Goal: Task Accomplishment & Management: Manage account settings

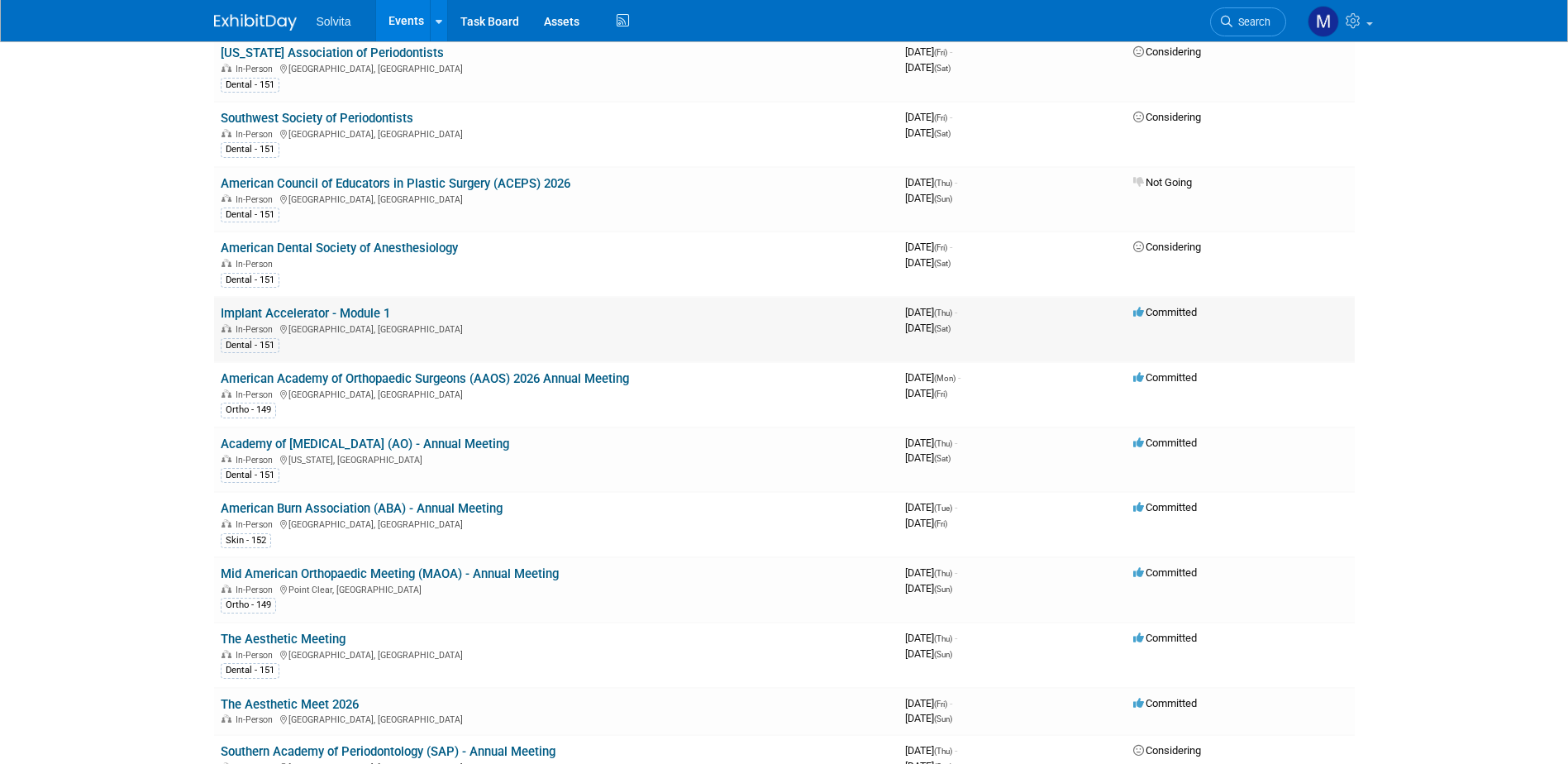
click at [310, 310] on link "Implant Accelerator - Module 1" at bounding box center [305, 314] width 169 height 15
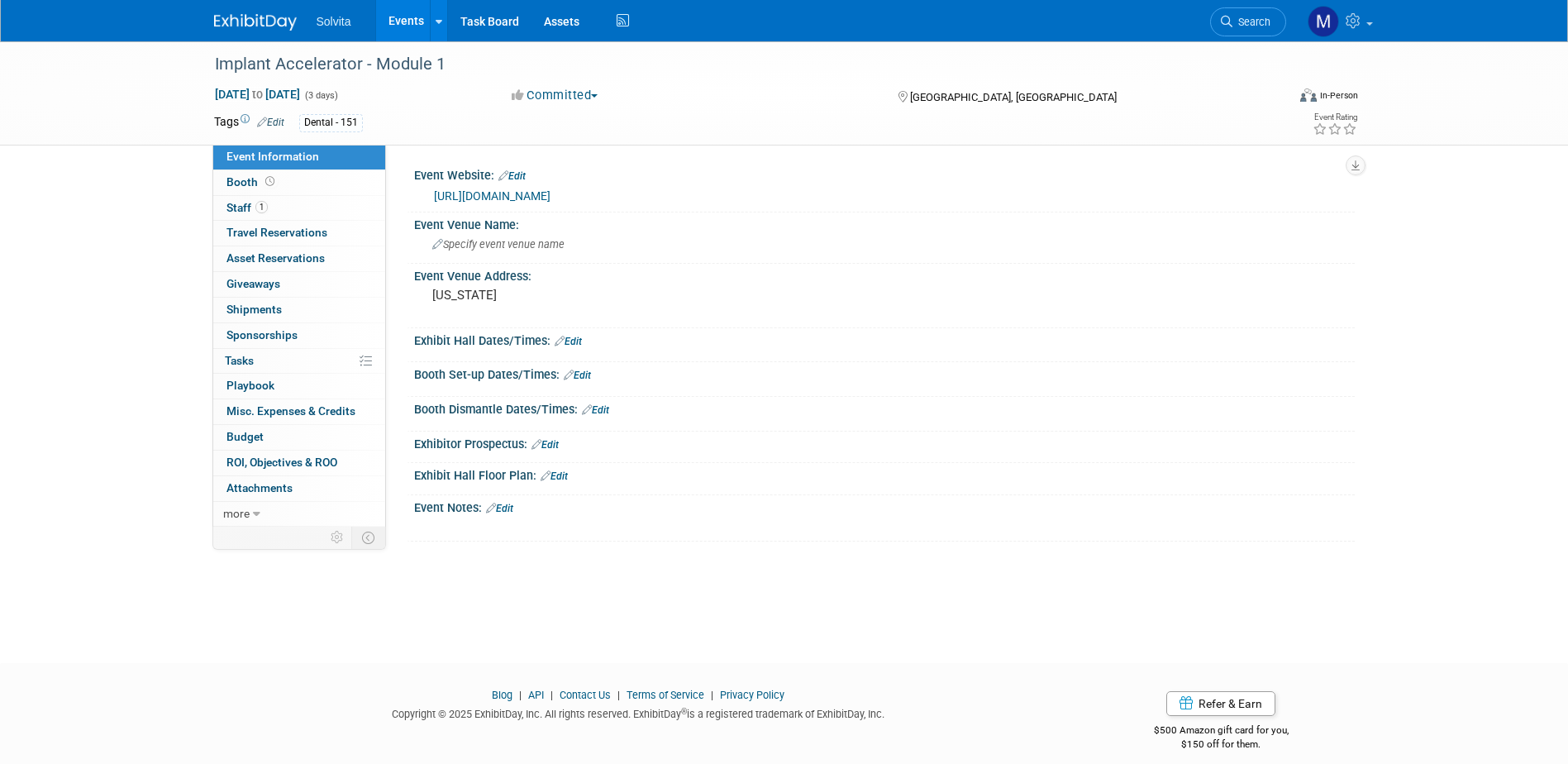
click at [411, 25] on link "Events" at bounding box center [406, 20] width 60 height 41
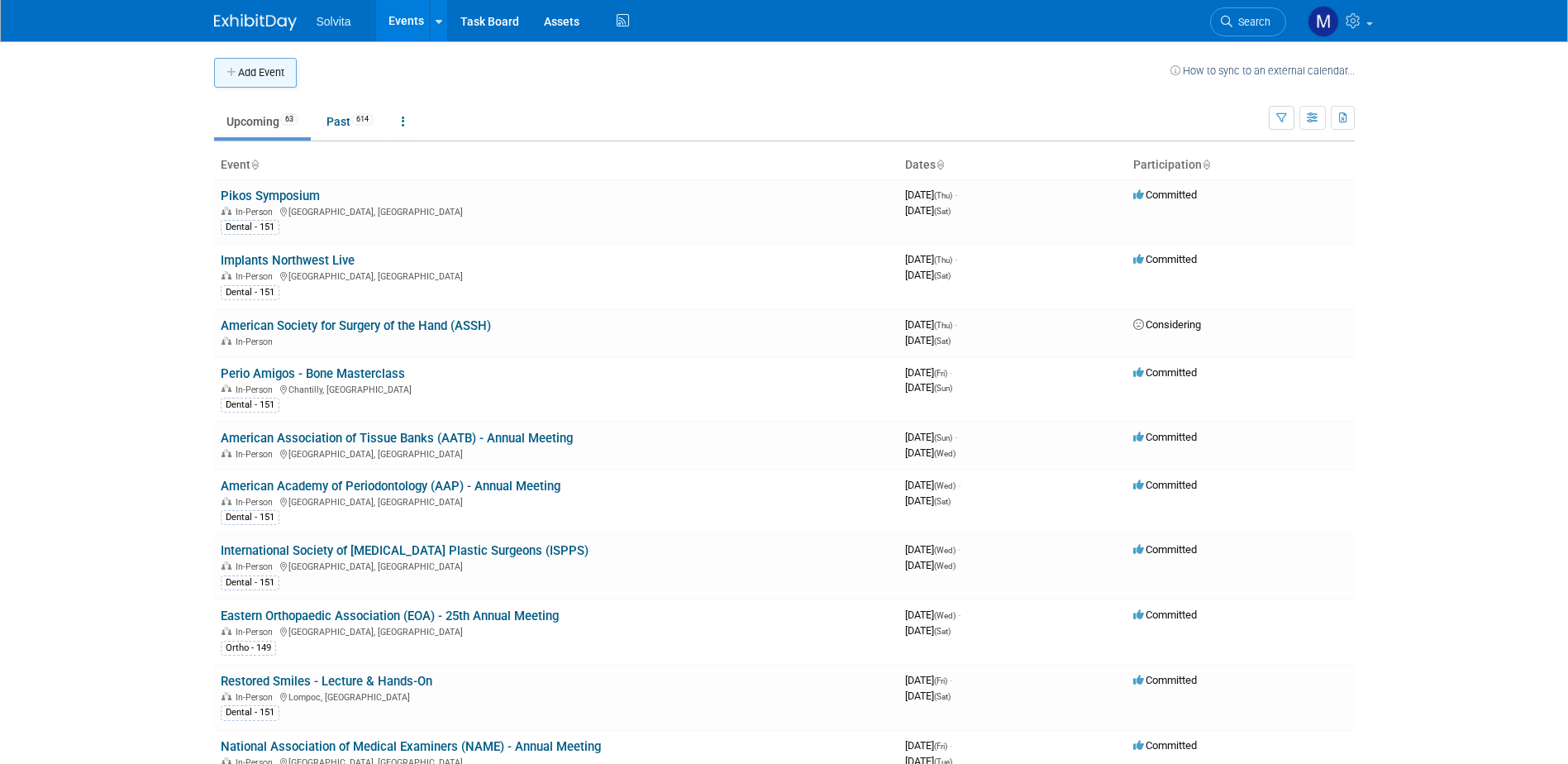
click at [255, 77] on button "Add Event" at bounding box center [255, 72] width 83 height 30
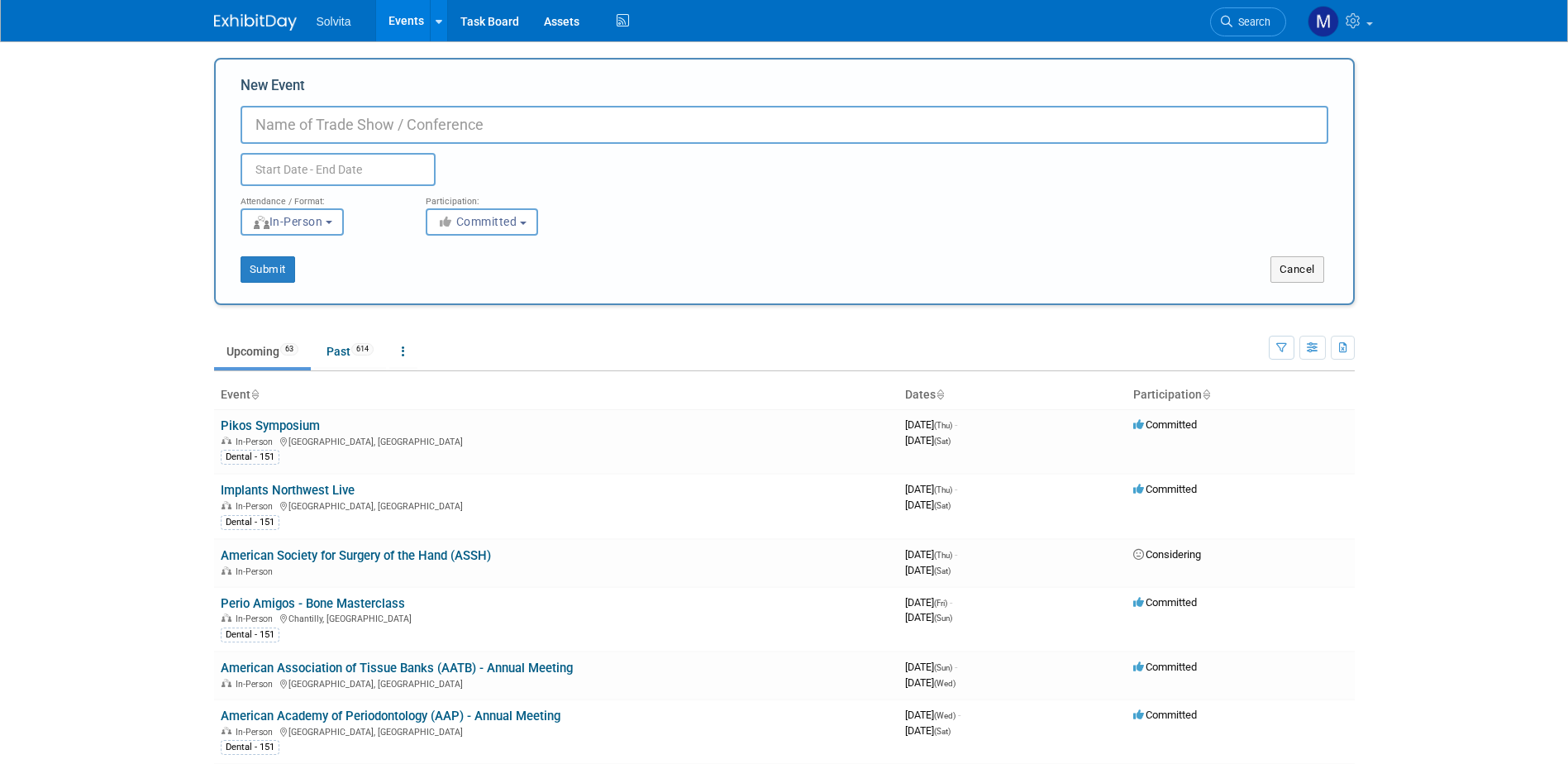
click at [382, 98] on div "New Event Duplicate Event Warning" at bounding box center [784, 131] width 1088 height 110
click at [380, 114] on input "New Event" at bounding box center [784, 124] width 1088 height 38
type input "Restored Smiles - Lecture & Hands-On"
click at [291, 161] on input "text" at bounding box center [338, 169] width 195 height 33
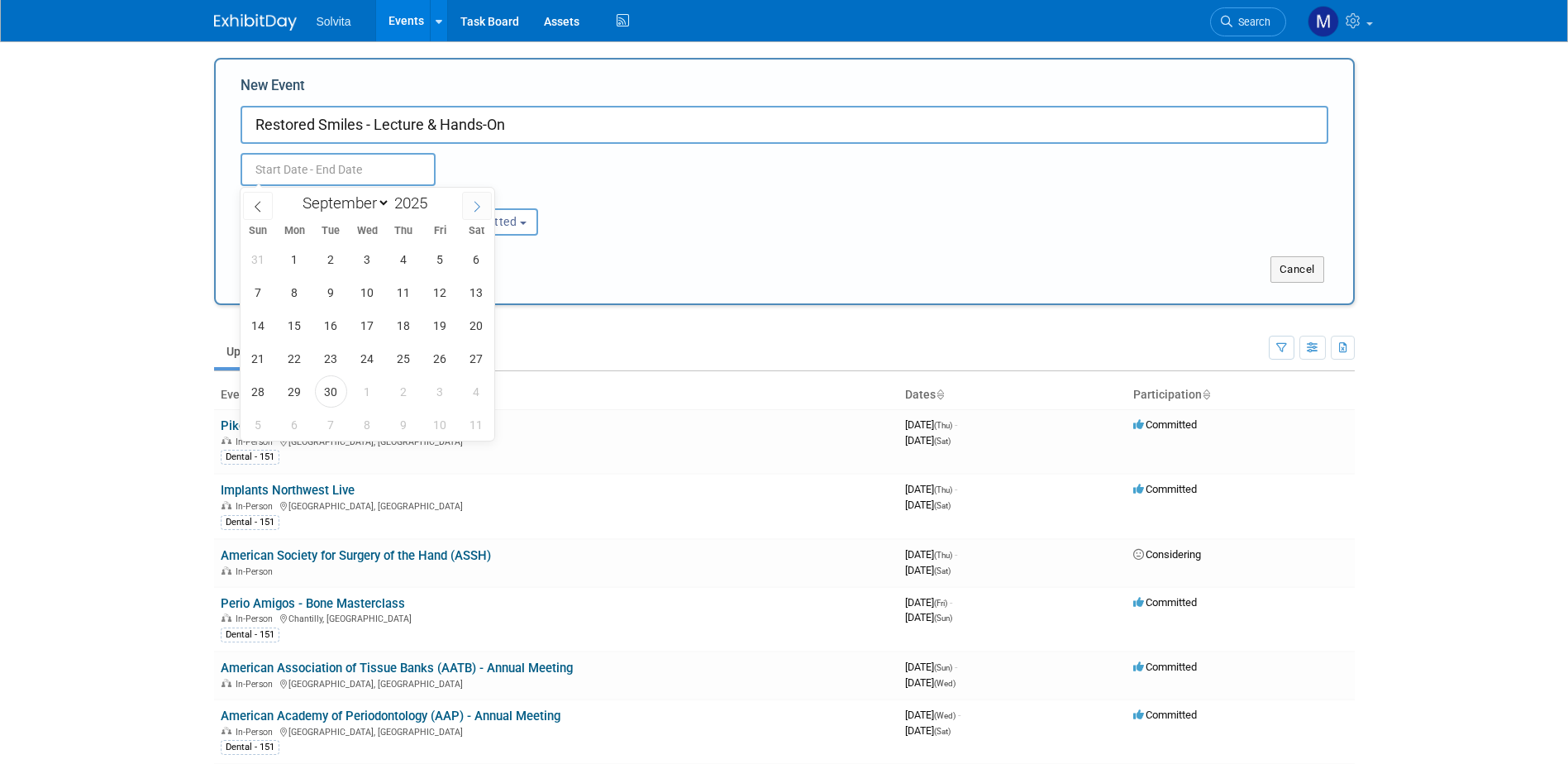
click at [479, 205] on icon at bounding box center [477, 207] width 12 height 12
select select "11"
click at [479, 205] on icon at bounding box center [477, 207] width 12 height 12
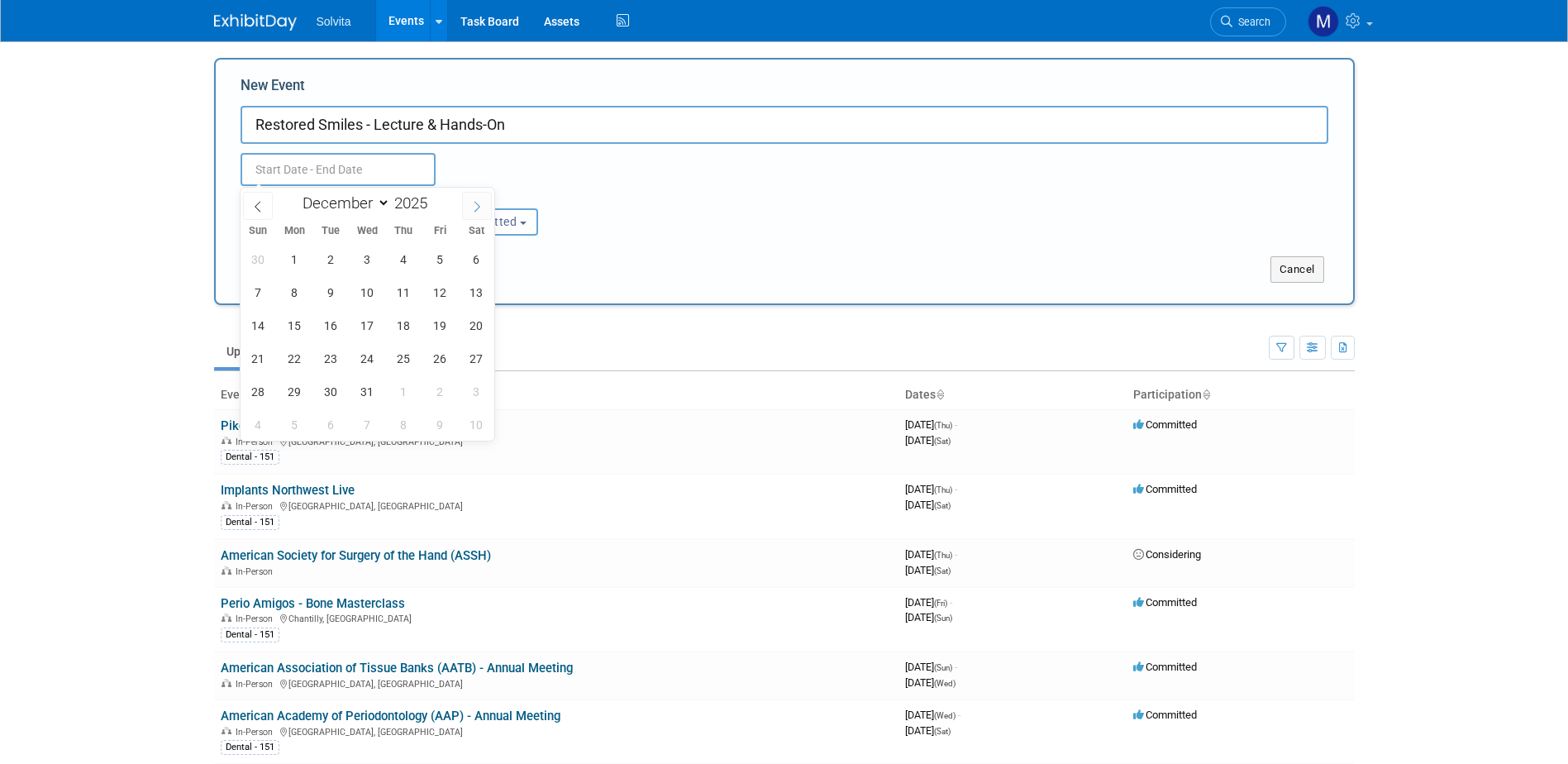
type input "2026"
click at [479, 205] on icon at bounding box center [477, 207] width 12 height 12
select select "1"
click at [441, 317] on span "20" at bounding box center [440, 325] width 32 height 32
click at [474, 323] on span "21" at bounding box center [477, 325] width 32 height 32
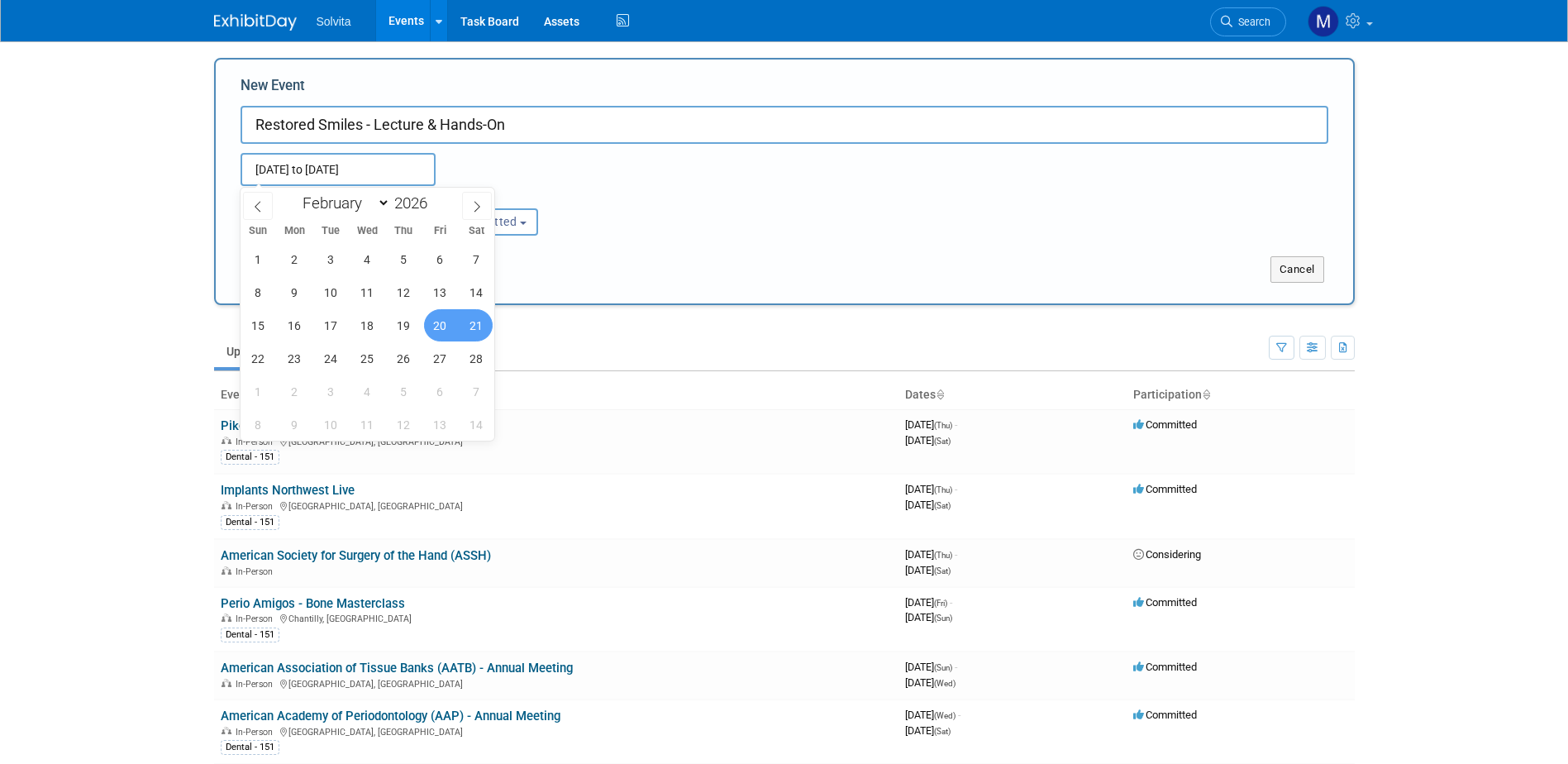
type input "[DATE] to [DATE]"
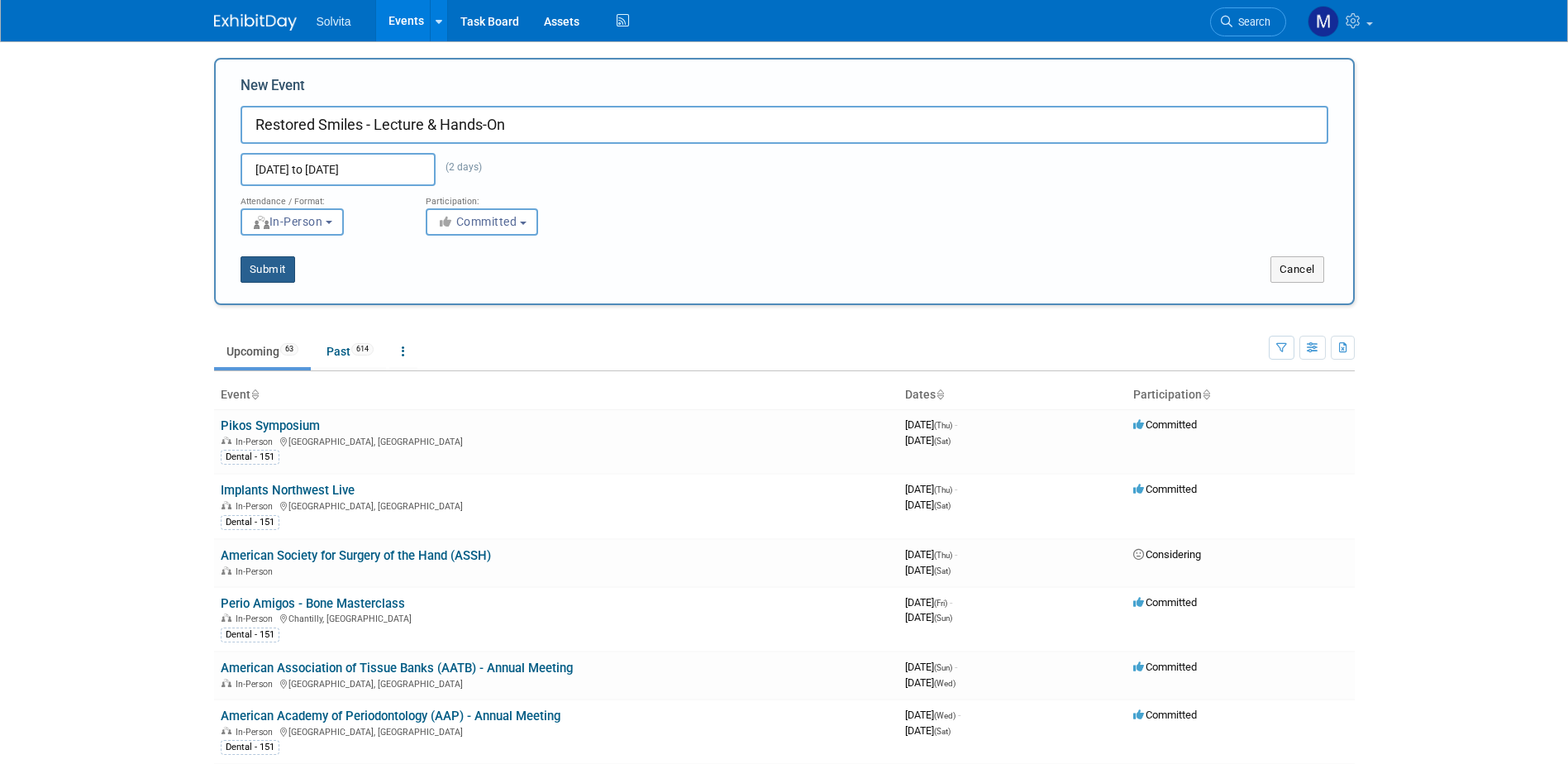
click at [260, 271] on button "Submit" at bounding box center [268, 269] width 55 height 26
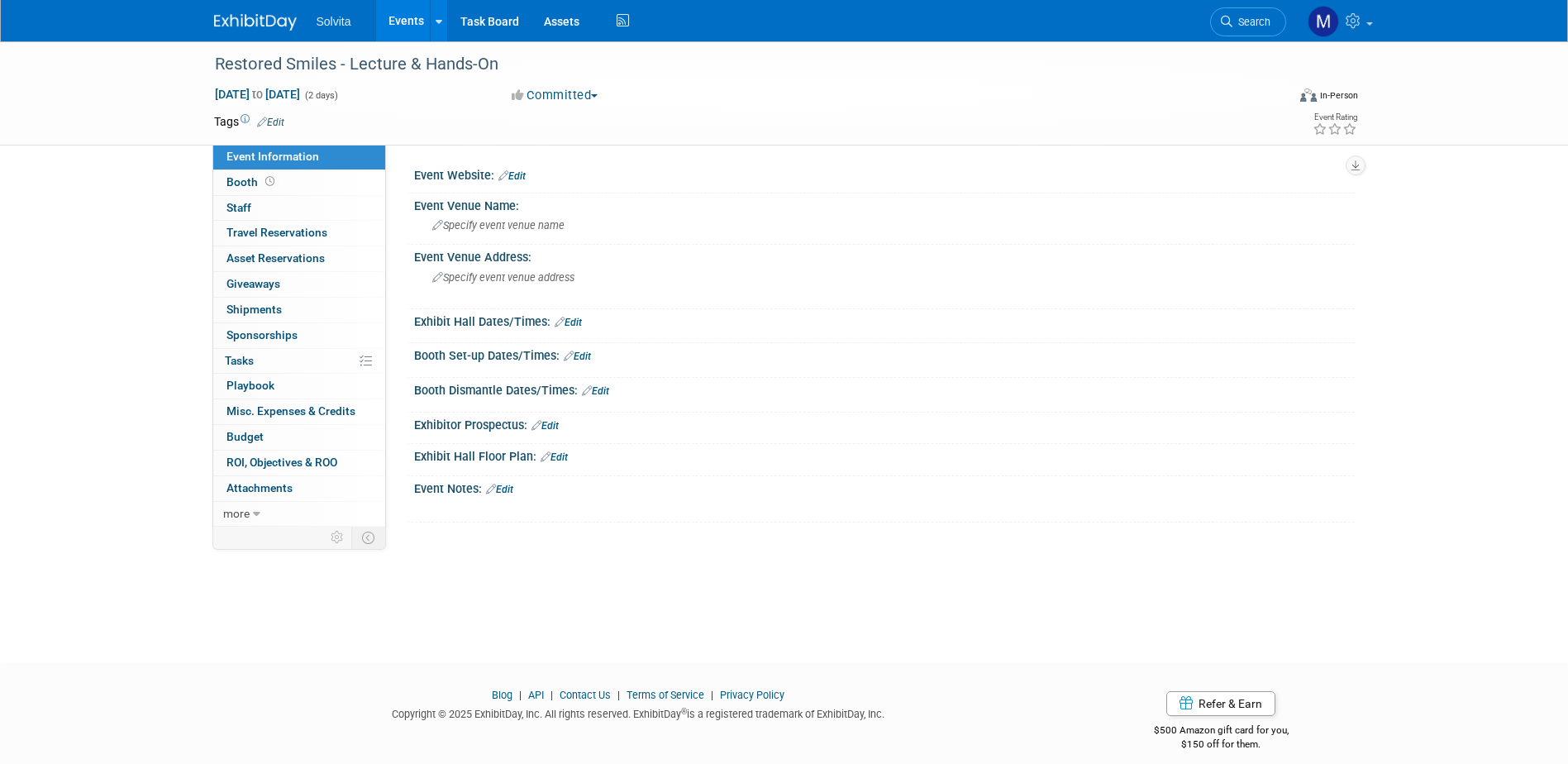
click at [276, 117] on link "Edit" at bounding box center [270, 123] width 27 height 12
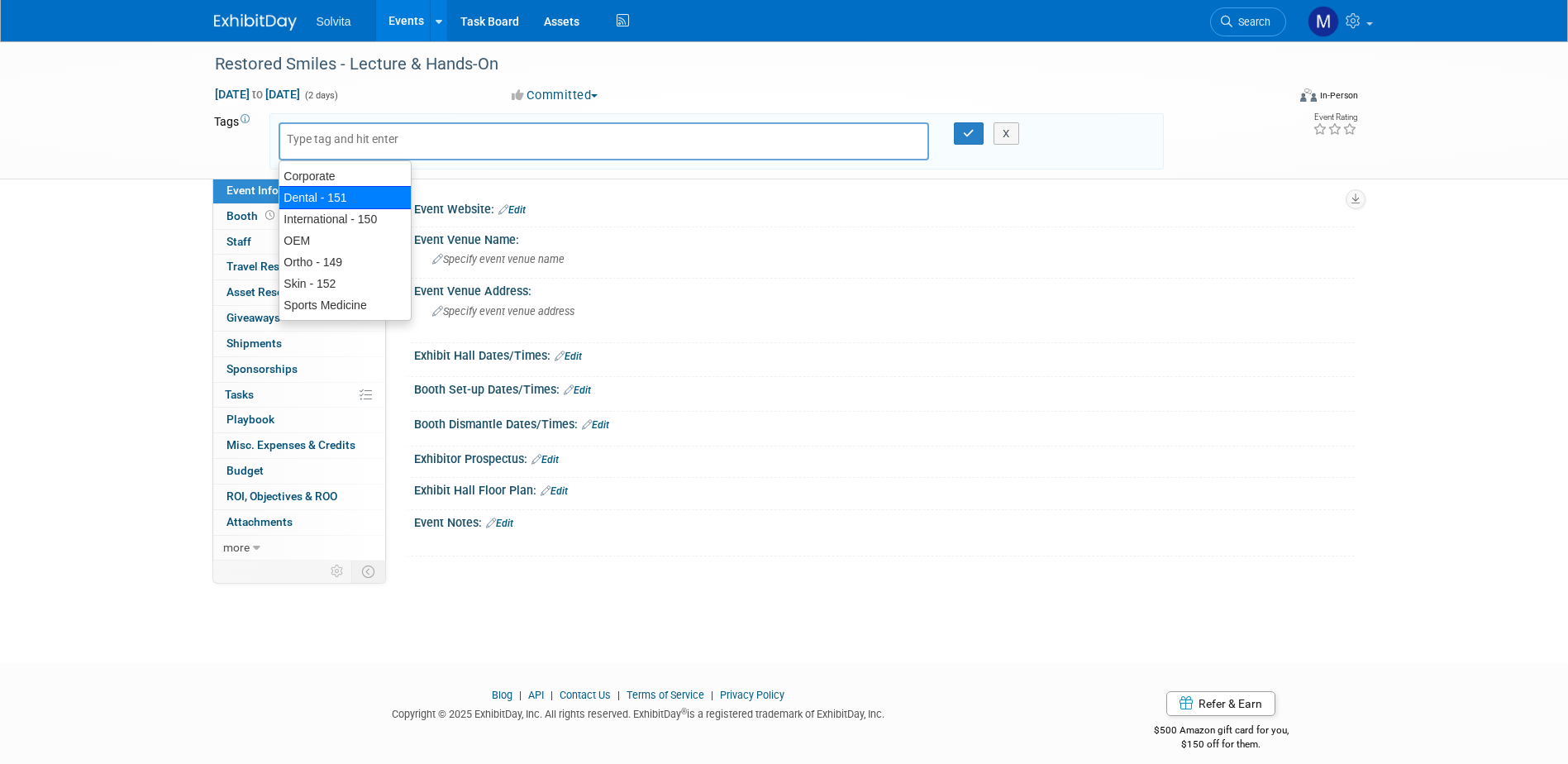
click at [306, 198] on div "Dental - 151" at bounding box center [345, 197] width 133 height 23
type input "Dental - 151"
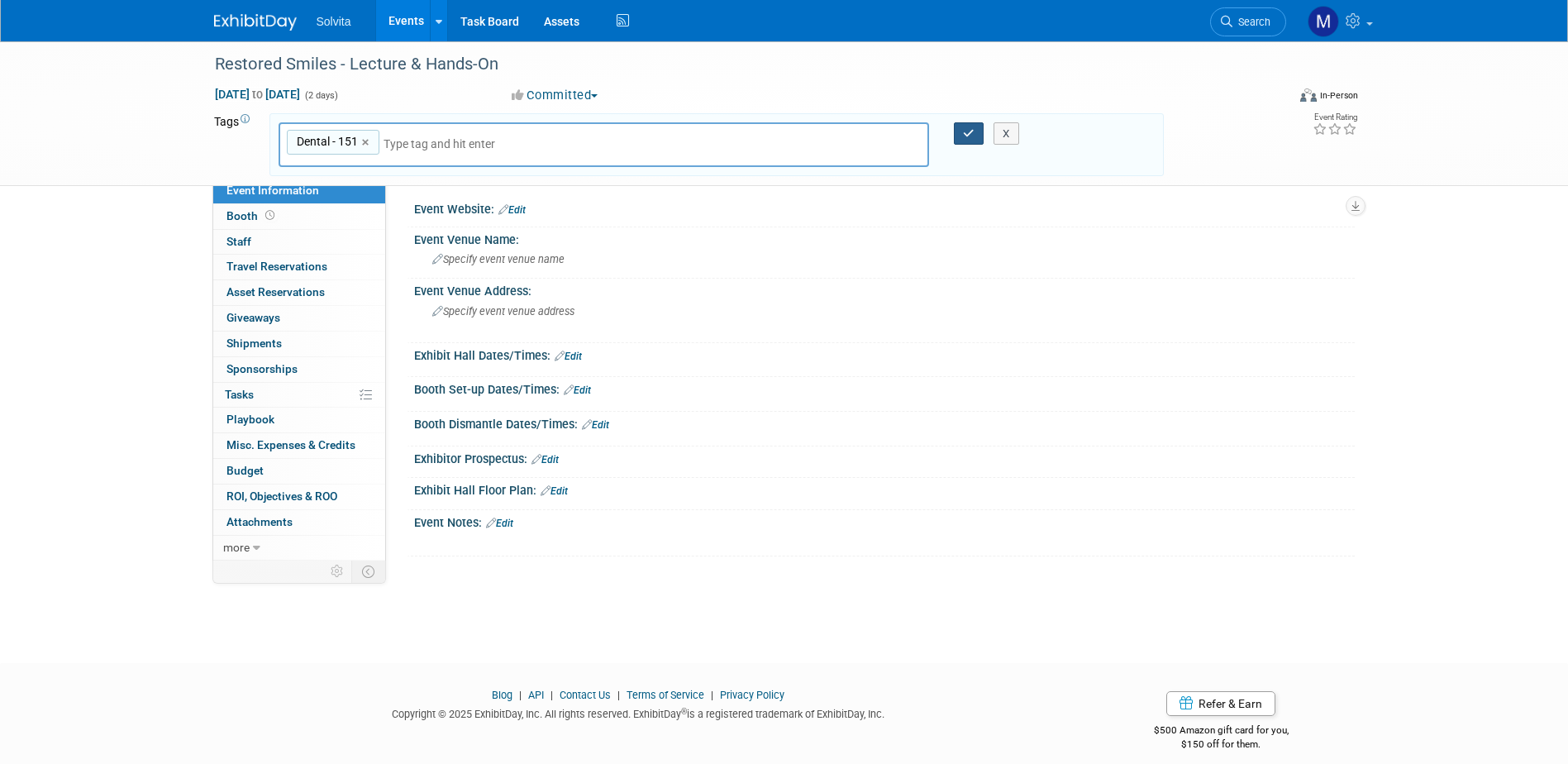
click at [972, 126] on button "button" at bounding box center [968, 134] width 30 height 23
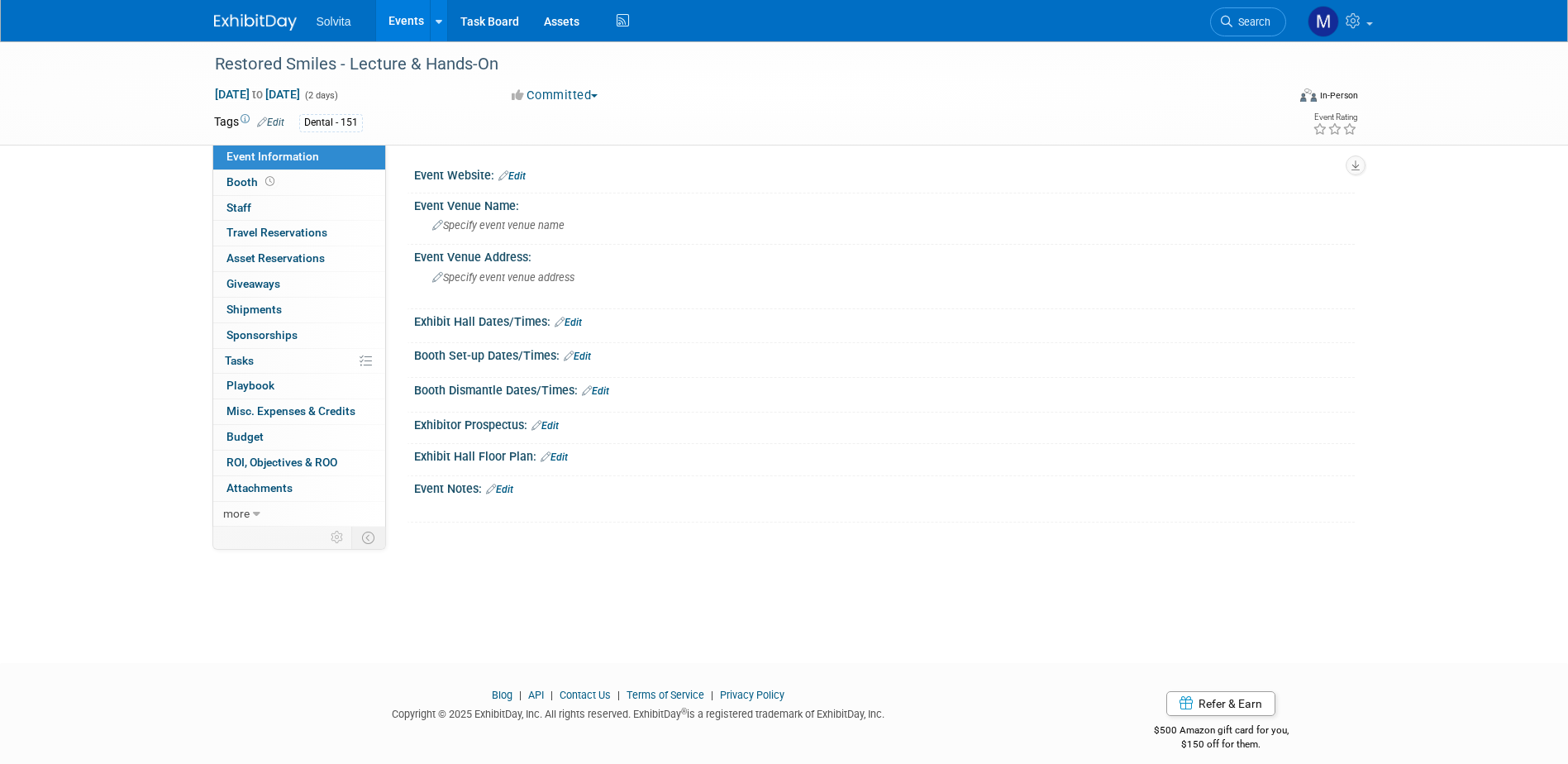
click at [519, 181] on link "Edit" at bounding box center [512, 176] width 27 height 12
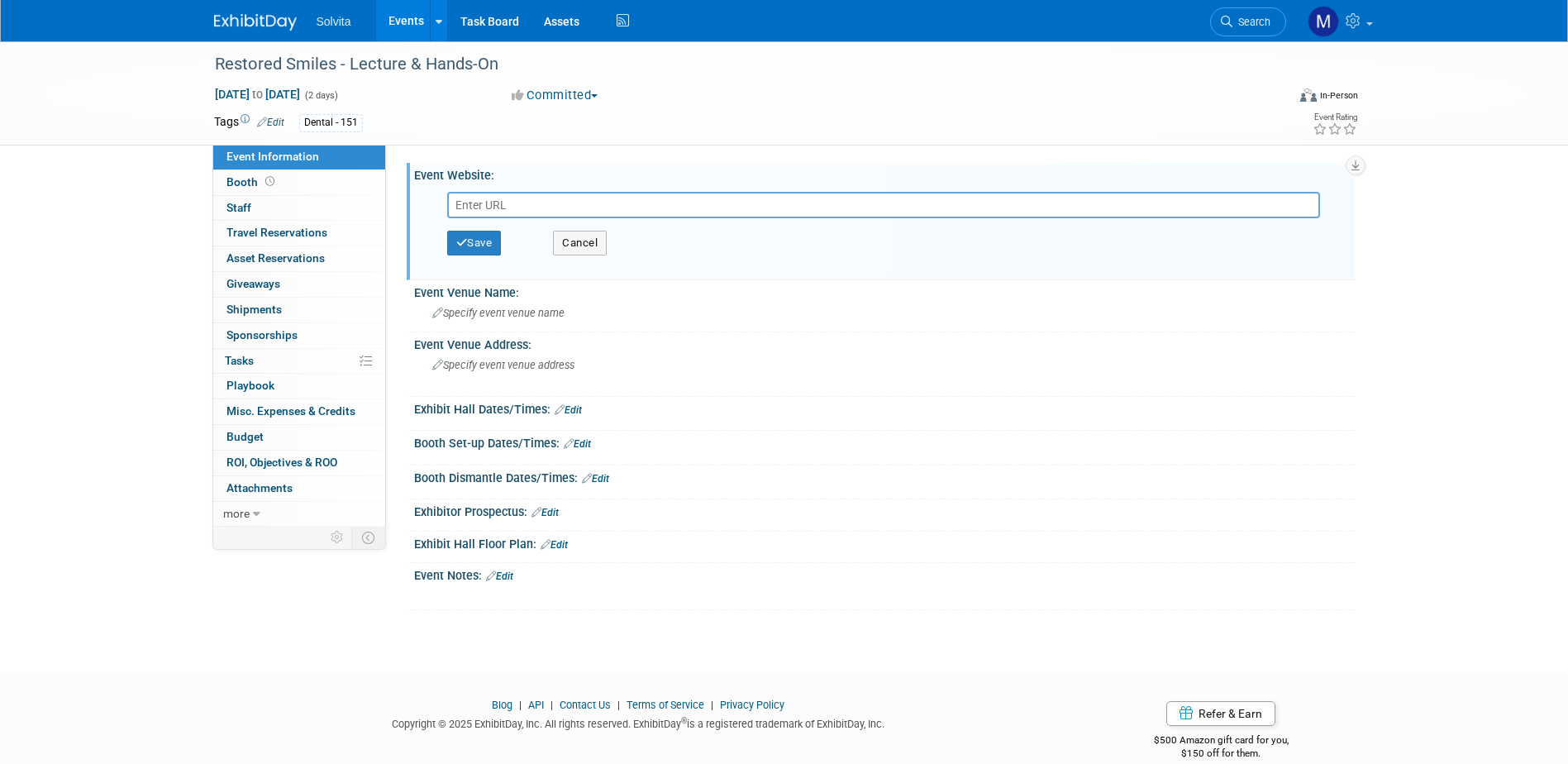
click at [564, 204] on input "text" at bounding box center [883, 205] width 873 height 26
paste input "https://restoredsmilescourses.com/2026-2/"
type input "https://restoredsmilescourses.com/2026-2/"
click at [474, 361] on span "Specify event venue address" at bounding box center [503, 364] width 142 height 13
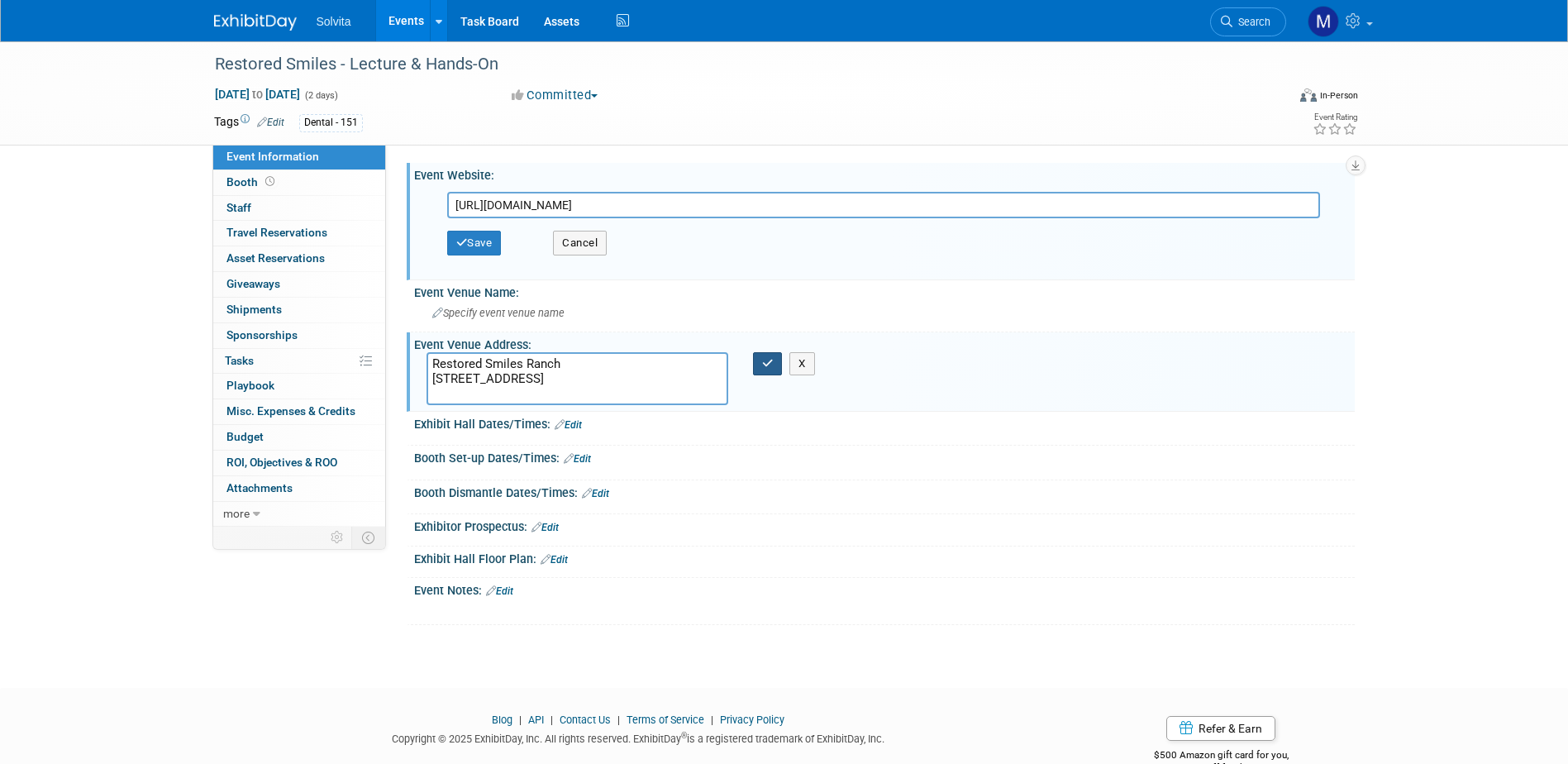
type textarea "Restored Smiles Ranch 3003 Flora Road Lompoc, CA 93436"
click at [757, 366] on button "button" at bounding box center [768, 363] width 30 height 23
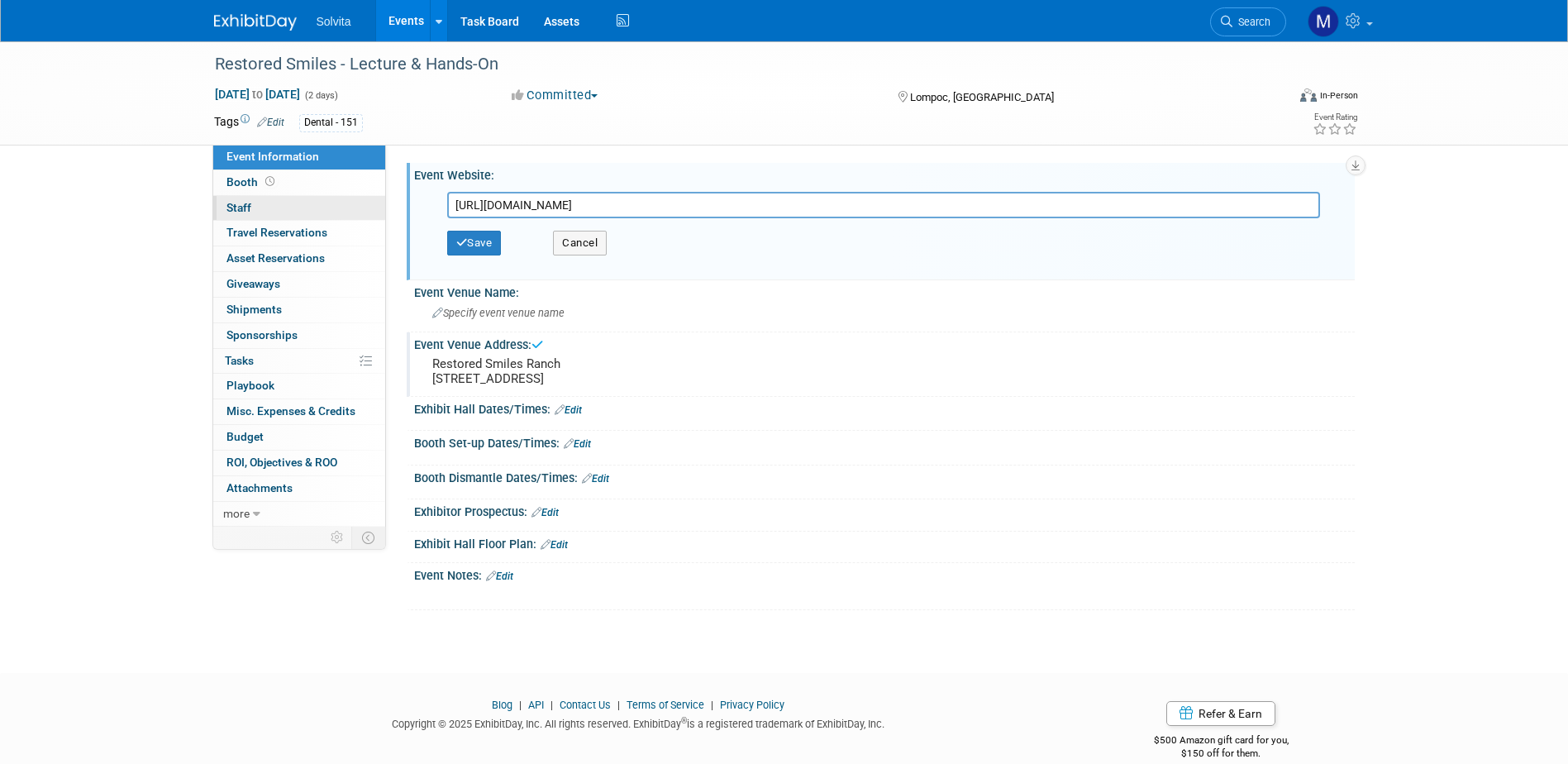
click at [241, 209] on span "Staff 0" at bounding box center [238, 208] width 25 height 14
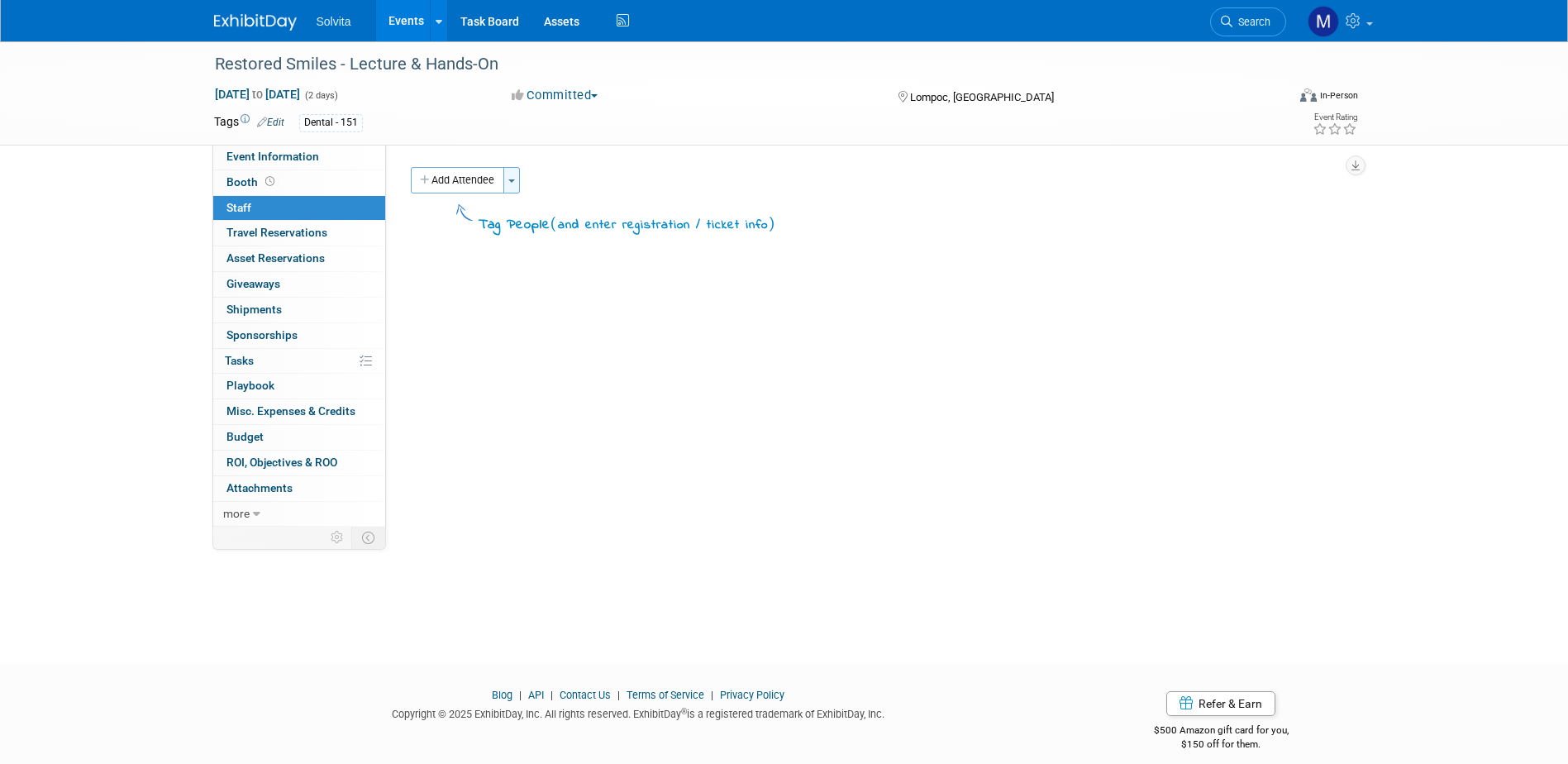
click at [508, 177] on button "Toggle Dropdown" at bounding box center [511, 180] width 17 height 26
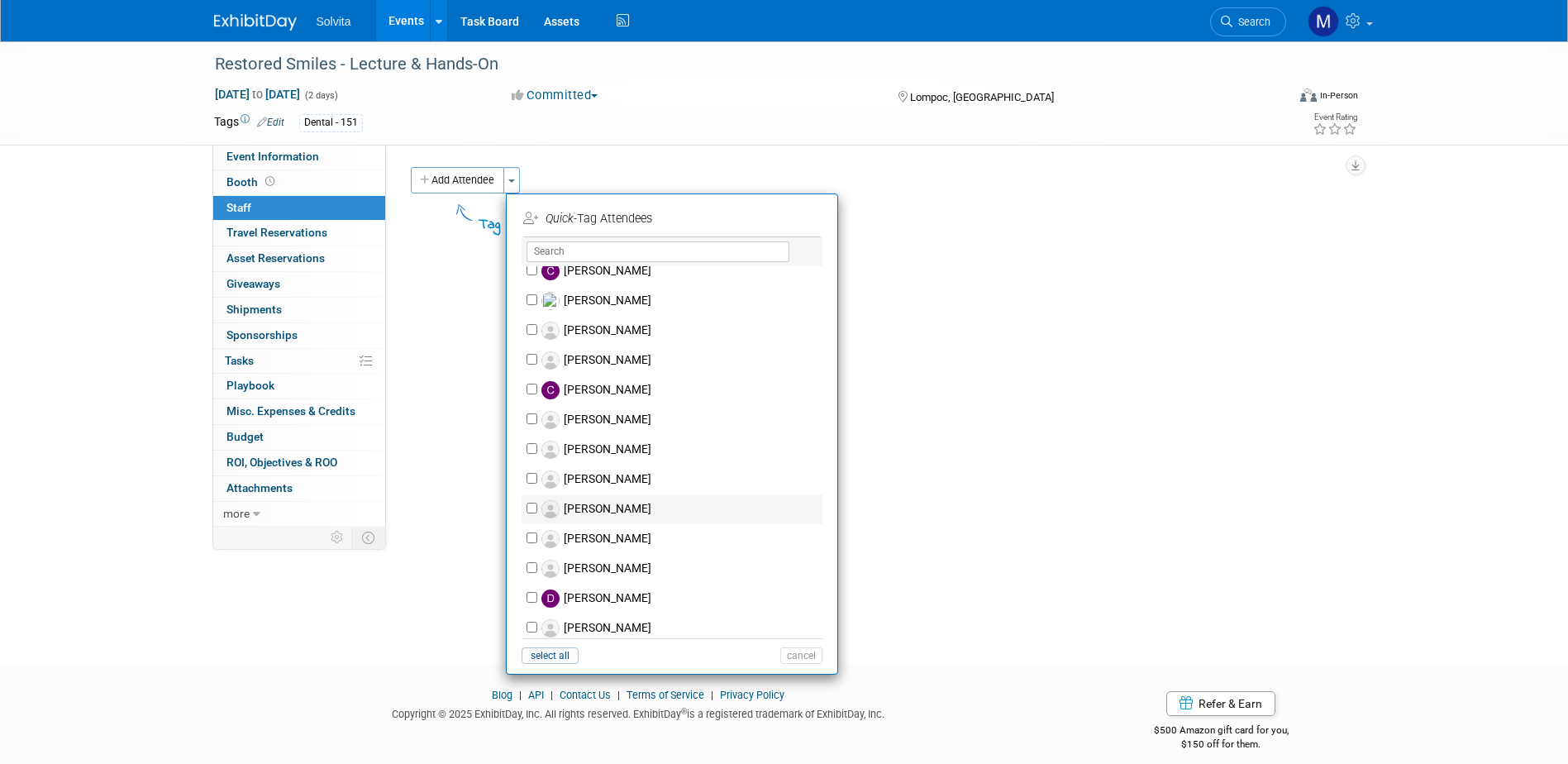
scroll to position [330, 0]
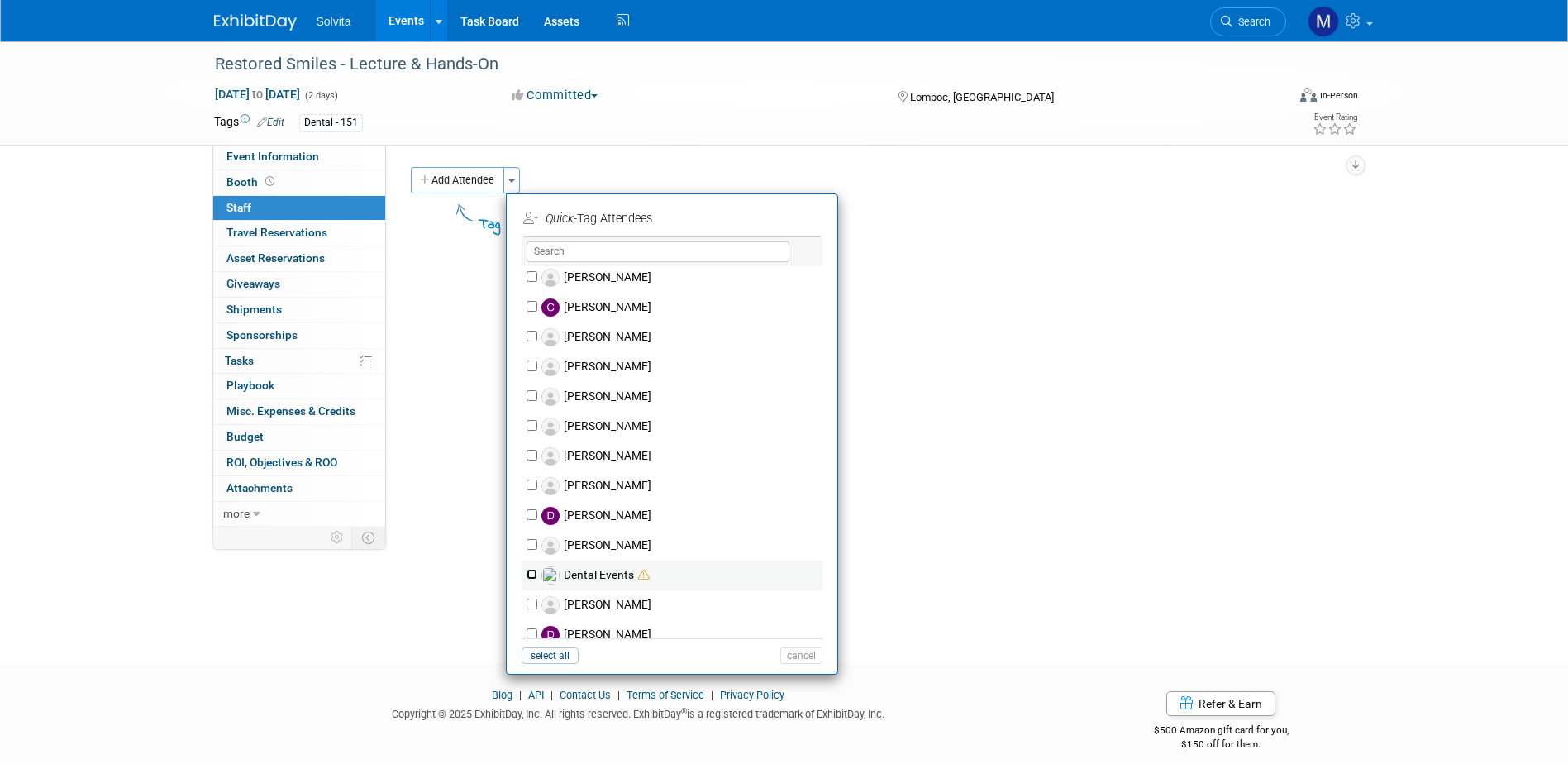
click at [534, 569] on input "Dental Events" at bounding box center [532, 574] width 11 height 11
checkbox input "true"
click at [806, 217] on button "Apply" at bounding box center [795, 218] width 51 height 24
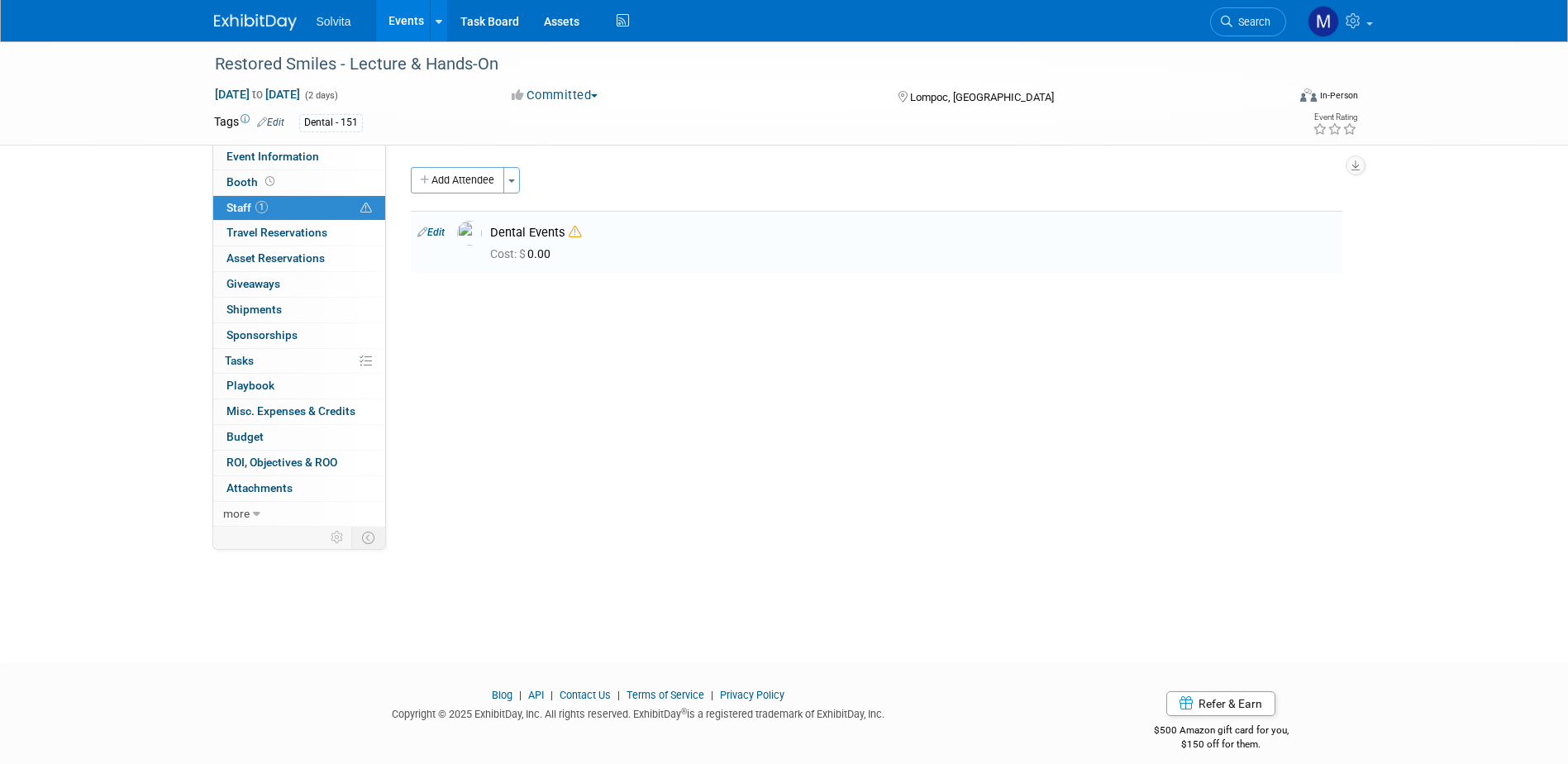
click at [412, 15] on link "Events" at bounding box center [406, 20] width 60 height 41
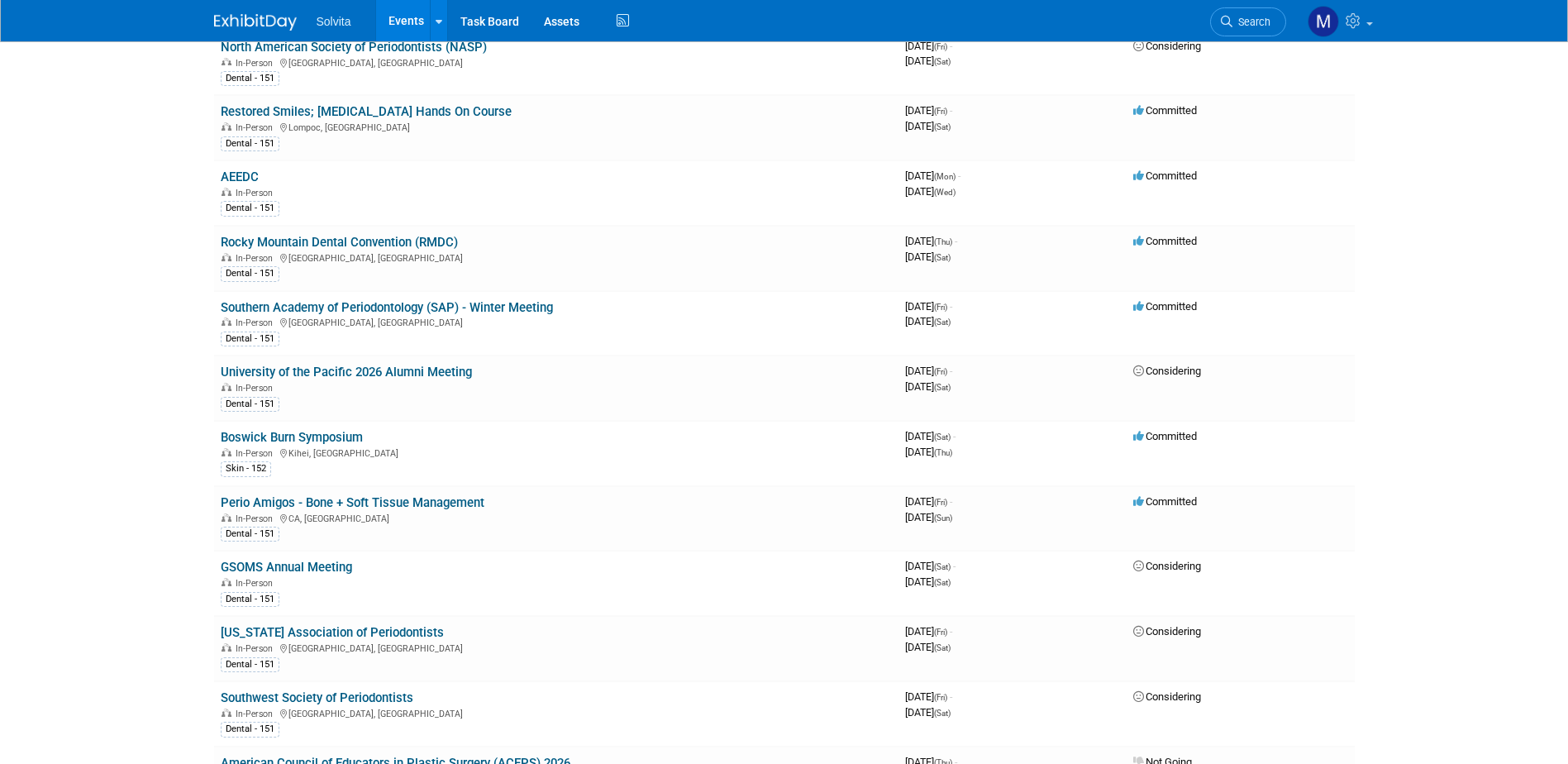
scroll to position [1653, 0]
click at [402, 500] on link "Perio Amigos - Bone + Soft Tissue Management" at bounding box center [352, 502] width 264 height 15
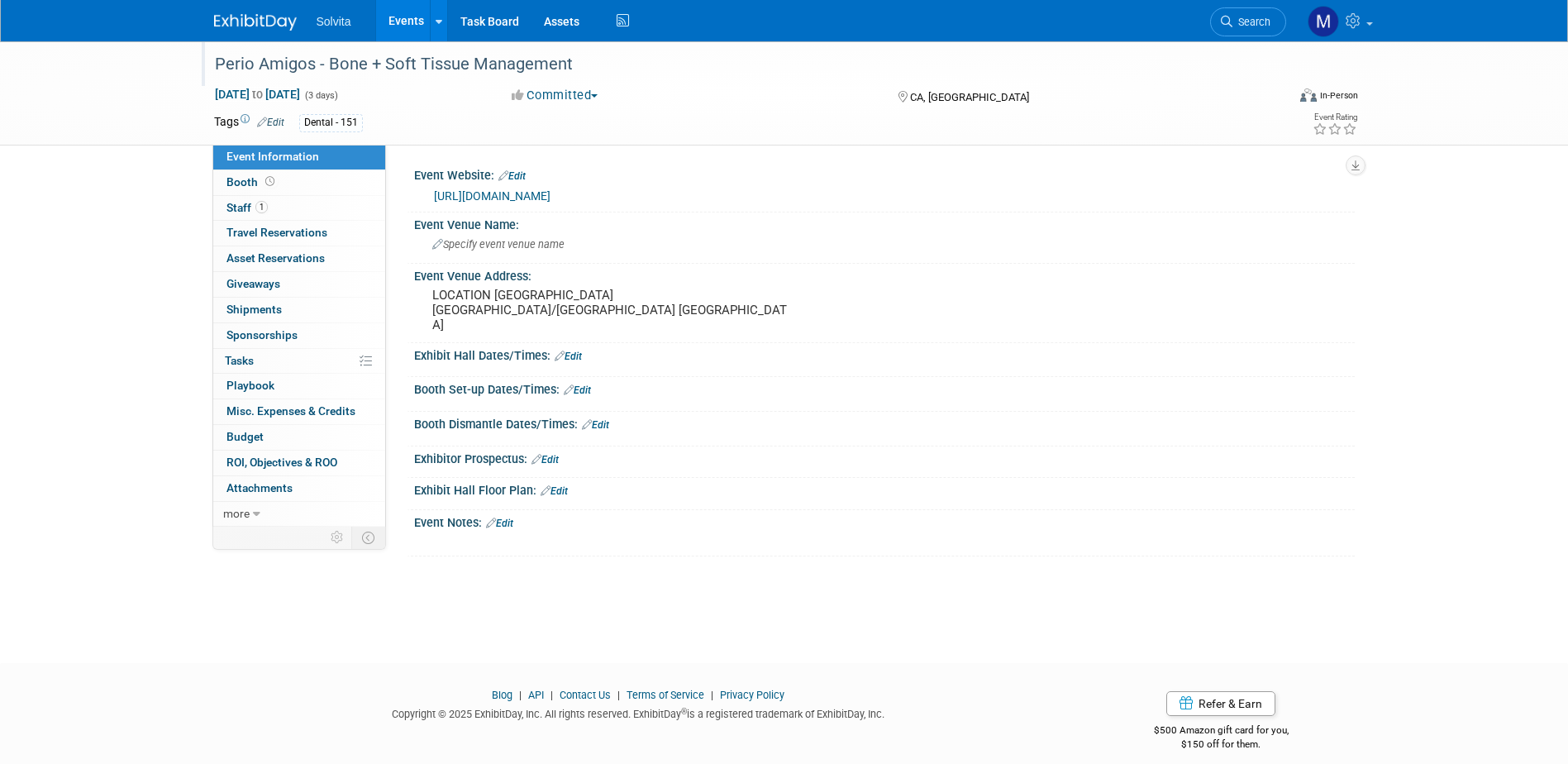
click at [336, 57] on div "Perio Amigos - Bone + Soft Tissue Management" at bounding box center [735, 64] width 1052 height 30
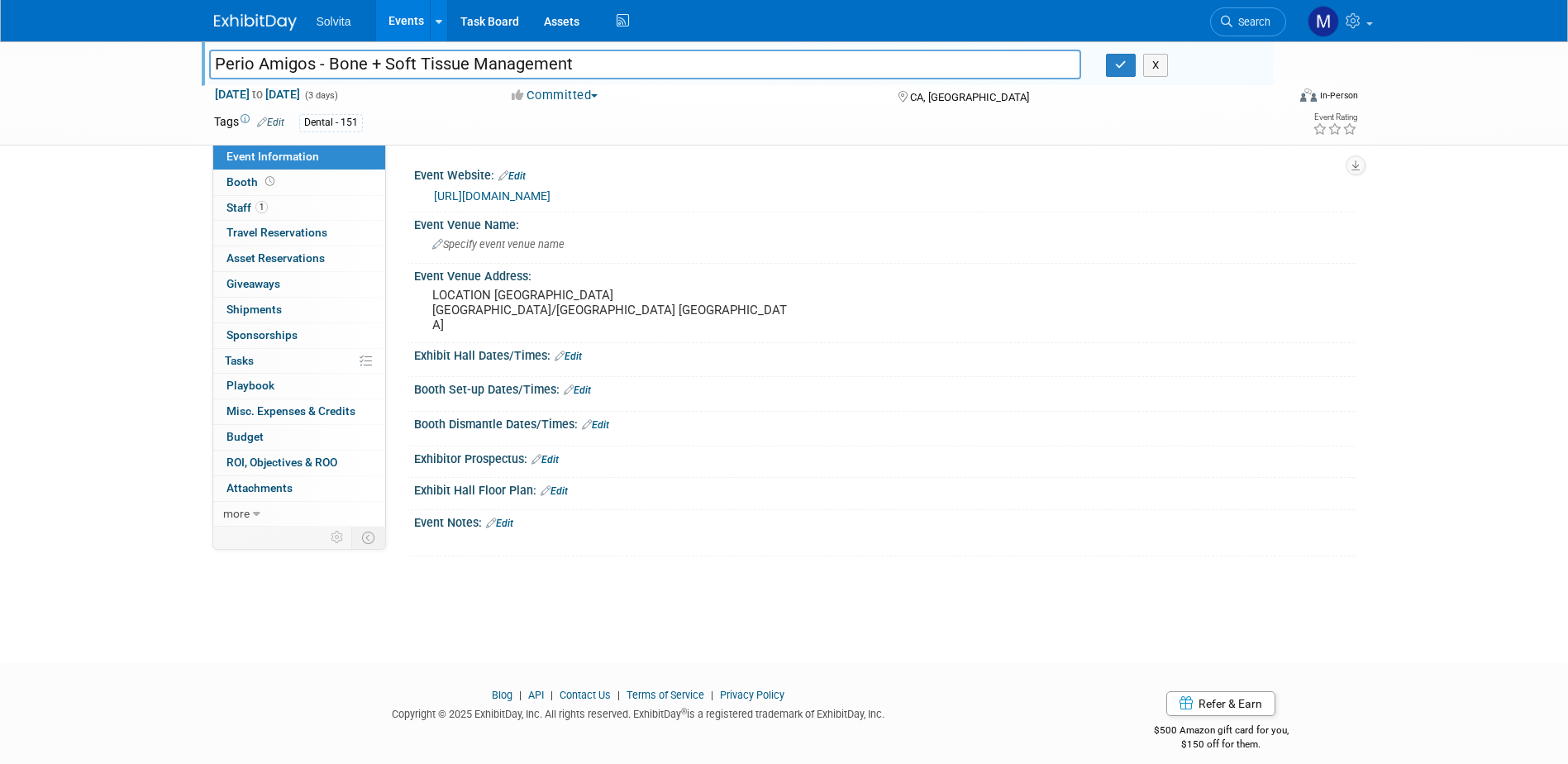
click at [341, 74] on input "Perio Amigos - Bone + Soft Tissue Management" at bounding box center [645, 64] width 873 height 29
click at [327, 66] on input "Perio Amigos - Bone + Soft Tissue Management" at bounding box center [645, 64] width 873 height 29
type input "Perio Amigos; Bone + Soft Tissue Management"
click at [1135, 64] on button "button" at bounding box center [1120, 65] width 30 height 23
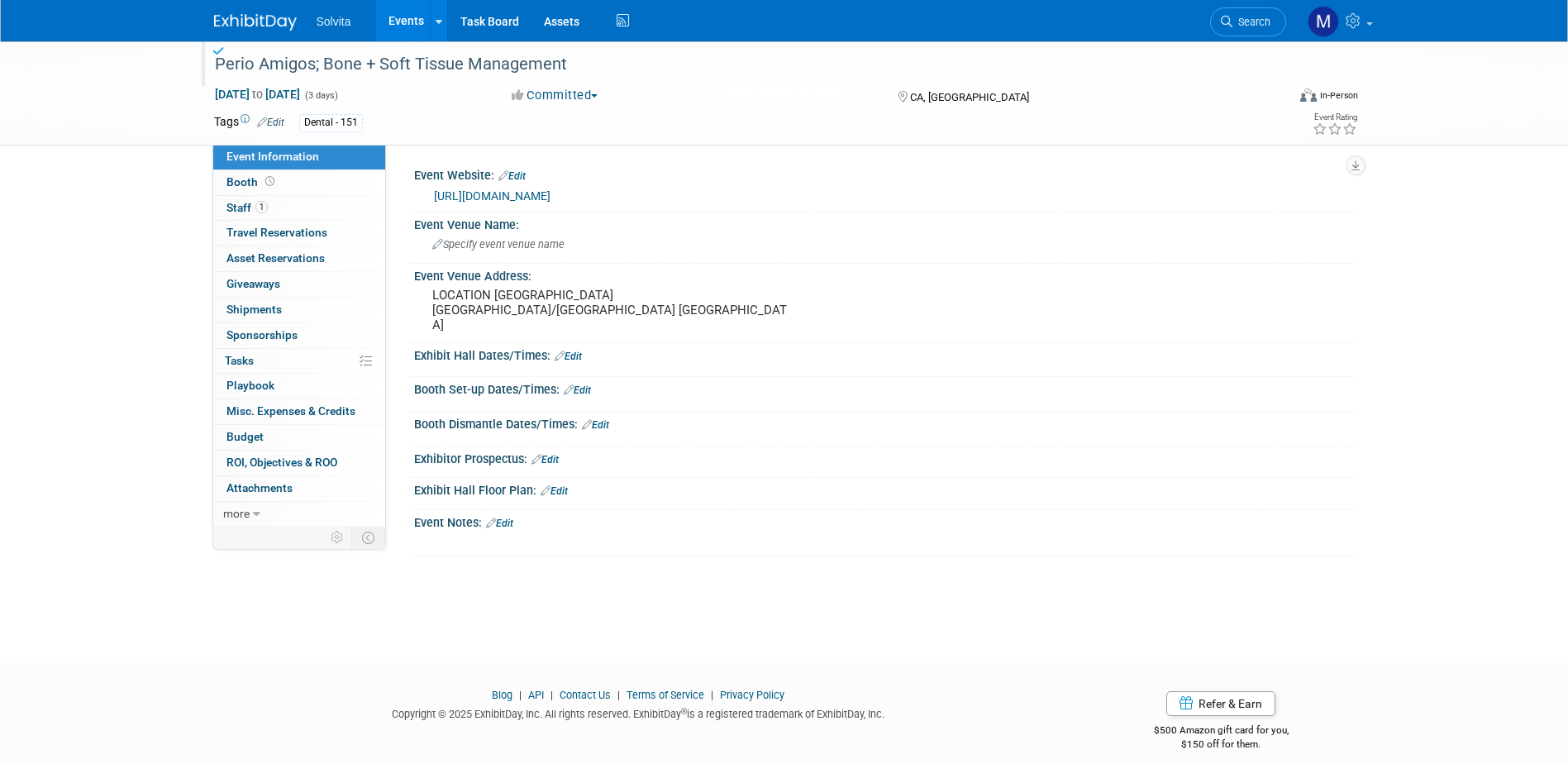
click at [398, 17] on link "Events" at bounding box center [406, 20] width 60 height 41
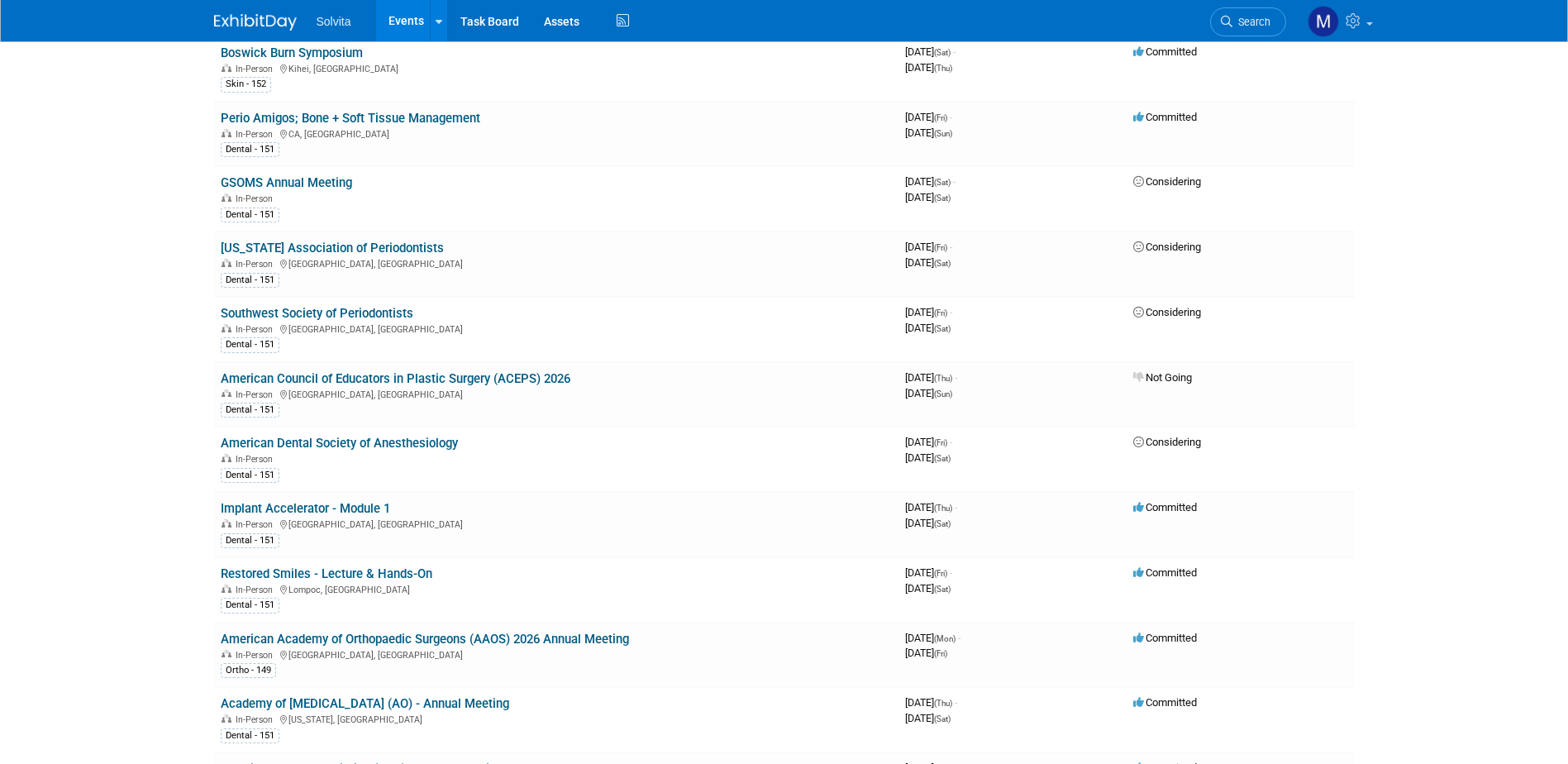
scroll to position [2066, 0]
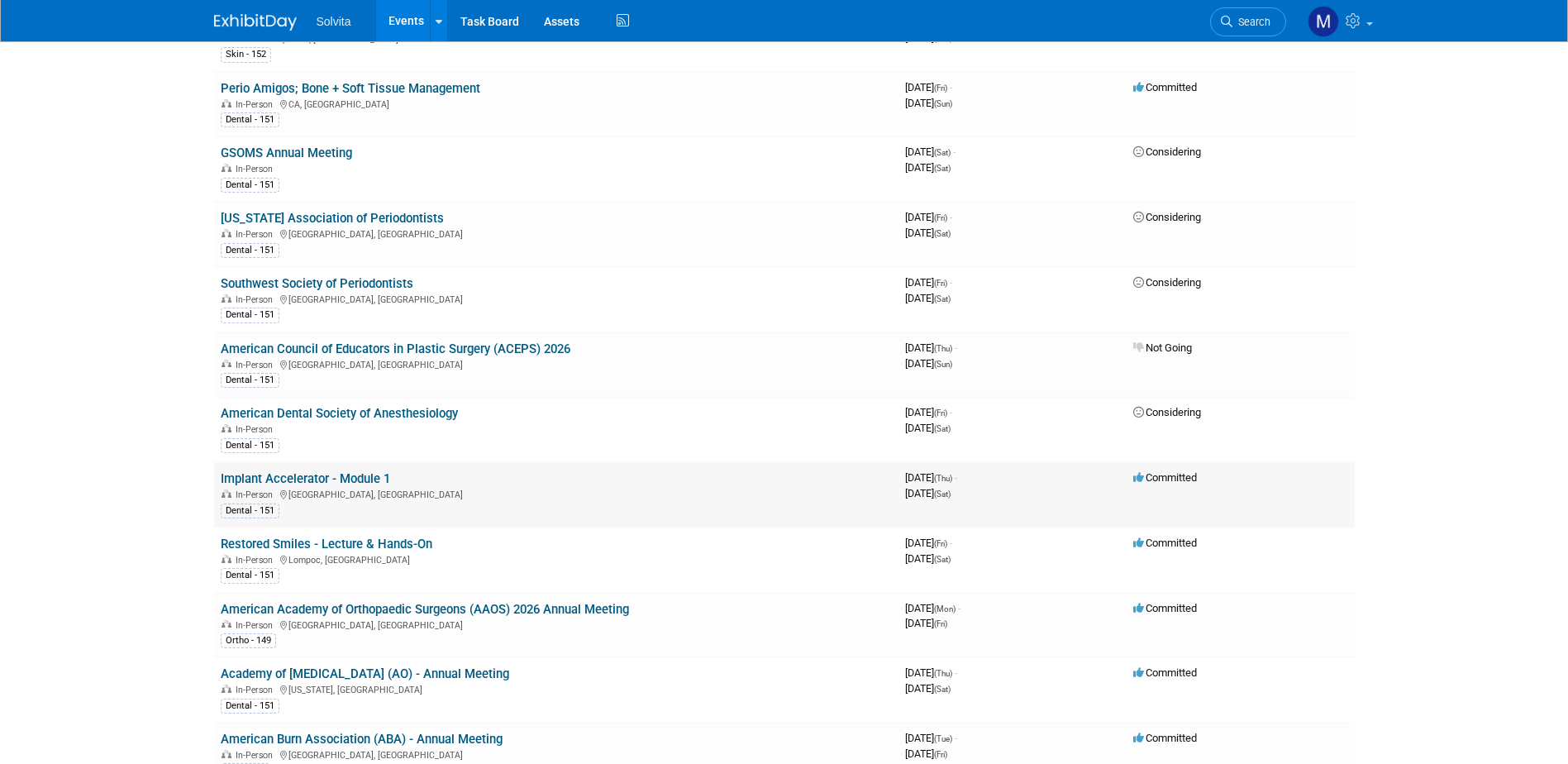
drag, startPoint x: 303, startPoint y: 480, endPoint x: 312, endPoint y: 478, distance: 9.2
click at [312, 478] on link "Implant Accelerator - Module 1" at bounding box center [305, 478] width 169 height 15
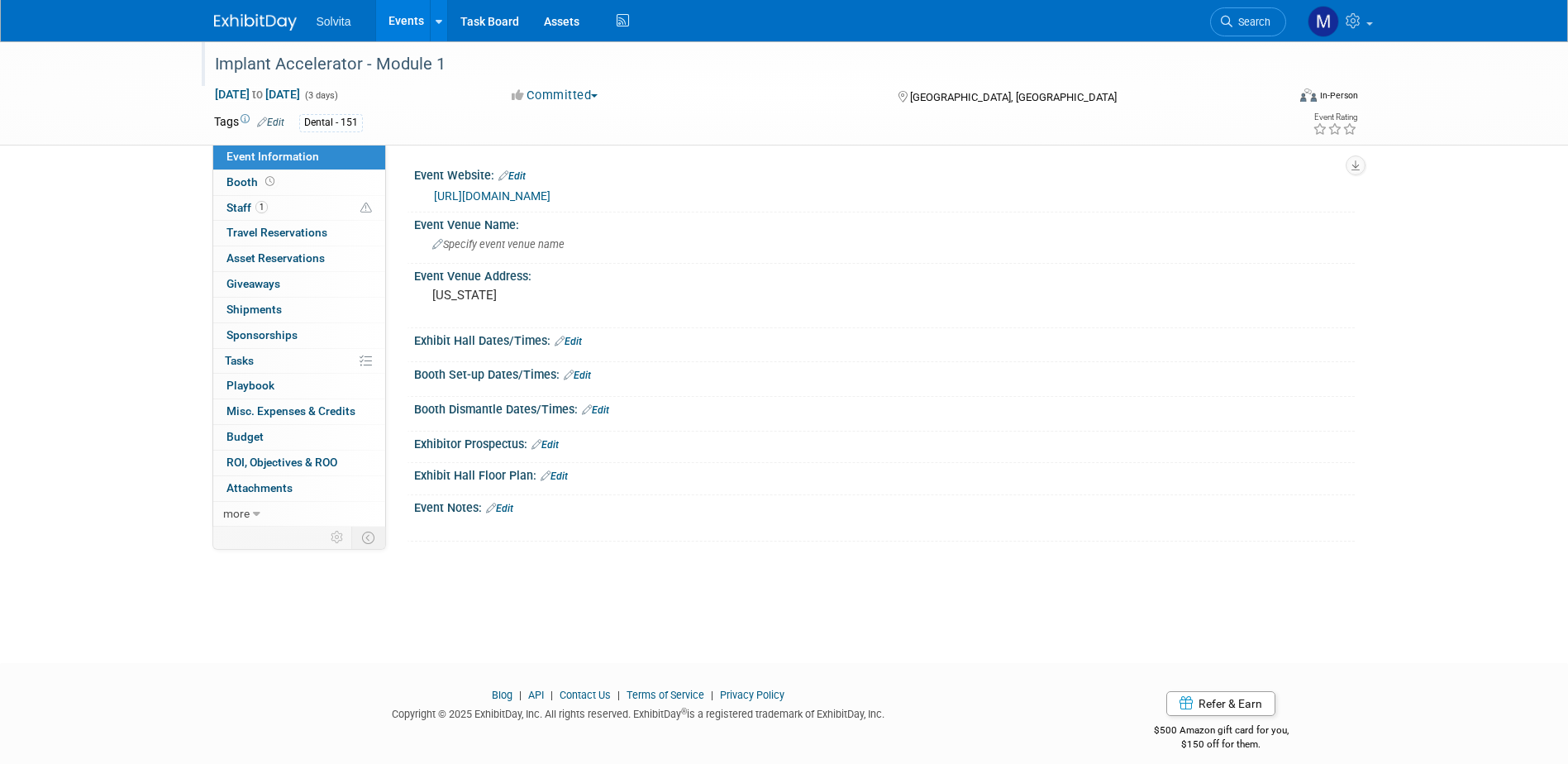
click at [309, 77] on div "Implant Accelerator - Module 1" at bounding box center [735, 64] width 1052 height 30
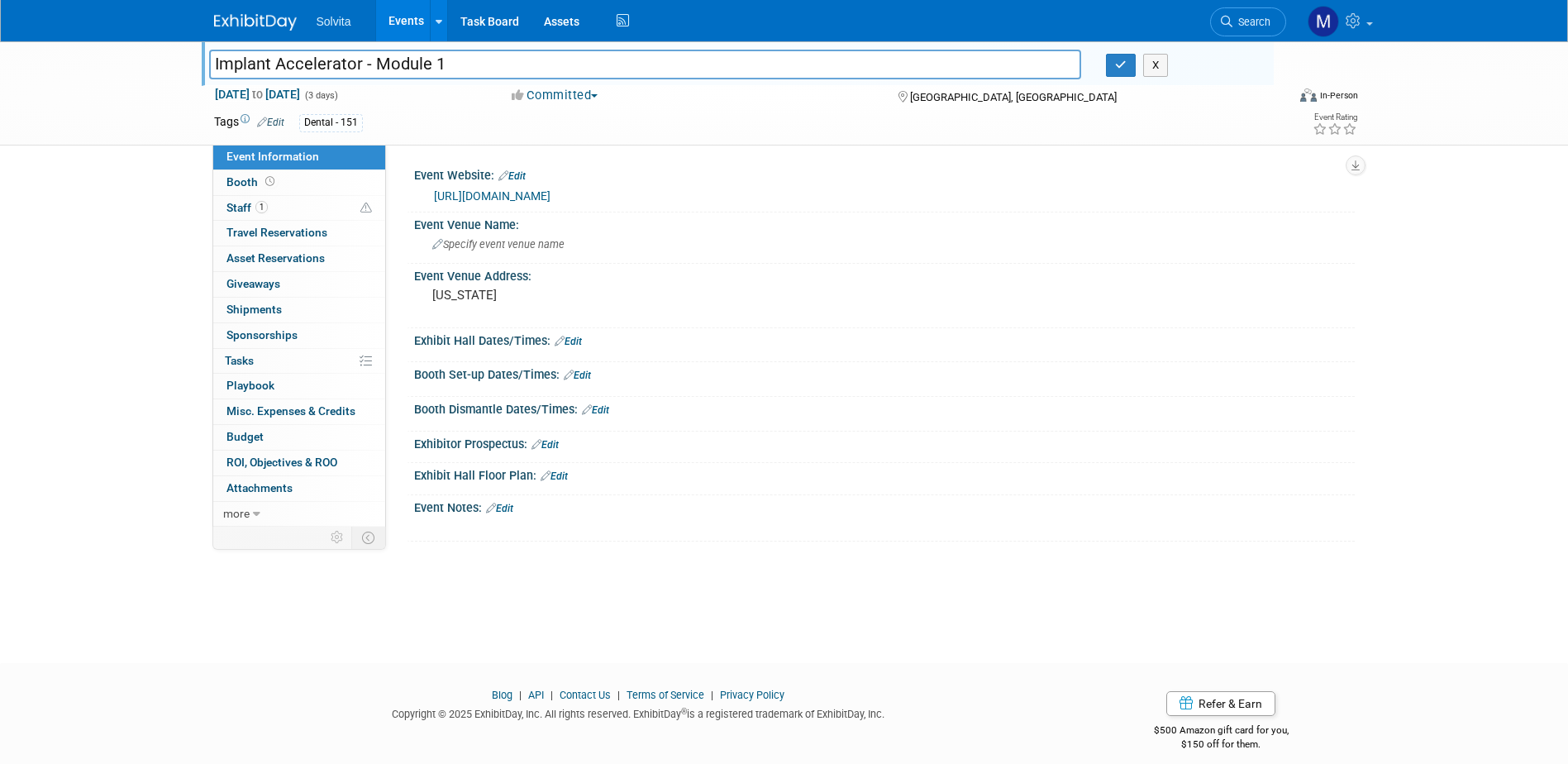
click at [374, 60] on input "Implant Accelerator - Module 1" at bounding box center [645, 64] width 873 height 29
type input "Implant Accelerator; Module 1"
click at [1114, 63] on button "button" at bounding box center [1120, 65] width 30 height 23
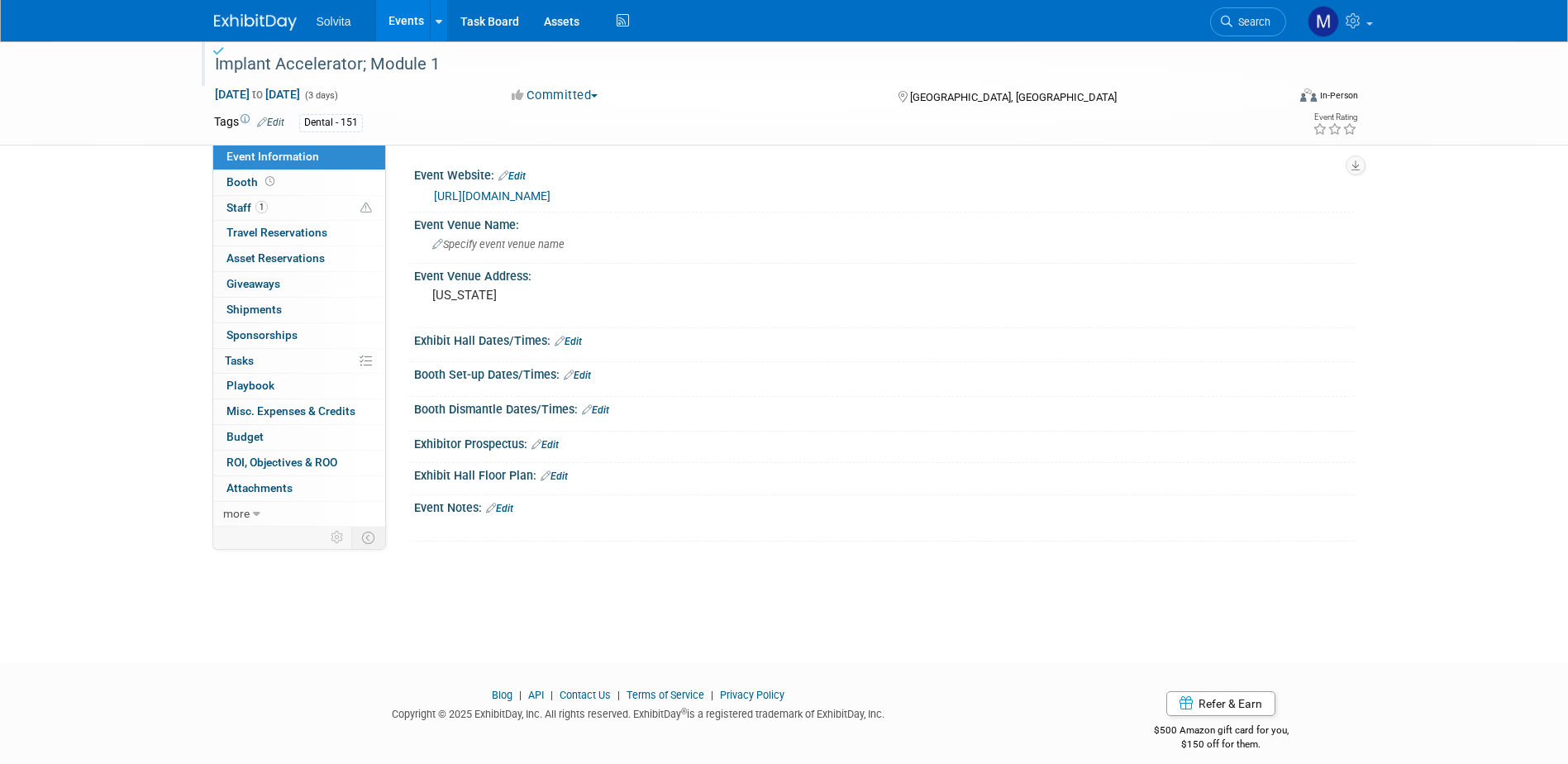
click at [398, 28] on link "Events" at bounding box center [406, 20] width 60 height 41
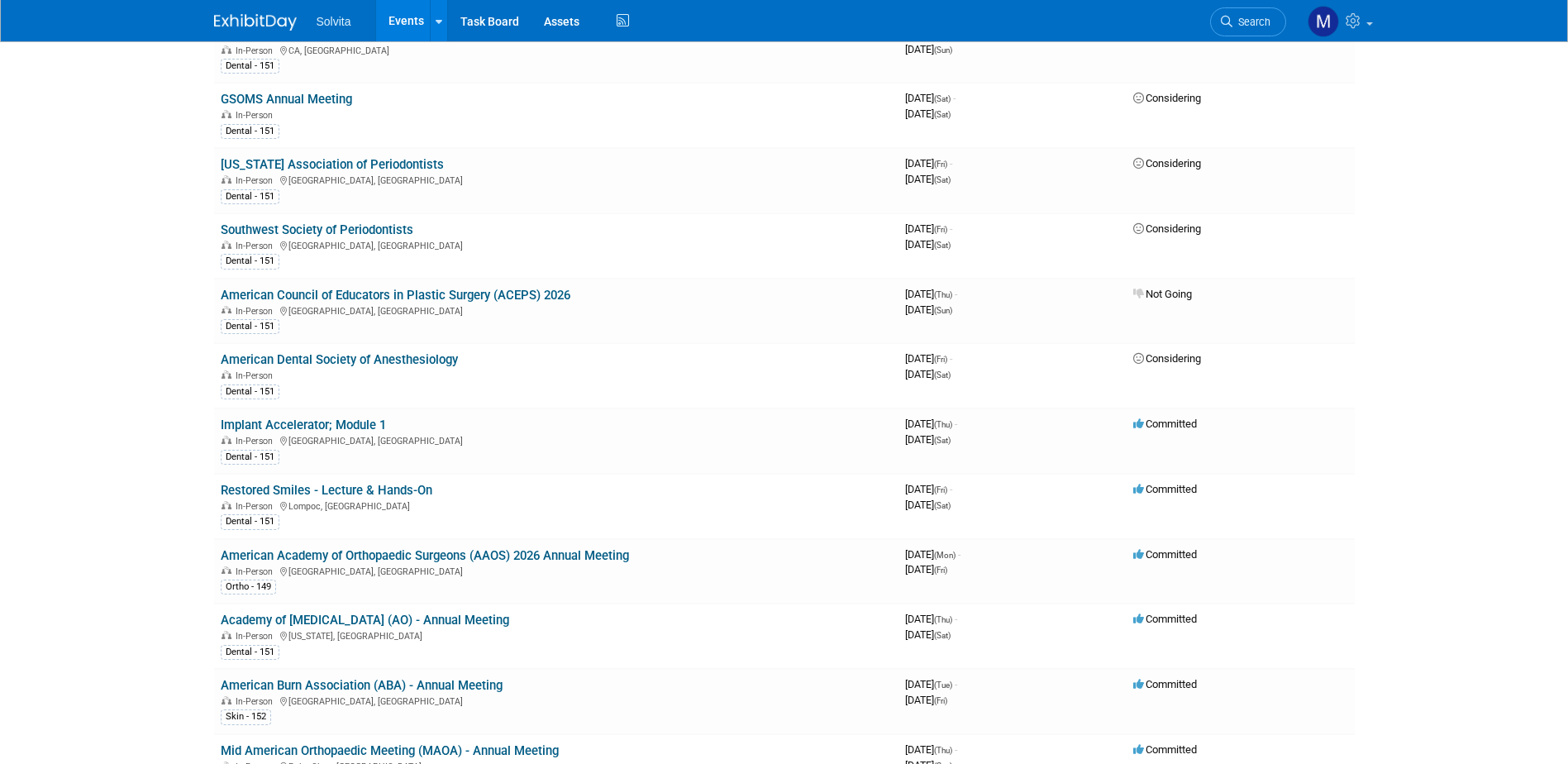
scroll to position [2148, 0]
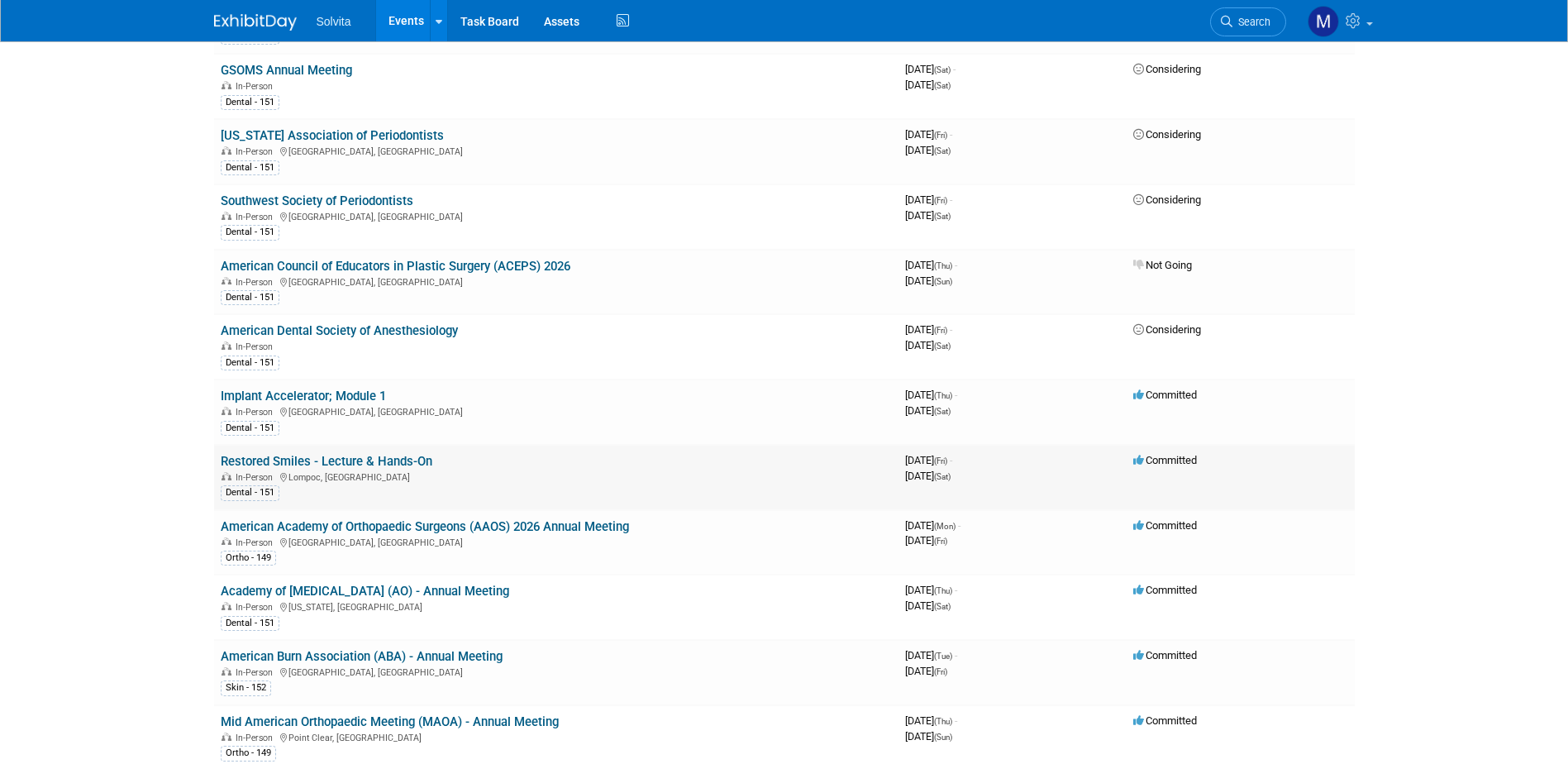
click at [285, 464] on link "Restored Smiles - Lecture & Hands-On" at bounding box center [326, 461] width 211 height 15
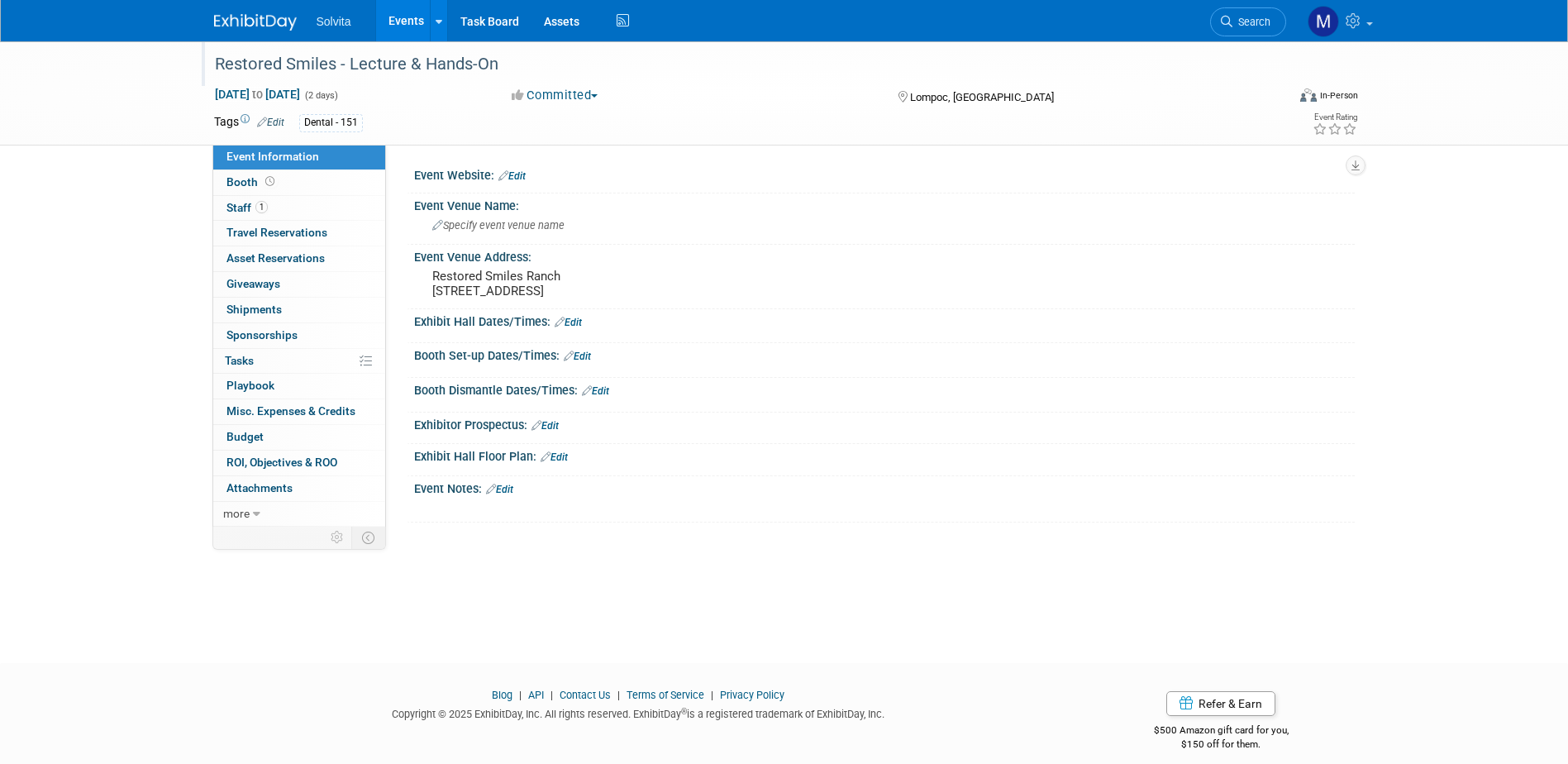
click at [322, 67] on div "Restored Smiles - Lecture & Hands-On" at bounding box center [735, 64] width 1052 height 30
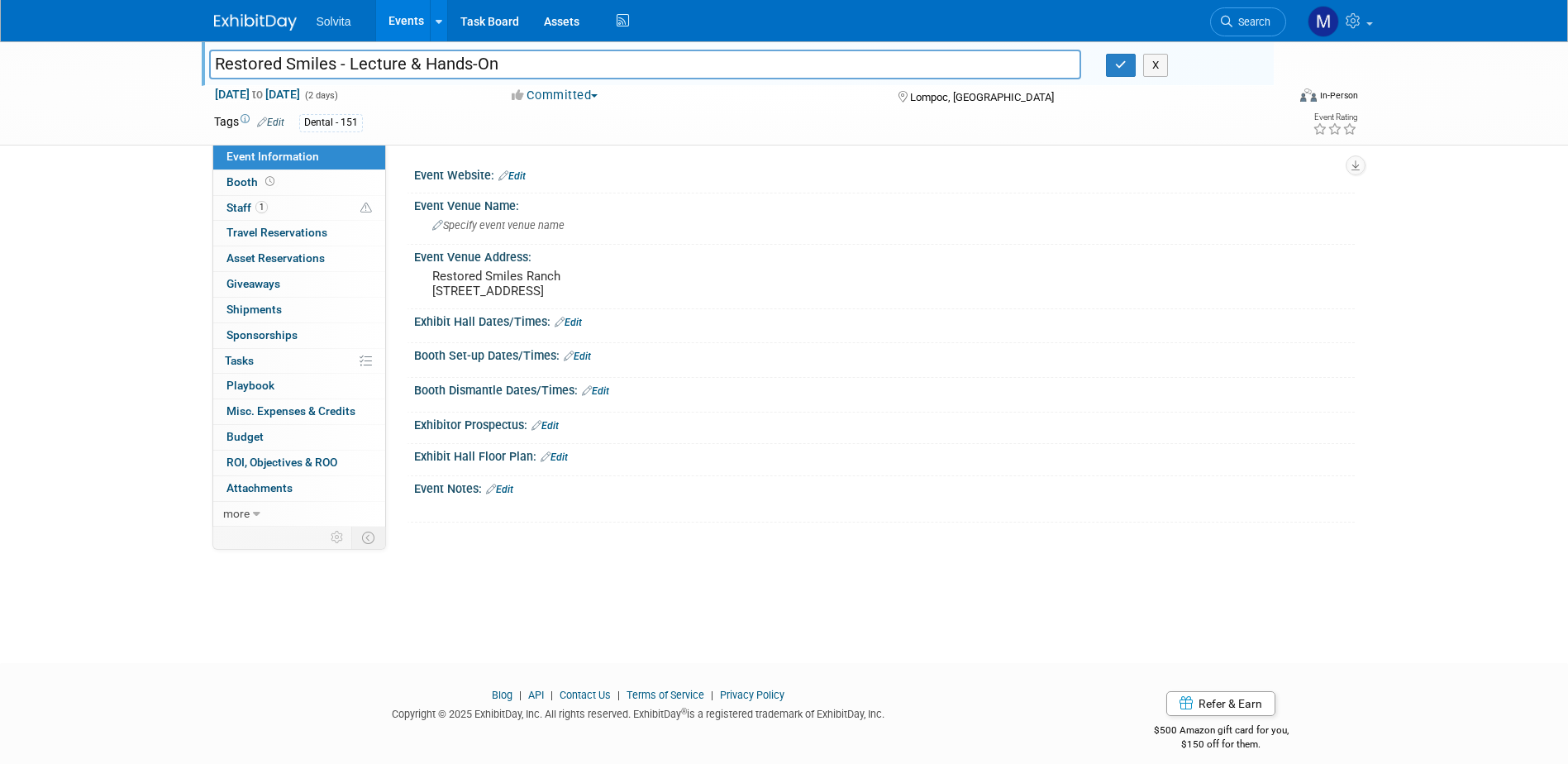
click at [349, 63] on input "Restored Smiles - Lecture & Hands-On" at bounding box center [645, 64] width 873 height 29
type input "Restored Smiles; Lecture & Hands-On"
click at [1113, 66] on button "button" at bounding box center [1120, 65] width 30 height 23
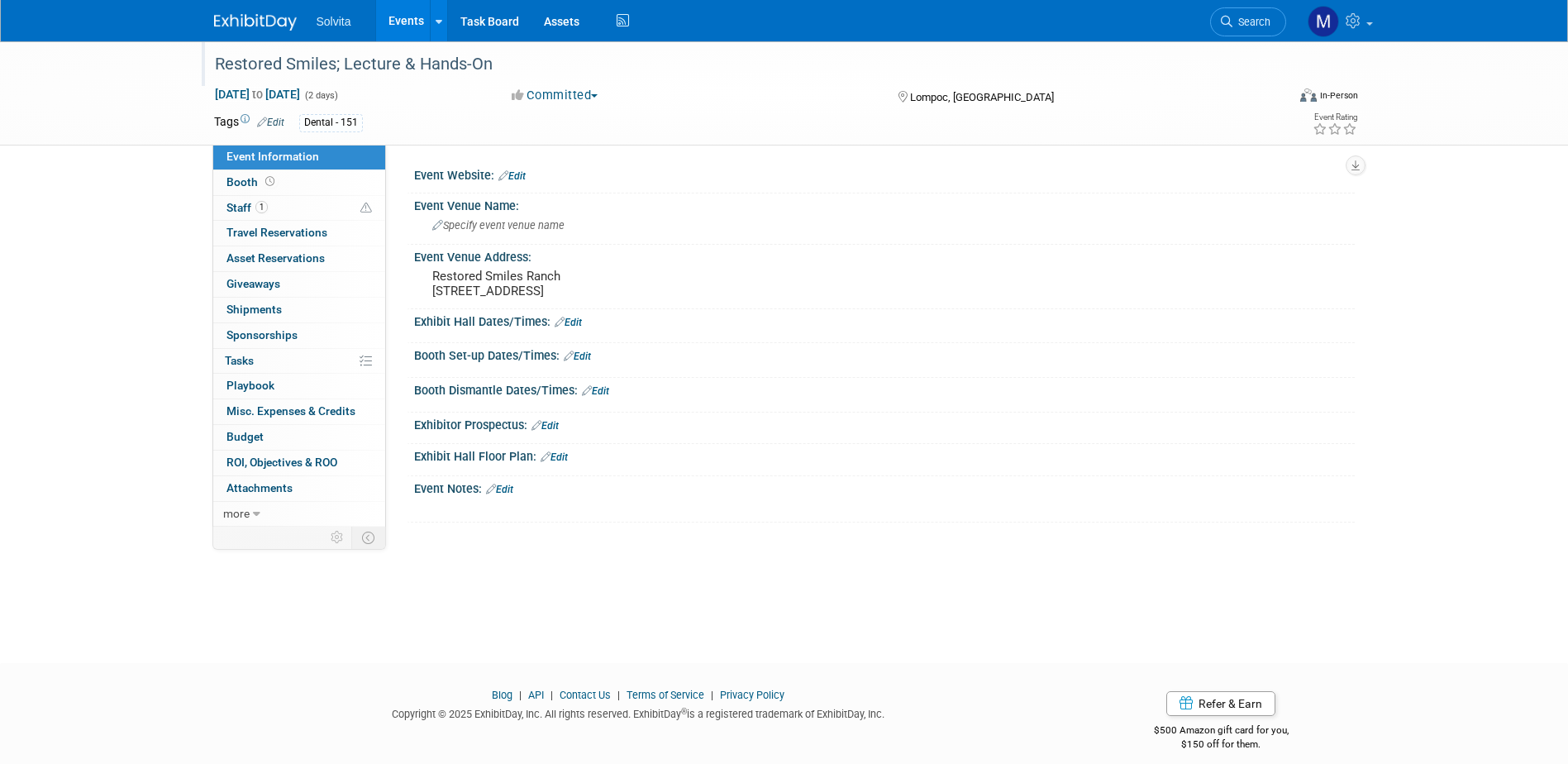
click at [412, 10] on link "Events" at bounding box center [406, 20] width 60 height 41
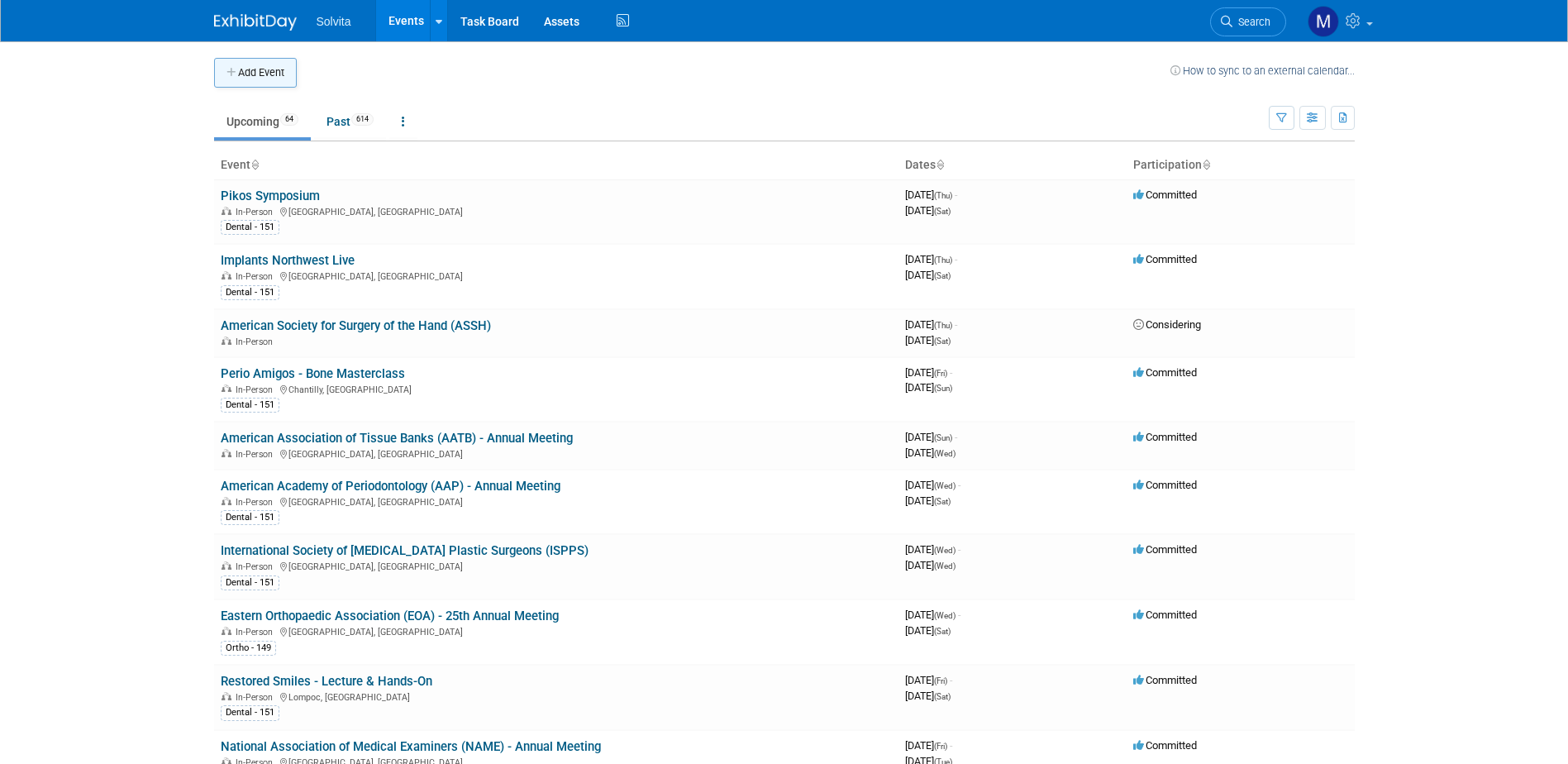
click at [243, 68] on button "Add Event" at bounding box center [255, 72] width 83 height 30
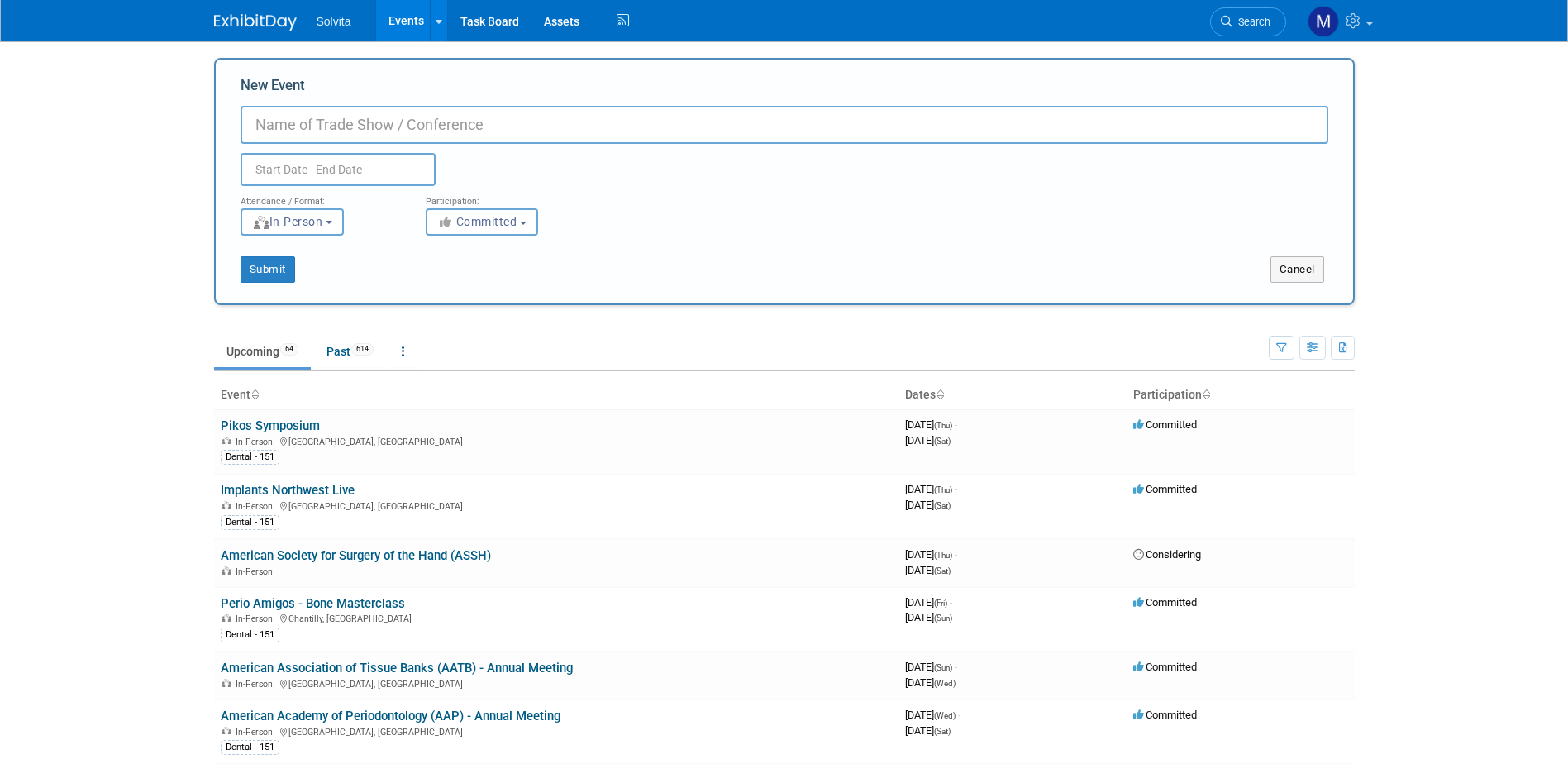
click at [359, 126] on input "New Event" at bounding box center [784, 124] width 1088 height 38
type input "Midwest Society of Periodontology"
click at [328, 188] on div "Attendance / Format:" at bounding box center [321, 196] width 161 height 21
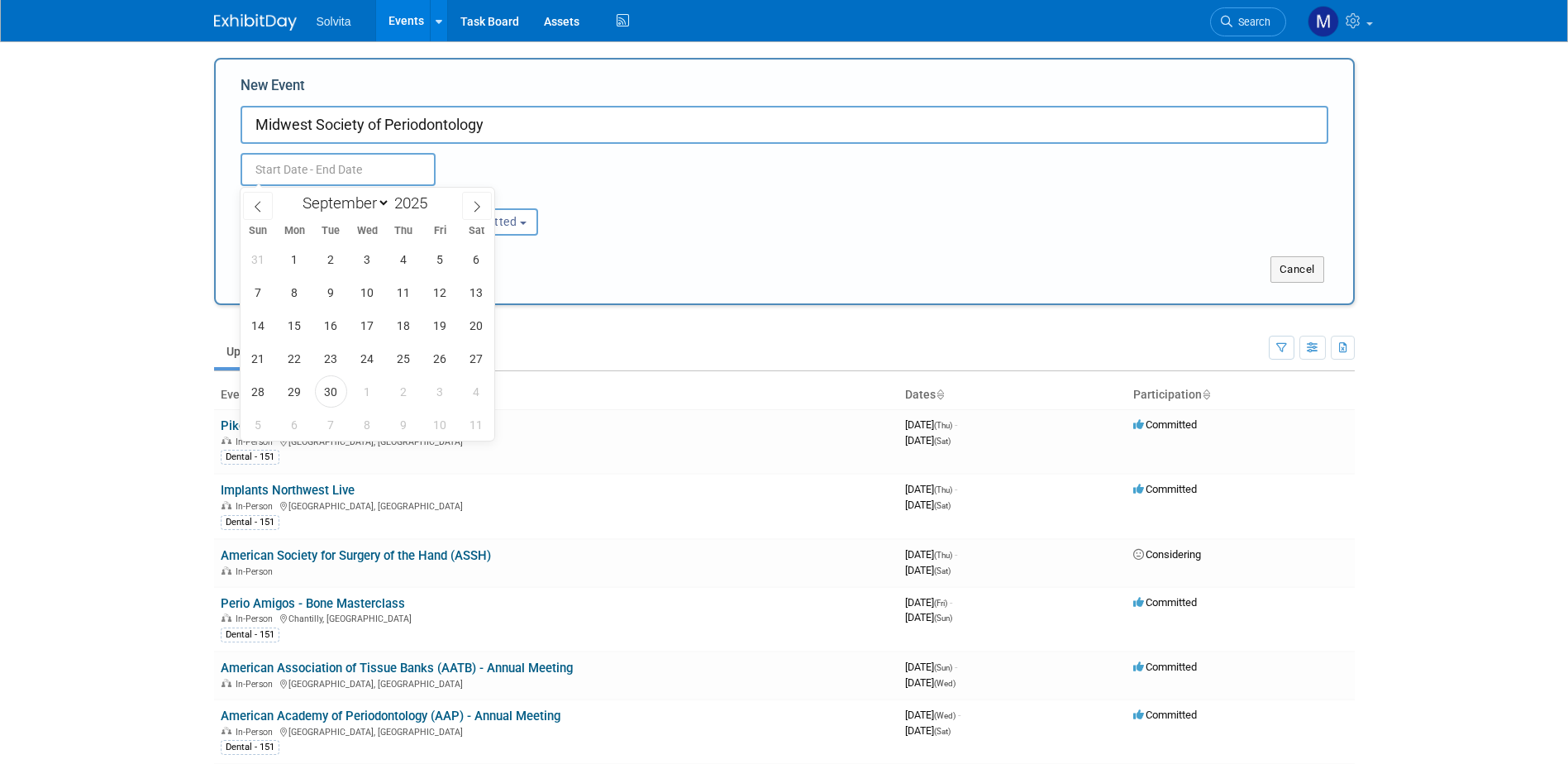
click at [333, 177] on input "text" at bounding box center [338, 169] width 195 height 33
click at [484, 210] on span at bounding box center [477, 205] width 30 height 28
select select "11"
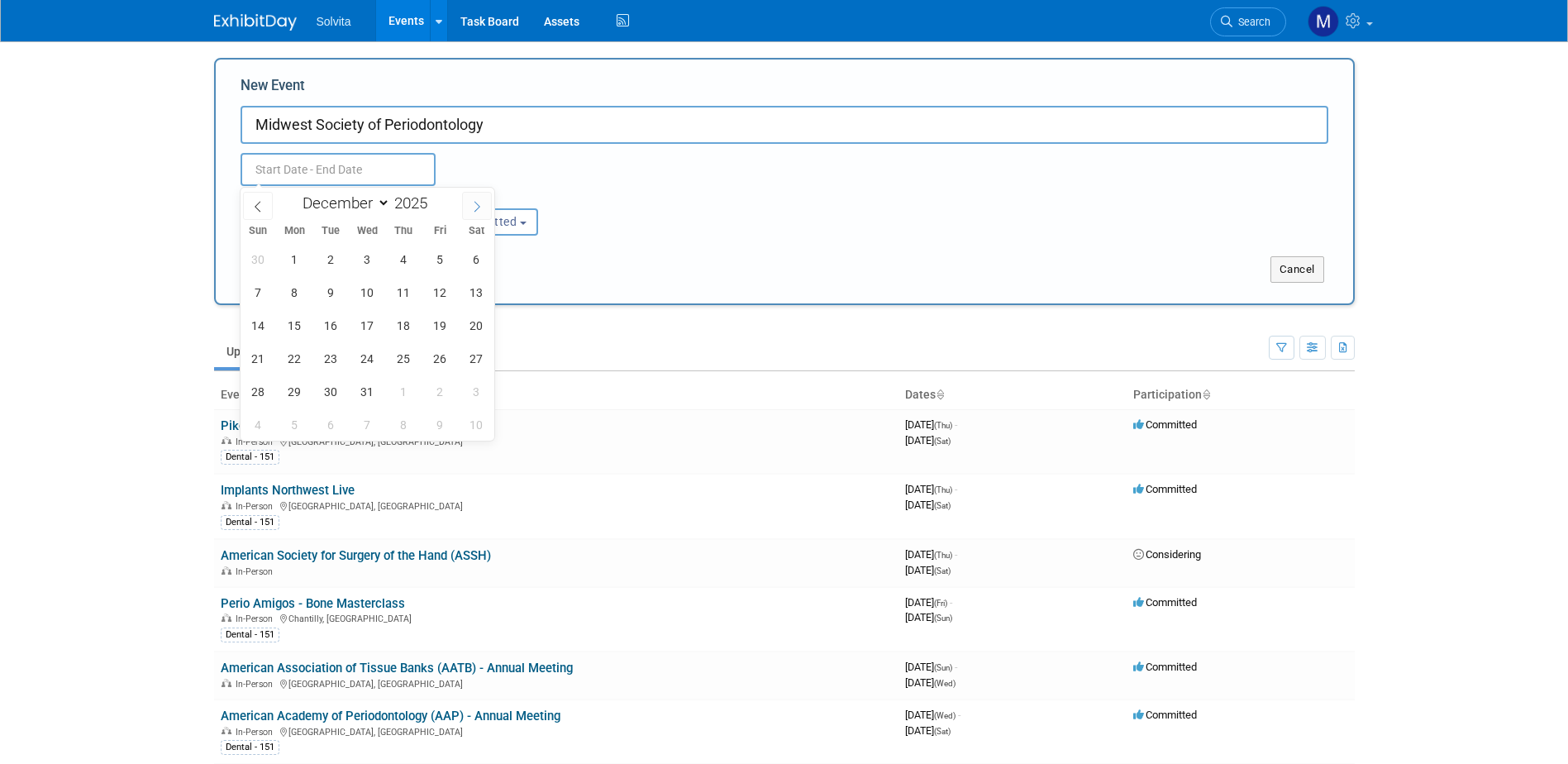
click at [484, 210] on span at bounding box center [477, 205] width 30 height 28
type input "2026"
click at [484, 210] on span at bounding box center [477, 205] width 30 height 28
select select "1"
click at [446, 317] on span "20" at bounding box center [440, 325] width 32 height 32
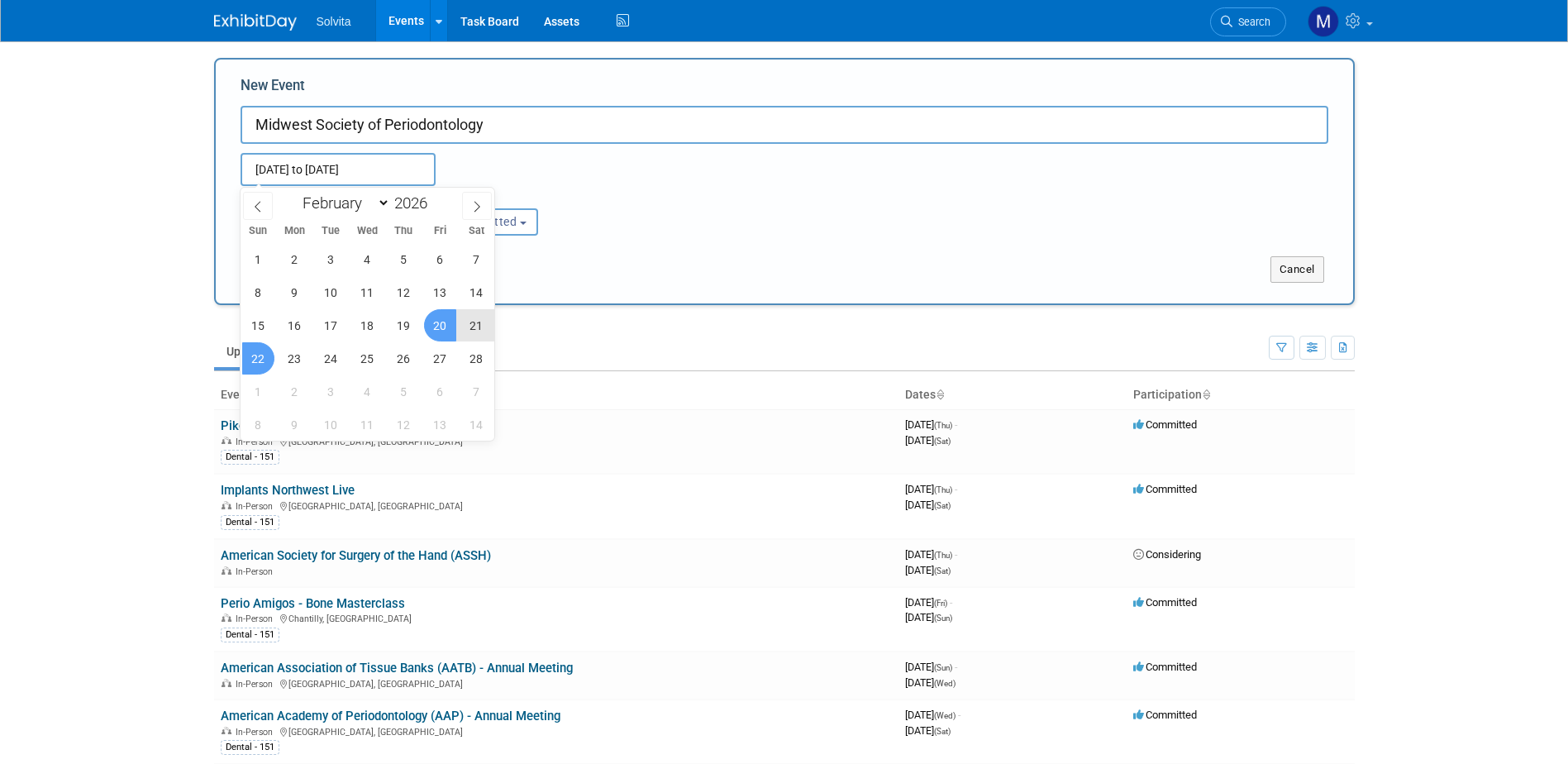
click at [270, 359] on span "22" at bounding box center [259, 358] width 32 height 32
type input "[DATE] to [DATE]"
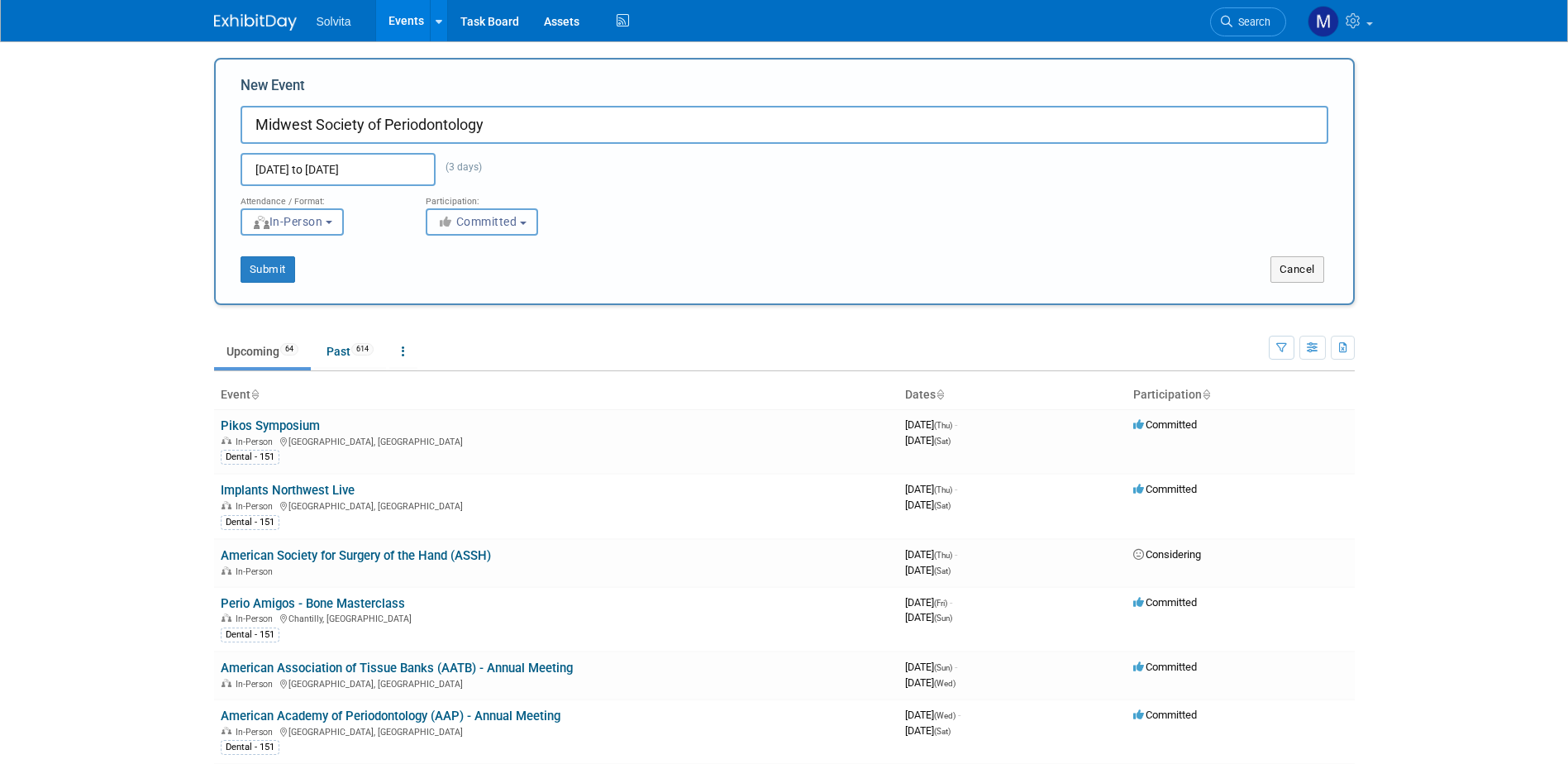
click at [522, 211] on button "Committed" at bounding box center [482, 221] width 112 height 27
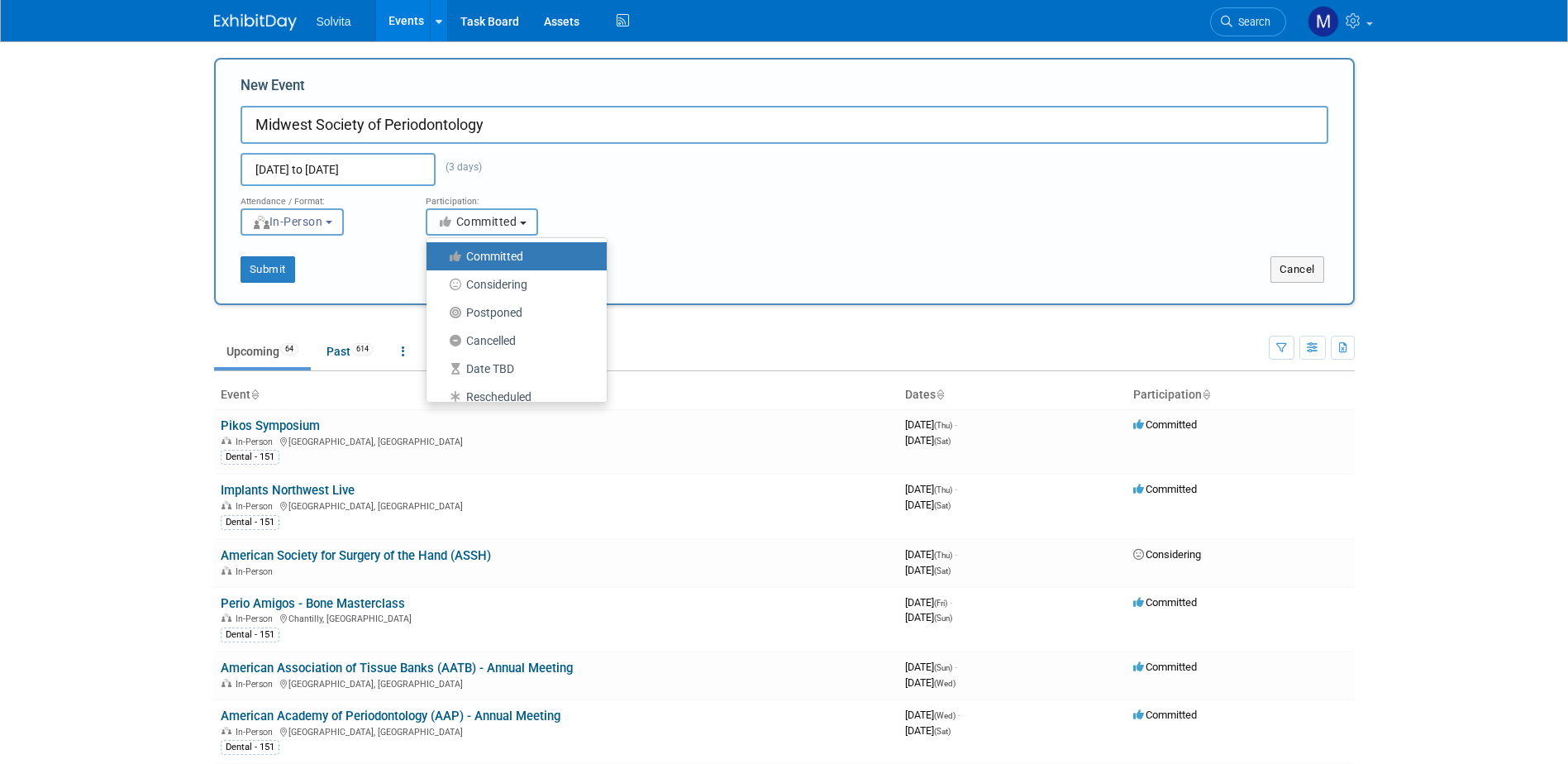
click at [522, 211] on button "Committed" at bounding box center [482, 221] width 112 height 27
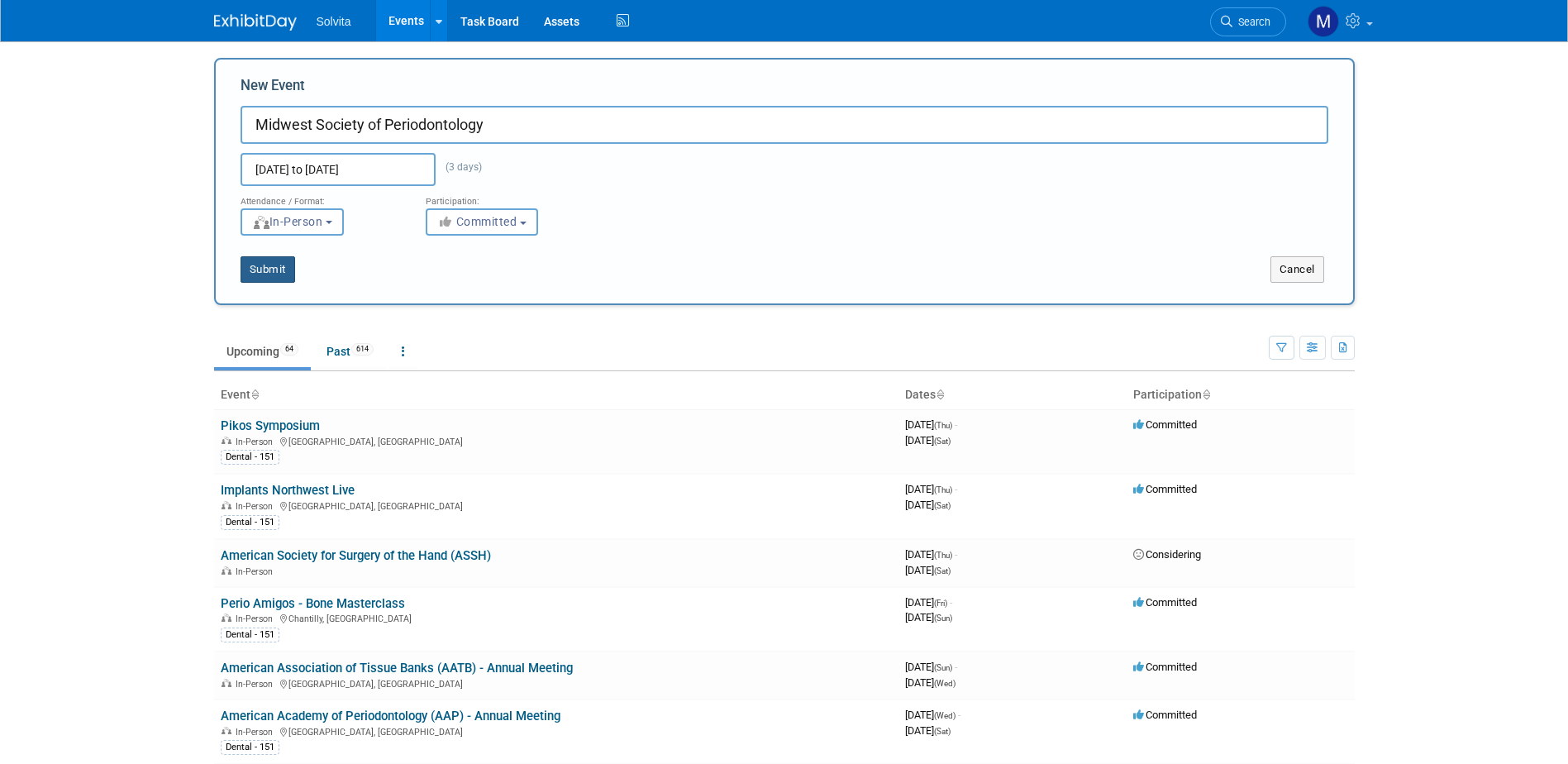
click at [265, 266] on button "Submit" at bounding box center [268, 269] width 55 height 26
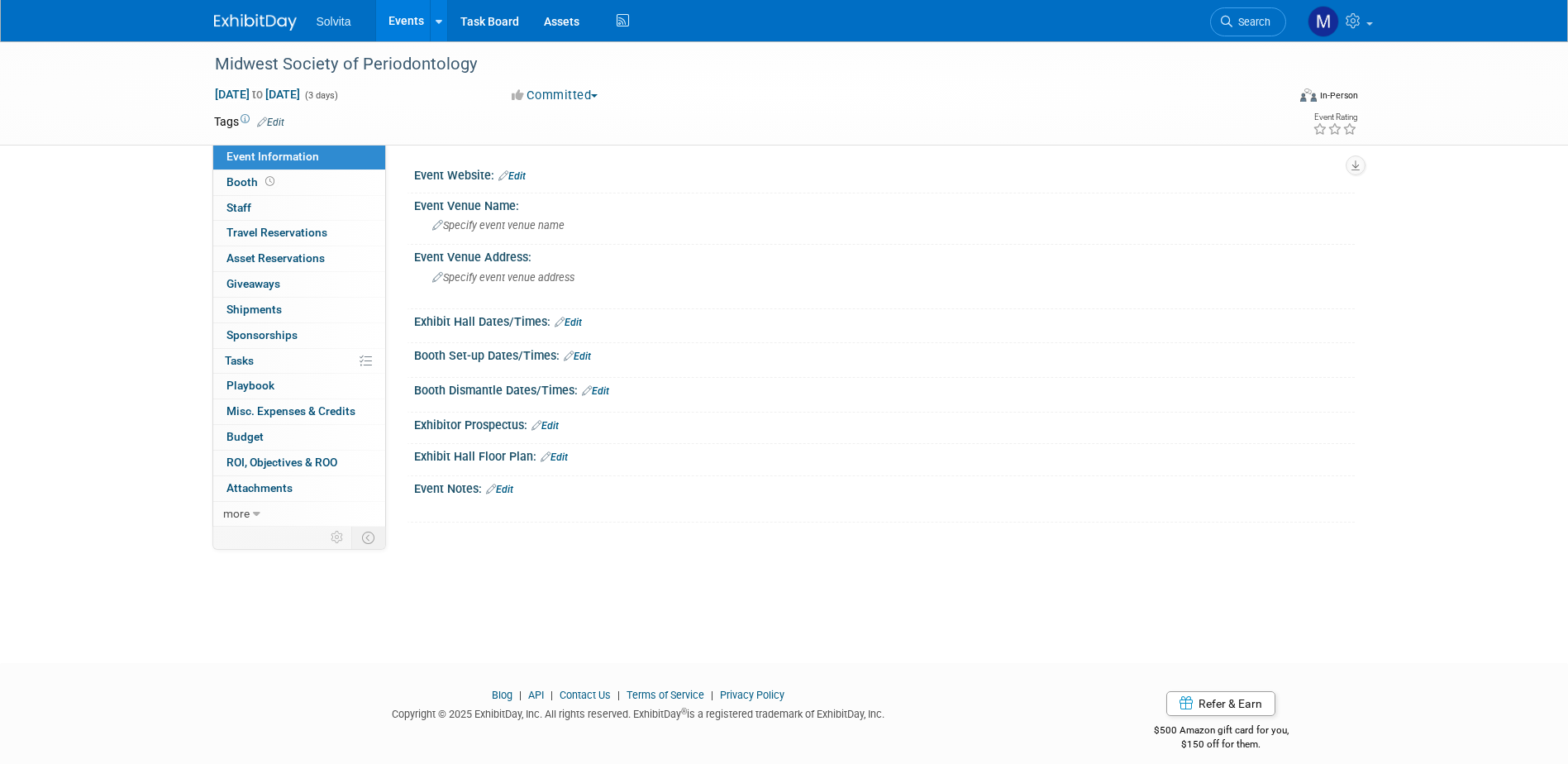
click at [518, 177] on link "Edit" at bounding box center [512, 176] width 27 height 12
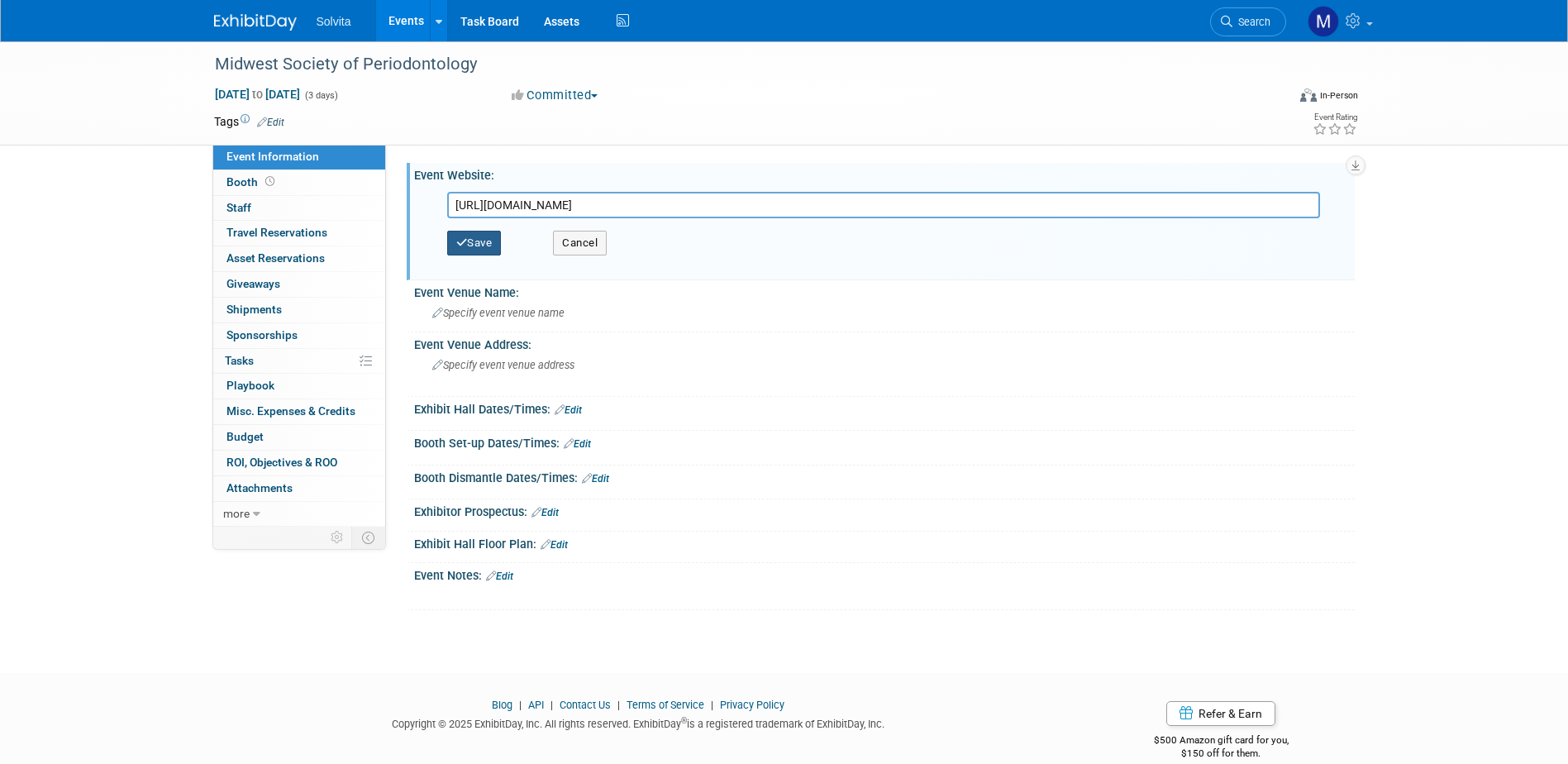
type input "[URL][DOMAIN_NAME]"
click at [492, 241] on button "Save" at bounding box center [474, 243] width 55 height 25
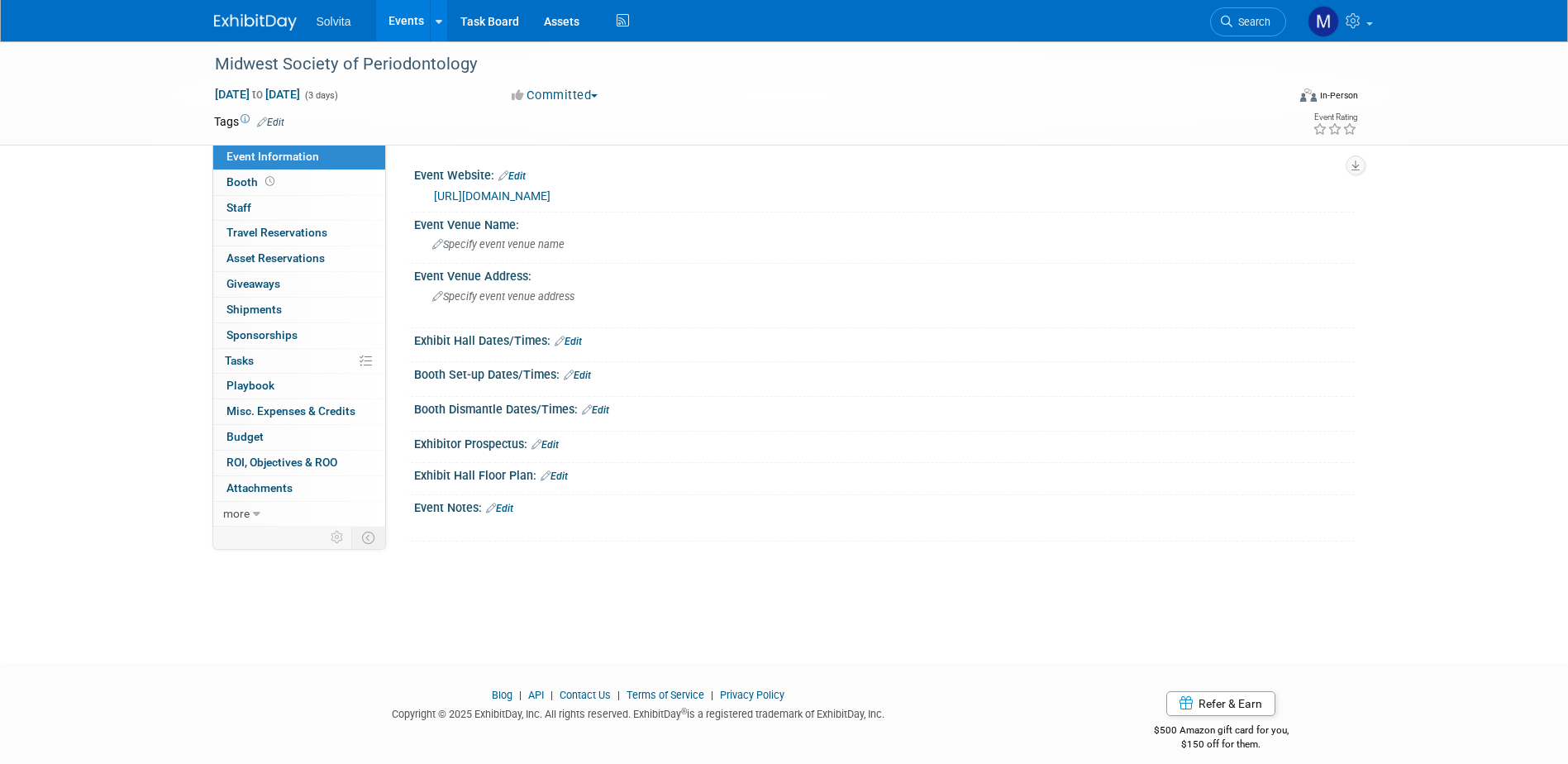
click at [764, 339] on div "Exhibit Hall Dates/Times: Edit" at bounding box center [884, 338] width 941 height 21
click at [252, 433] on span "Budget" at bounding box center [245, 436] width 37 height 14
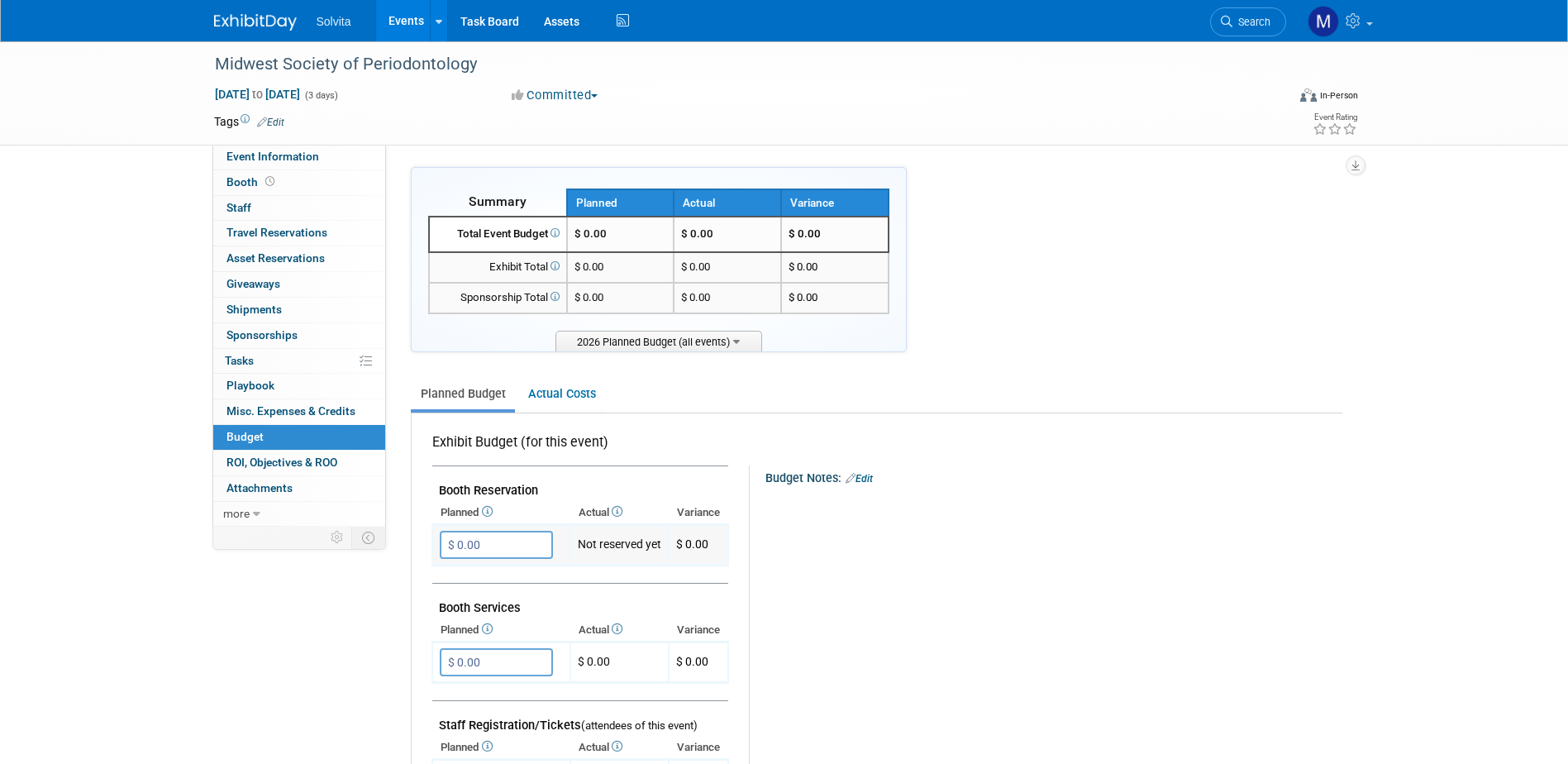
click at [499, 549] on input "$ 0.00" at bounding box center [496, 544] width 113 height 28
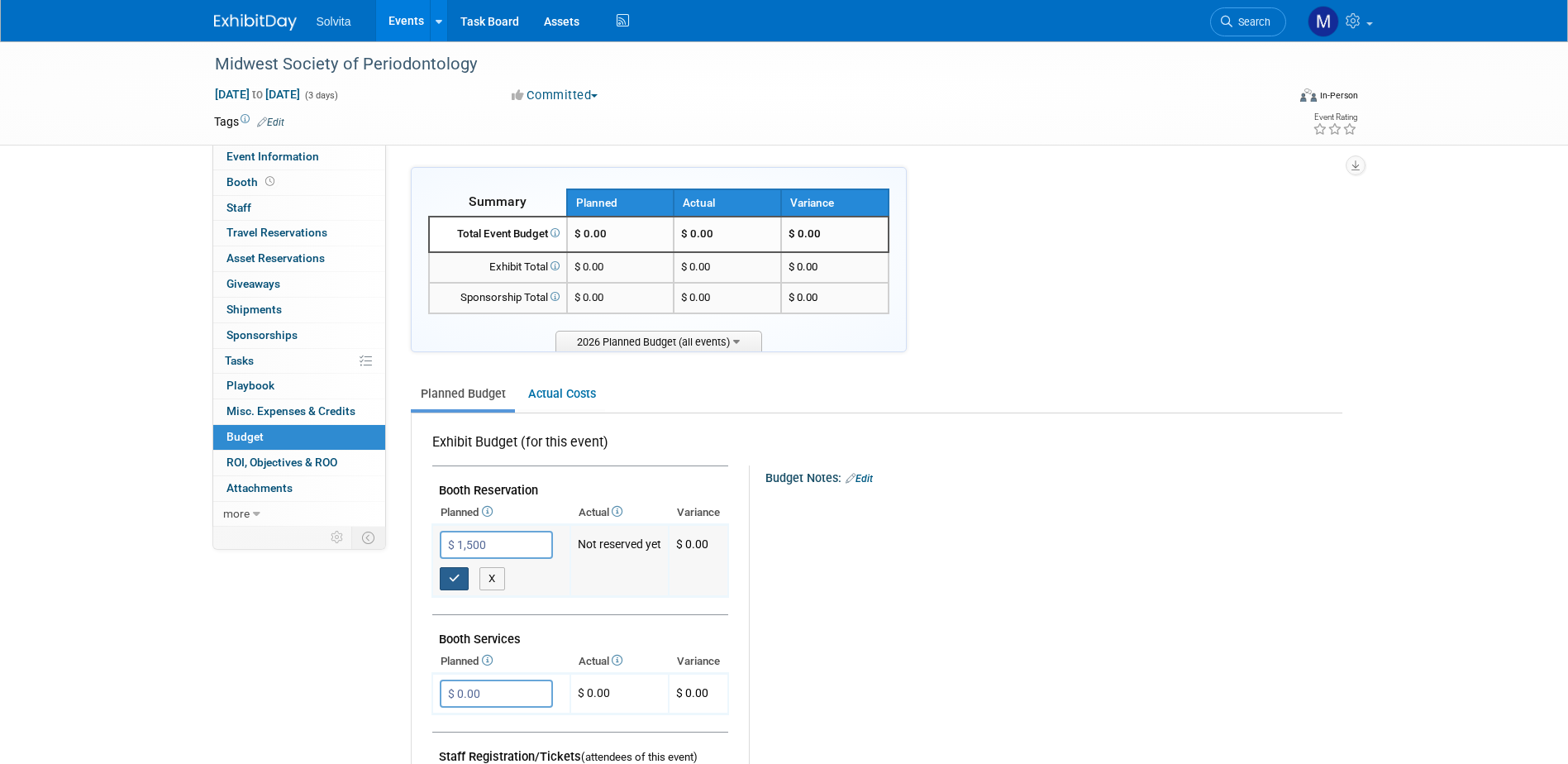
type input "$ 1,500.00"
click at [454, 578] on icon "button" at bounding box center [455, 578] width 12 height 11
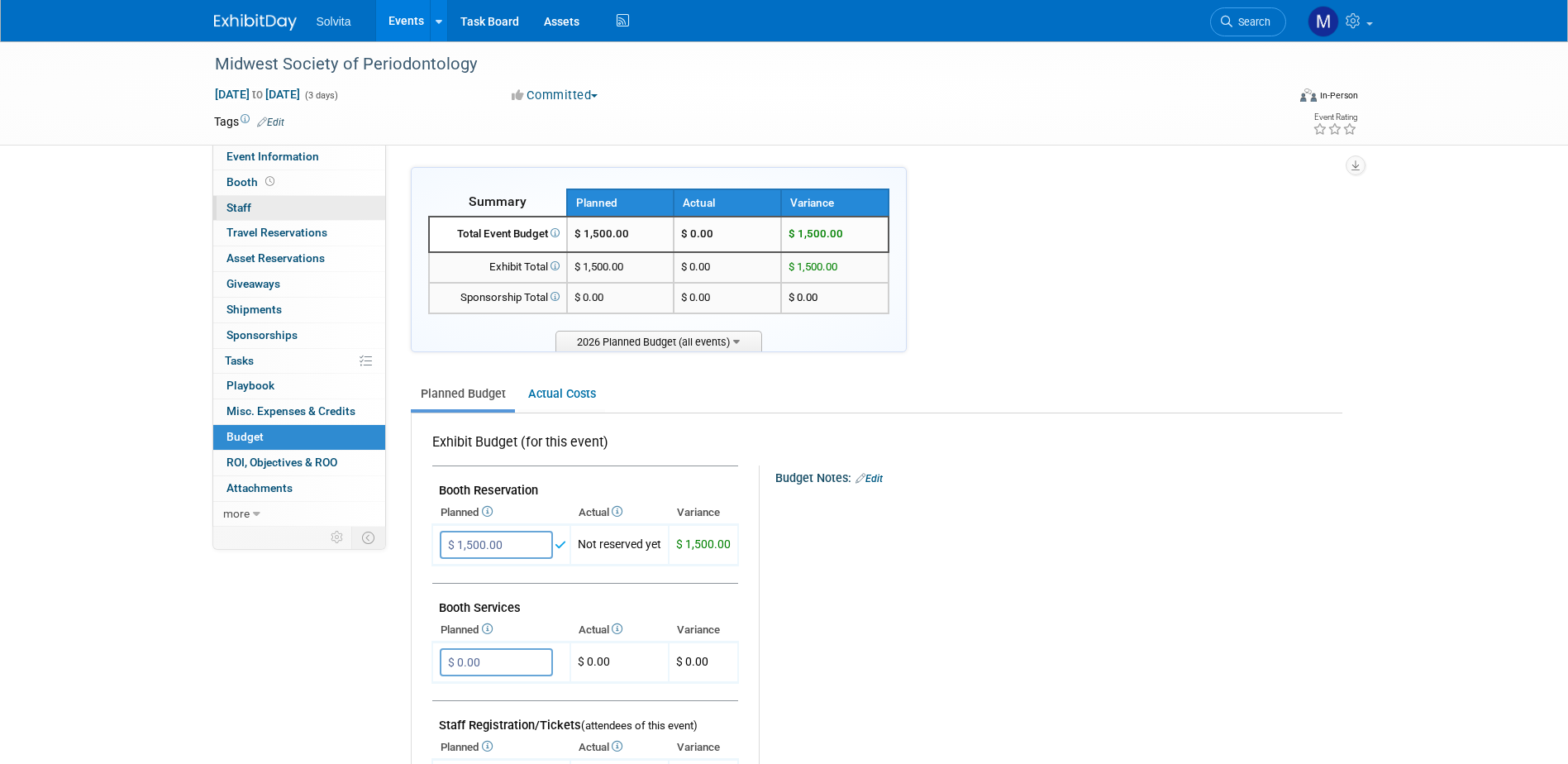
click at [231, 199] on link "0 Staff 0" at bounding box center [298, 208] width 172 height 25
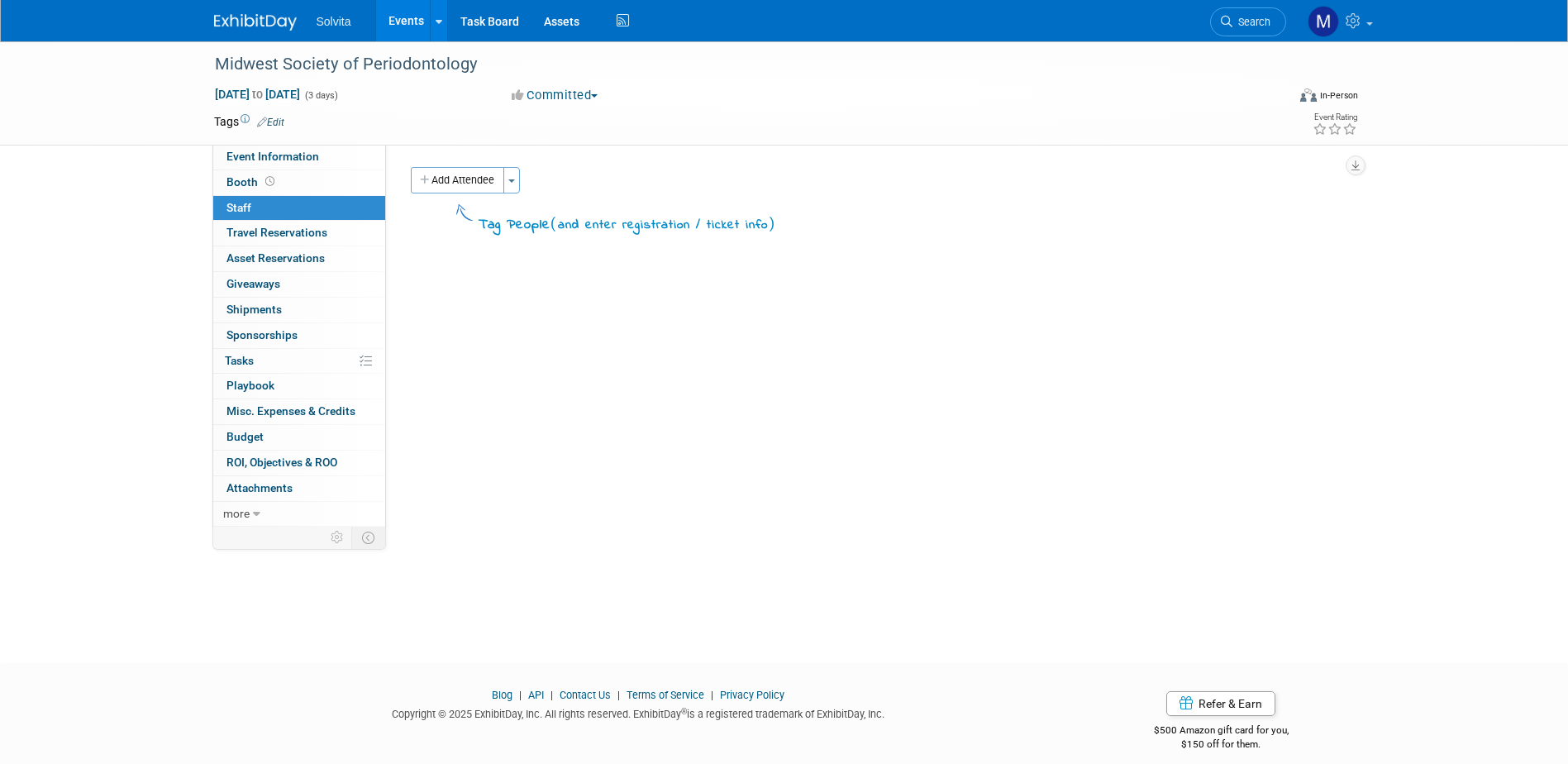
click at [503, 182] on button "Add Attendee" at bounding box center [457, 180] width 93 height 26
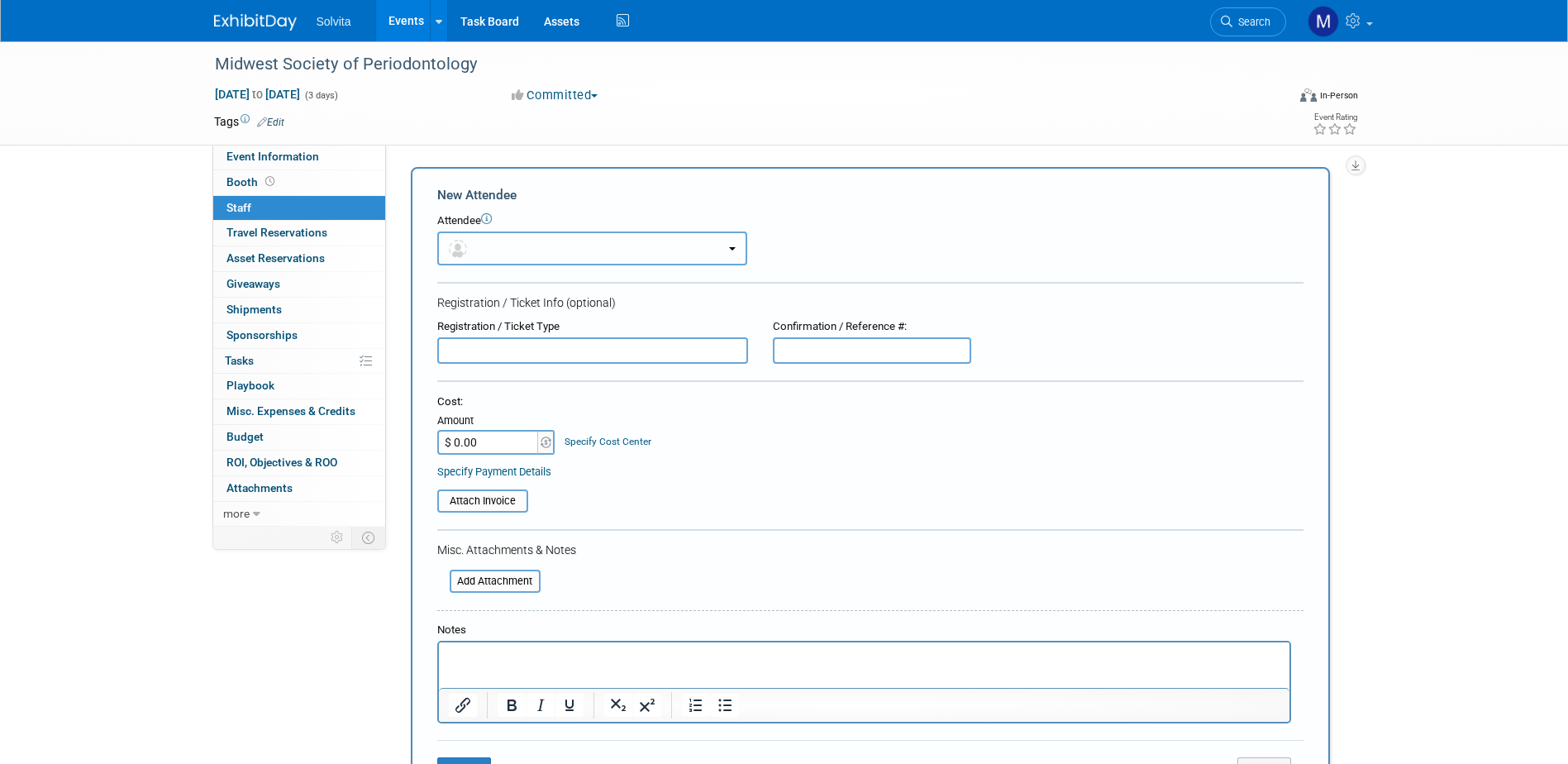
click at [728, 245] on button "button" at bounding box center [592, 248] width 310 height 34
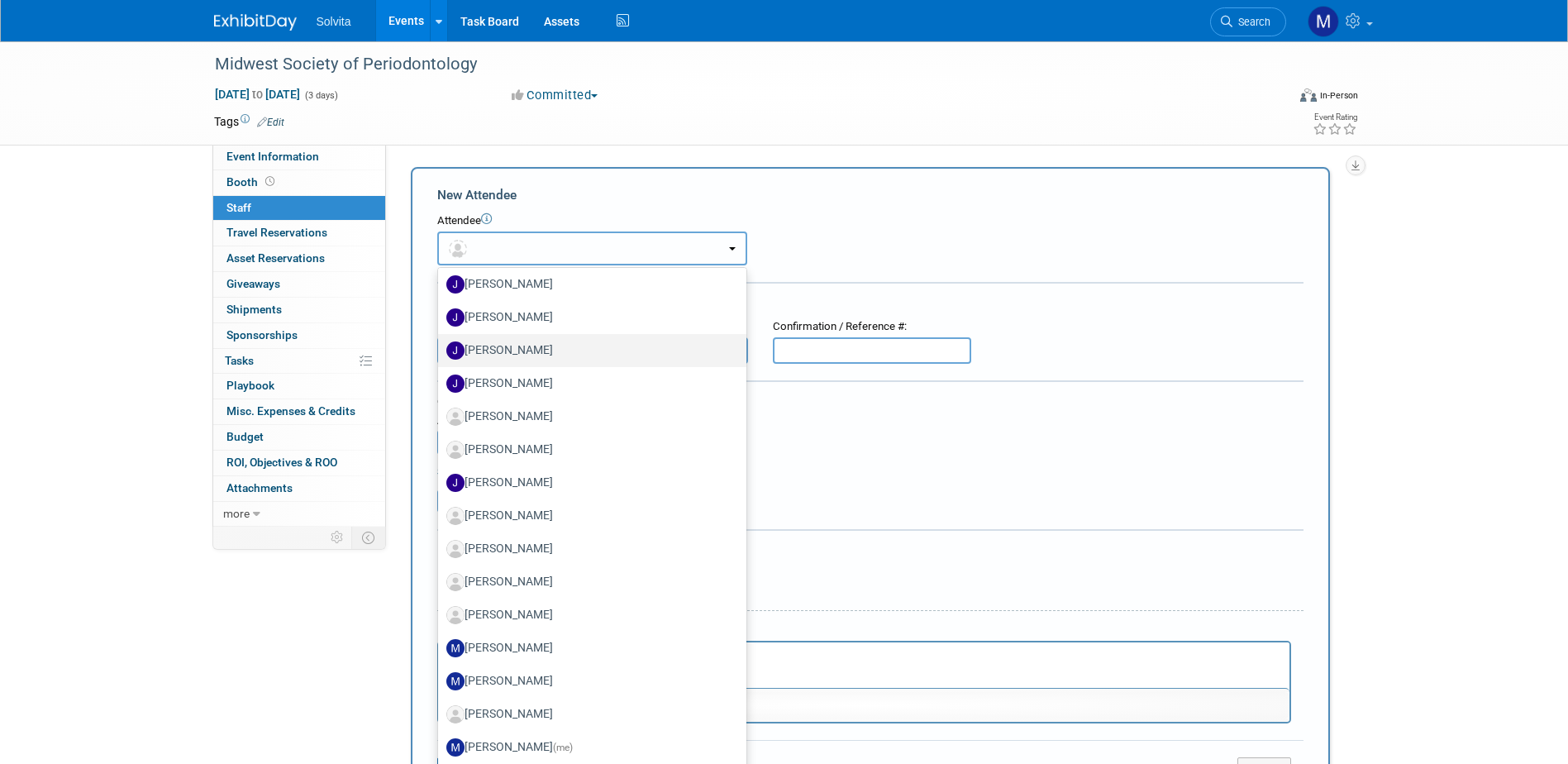
scroll to position [661, 0]
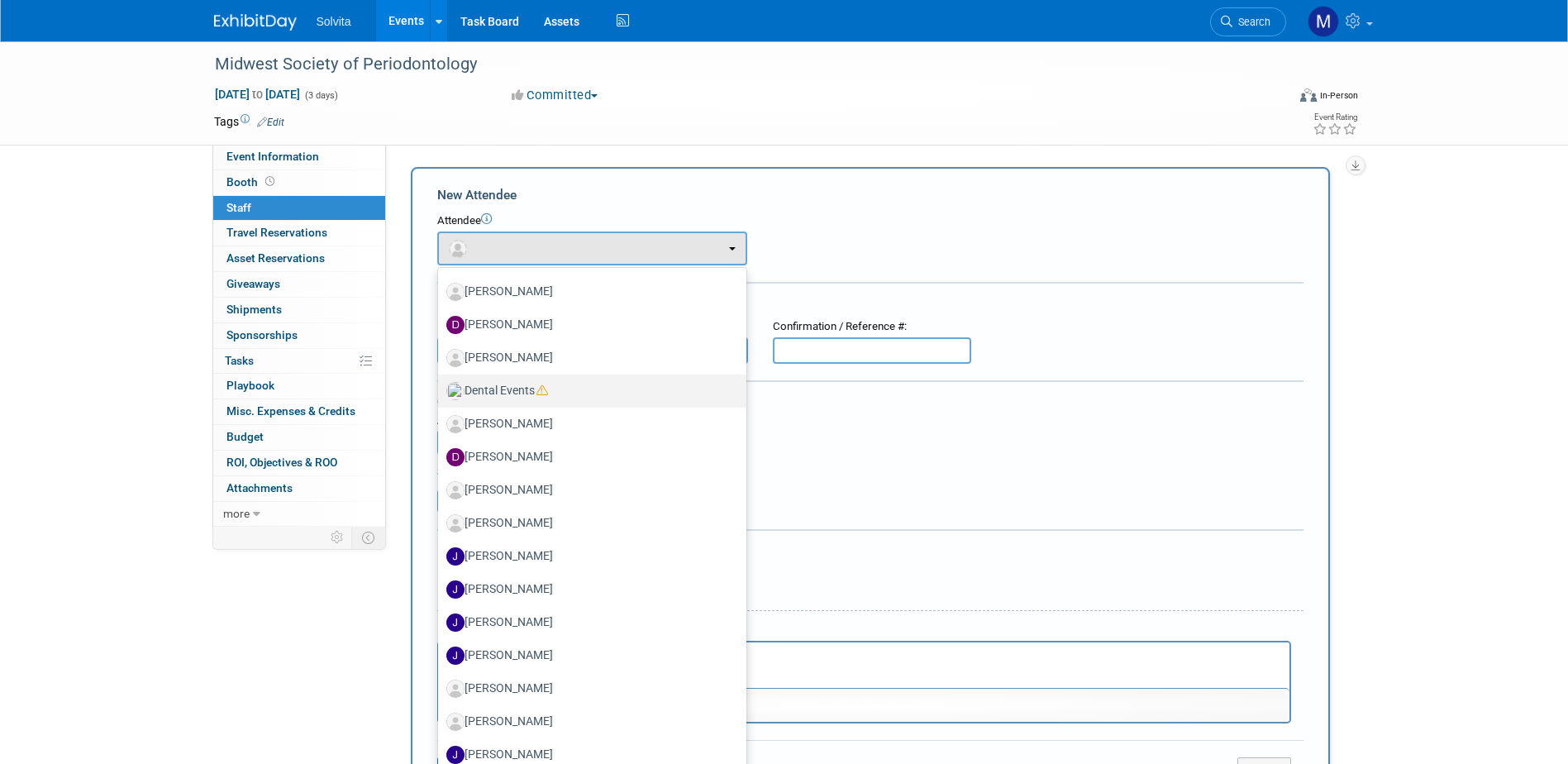
click at [489, 393] on label "Dental Events" at bounding box center [587, 390] width 283 height 26
click at [440, 393] on input "Dental Events" at bounding box center [434, 389] width 11 height 11
select select "dd0dd264-315a-47df-a0fa-7e8dcfc03c6d"
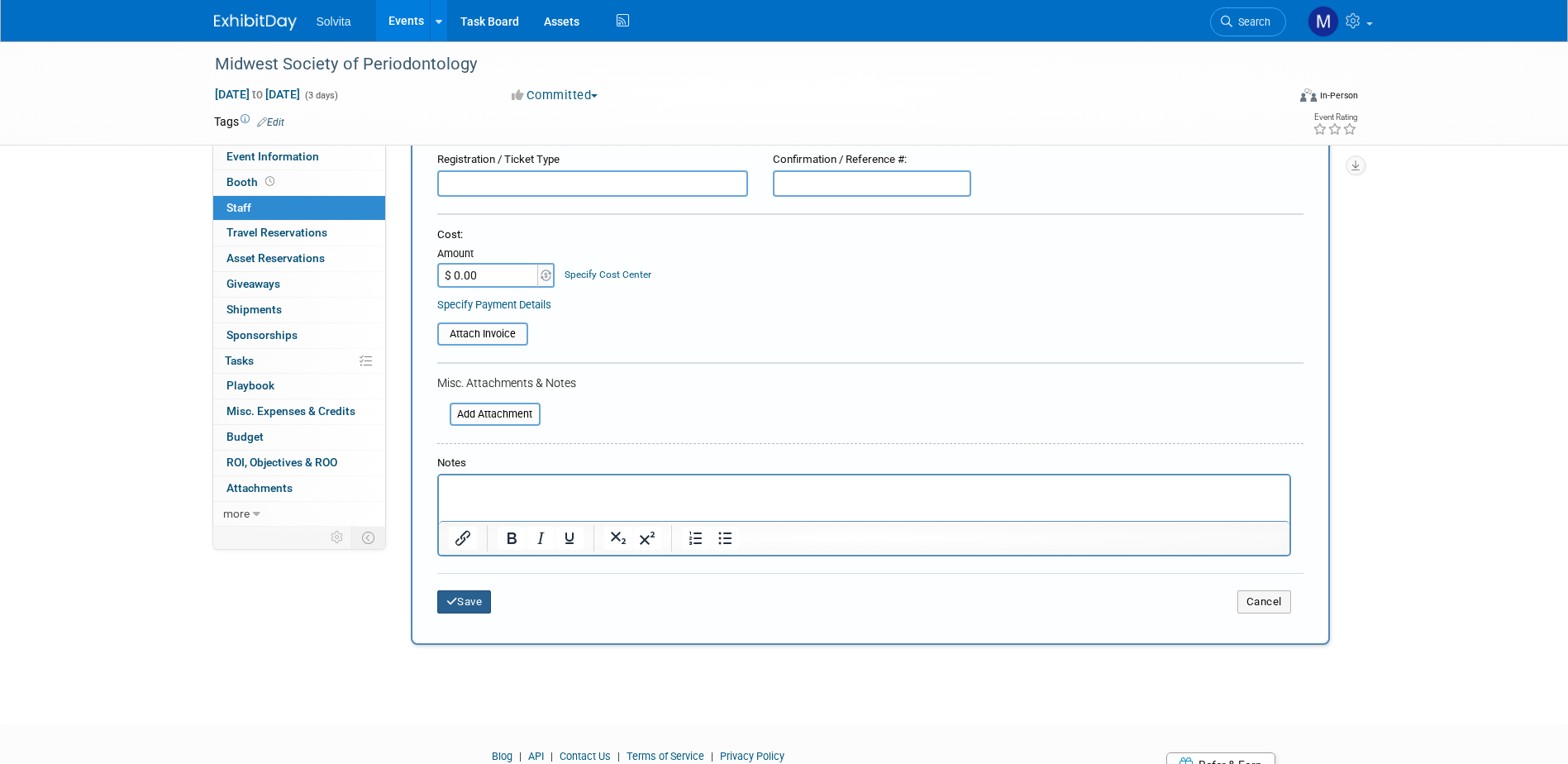
click at [467, 601] on button "Save" at bounding box center [464, 601] width 55 height 23
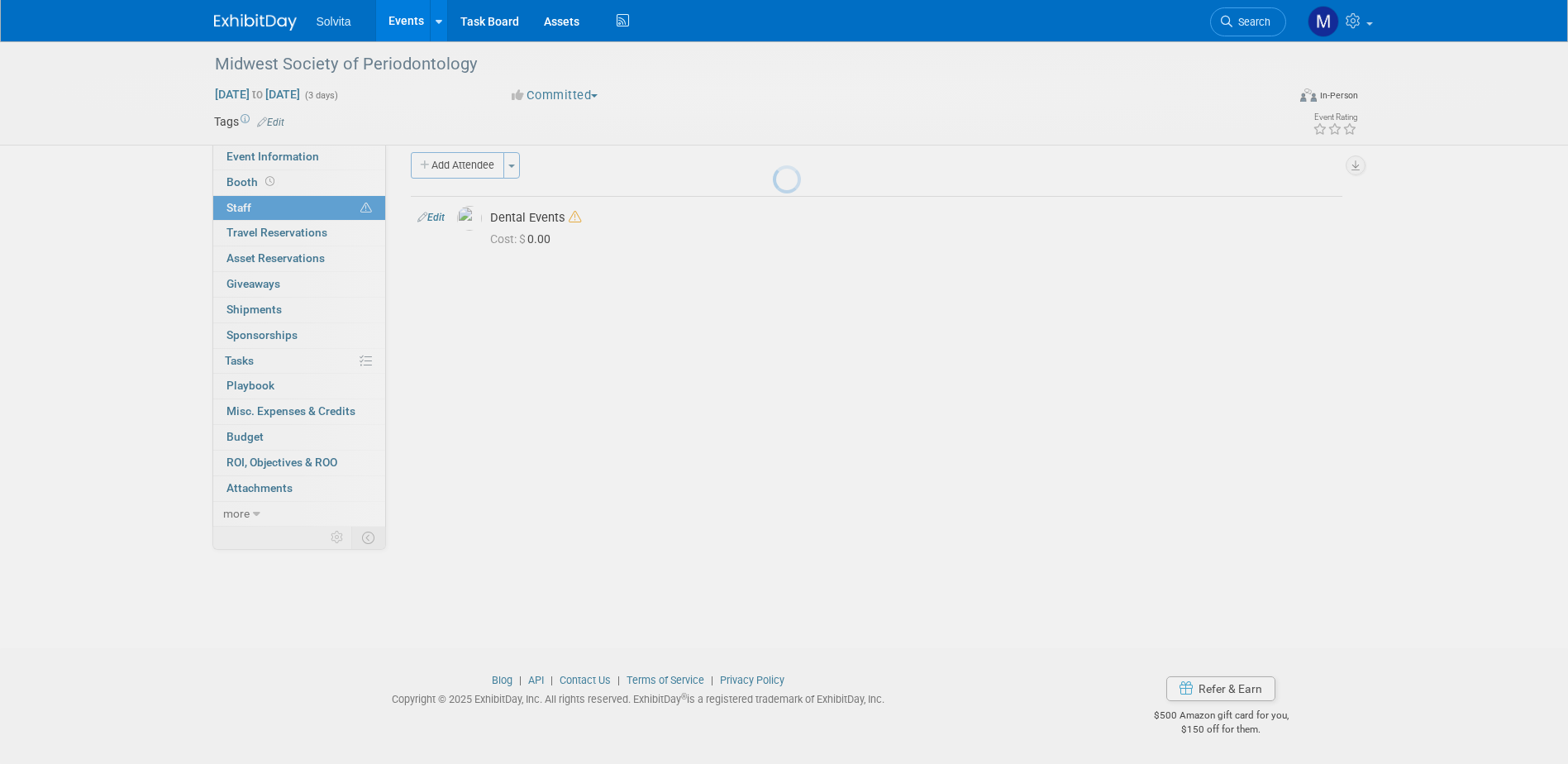
scroll to position [15, 0]
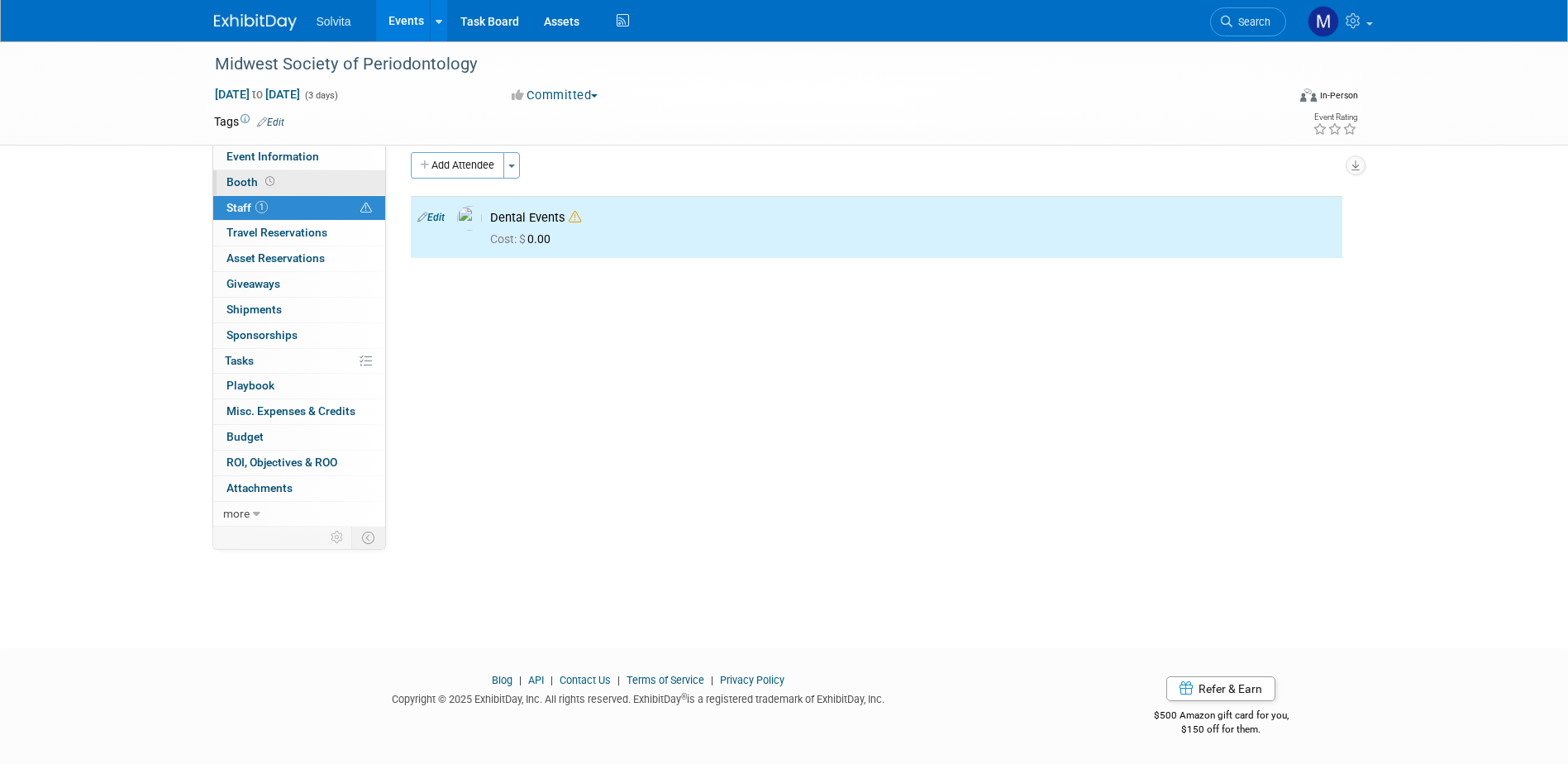
click at [242, 179] on span "Booth" at bounding box center [252, 182] width 52 height 14
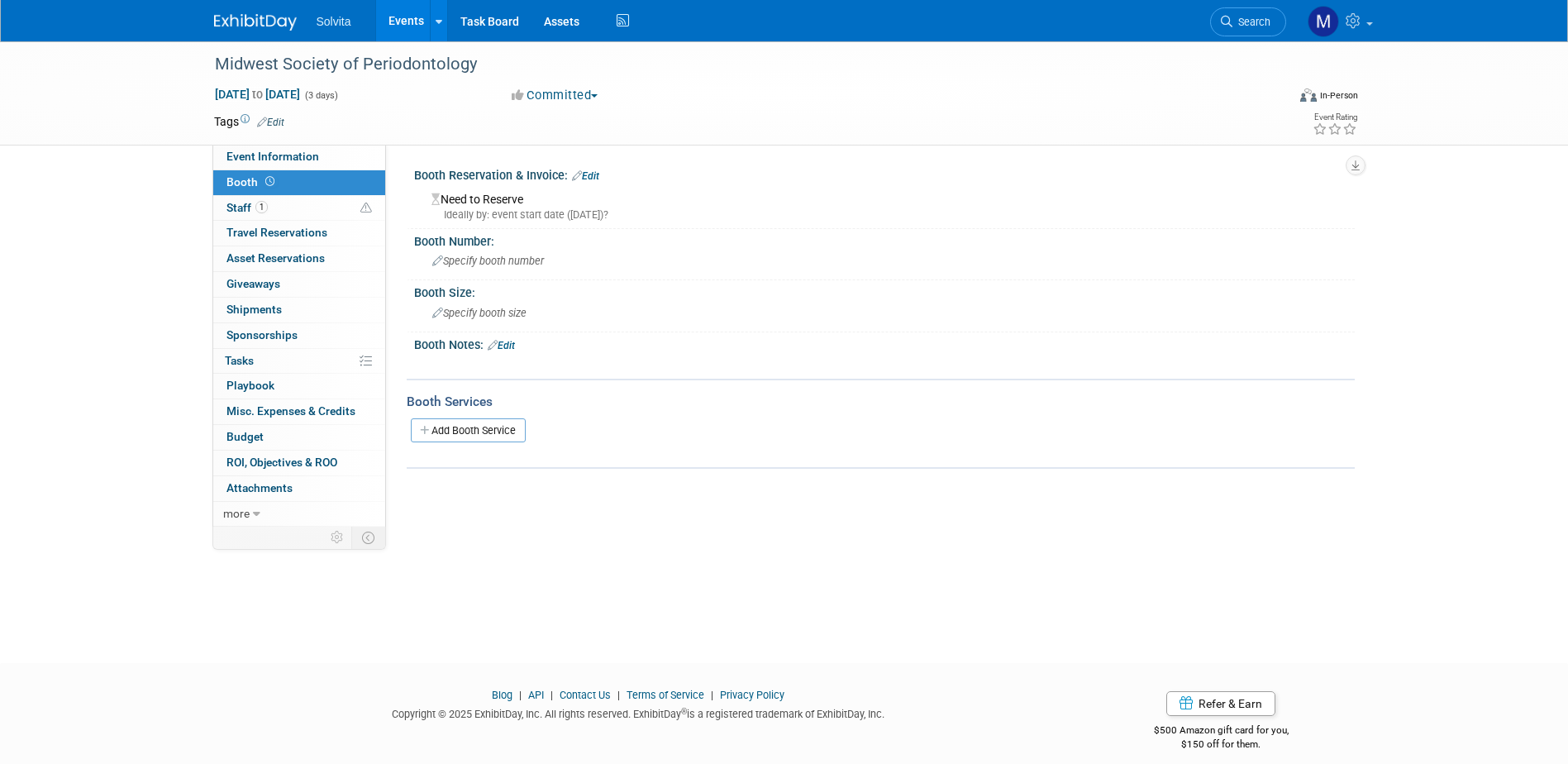
click at [266, 119] on icon at bounding box center [262, 122] width 10 height 11
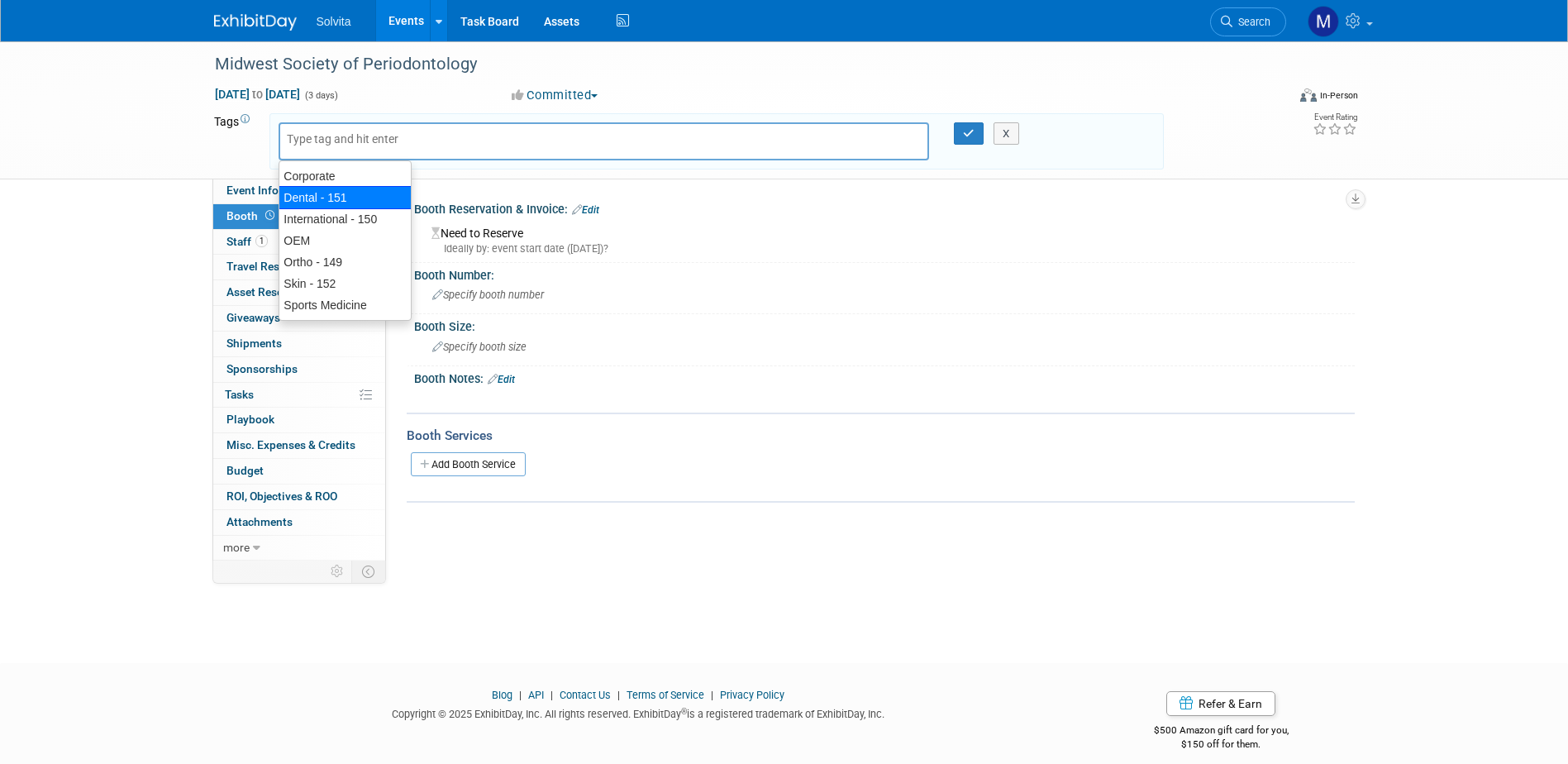
click at [317, 190] on div "Dental - 151" at bounding box center [345, 197] width 133 height 23
type input "Dental - 151"
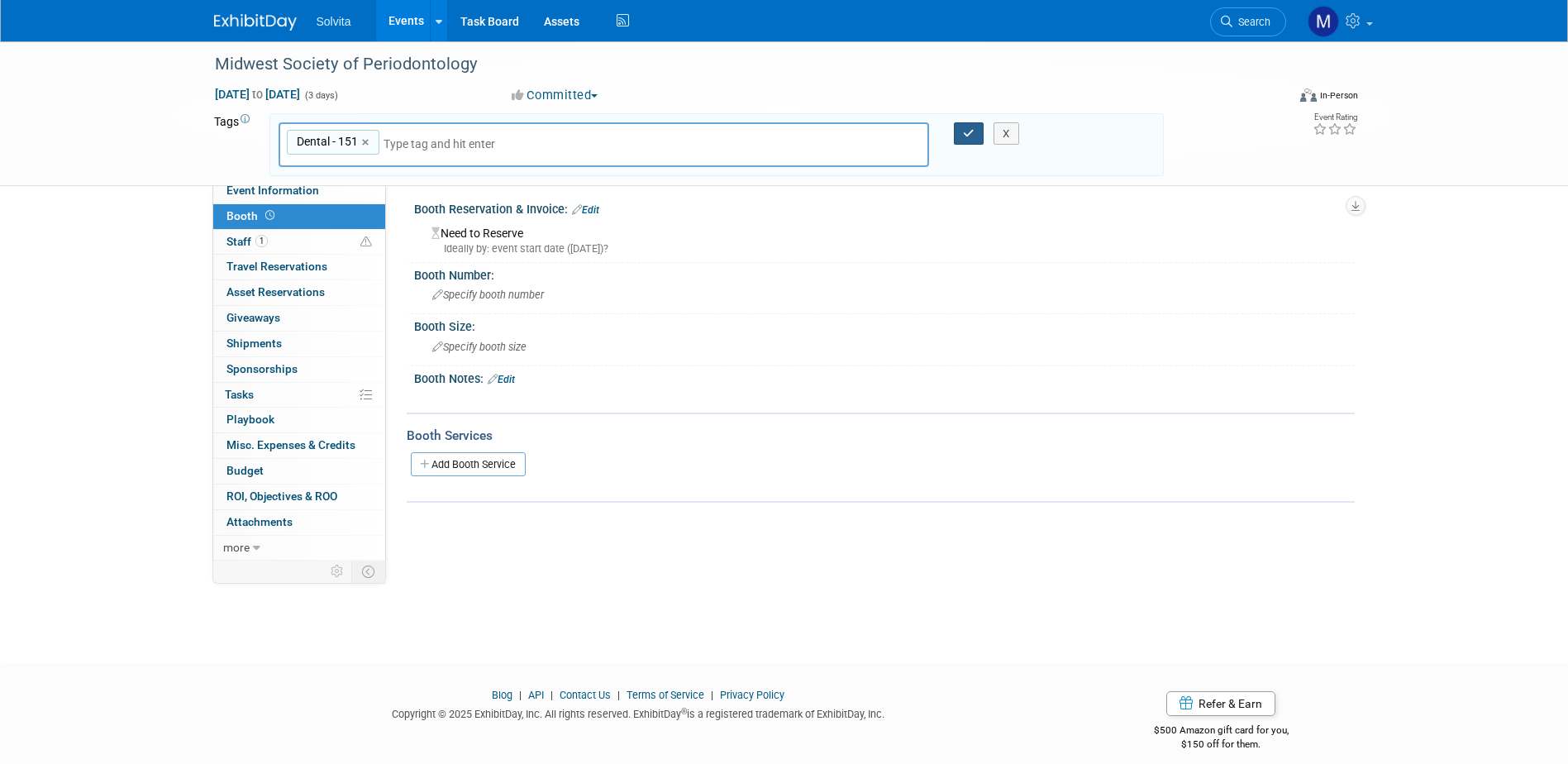
click at [970, 131] on icon "button" at bounding box center [969, 134] width 12 height 11
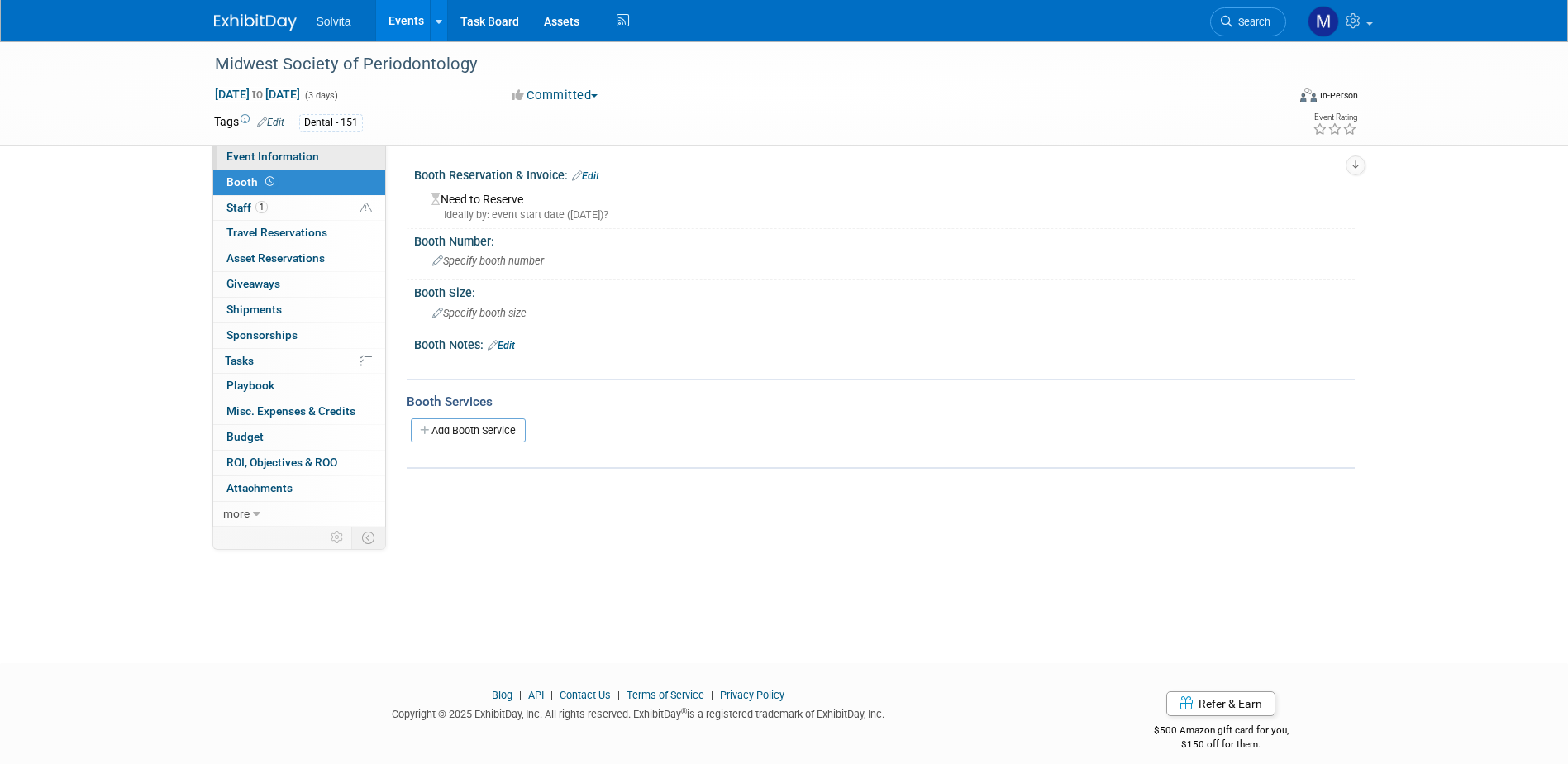
click at [267, 156] on span "Event Information" at bounding box center [273, 156] width 93 height 14
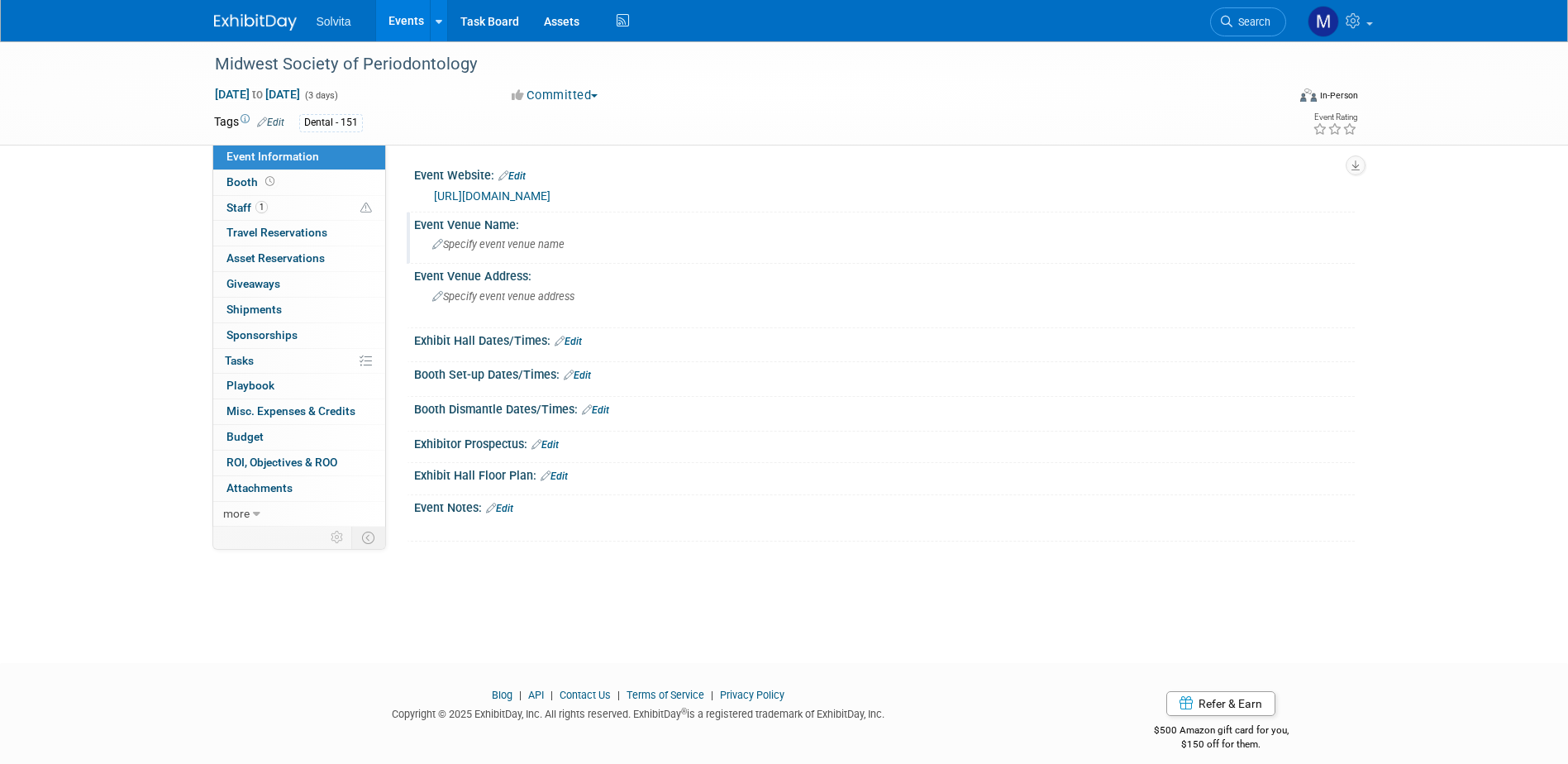
click at [505, 237] on div "Specify event venue name" at bounding box center [884, 244] width 915 height 25
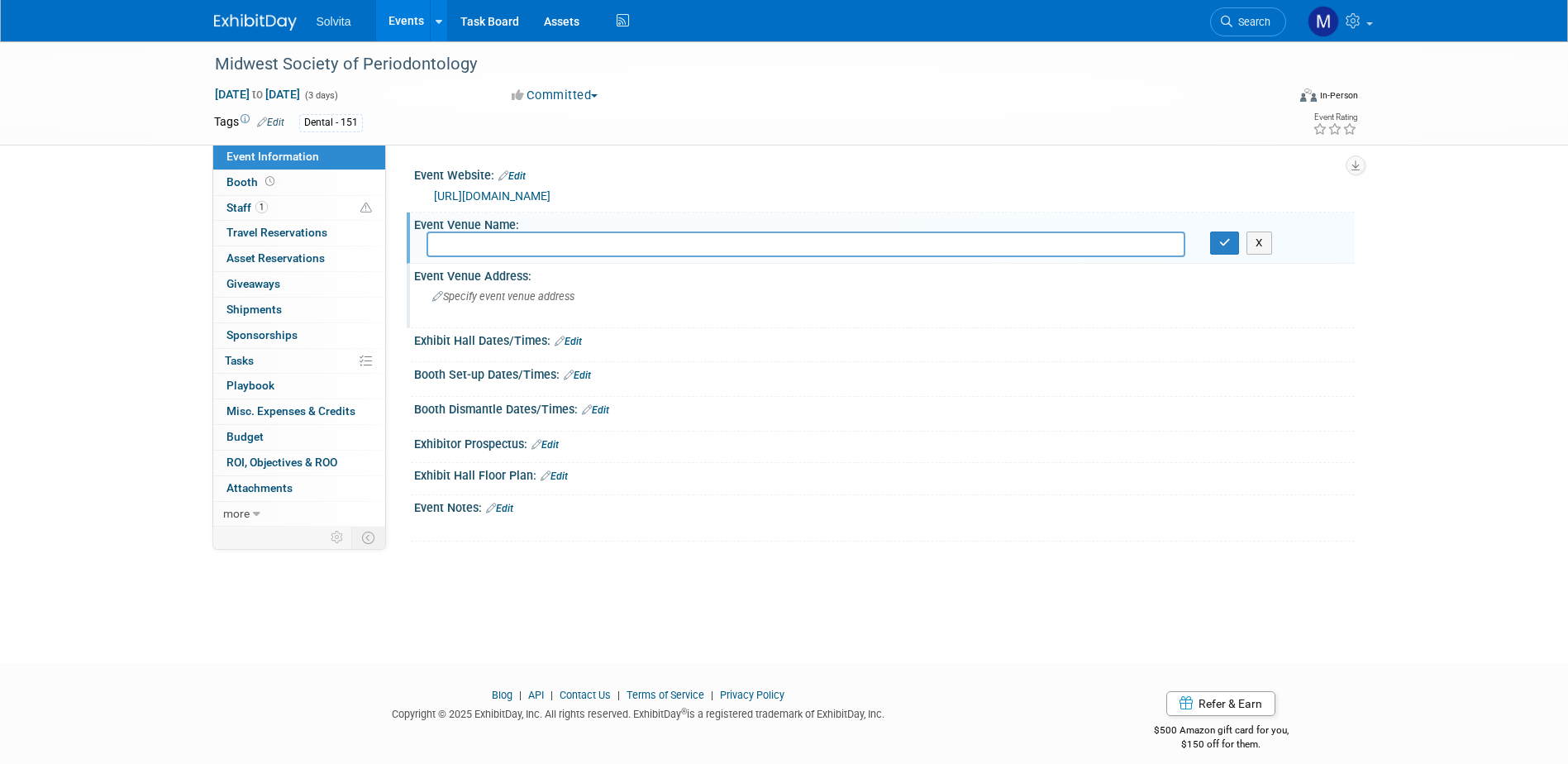
click at [493, 287] on div "Specify event venue address" at bounding box center [610, 302] width 367 height 38
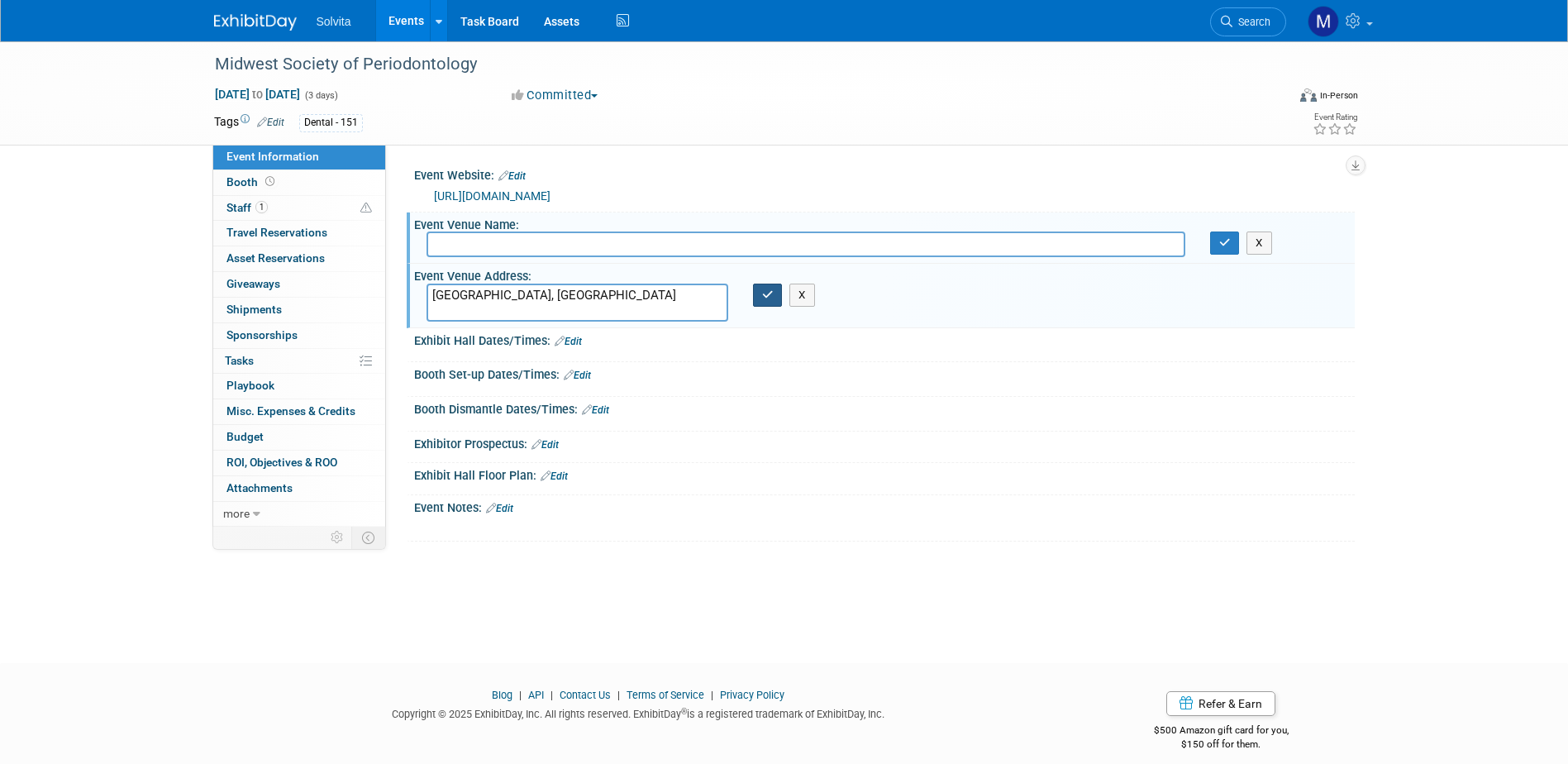
type textarea "[GEOGRAPHIC_DATA], [GEOGRAPHIC_DATA]"
click at [757, 298] on button "button" at bounding box center [768, 294] width 30 height 23
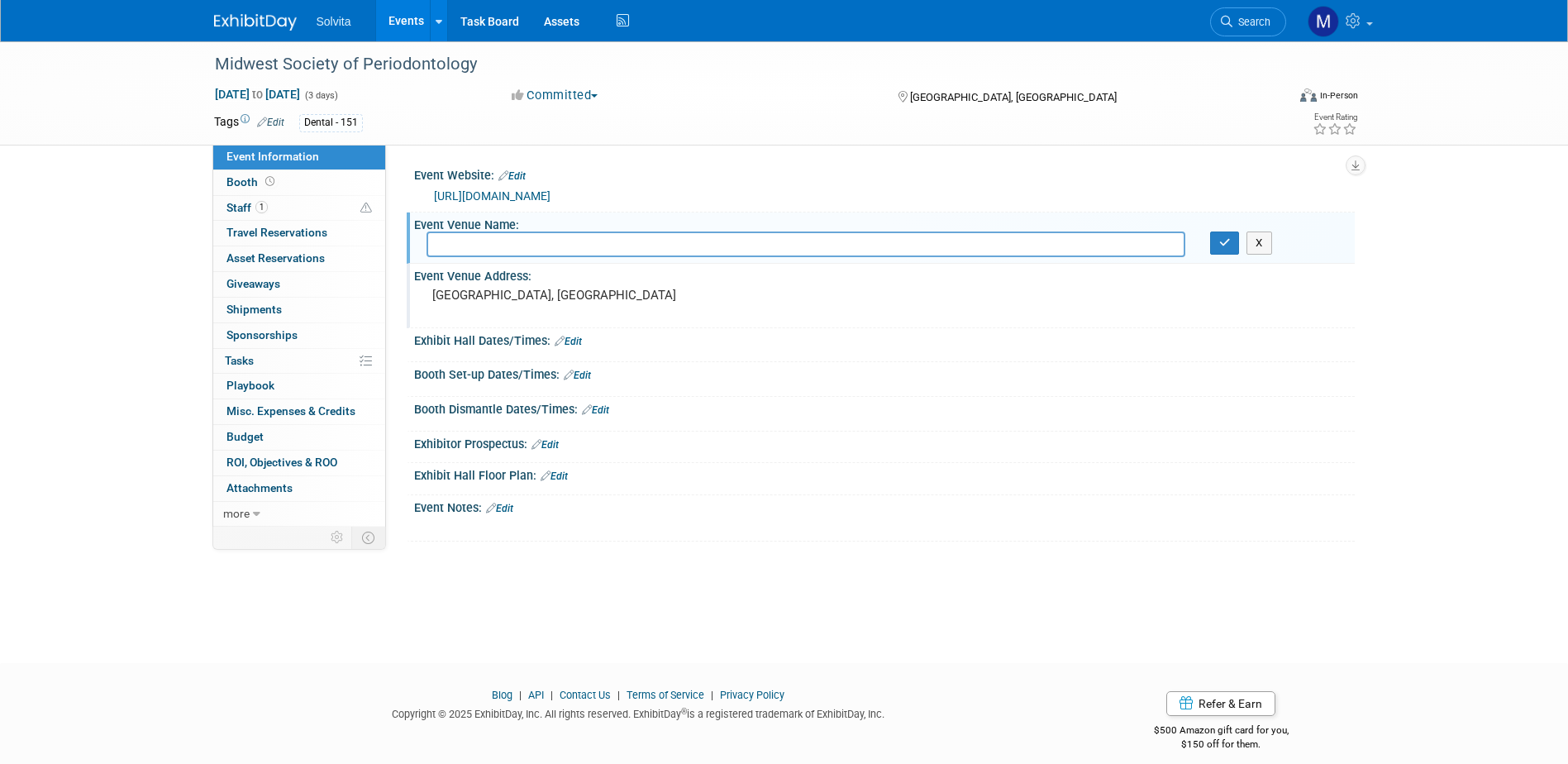
click at [405, 9] on link "Events" at bounding box center [406, 20] width 60 height 41
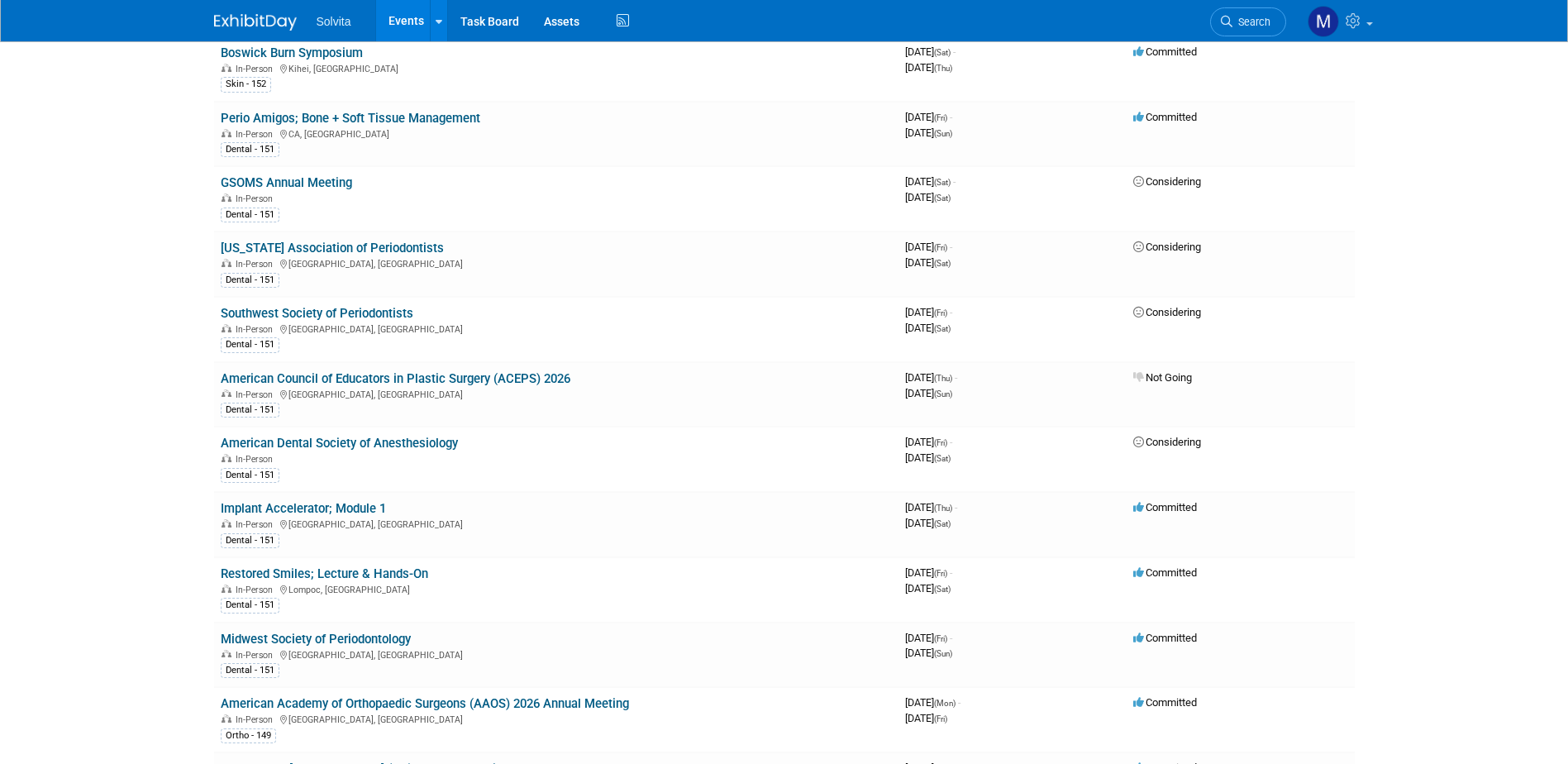
scroll to position [2066, 0]
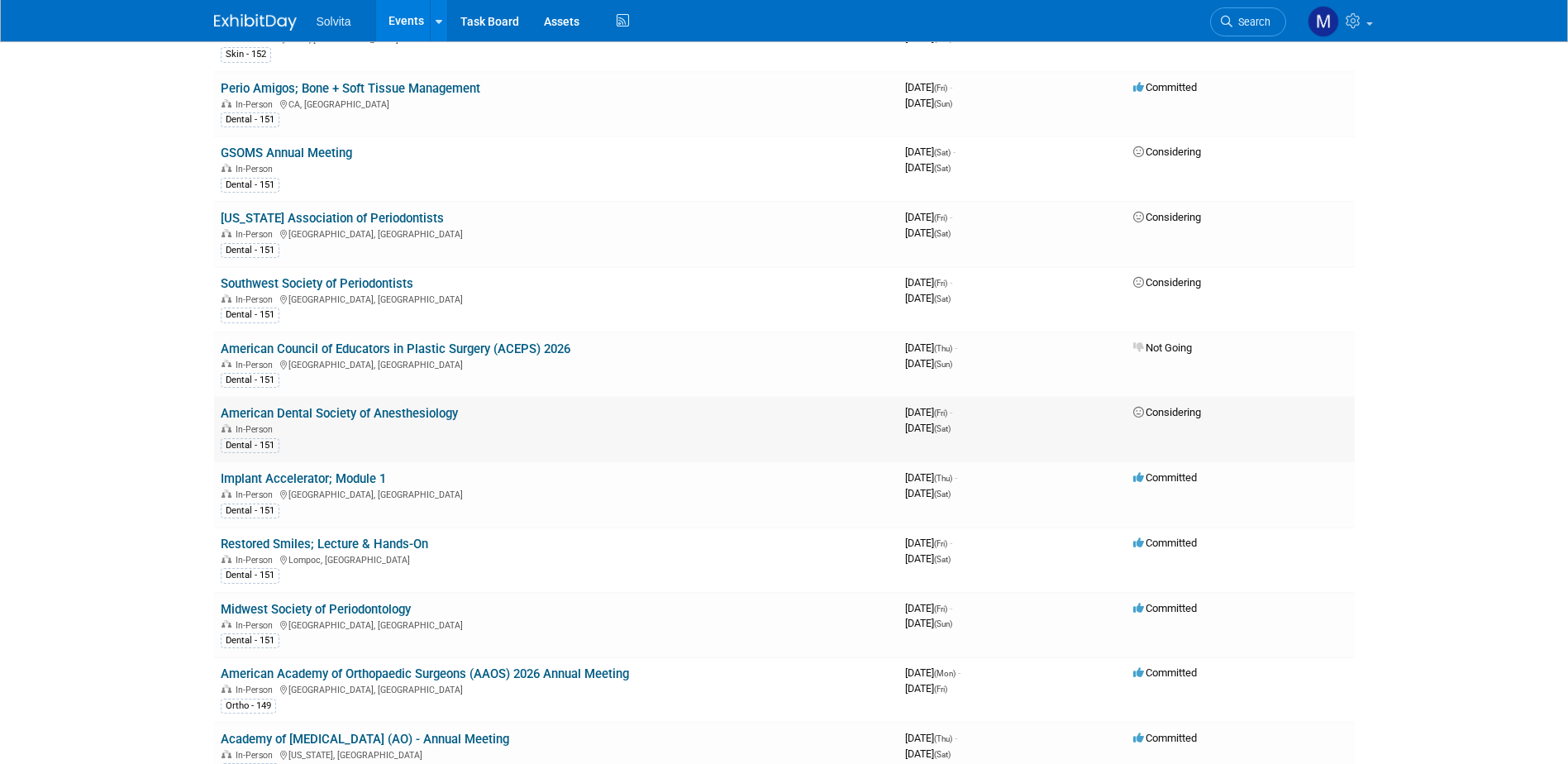
click at [368, 409] on link "American Dental Society of Anesthesiology" at bounding box center [339, 413] width 238 height 15
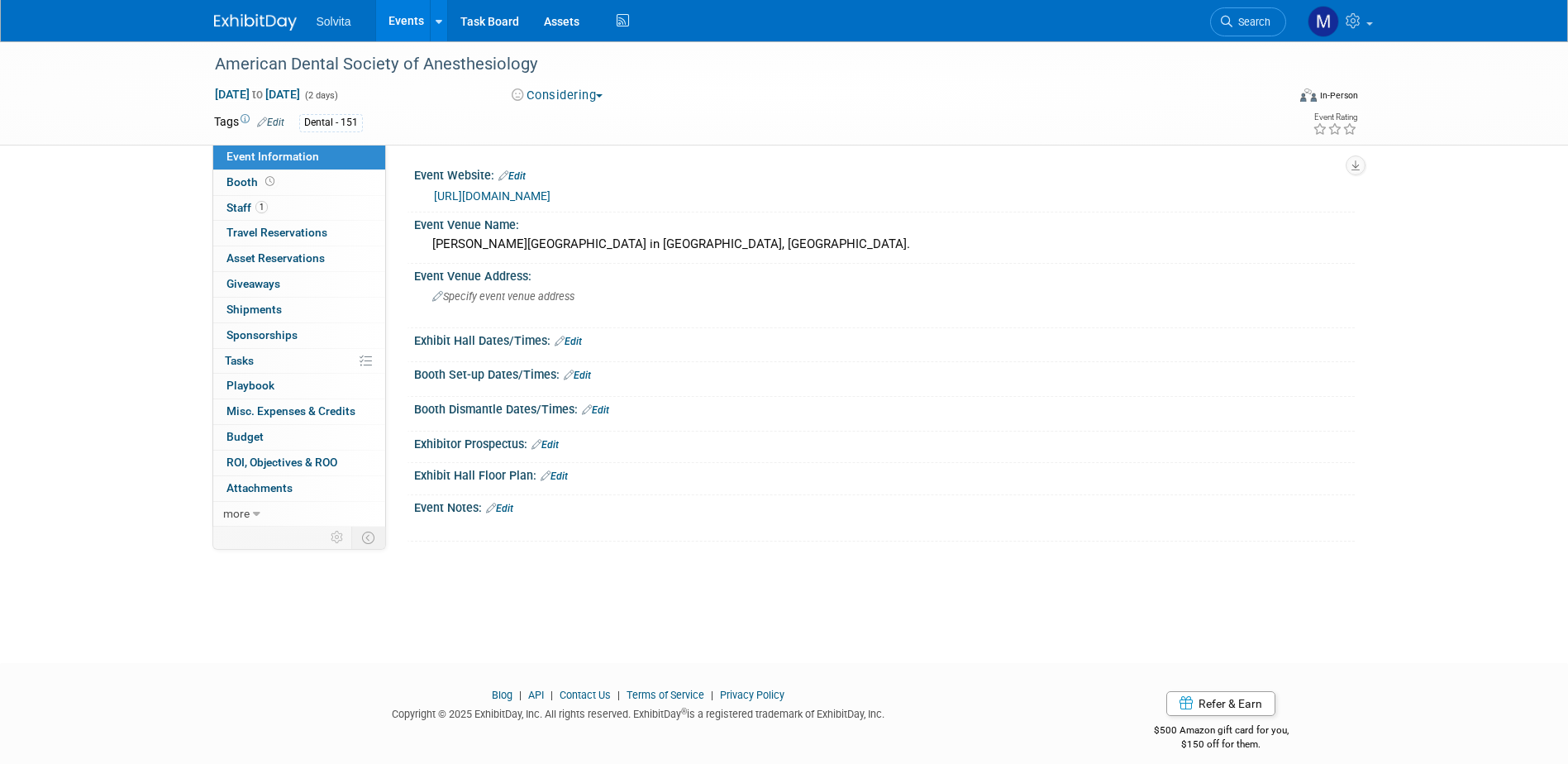
click at [546, 96] on button "Considering" at bounding box center [557, 96] width 103 height 18
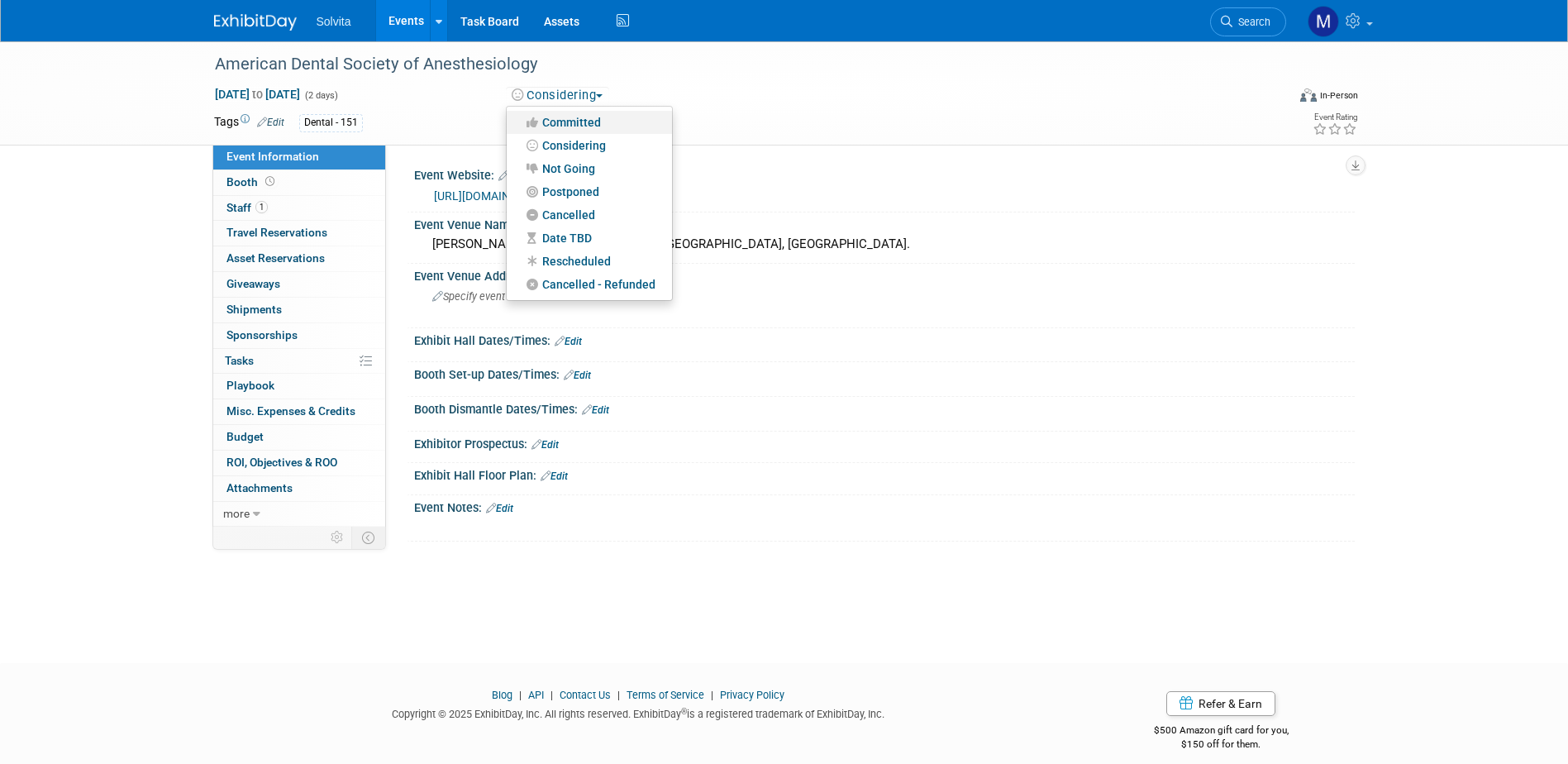
click at [577, 127] on link "Committed" at bounding box center [589, 122] width 166 height 23
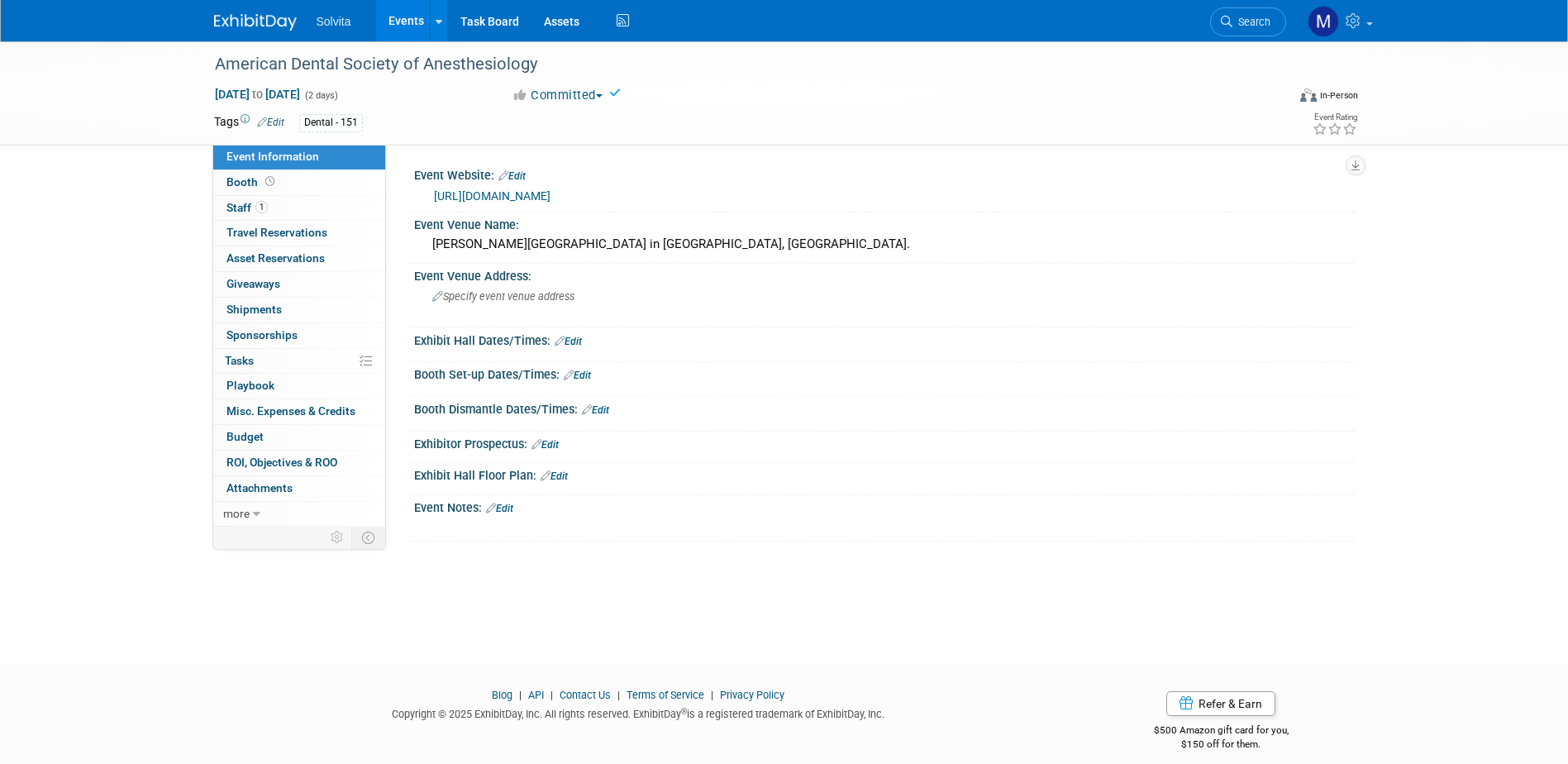
click at [402, 24] on link "Events" at bounding box center [406, 20] width 60 height 41
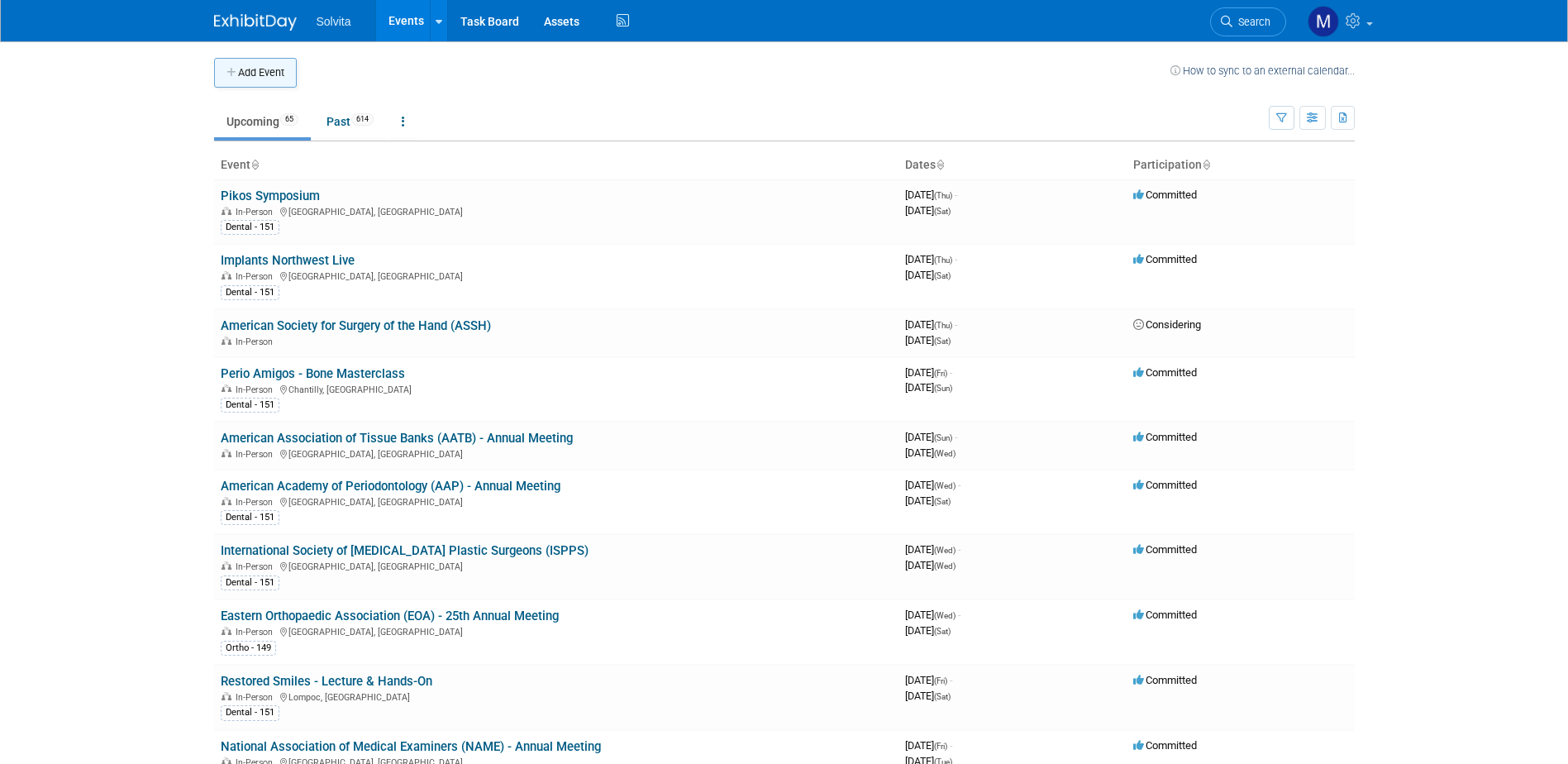
click at [268, 74] on button "Add Event" at bounding box center [255, 72] width 83 height 30
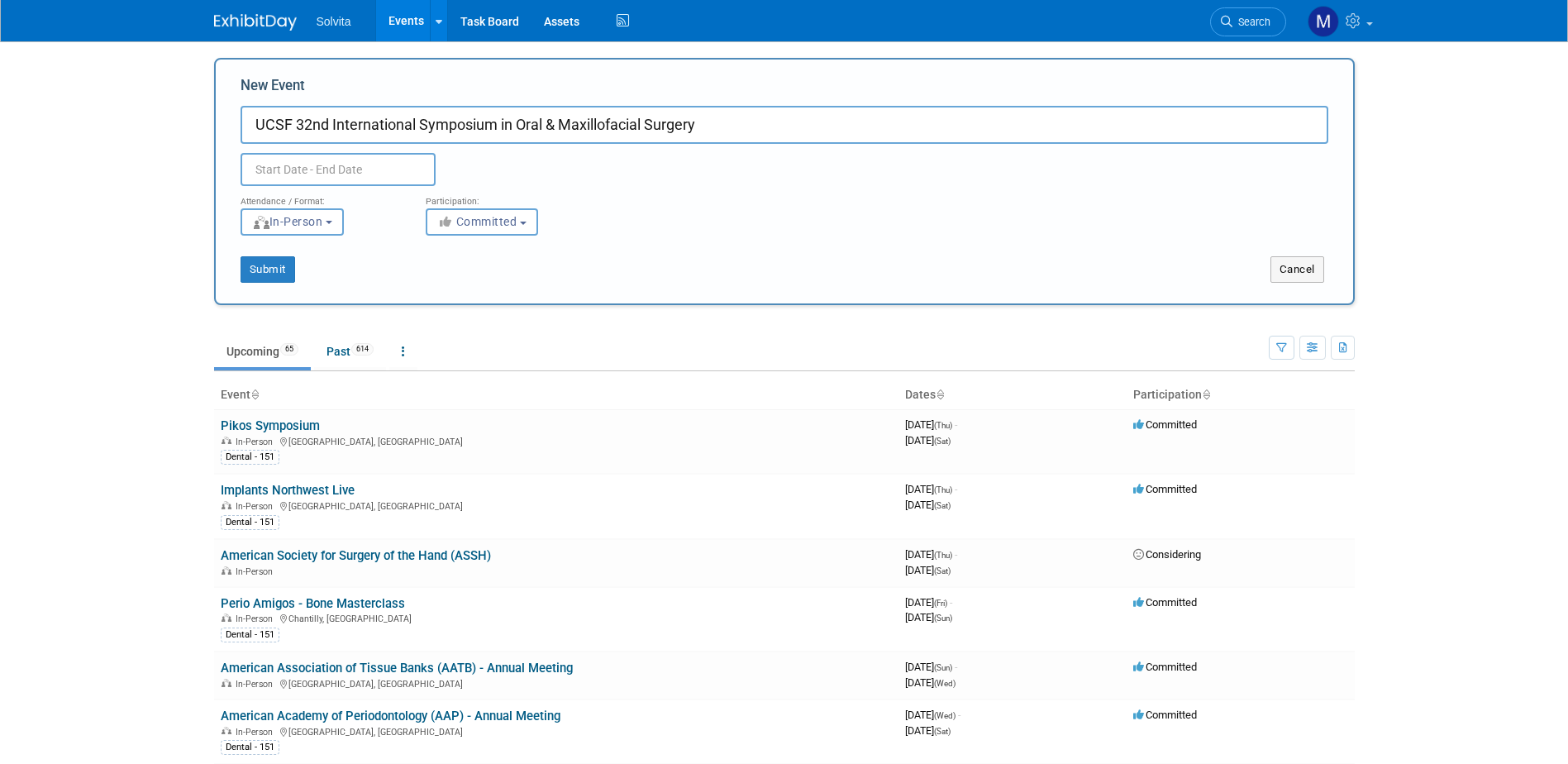
type input "UCSF 32nd International Symposium in Oral & Maxillofacial Surgery"
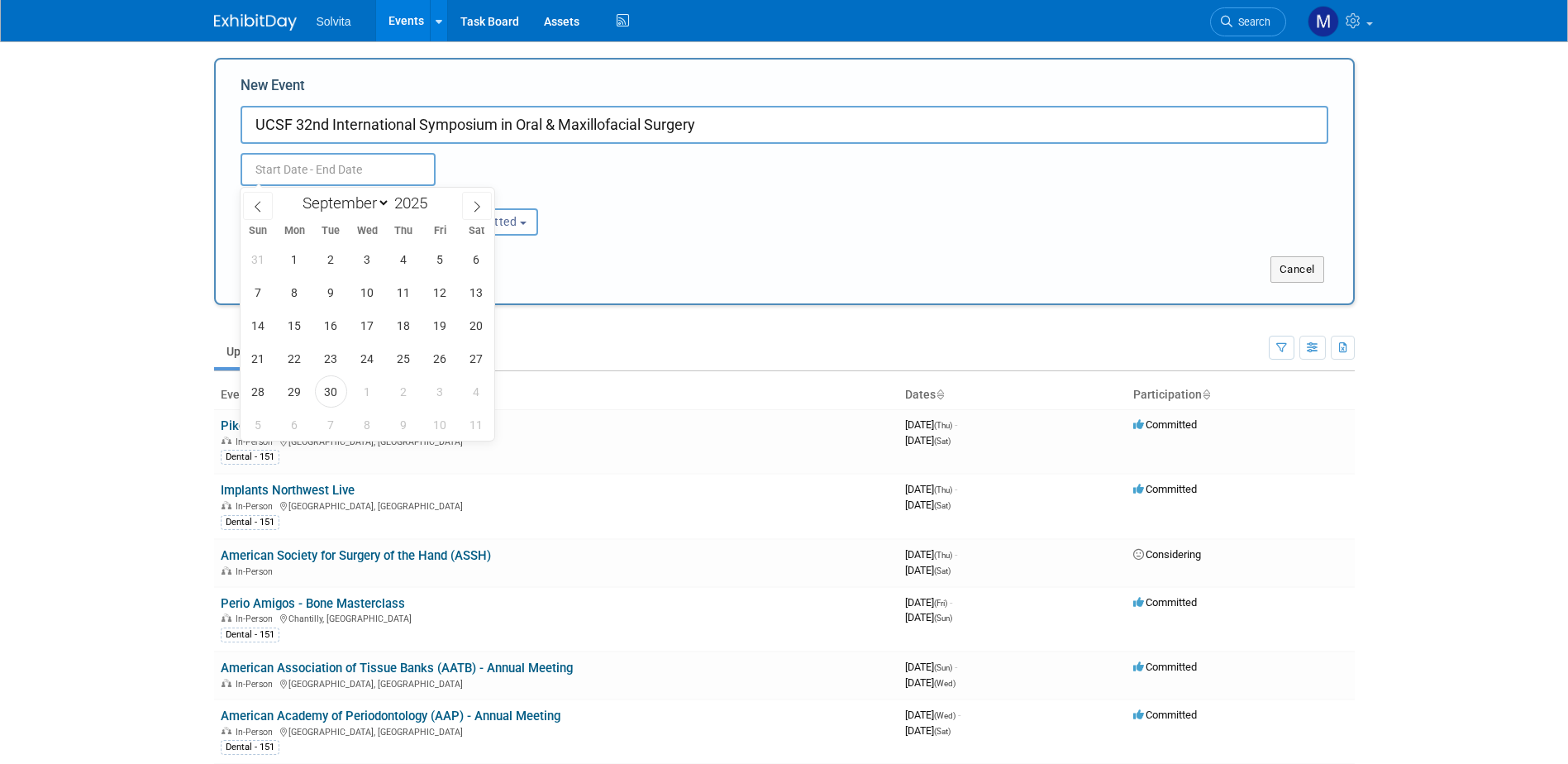
click at [390, 155] on input "text" at bounding box center [338, 169] width 195 height 33
click at [480, 201] on icon at bounding box center [477, 207] width 12 height 12
click at [479, 201] on icon at bounding box center [477, 207] width 12 height 12
select select "11"
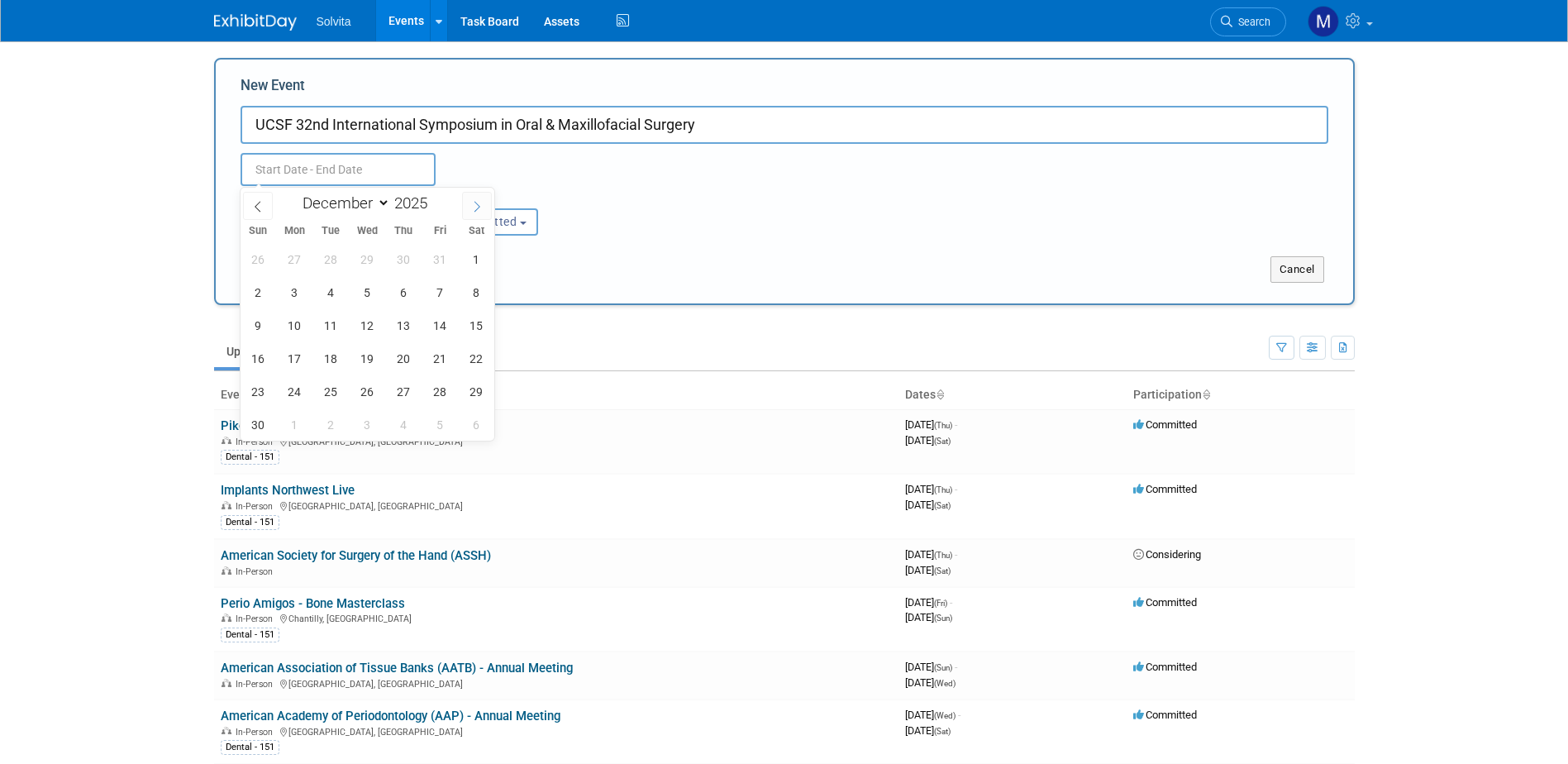
click at [479, 201] on icon at bounding box center [477, 207] width 12 height 12
type input "2026"
click at [479, 201] on icon at bounding box center [477, 207] width 12 height 12
select select "1"
click at [300, 352] on span "23" at bounding box center [295, 358] width 32 height 32
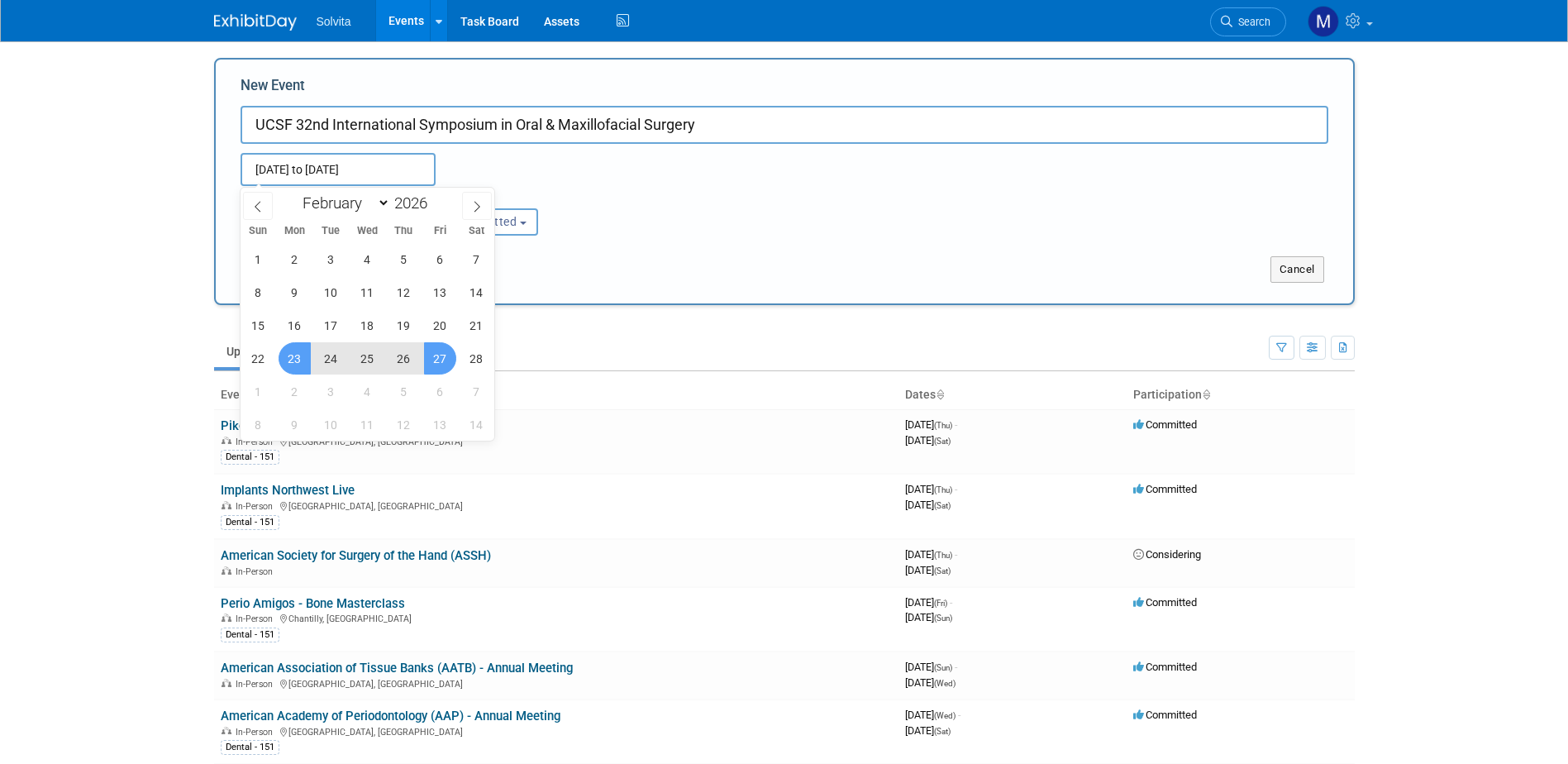
click at [437, 351] on span "27" at bounding box center [440, 358] width 32 height 32
type input "[DATE] to [DATE]"
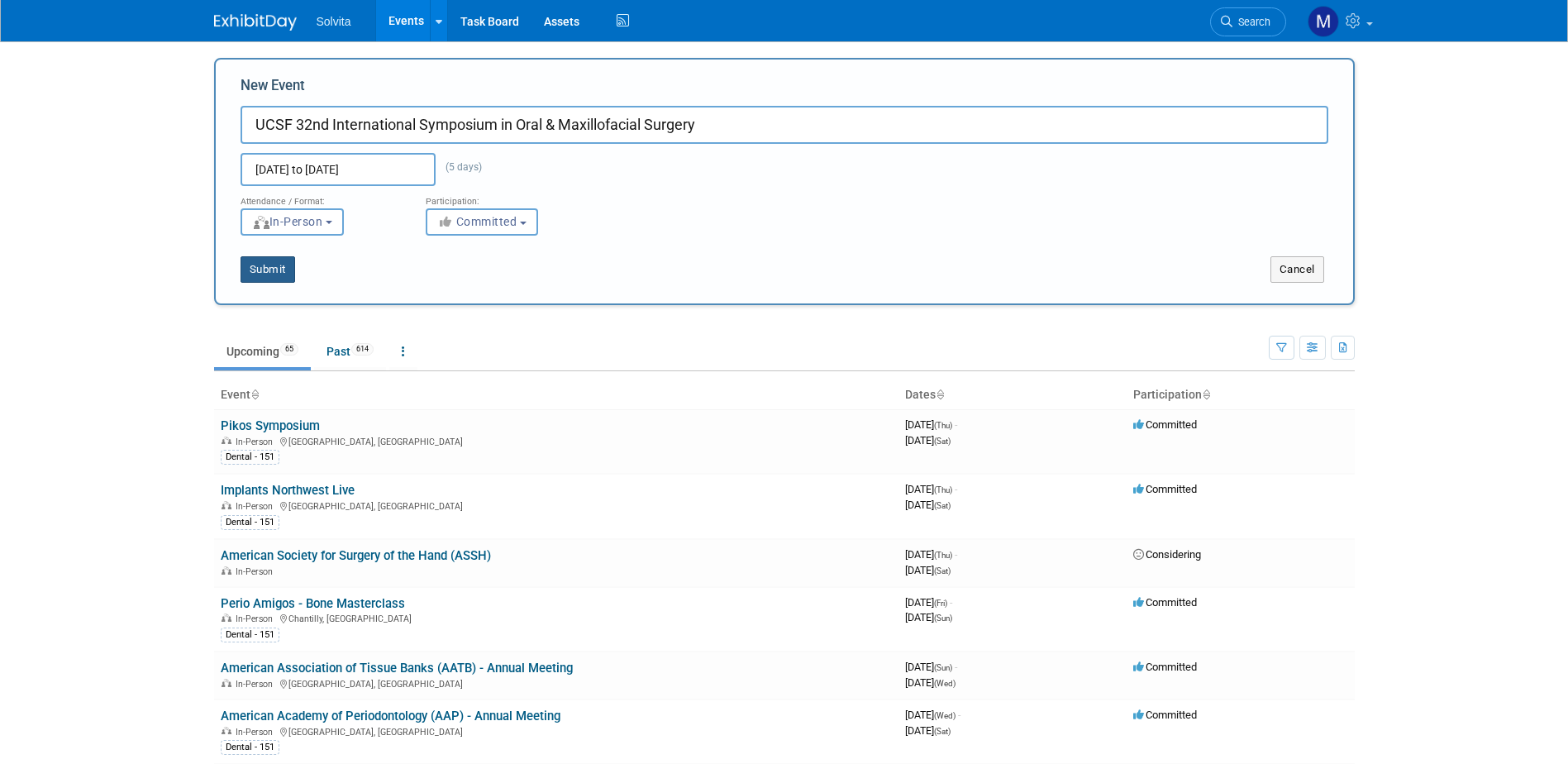
click at [263, 260] on button "Submit" at bounding box center [268, 269] width 55 height 26
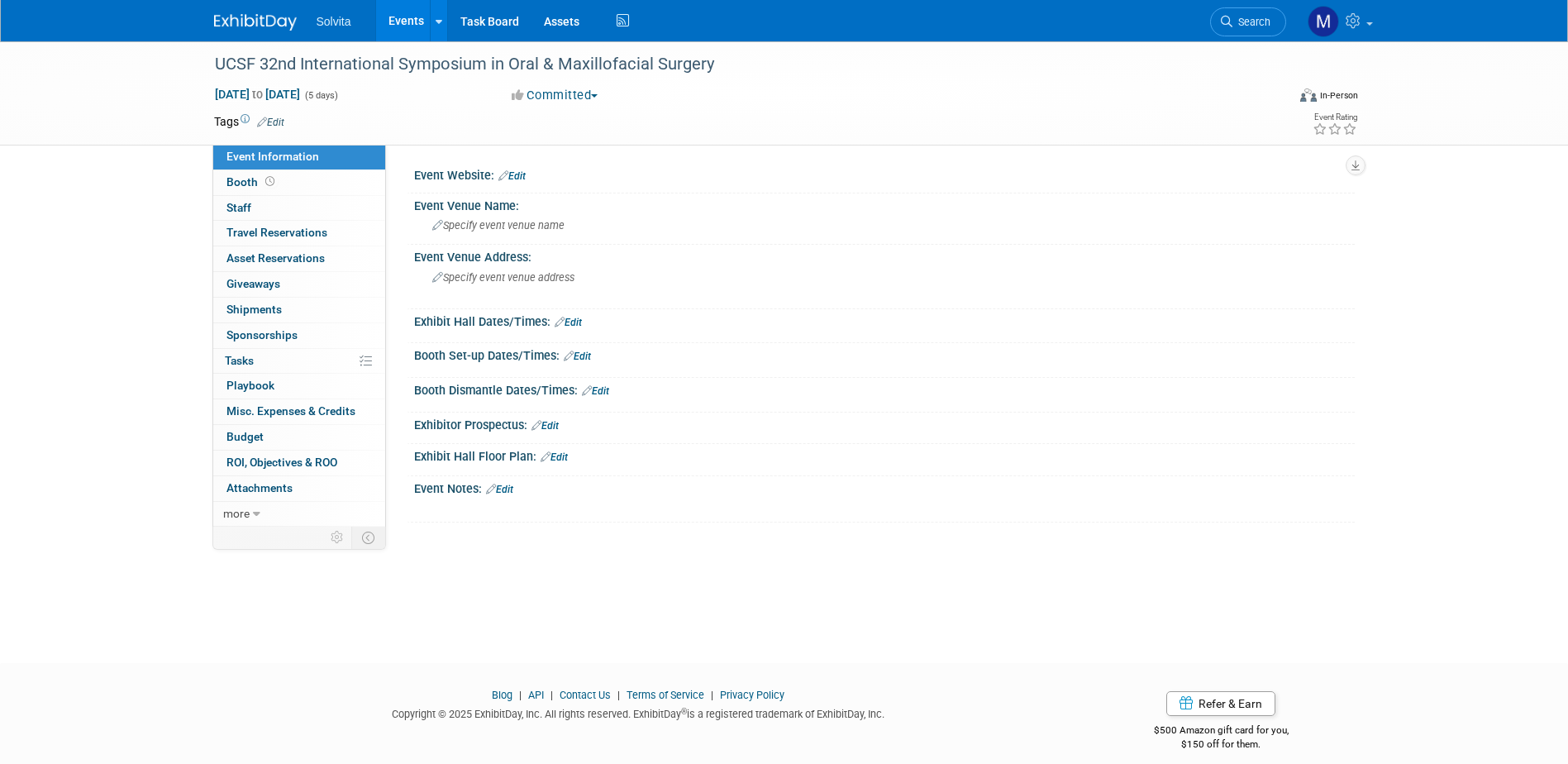
click at [522, 174] on link "Edit" at bounding box center [512, 176] width 27 height 12
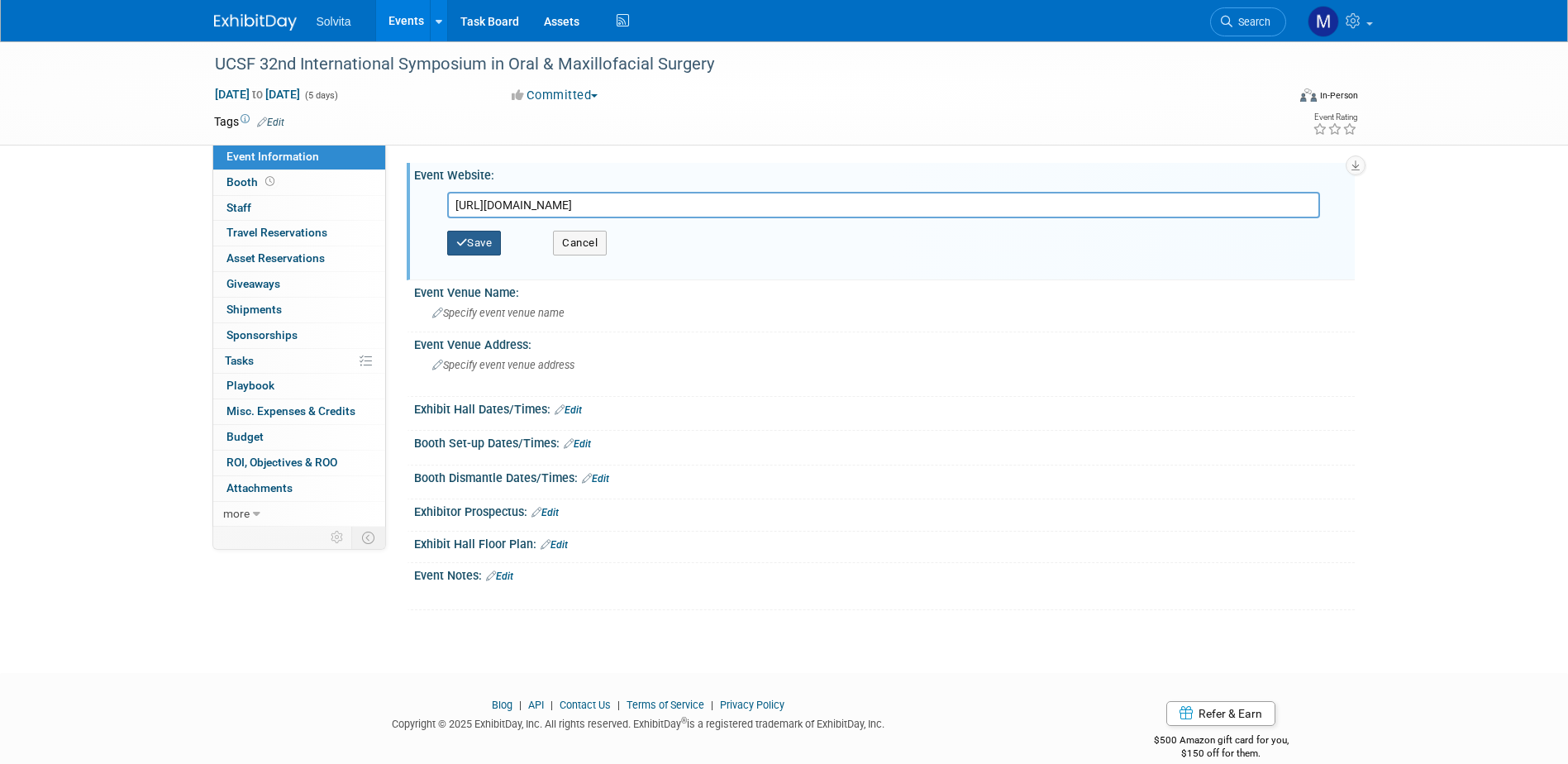
type input "https://dentistry.ucsf.edu/about/calendar/ucsf-32nd-international-symposium-ora…"
click at [475, 237] on button "Save" at bounding box center [474, 243] width 55 height 25
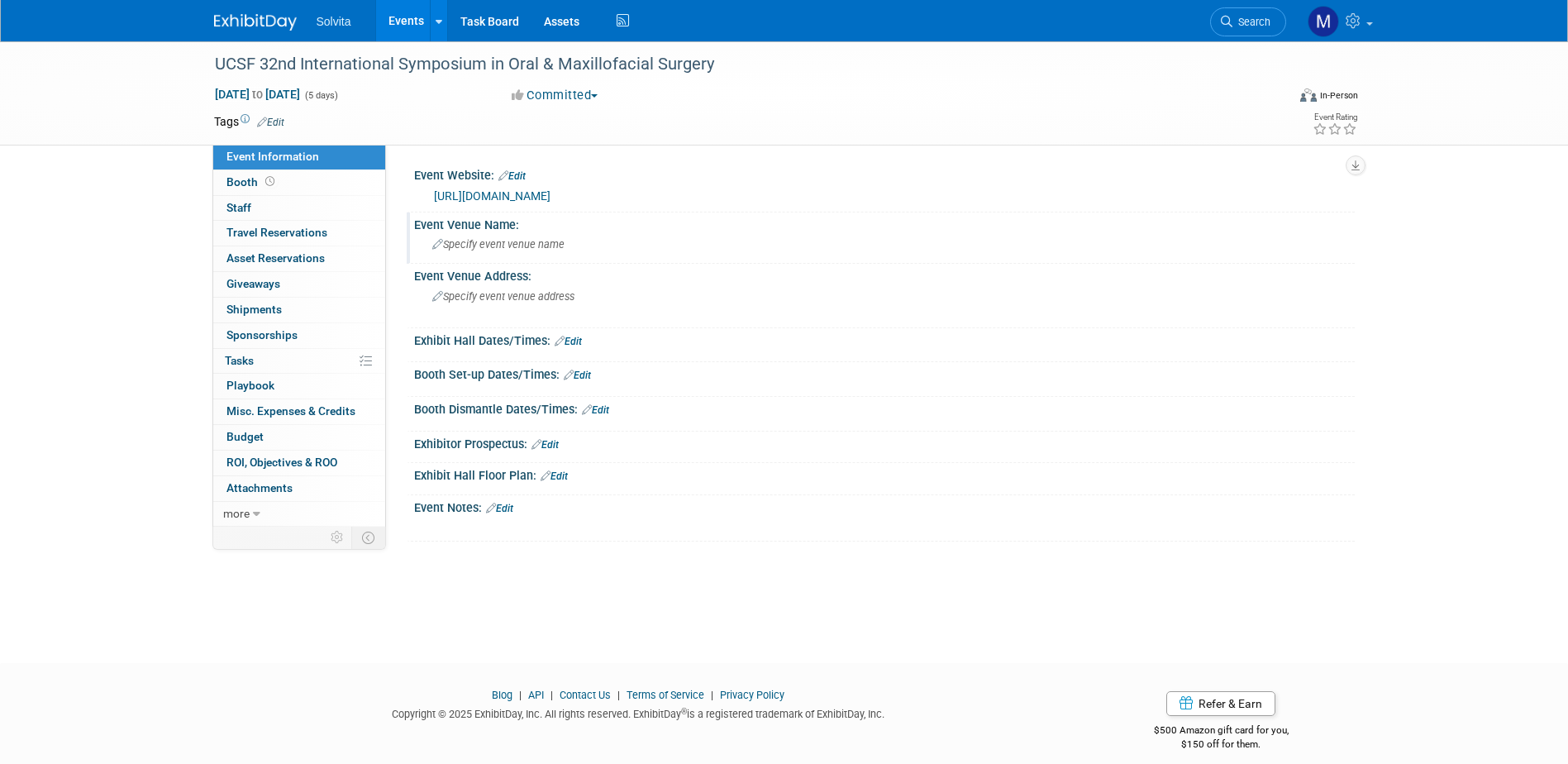
click at [508, 252] on div "Specify event venue name" at bounding box center [884, 244] width 915 height 25
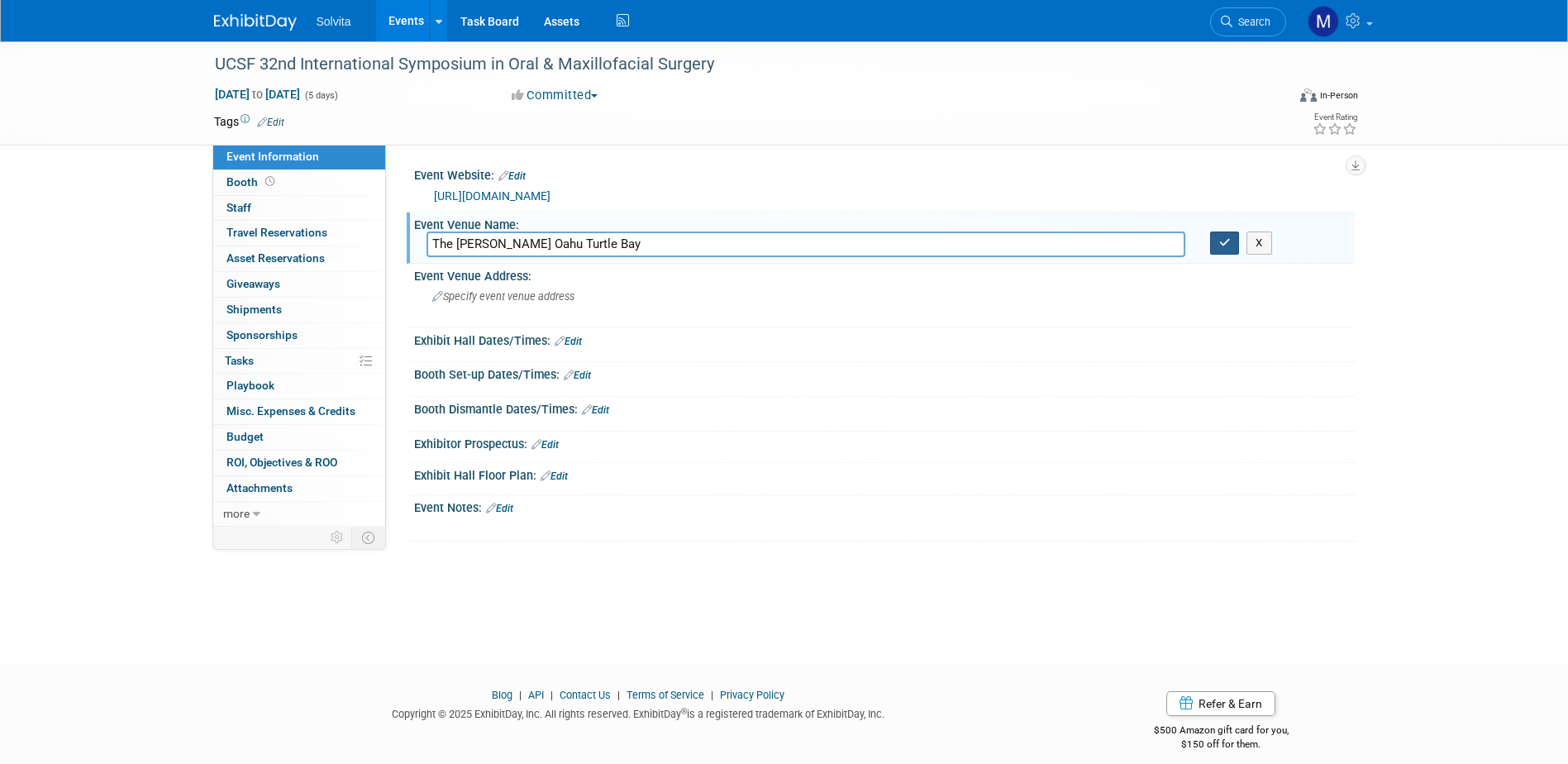
type input "The Ritz-Carlton Oahu Turtle Bay"
click at [1230, 252] on button "button" at bounding box center [1225, 243] width 30 height 23
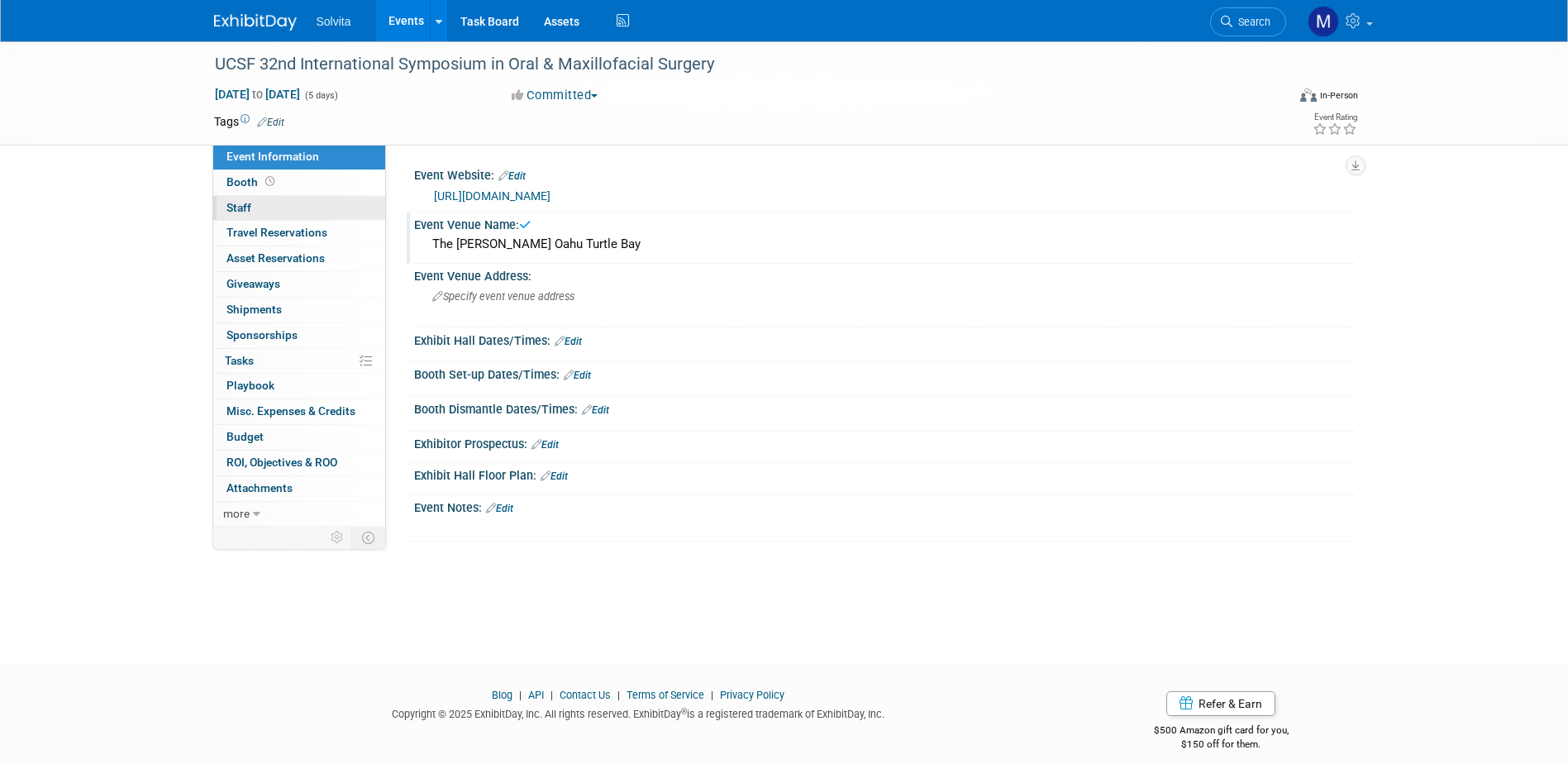
click at [247, 205] on span "Staff 0" at bounding box center [238, 208] width 25 height 14
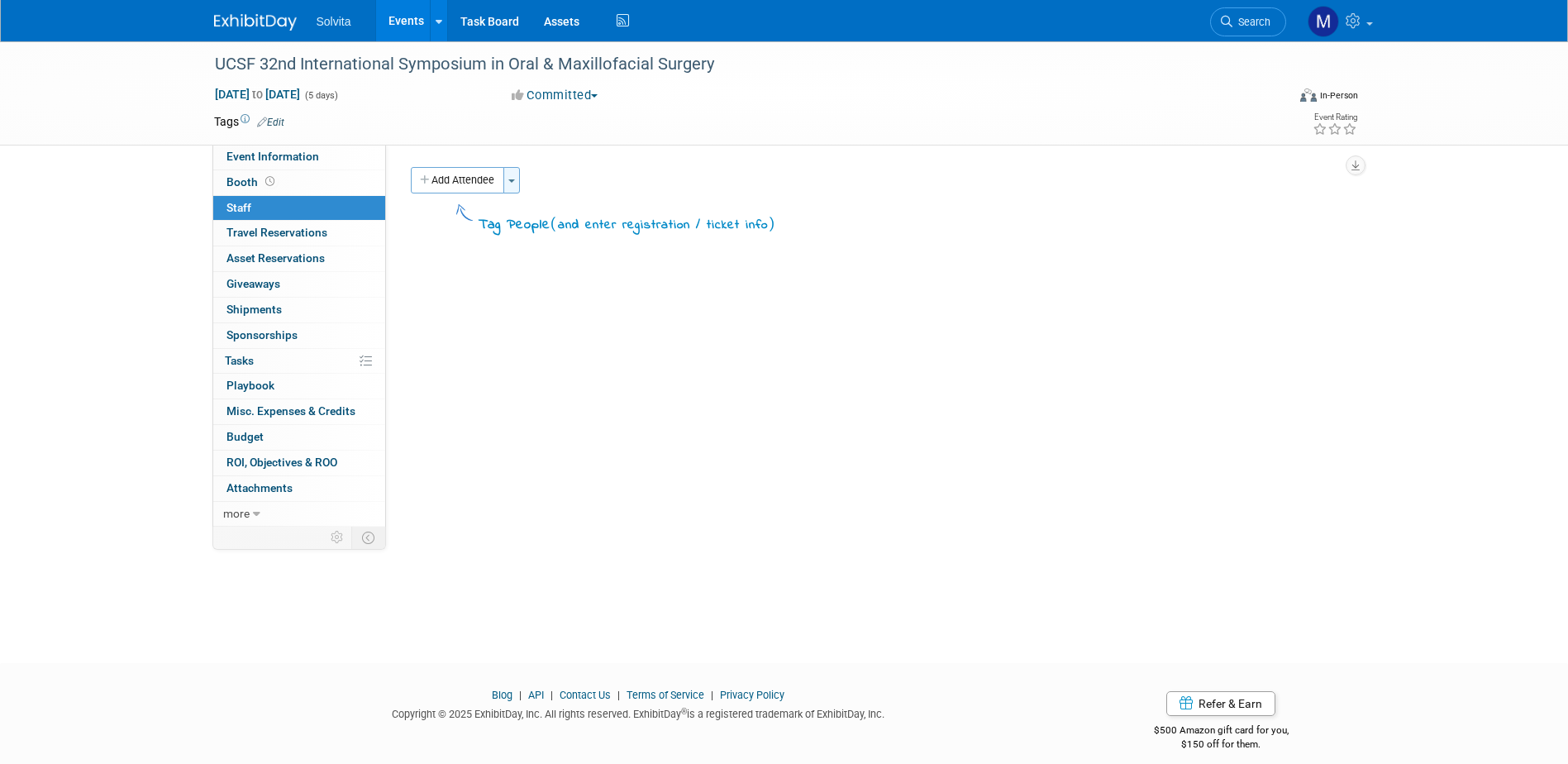
click at [514, 174] on button "Toggle Dropdown" at bounding box center [511, 180] width 17 height 26
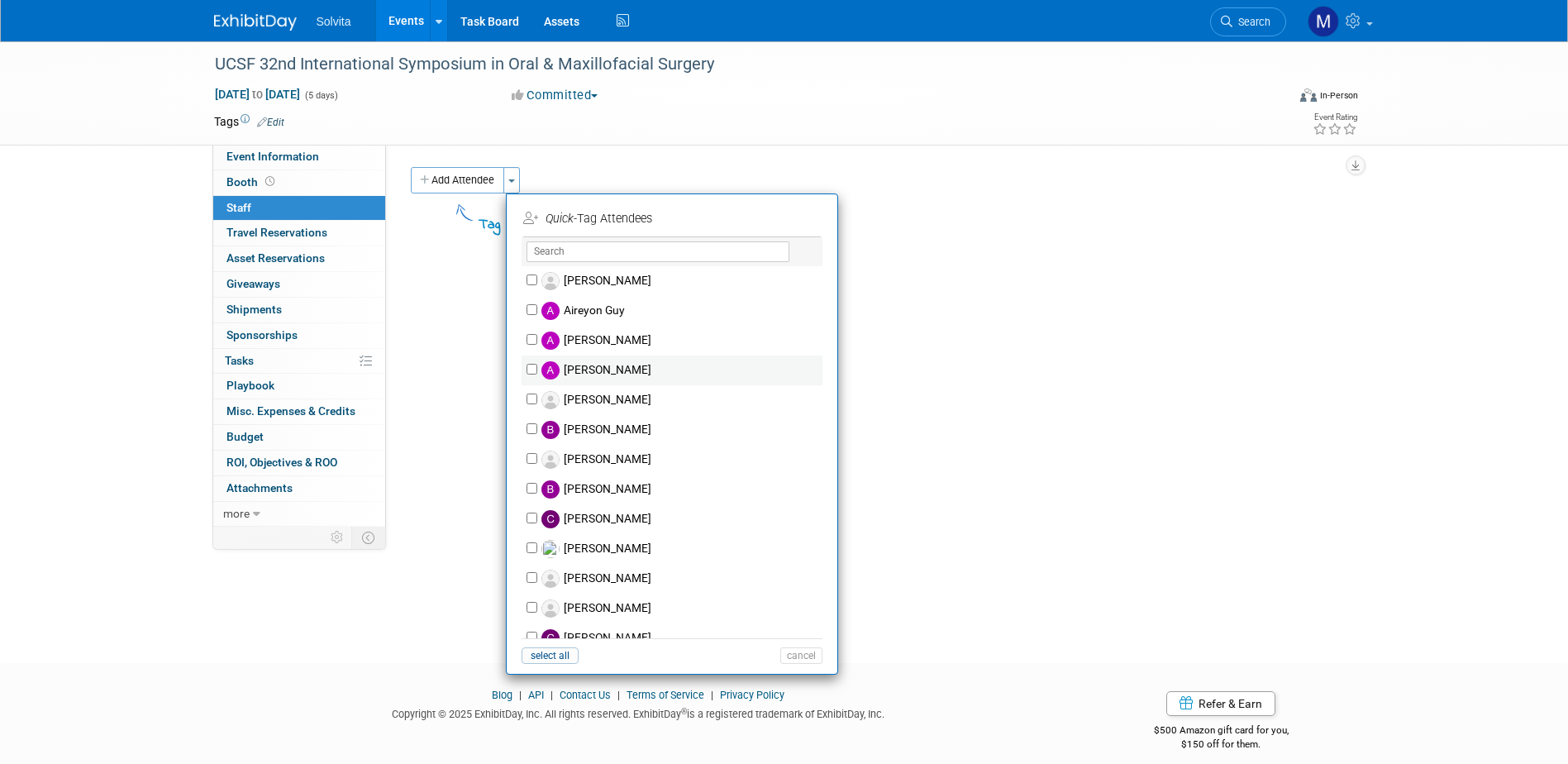
scroll to position [413, 0]
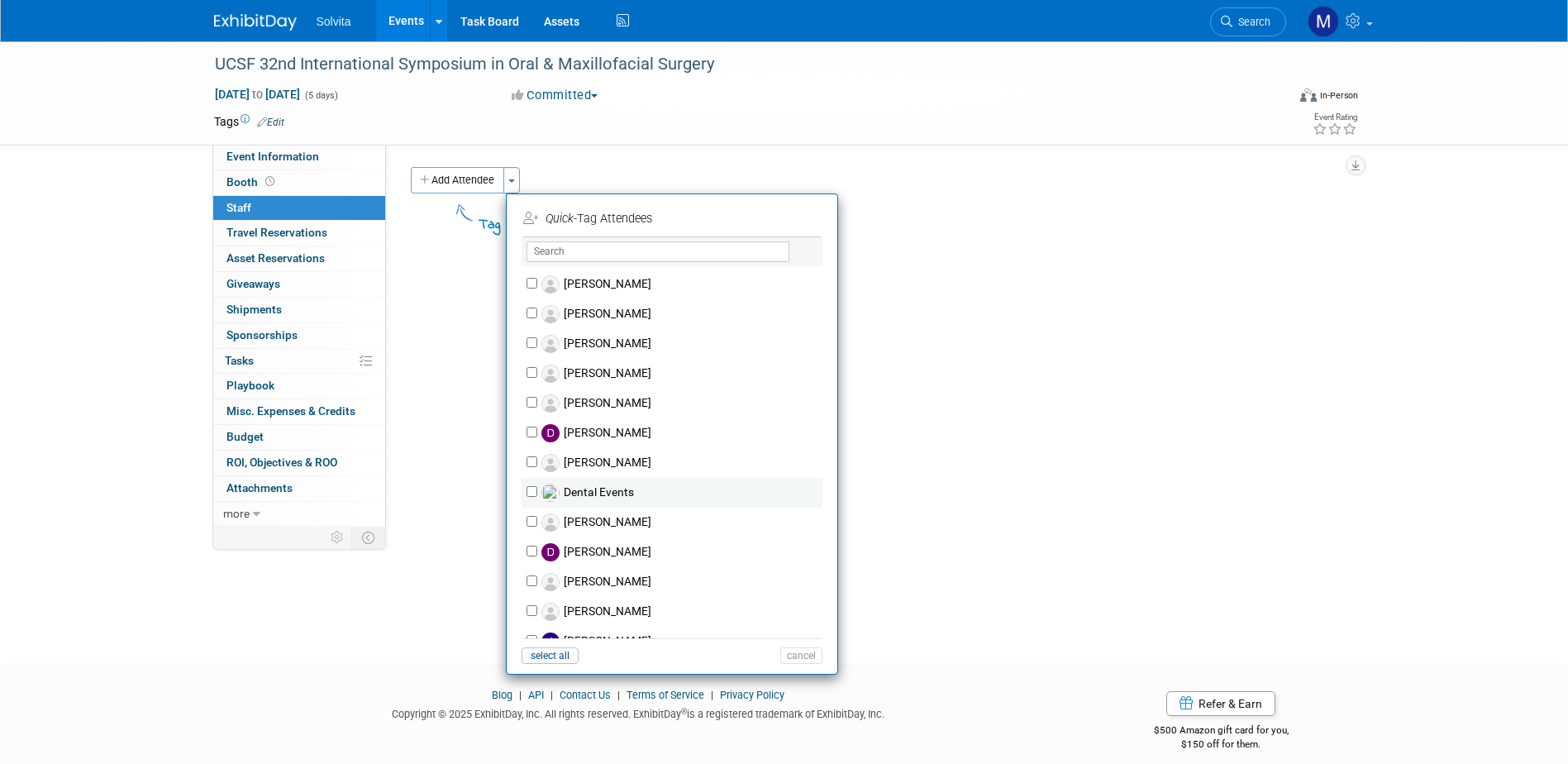
click at [582, 488] on label "Dental Events" at bounding box center [683, 492] width 291 height 30
click at [538, 488] on input "Dental Events" at bounding box center [532, 491] width 11 height 11
checkbox input "true"
click at [805, 220] on button "Apply" at bounding box center [795, 218] width 51 height 24
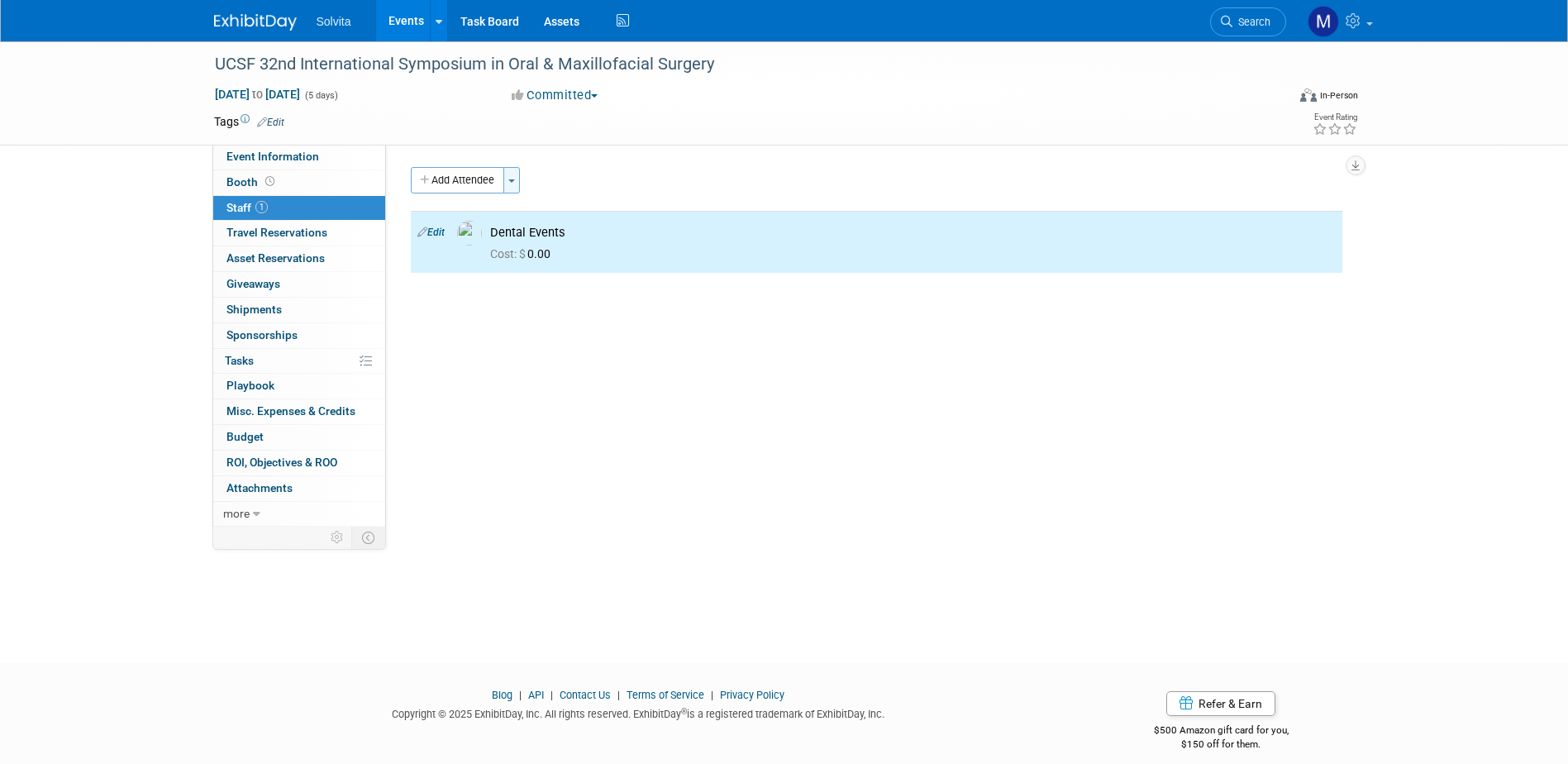
click at [506, 177] on button "Toggle Dropdown" at bounding box center [511, 180] width 17 height 26
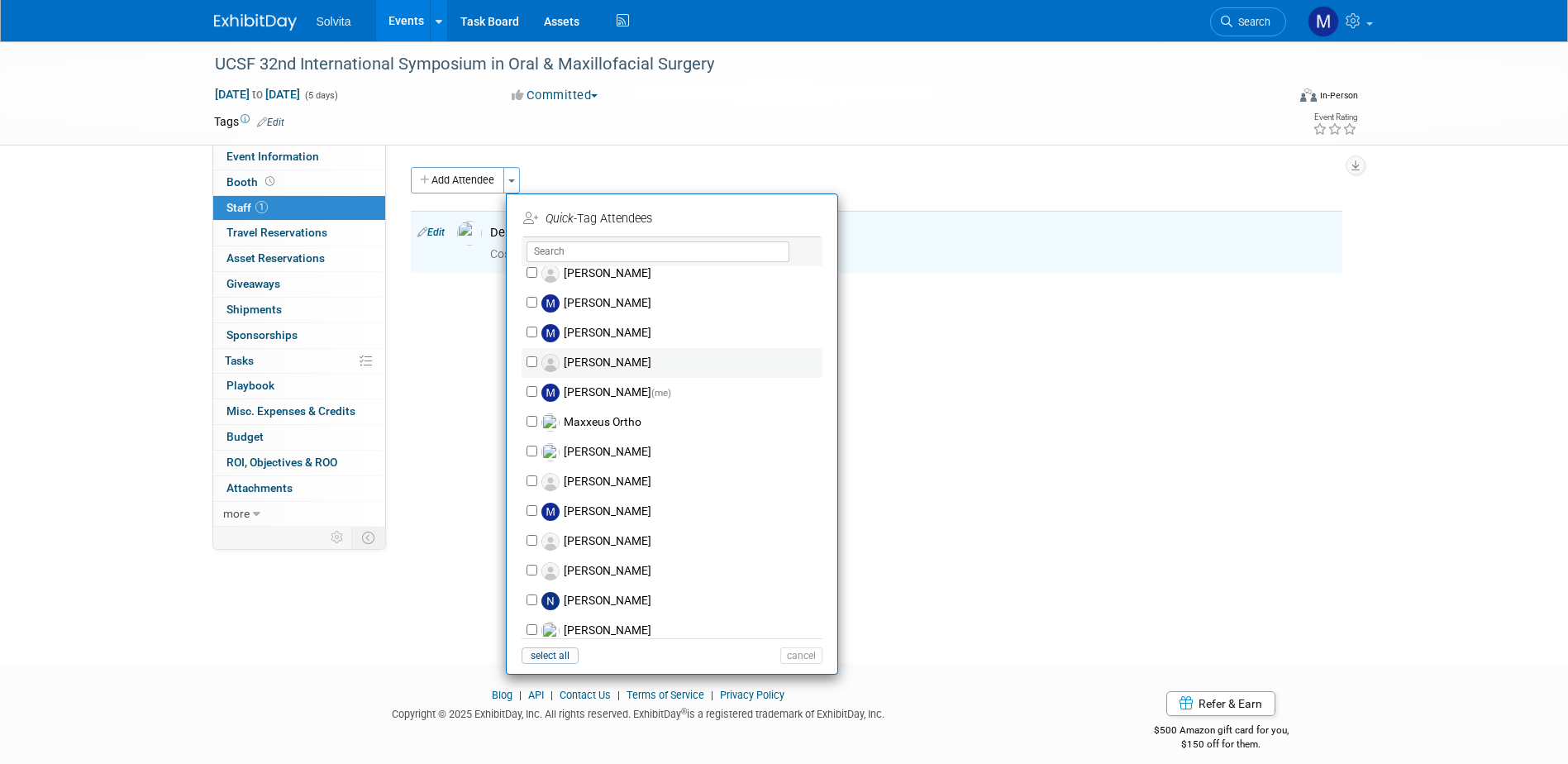
scroll to position [1074, 0]
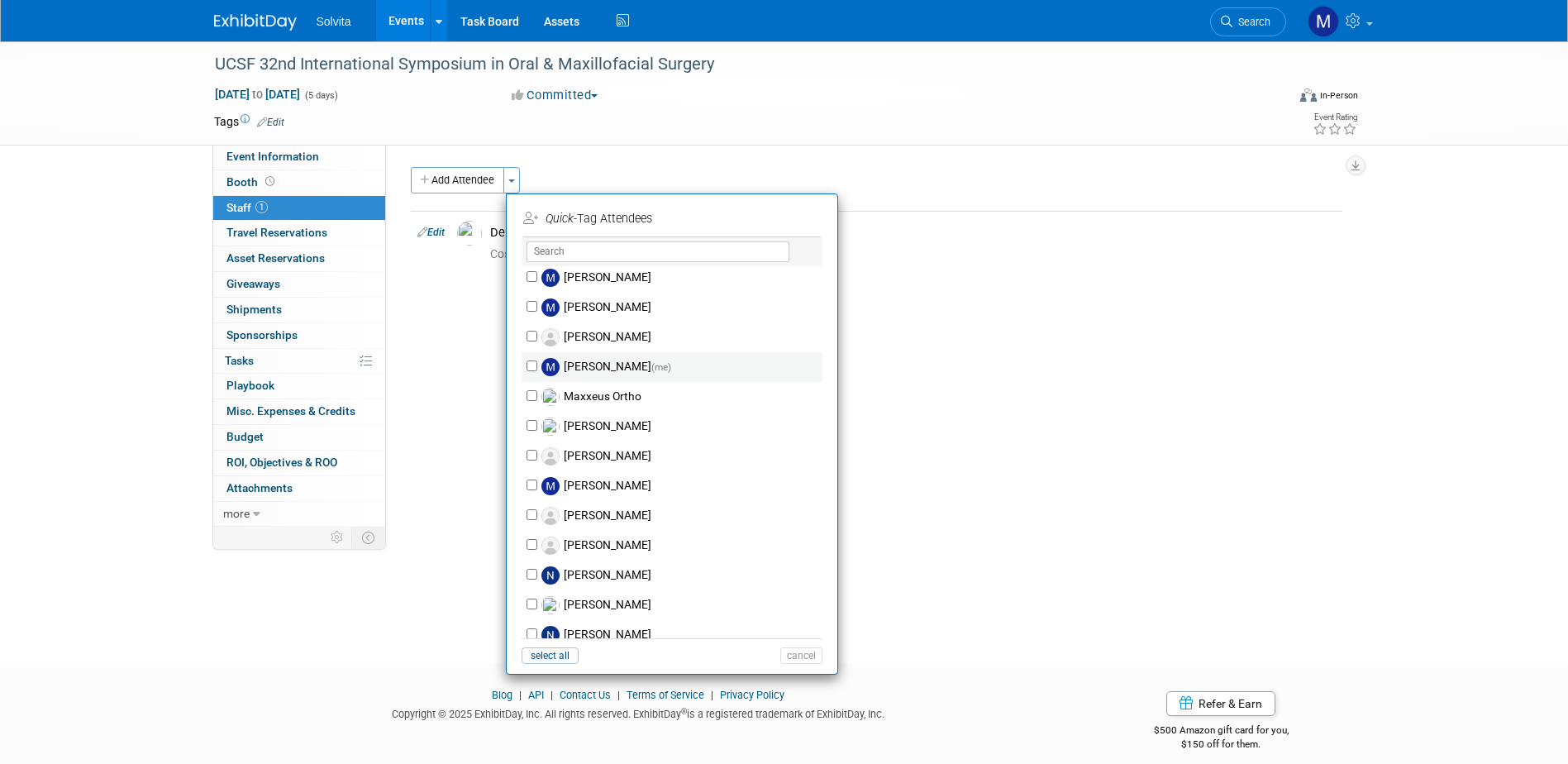
click at [590, 368] on label "Matthew Burns (me)" at bounding box center [683, 367] width 291 height 30
click at [538, 368] on input "Matthew Burns (me)" at bounding box center [532, 365] width 11 height 11
checkbox input "true"
click at [789, 213] on button "Apply" at bounding box center [795, 218] width 51 height 24
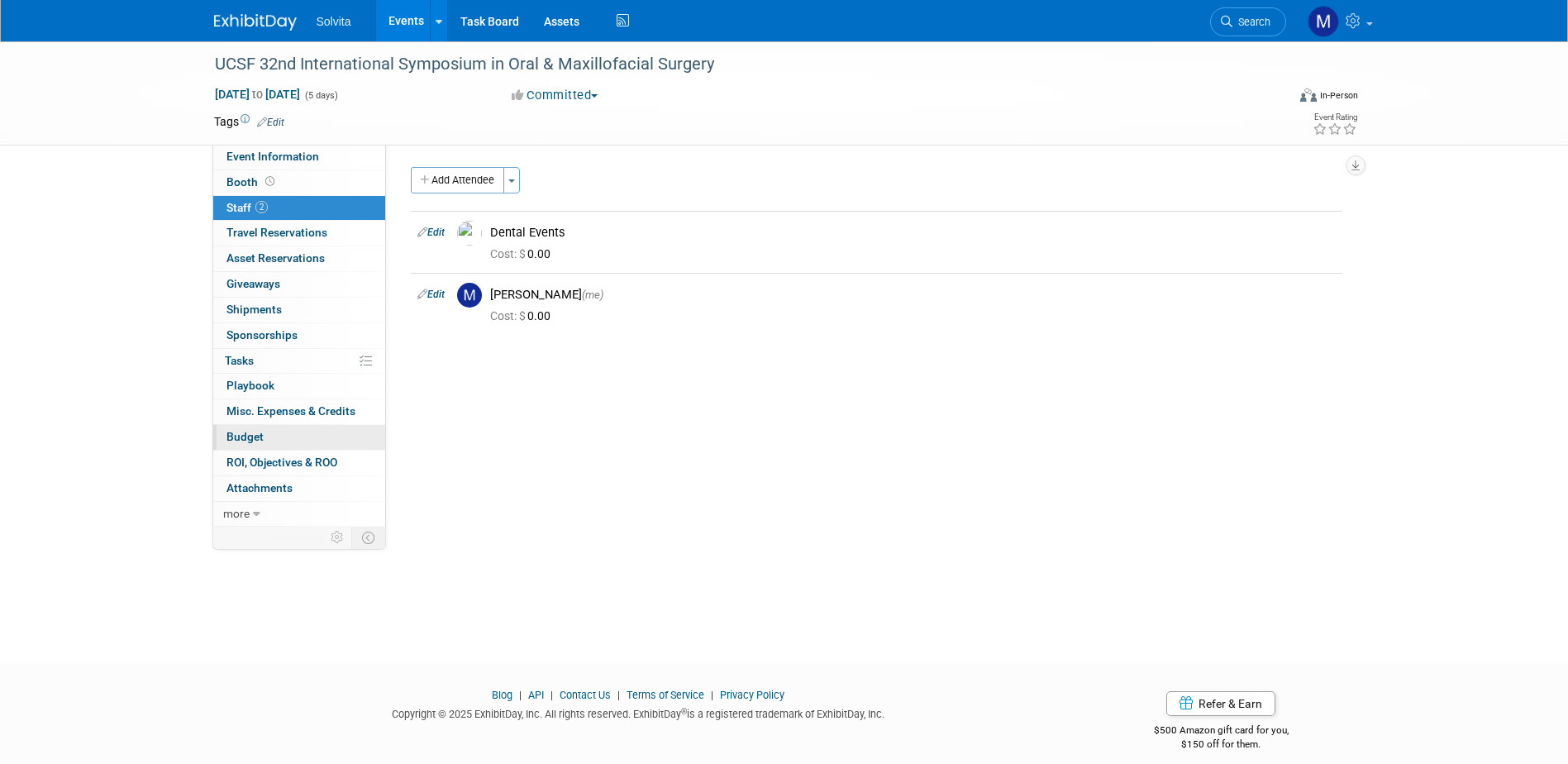
click at [256, 437] on span "Budget" at bounding box center [245, 436] width 37 height 14
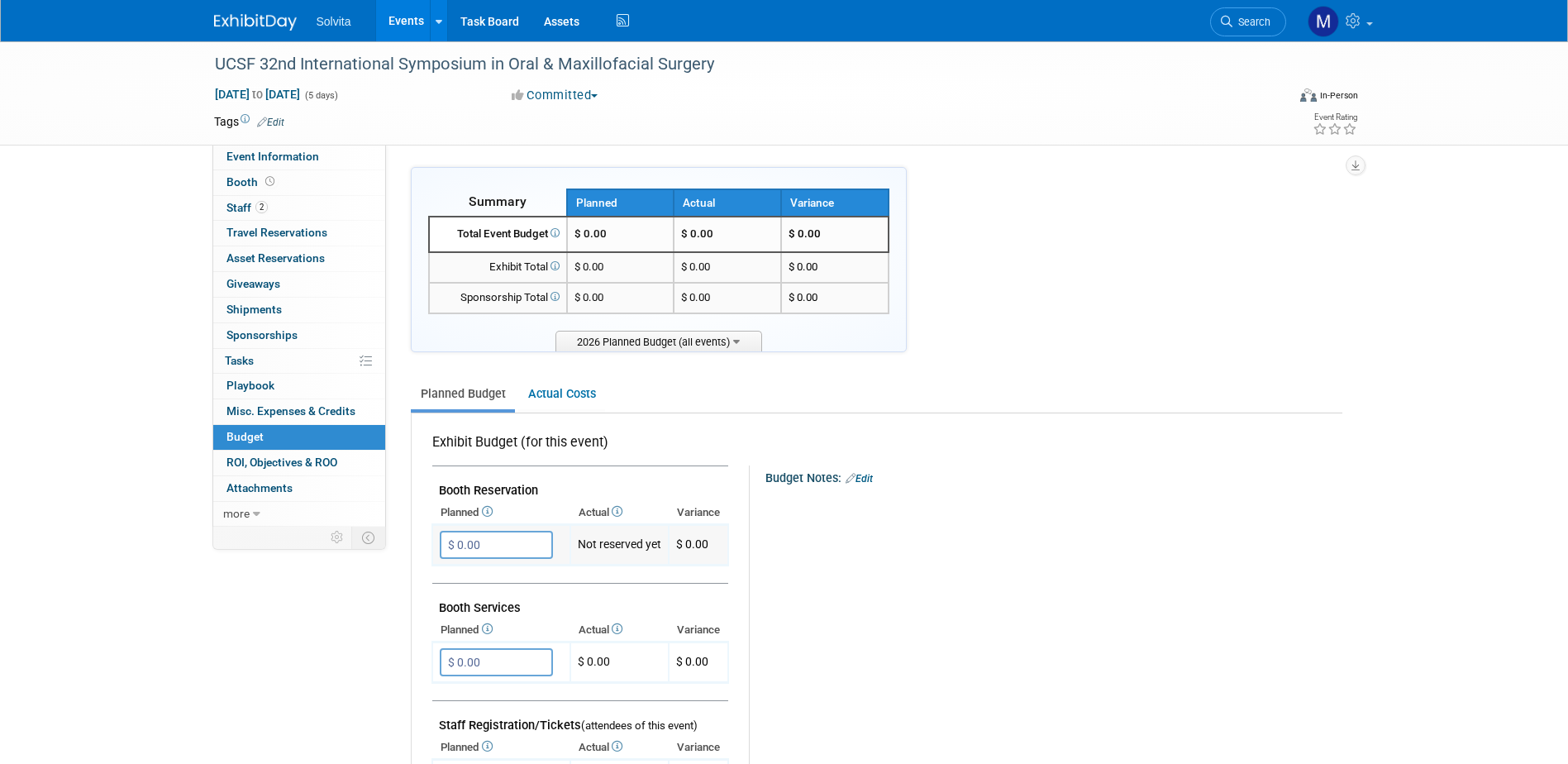
click at [494, 551] on input "$ 0.00" at bounding box center [496, 544] width 113 height 28
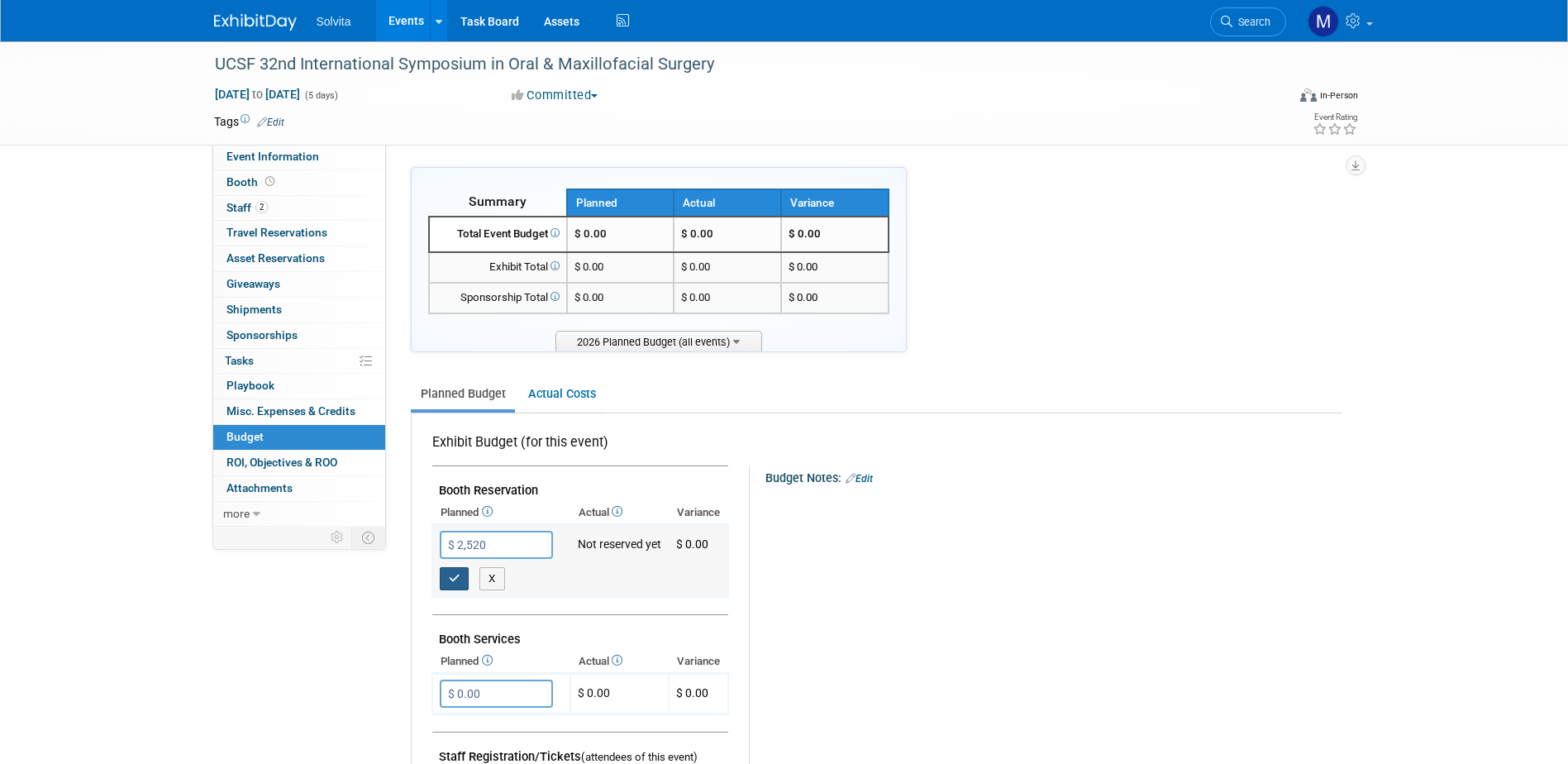
type input "$ 2,520.00"
click at [457, 576] on icon "button" at bounding box center [455, 578] width 12 height 11
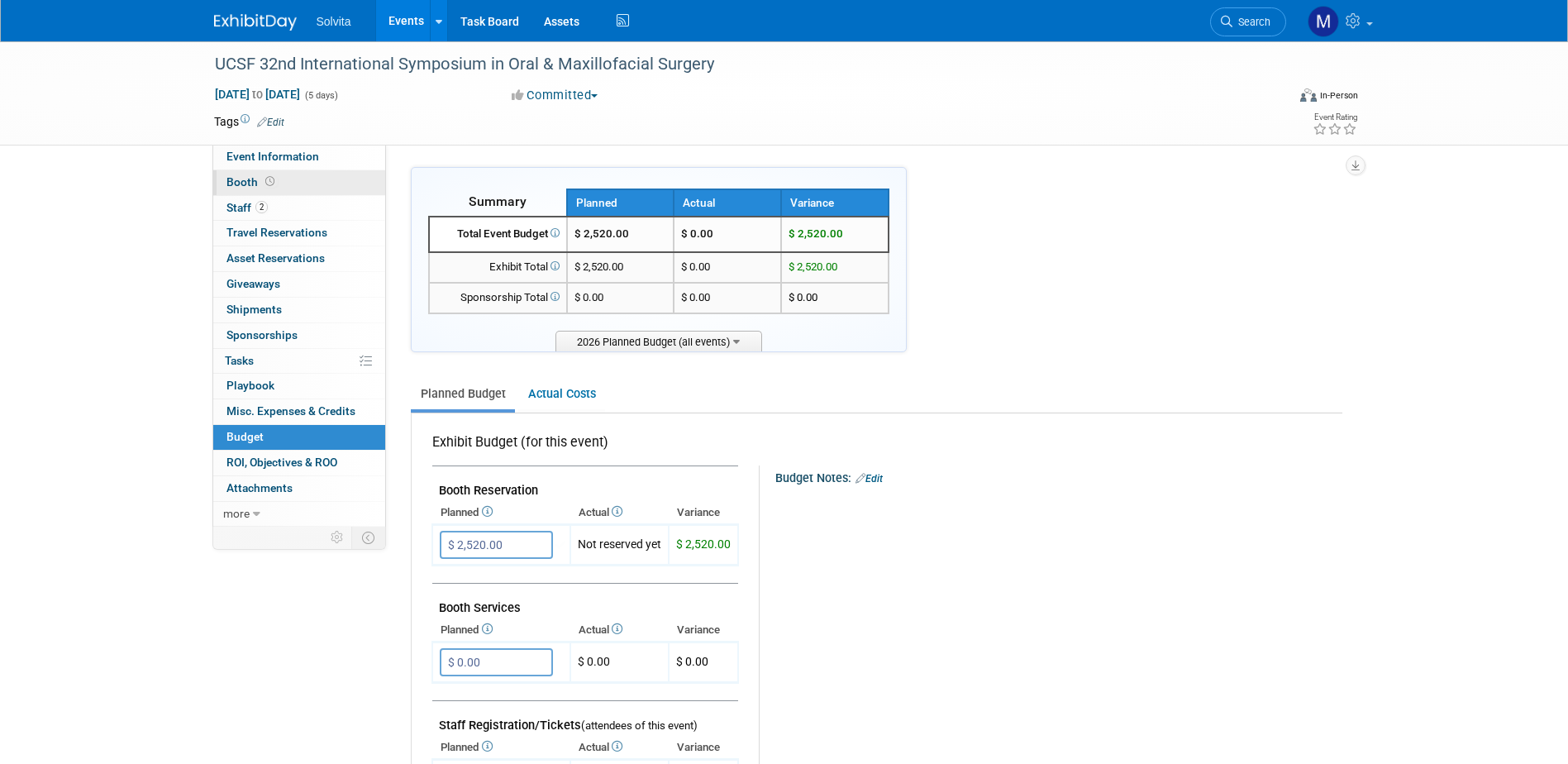
click at [238, 181] on span "Booth" at bounding box center [252, 182] width 52 height 14
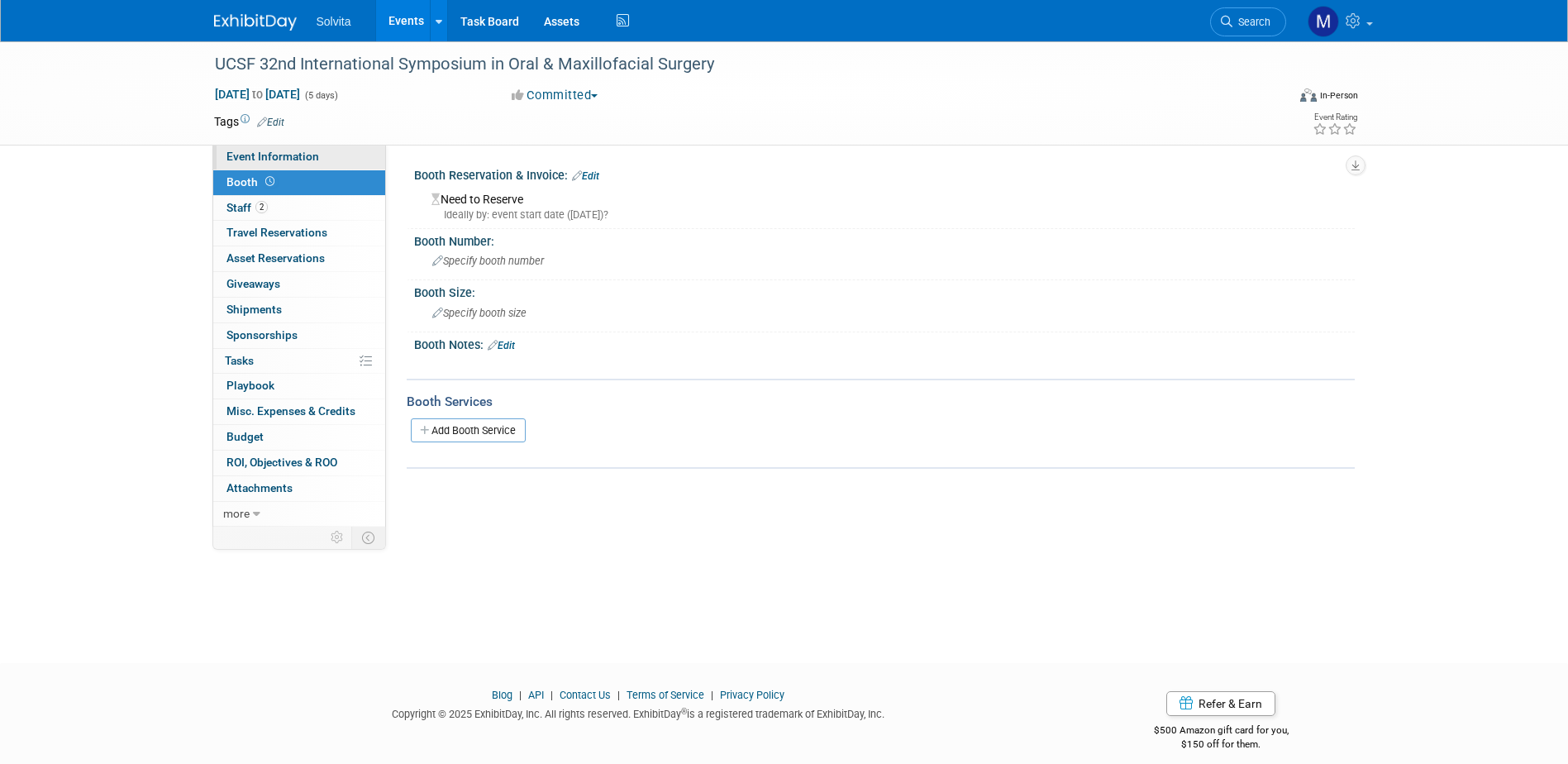
click at [261, 159] on span "Event Information" at bounding box center [273, 156] width 93 height 14
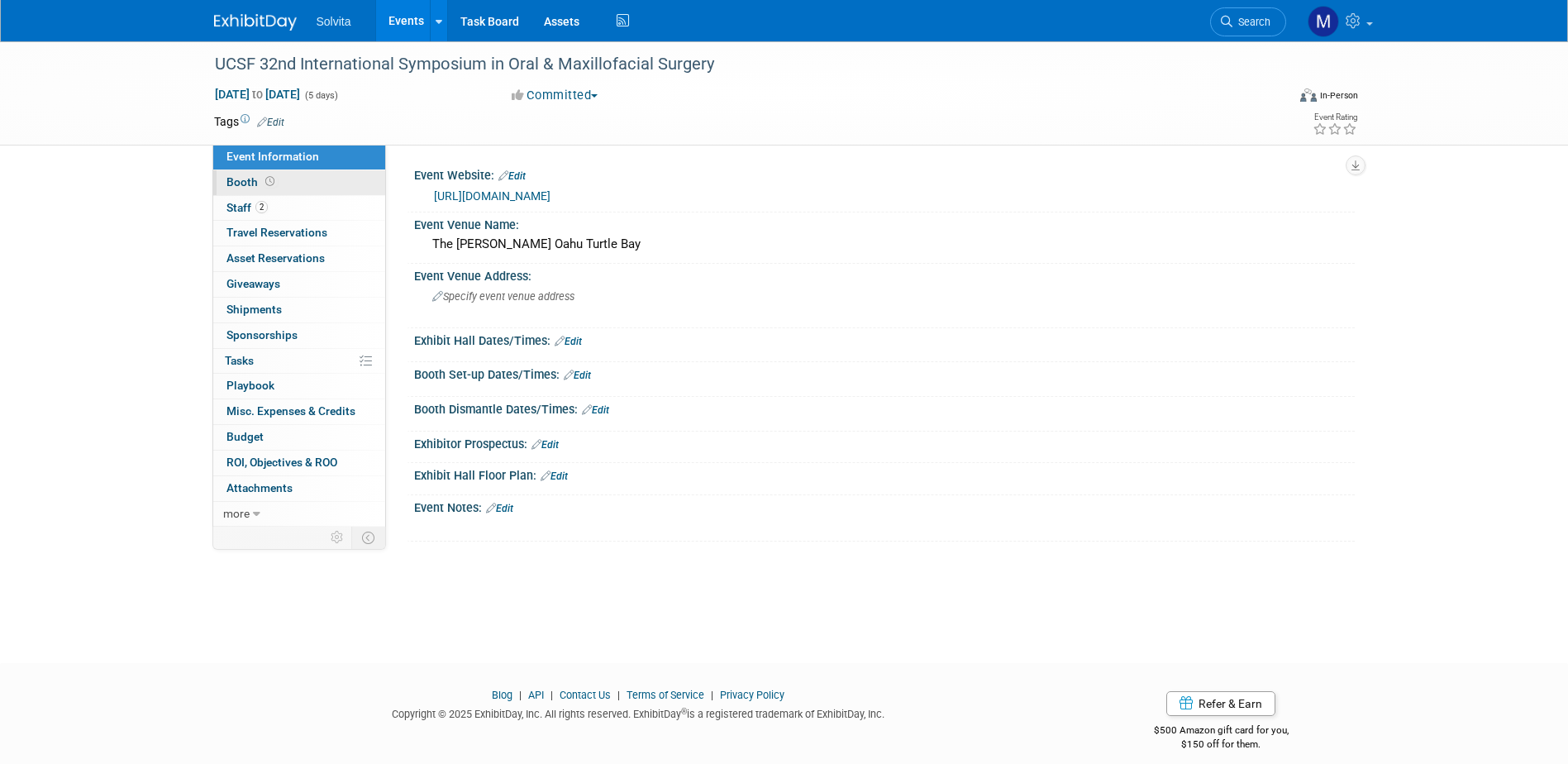
click at [290, 181] on link "Booth" at bounding box center [298, 182] width 172 height 25
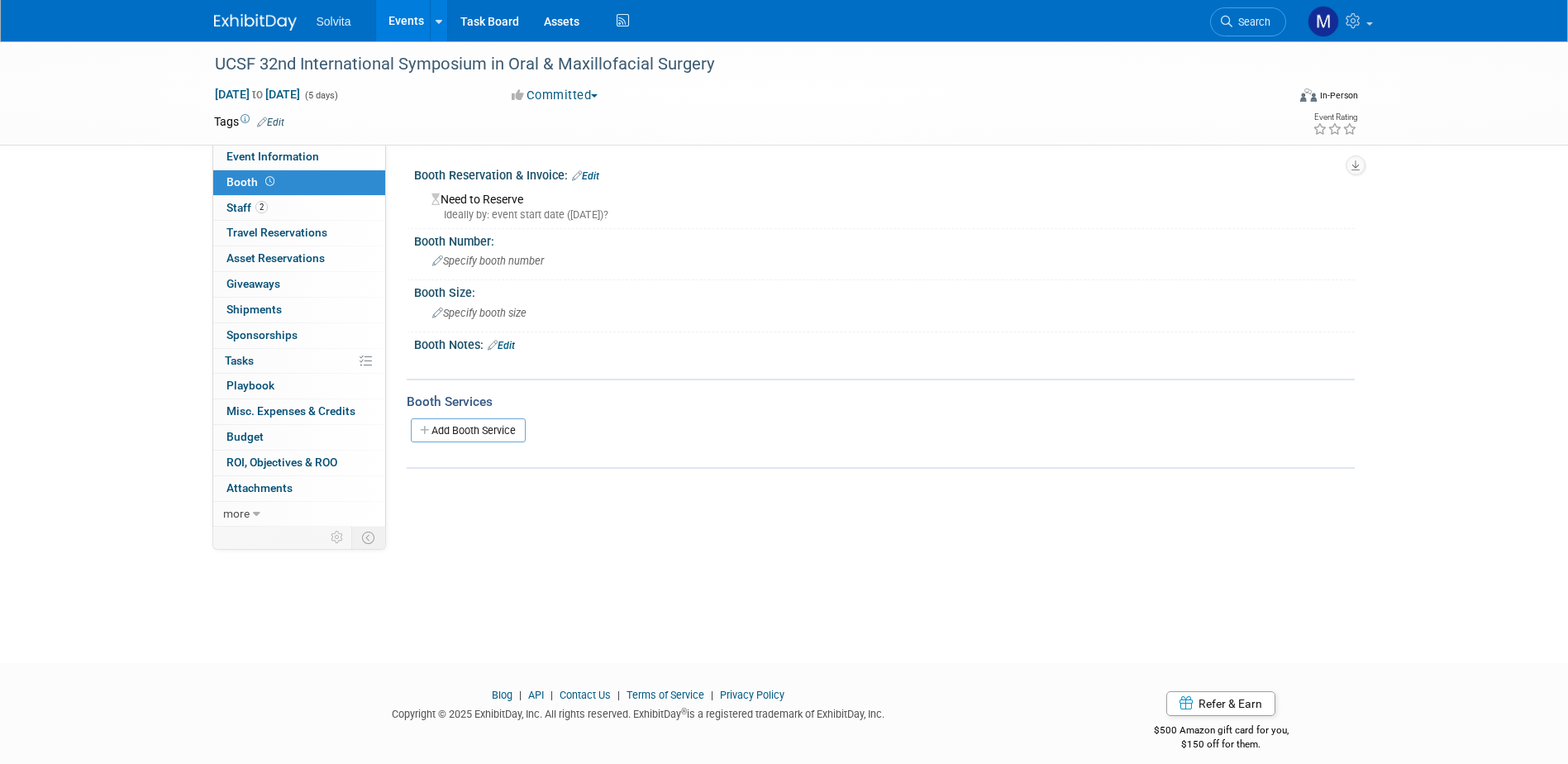
click at [599, 179] on link "Edit" at bounding box center [586, 176] width 27 height 12
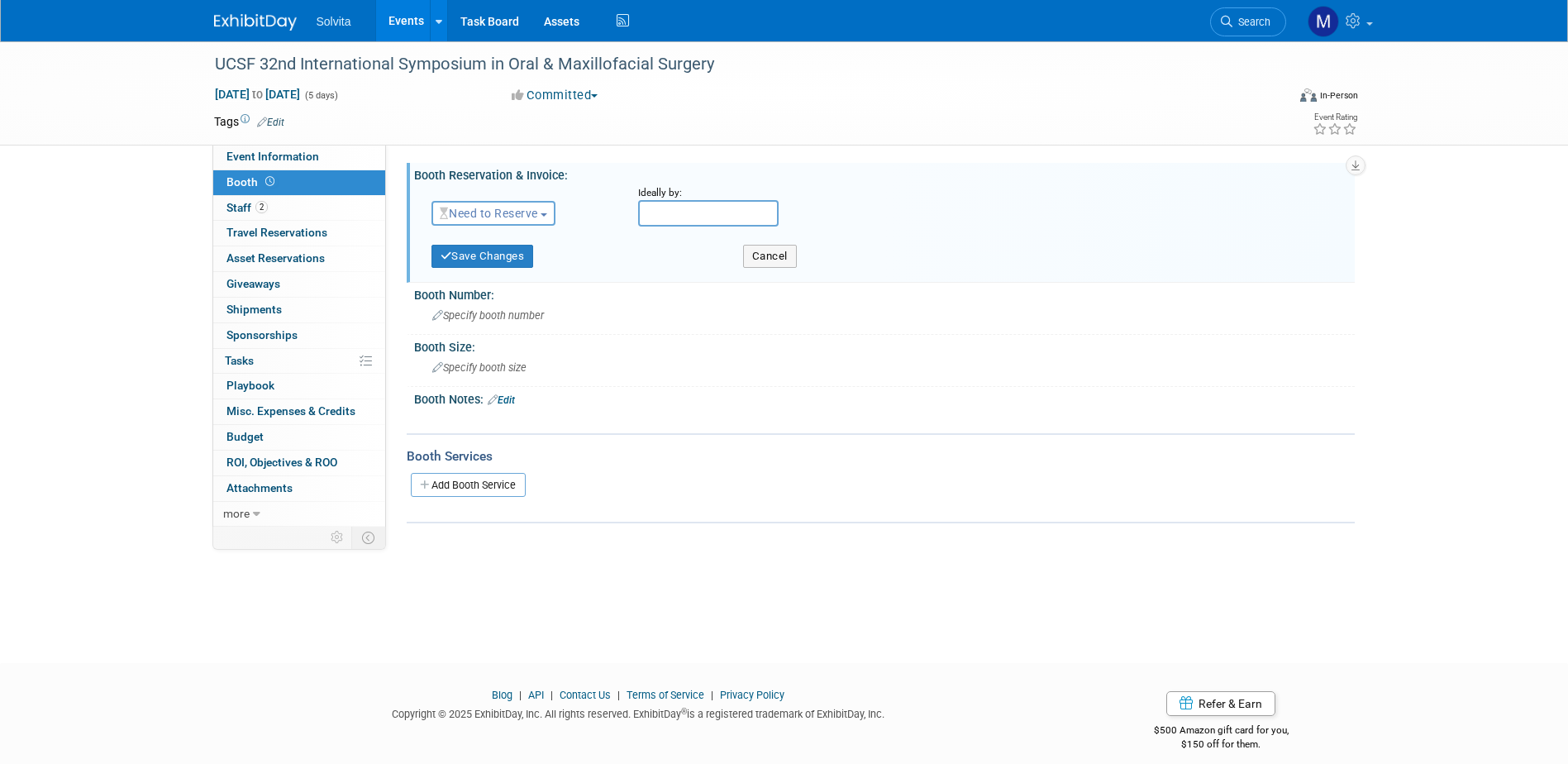
click at [538, 211] on span "Need to Reserve" at bounding box center [489, 213] width 98 height 14
click at [513, 257] on link "Reserved" at bounding box center [520, 264] width 177 height 23
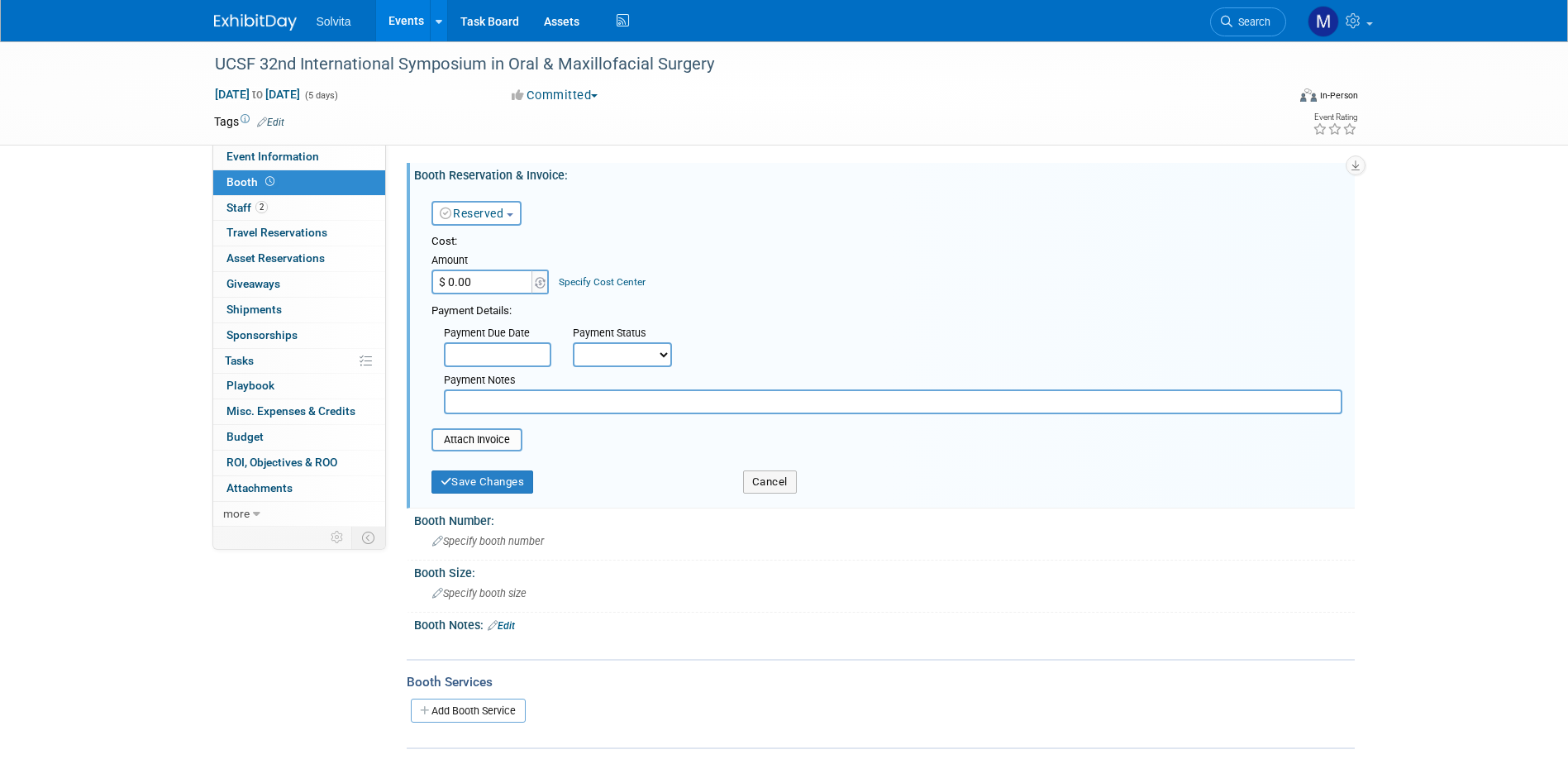
click at [494, 283] on input "$ 0.00" at bounding box center [483, 281] width 103 height 25
type input "$ 2,520.00"
click at [620, 339] on div "Payment Status" at bounding box center [628, 334] width 111 height 17
click at [622, 346] on select "Not Paid Yet Partially Paid Paid in Full" at bounding box center [622, 354] width 99 height 25
select select "1"
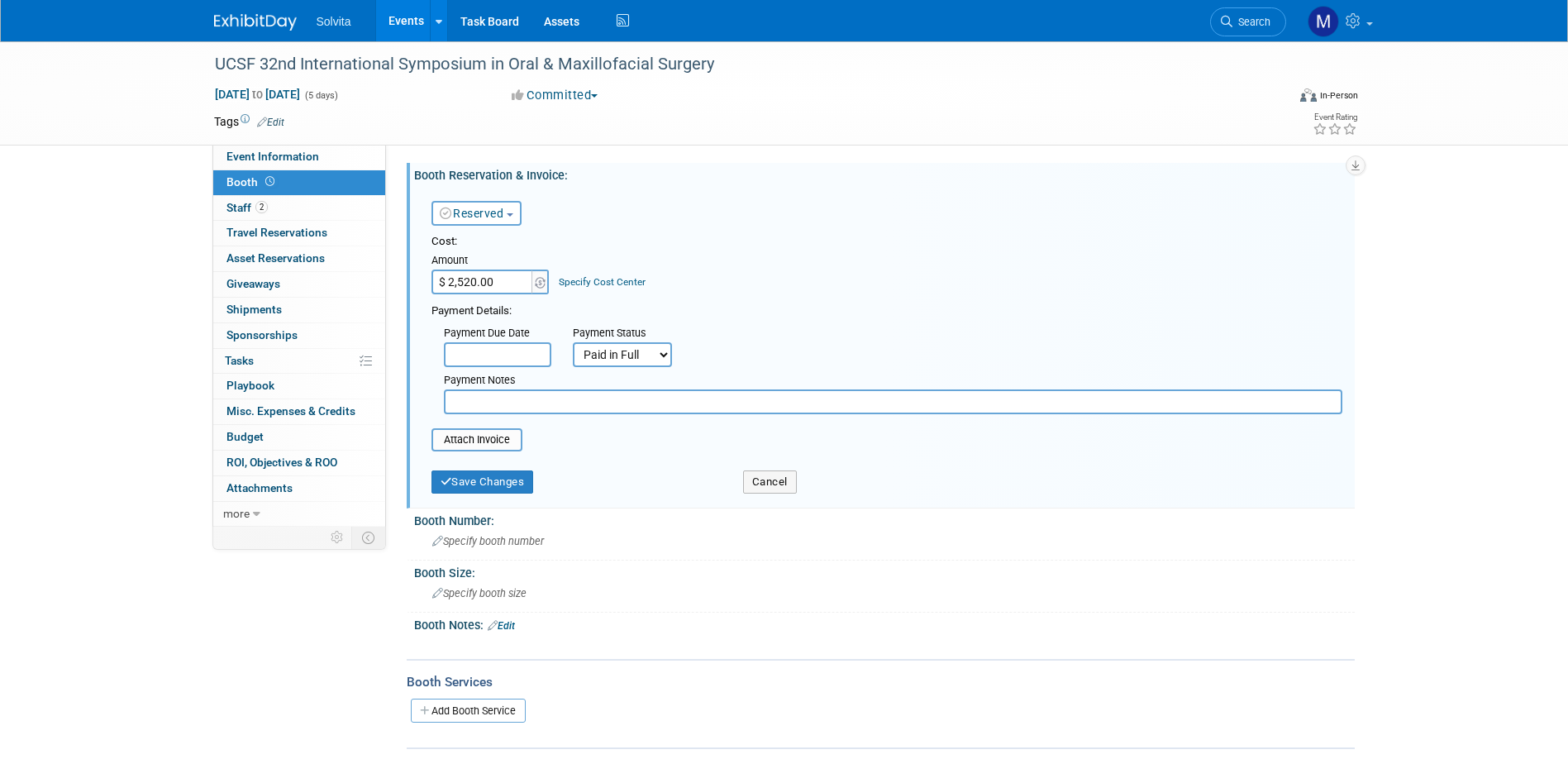
click at [573, 342] on select "Not Paid Yet Partially Paid Paid in Full" at bounding box center [622, 354] width 99 height 25
click at [523, 487] on button "Save Changes" at bounding box center [482, 481] width 102 height 23
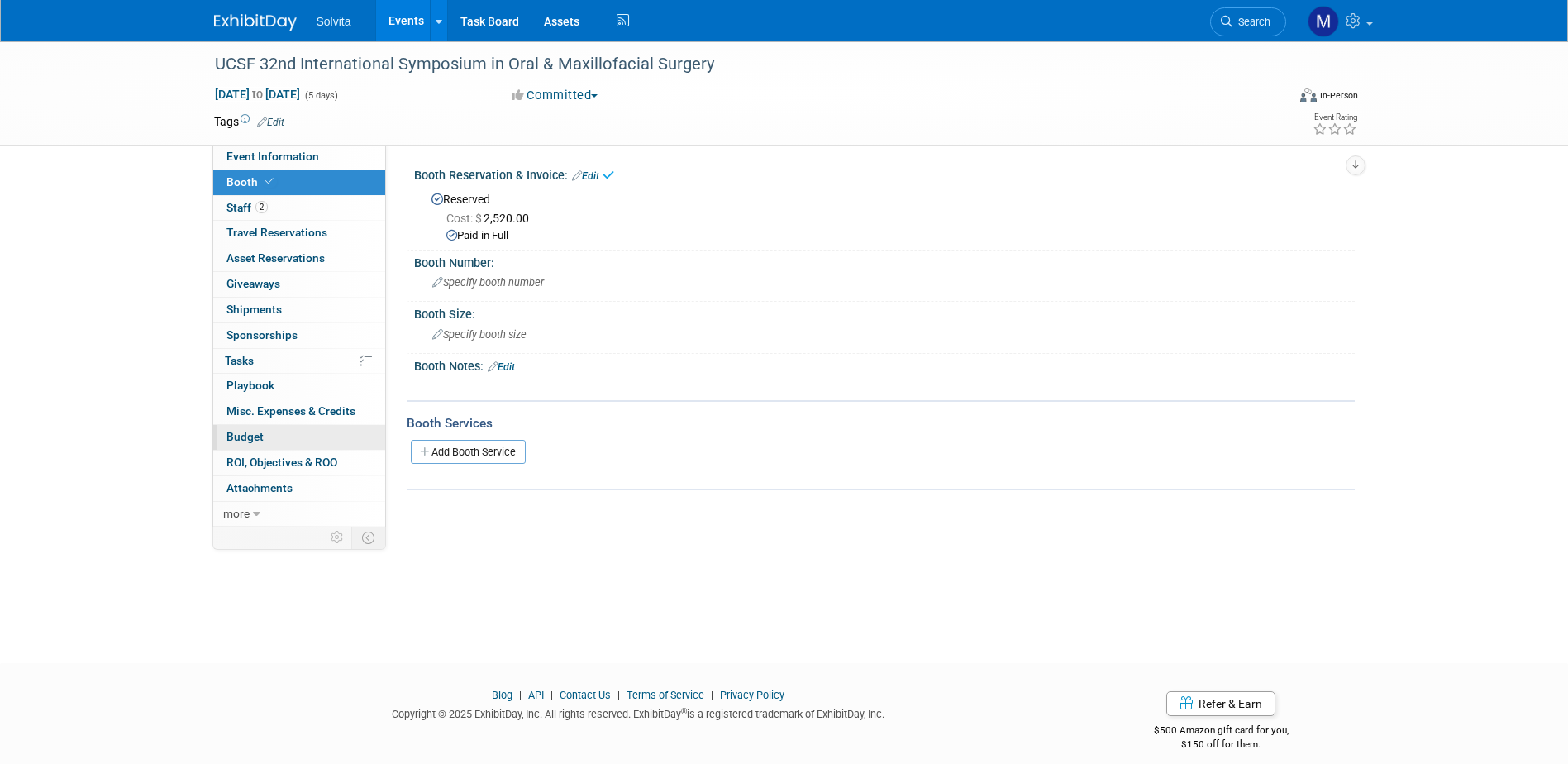
click at [253, 445] on link "Budget" at bounding box center [298, 437] width 172 height 25
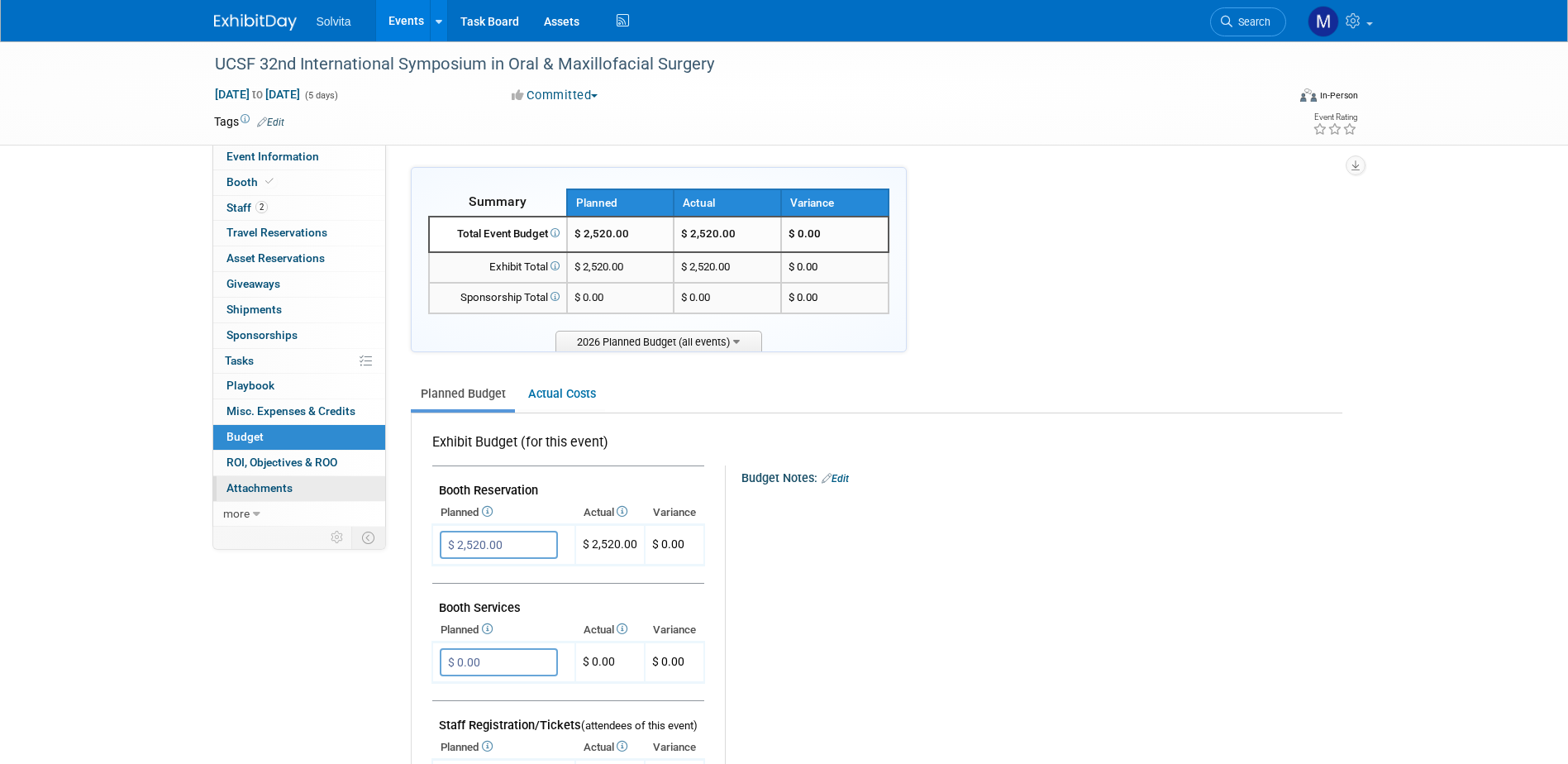
click at [277, 490] on span "Attachments 0" at bounding box center [260, 488] width 66 height 14
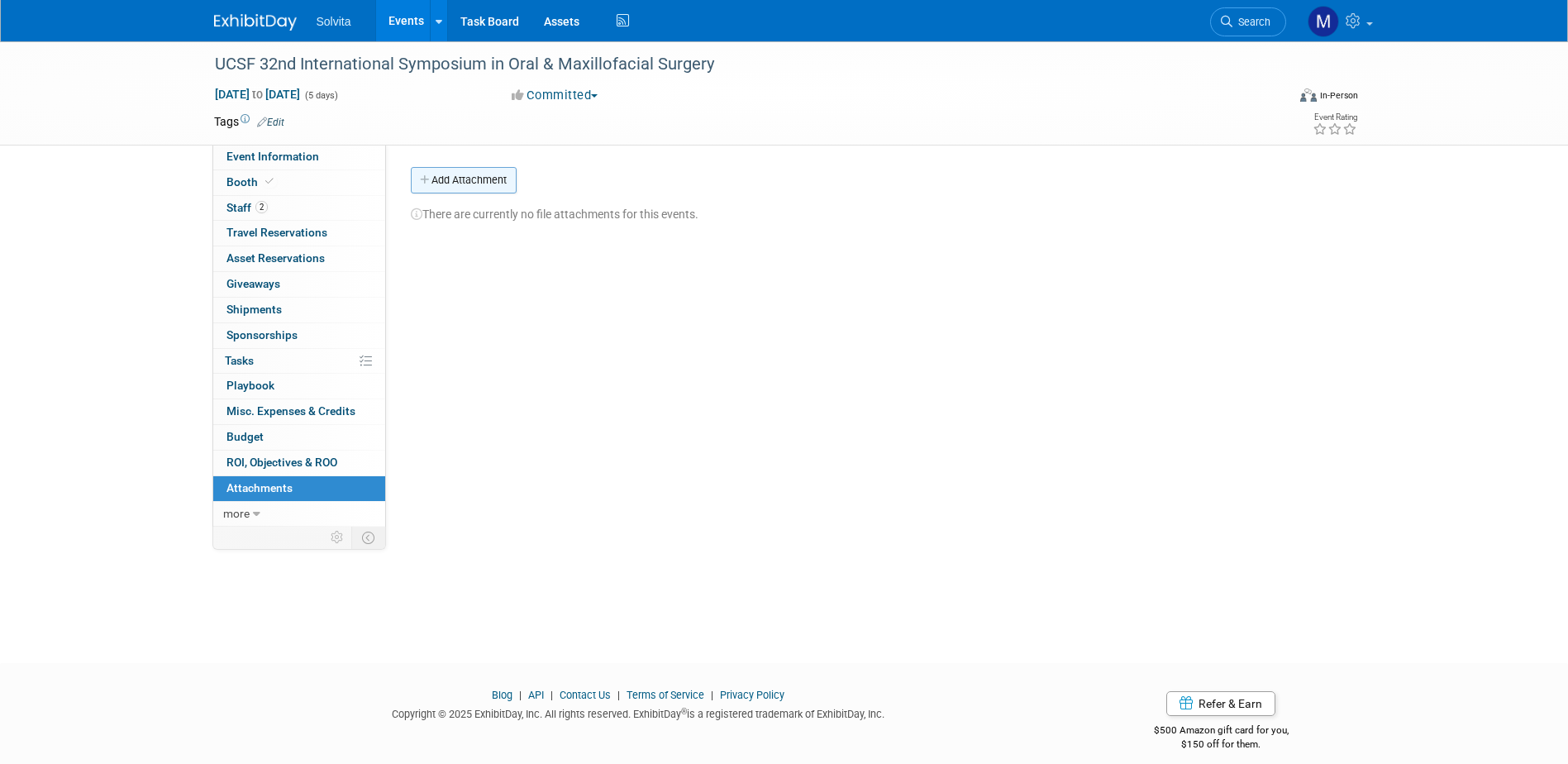
click at [490, 187] on button "Add Attachment" at bounding box center [463, 180] width 106 height 26
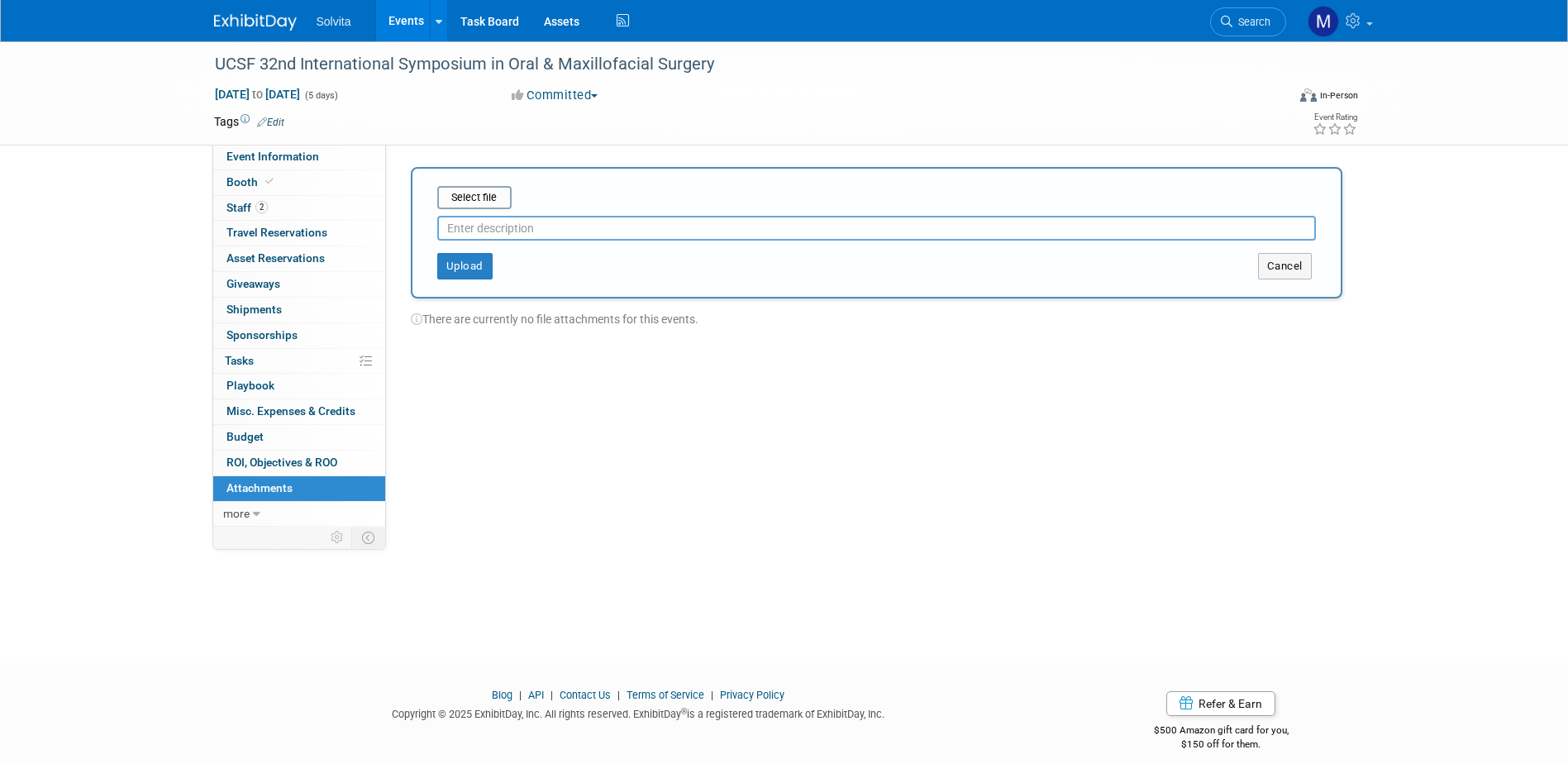
click at [518, 231] on input "text" at bounding box center [876, 227] width 878 height 25
type input "reg"
click at [480, 197] on input "file" at bounding box center [412, 197] width 197 height 19
type input "C:\fakepath\Maxxeus ~ 2026 OMFS Sponsorship Agreement.pdf"
click at [463, 261] on button "Upload" at bounding box center [465, 259] width 56 height 26
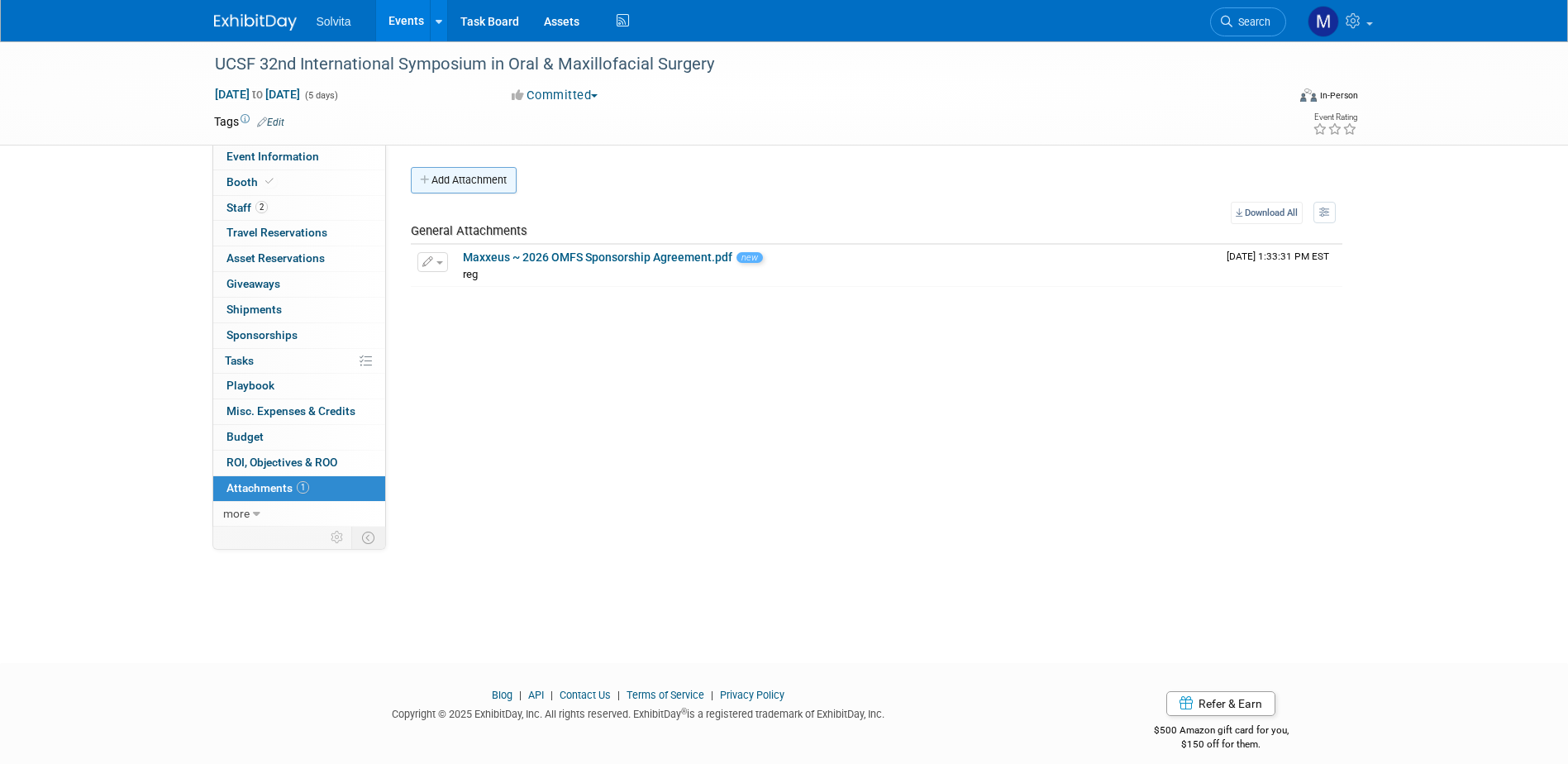
click at [473, 184] on button "Add Attachment" at bounding box center [463, 180] width 106 height 26
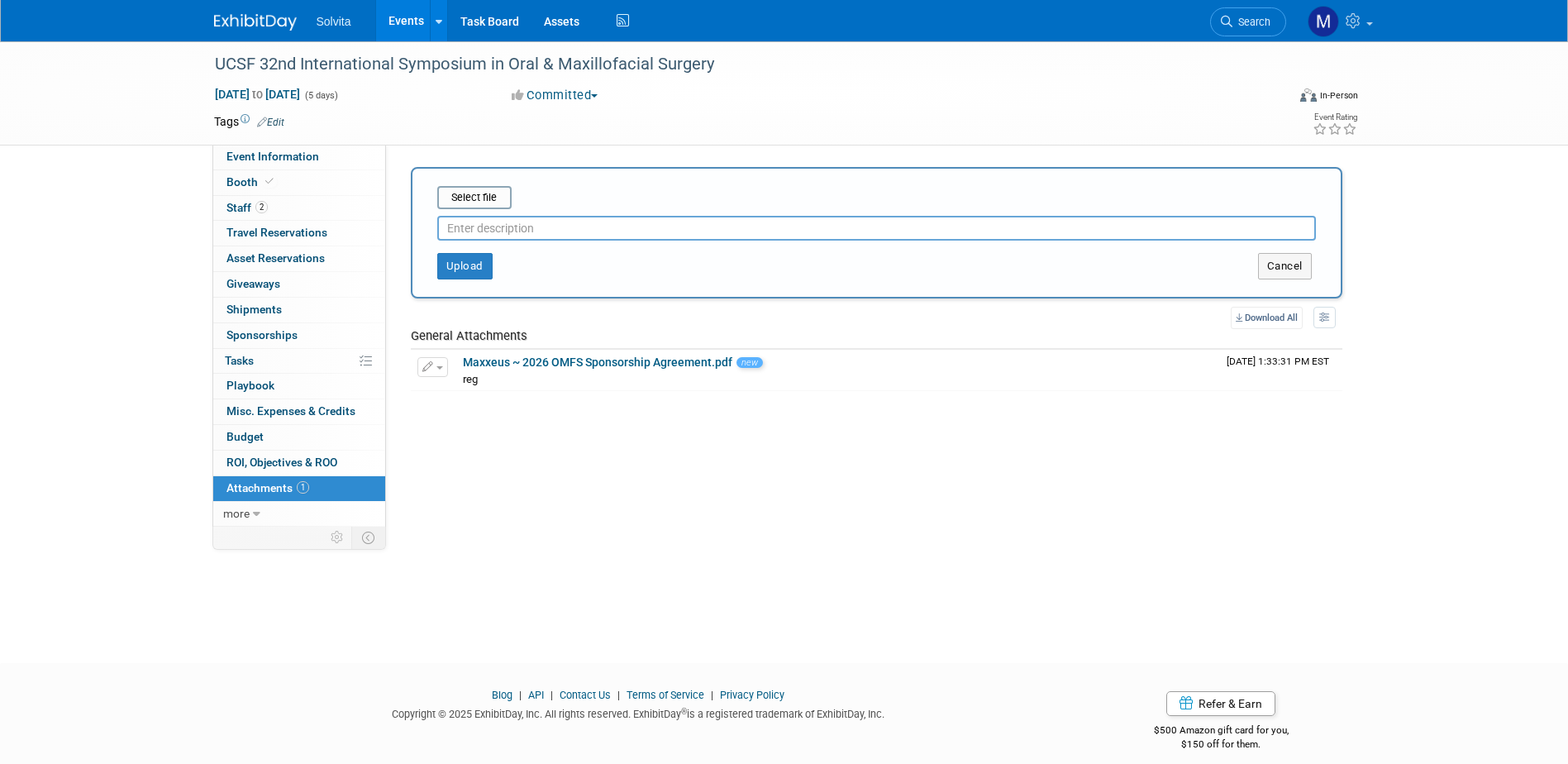
click at [480, 238] on input "text" at bounding box center [876, 227] width 878 height 25
type input "paid invoice"
click at [474, 205] on input "file" at bounding box center [412, 197] width 197 height 19
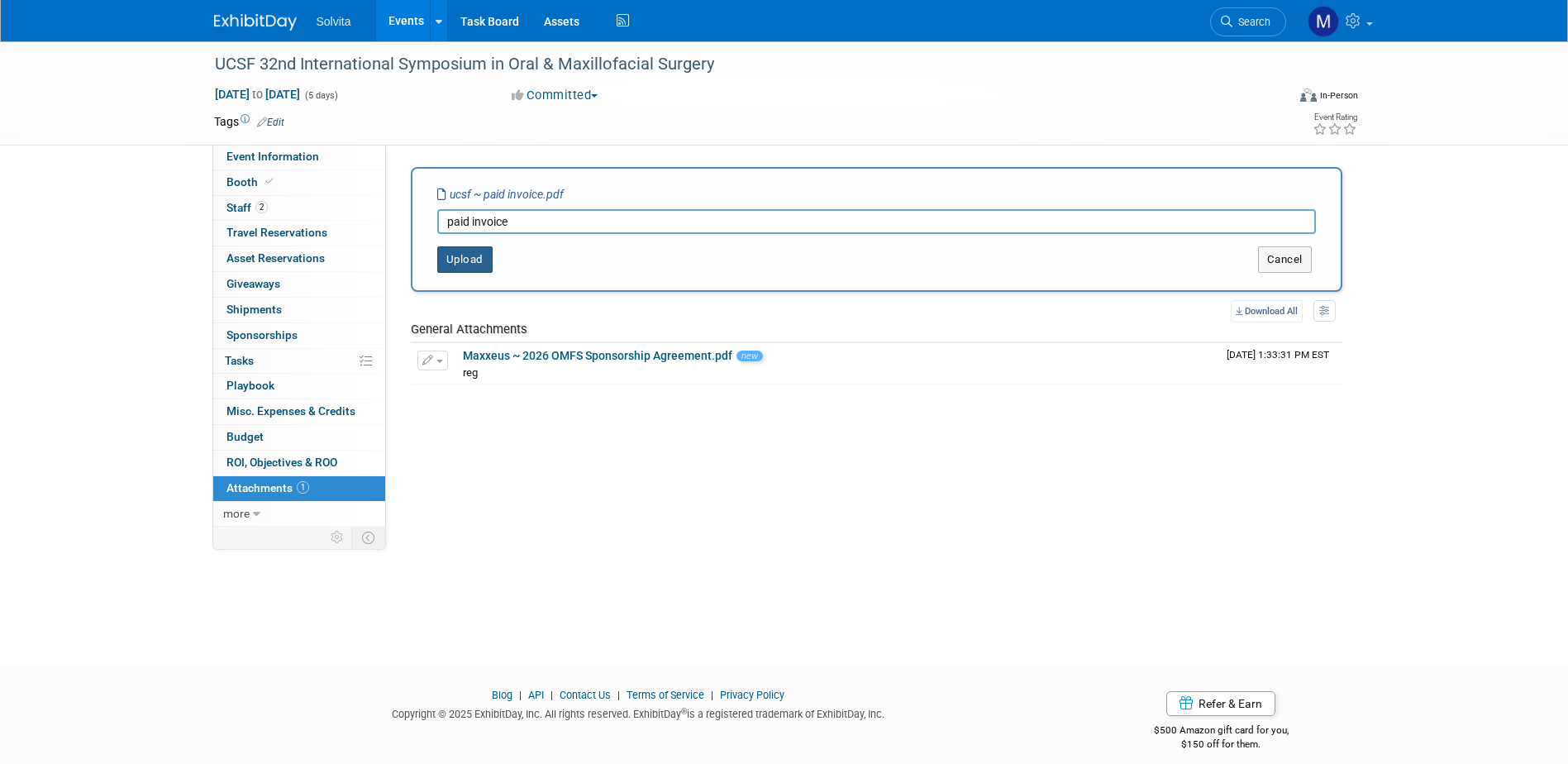
click at [468, 262] on button "Upload" at bounding box center [465, 259] width 56 height 26
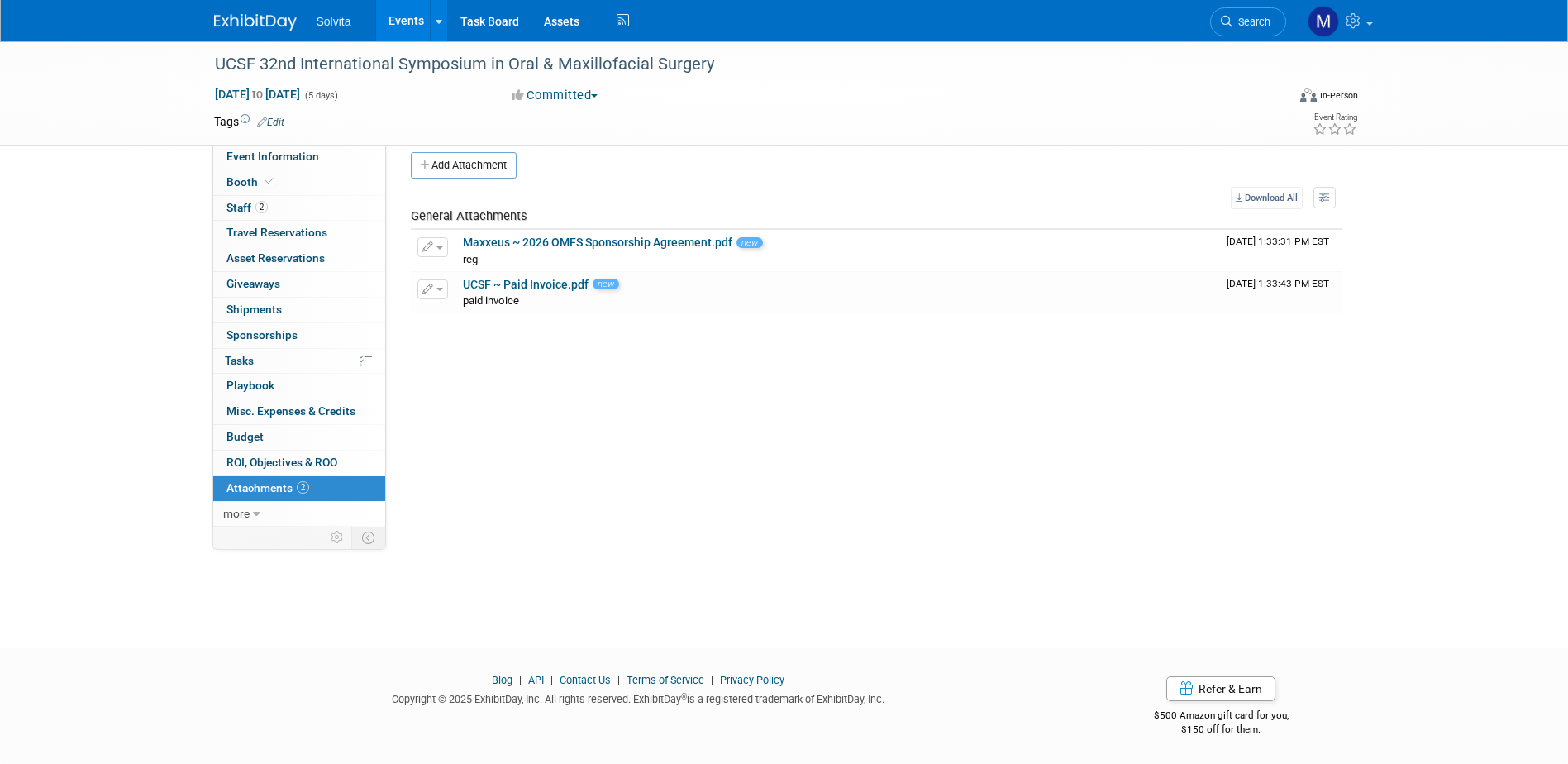
scroll to position [0, 0]
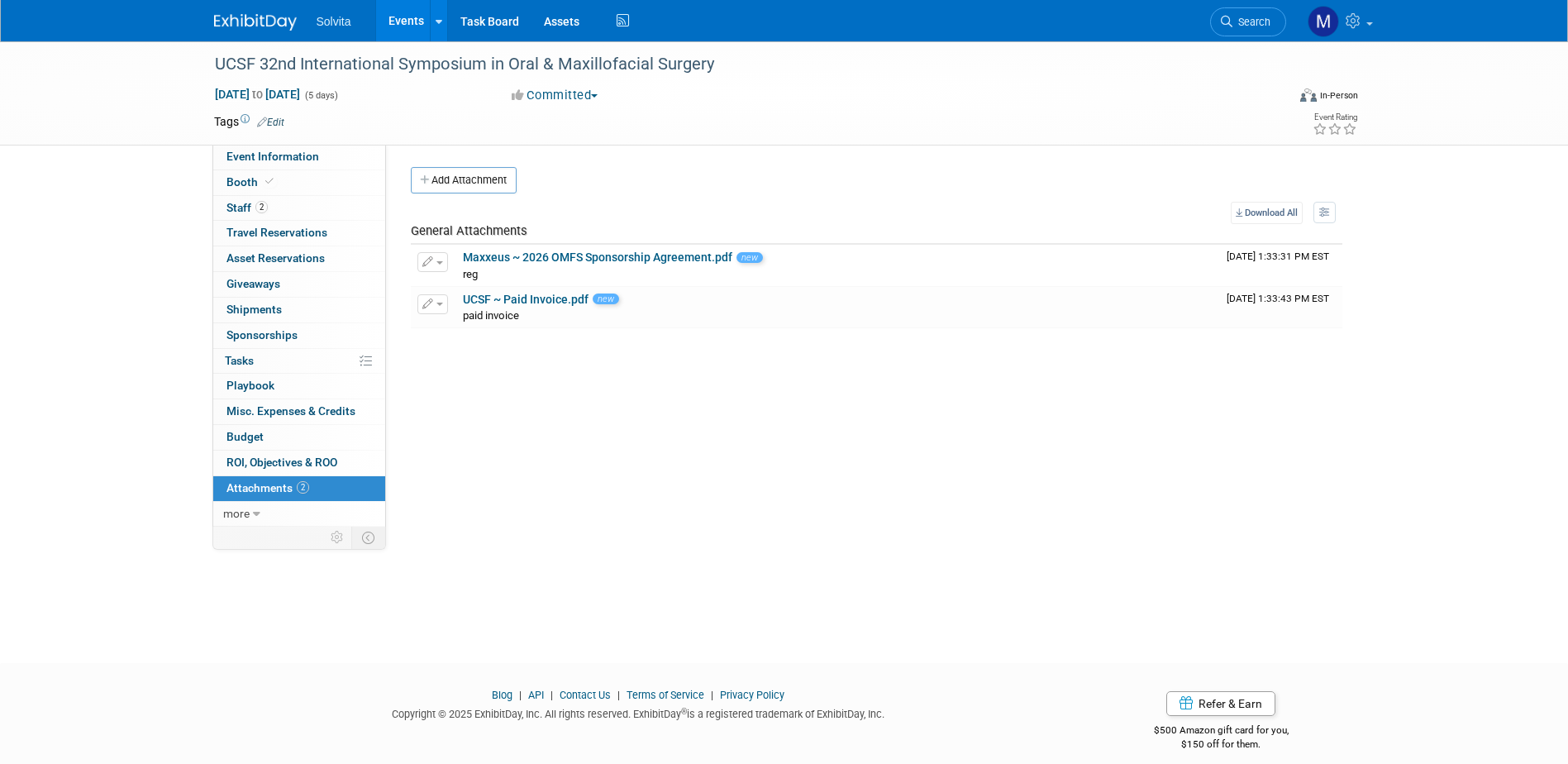
click at [398, 14] on link "Events" at bounding box center [406, 20] width 60 height 41
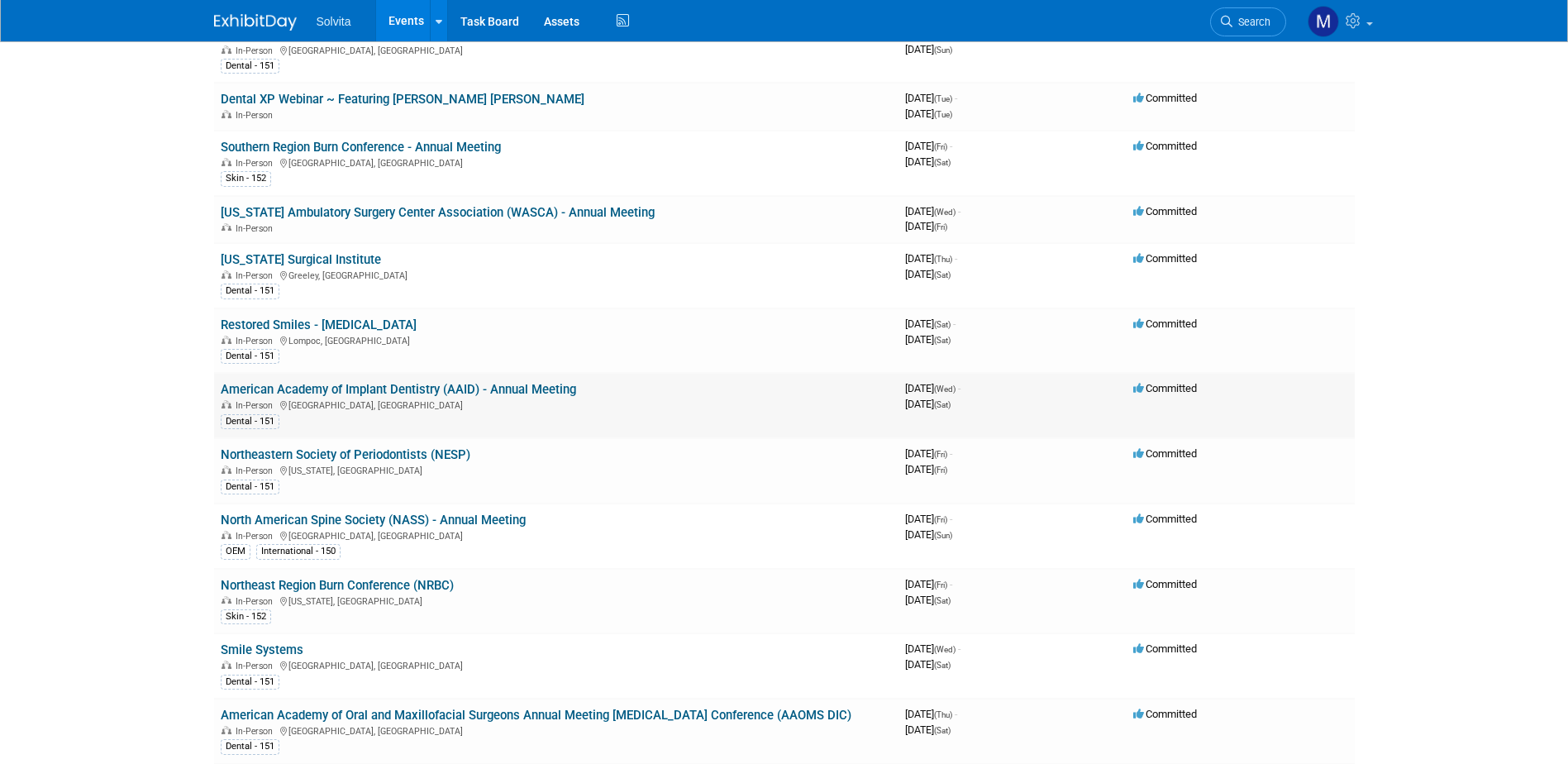
scroll to position [1240, 0]
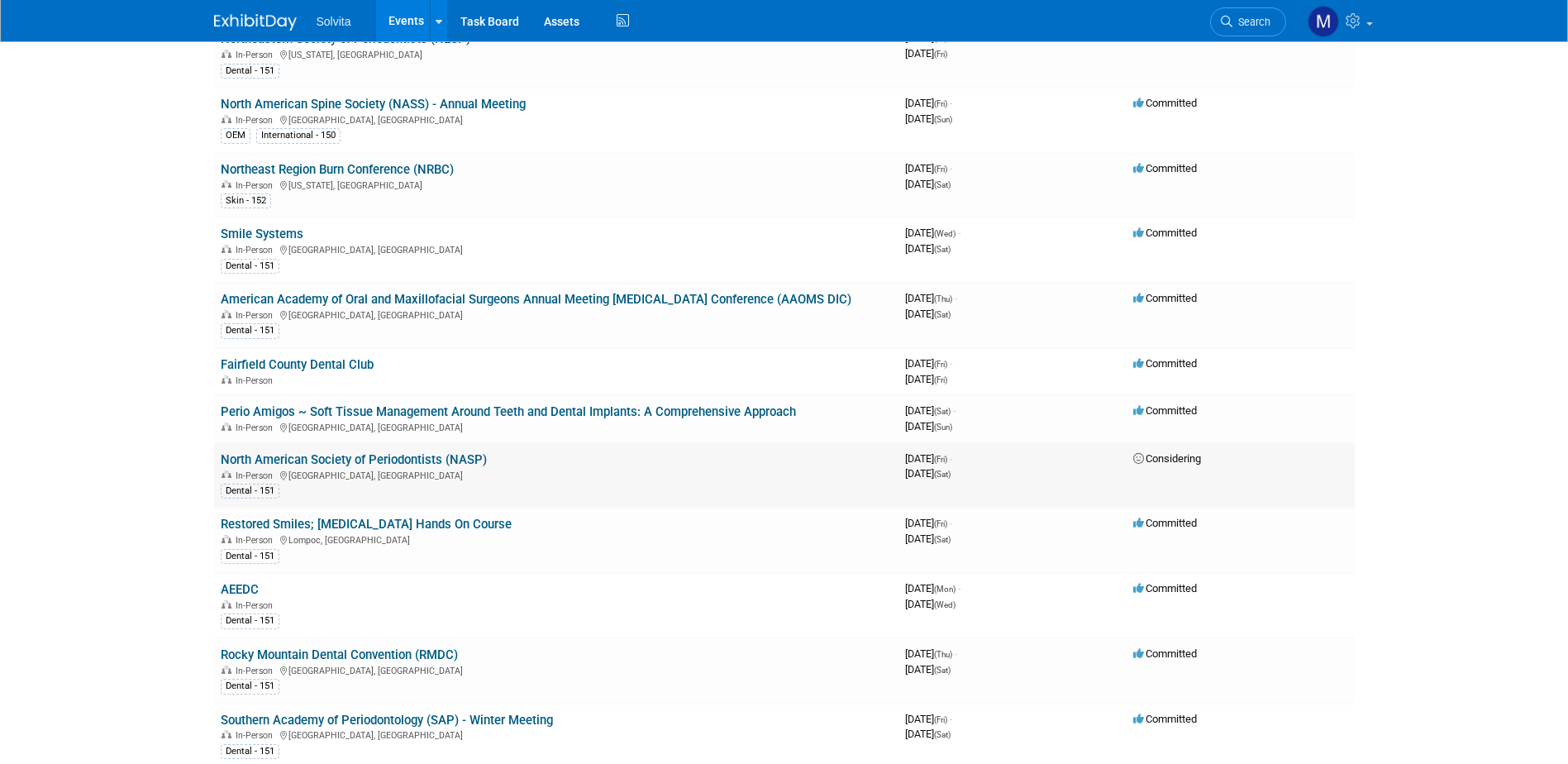
click at [405, 461] on link "North American Society of Periodontists (NASP)" at bounding box center [353, 460] width 266 height 15
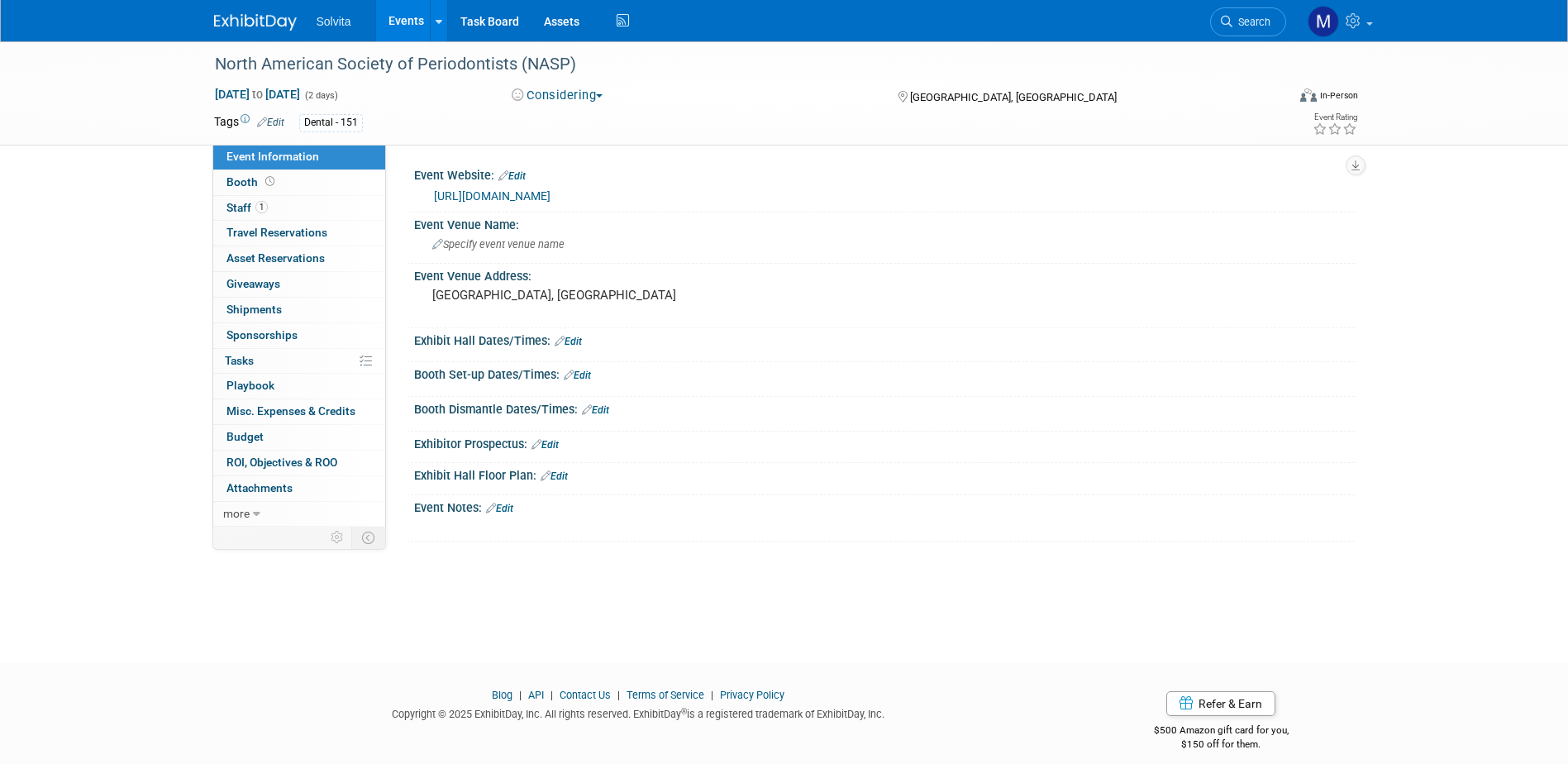
click at [582, 100] on button "Considering" at bounding box center [557, 96] width 103 height 18
click at [587, 120] on link "Committed" at bounding box center [589, 122] width 166 height 23
click at [407, 12] on link "Events" at bounding box center [406, 20] width 60 height 41
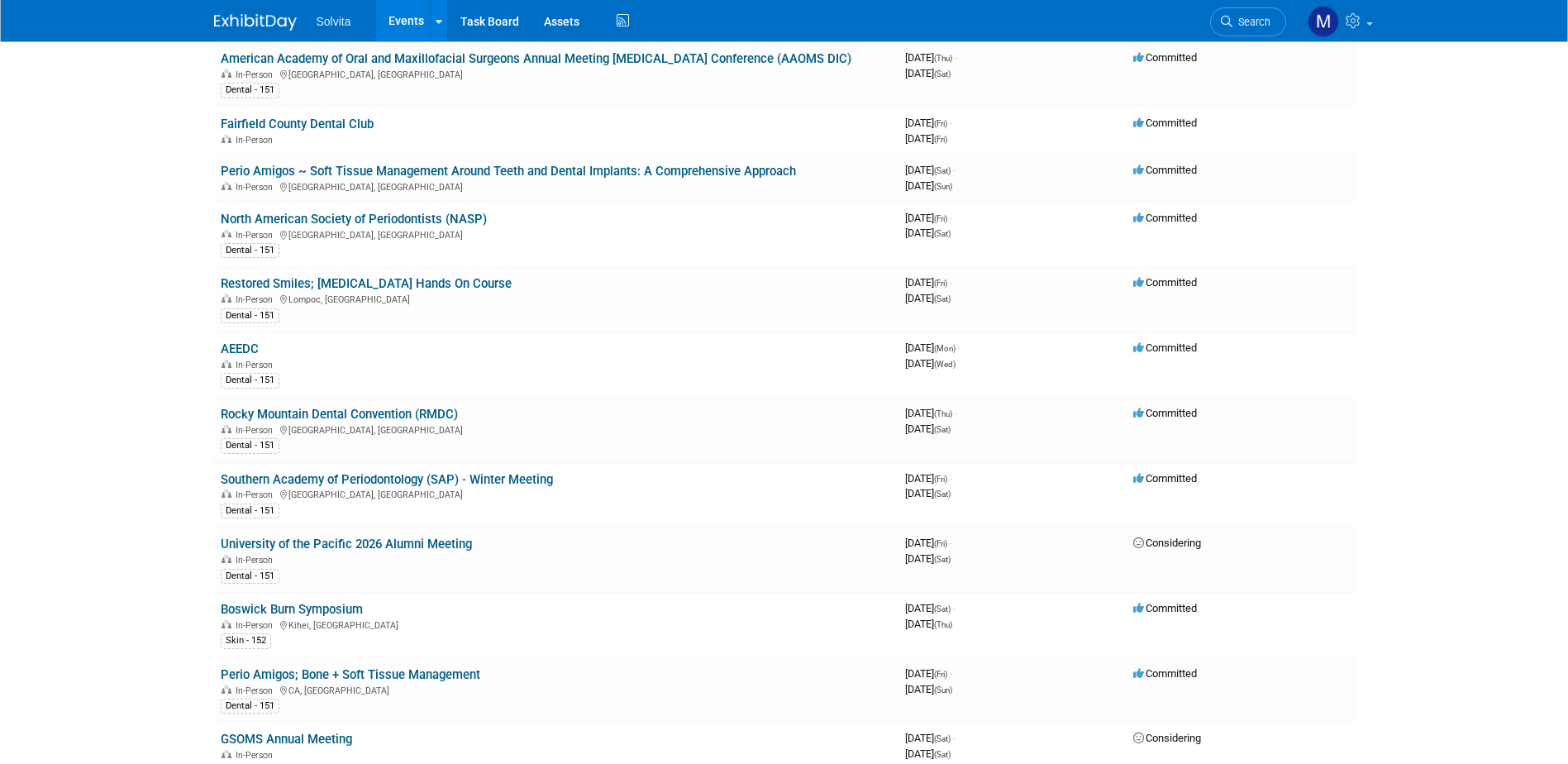
scroll to position [1487, 0]
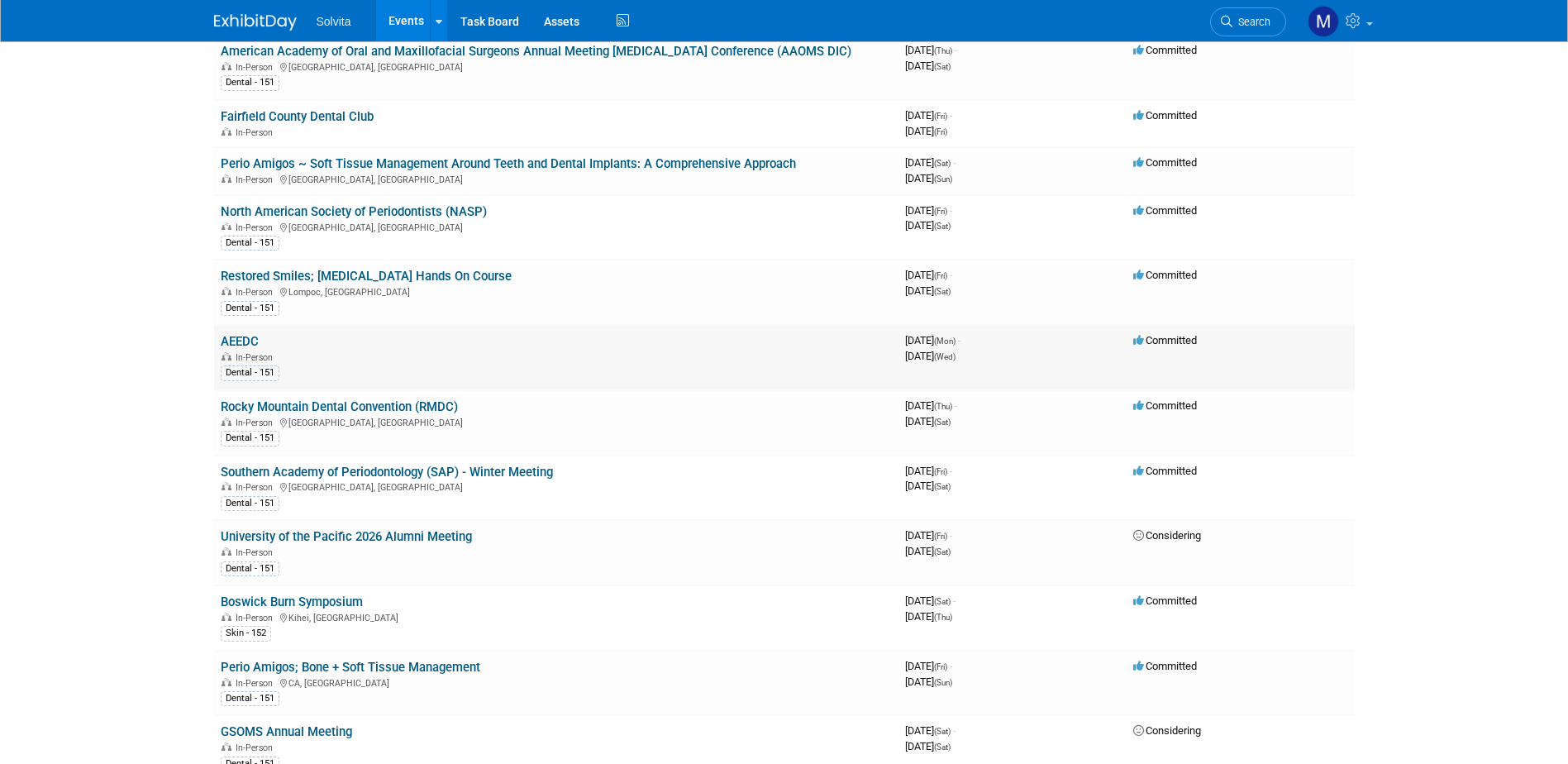
click at [243, 339] on link "AEEDC" at bounding box center [239, 341] width 38 height 15
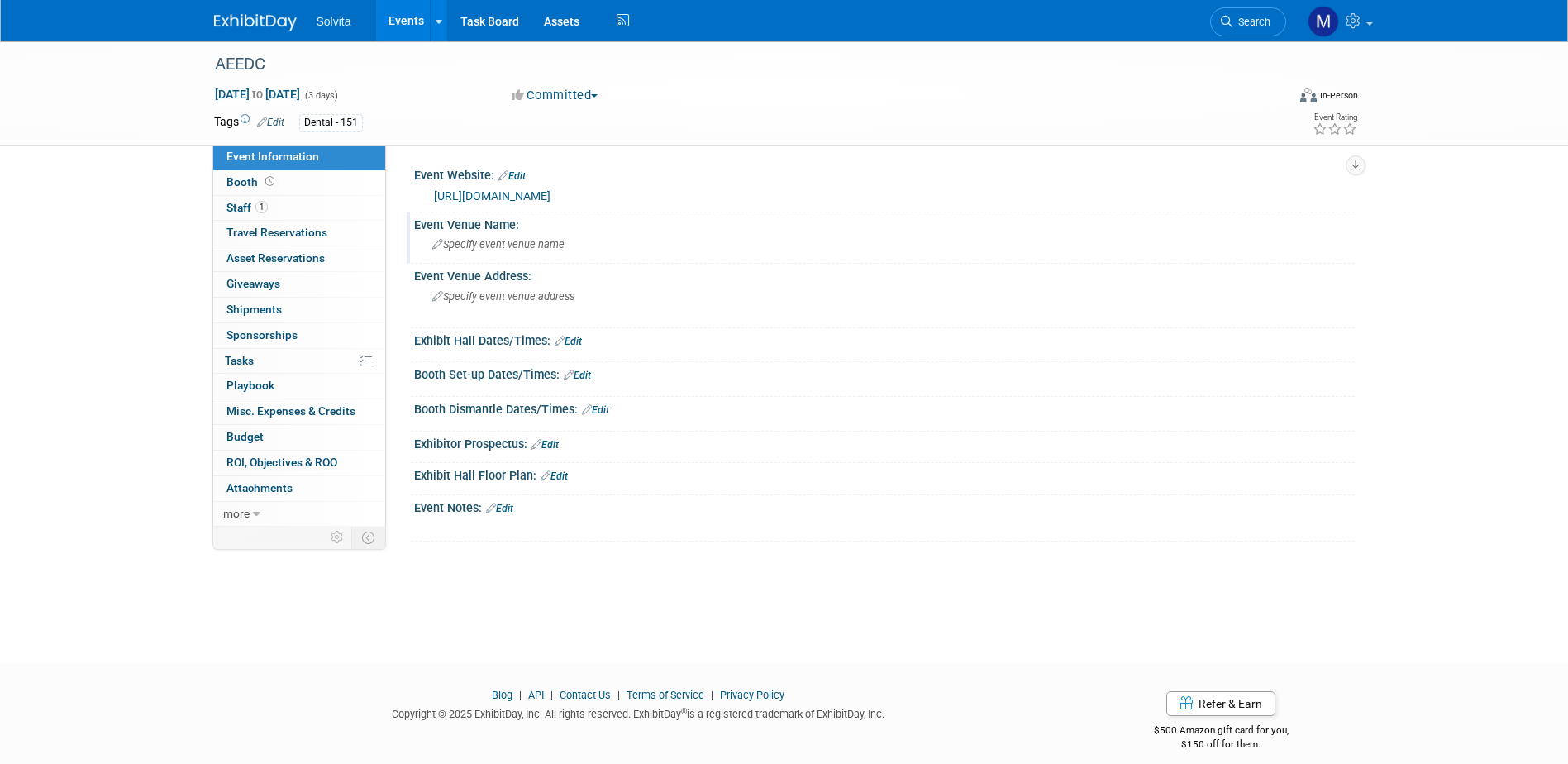
click at [489, 240] on span "Specify event venue name" at bounding box center [498, 244] width 132 height 13
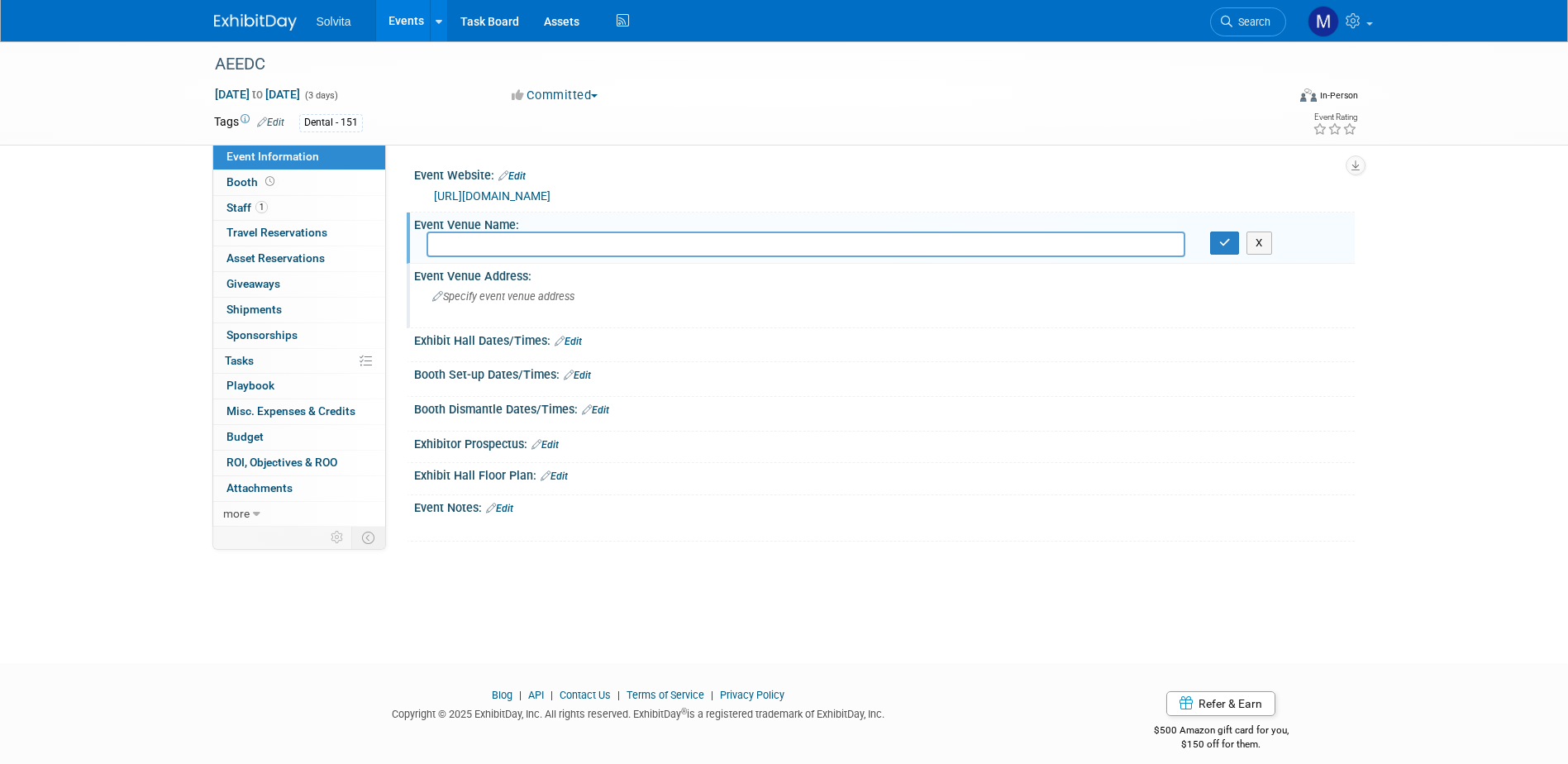
click at [547, 310] on div "Specify event venue address" at bounding box center [610, 302] width 367 height 38
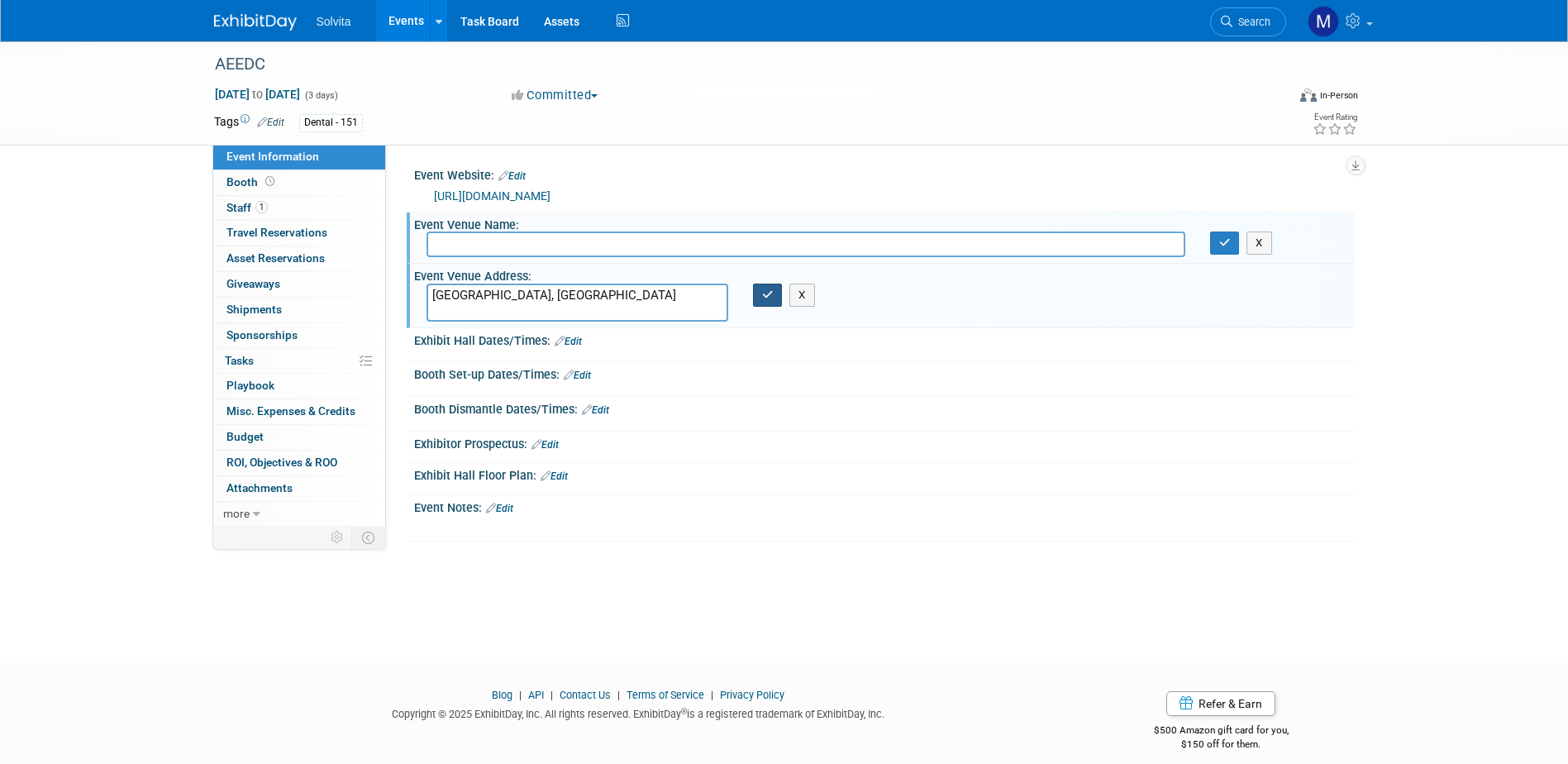
type textarea "[GEOGRAPHIC_DATA], [GEOGRAPHIC_DATA]"
click at [767, 297] on icon "button" at bounding box center [768, 294] width 12 height 11
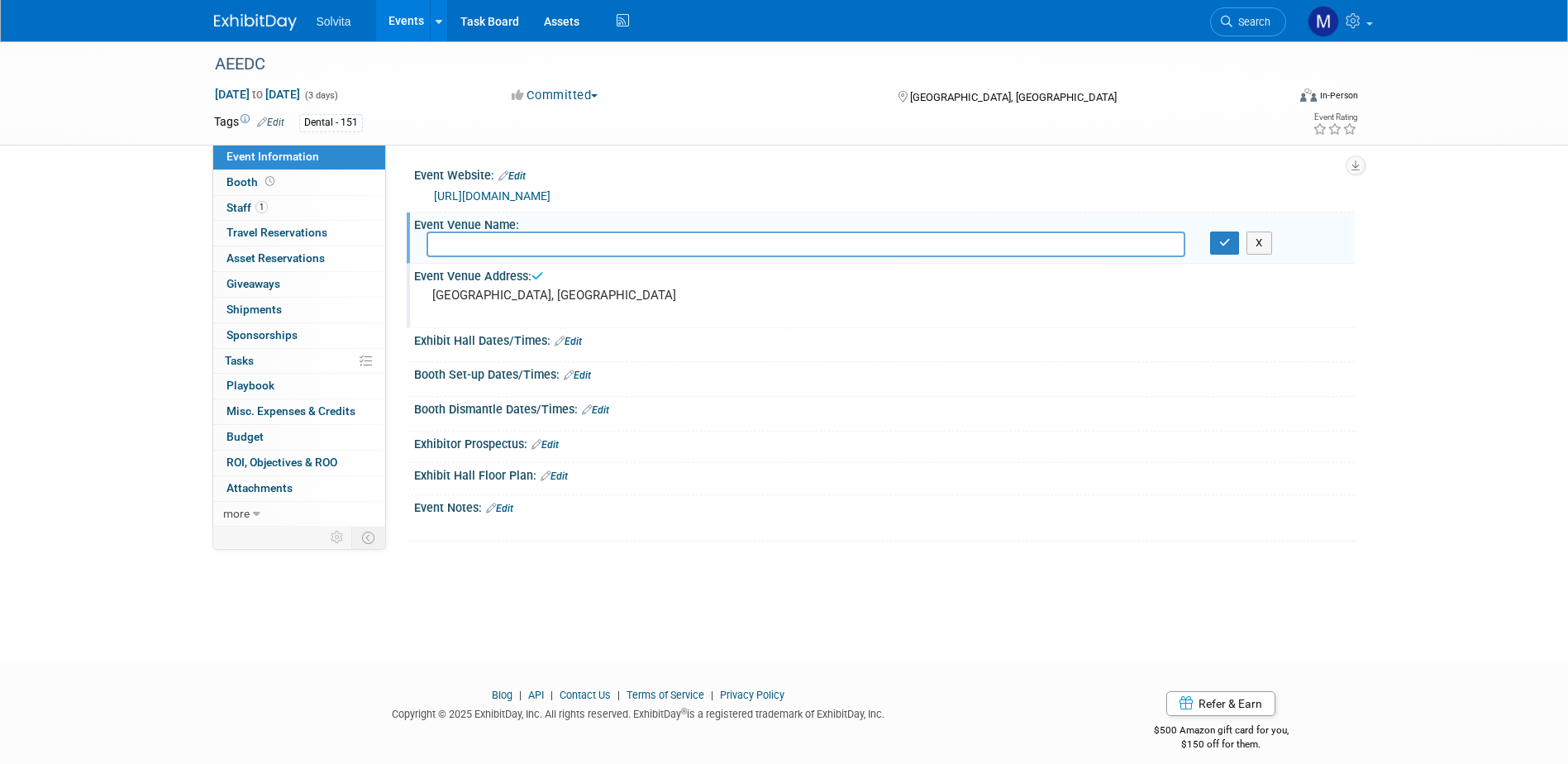
click at [387, 15] on link "Events" at bounding box center [406, 20] width 60 height 41
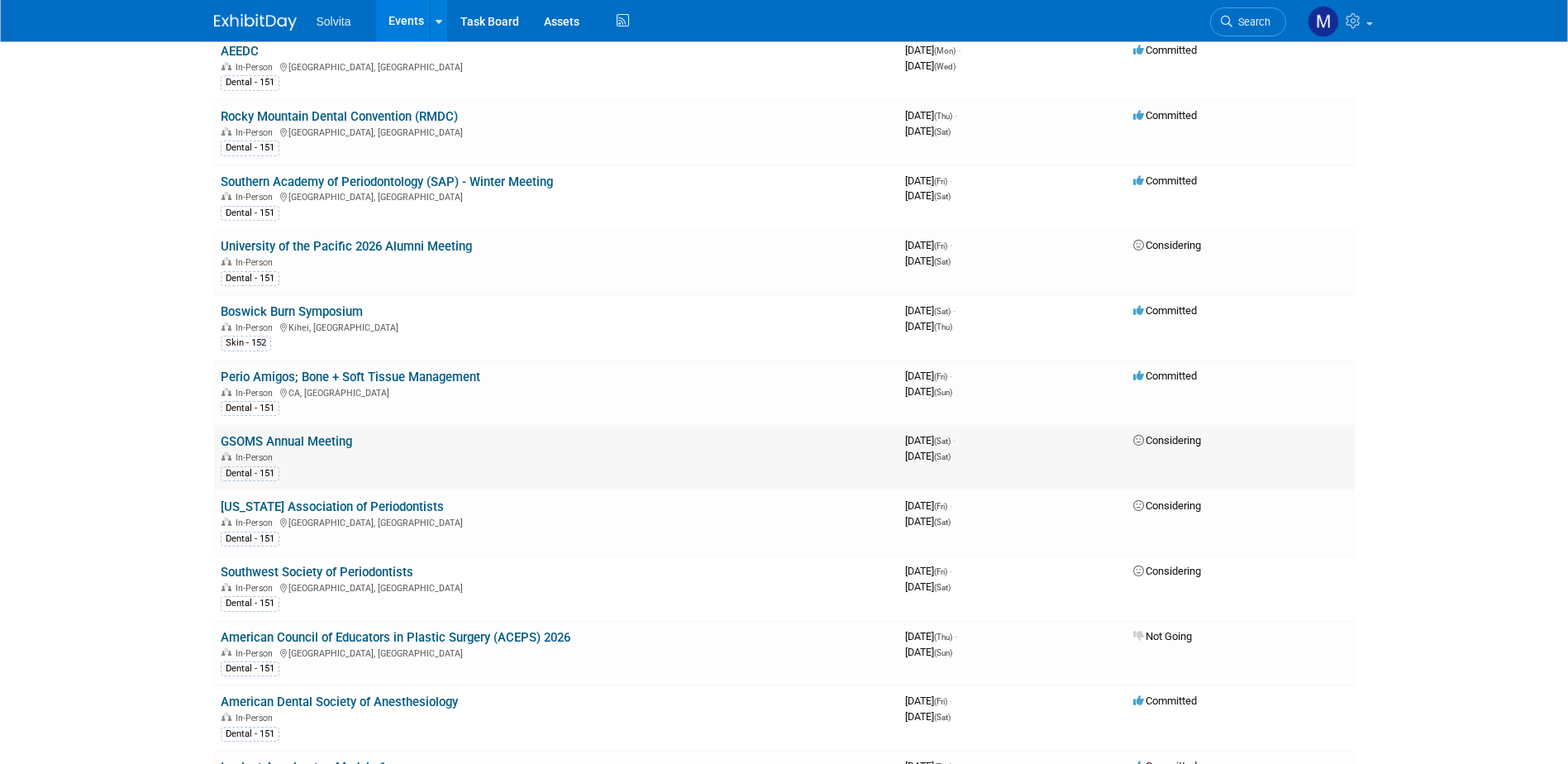
scroll to position [1818, 0]
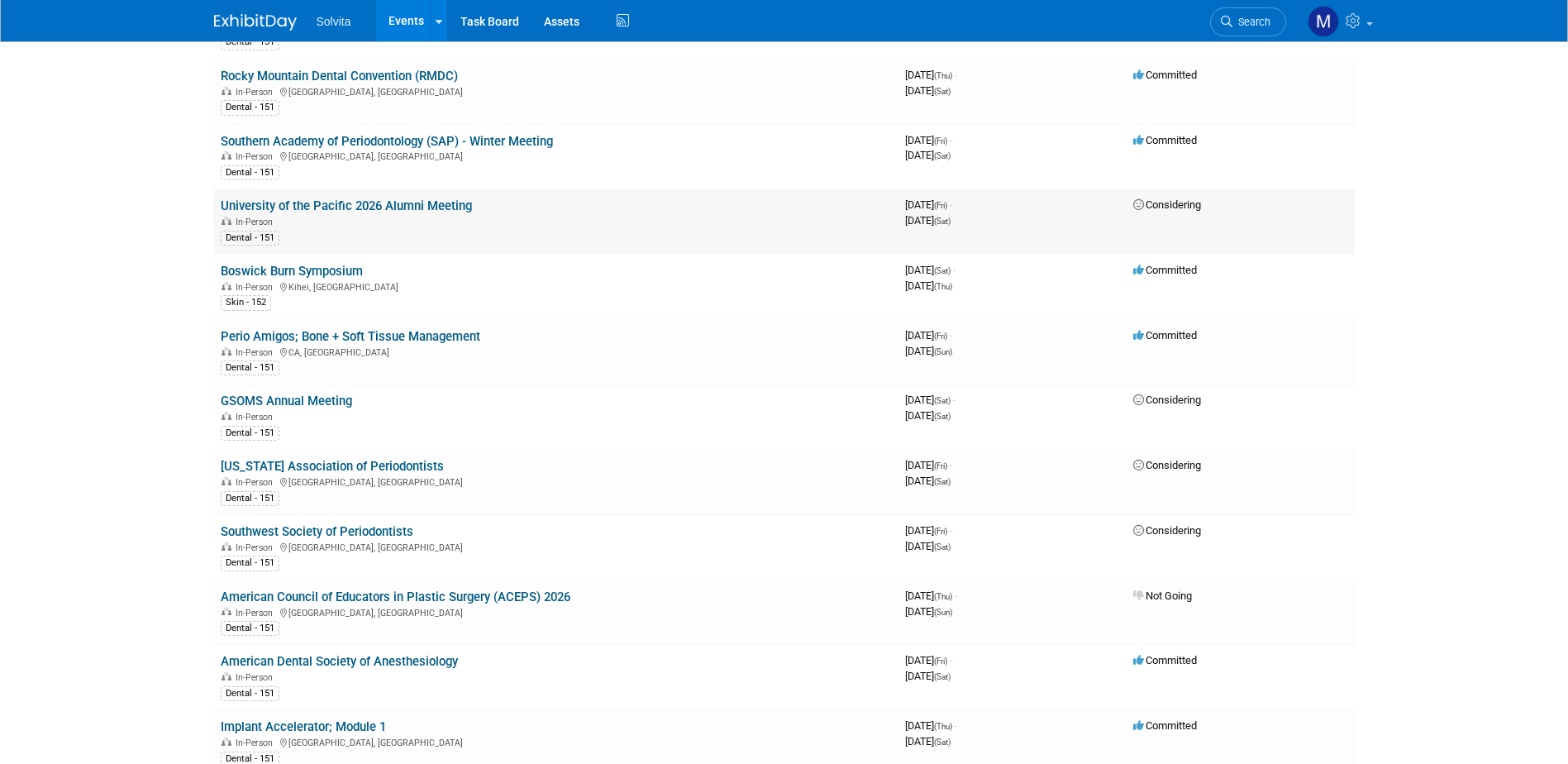
click at [1171, 203] on span "Considering" at bounding box center [1167, 205] width 68 height 13
click at [416, 204] on link "University of the Pacific 2026 Alumni Meeting" at bounding box center [346, 206] width 251 height 15
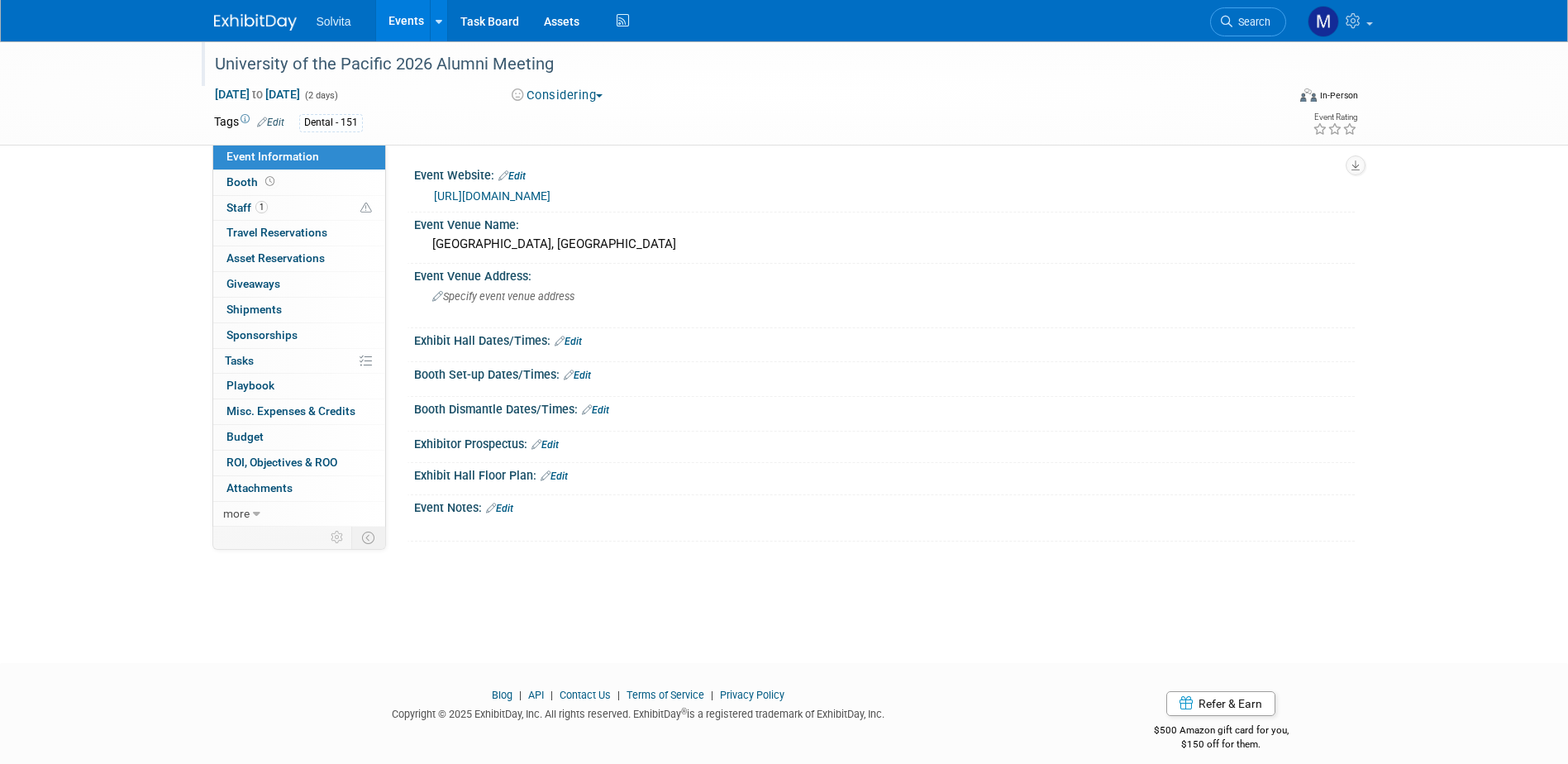
click at [587, 71] on div "University of the Pacific 2026 Alumni Meeting" at bounding box center [735, 64] width 1052 height 30
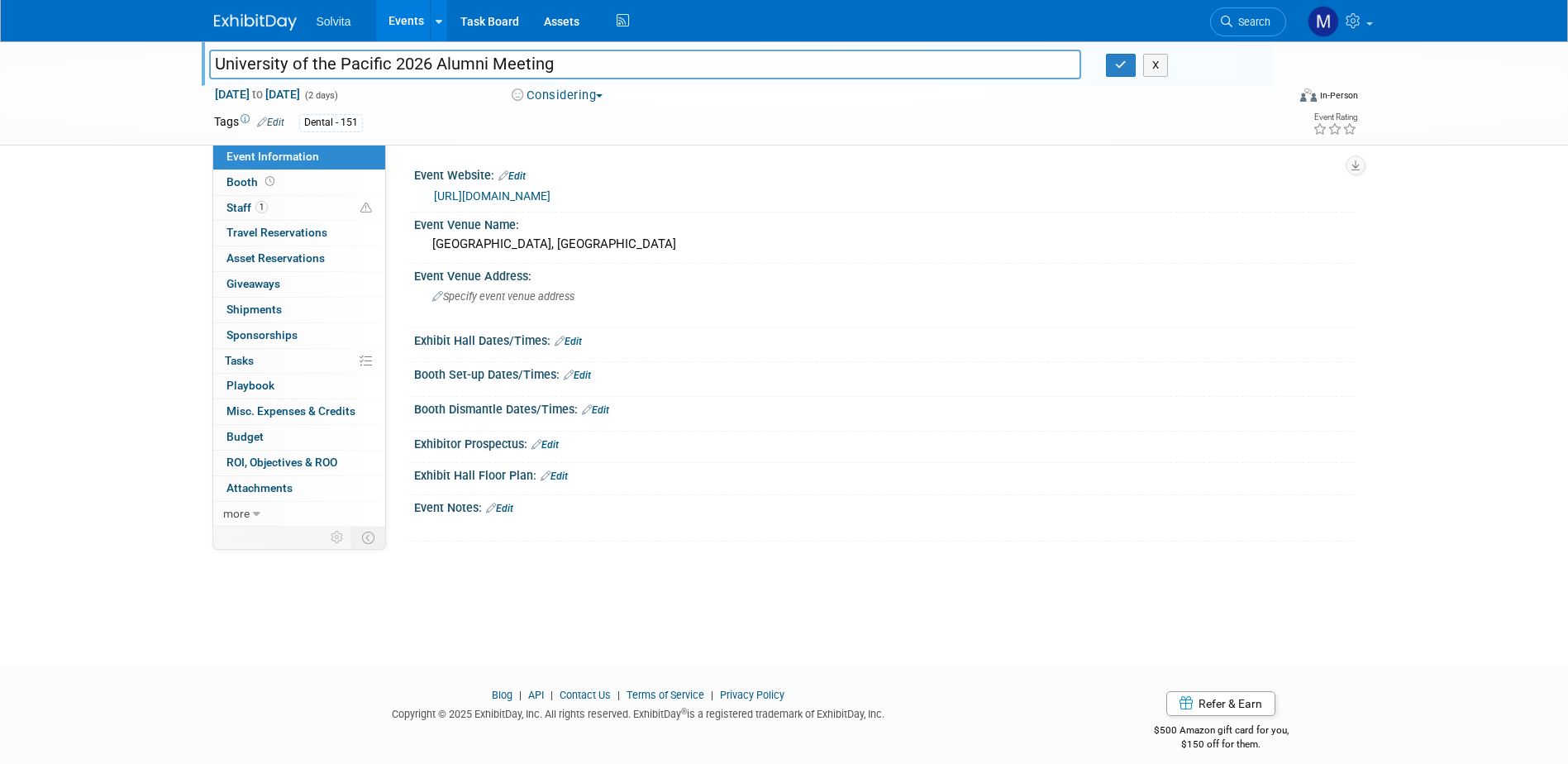
click at [571, 96] on button "Considering" at bounding box center [557, 96] width 103 height 18
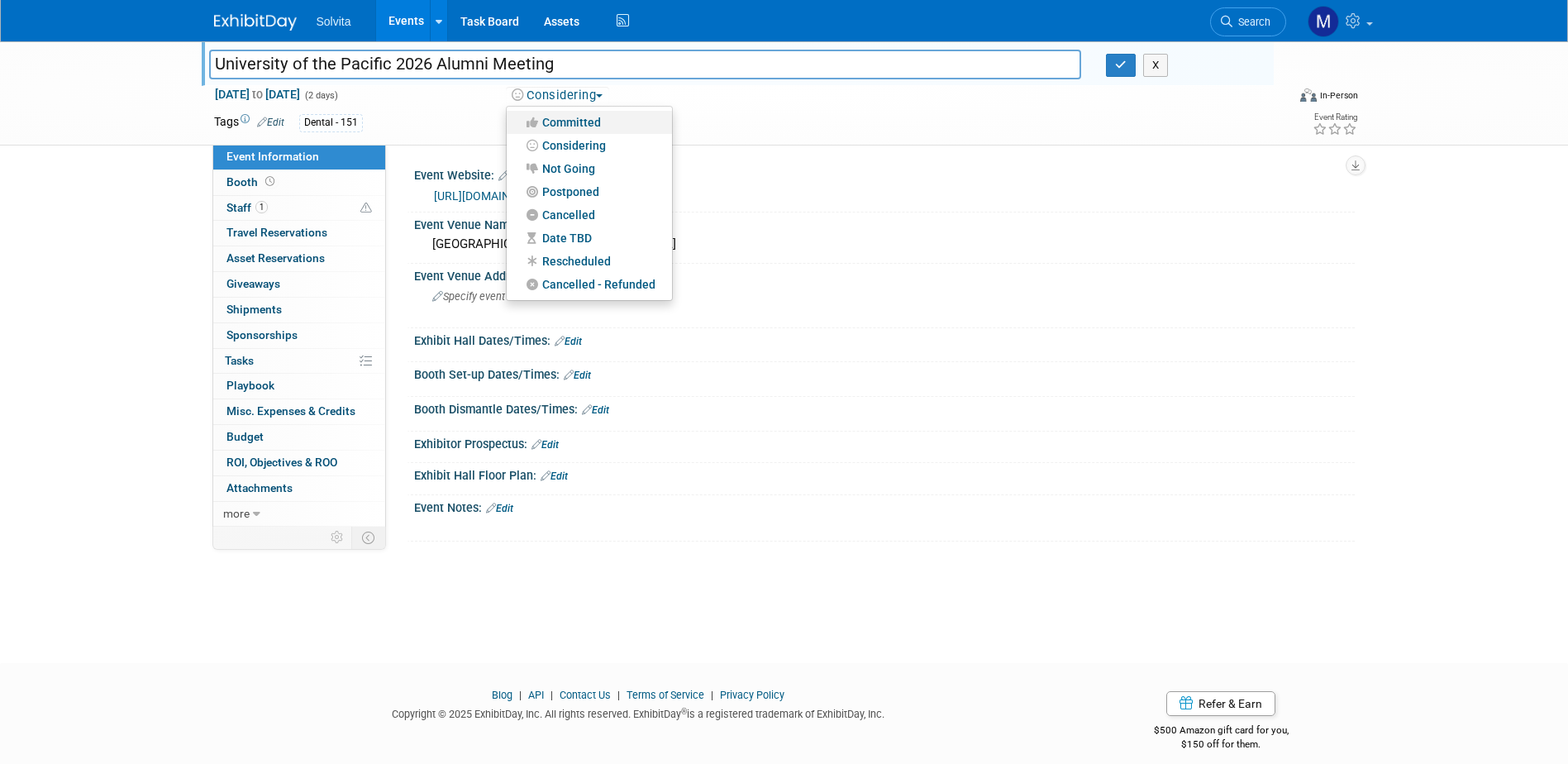
click at [574, 122] on link "Committed" at bounding box center [589, 122] width 166 height 23
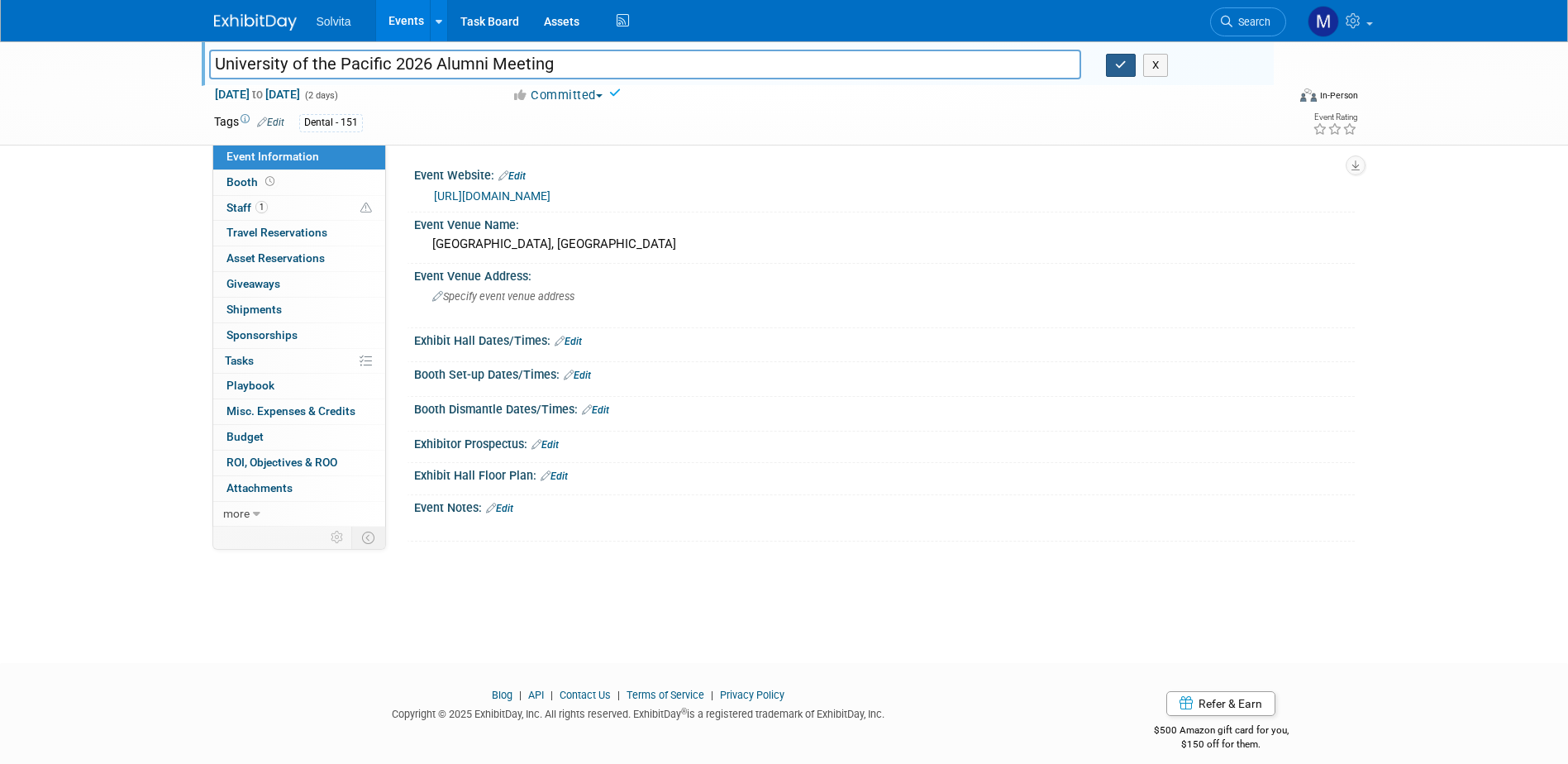
click at [1106, 69] on button "button" at bounding box center [1120, 65] width 30 height 23
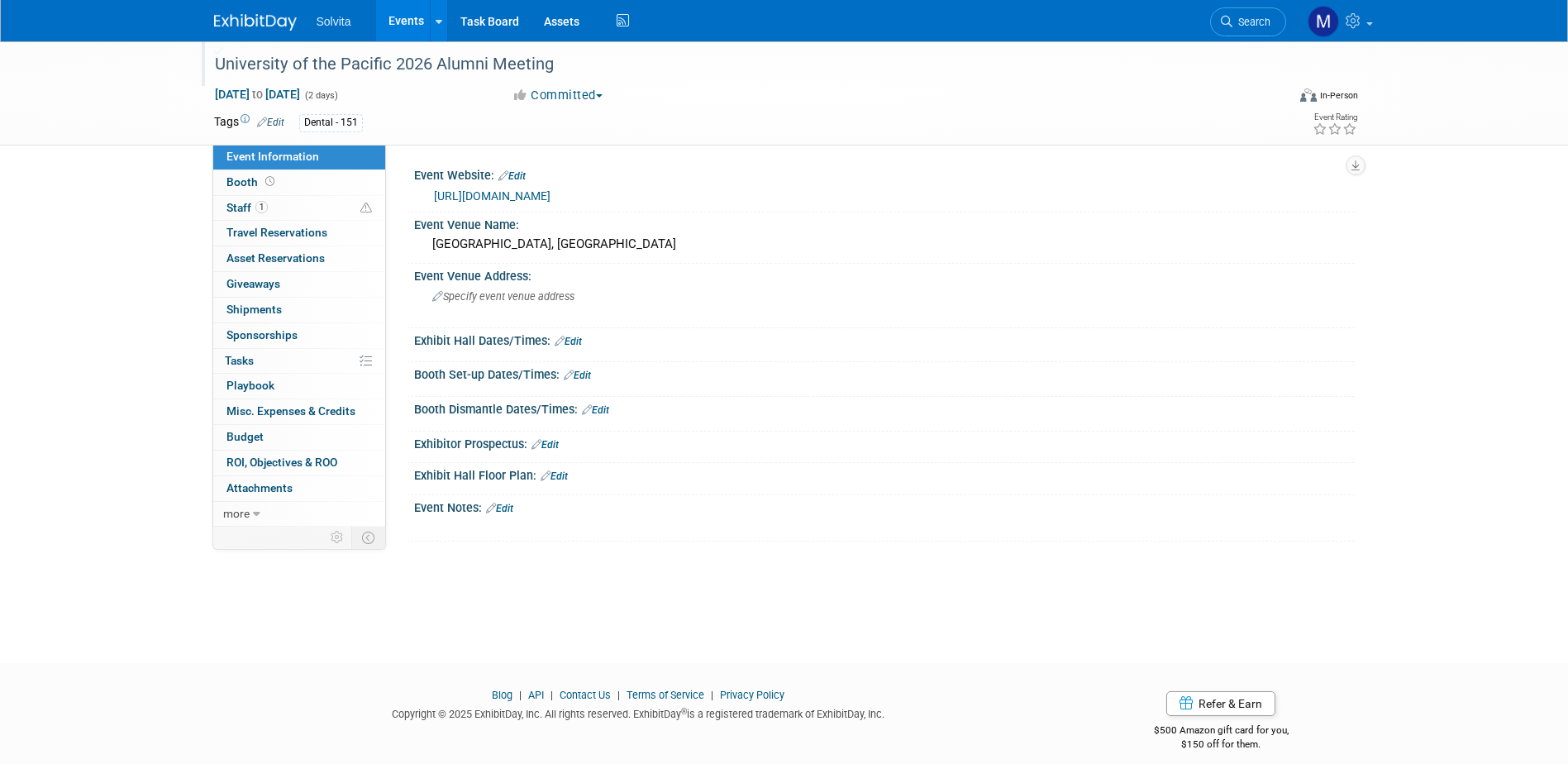
click at [399, 18] on link "Events" at bounding box center [406, 20] width 60 height 41
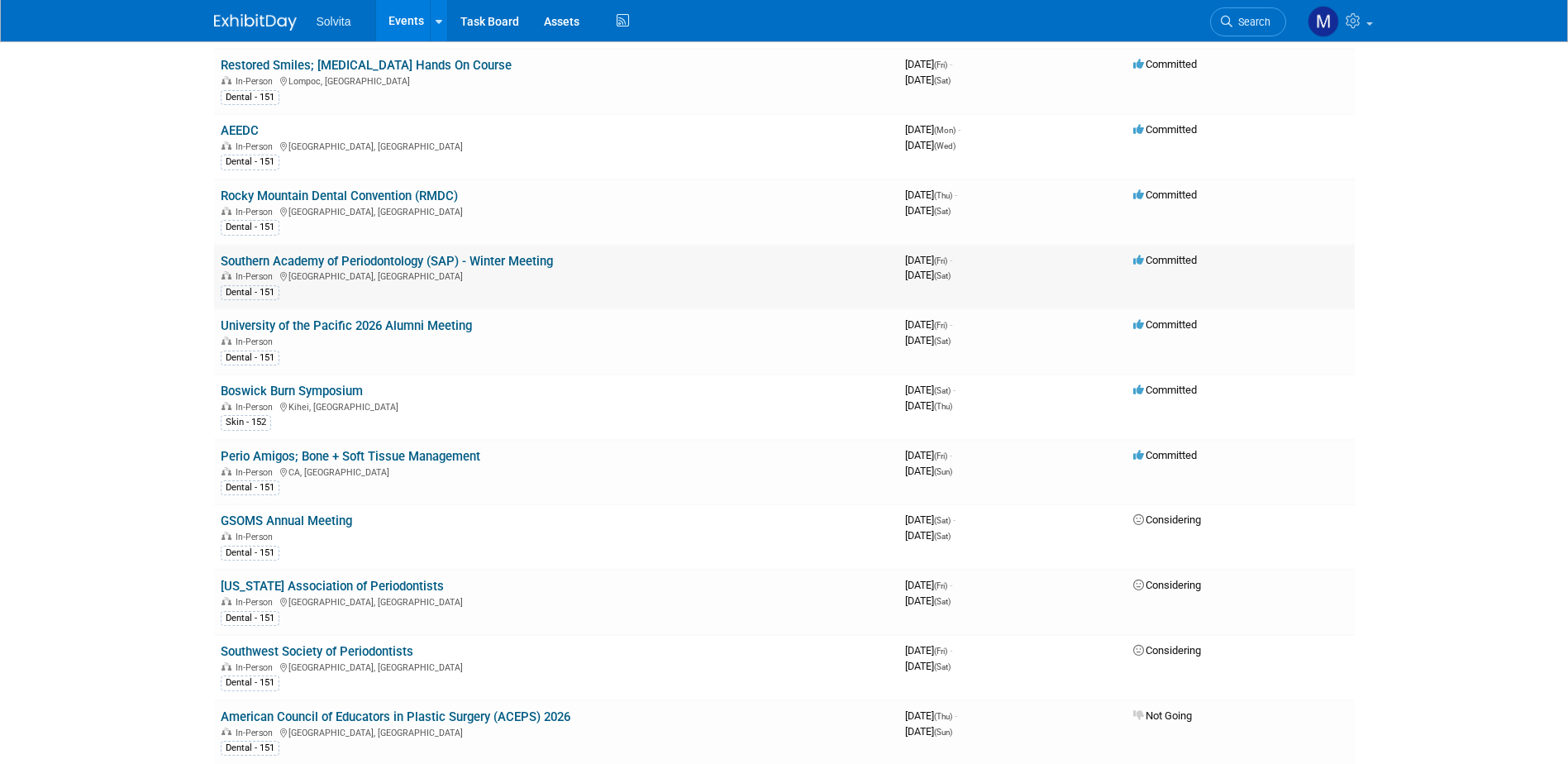
scroll to position [1735, 0]
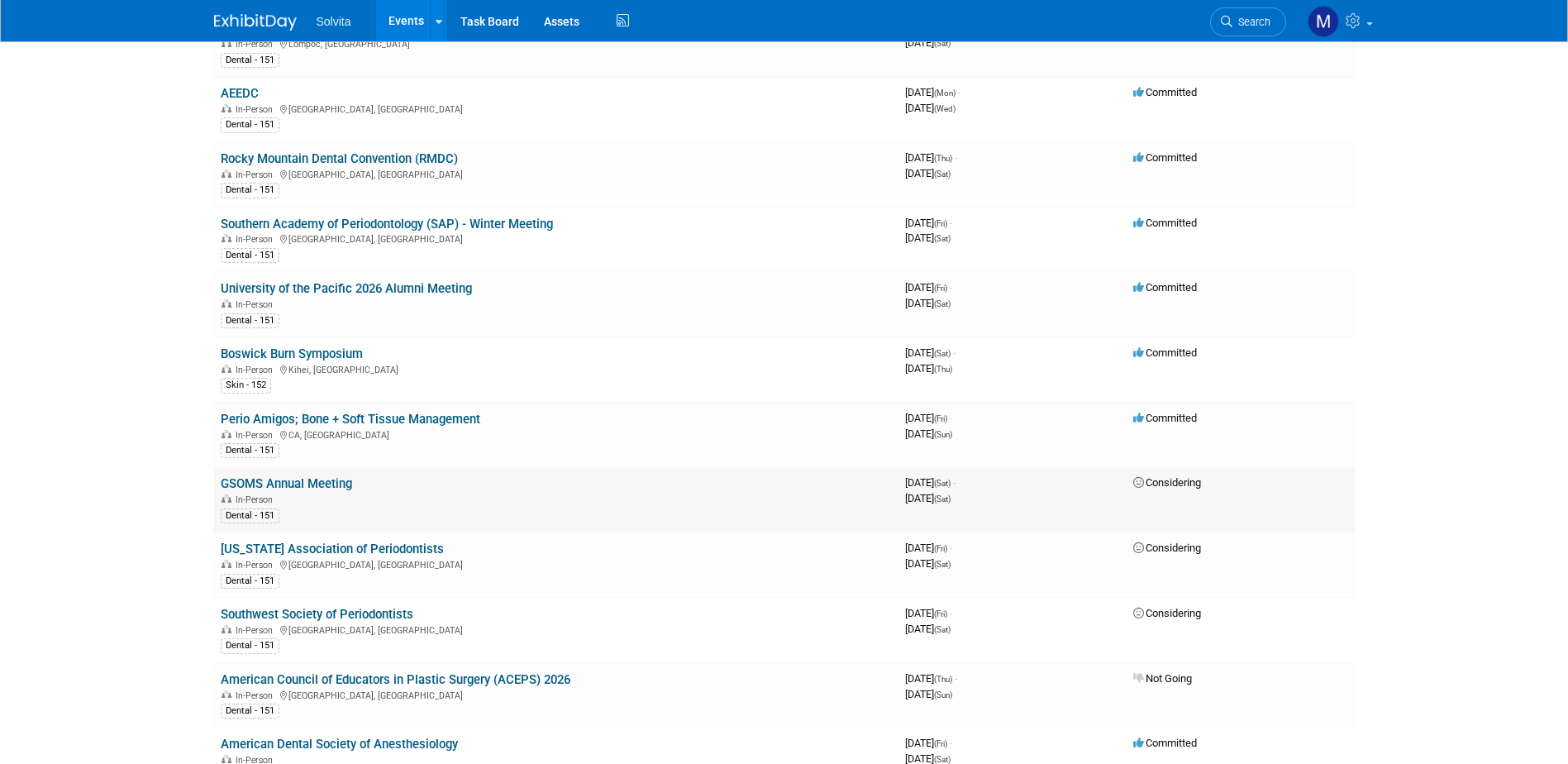
click at [1168, 484] on span "Considering" at bounding box center [1167, 482] width 68 height 13
click at [313, 486] on link "GSOMS Annual Meeting" at bounding box center [286, 483] width 131 height 15
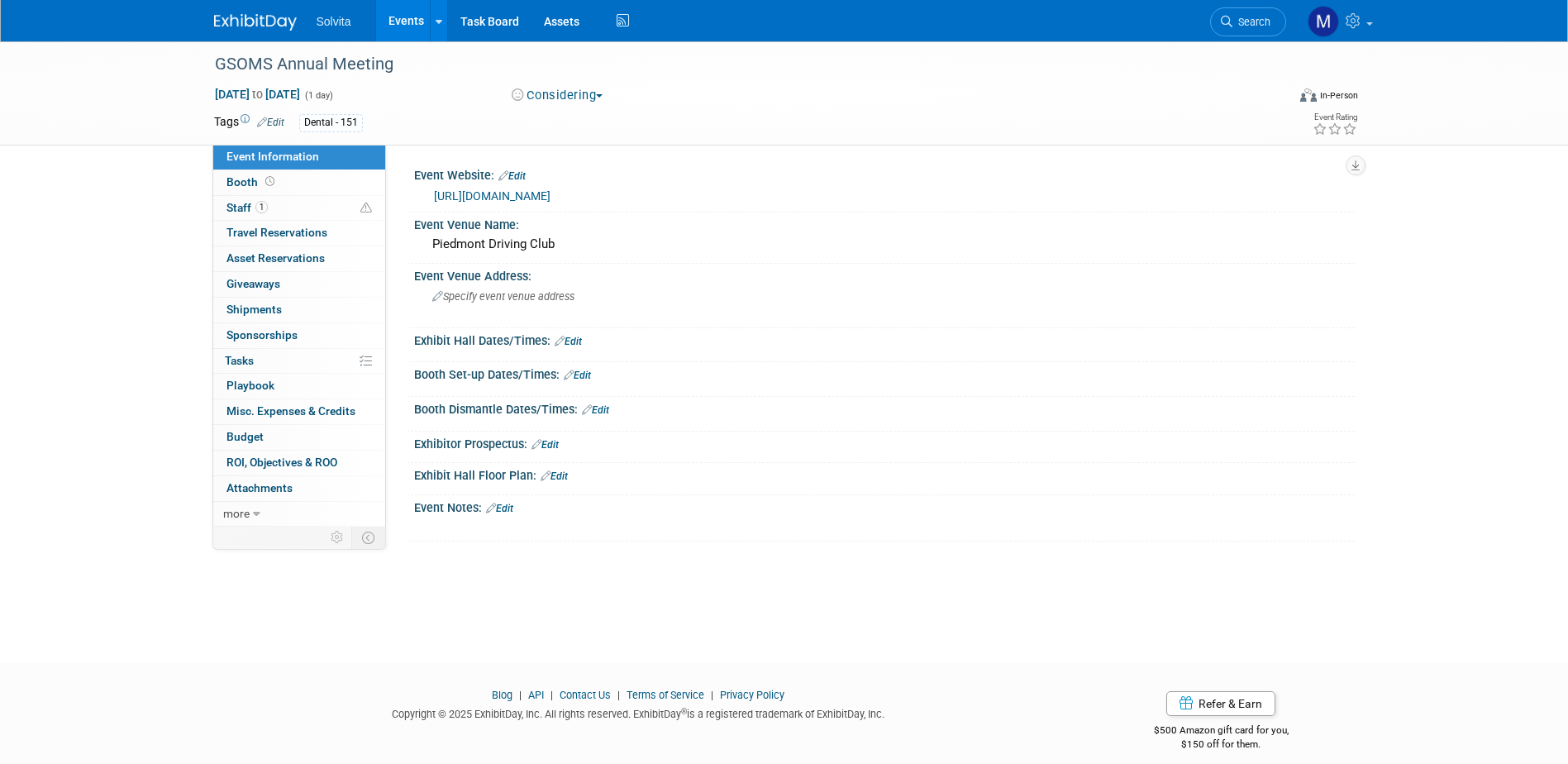
click at [583, 90] on button "Considering" at bounding box center [557, 96] width 103 height 18
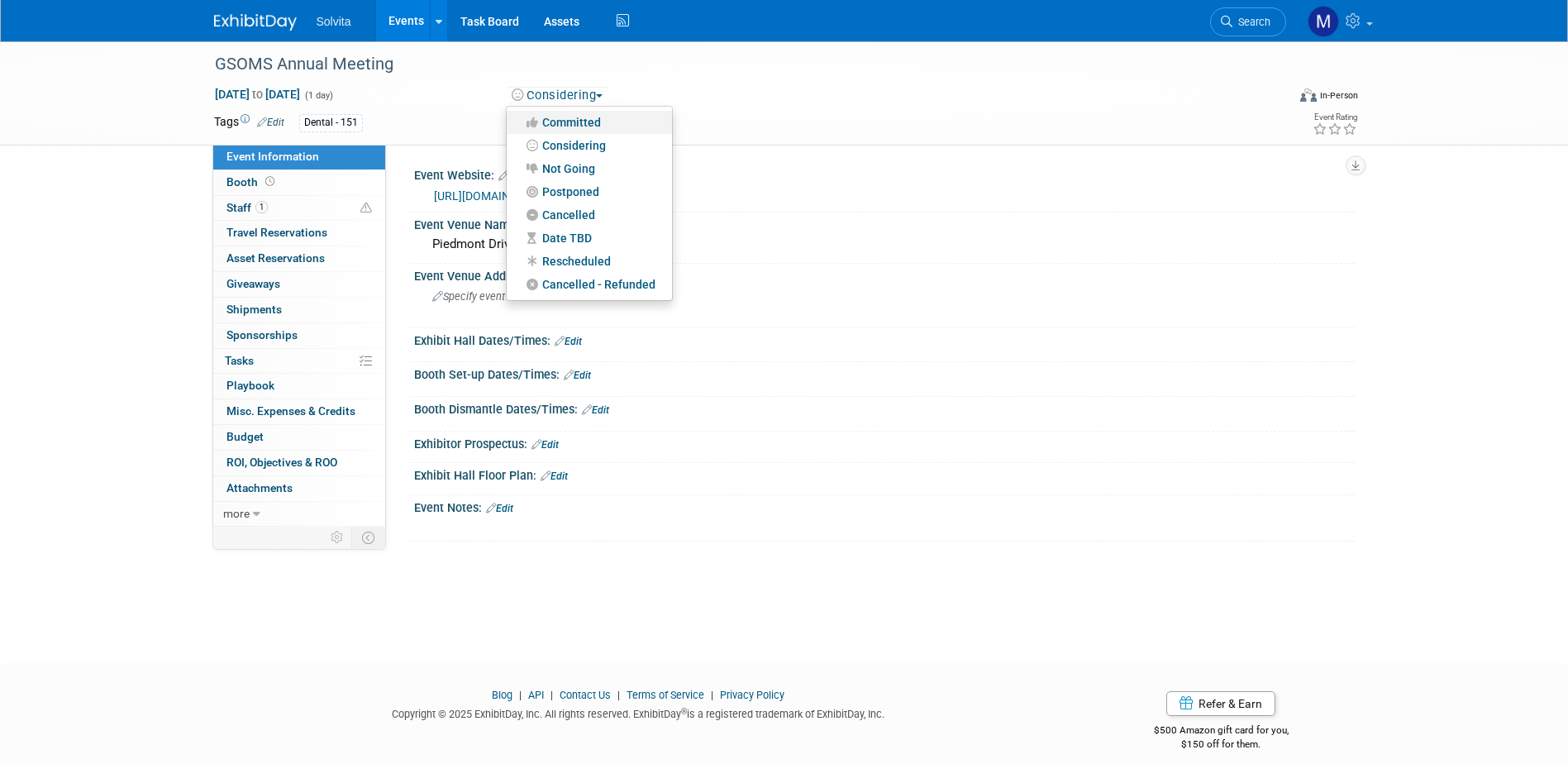
click at [575, 120] on link "Committed" at bounding box center [589, 122] width 166 height 23
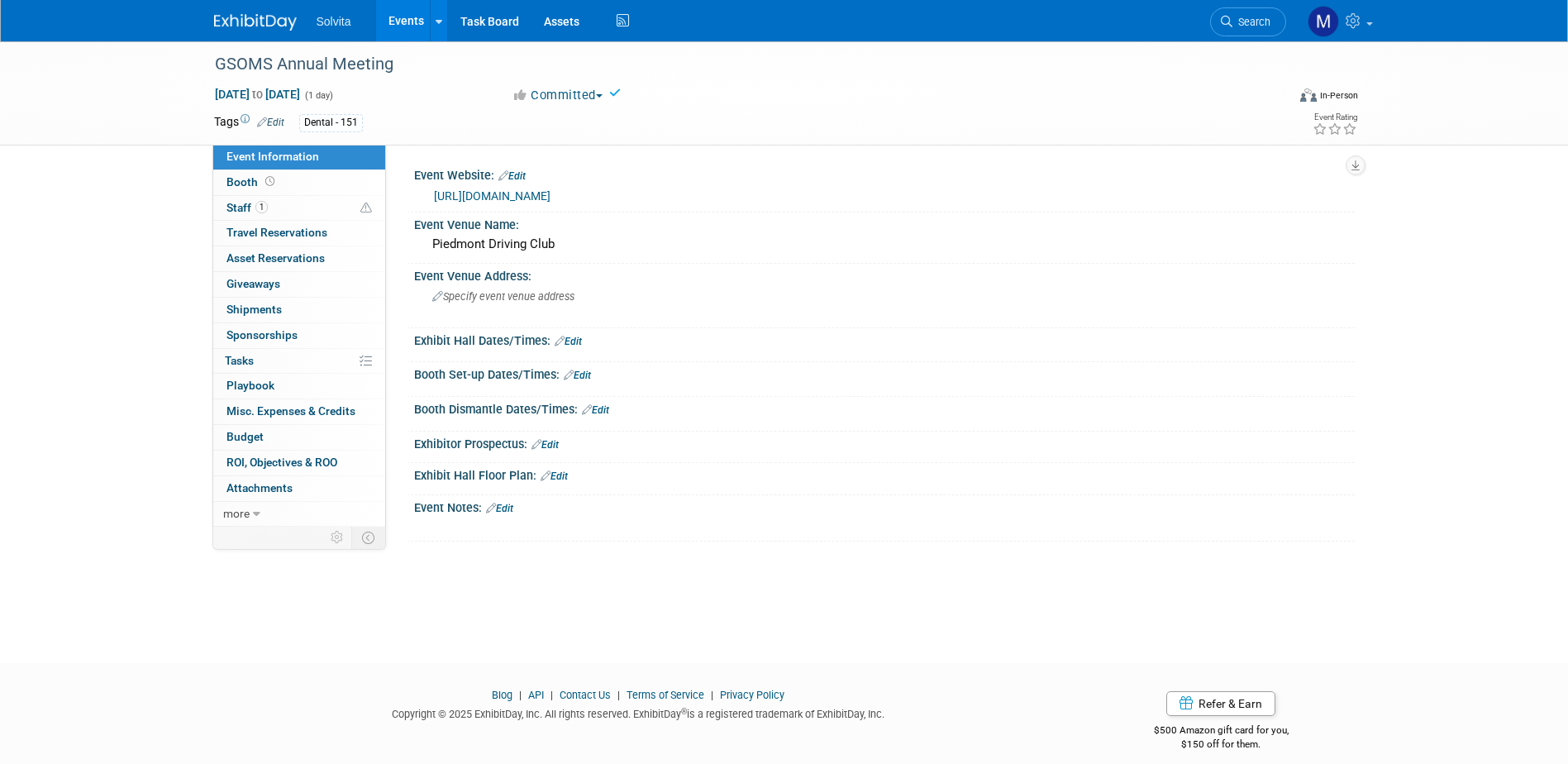
click at [389, 19] on link "Events" at bounding box center [406, 20] width 60 height 41
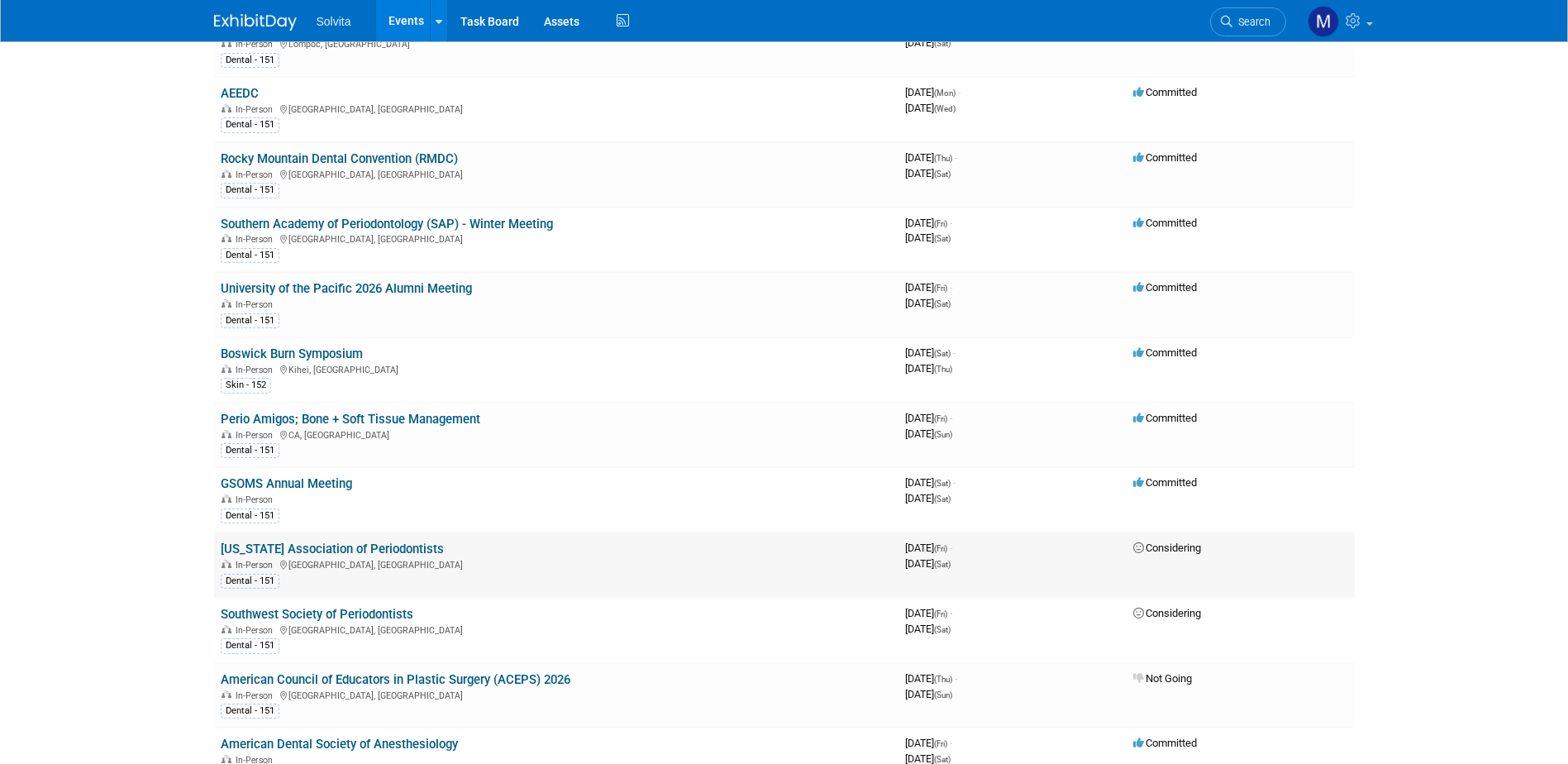
scroll to position [1818, 0]
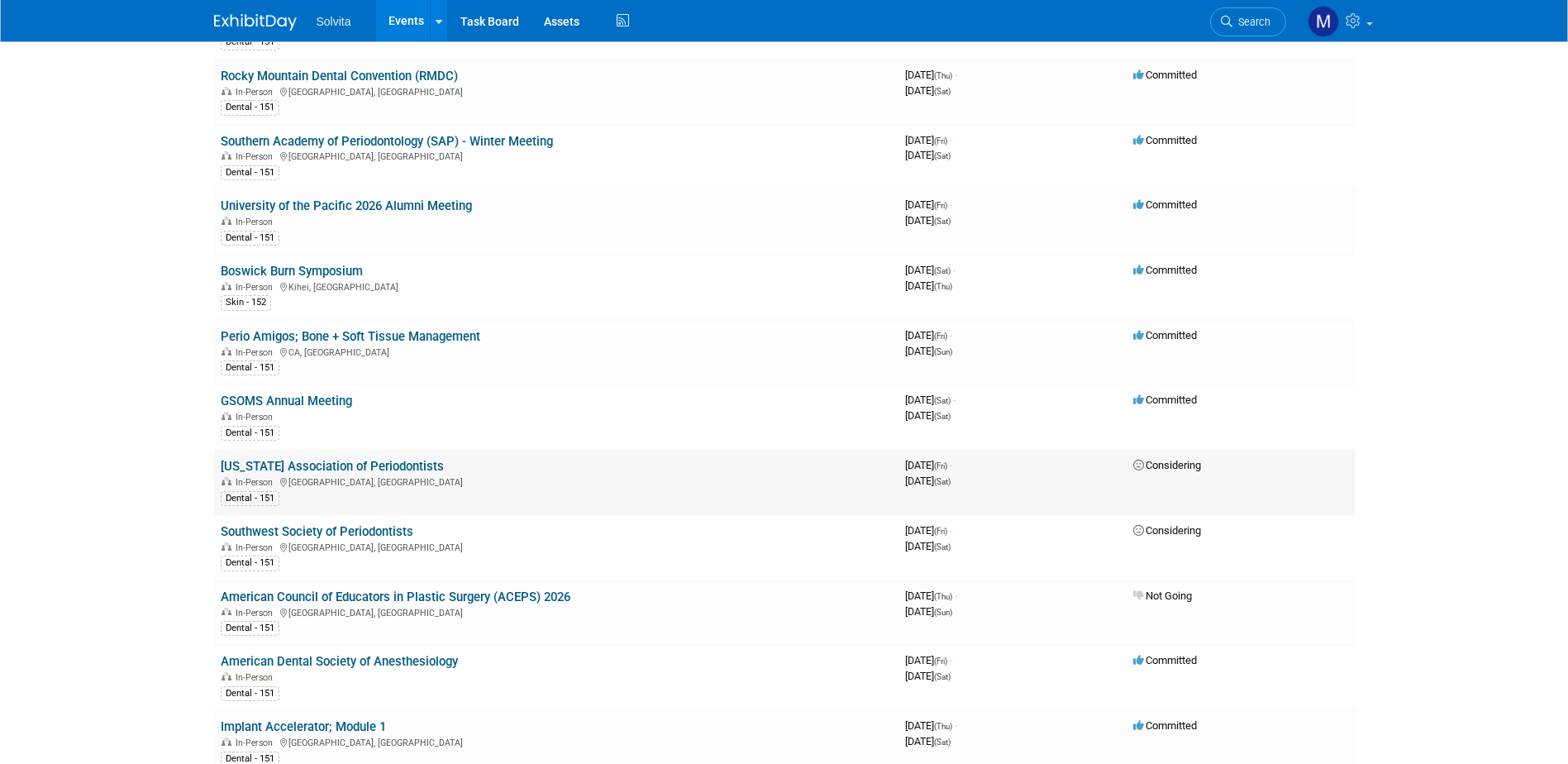
click at [374, 462] on link "[US_STATE] Association of Periodontists" at bounding box center [332, 467] width 223 height 15
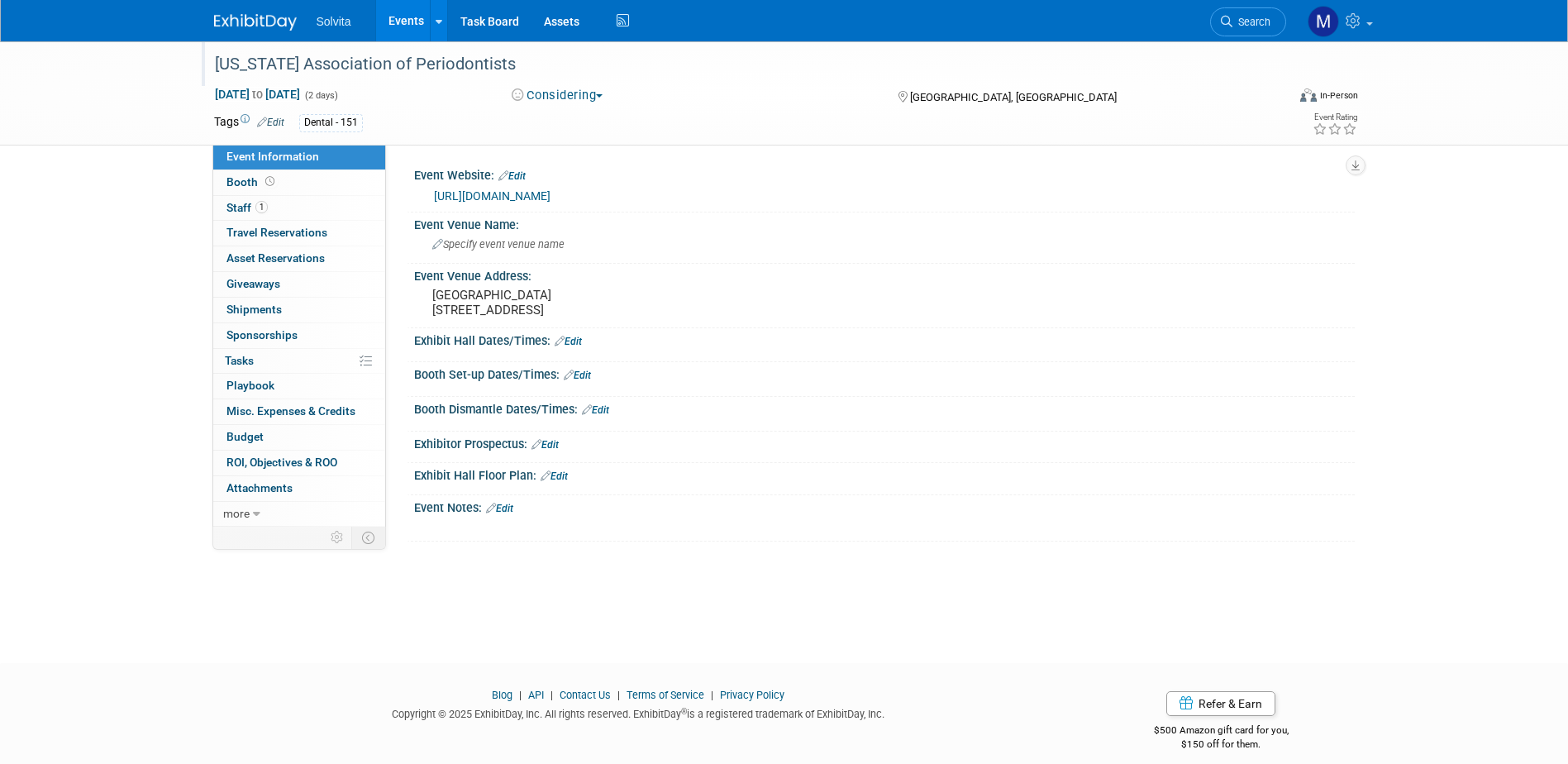
click at [410, 75] on div "Florida Association of Periodontists" at bounding box center [735, 64] width 1052 height 30
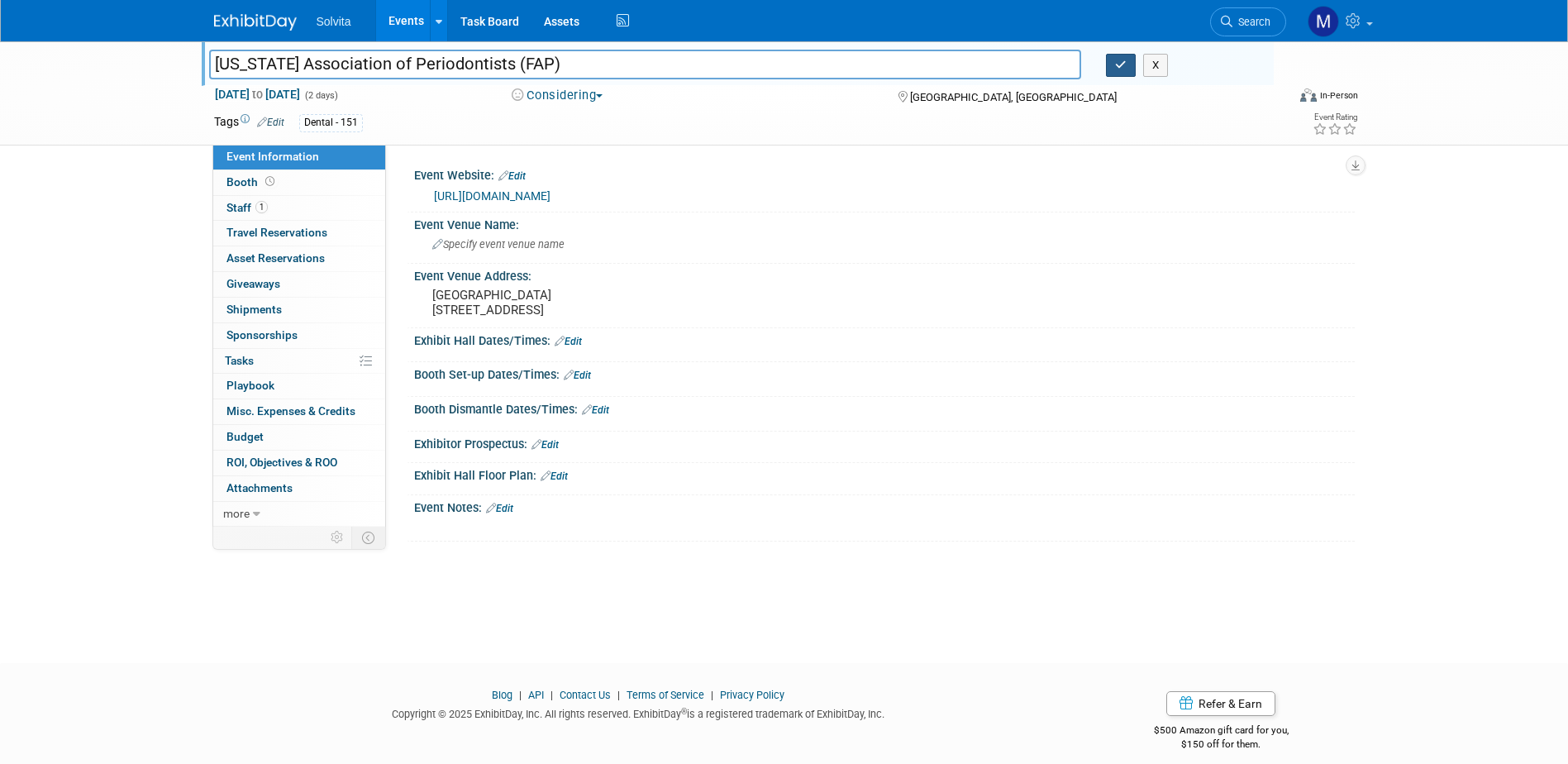
type input "[US_STATE] Association of Periodontists (FAP)"
click at [1116, 60] on icon "button" at bounding box center [1121, 64] width 12 height 11
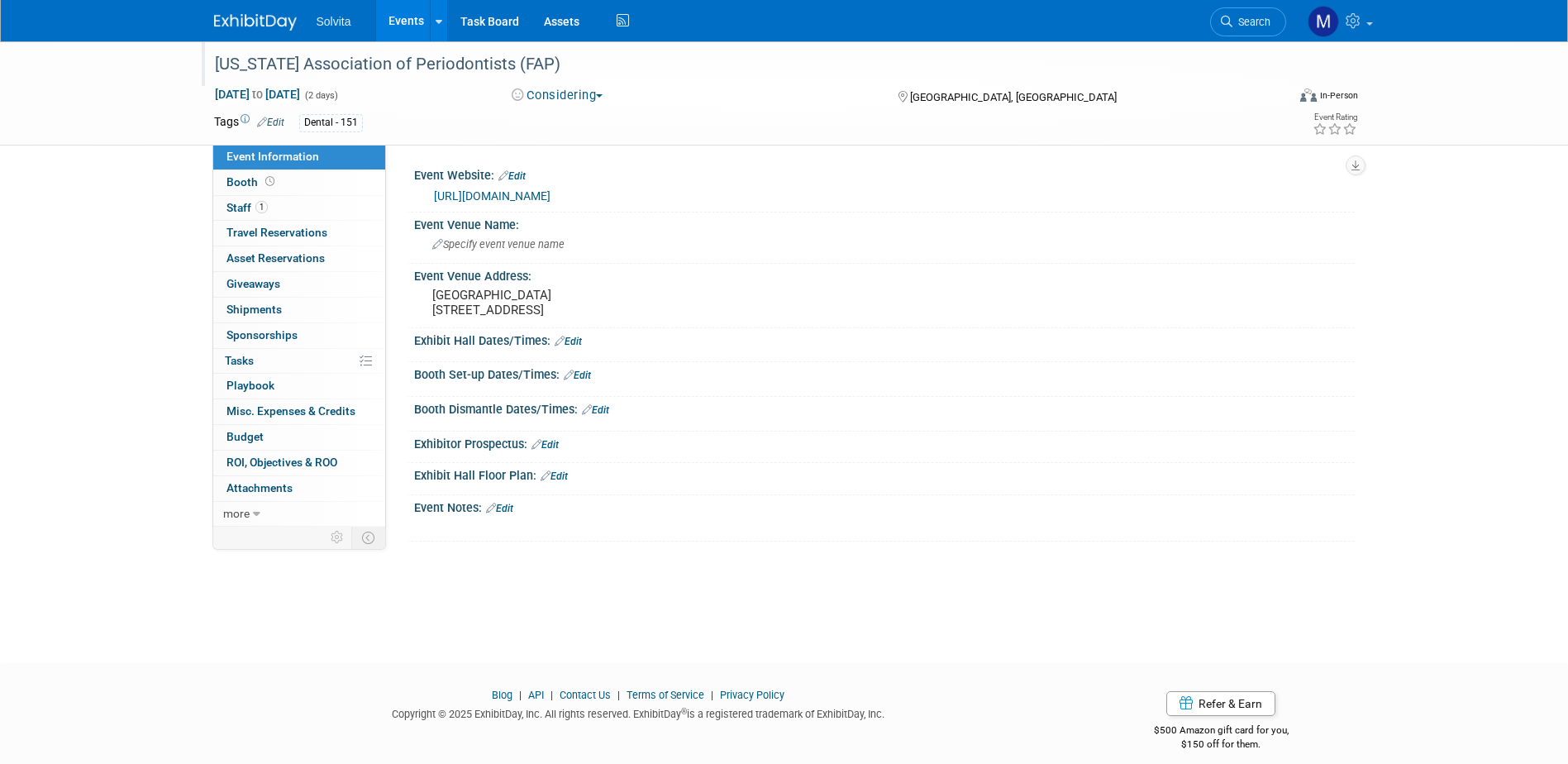
click at [391, 19] on link "Events" at bounding box center [406, 20] width 60 height 41
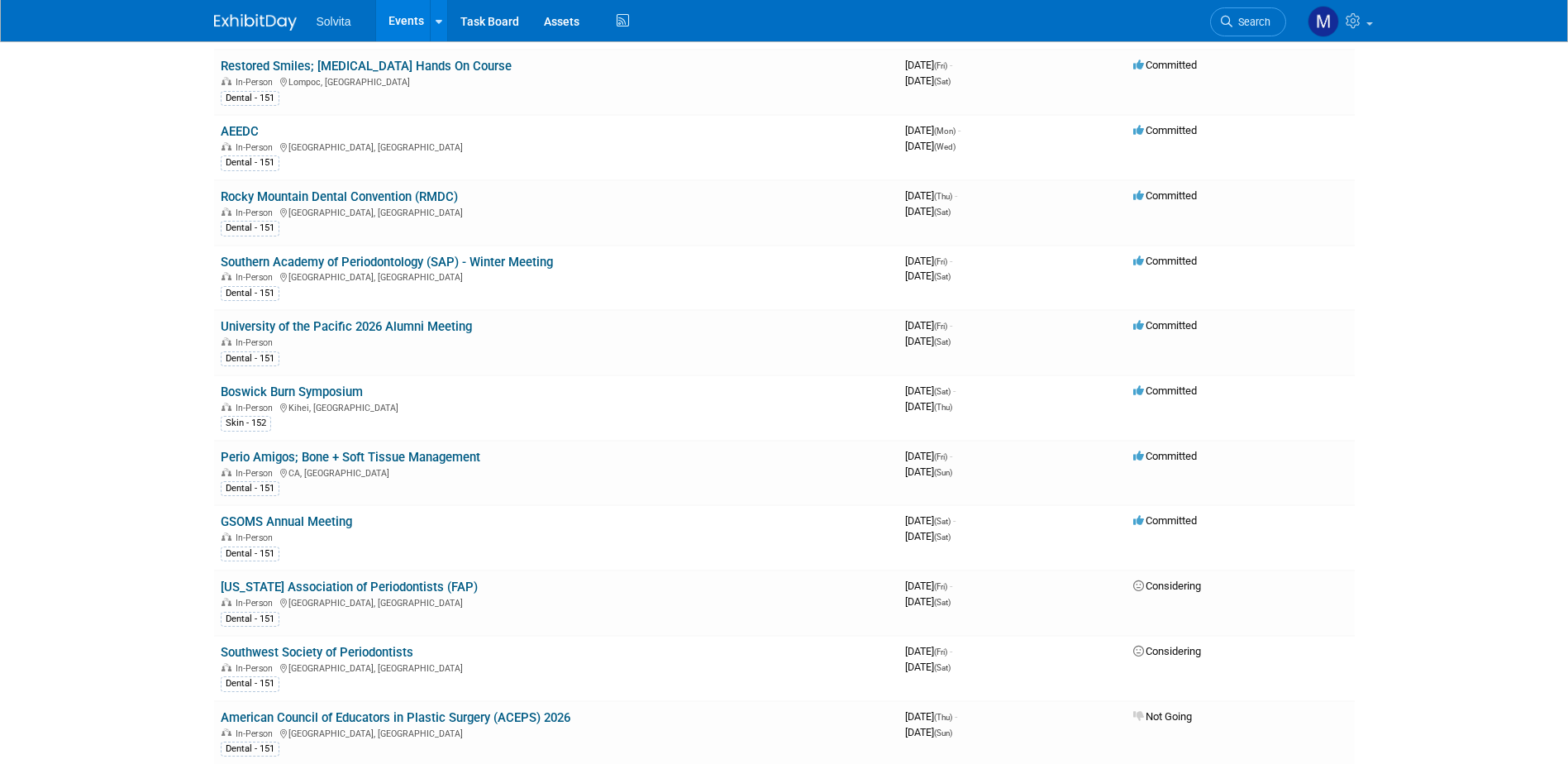
scroll to position [1735, 0]
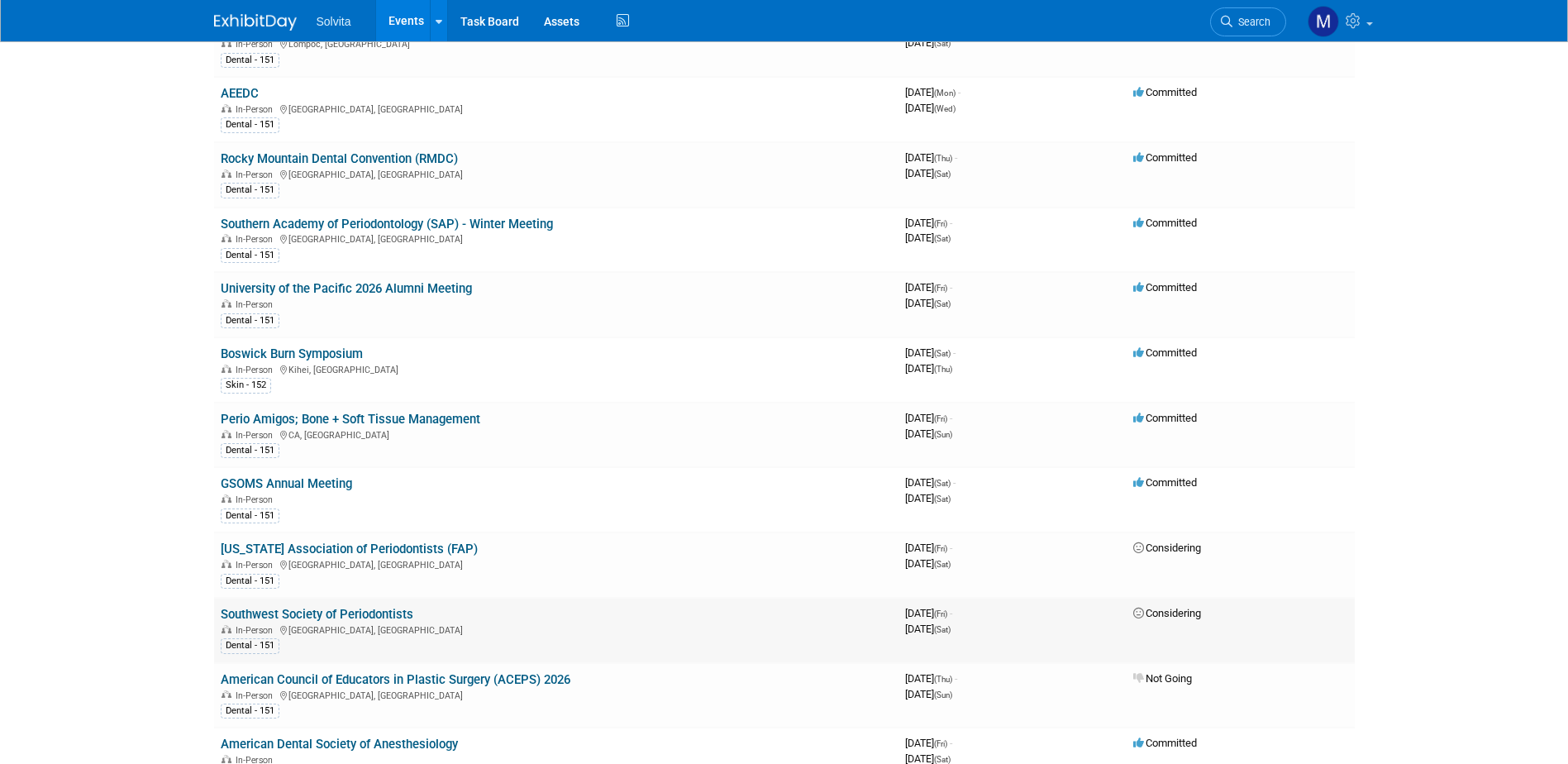
click at [336, 609] on link "Southwest Society of Periodontists" at bounding box center [317, 614] width 193 height 15
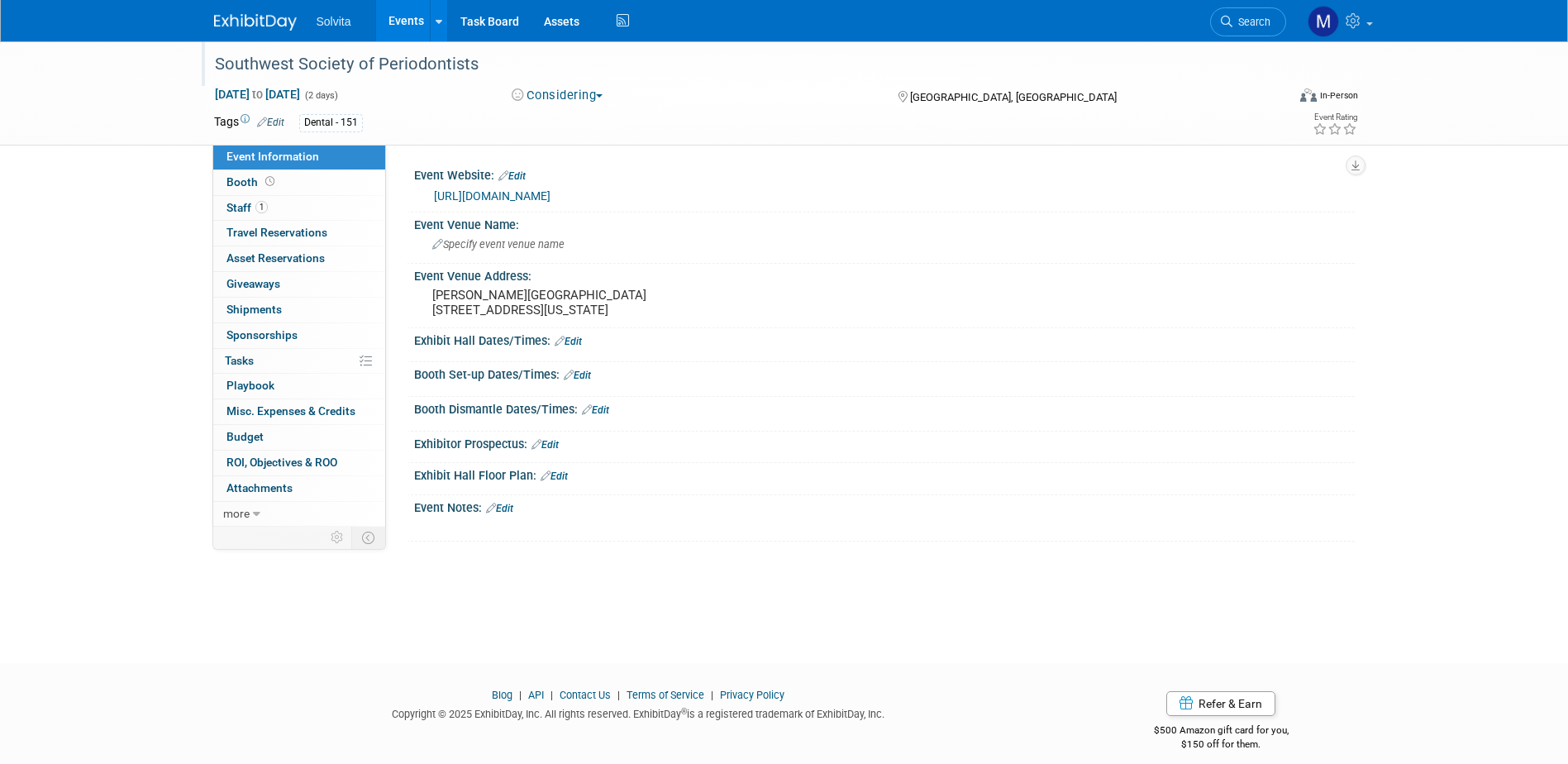
click at [465, 78] on div "Southwest Society of Periodontists" at bounding box center [735, 64] width 1052 height 30
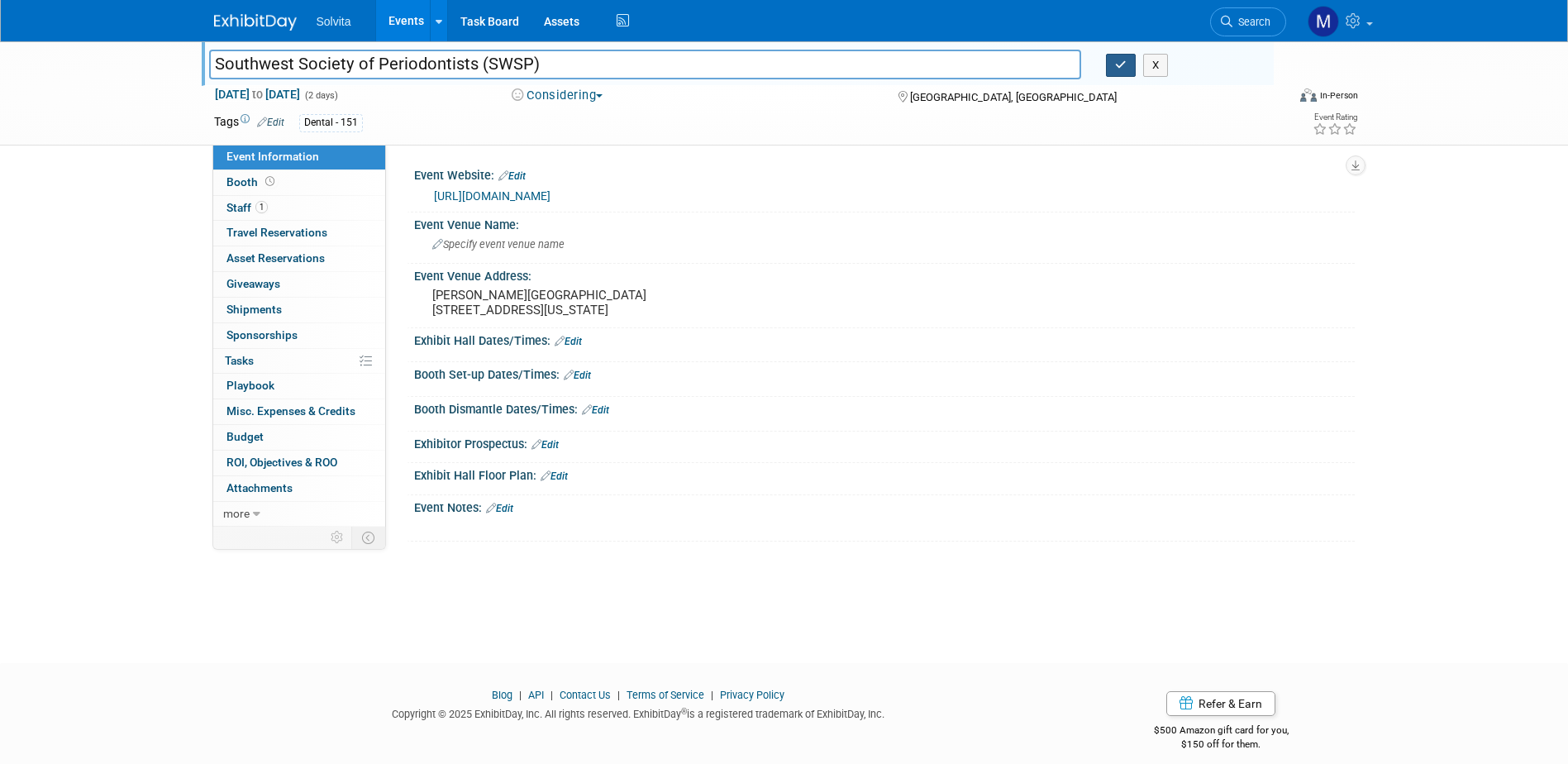
type input "Southwest Society of Periodontists (SWSP)"
click at [1116, 60] on icon "button" at bounding box center [1121, 64] width 12 height 11
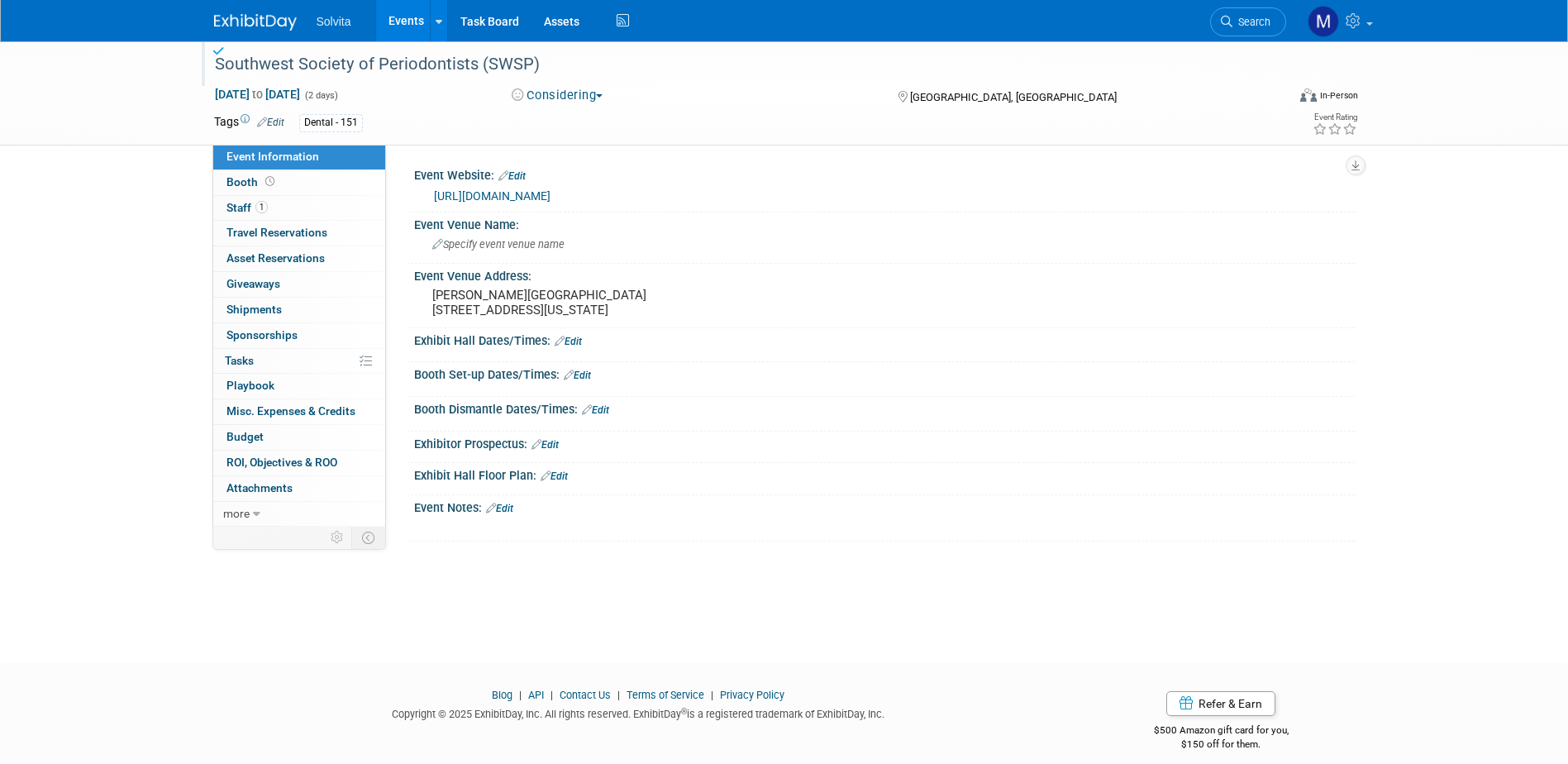
click at [413, 23] on link "Events" at bounding box center [406, 20] width 60 height 41
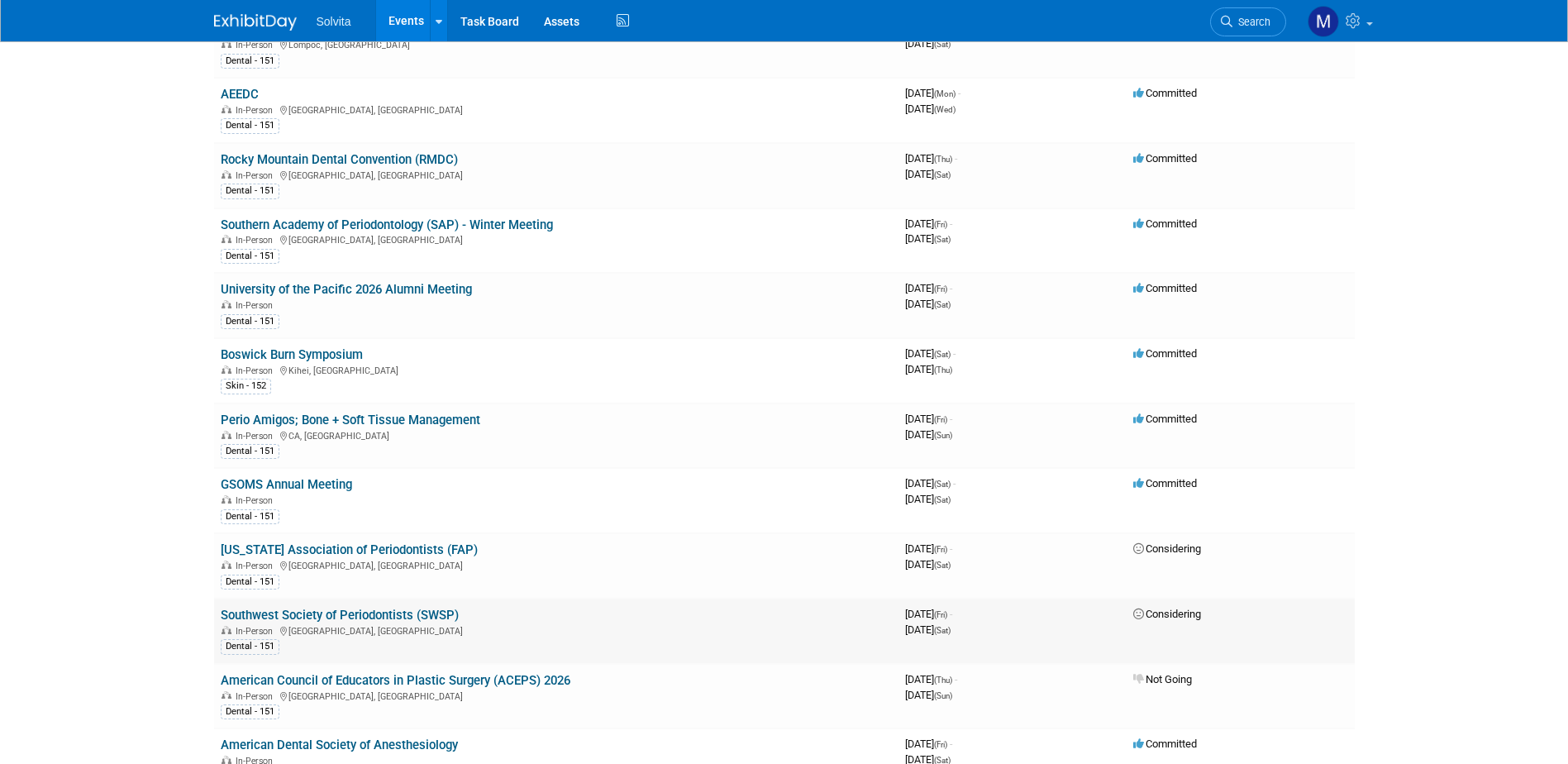
scroll to position [1735, 0]
click at [394, 543] on link "[US_STATE] Association of Periodontists (FAP)" at bounding box center [349, 548] width 257 height 15
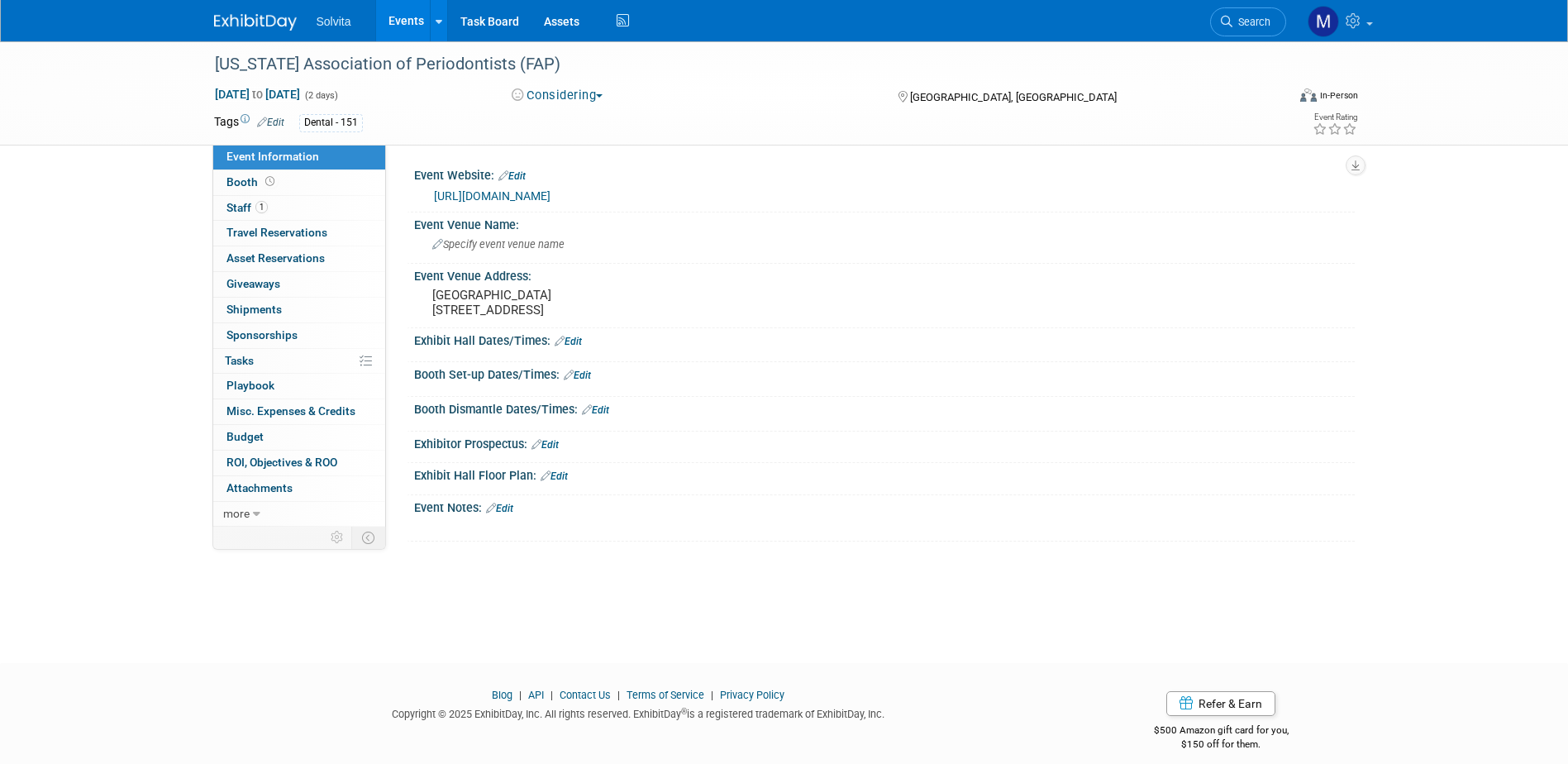
click at [583, 92] on button "Considering" at bounding box center [557, 96] width 103 height 18
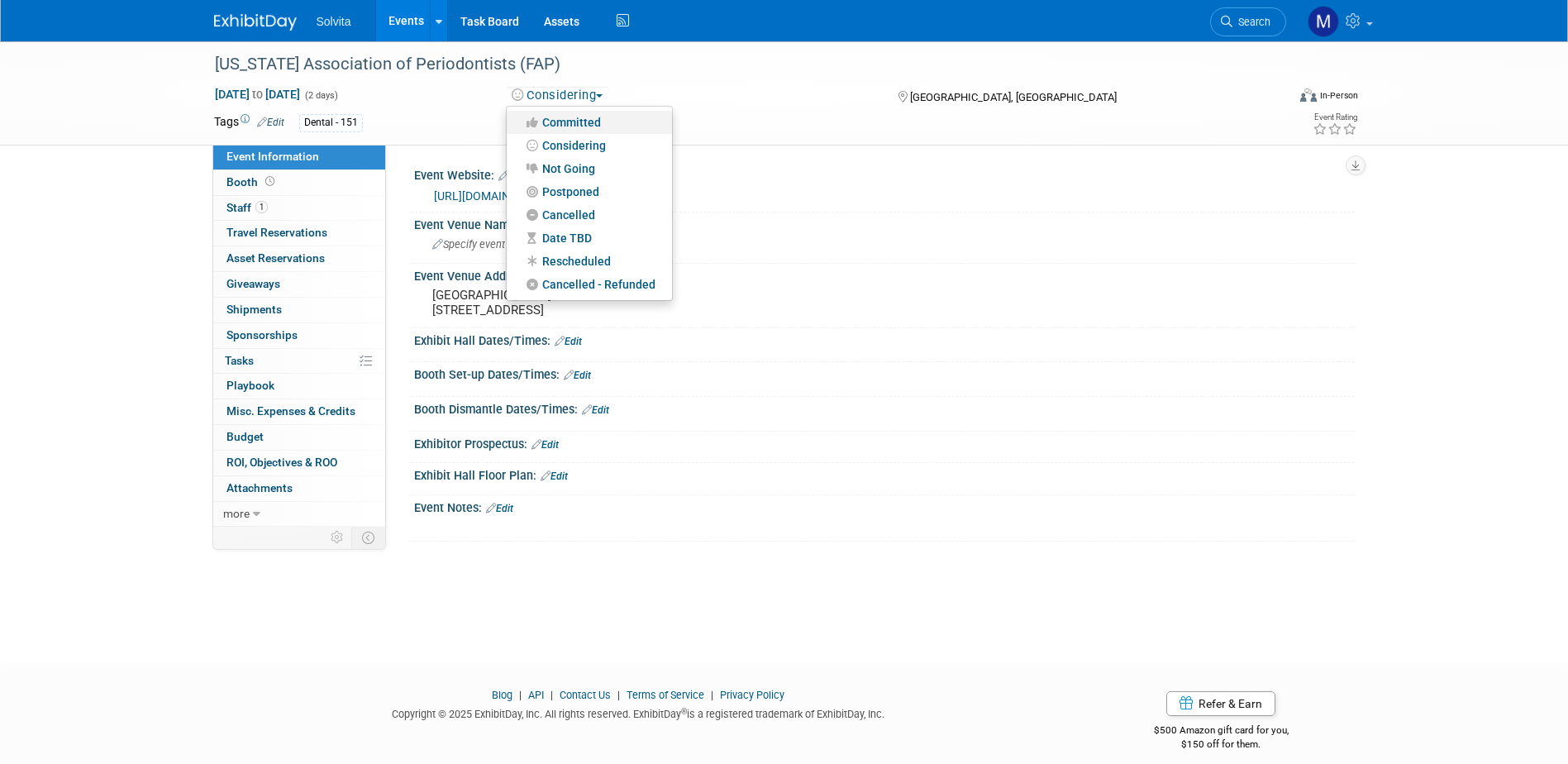
click at [576, 115] on link "Committed" at bounding box center [589, 122] width 166 height 23
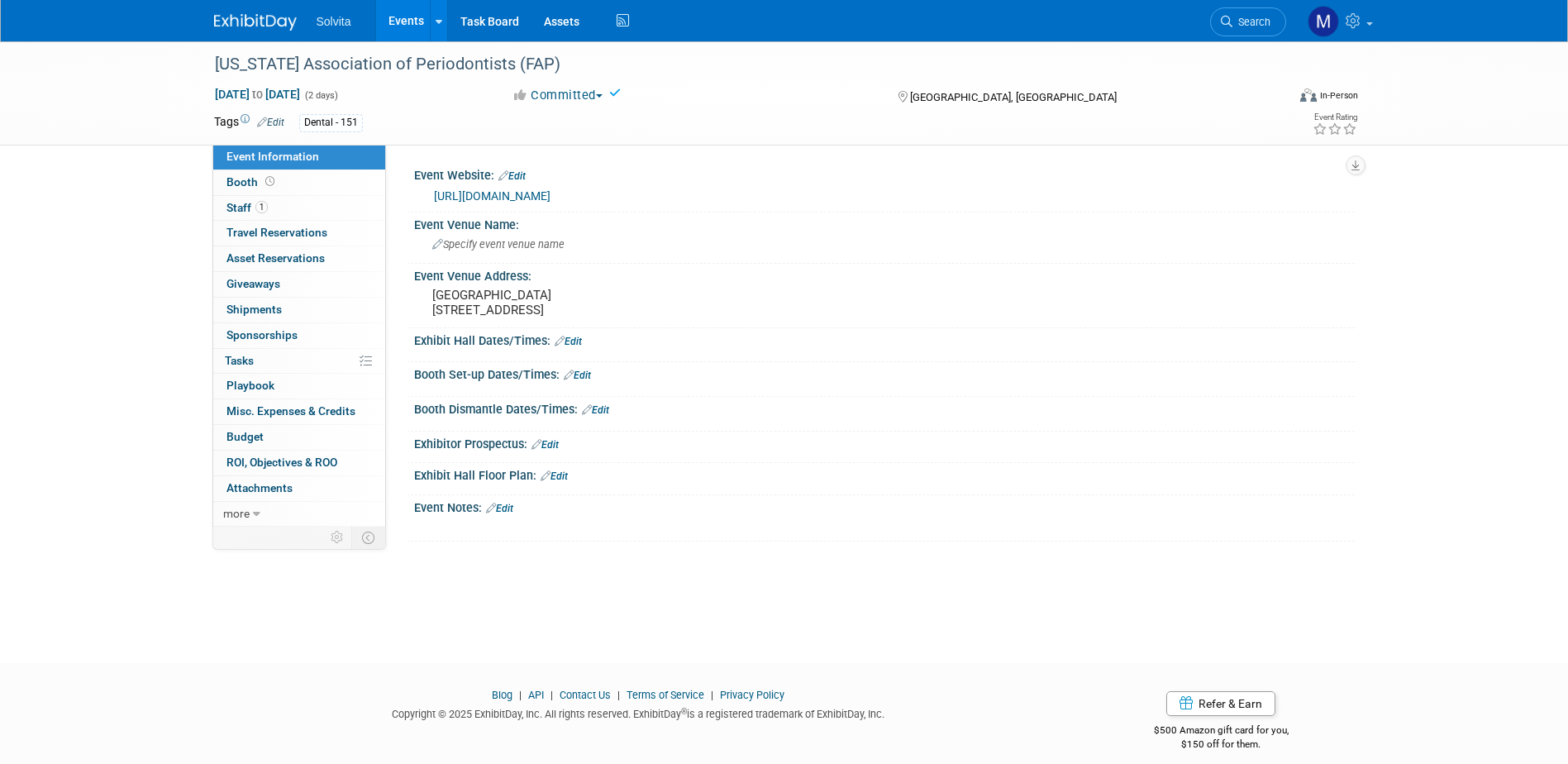
click at [396, 9] on link "Events" at bounding box center [406, 20] width 60 height 41
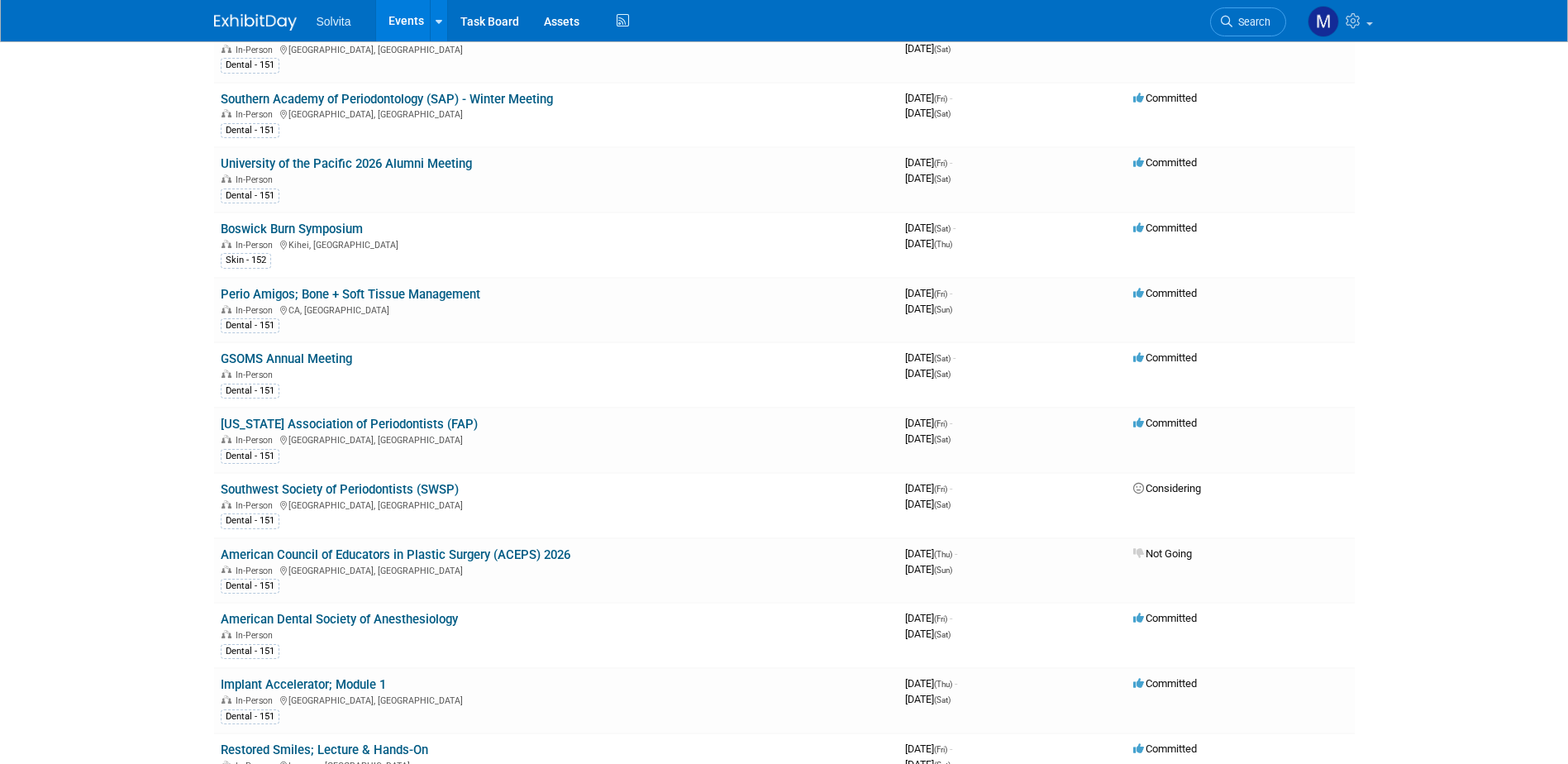
scroll to position [1901, 0]
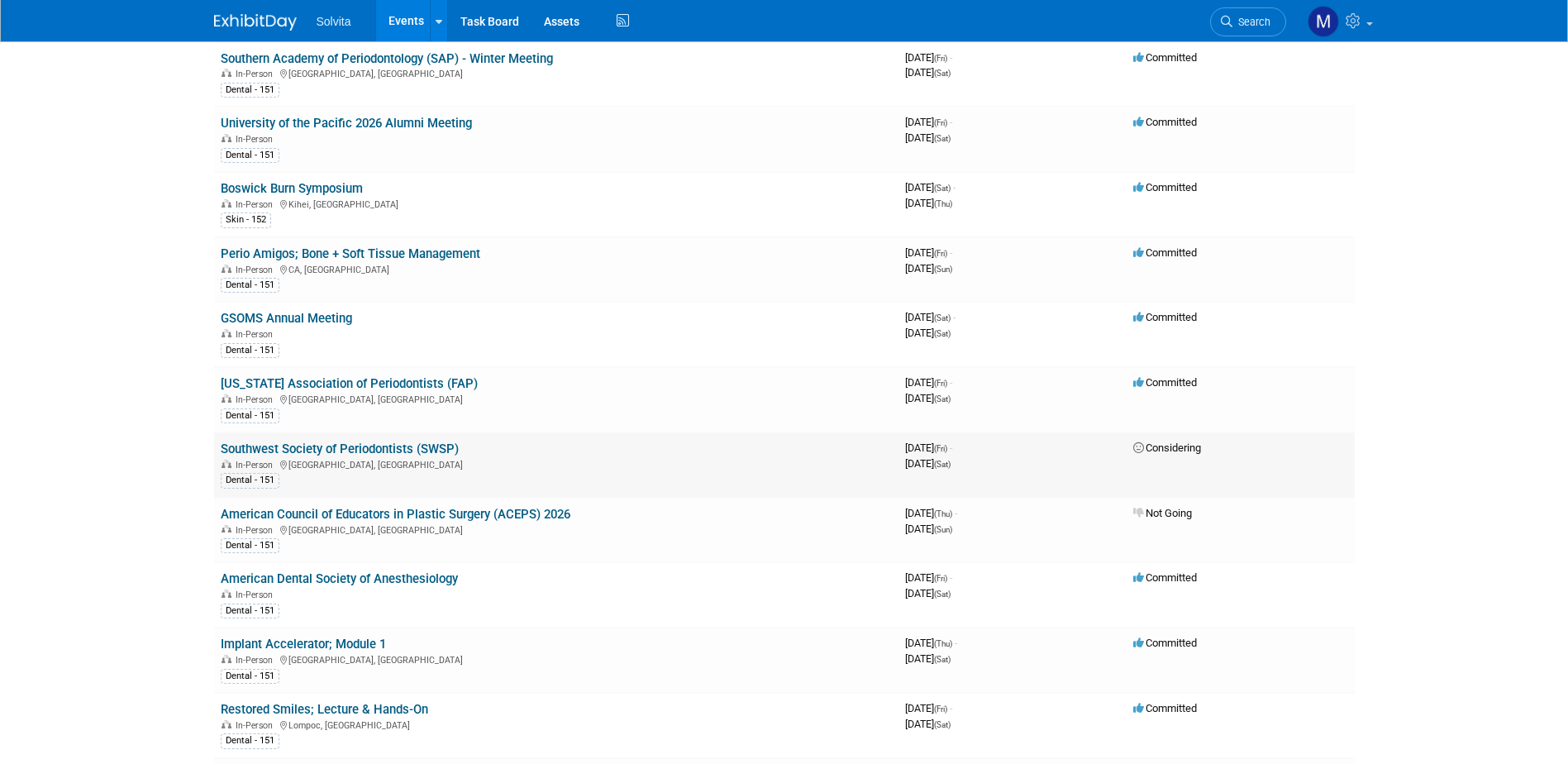
click at [396, 439] on td "Southwest Society of Periodontists (SWSP) In-Person Irving, TX Dental - 151" at bounding box center [556, 464] width 685 height 65
click at [391, 442] on link "Southwest Society of Periodontists (SWSP)" at bounding box center [340, 449] width 238 height 15
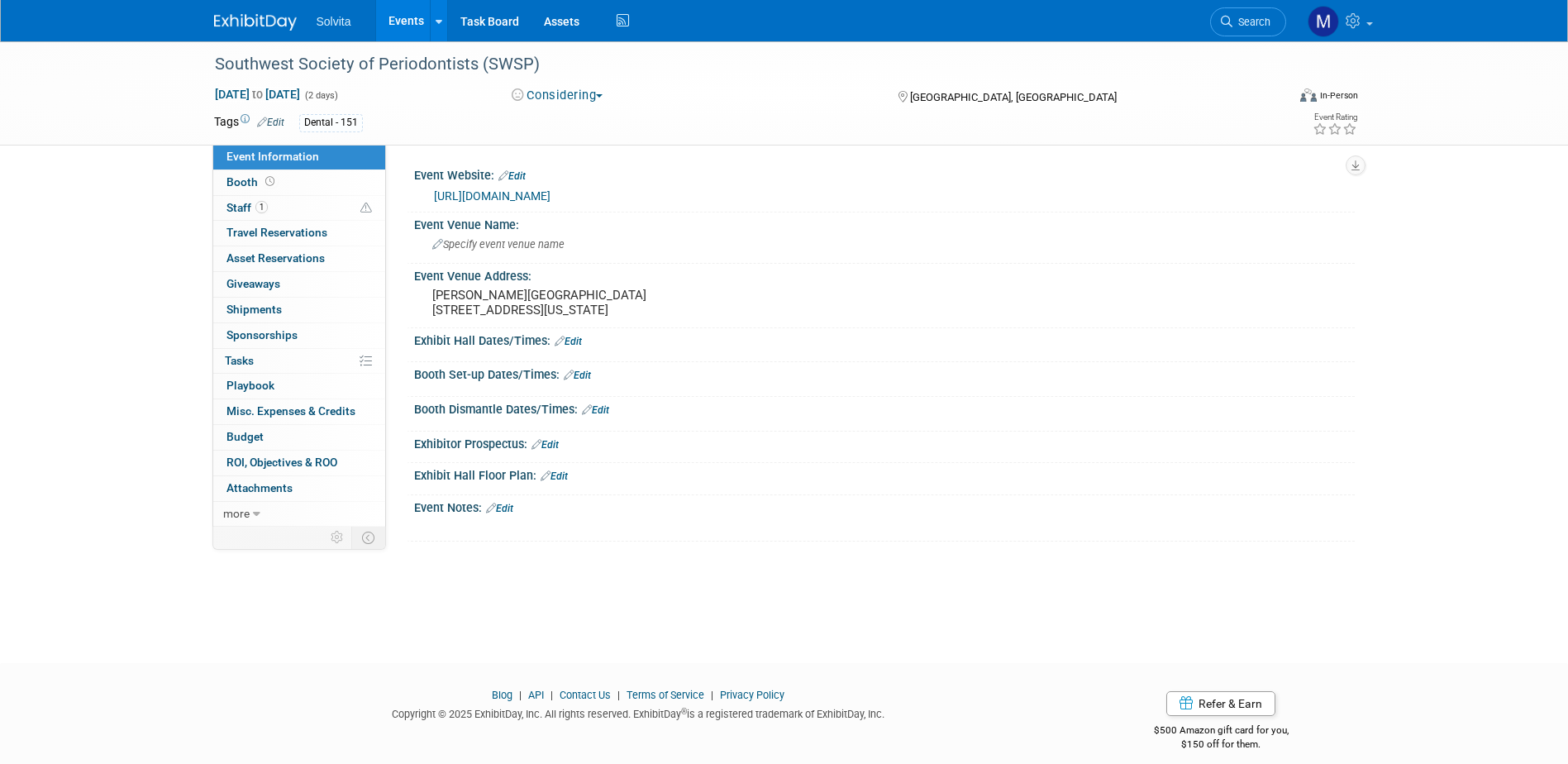
click at [548, 95] on button "Considering" at bounding box center [557, 96] width 103 height 18
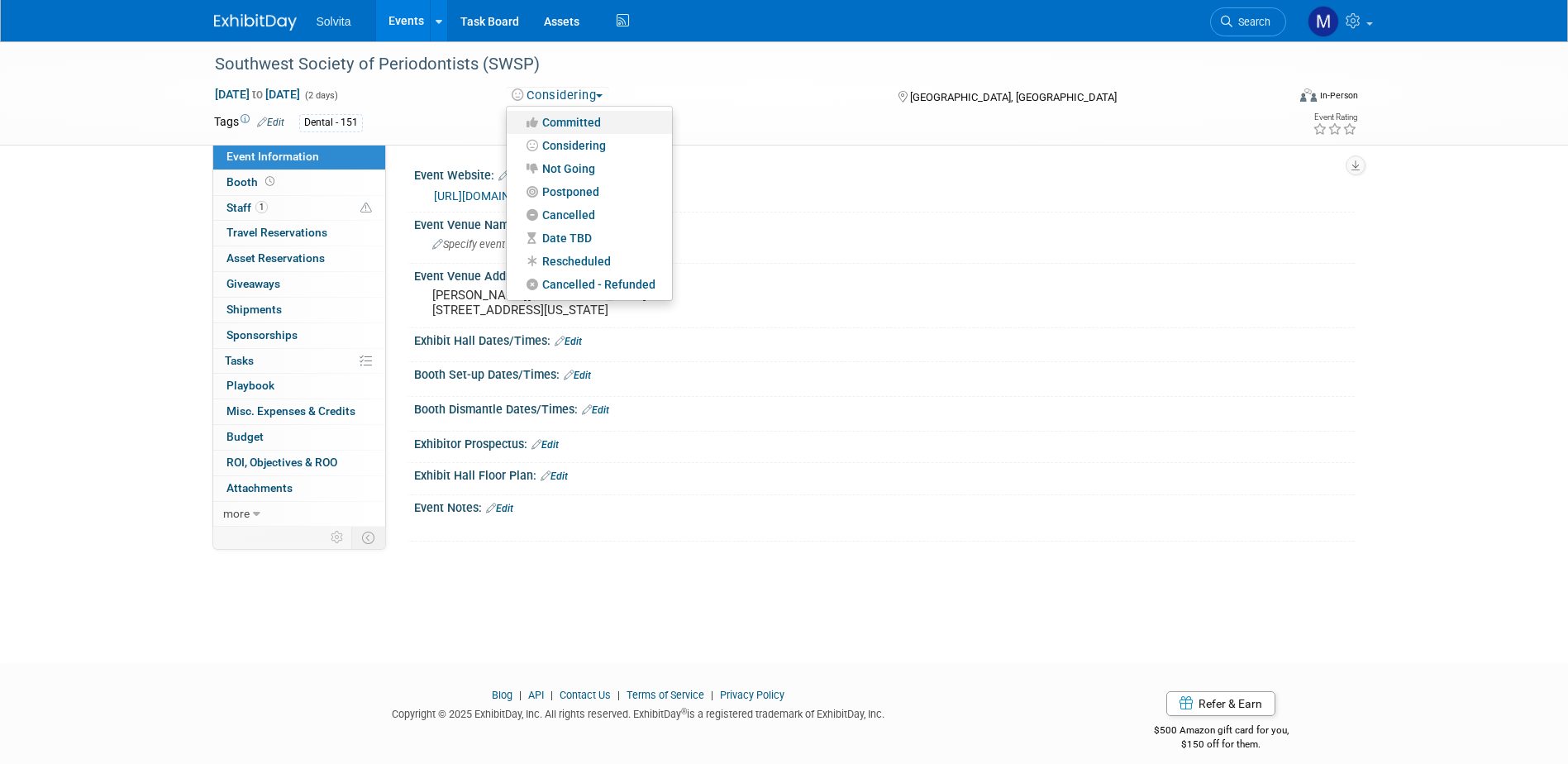
click at [584, 118] on link "Committed" at bounding box center [589, 122] width 166 height 23
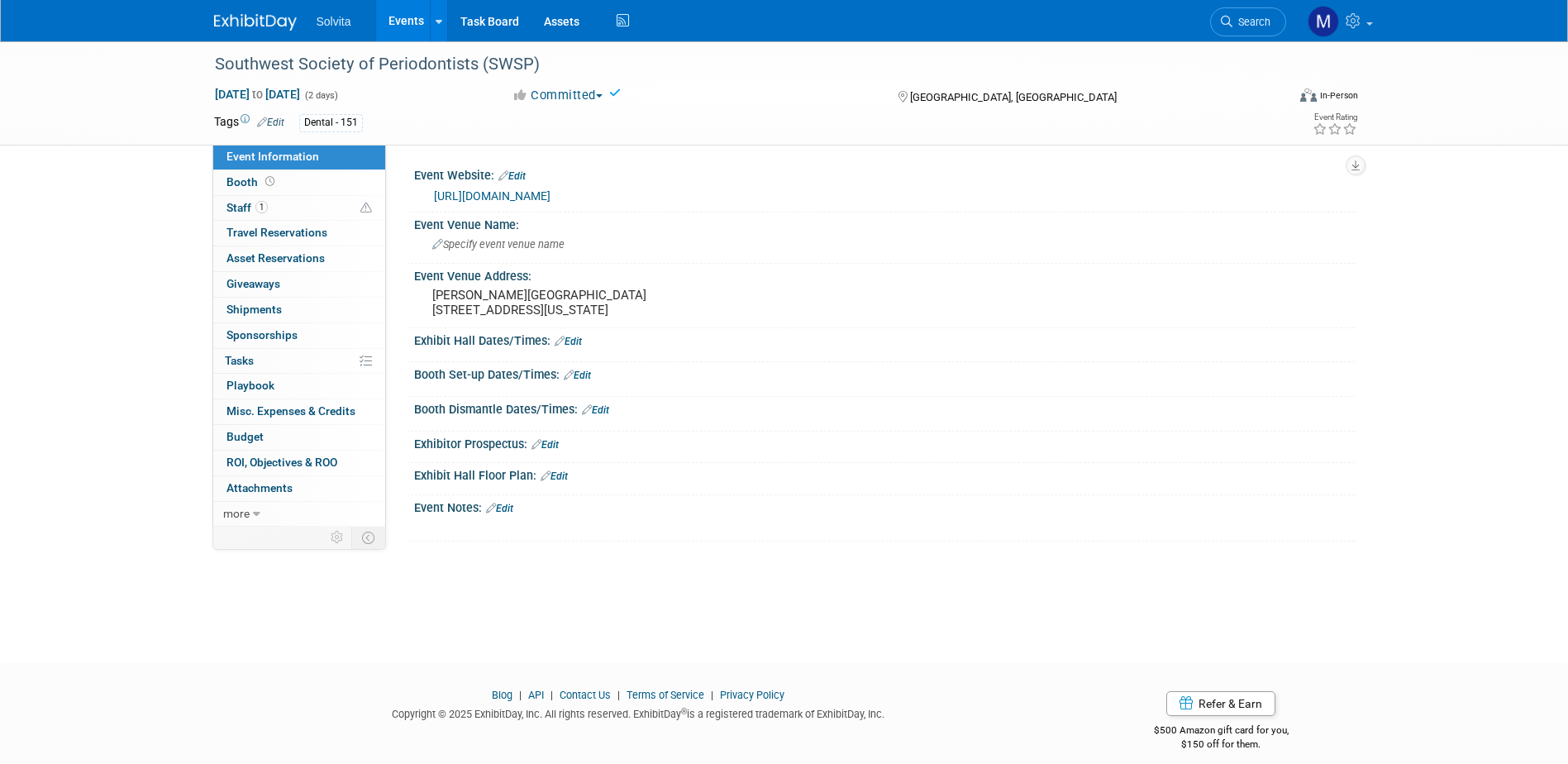
click at [402, 16] on link "Events" at bounding box center [406, 20] width 60 height 41
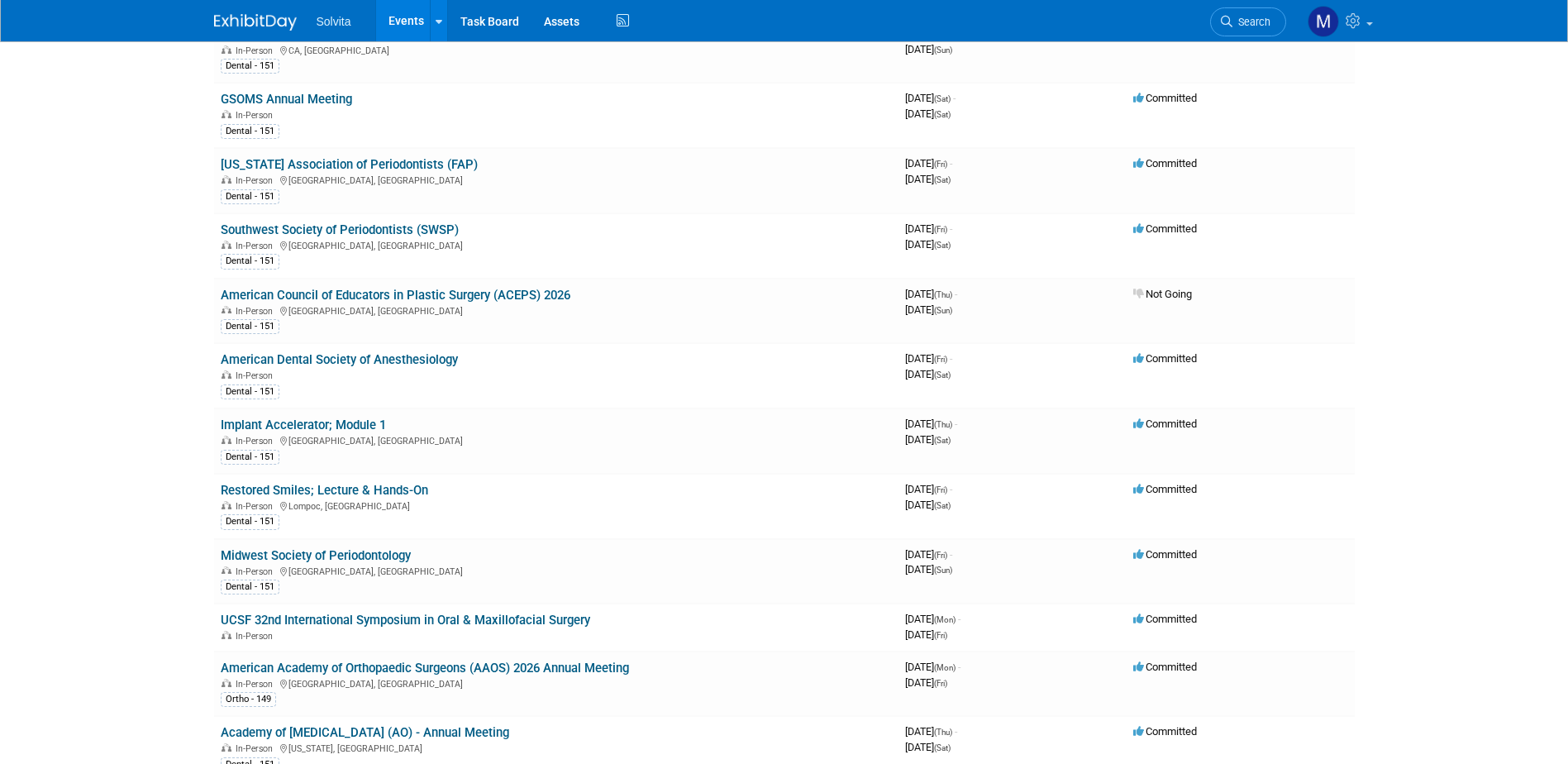
scroll to position [2148, 0]
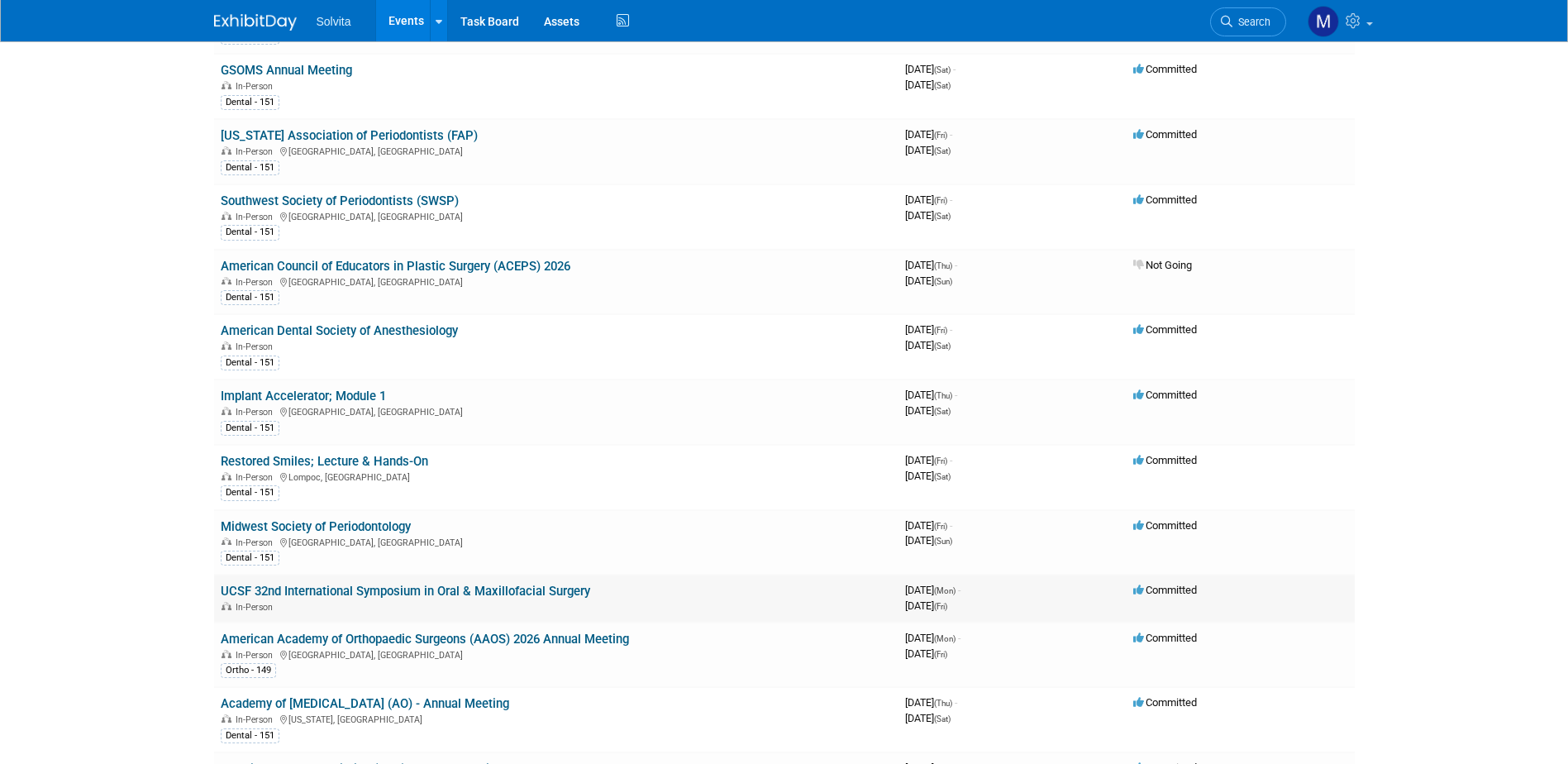
click at [509, 590] on link "UCSF 32nd International Symposium in Oral & Maxillofacial Surgery" at bounding box center [405, 591] width 369 height 15
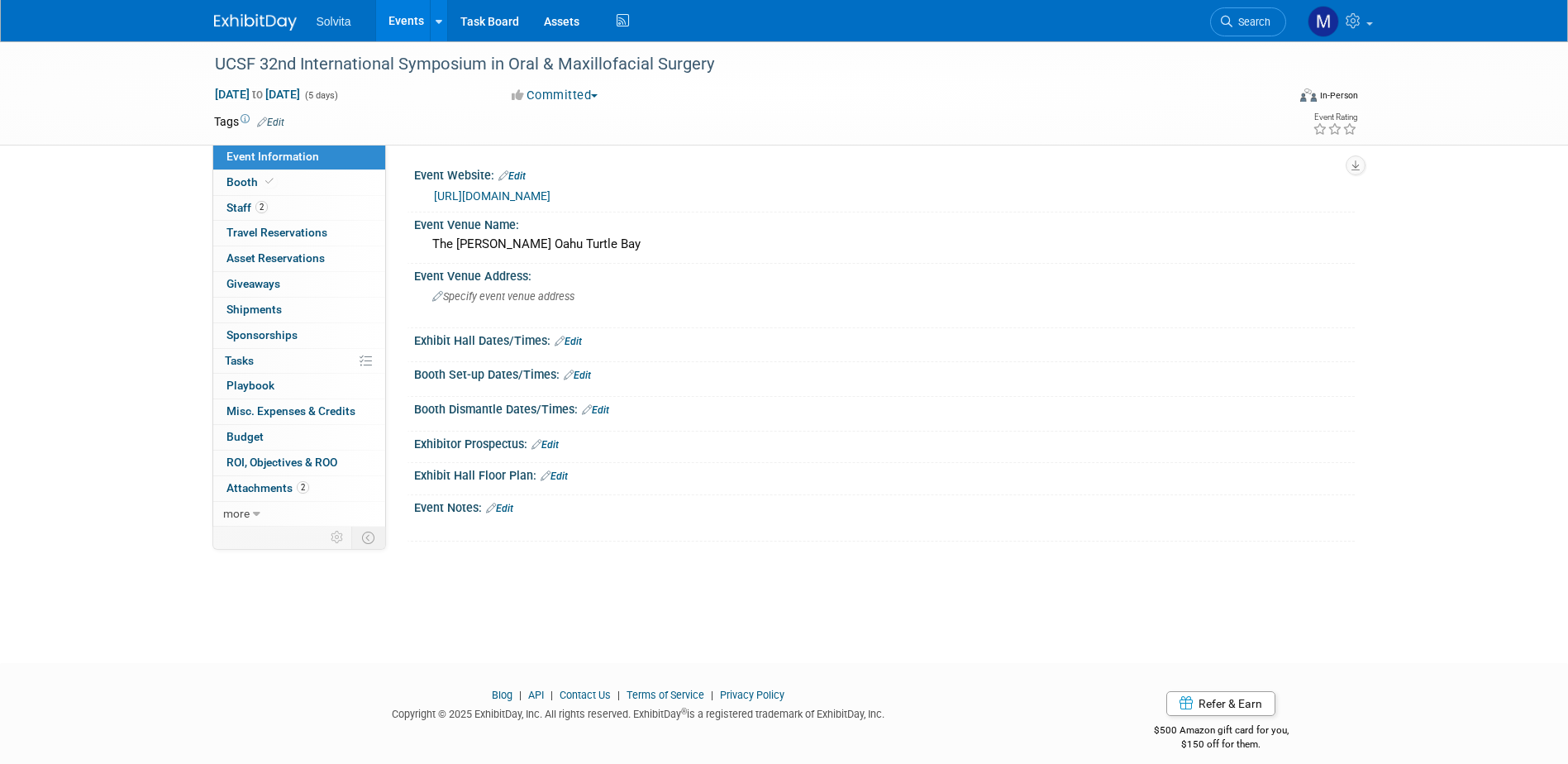
click at [288, 123] on td at bounding box center [724, 122] width 879 height 17
click at [269, 119] on link "Edit" at bounding box center [270, 123] width 27 height 12
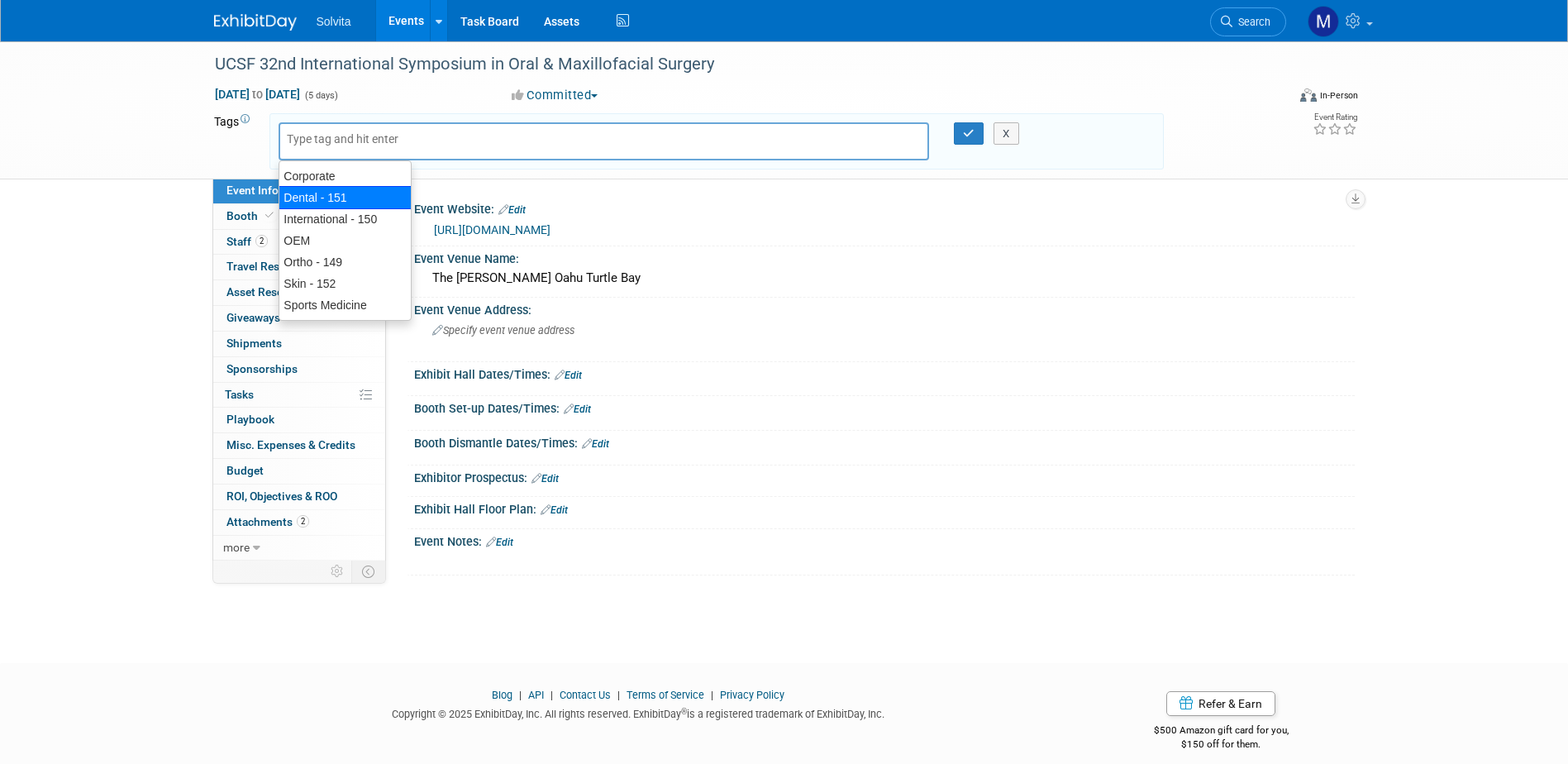
click at [308, 196] on div "Dental - 151" at bounding box center [345, 197] width 133 height 23
type input "Dental - 151"
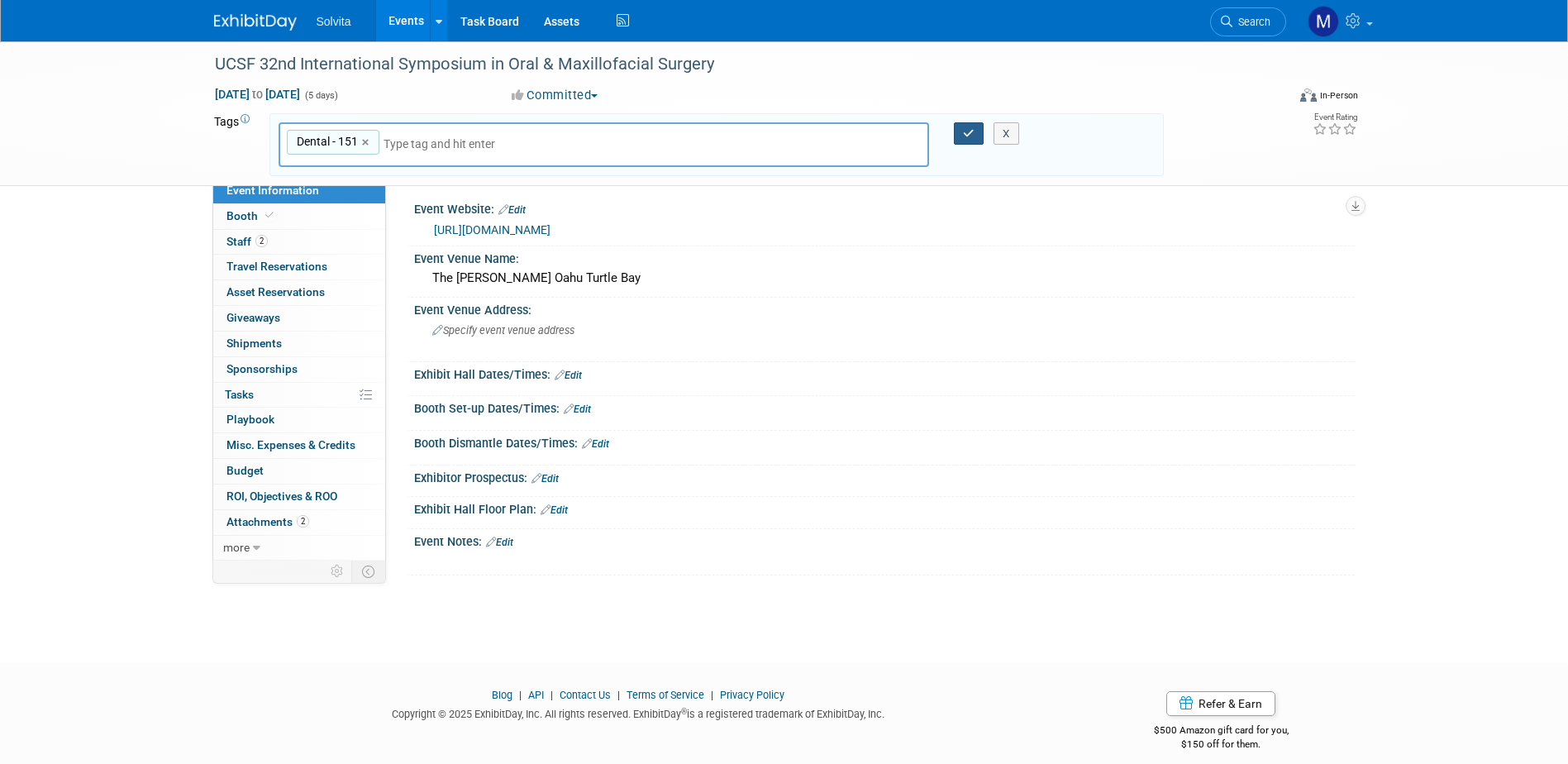
click at [967, 127] on button "button" at bounding box center [968, 134] width 30 height 23
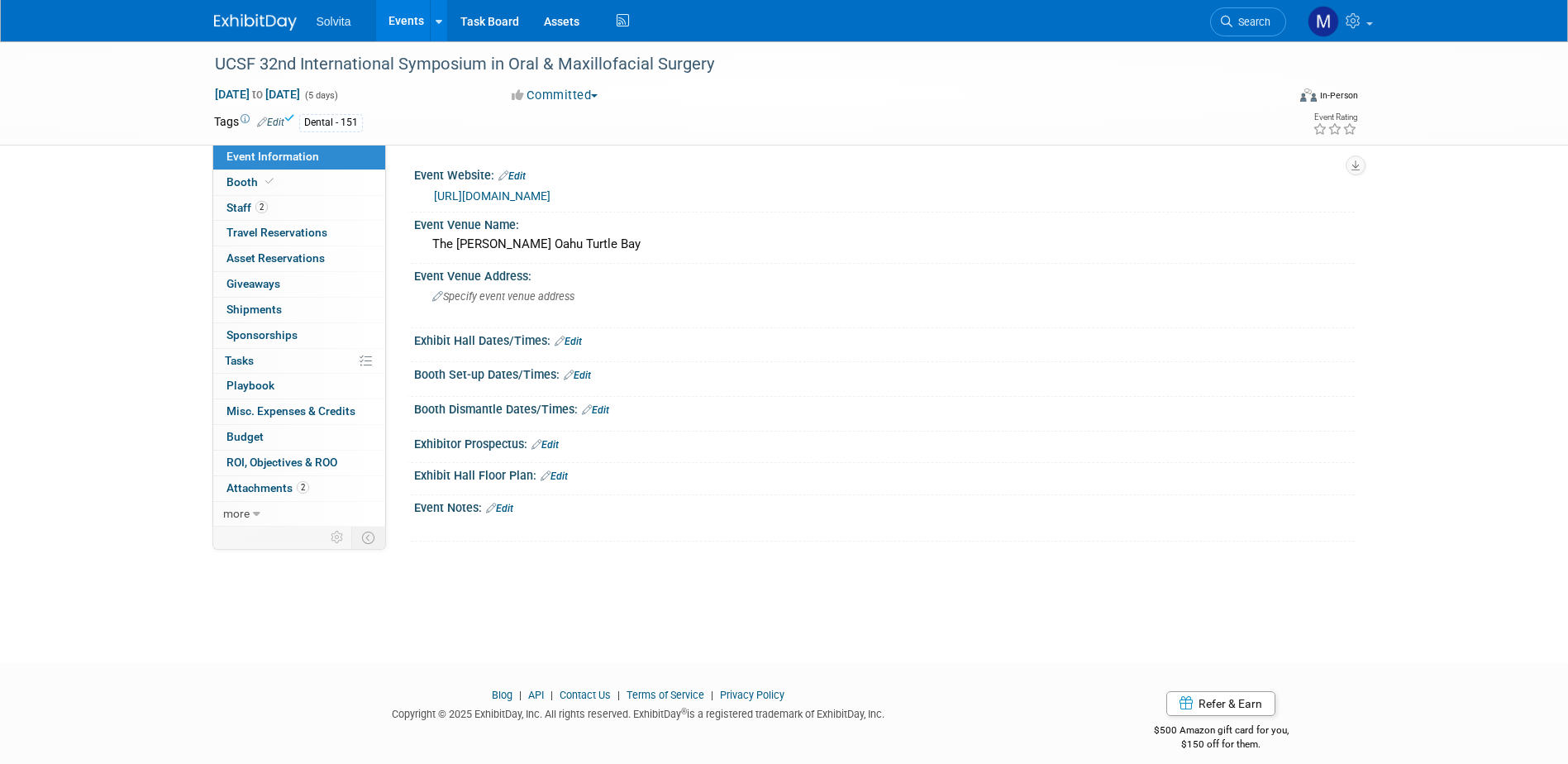
click at [418, 14] on link "Events" at bounding box center [406, 20] width 60 height 41
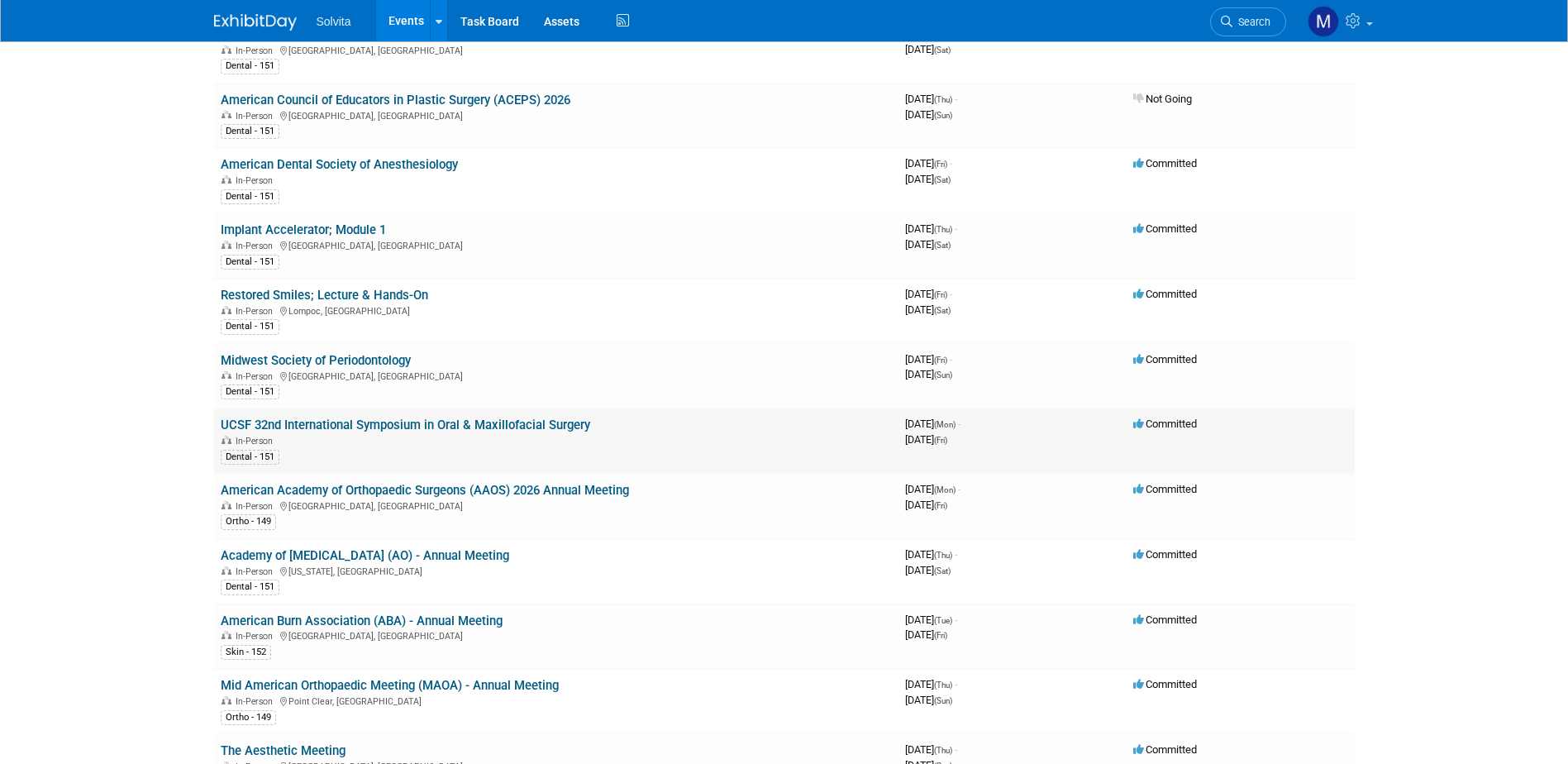
scroll to position [2314, 0]
click at [392, 167] on link "American Dental Society of Anesthesiology" at bounding box center [339, 166] width 238 height 15
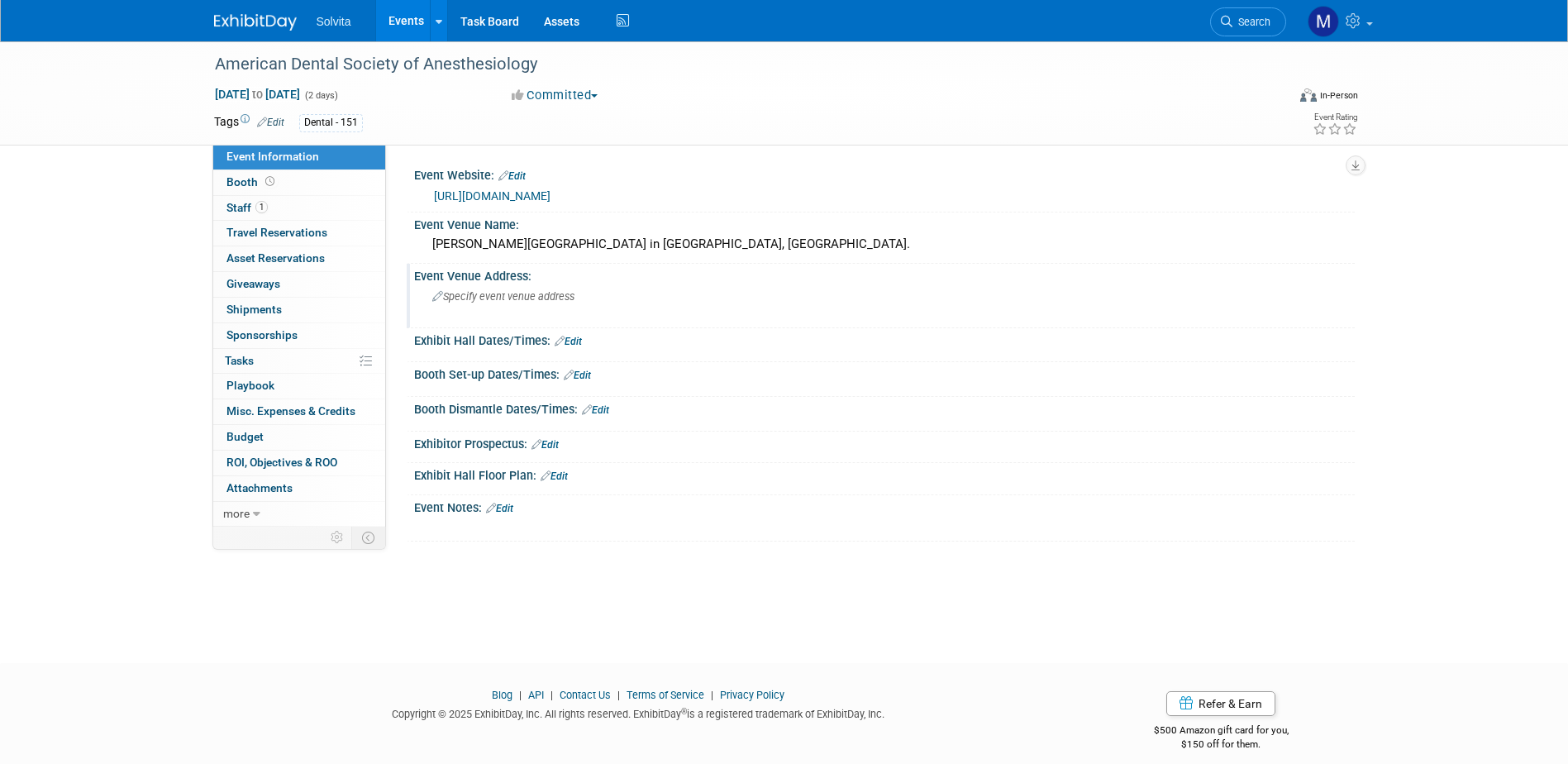
click at [524, 291] on span "Specify event venue address" at bounding box center [503, 296] width 142 height 13
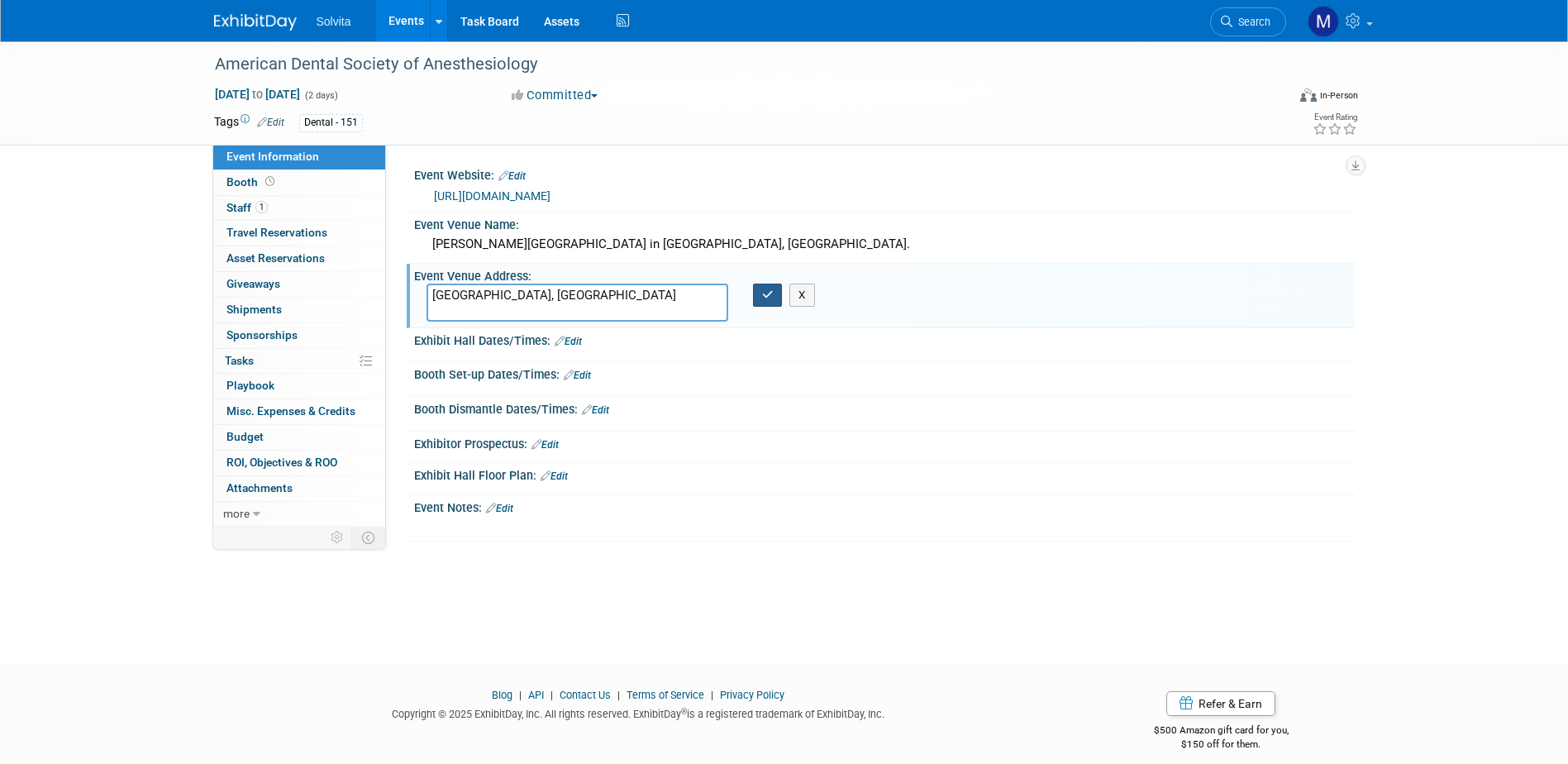
type textarea "[GEOGRAPHIC_DATA], [GEOGRAPHIC_DATA]"
click at [760, 299] on button "button" at bounding box center [768, 294] width 30 height 23
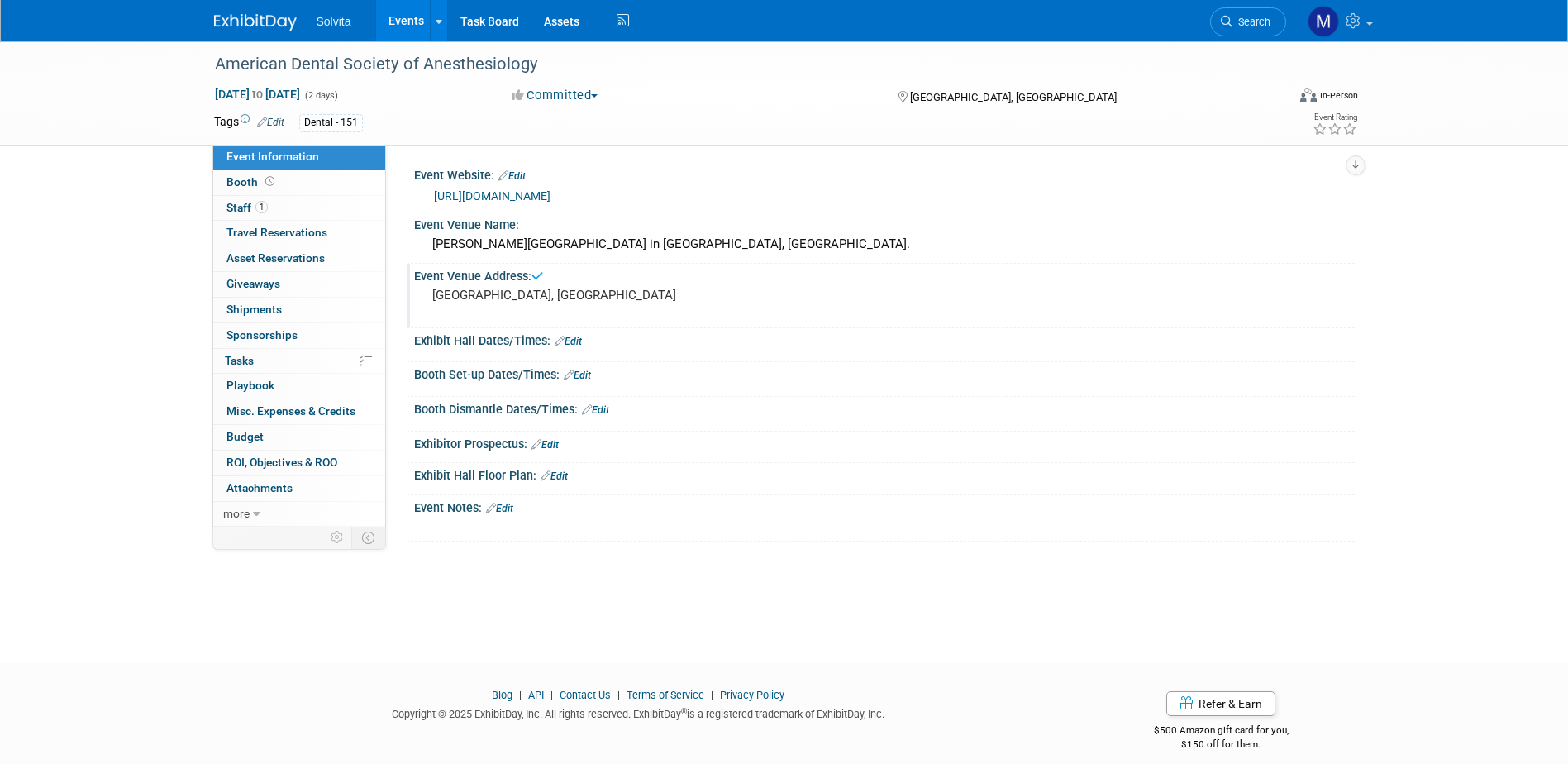
click at [418, 16] on link "Events" at bounding box center [406, 20] width 60 height 41
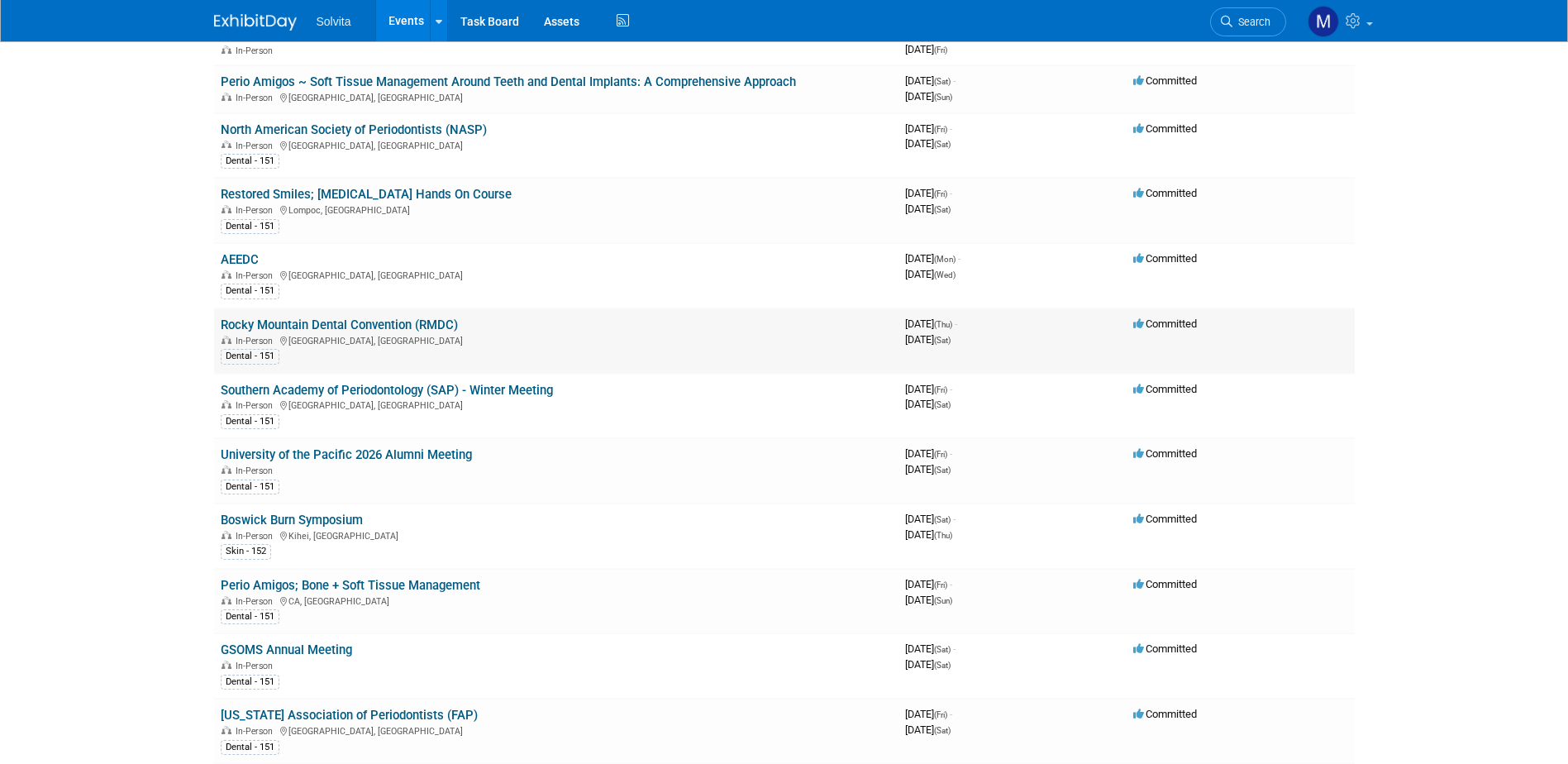
scroll to position [1570, 0]
click at [298, 449] on link "University of the Pacific 2026 Alumni Meeting" at bounding box center [346, 454] width 251 height 15
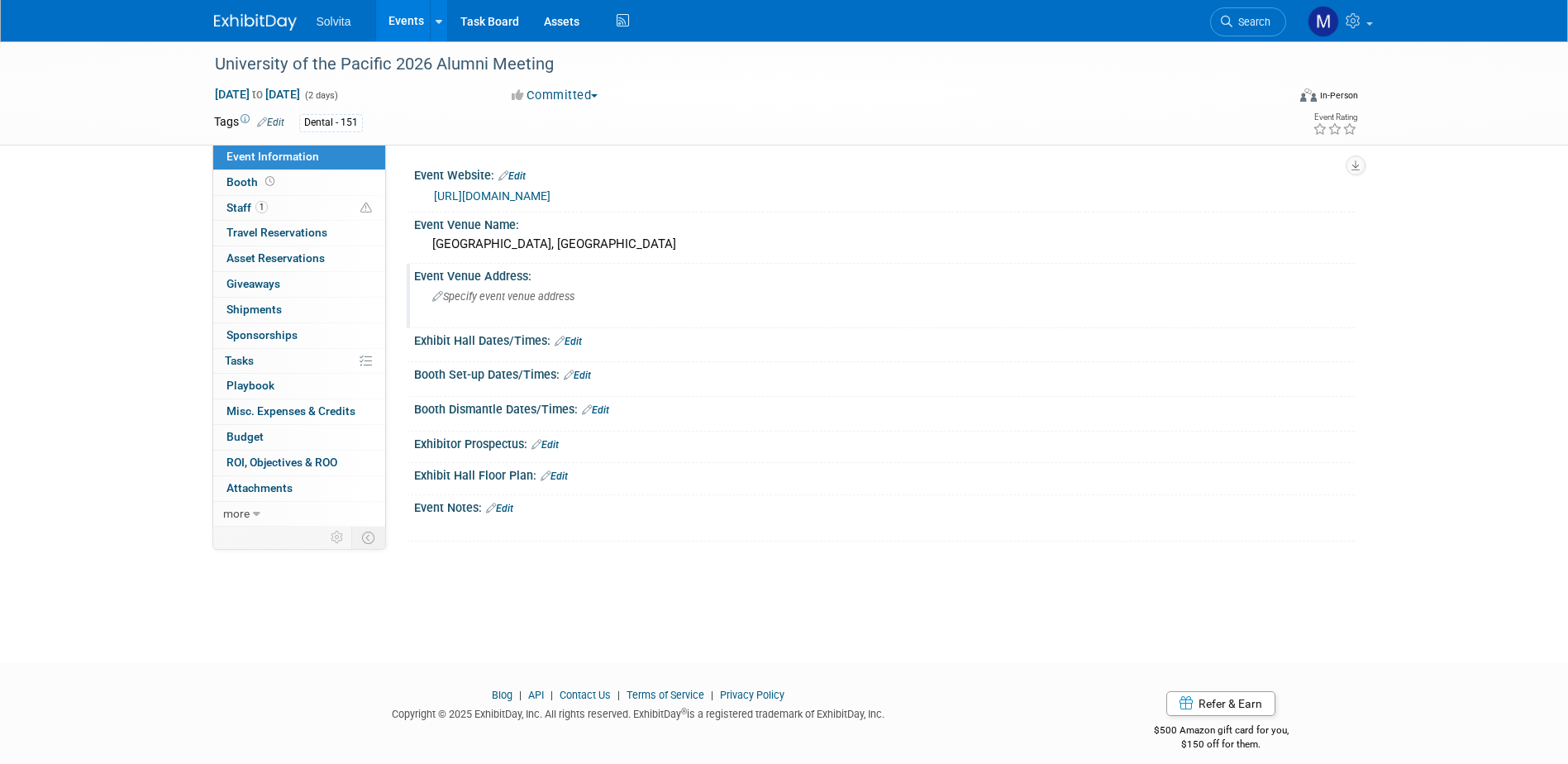
click at [500, 307] on div "Specify event venue address" at bounding box center [610, 302] width 367 height 38
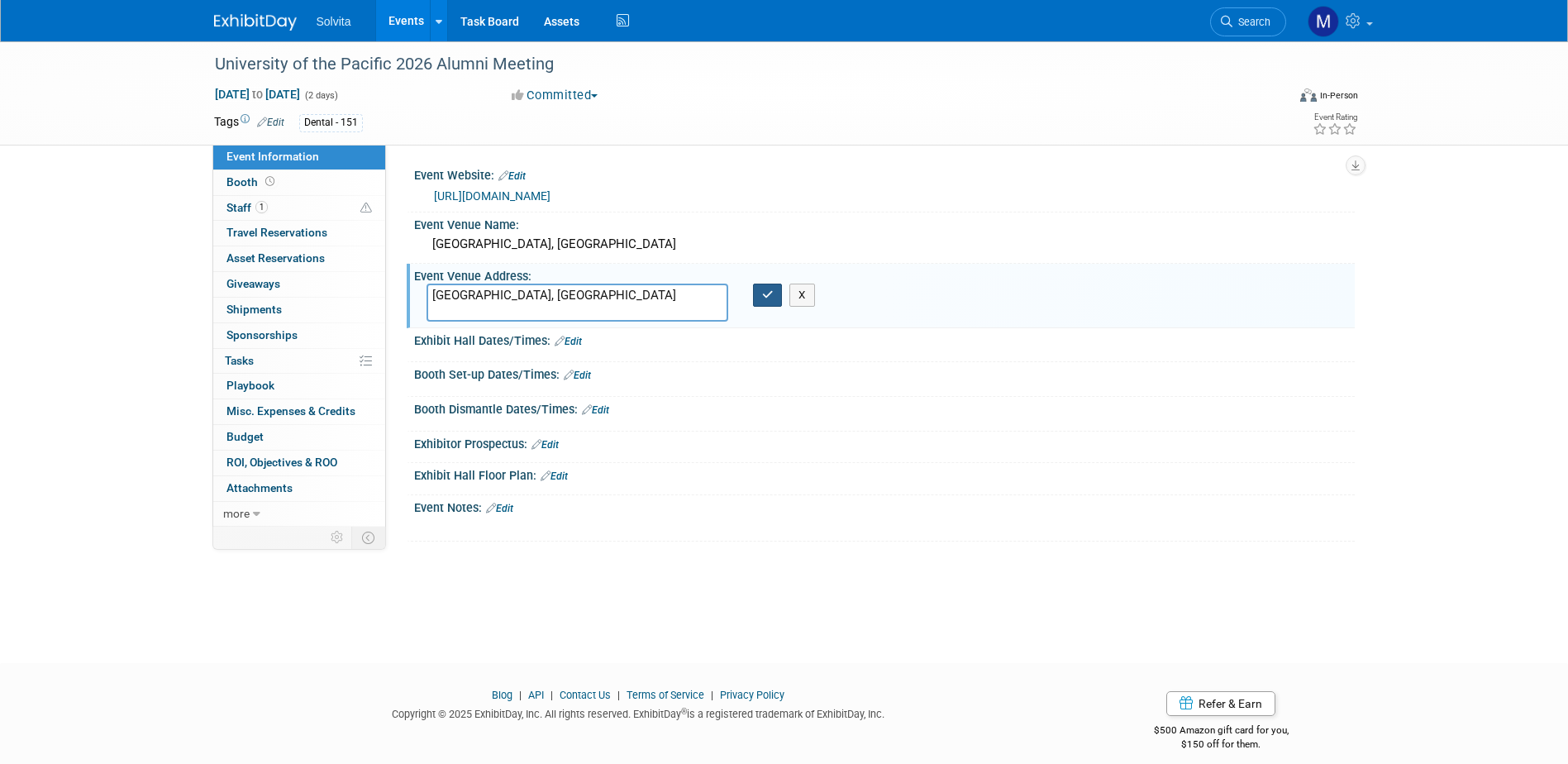
type textarea "[GEOGRAPHIC_DATA], [GEOGRAPHIC_DATA]"
click at [773, 285] on button "button" at bounding box center [768, 294] width 30 height 23
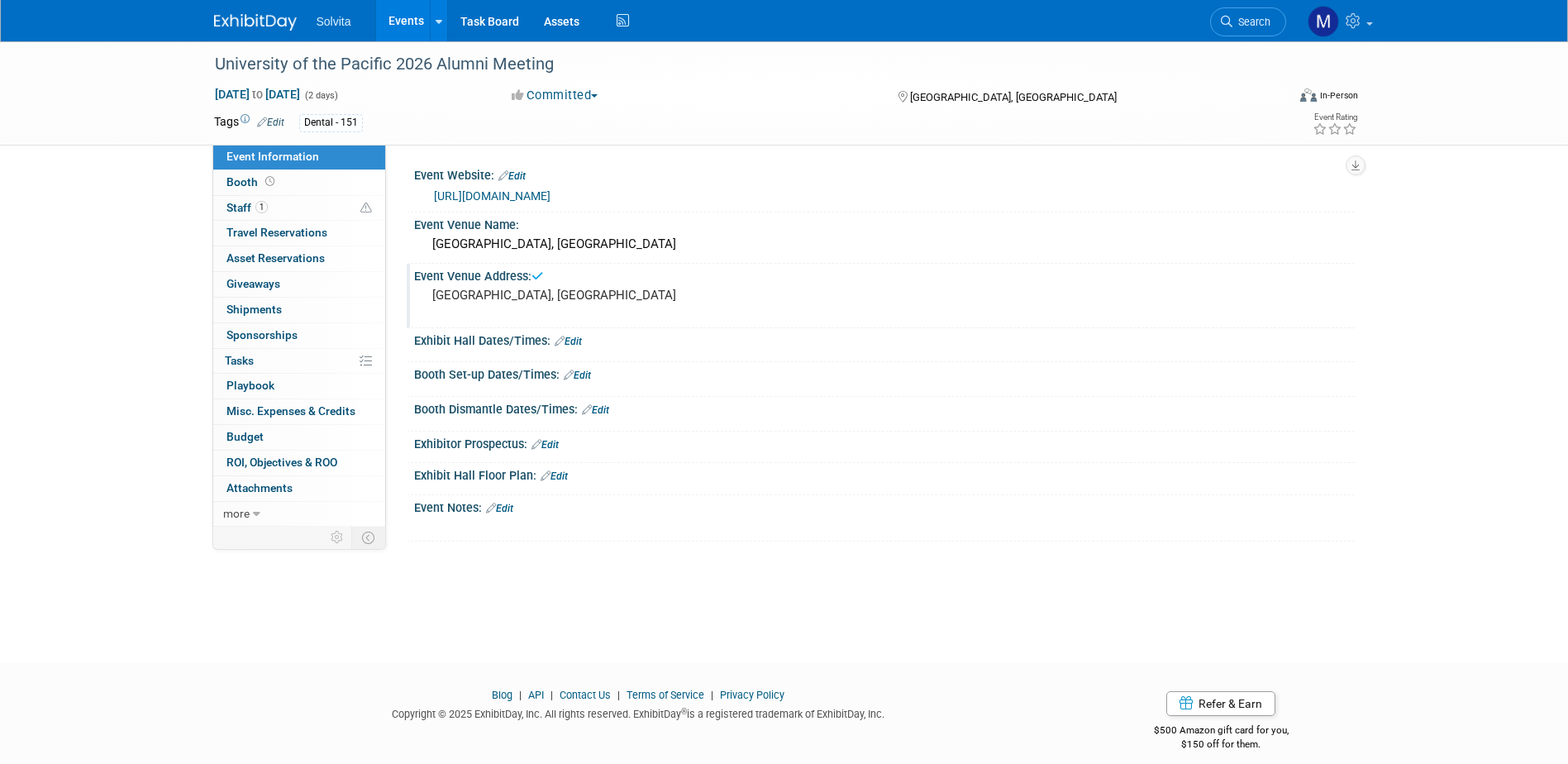
click at [400, 14] on link "Events" at bounding box center [406, 20] width 60 height 41
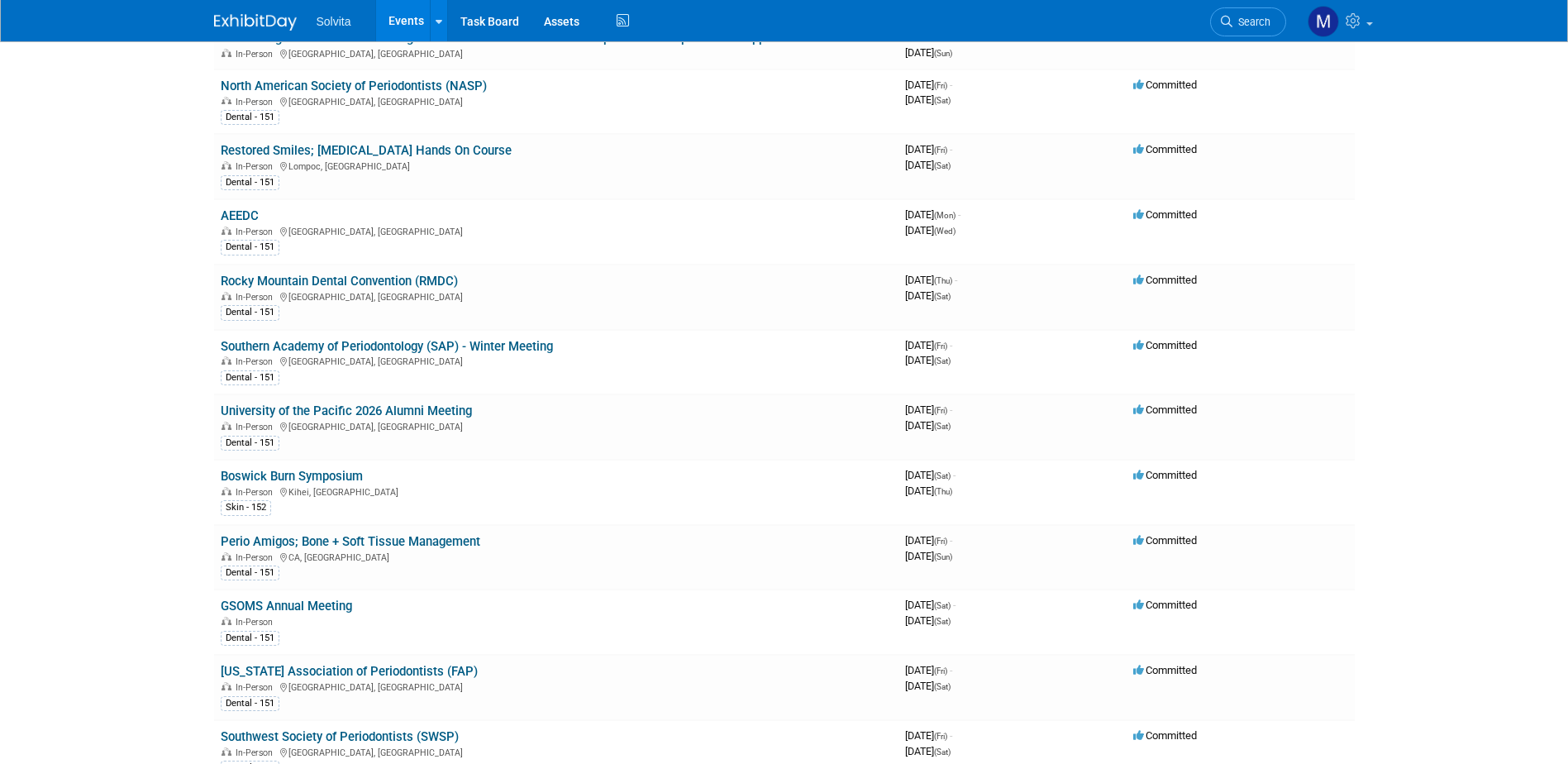
scroll to position [1653, 0]
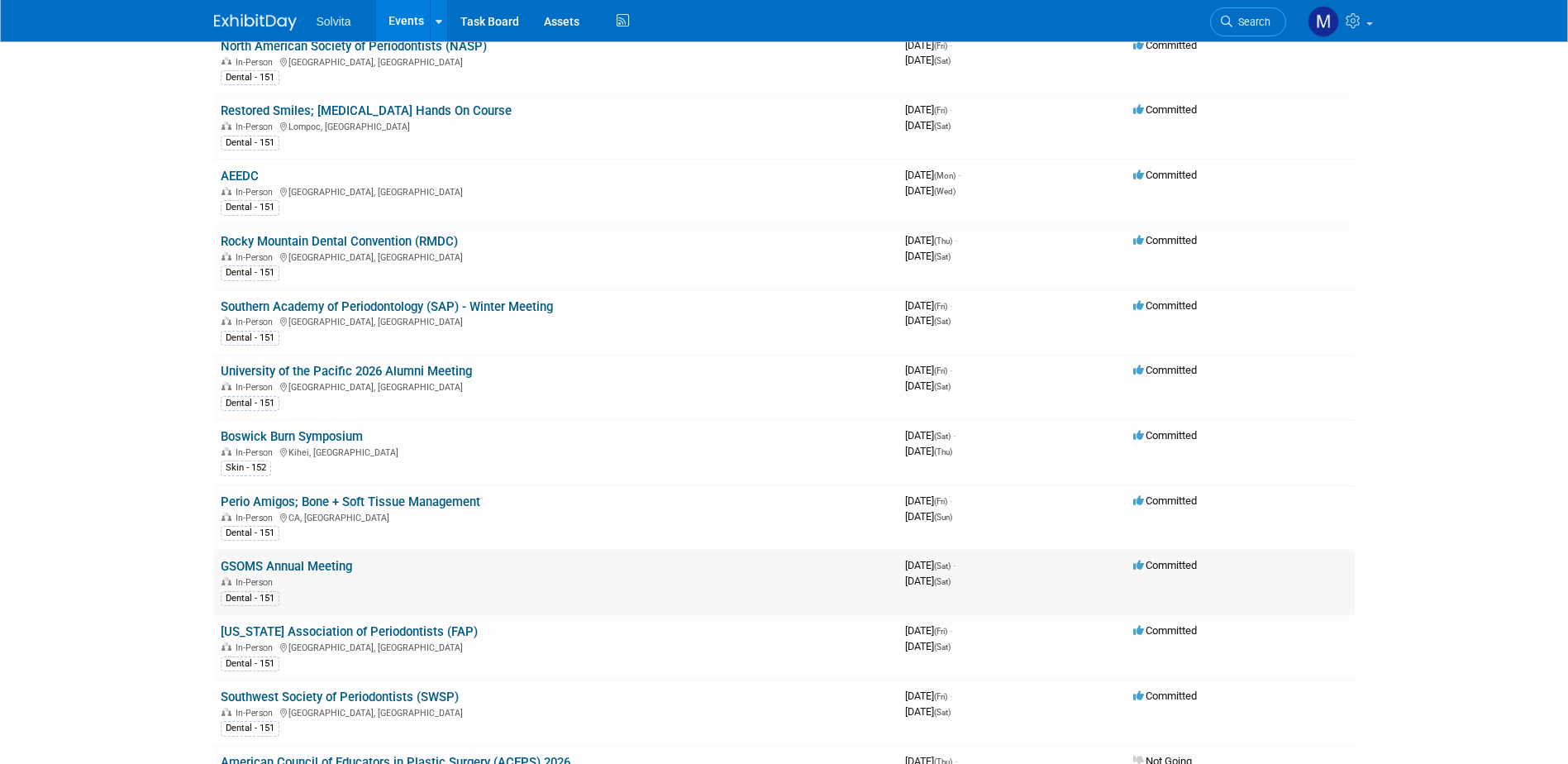
click at [318, 560] on link "GSOMS Annual Meeting" at bounding box center [286, 566] width 131 height 15
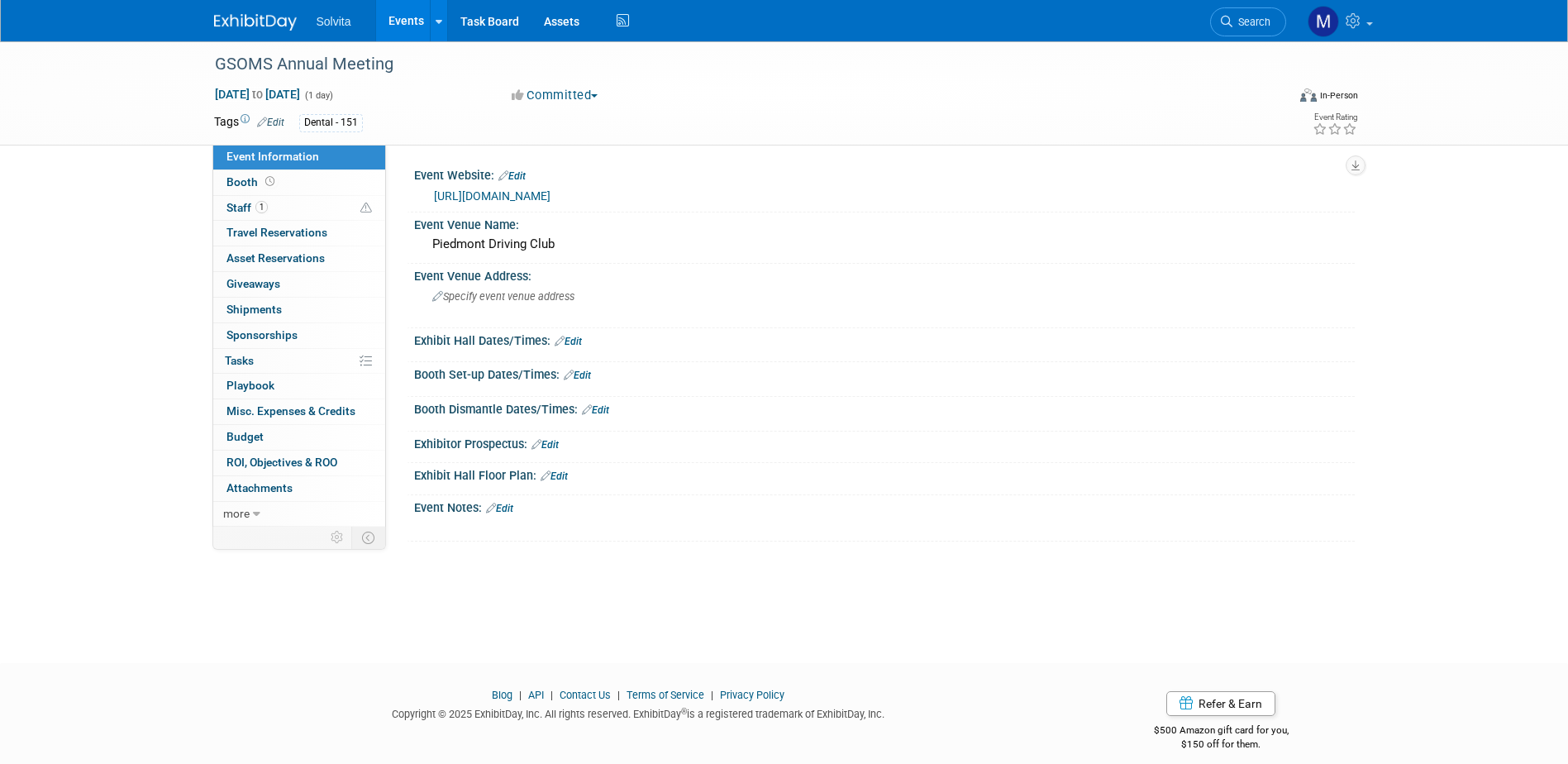
click at [550, 194] on link "[URL][DOMAIN_NAME]" at bounding box center [492, 196] width 117 height 14
click at [272, 58] on div "GSOMS Annual Meeting" at bounding box center [735, 64] width 1052 height 30
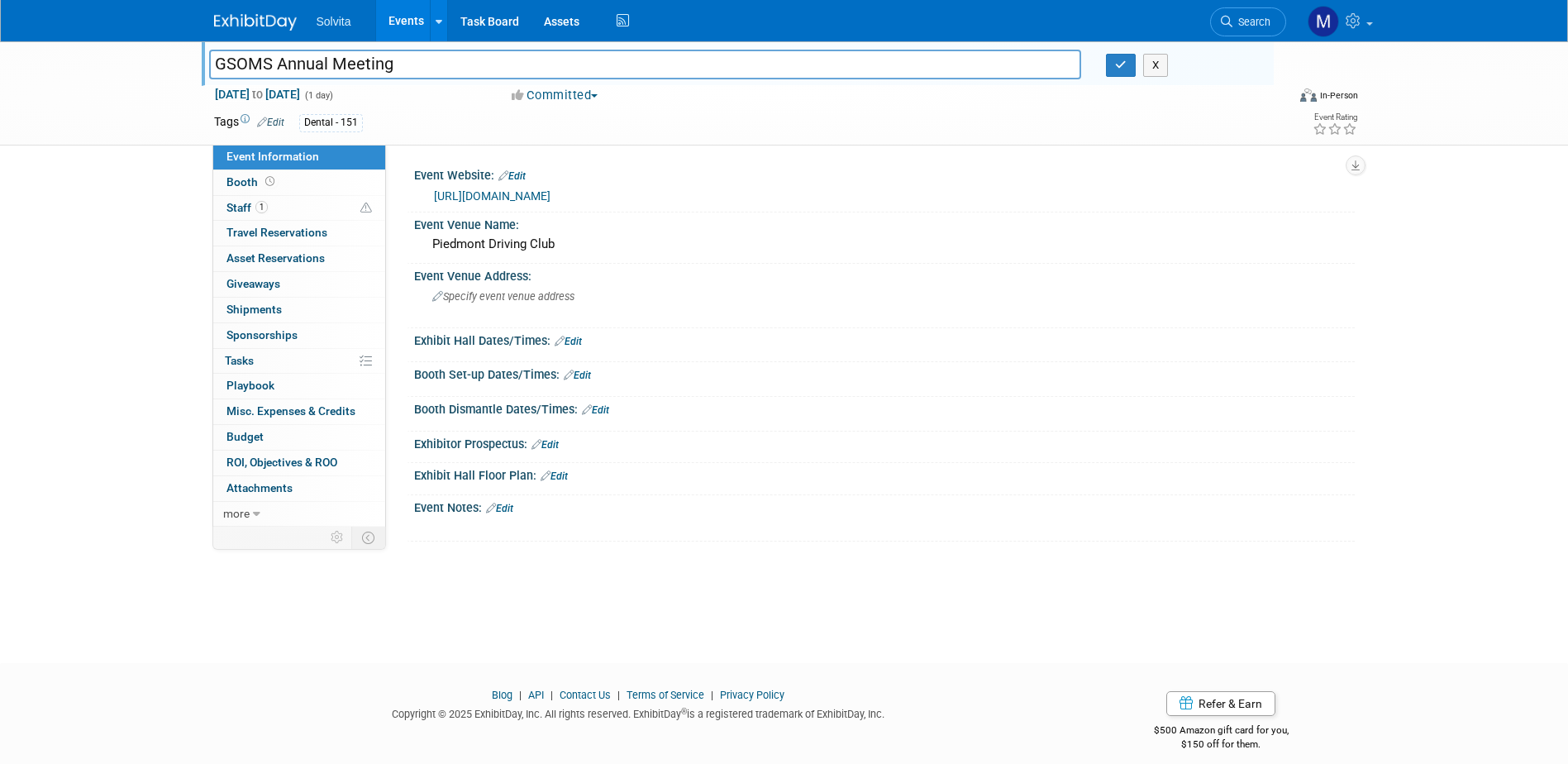
click at [216, 67] on input "GSOMS Annual Meeting" at bounding box center [645, 64] width 873 height 29
type input "[US_STATE] Society of Oral & Maxillofacial Surgeons Annual Meeting (GSOMS)"
click at [1129, 57] on button "button" at bounding box center [1120, 65] width 30 height 23
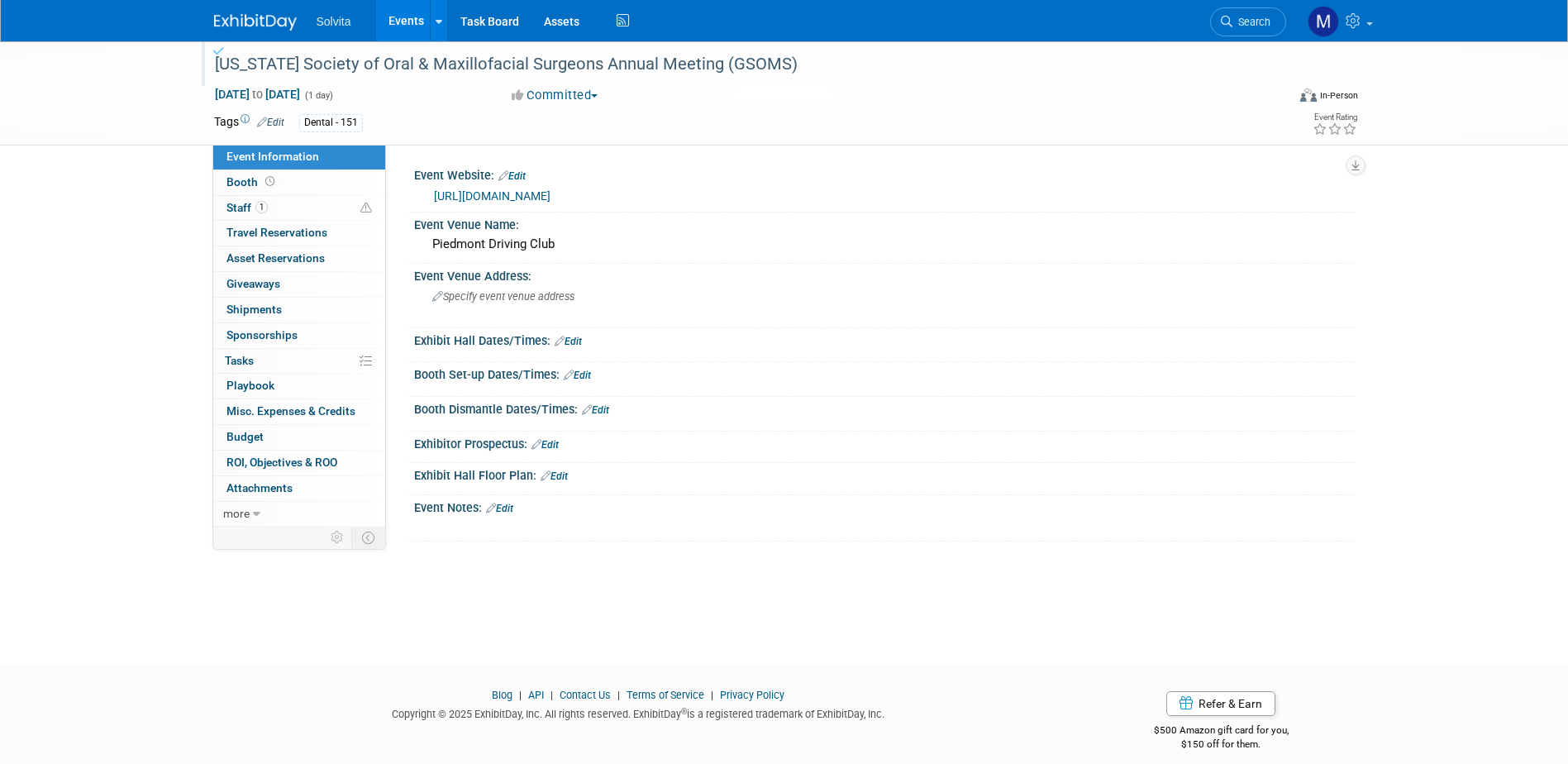
click at [398, 12] on link "Events" at bounding box center [406, 20] width 60 height 41
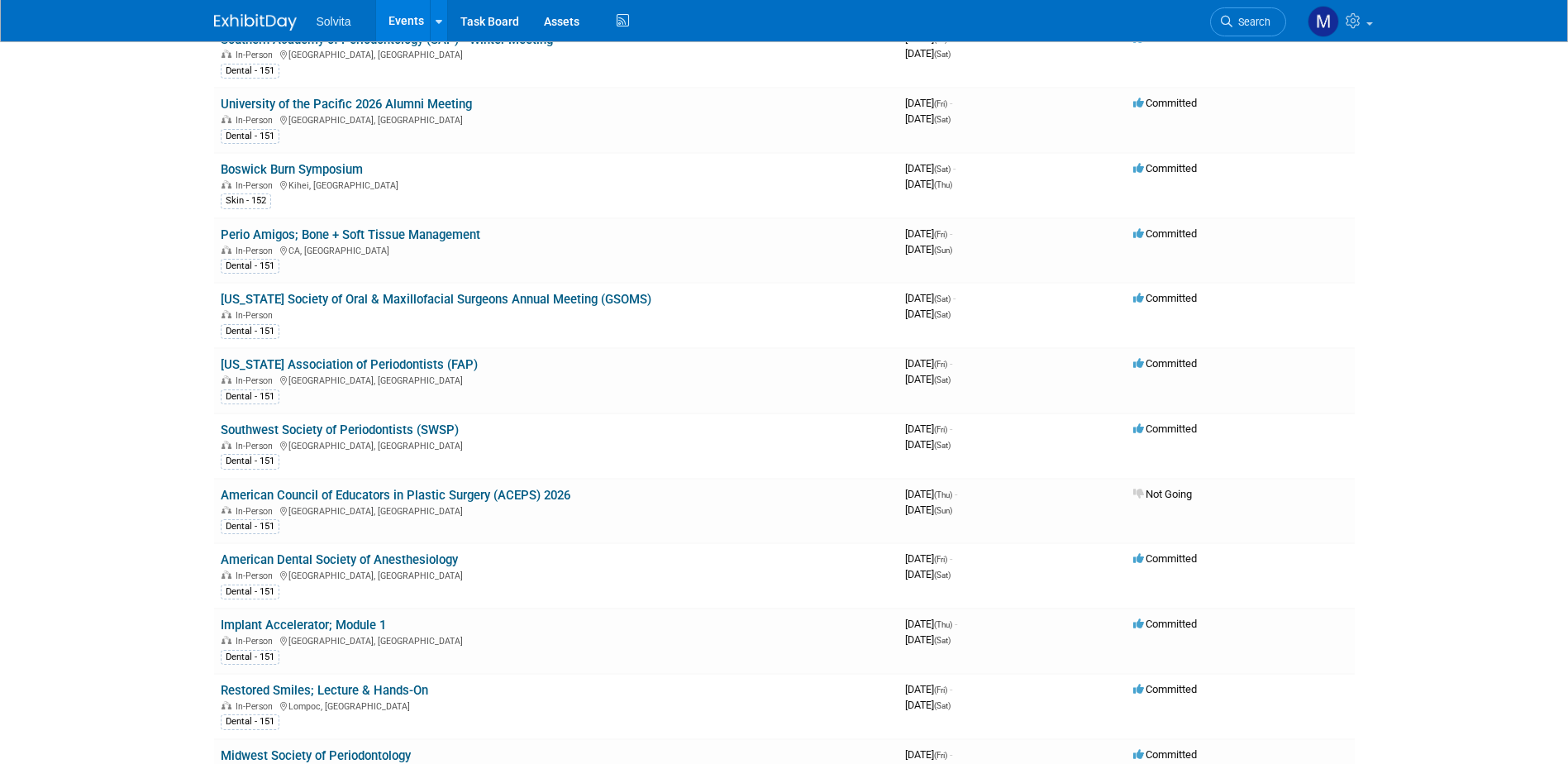
scroll to position [2148, 0]
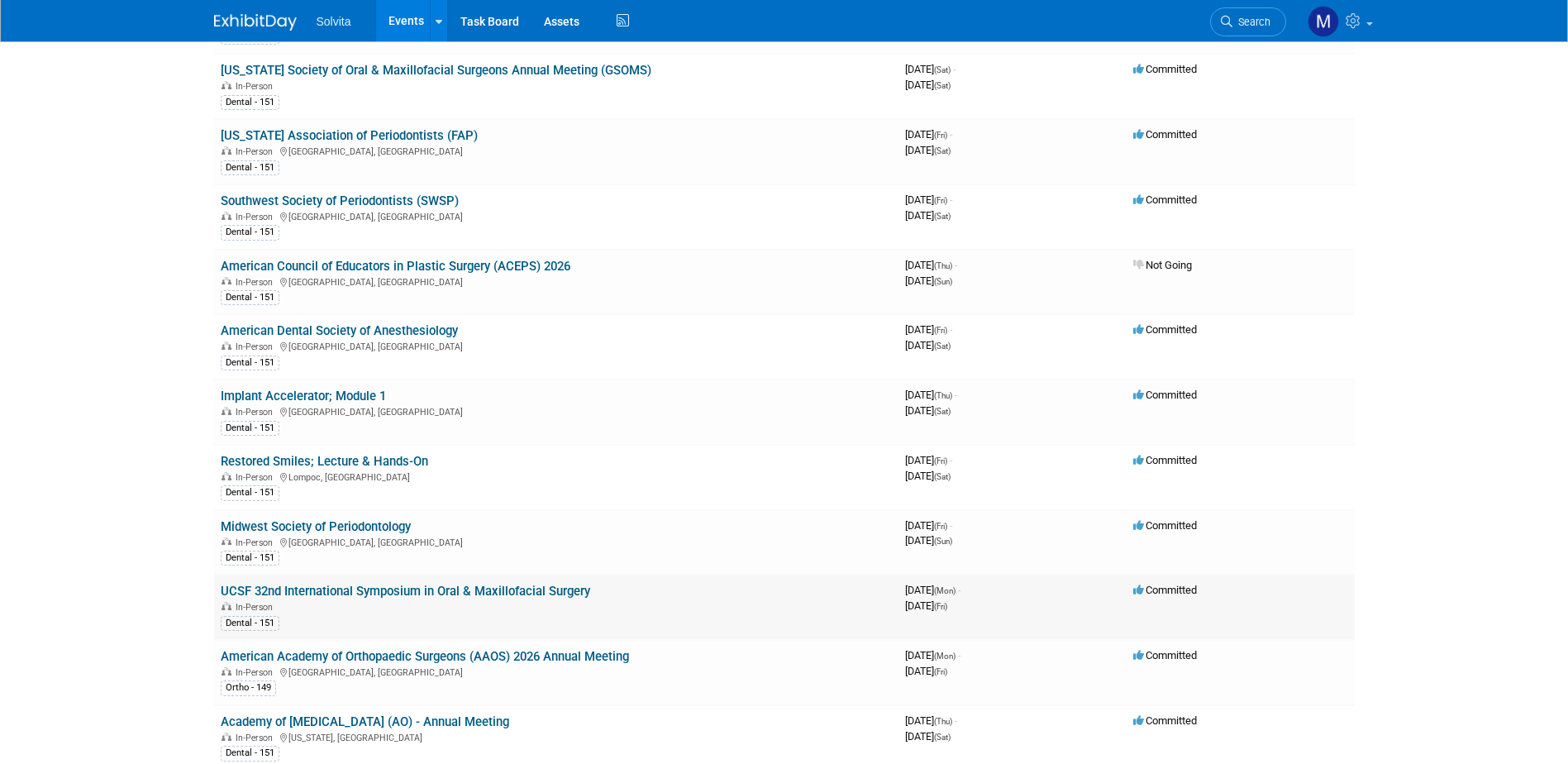
click at [386, 592] on link "UCSF 32nd International Symposium in Oral & Maxillofacial Surgery" at bounding box center [405, 591] width 369 height 15
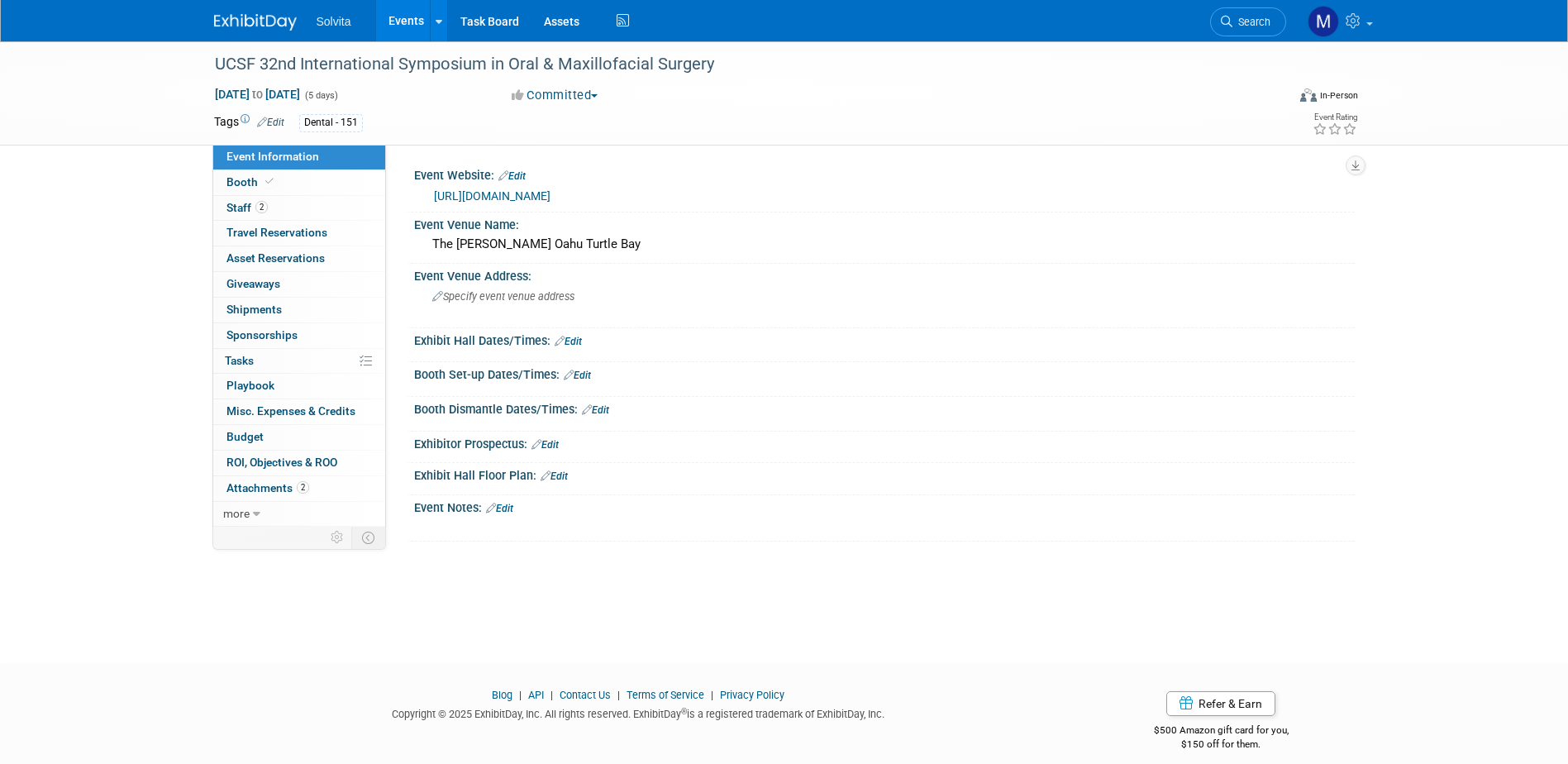
click at [550, 192] on link "https://dentistry.ucsf.edu/about/calendar/ucsf-32nd-international-symposium-ora…" at bounding box center [492, 196] width 117 height 14
click at [500, 297] on span "Specify event venue address" at bounding box center [503, 296] width 142 height 13
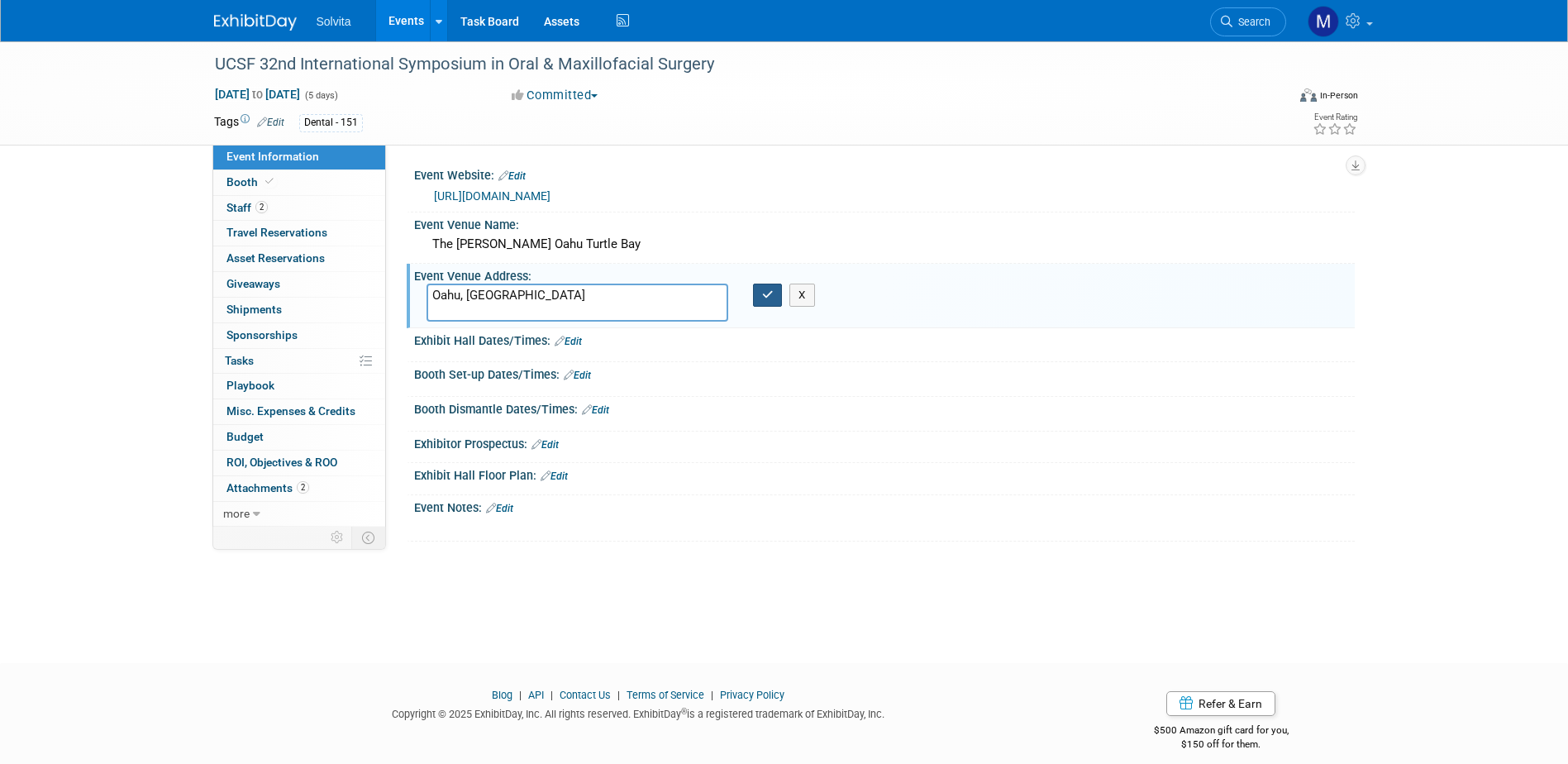
type textarea "Oahu, HI"
click at [764, 300] on icon "button" at bounding box center [768, 294] width 12 height 11
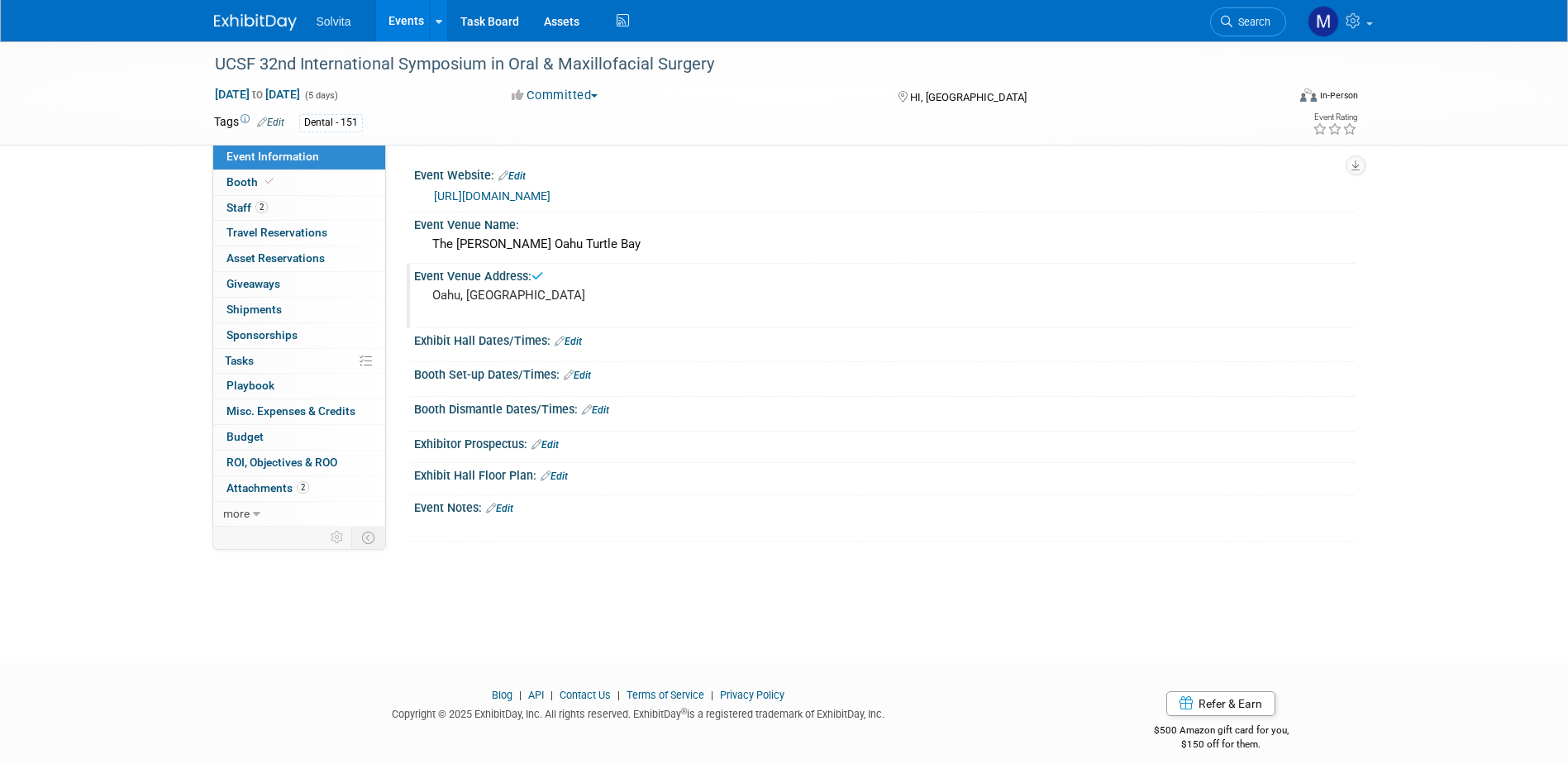
click at [400, 19] on link "Events" at bounding box center [406, 20] width 60 height 41
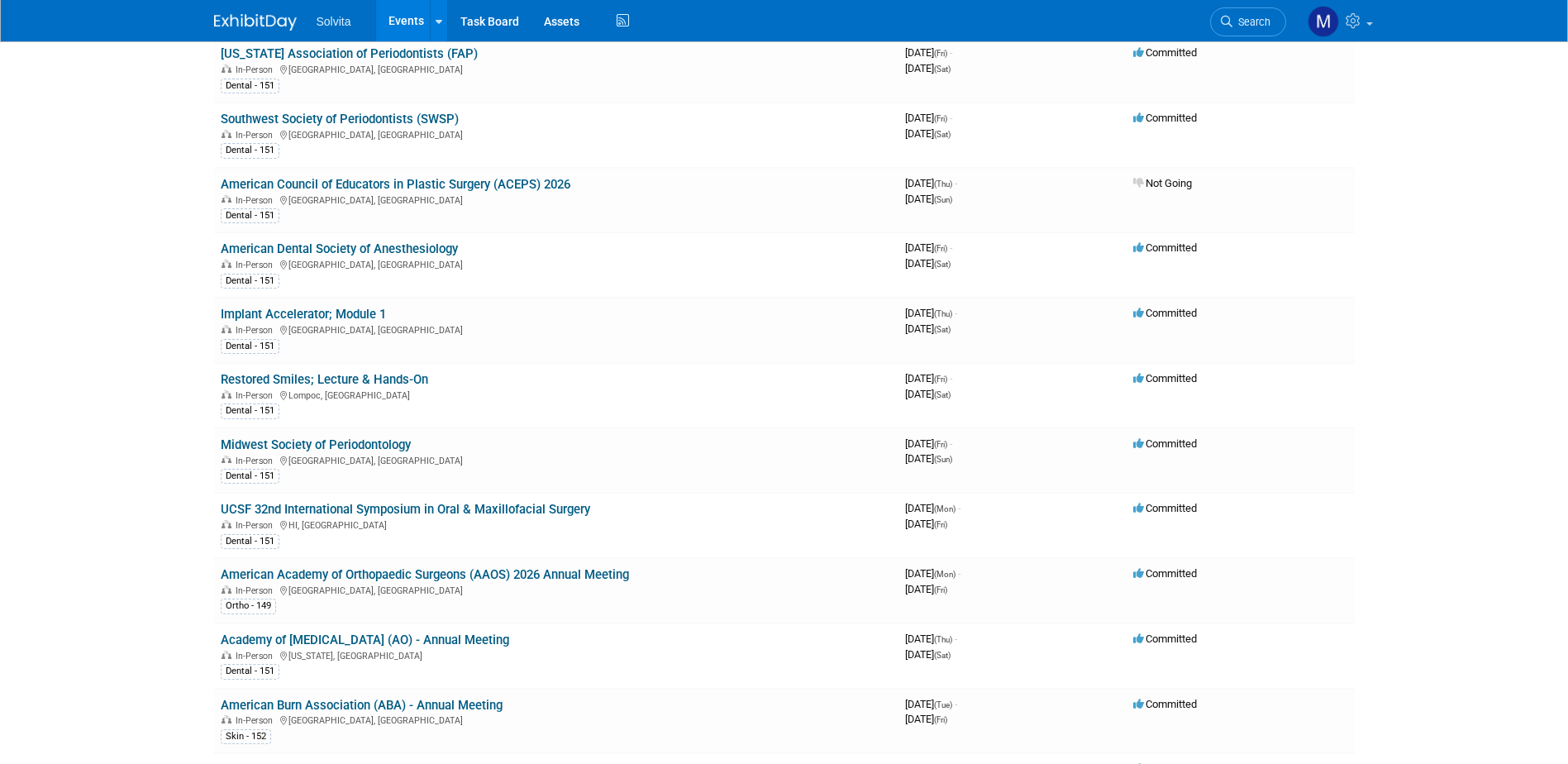
scroll to position [2231, 0]
click at [345, 443] on link "Midwest Society of Periodontology" at bounding box center [315, 444] width 190 height 15
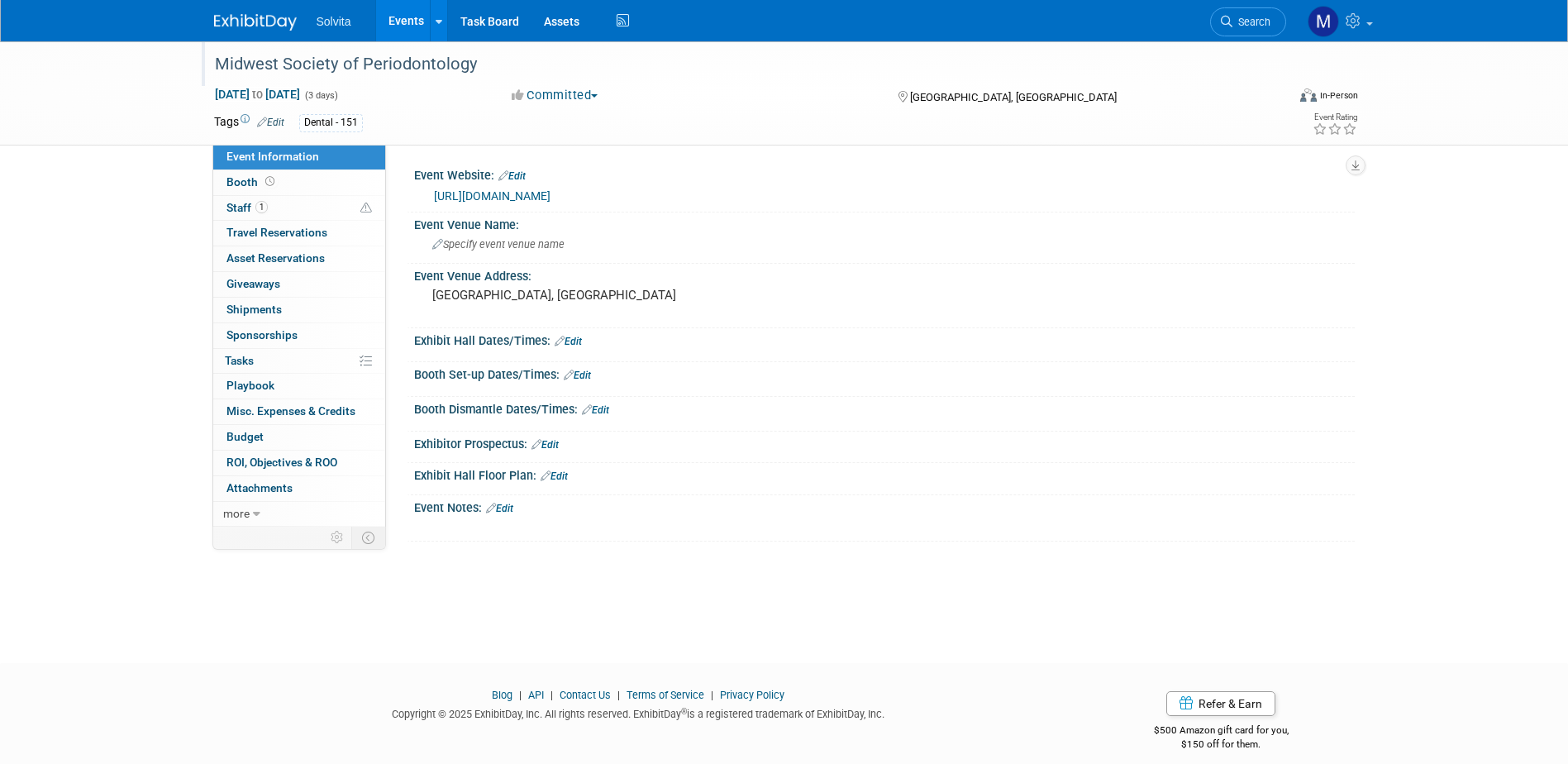
click at [445, 68] on div "Midwest Society of Periodontology" at bounding box center [735, 64] width 1052 height 30
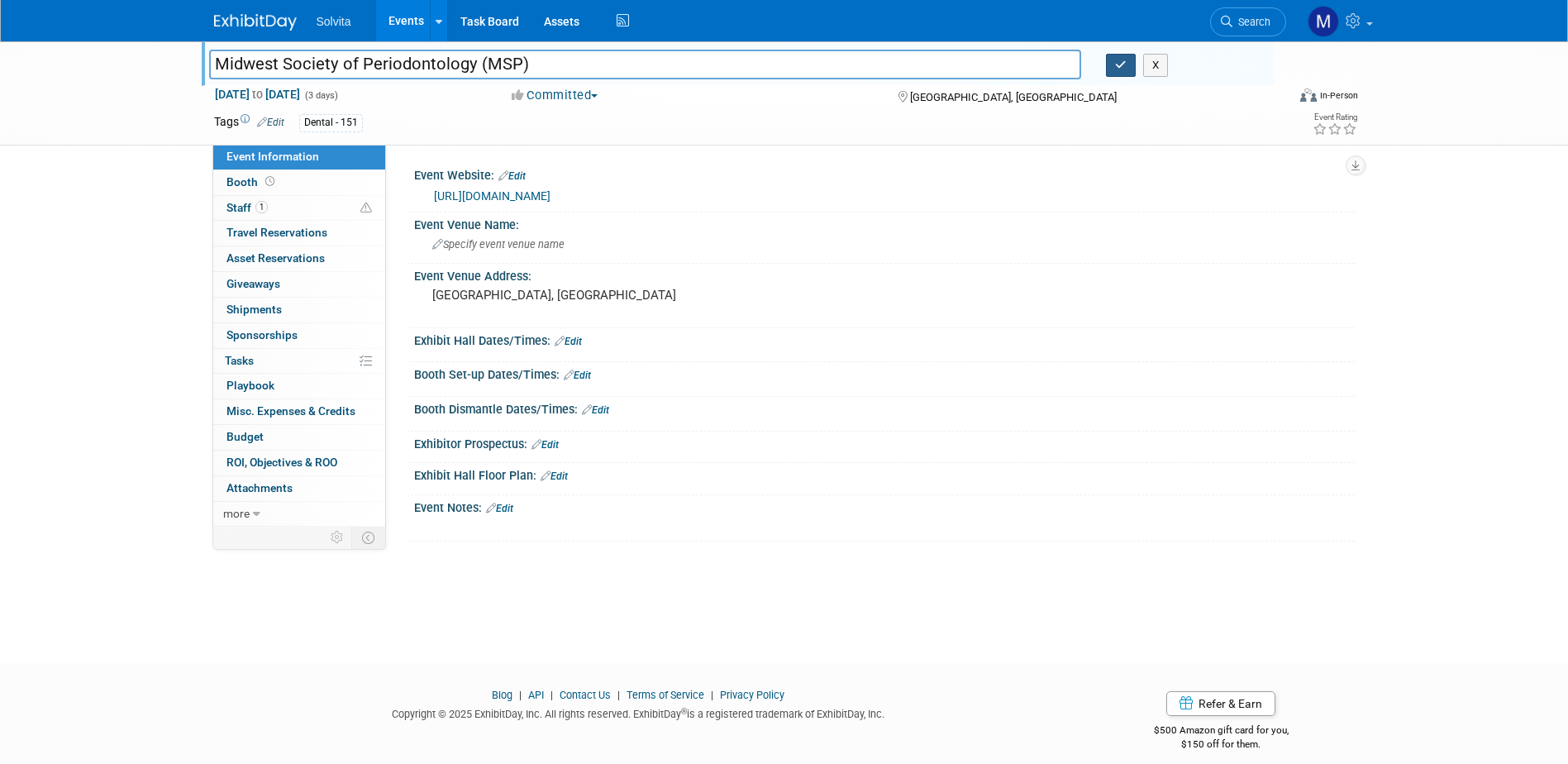
type input "Midwest Society of Periodontology (MSP)"
click at [1110, 60] on button "button" at bounding box center [1120, 65] width 30 height 23
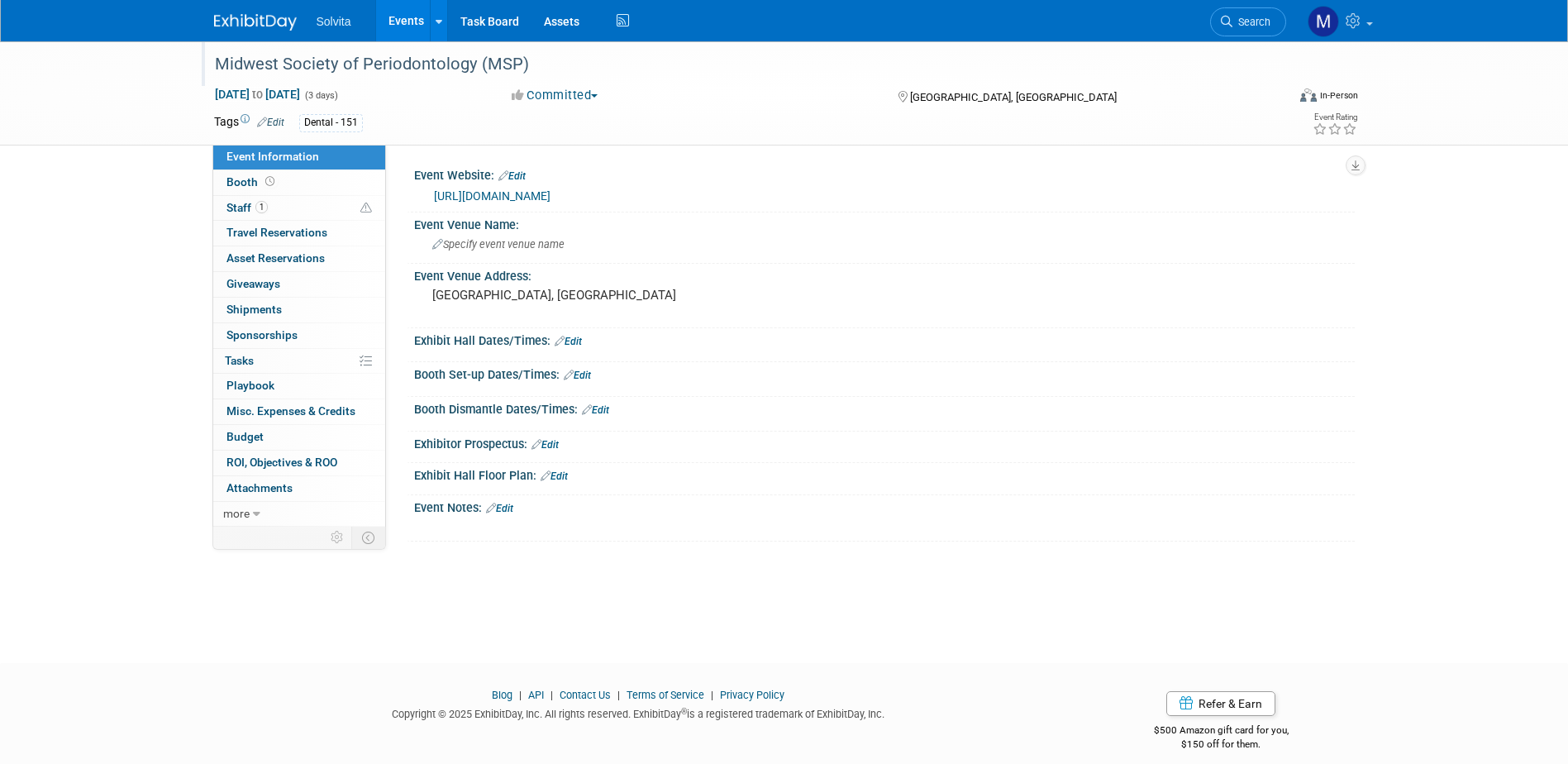
click at [411, 29] on link "Events" at bounding box center [406, 20] width 60 height 41
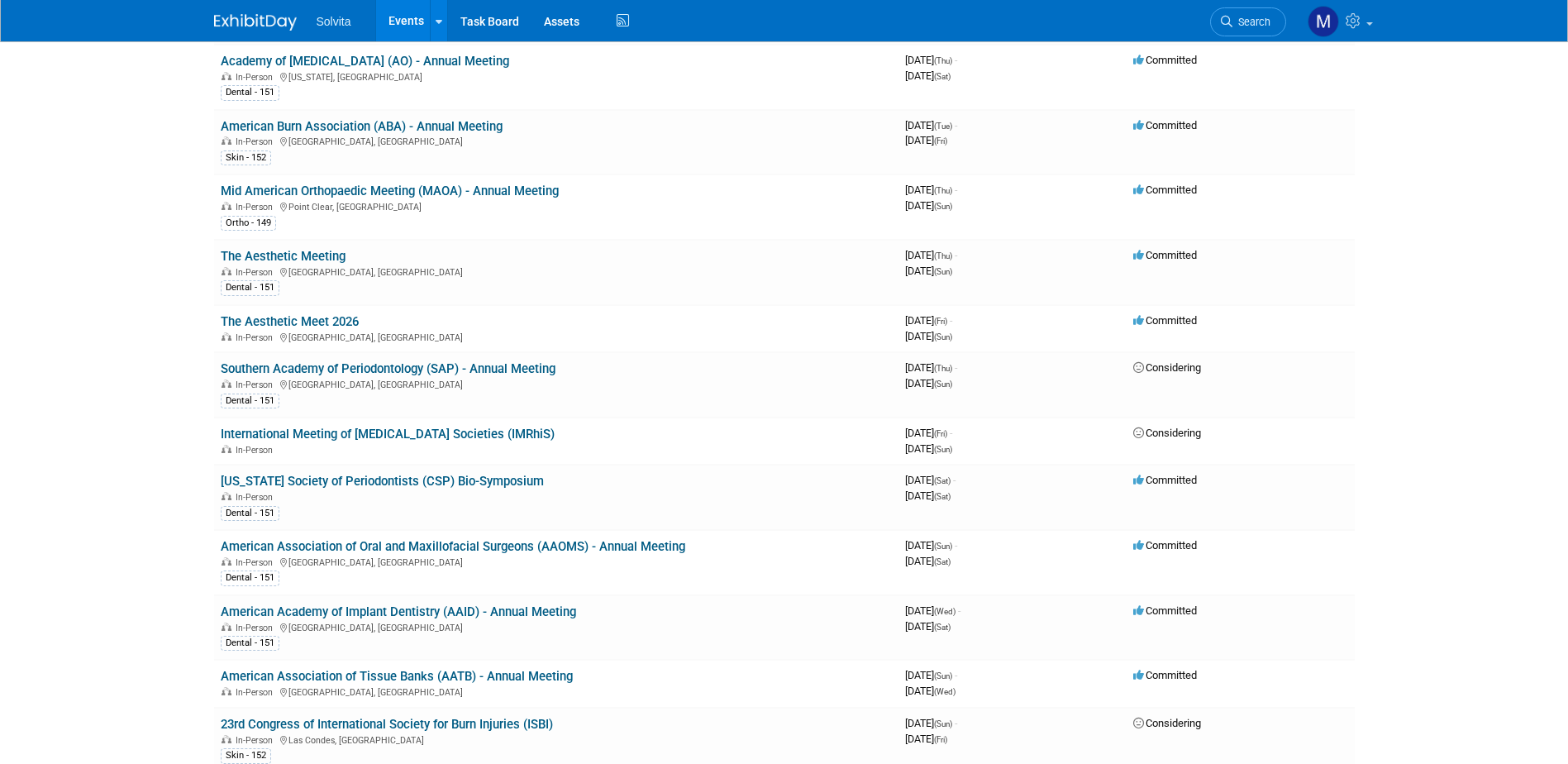
scroll to position [3141, 0]
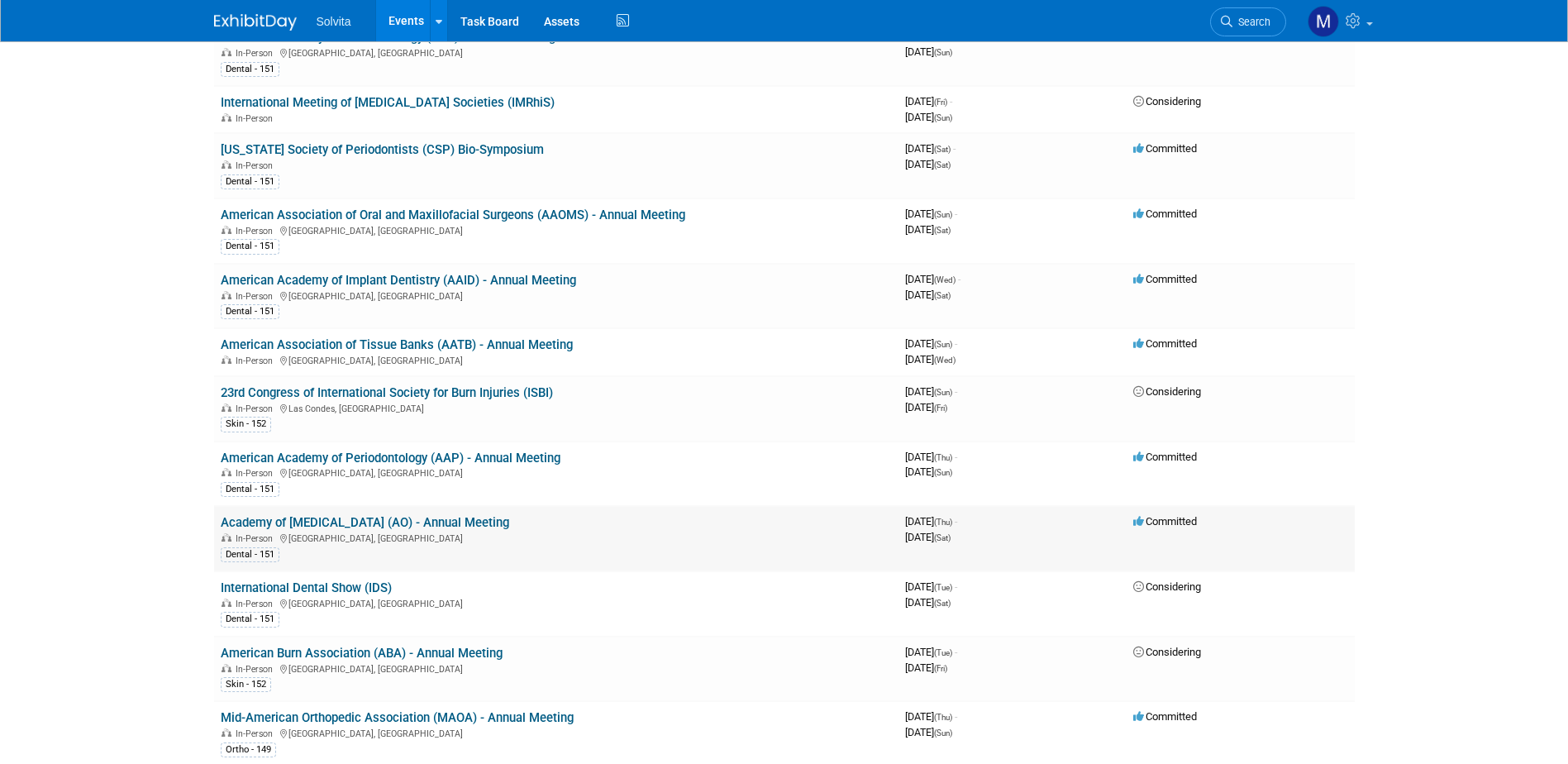
click at [309, 524] on link "Academy of [MEDICAL_DATA] (AO) - Annual Meeting" at bounding box center [364, 522] width 288 height 15
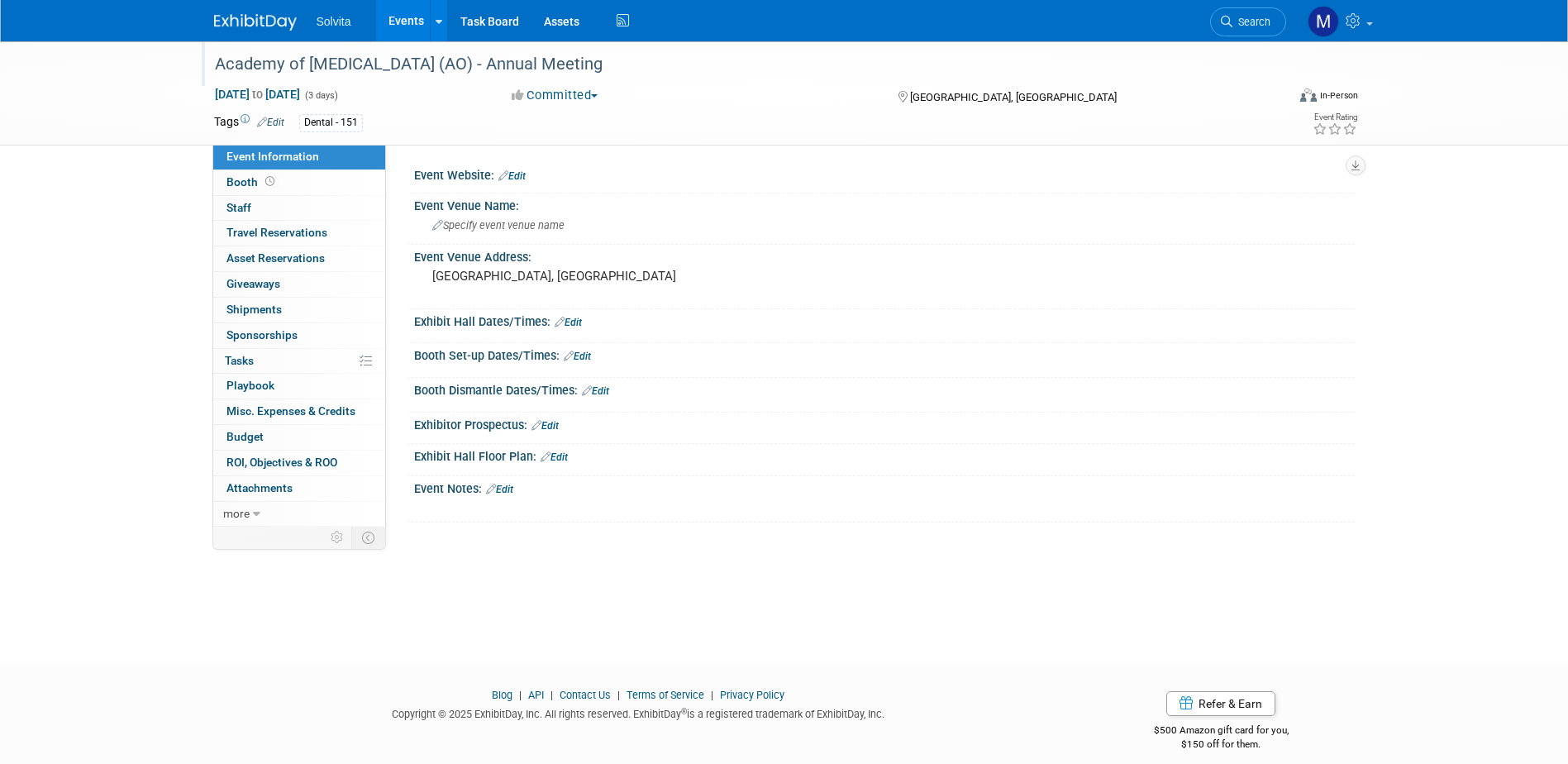
click at [539, 71] on div "Academy of [MEDICAL_DATA] (AO) - Annual Meeting" at bounding box center [735, 64] width 1052 height 30
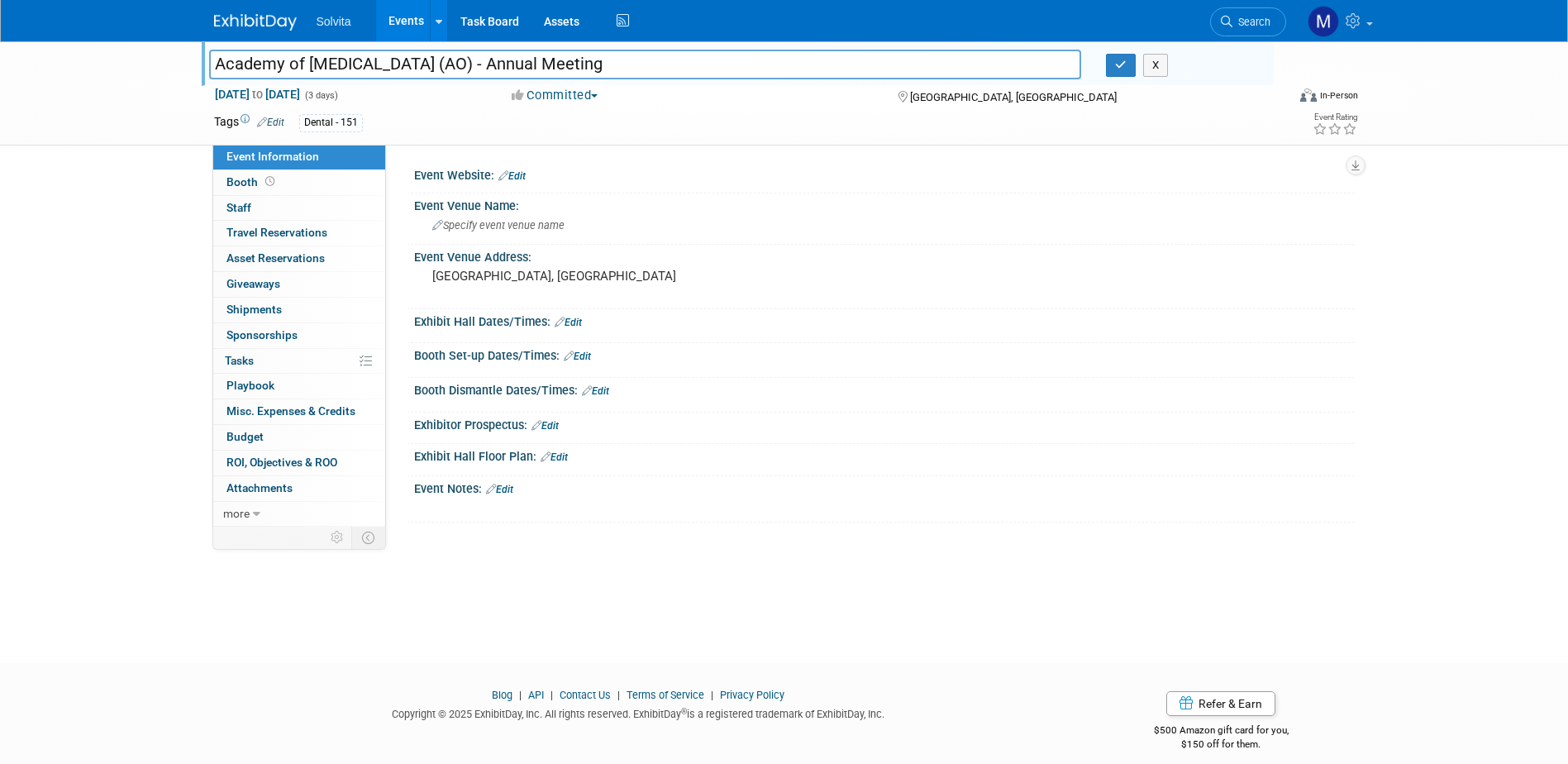
click at [489, 65] on input "Academy of [MEDICAL_DATA] (AO) - Annual Meeting" at bounding box center [645, 64] width 873 height 29
type input "Academy of [MEDICAL_DATA] Annual Meeting (A.O.)"
click at [1114, 68] on button "button" at bounding box center [1120, 65] width 30 height 23
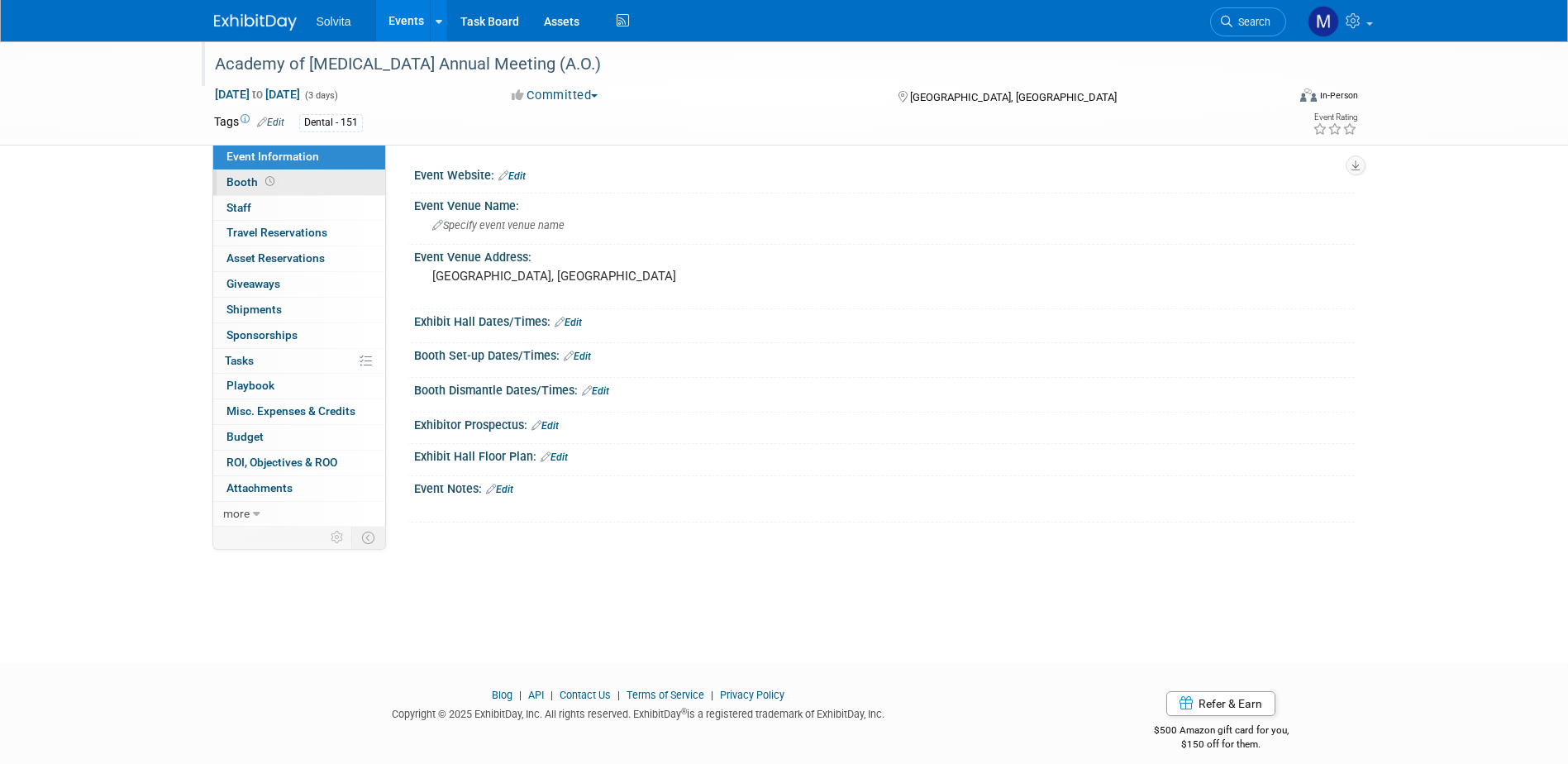
click at [229, 188] on span "Booth" at bounding box center [252, 182] width 52 height 14
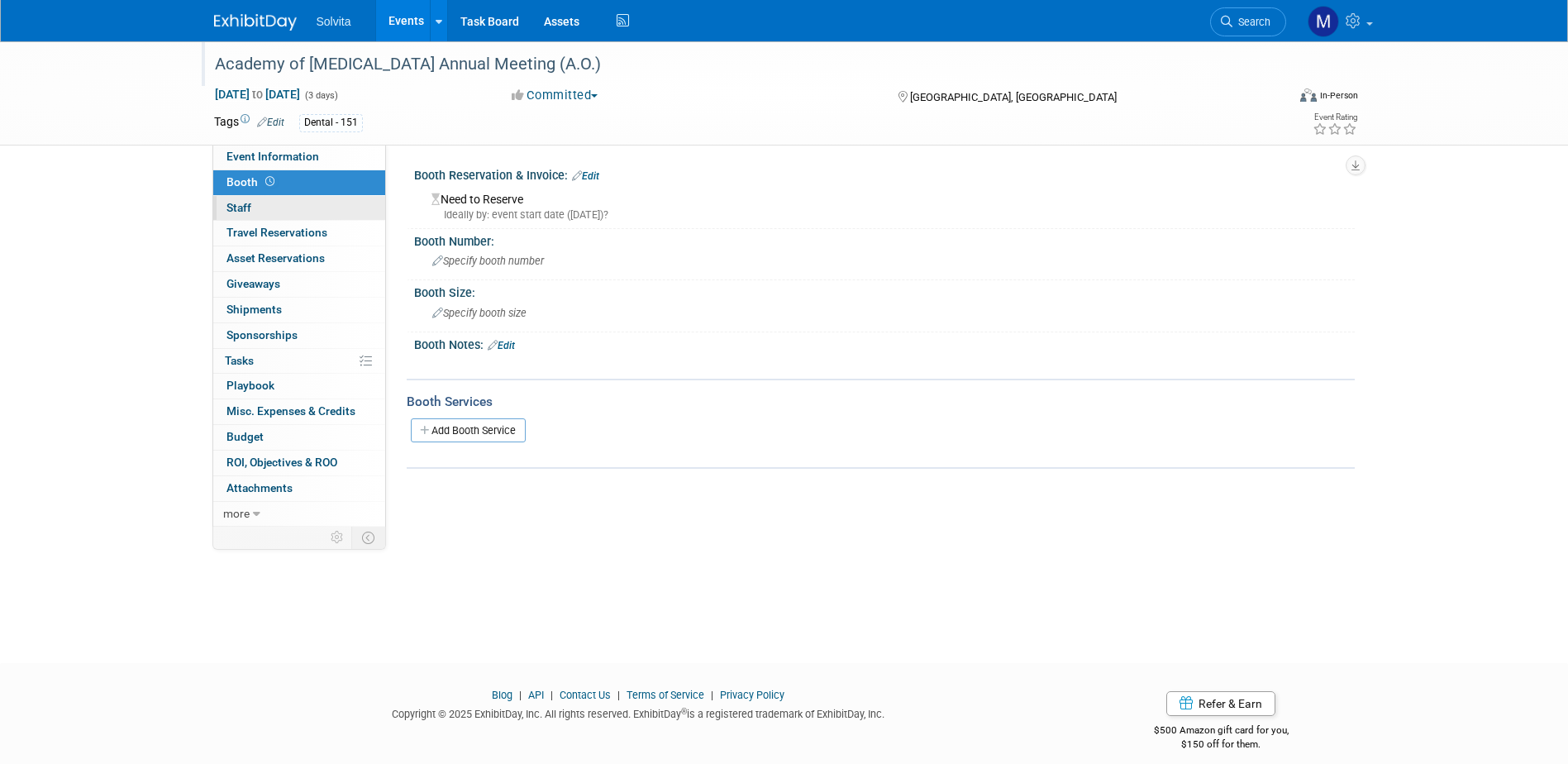
click at [245, 199] on link "0 Staff 0" at bounding box center [298, 208] width 172 height 25
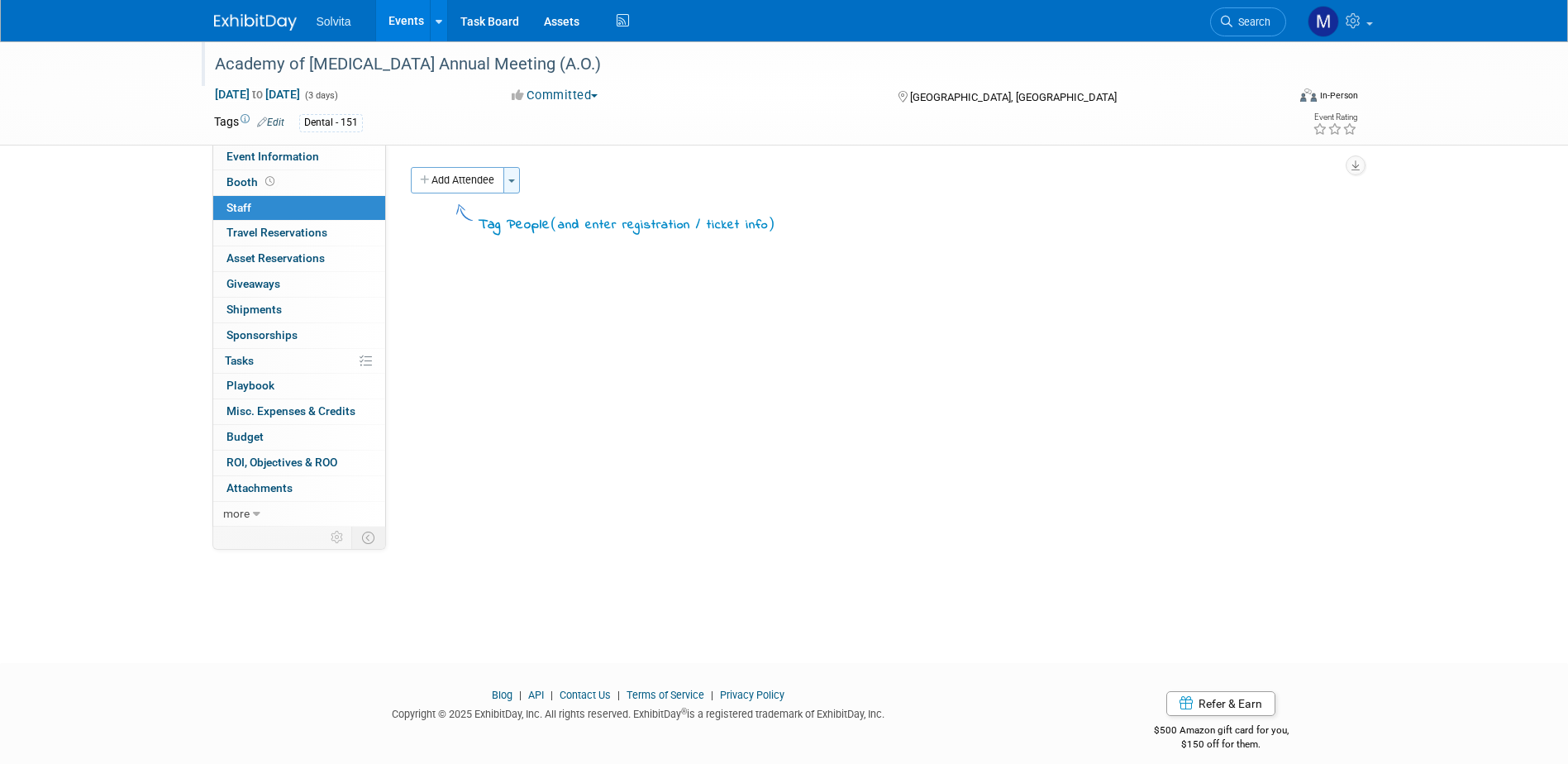
click at [520, 183] on button "Toggle Dropdown" at bounding box center [511, 180] width 17 height 26
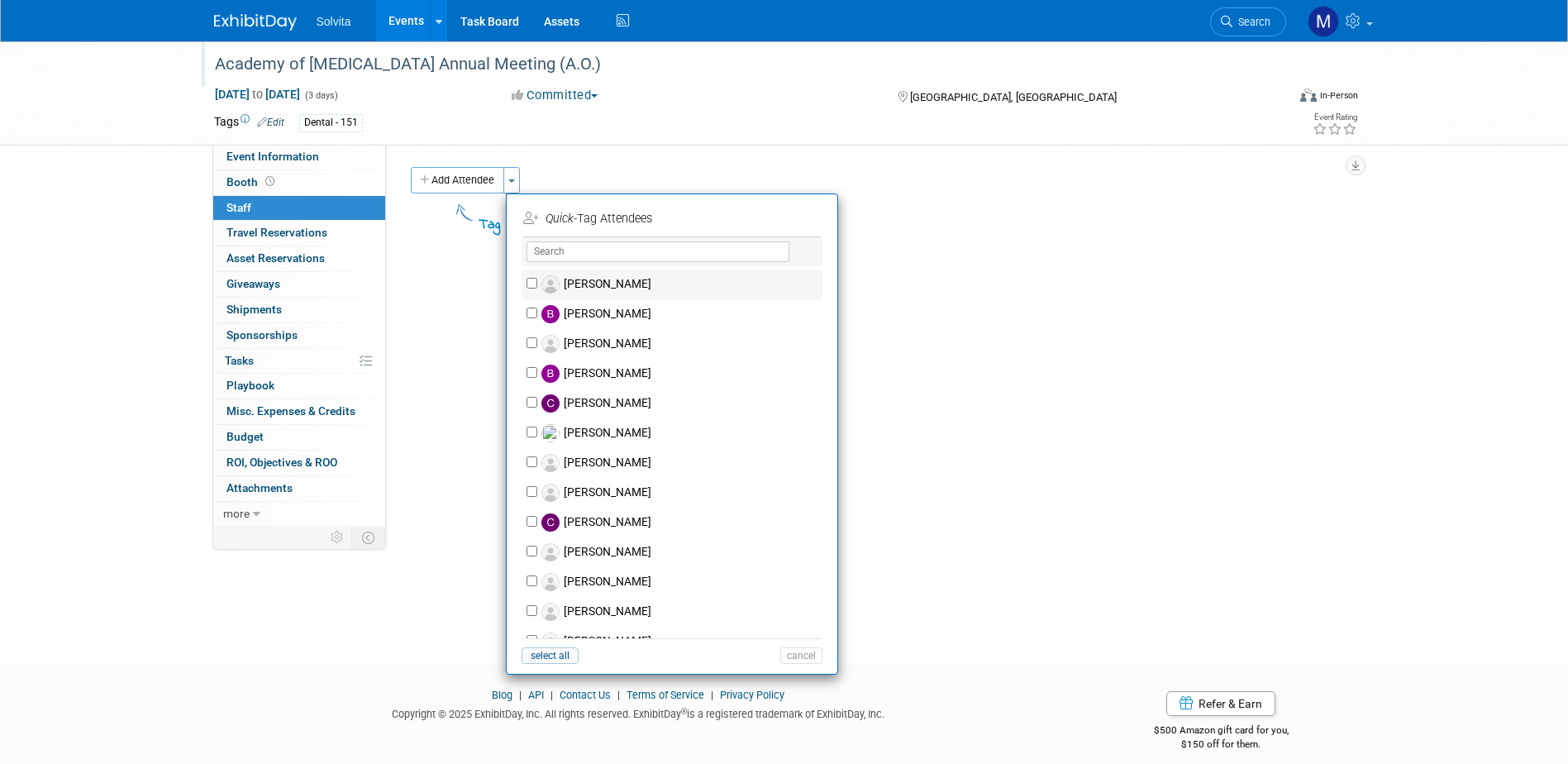
scroll to position [413, 0]
click at [541, 484] on label "Dental Events" at bounding box center [683, 492] width 291 height 30
click at [538, 486] on input "Dental Events" at bounding box center [532, 491] width 11 height 11
checkbox input "true"
click at [790, 223] on button "Apply" at bounding box center [795, 218] width 51 height 24
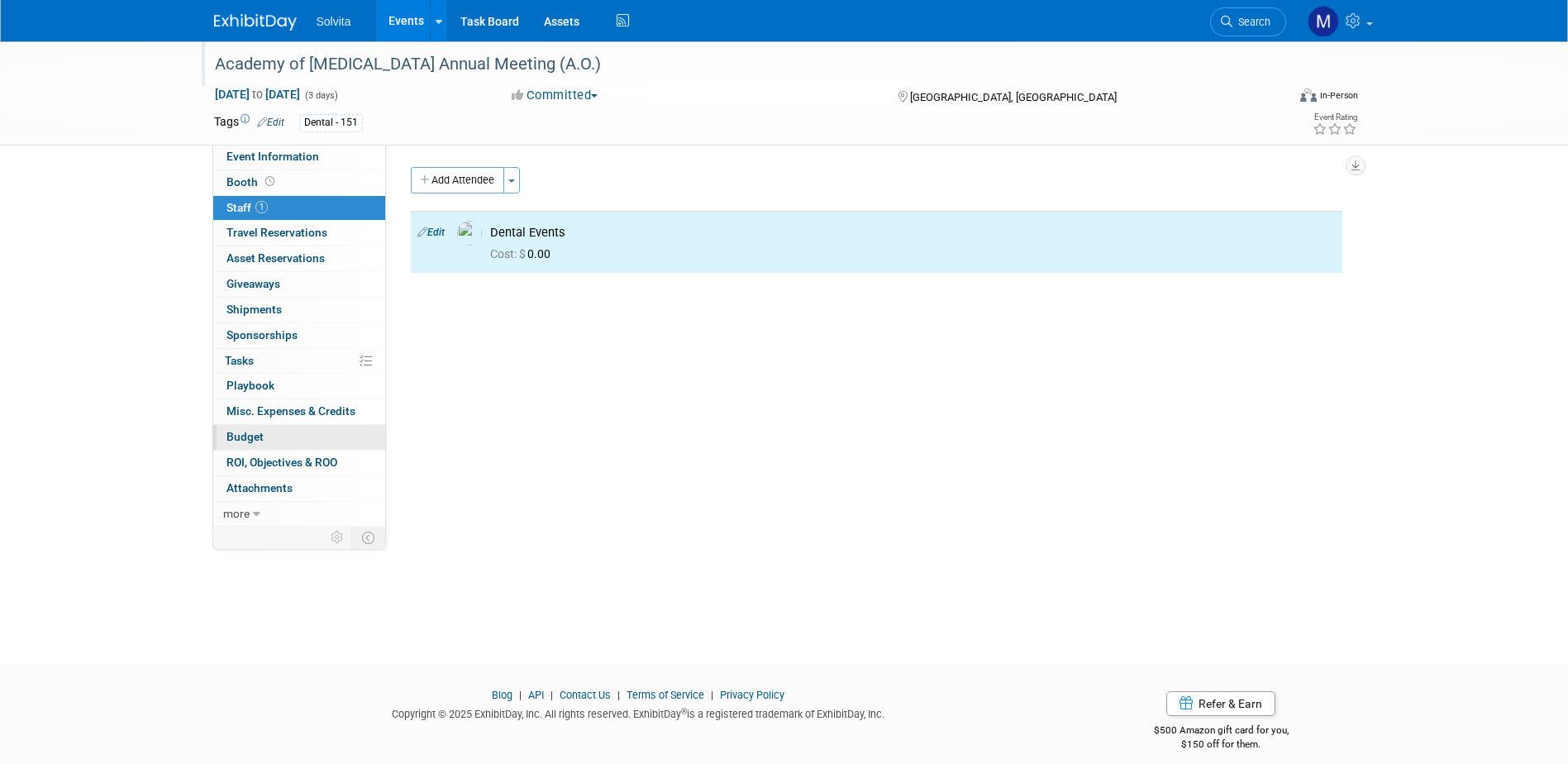
click at [280, 437] on link "Budget" at bounding box center [298, 437] width 172 height 25
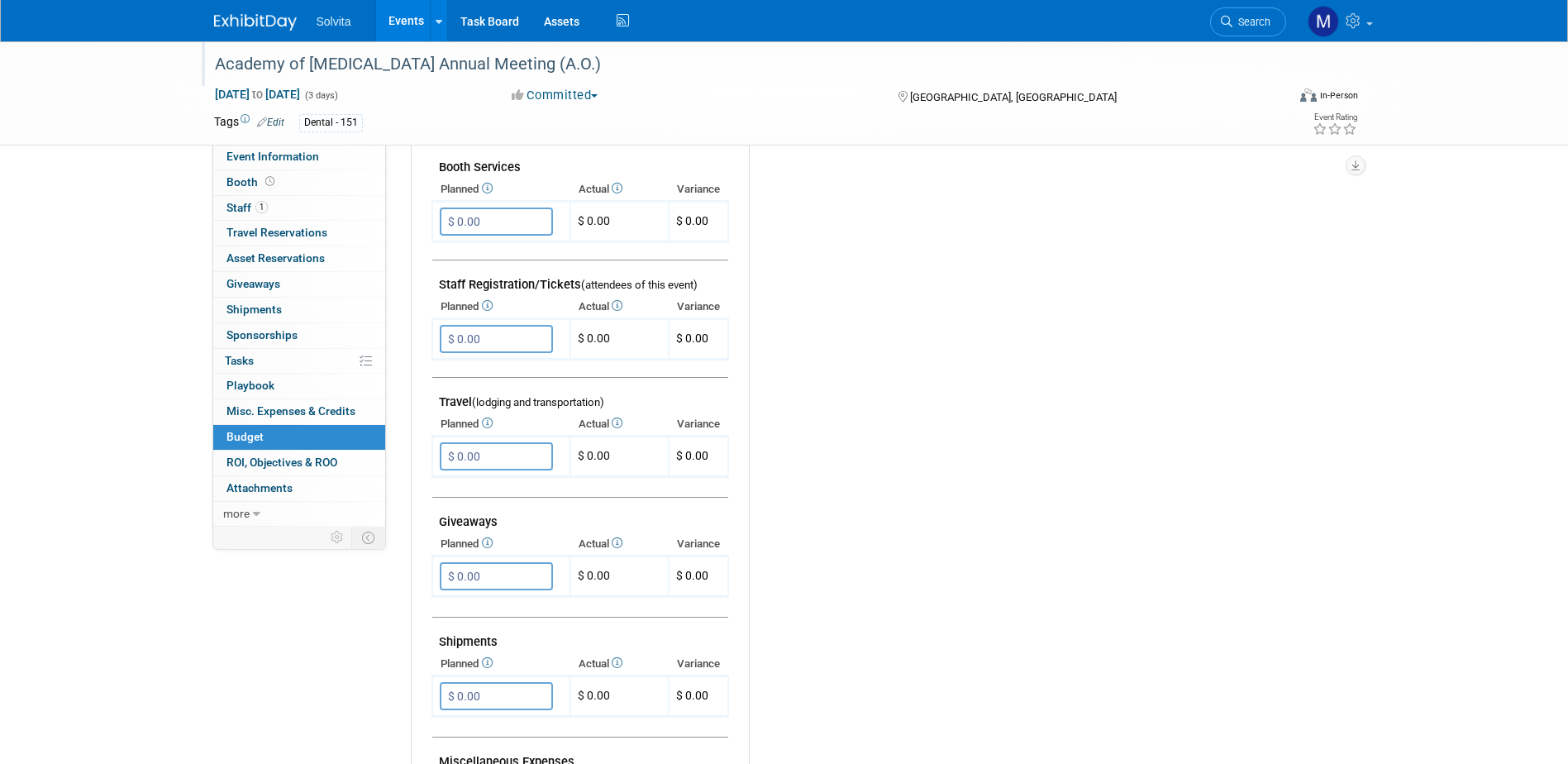
scroll to position [496, 0]
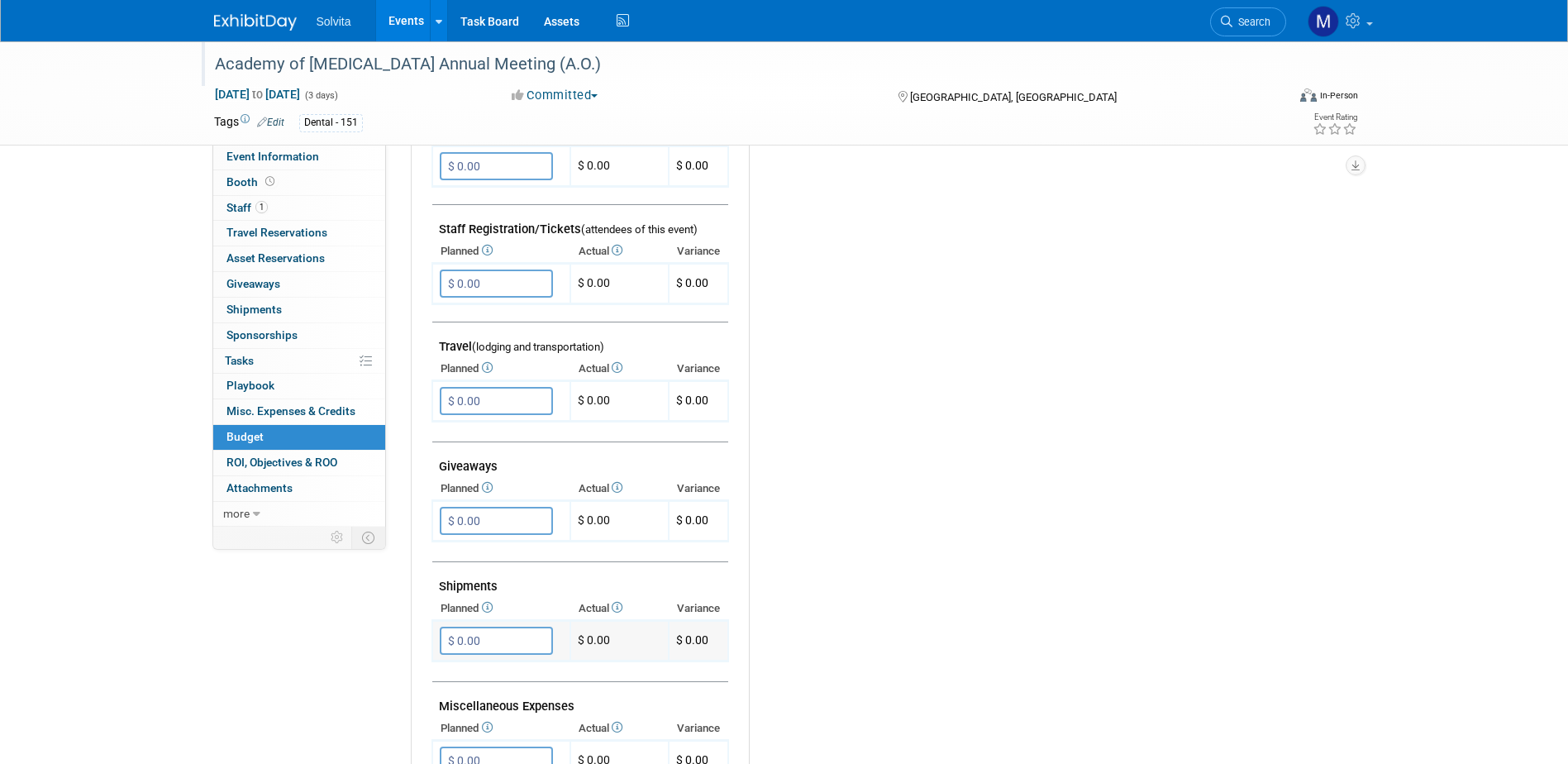
click at [516, 647] on input "$ 0.00" at bounding box center [496, 640] width 113 height 28
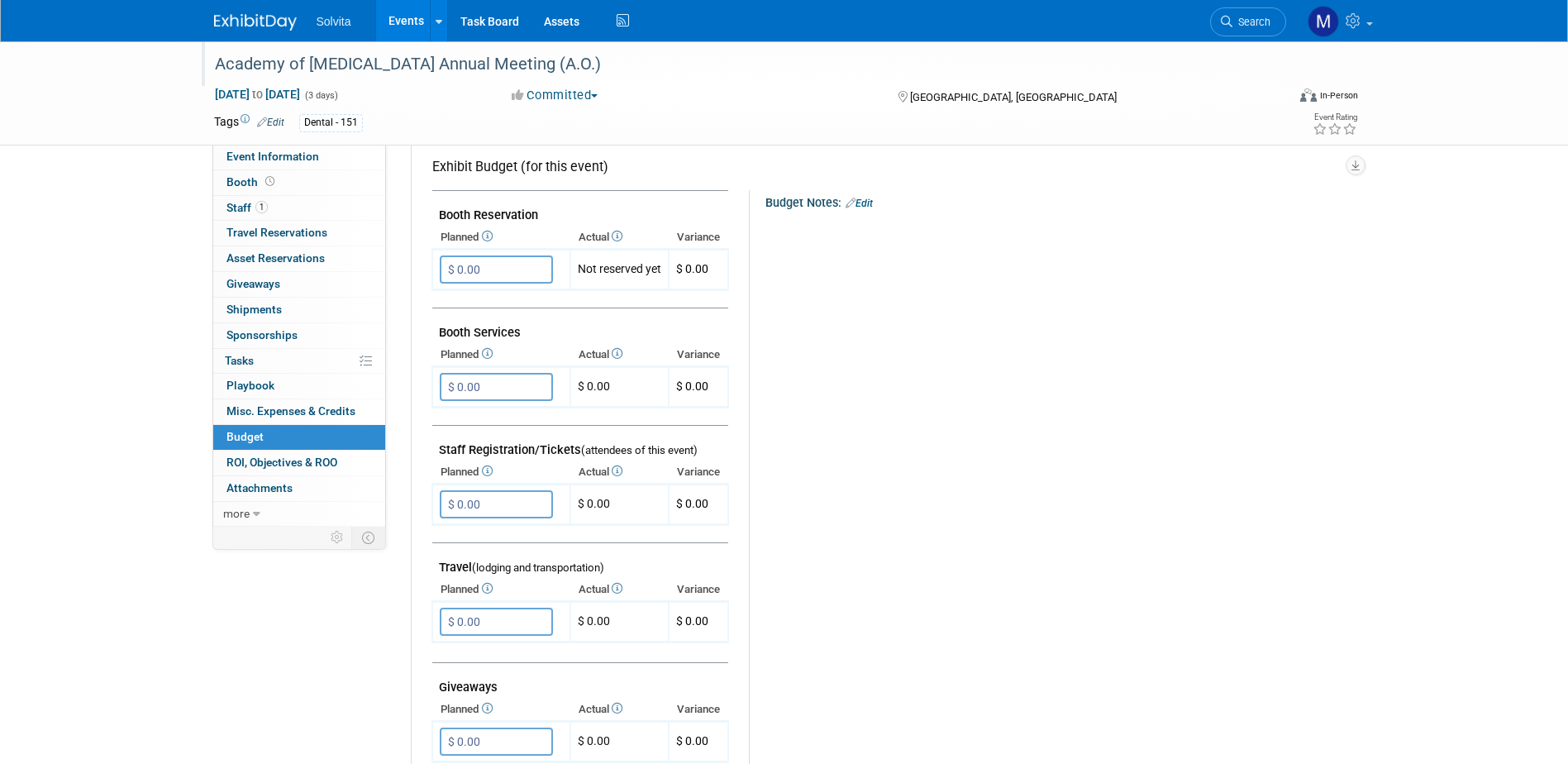
scroll to position [166, 0]
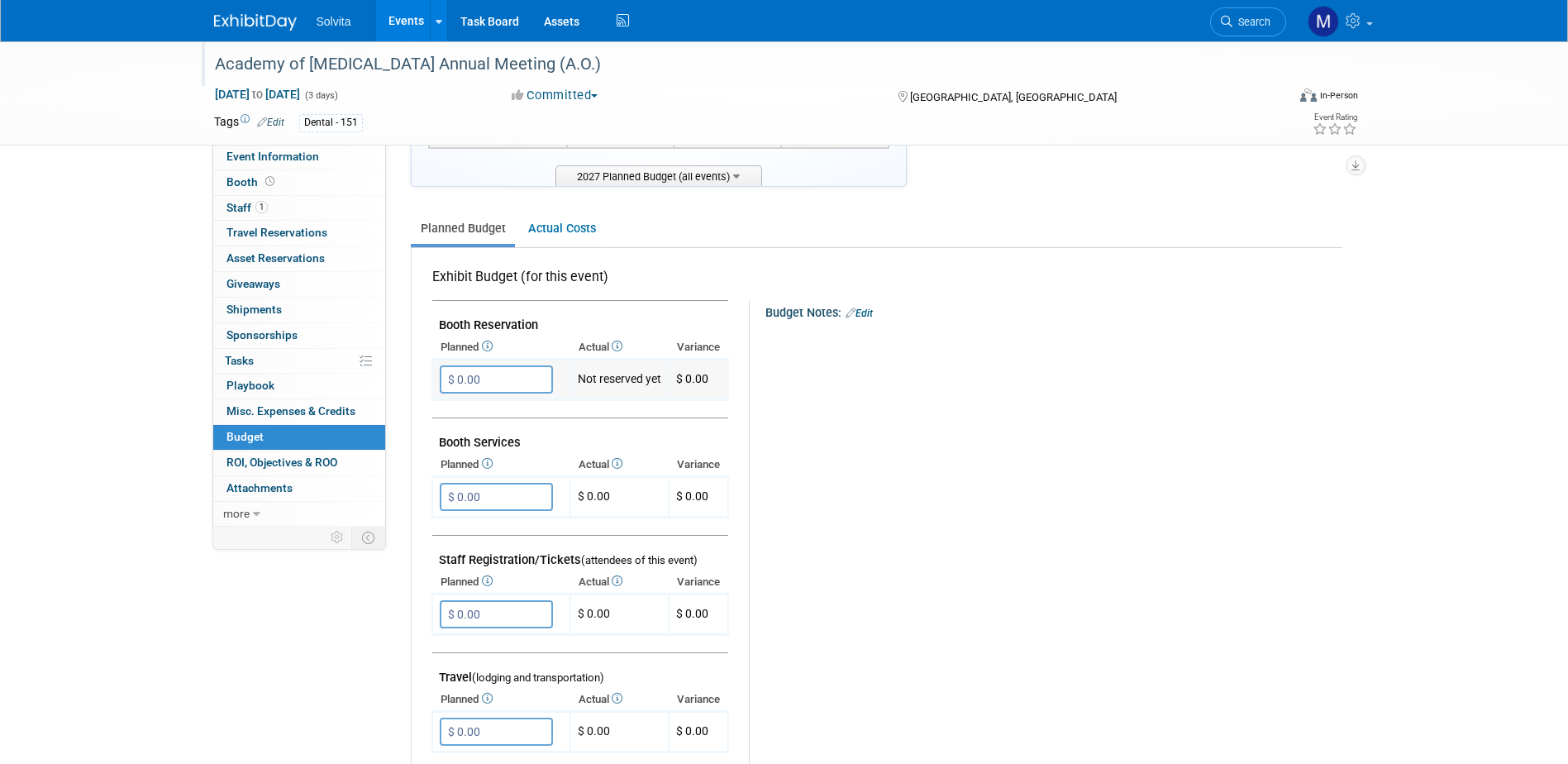
type input "$ 20,000.00"
click at [503, 379] on input "$ 0.00" at bounding box center [496, 379] width 113 height 28
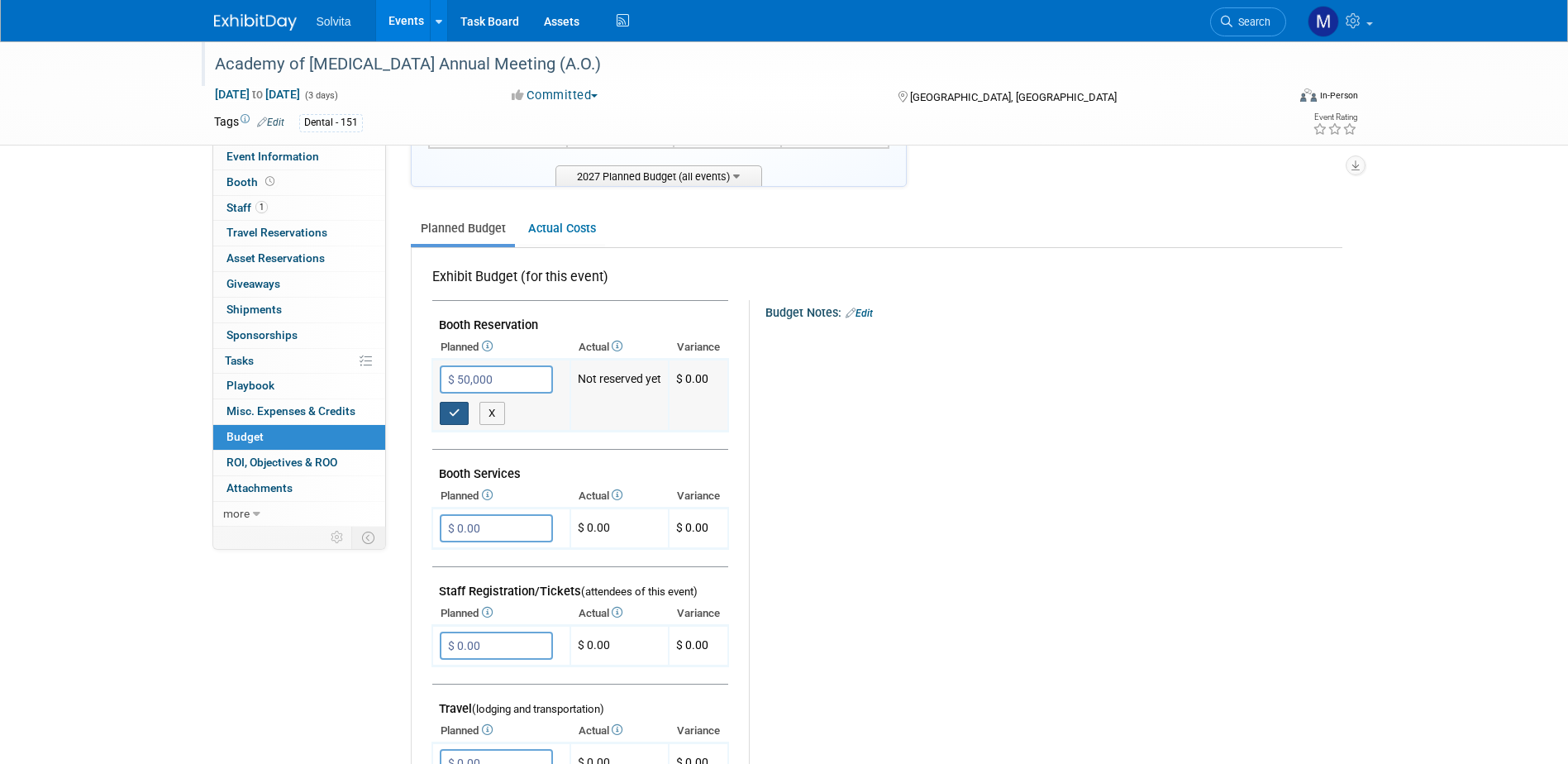
type input "$ 50,000.00"
click at [465, 411] on button "button" at bounding box center [454, 412] width 30 height 23
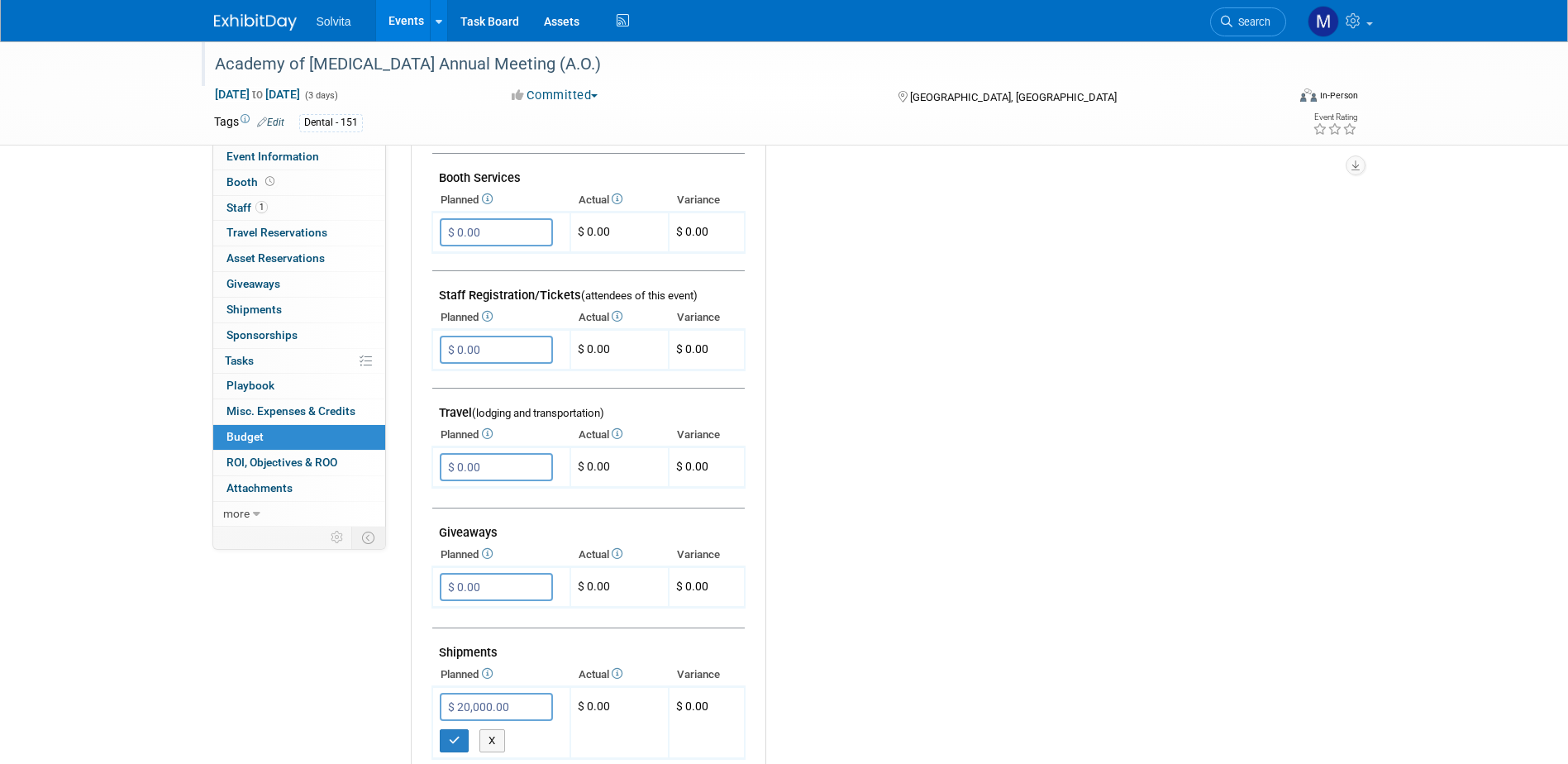
scroll to position [661, 0]
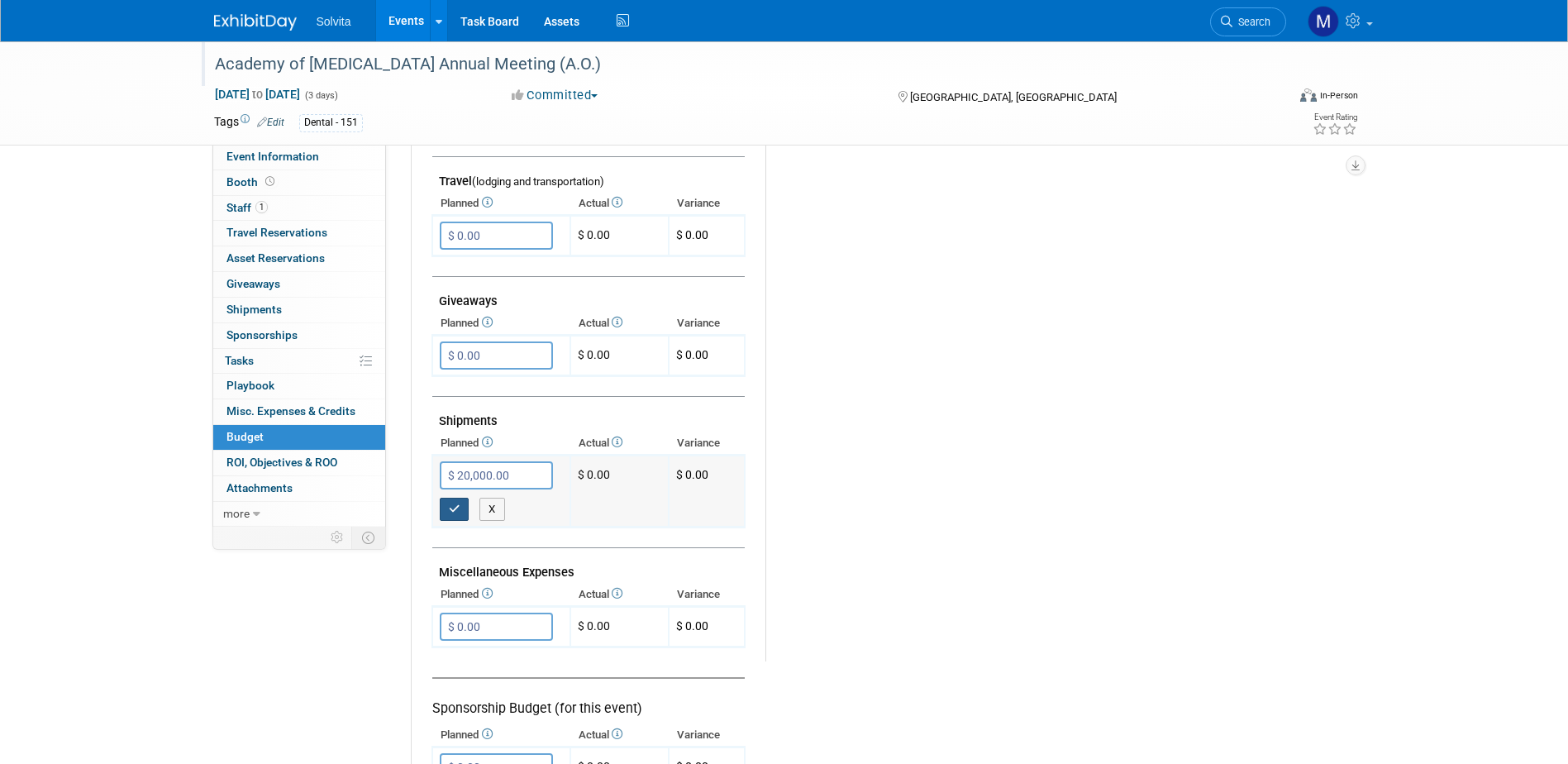
click at [445, 509] on button "button" at bounding box center [454, 509] width 30 height 23
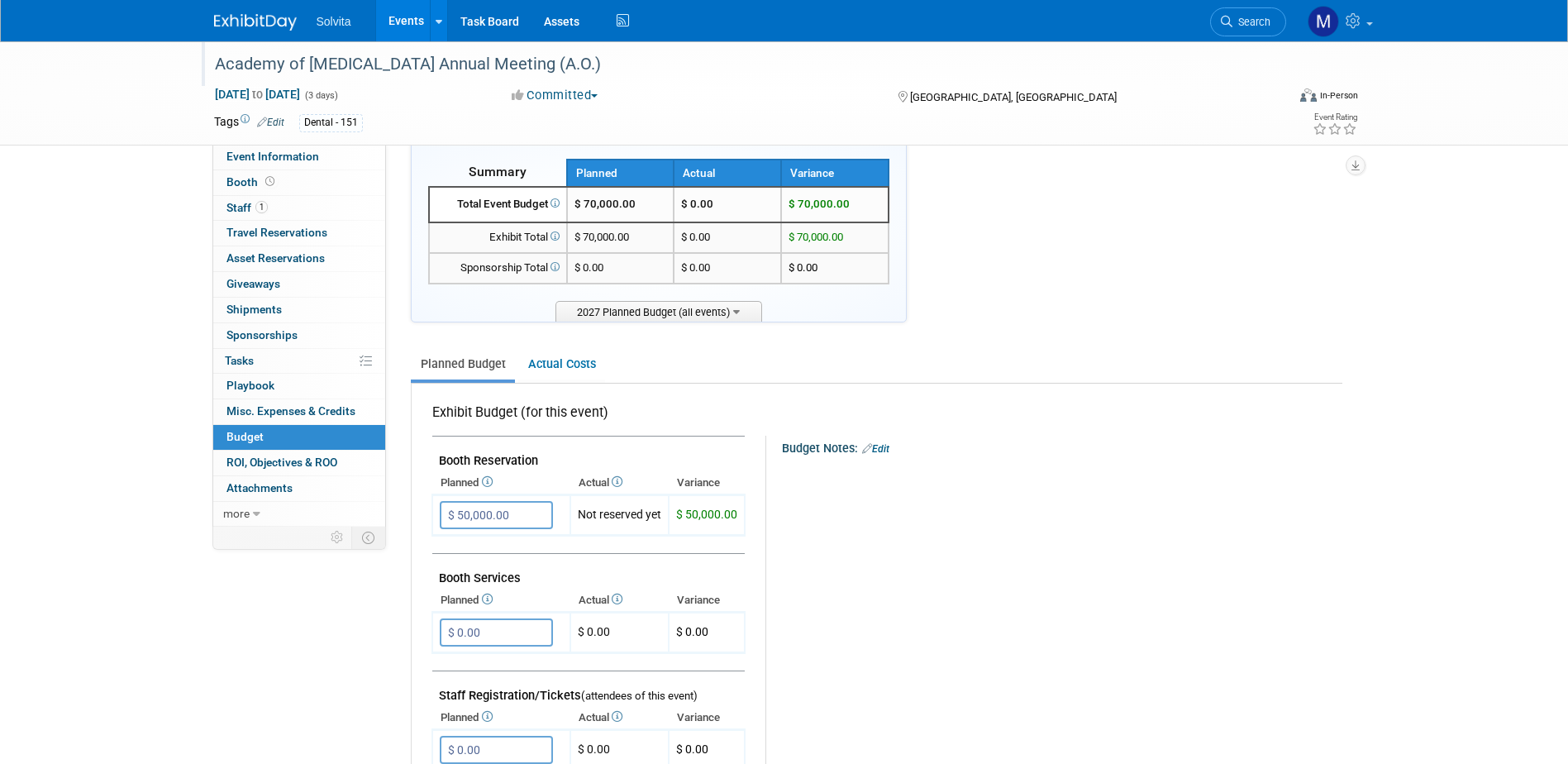
scroll to position [0, 0]
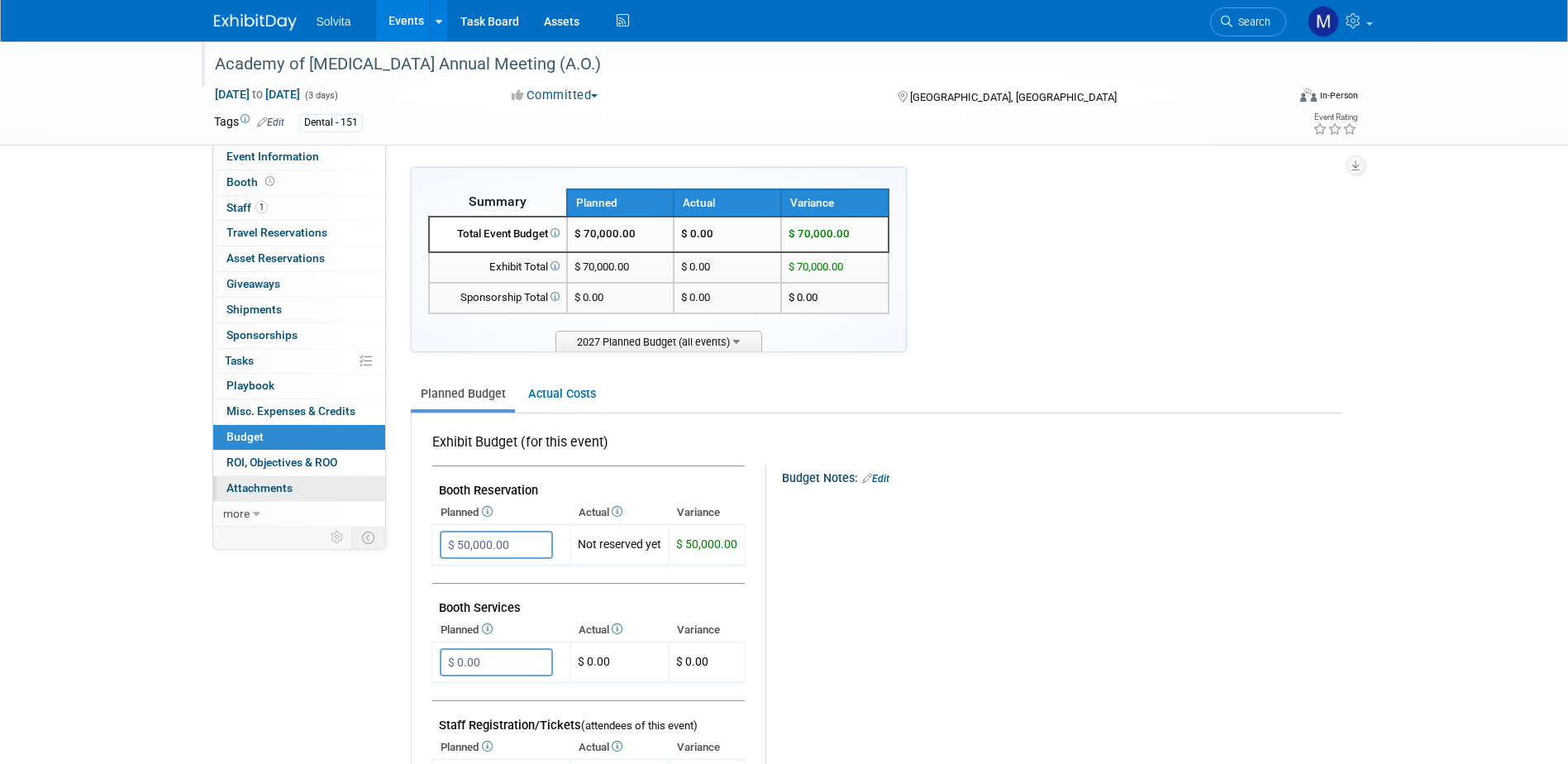
click at [238, 486] on span "Attachments 0" at bounding box center [260, 488] width 66 height 14
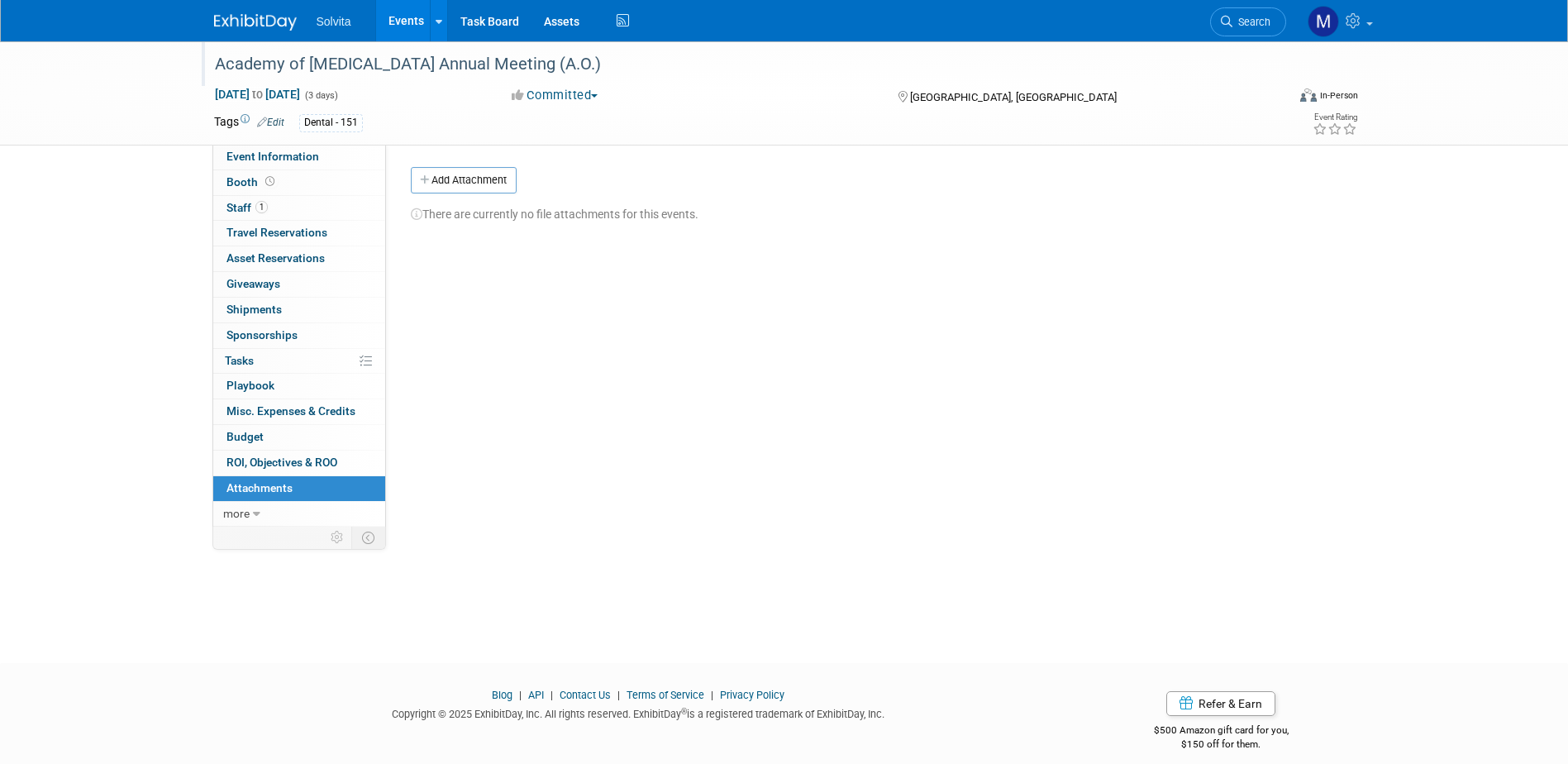
click at [420, 13] on link "Events" at bounding box center [406, 20] width 60 height 41
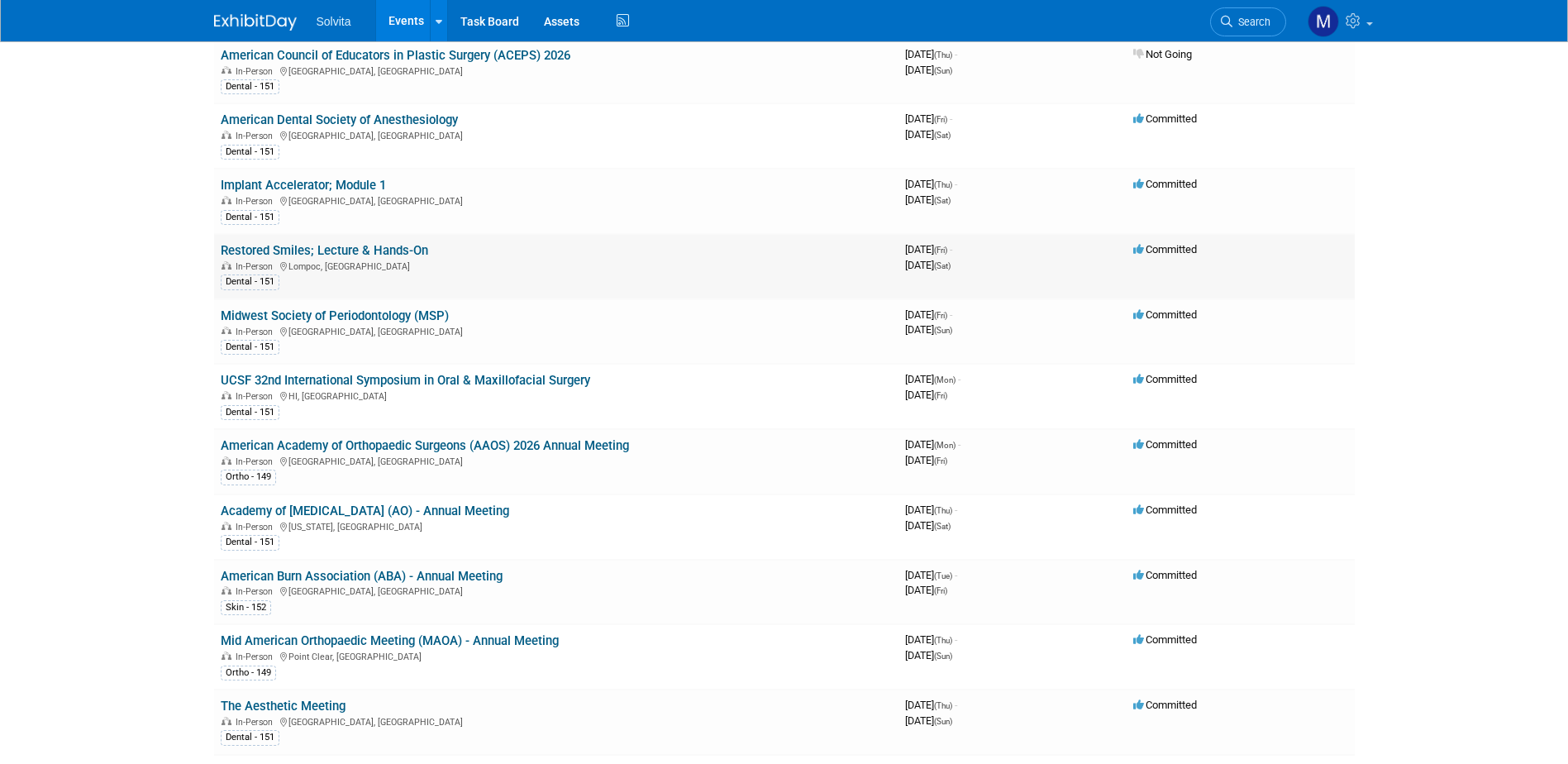
scroll to position [2397, 0]
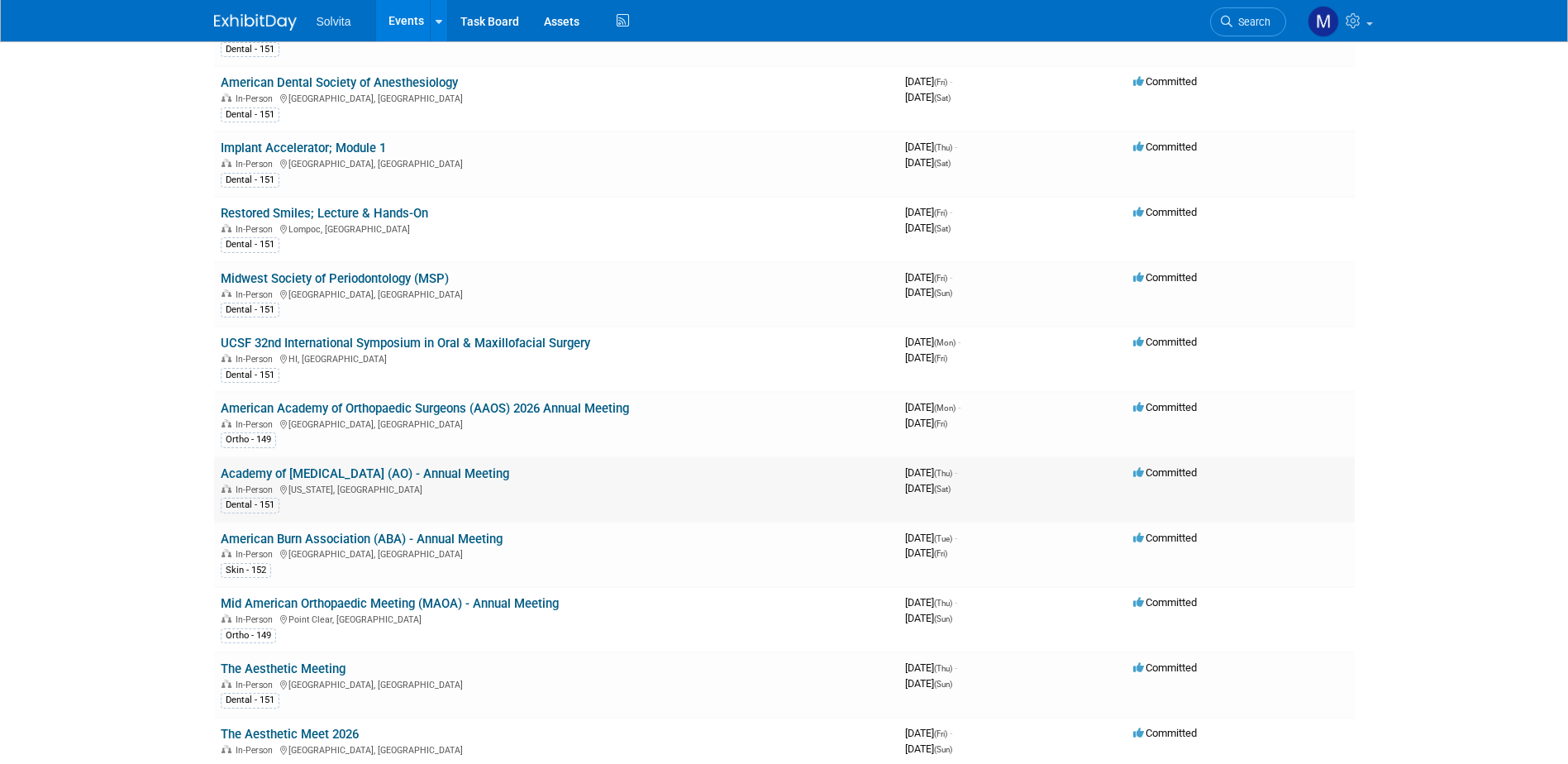
click at [354, 471] on link "Academy of [MEDICAL_DATA] (AO) - Annual Meeting" at bounding box center [364, 473] width 288 height 15
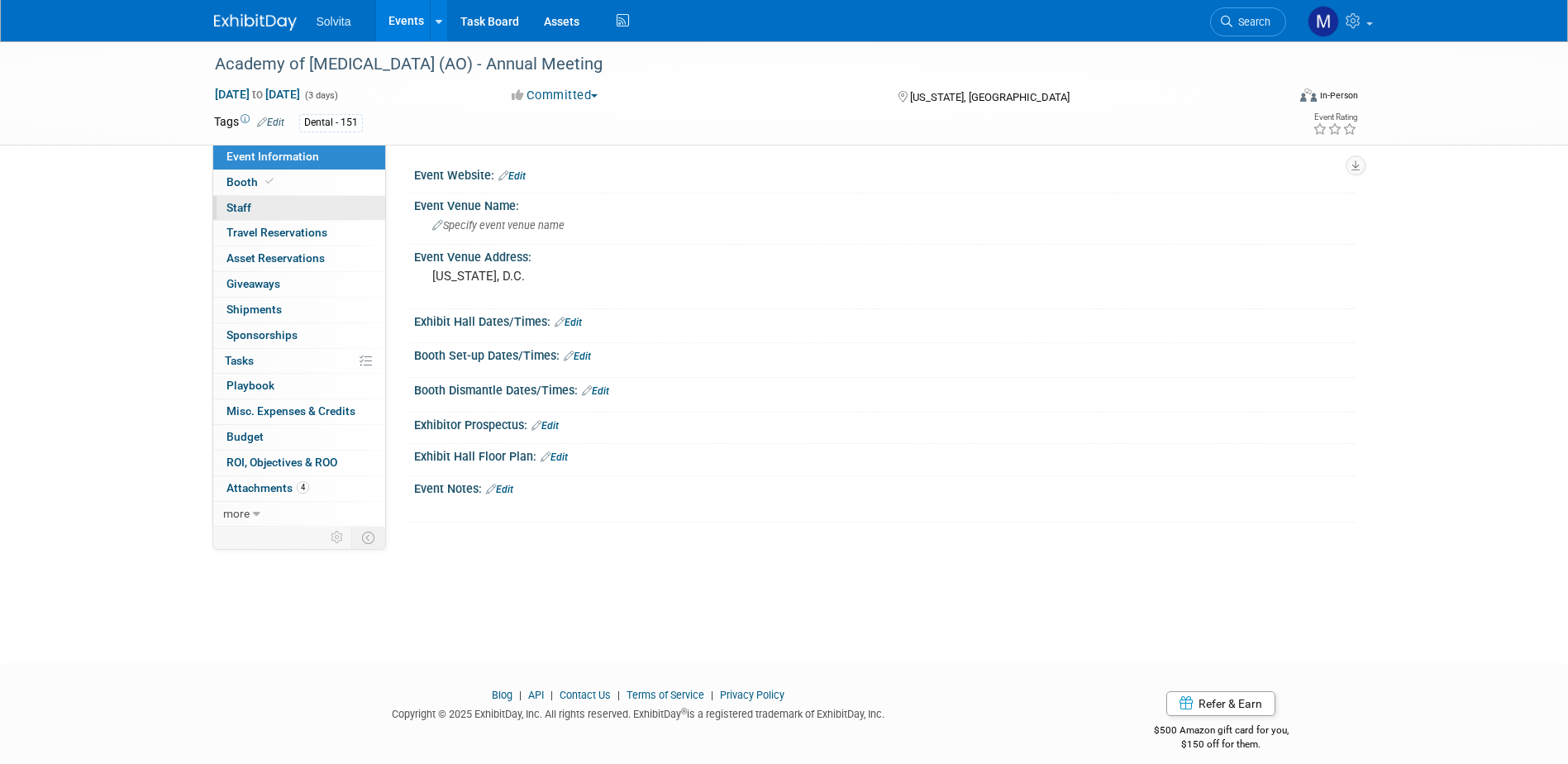
click at [254, 202] on link "0 Staff 0" at bounding box center [298, 208] width 172 height 25
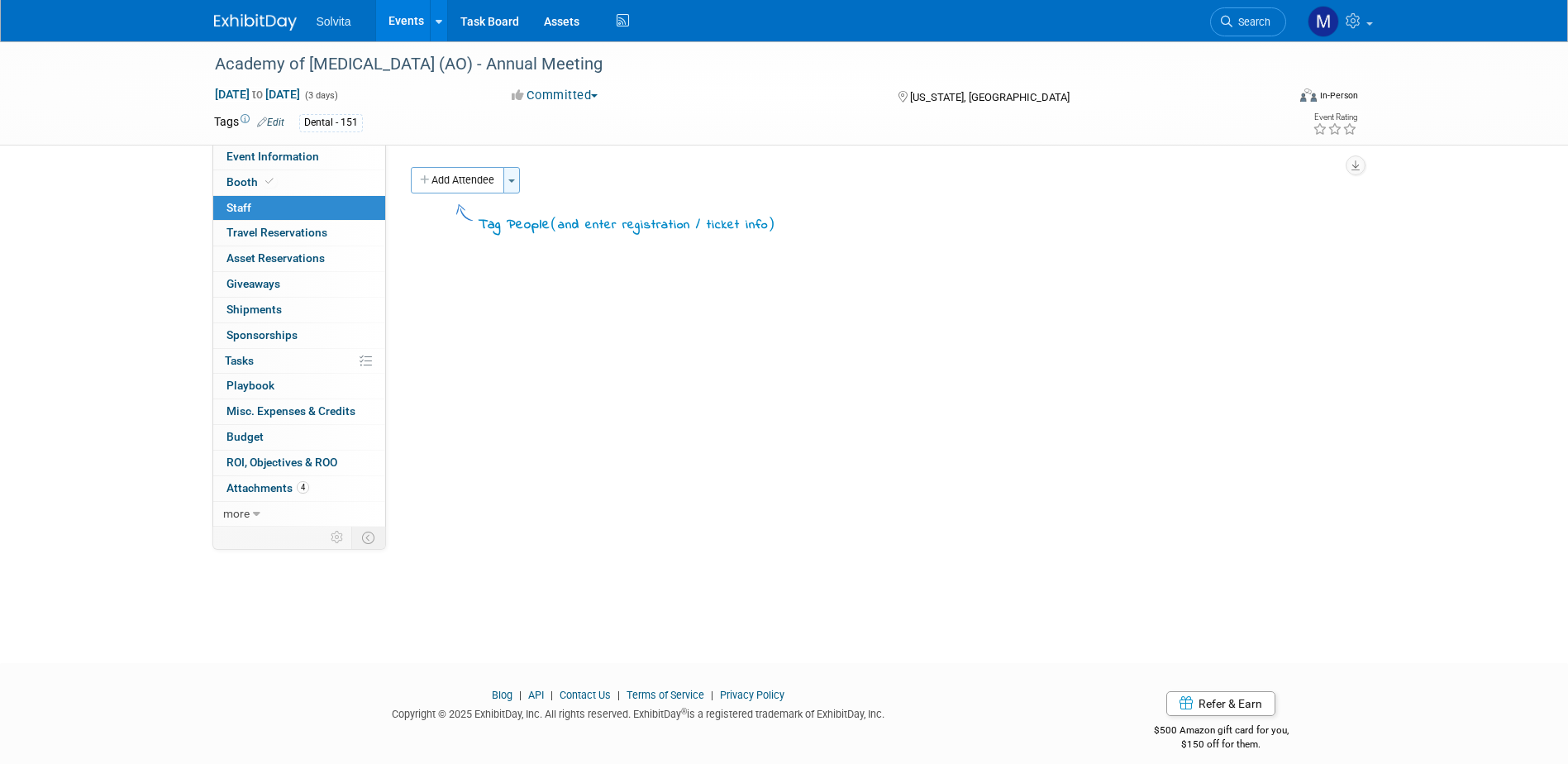
click at [514, 177] on button "Toggle Dropdown" at bounding box center [511, 180] width 17 height 26
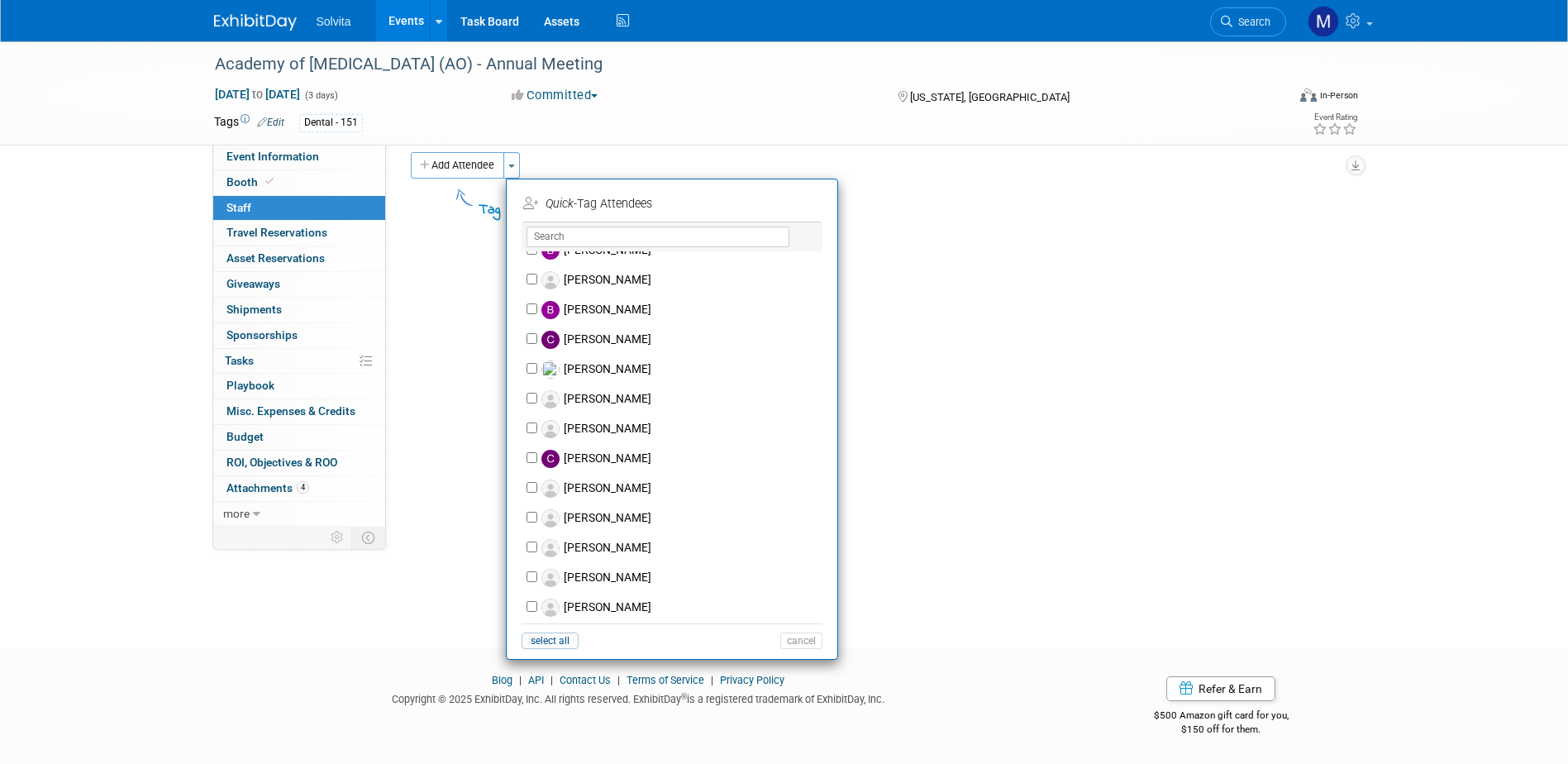
scroll to position [413, 0]
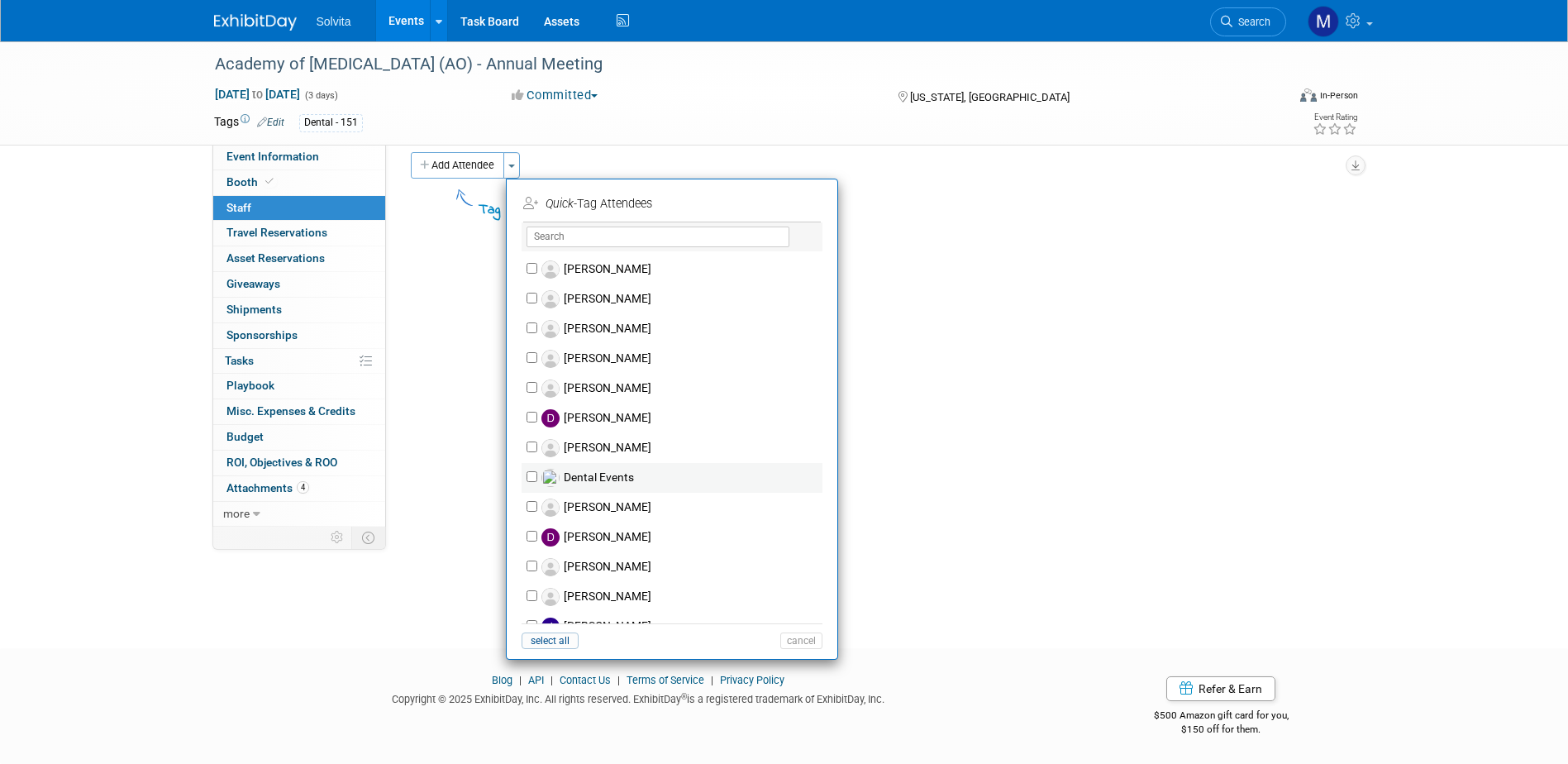
click at [533, 467] on div "Dental Events" at bounding box center [672, 478] width 301 height 30
click at [541, 476] on label "Dental Events" at bounding box center [683, 478] width 291 height 30
click at [538, 476] on input "Dental Events" at bounding box center [532, 476] width 11 height 11
checkbox input "true"
click at [834, 200] on li "Quick -Tag Attendees 1 selected Apply" at bounding box center [671, 203] width 331 height 39
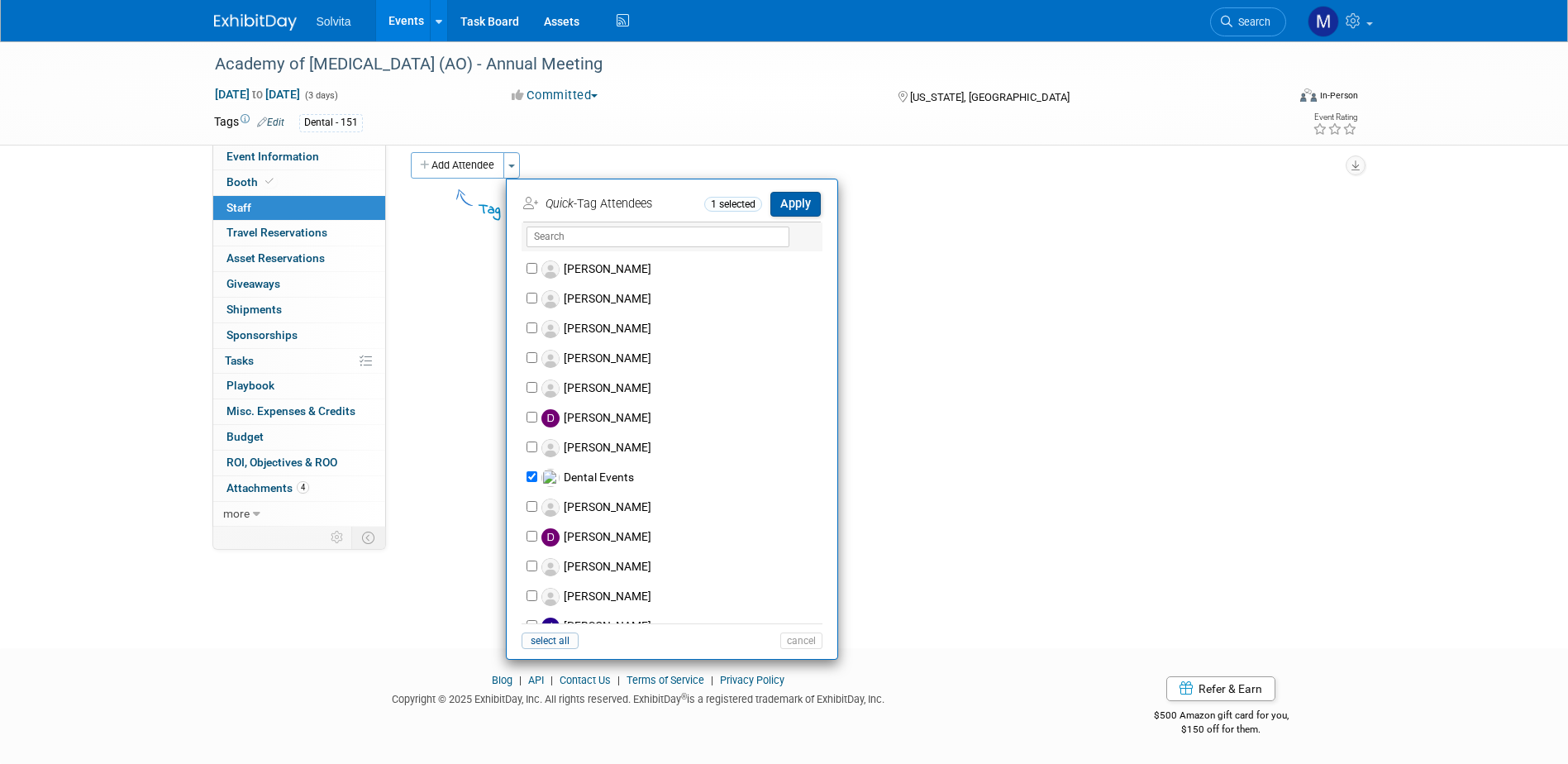
click at [810, 203] on button "Apply" at bounding box center [795, 204] width 51 height 24
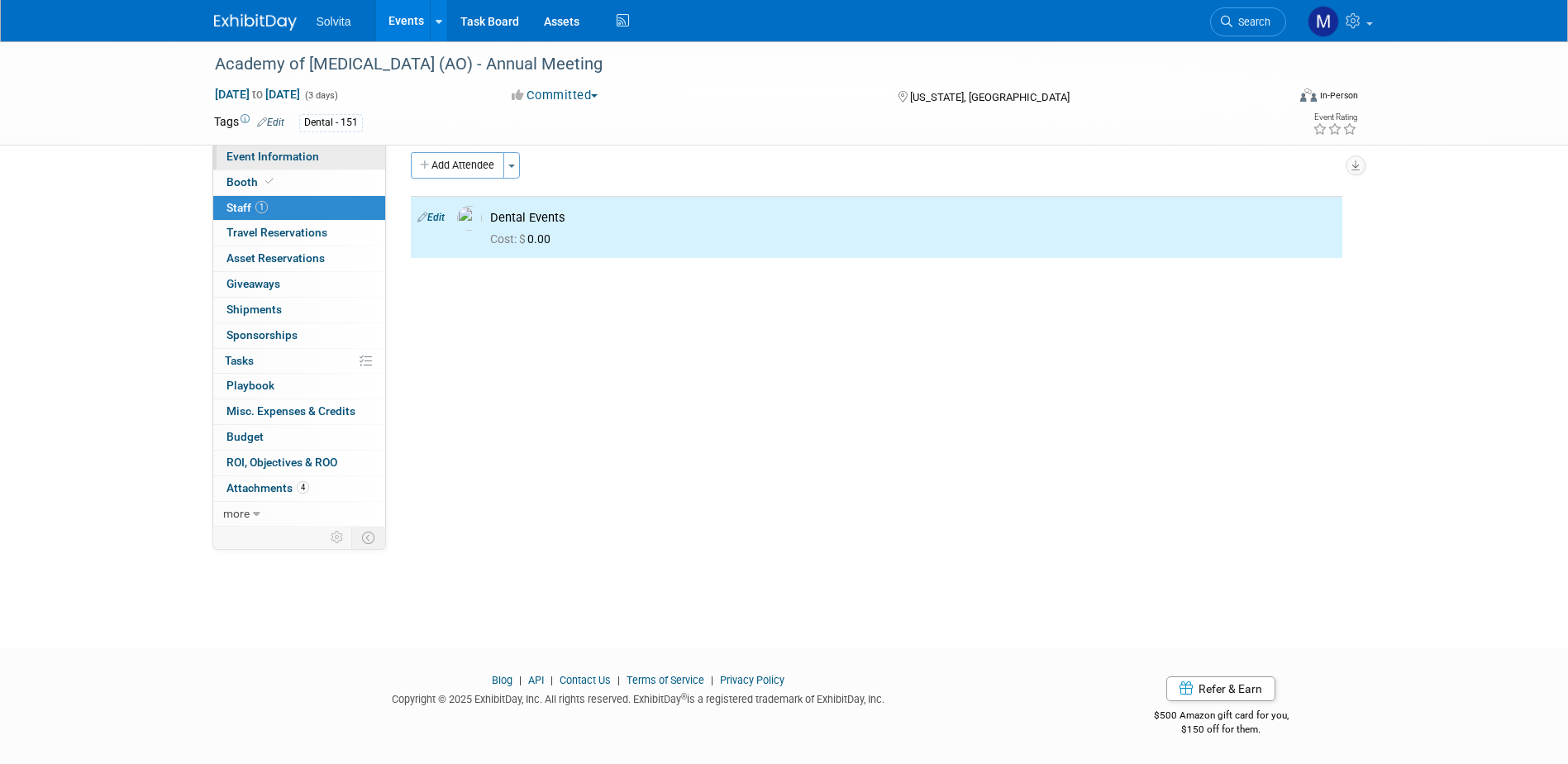
click at [320, 148] on link "Event Information" at bounding box center [298, 156] width 172 height 25
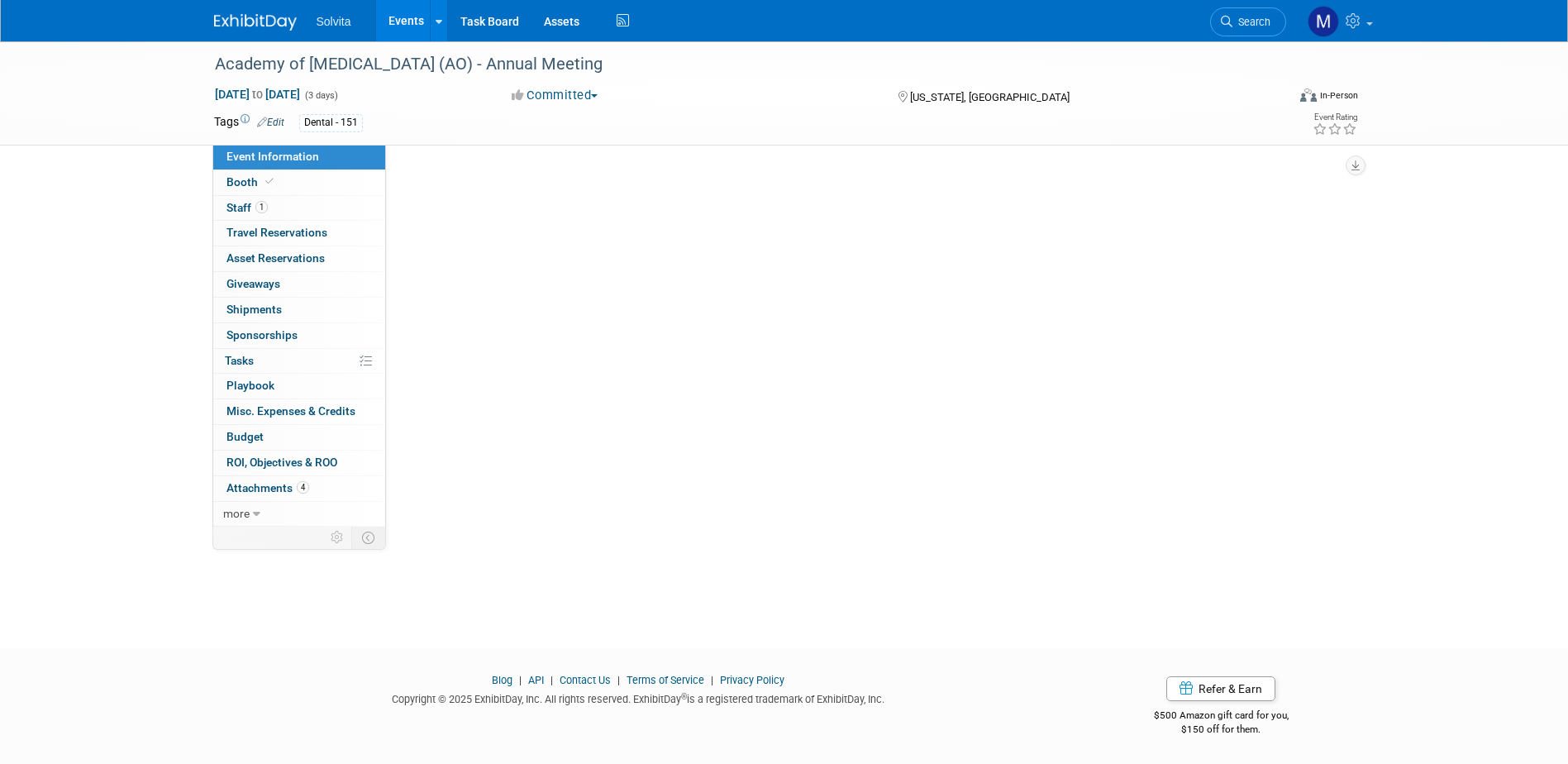
scroll to position [0, 0]
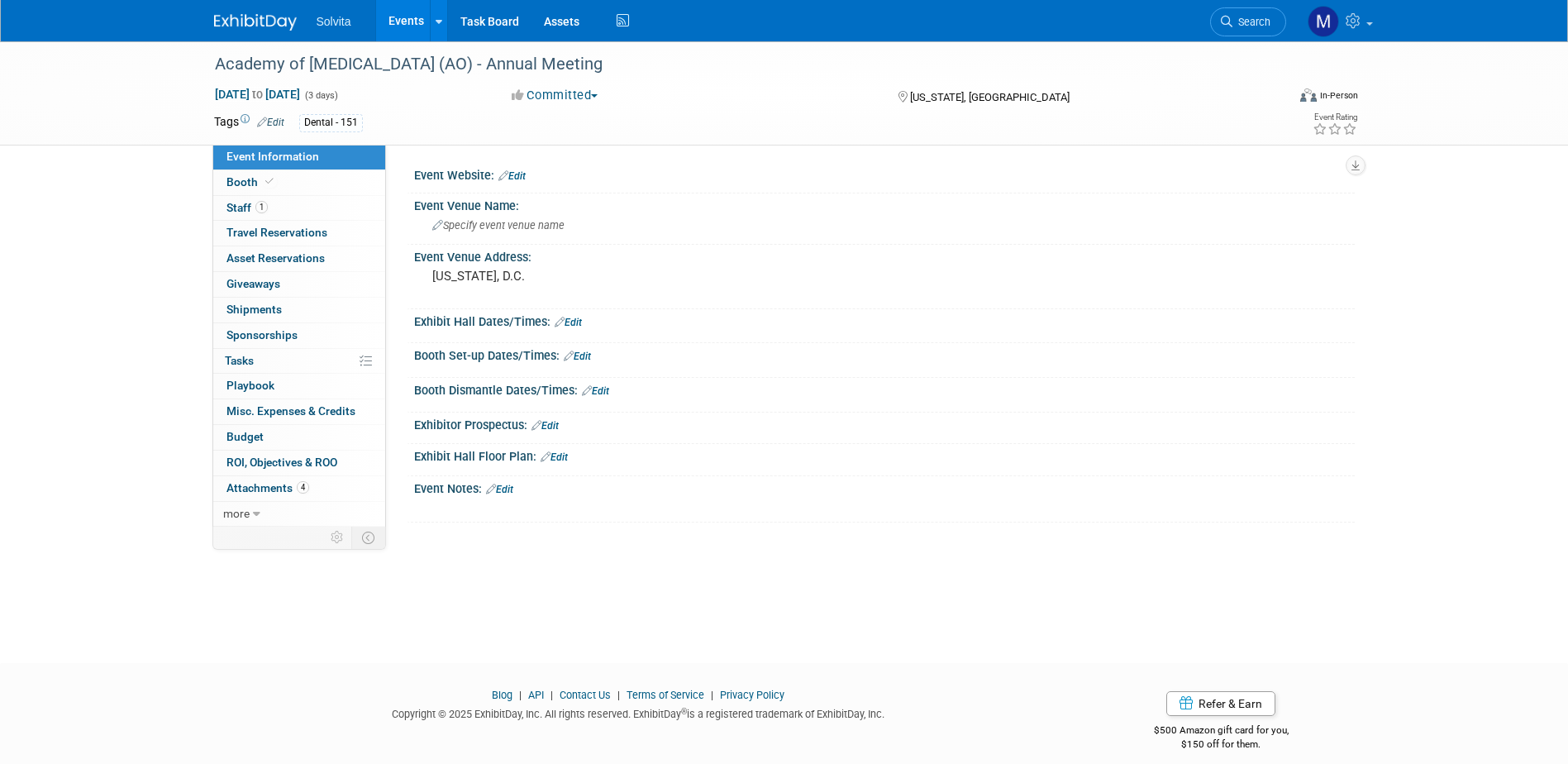
click at [530, 172] on div "Event Website: Edit" at bounding box center [884, 173] width 941 height 21
click at [526, 175] on link "Edit" at bounding box center [512, 176] width 27 height 12
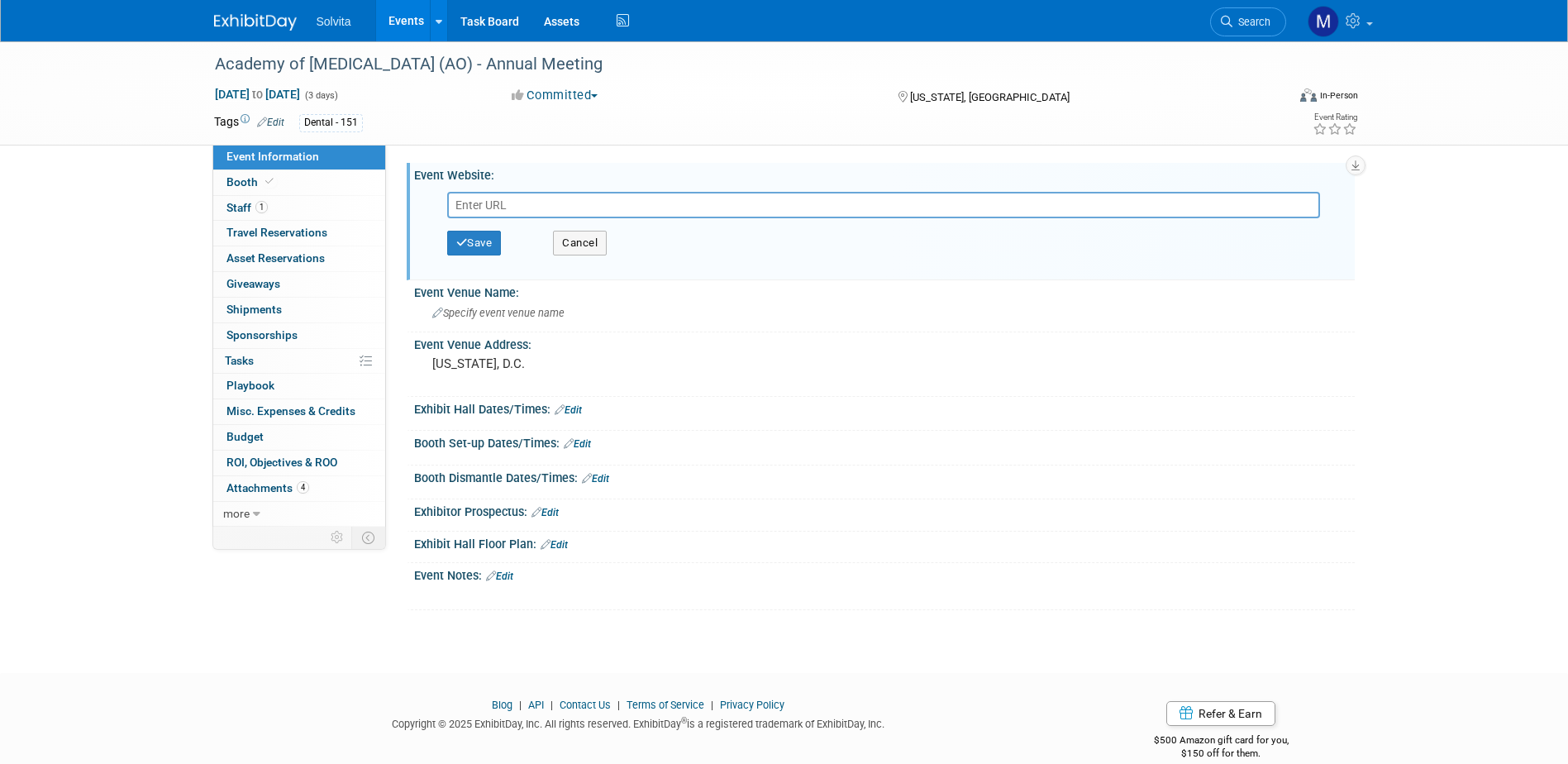
click at [515, 207] on input "text" at bounding box center [883, 205] width 873 height 26
type input "[URL][DOMAIN_NAME]"
click at [495, 243] on button "Save" at bounding box center [474, 243] width 55 height 25
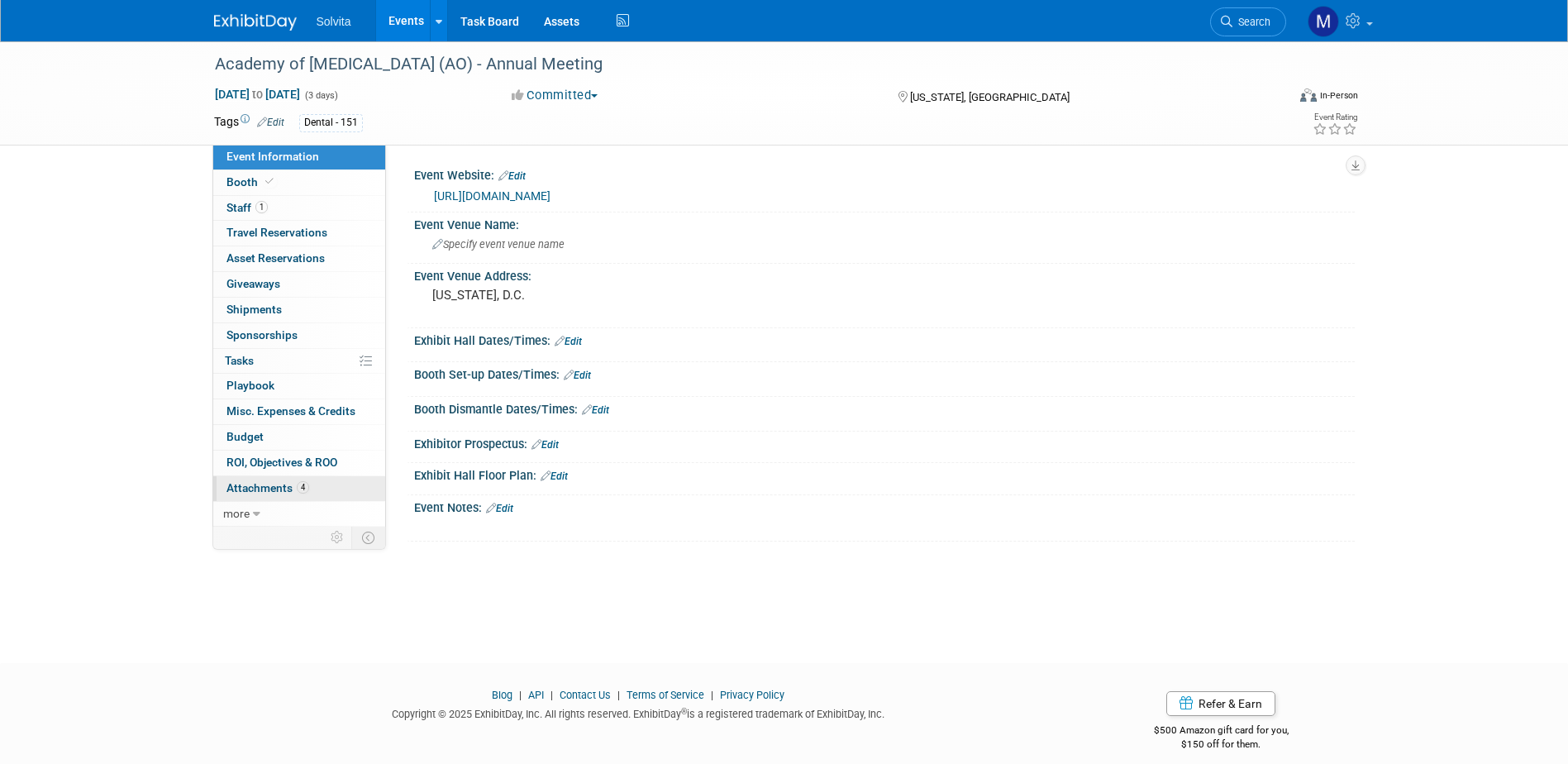
click at [265, 496] on link "4 Attachments 4" at bounding box center [298, 488] width 172 height 25
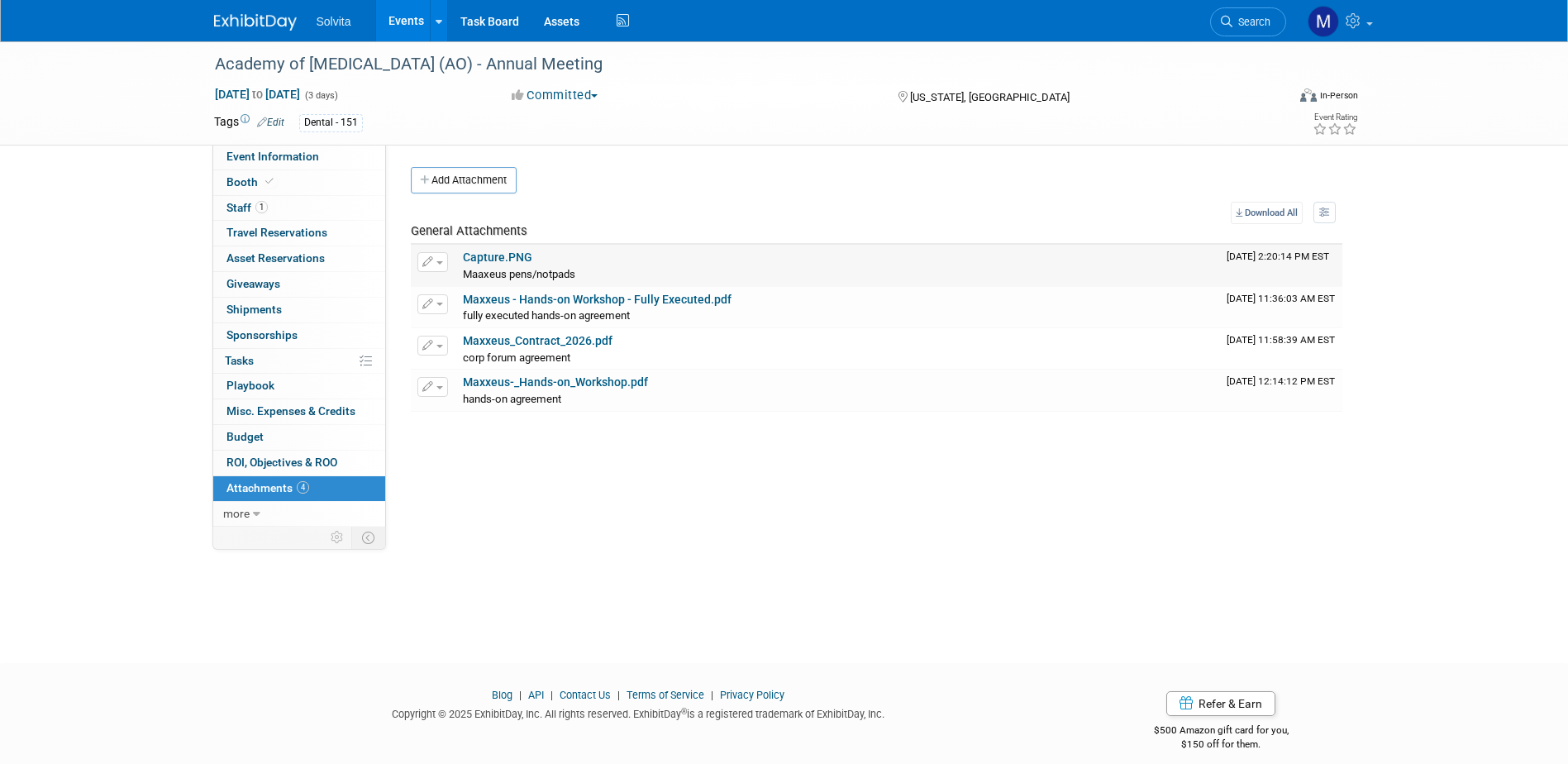
click at [505, 259] on link "Capture.PNG" at bounding box center [498, 257] width 69 height 14
click at [429, 263] on icon "button" at bounding box center [429, 262] width 12 height 11
click at [475, 336] on button "Delete Attachment" at bounding box center [492, 347] width 130 height 22
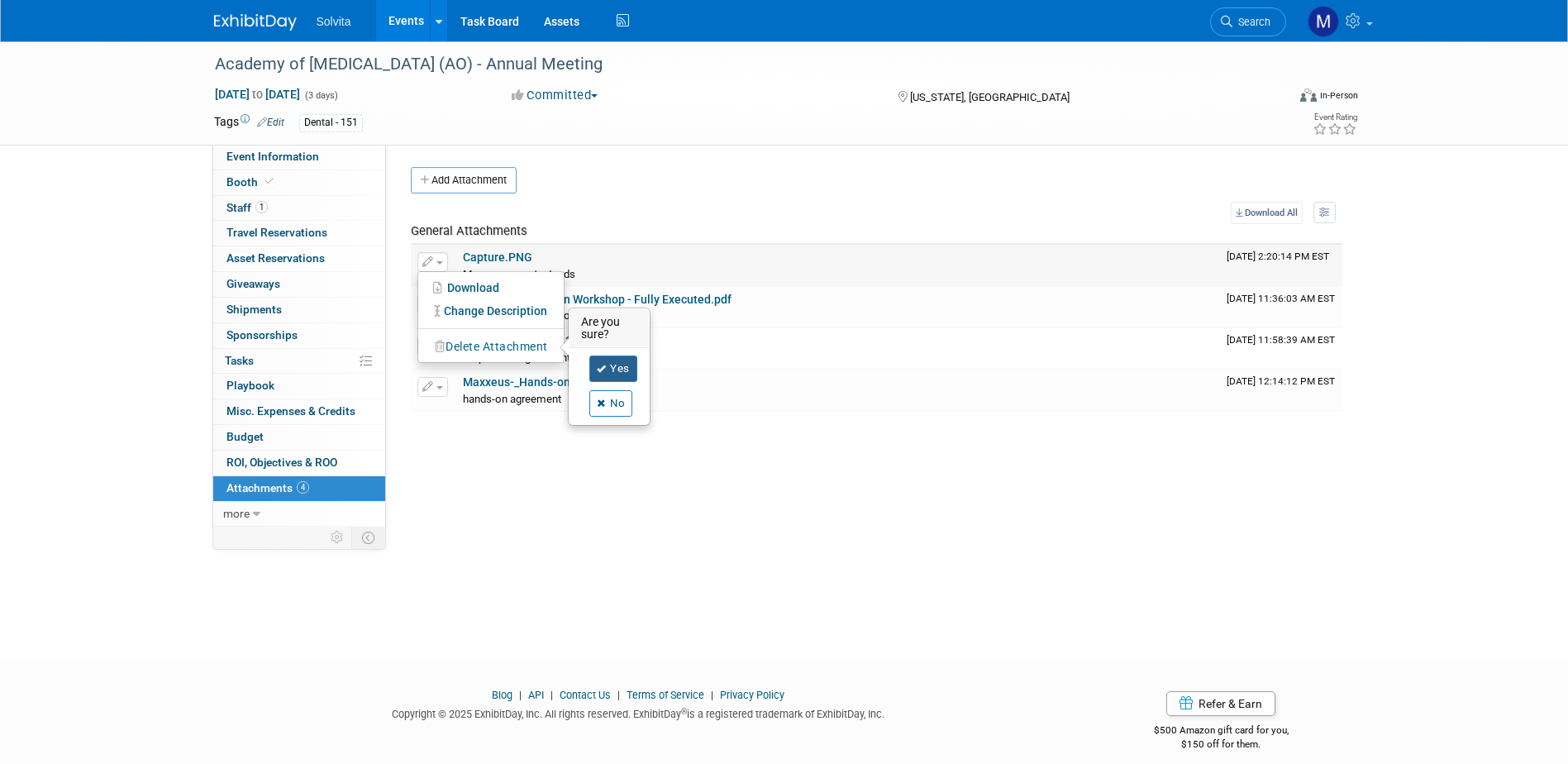
click at [626, 370] on link "Yes" at bounding box center [613, 368] width 48 height 26
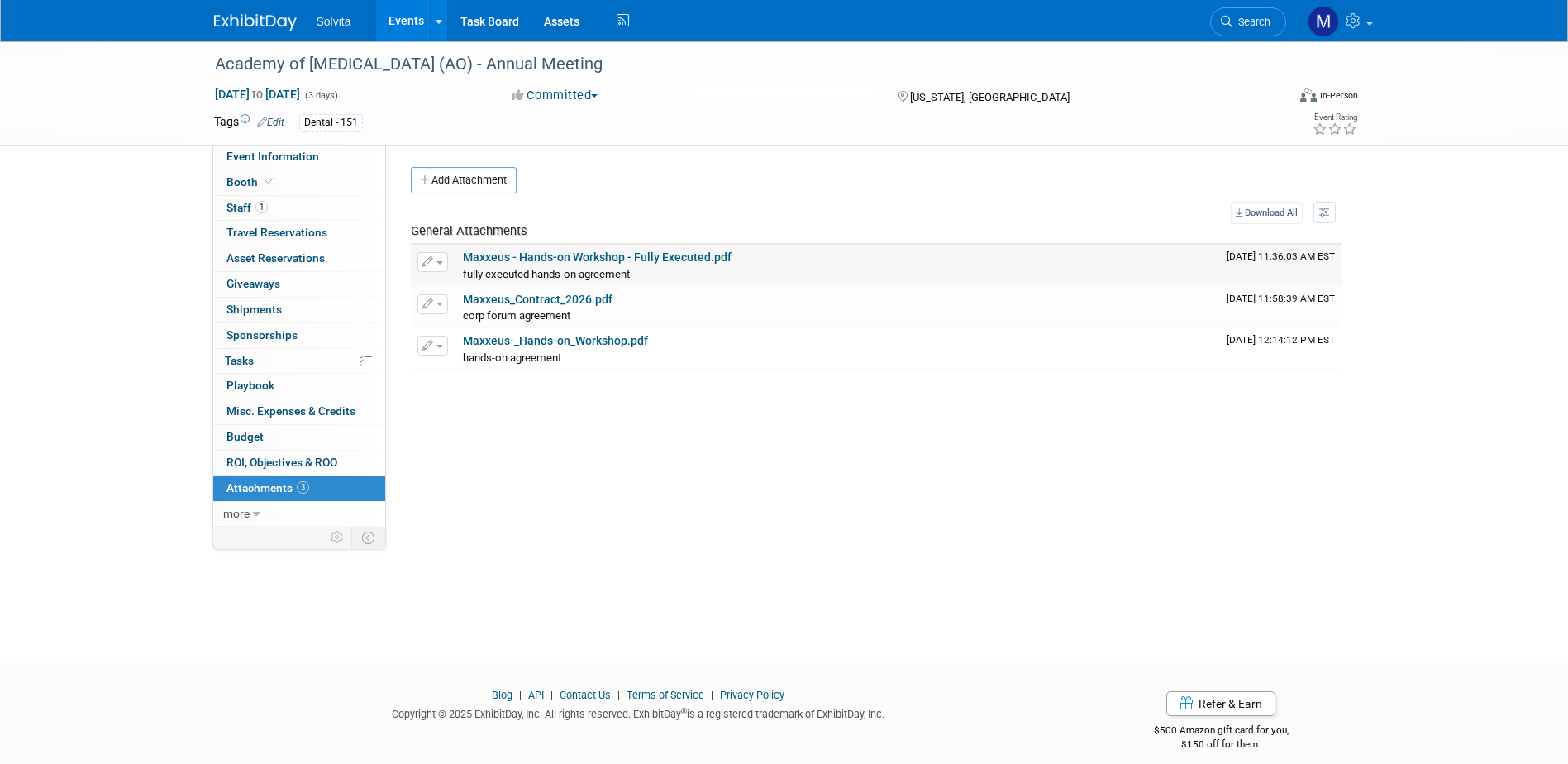
click at [555, 257] on link "Maxxeus - Hands-on Workshop - Fully Executed.pdf" at bounding box center [598, 257] width 269 height 14
click at [525, 292] on link "Maxxeus_Contract_2026.pdf" at bounding box center [538, 299] width 150 height 14
click at [511, 339] on link "Maxxeus-_Hands-on_Workshop.pdf" at bounding box center [555, 341] width 185 height 14
click at [435, 343] on button "button" at bounding box center [433, 345] width 30 height 19
click at [467, 436] on button "Delete Attachment" at bounding box center [492, 430] width 130 height 22
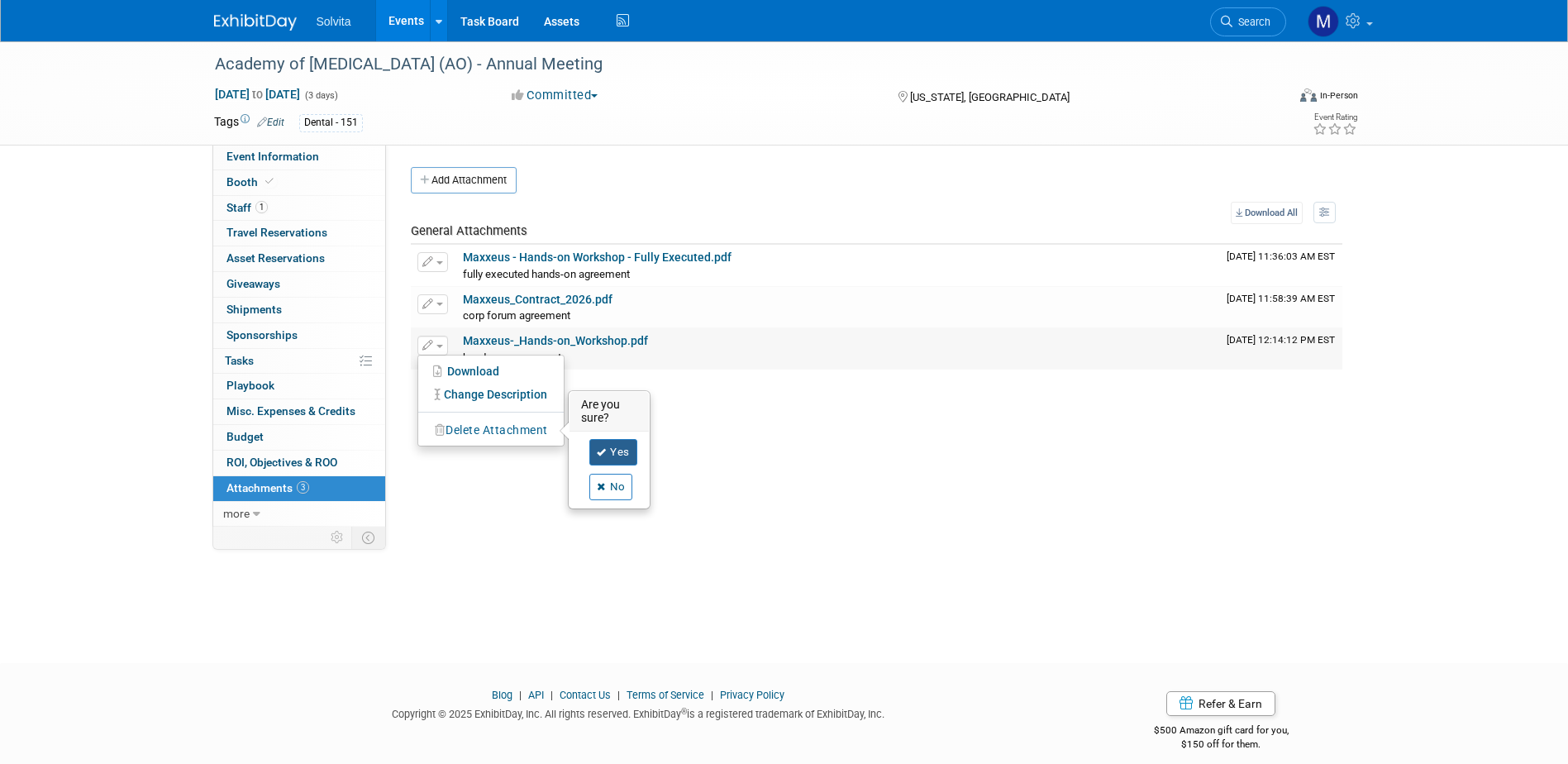
click at [601, 449] on icon at bounding box center [602, 452] width 10 height 9
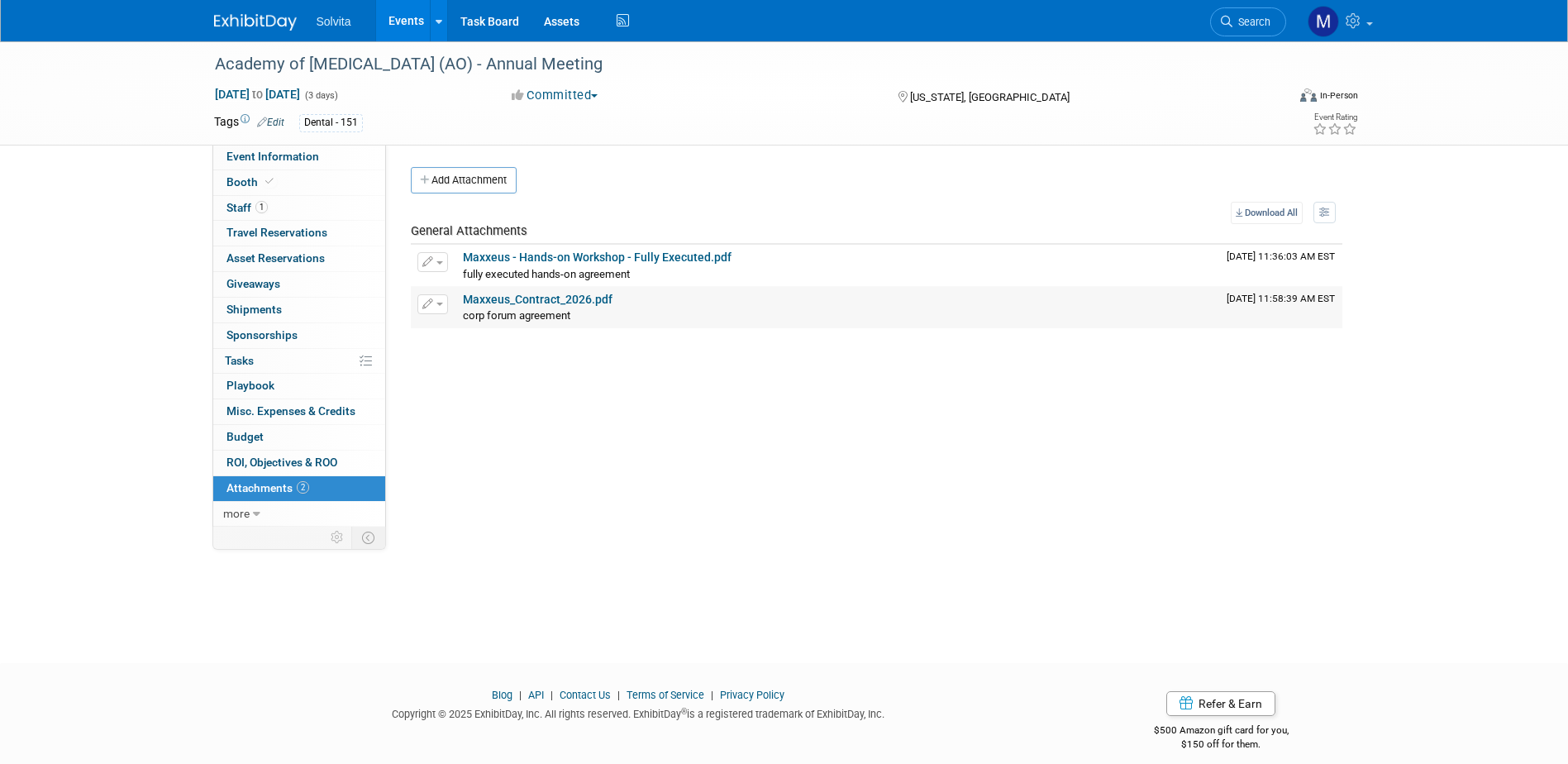
click at [529, 299] on link "Maxxeus_Contract_2026.pdf" at bounding box center [538, 299] width 150 height 14
click at [454, 177] on button "Add Attachment" at bounding box center [463, 180] width 106 height 26
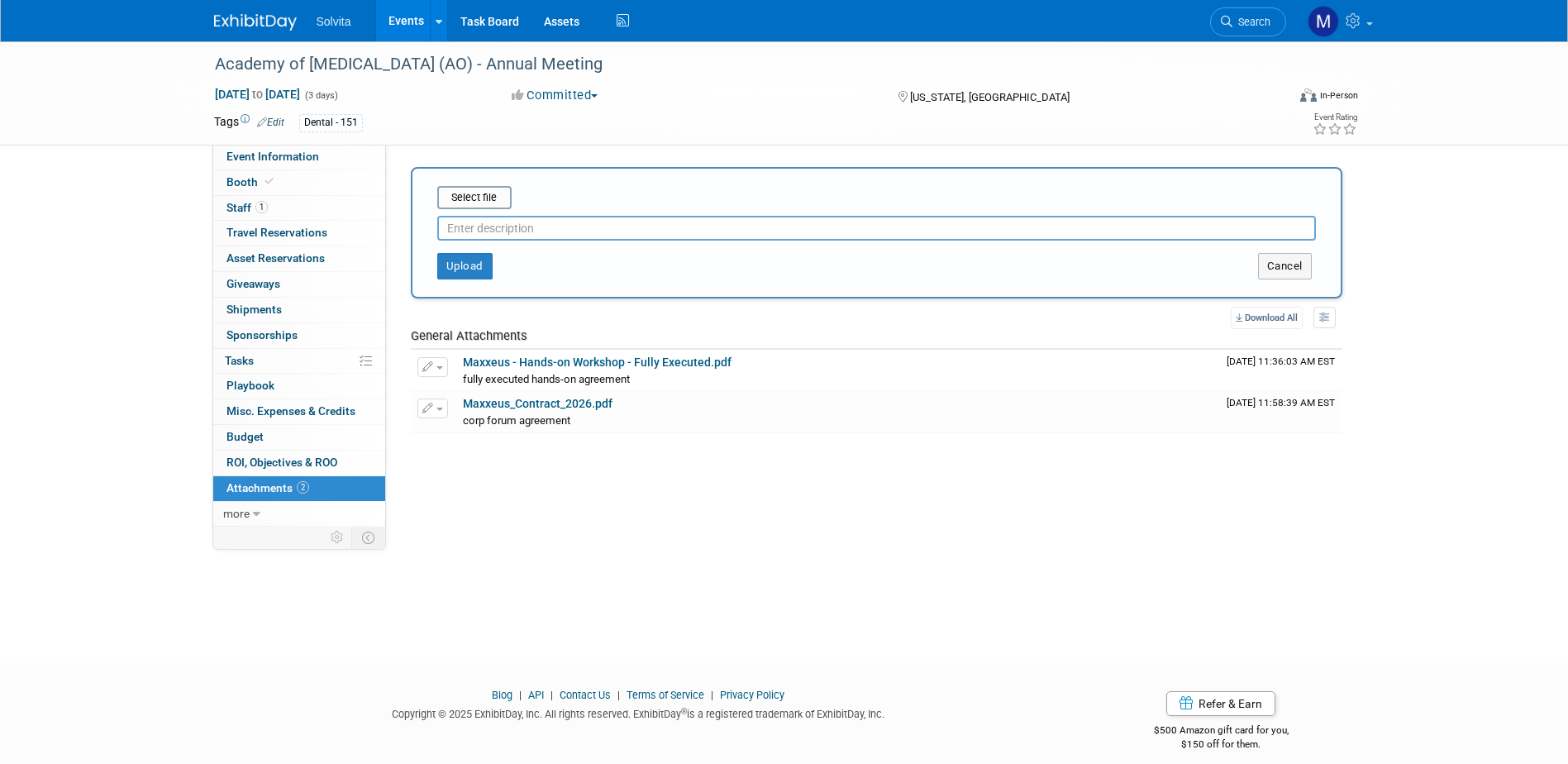
click at [522, 241] on div "Upload Cancel" at bounding box center [877, 260] width 904 height 39
click at [521, 226] on input "text" at bounding box center [876, 227] width 878 height 25
click at [487, 199] on input "file" at bounding box center [412, 197] width 197 height 19
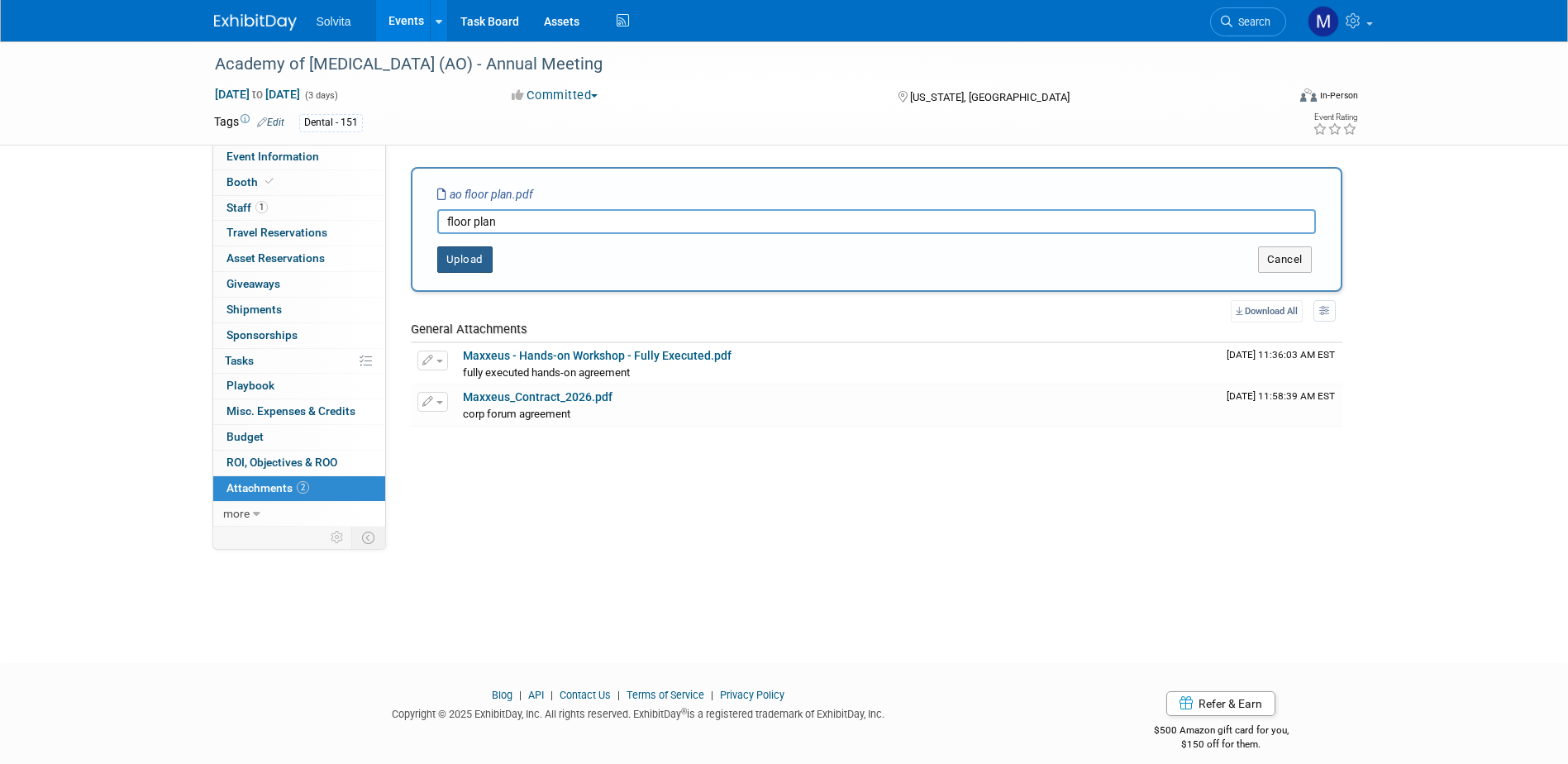
click at [470, 264] on button "Upload" at bounding box center [465, 259] width 56 height 26
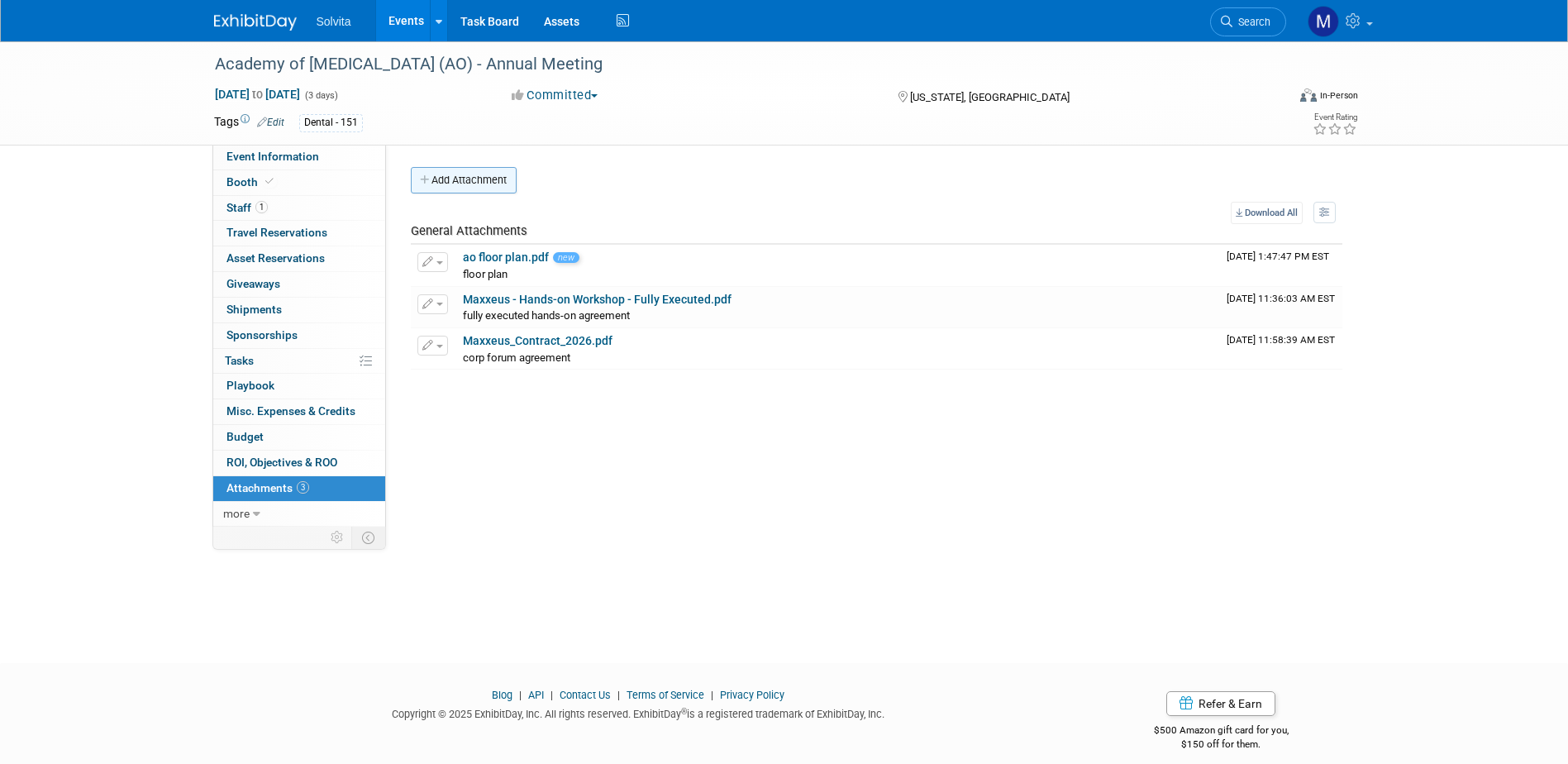
click at [455, 173] on button "Add Attachment" at bounding box center [463, 180] width 106 height 26
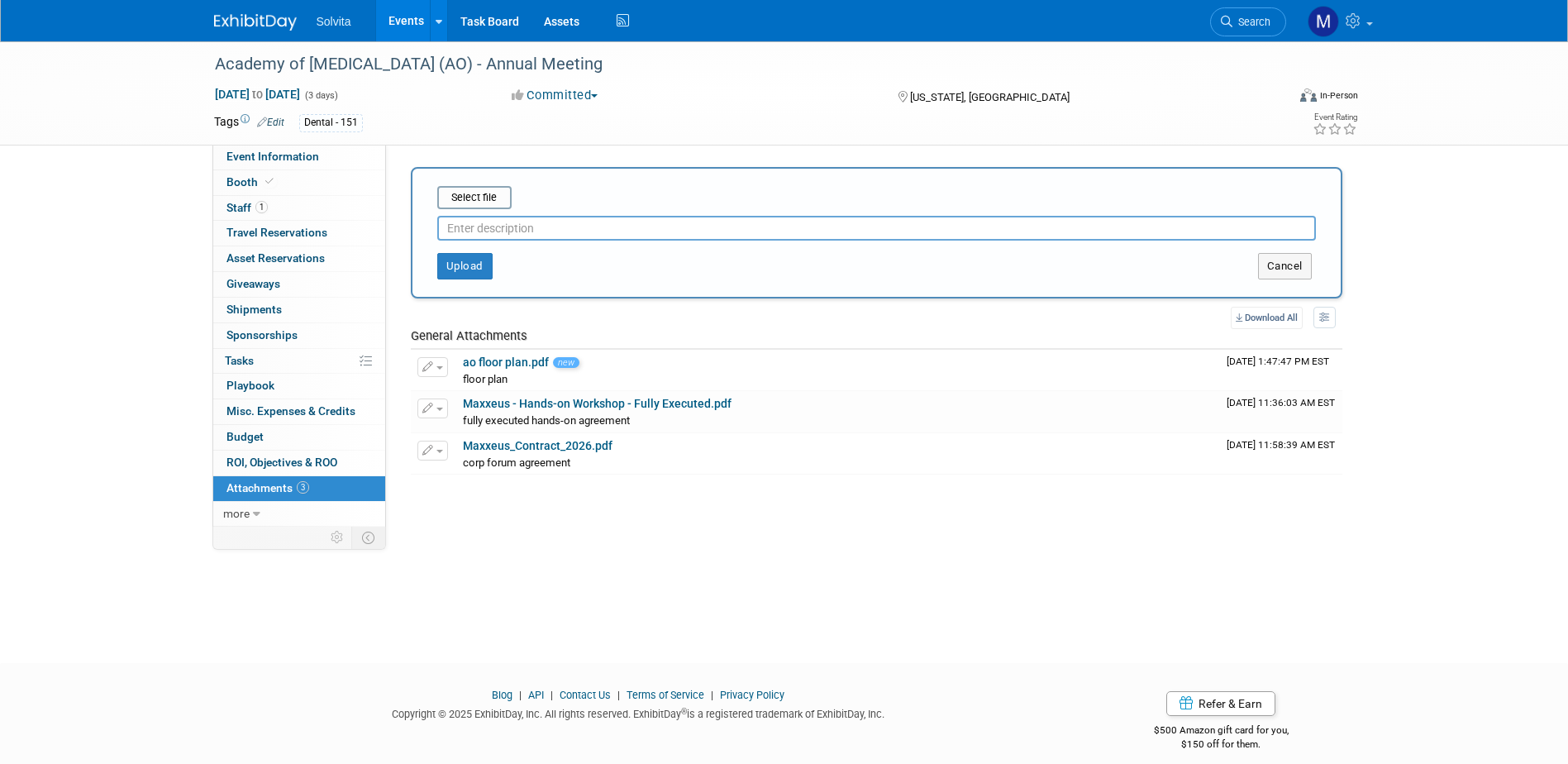
click at [487, 225] on input "text" at bounding box center [876, 227] width 878 height 25
click at [484, 211] on div "prospectus" at bounding box center [876, 224] width 878 height 31
click at [492, 204] on input "file" at bounding box center [412, 197] width 197 height 19
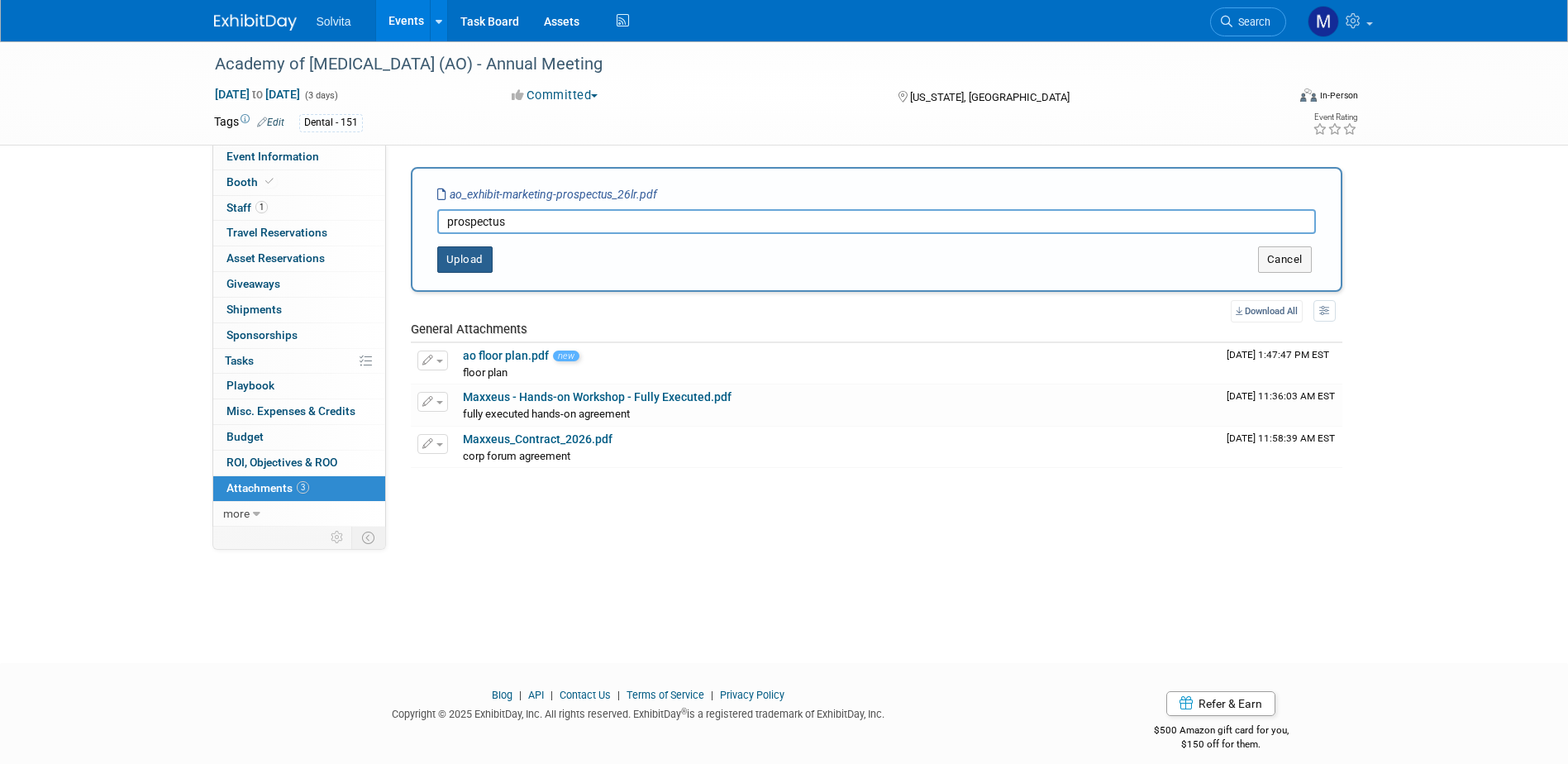
click at [453, 261] on button "Upload" at bounding box center [465, 259] width 56 height 26
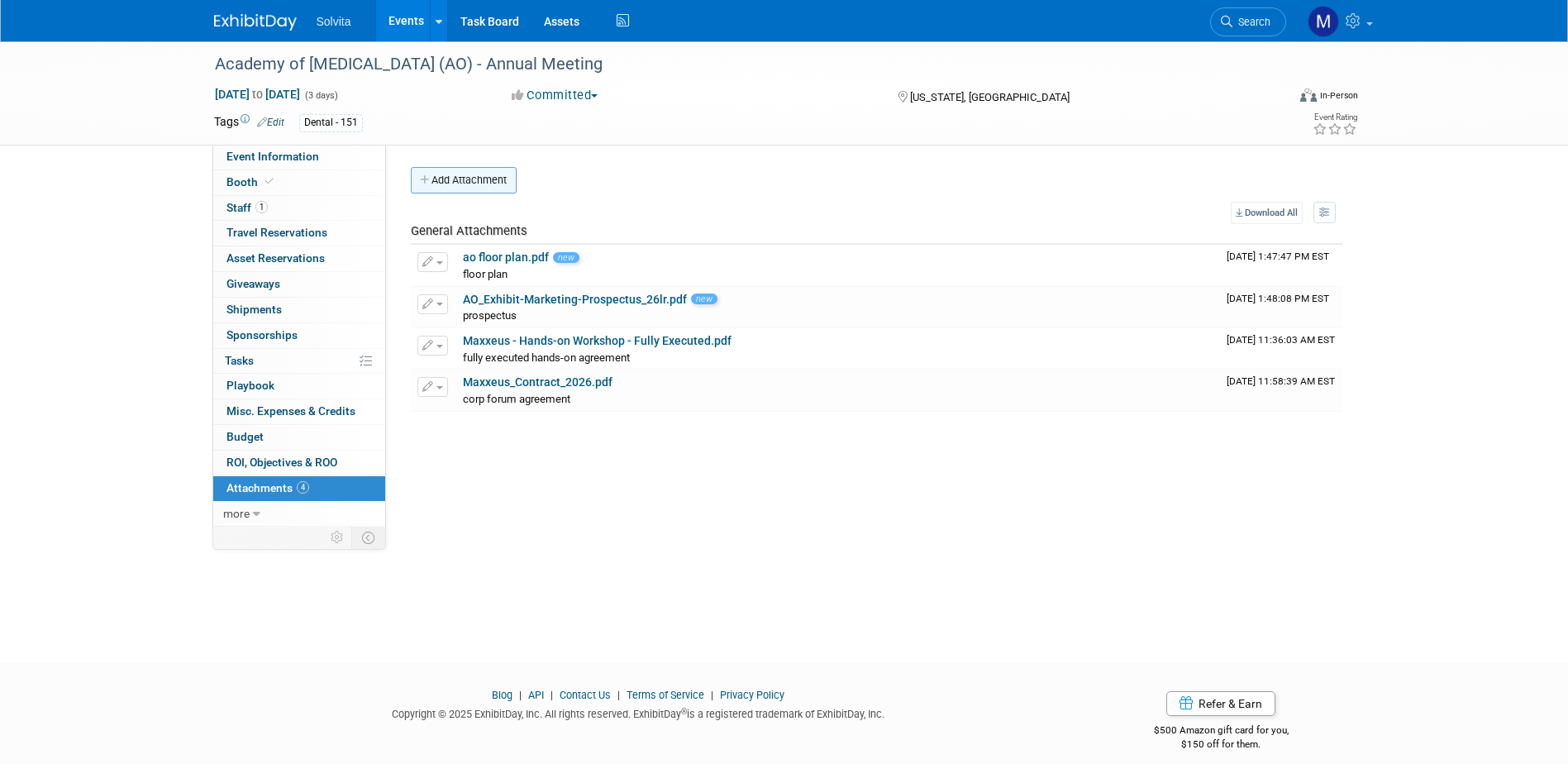
click at [471, 171] on button "Add Attachment" at bounding box center [463, 180] width 106 height 26
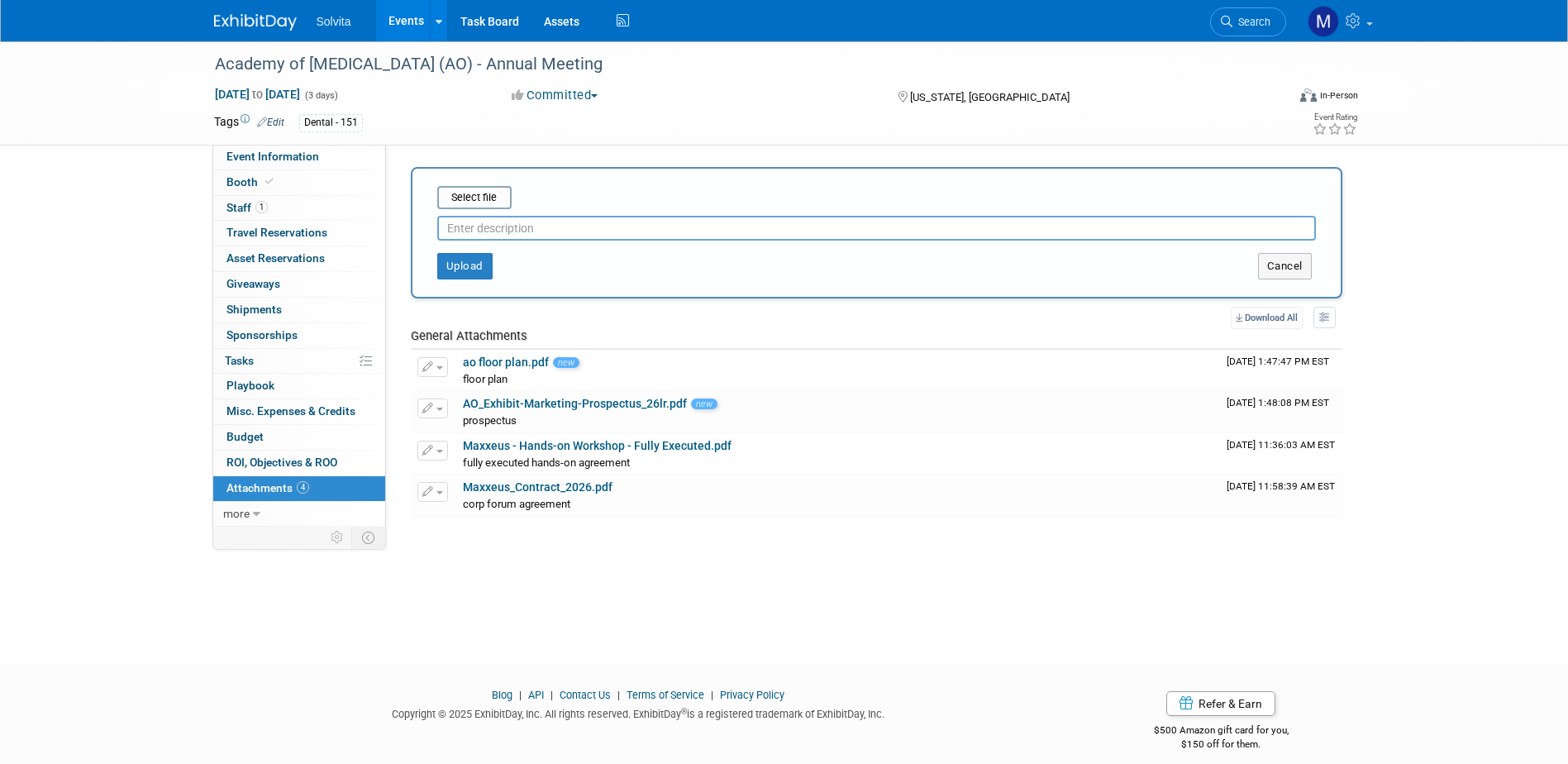
click at [490, 231] on input "text" at bounding box center [876, 227] width 878 height 25
click at [456, 189] on input "file" at bounding box center [412, 197] width 197 height 19
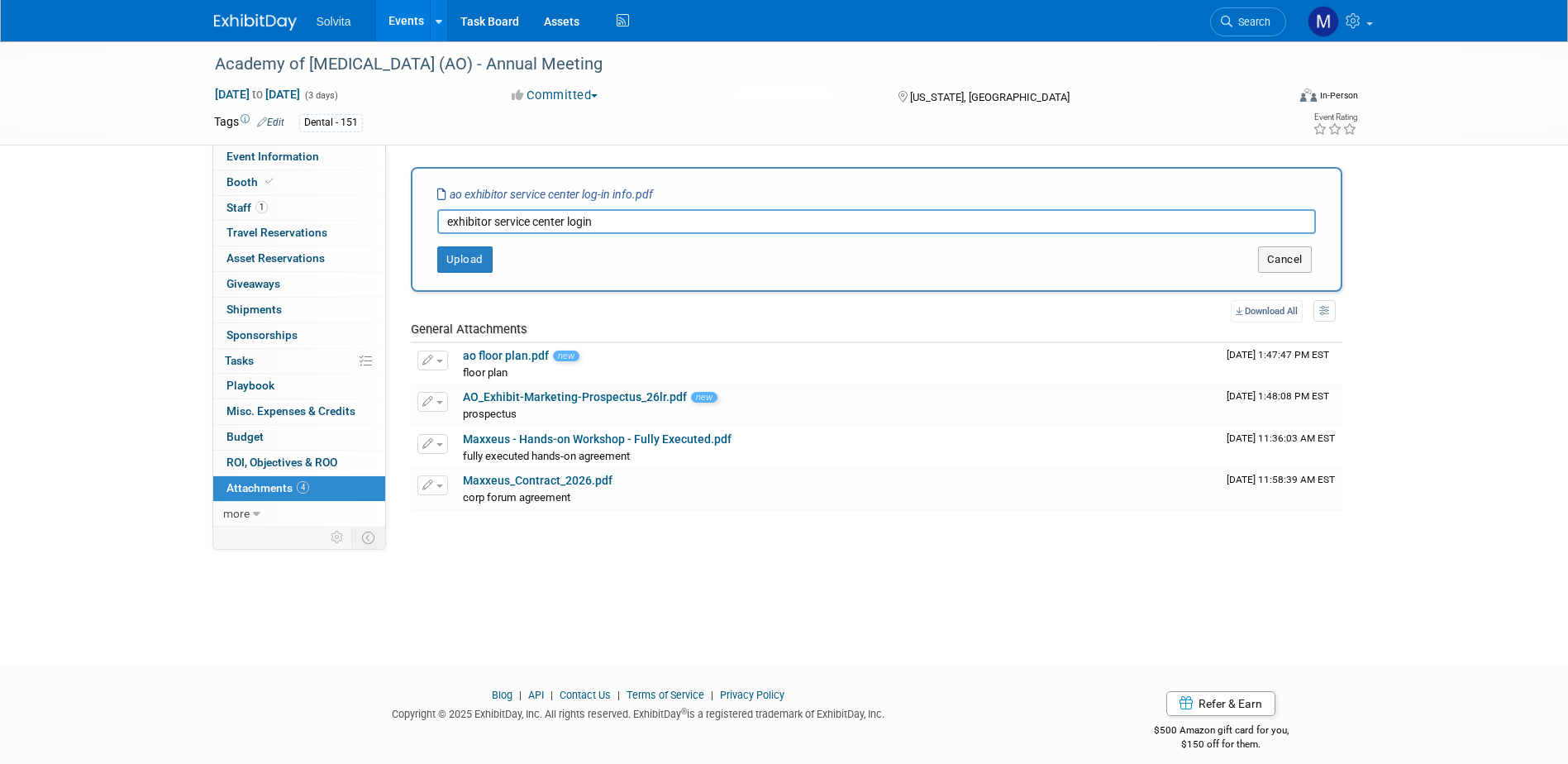
click at [500, 257] on div "Upload" at bounding box center [606, 259] width 387 height 26
click at [477, 258] on button "Upload" at bounding box center [465, 259] width 56 height 26
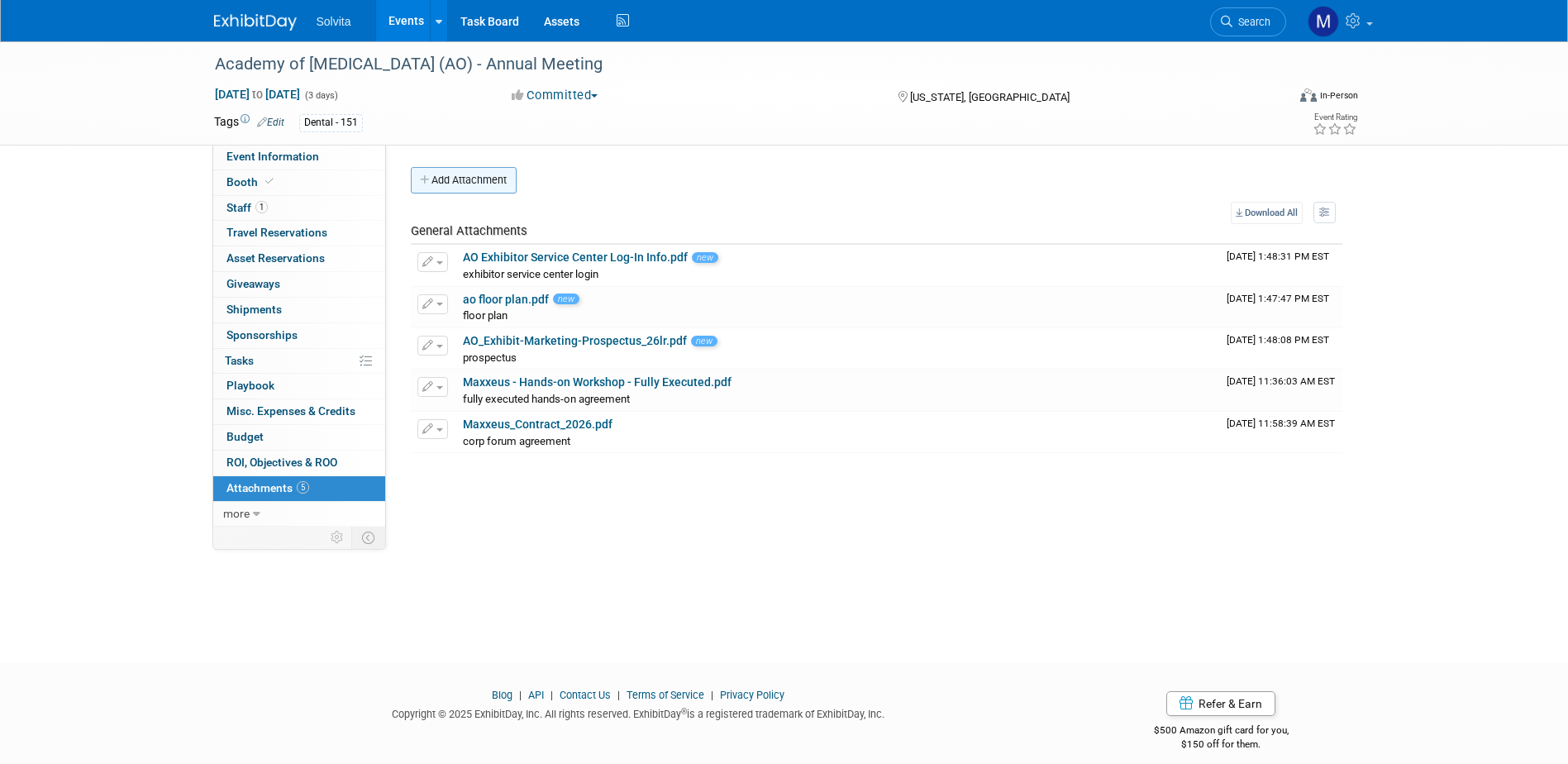
click at [494, 185] on button "Add Attachment" at bounding box center [463, 180] width 106 height 26
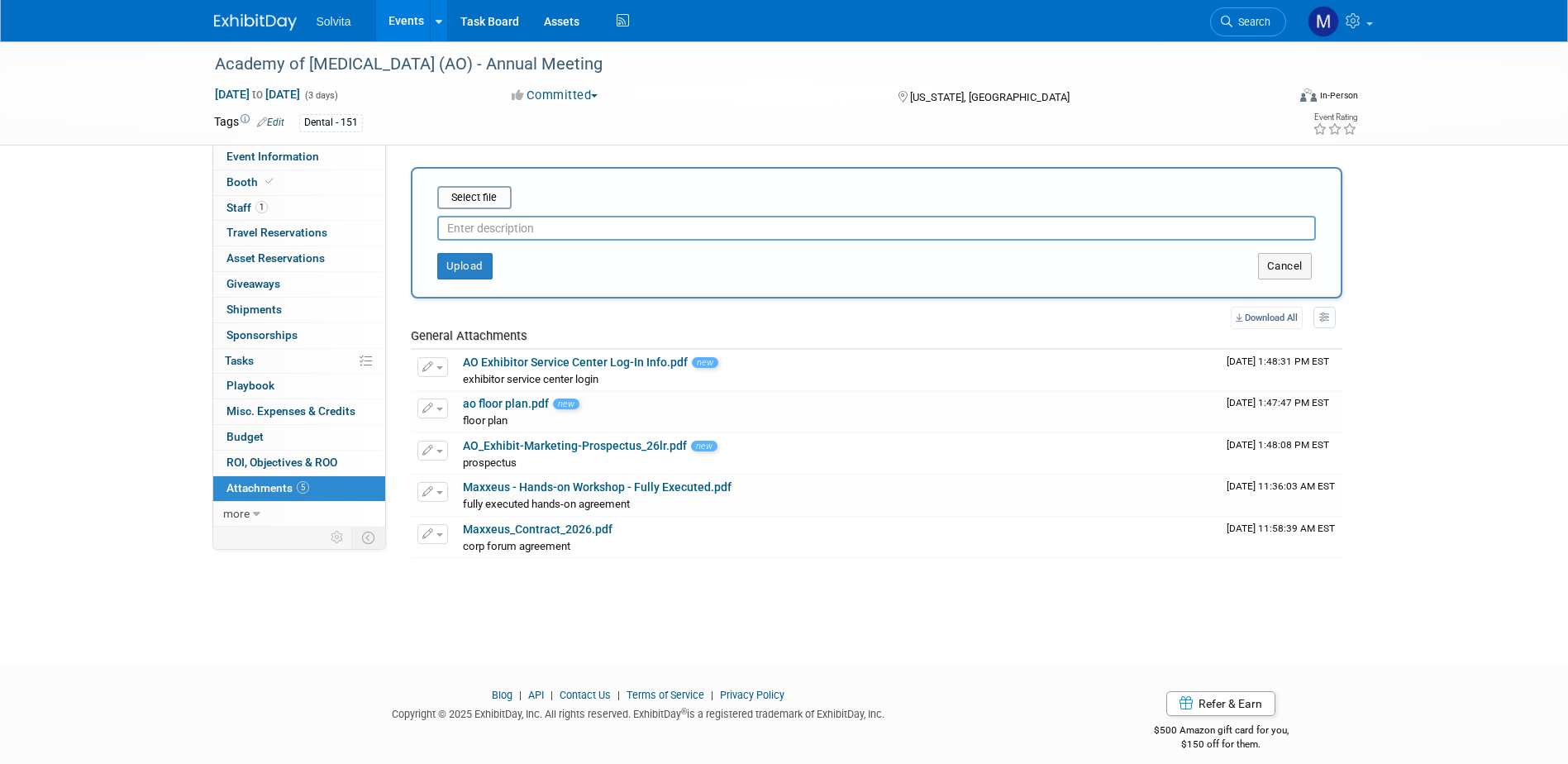
click at [495, 229] on input "text" at bounding box center [876, 227] width 878 height 25
type input "fully executed corp forum capture agreement"
click at [505, 196] on input "file" at bounding box center [412, 197] width 197 height 19
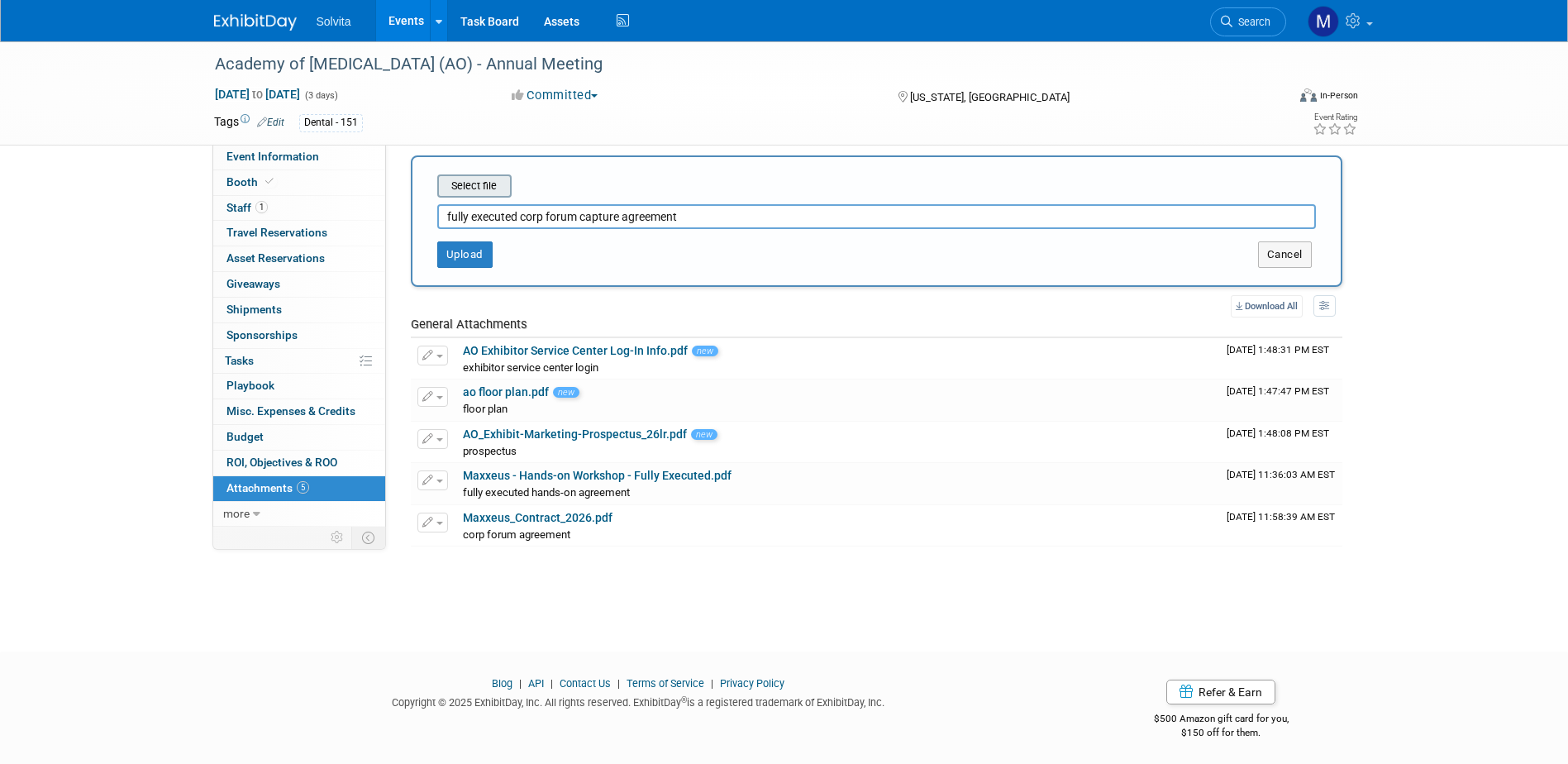
scroll to position [15, 0]
type input "C:\fakepath\Maxxeus_-_Corporate_Forum_Video_Capture - Fully Executed.pdf"
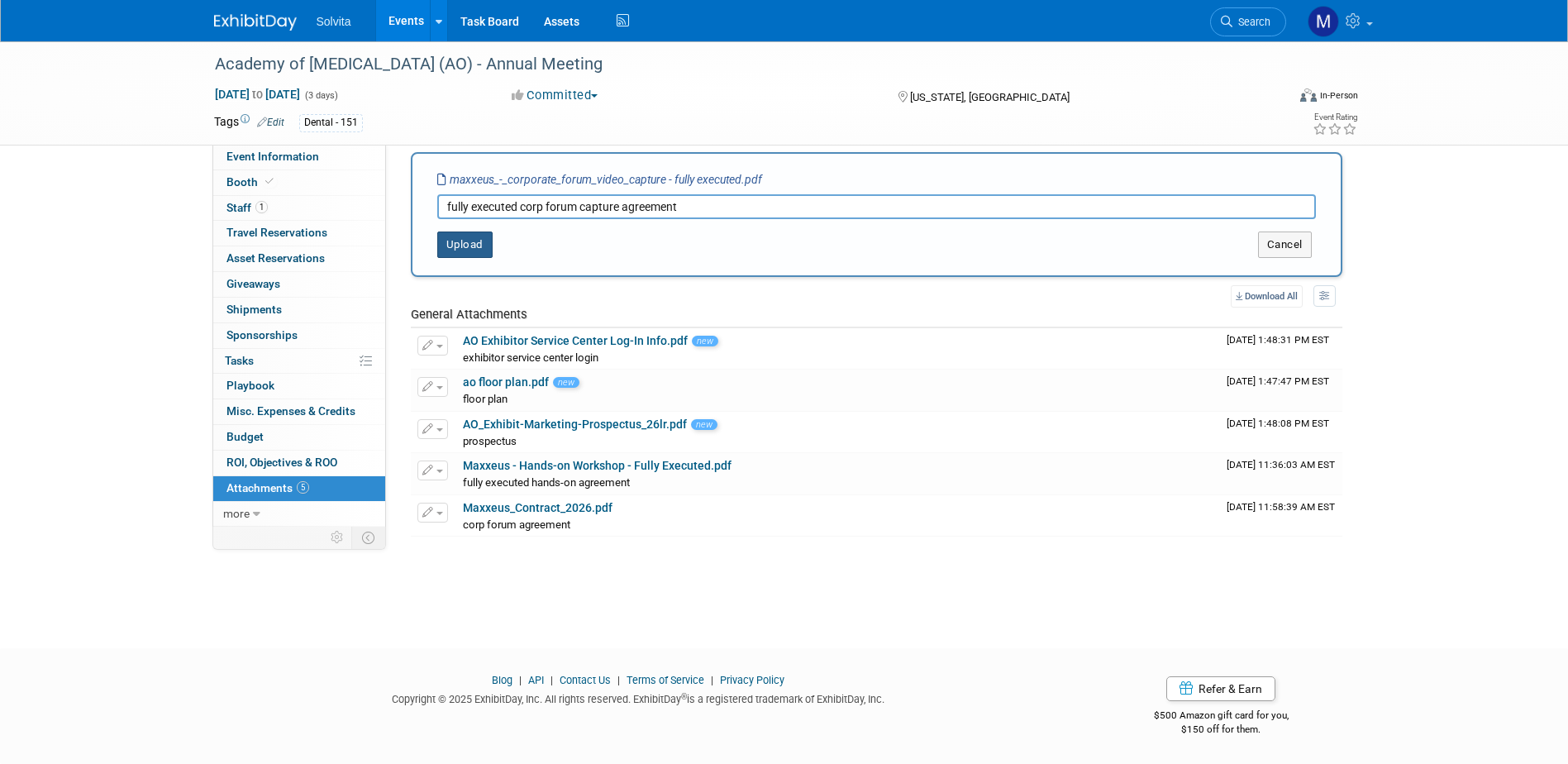
click at [461, 243] on button "Upload" at bounding box center [465, 244] width 56 height 26
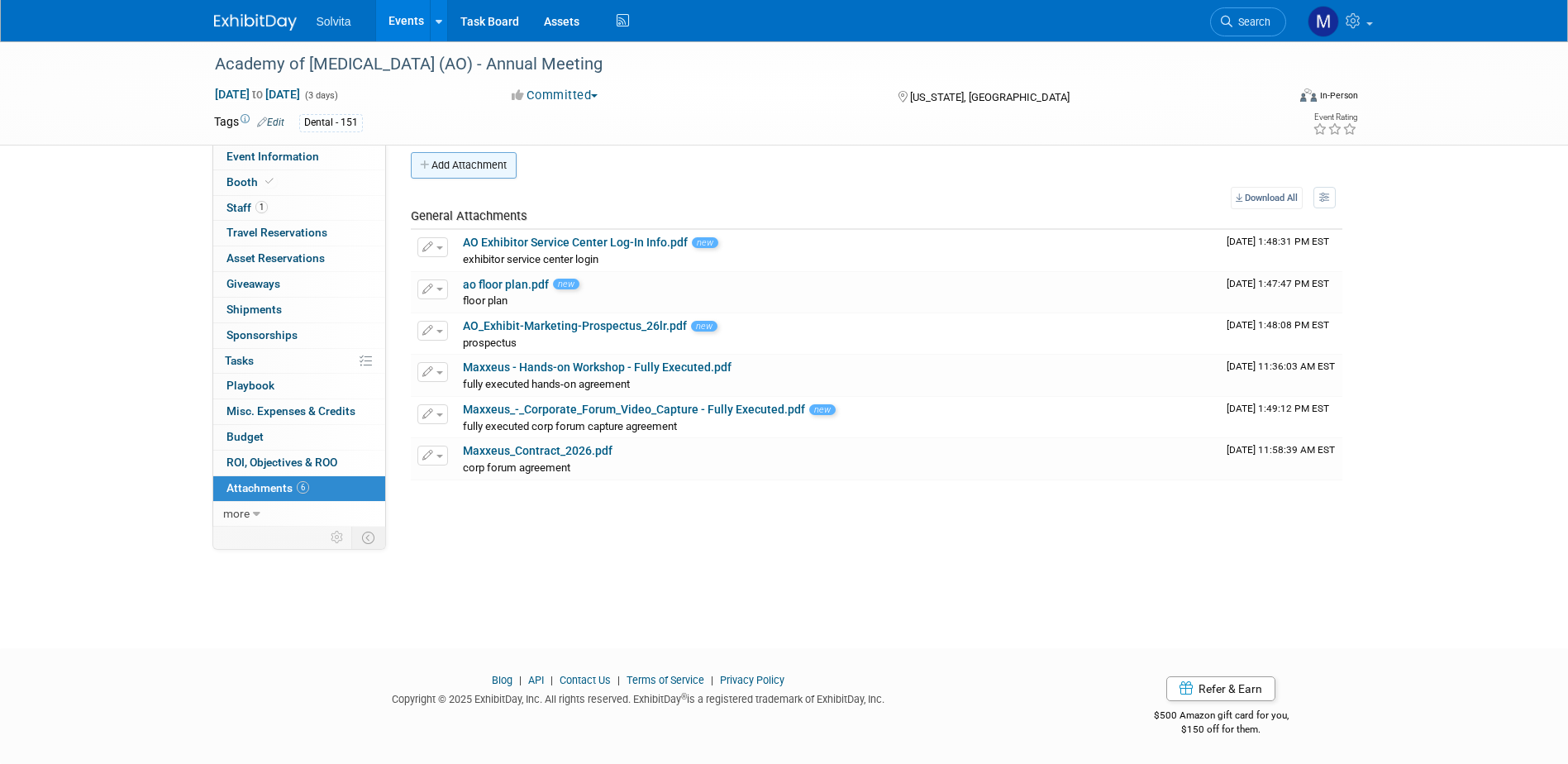
click at [472, 165] on button "Add Attachment" at bounding box center [463, 165] width 106 height 26
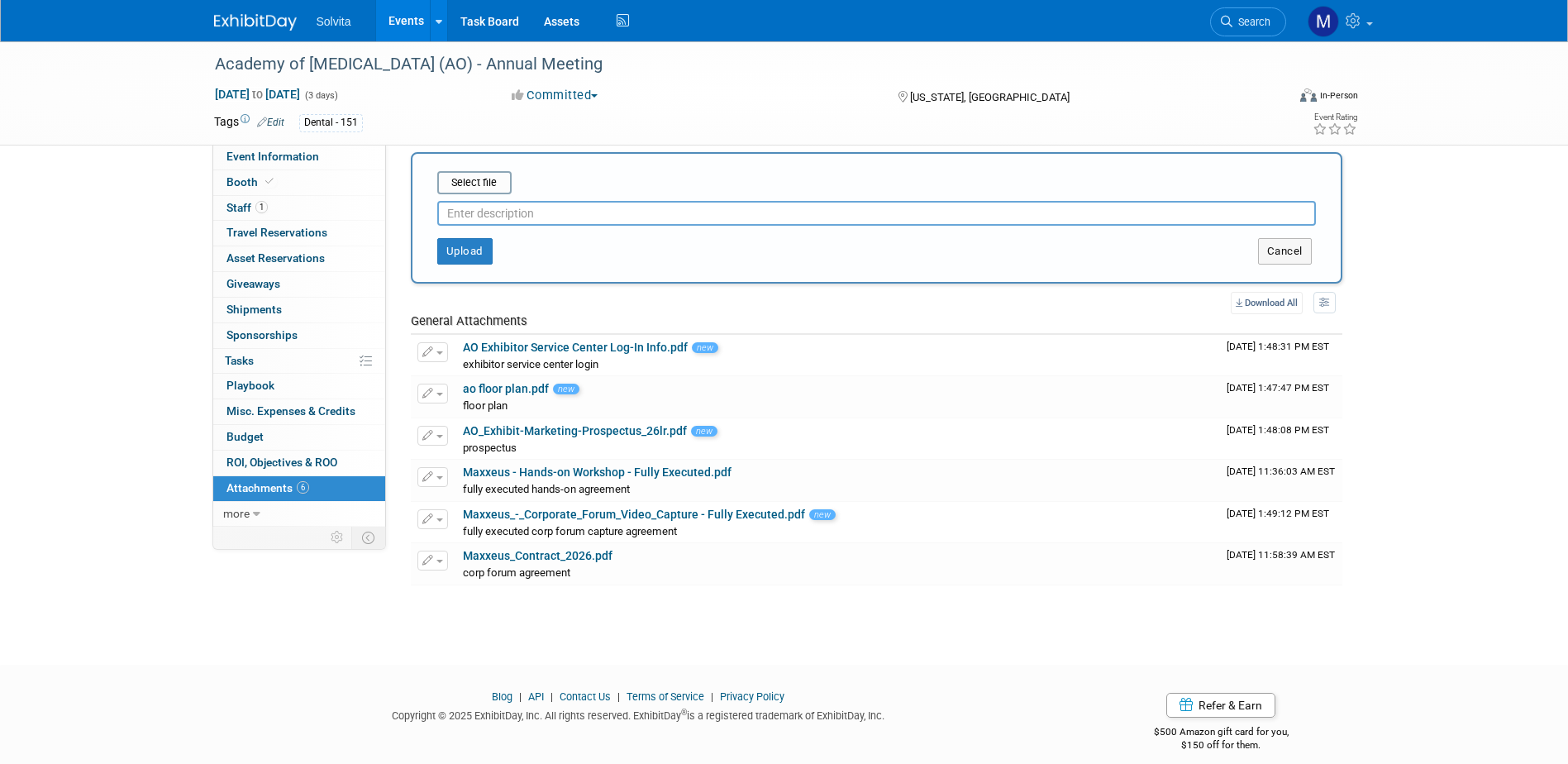
click at [523, 219] on input "text" at bounding box center [876, 213] width 878 height 25
click at [657, 216] on input "text" at bounding box center [876, 213] width 878 height 25
type input "fully executed note pads agreement"
click at [482, 177] on input "file" at bounding box center [412, 182] width 197 height 19
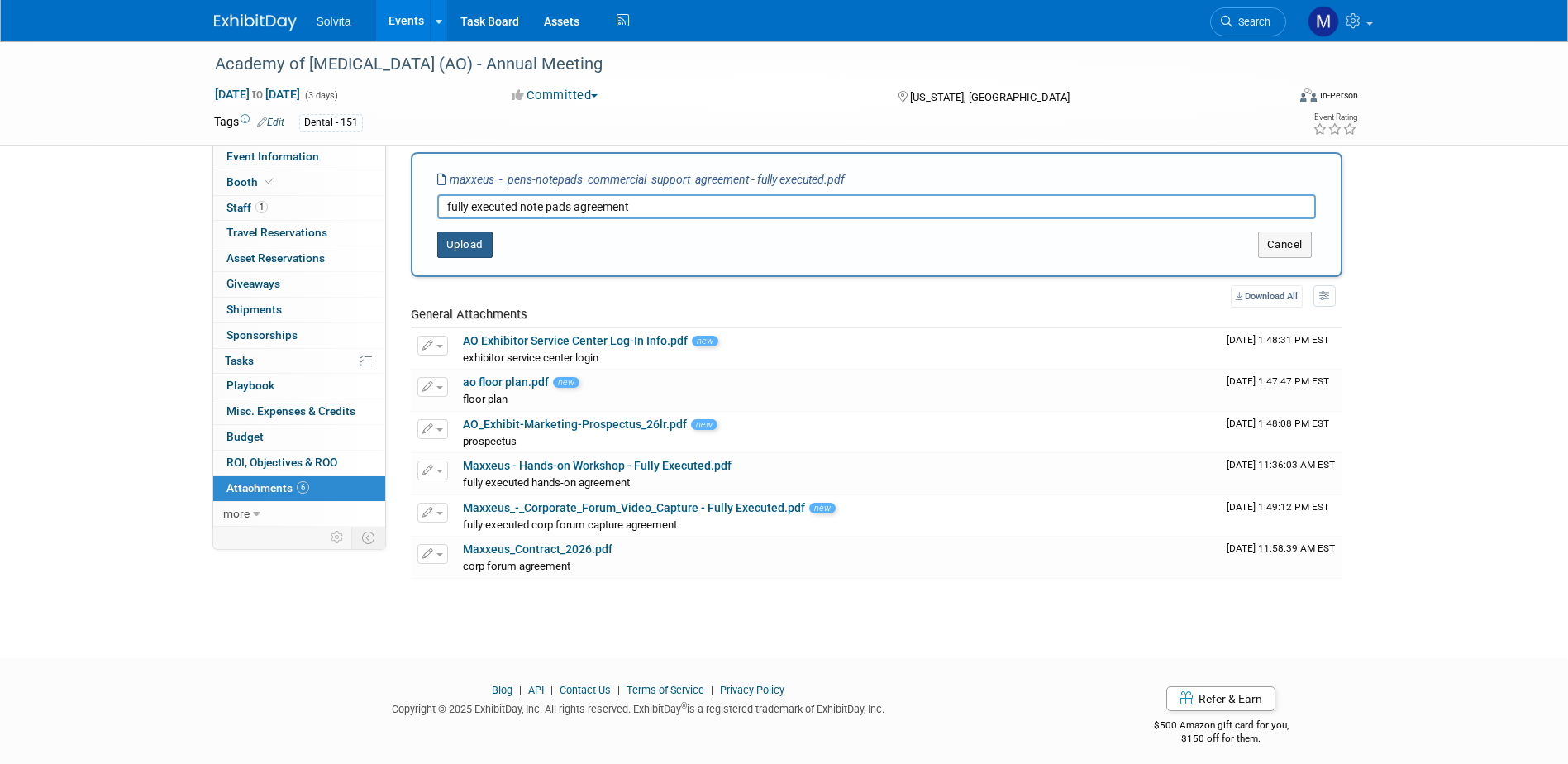
click at [456, 242] on button "Upload" at bounding box center [465, 244] width 56 height 26
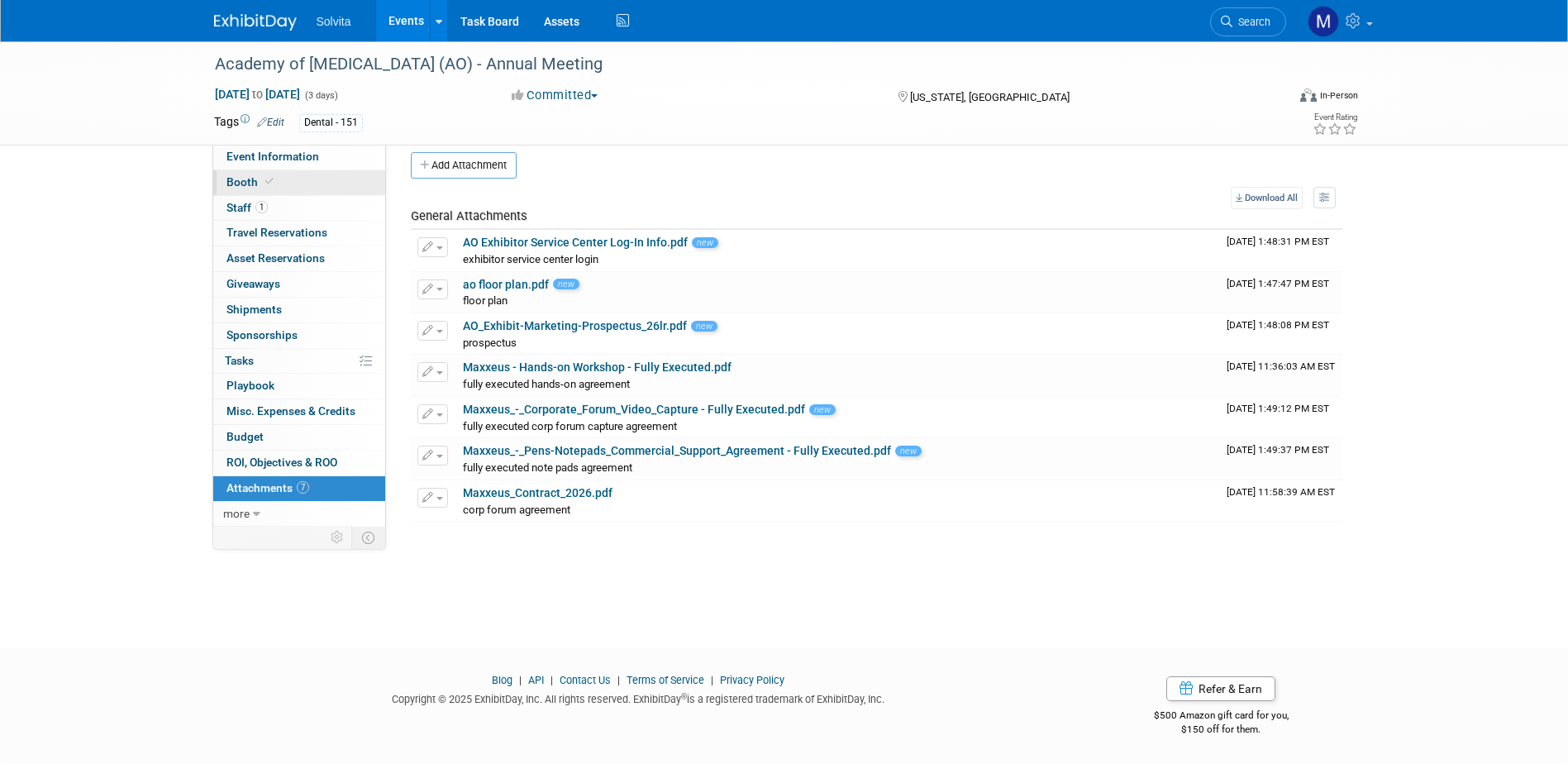
click at [271, 181] on icon at bounding box center [270, 181] width 8 height 9
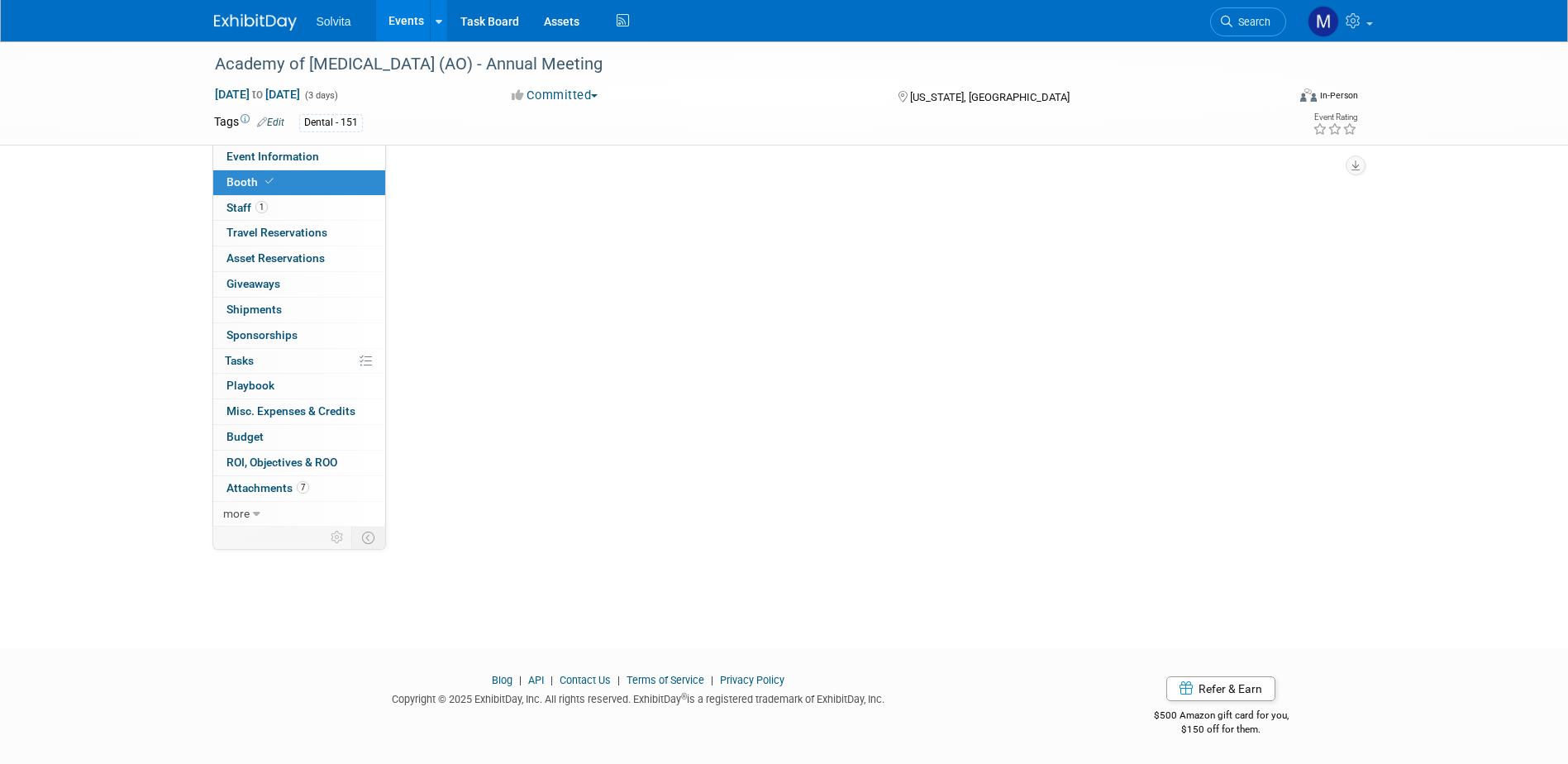
scroll to position [0, 0]
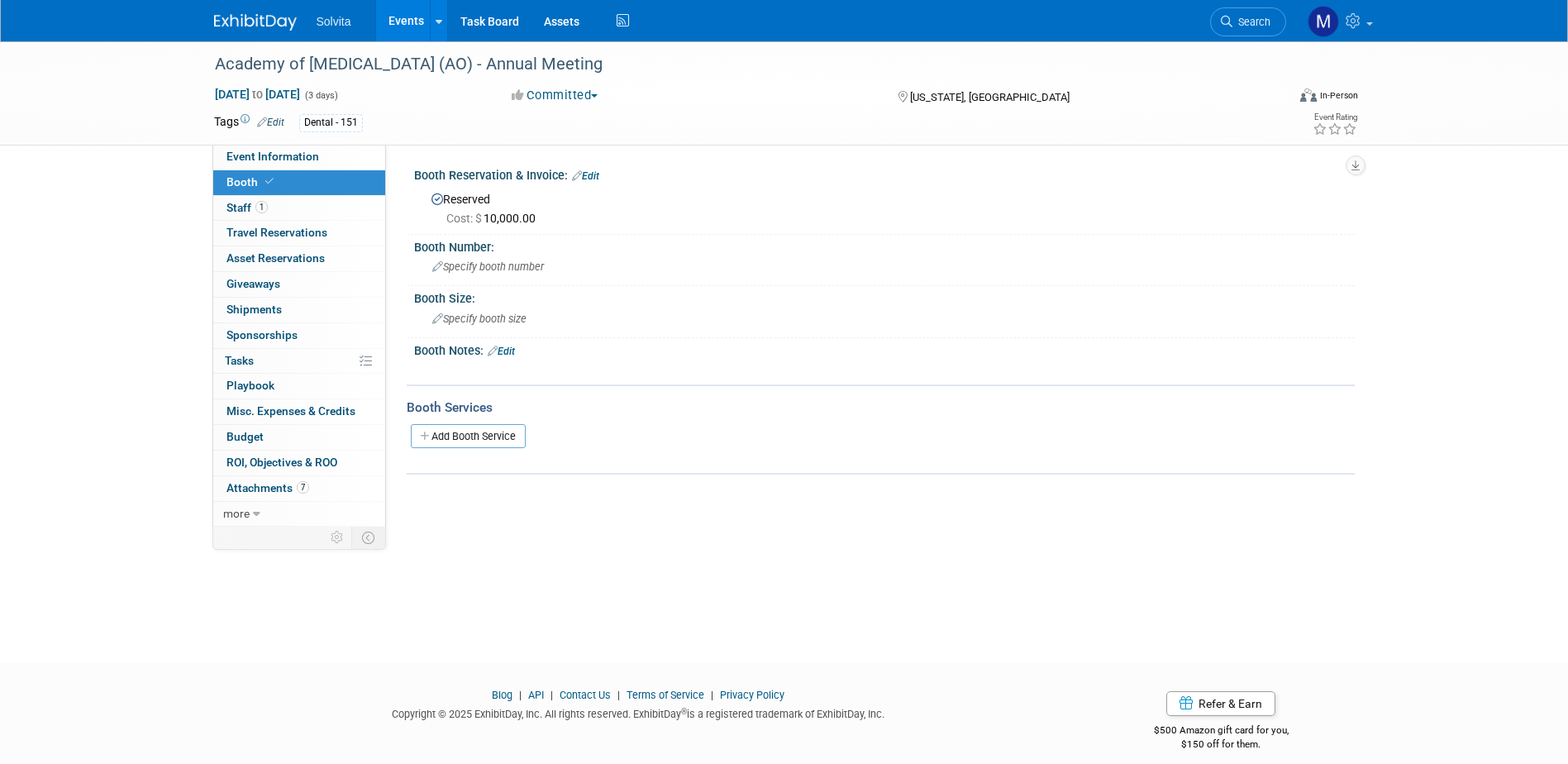
click at [564, 208] on div "Cost: $ 10,000.00" at bounding box center [887, 216] width 911 height 19
click at [593, 174] on link "Edit" at bounding box center [586, 176] width 27 height 12
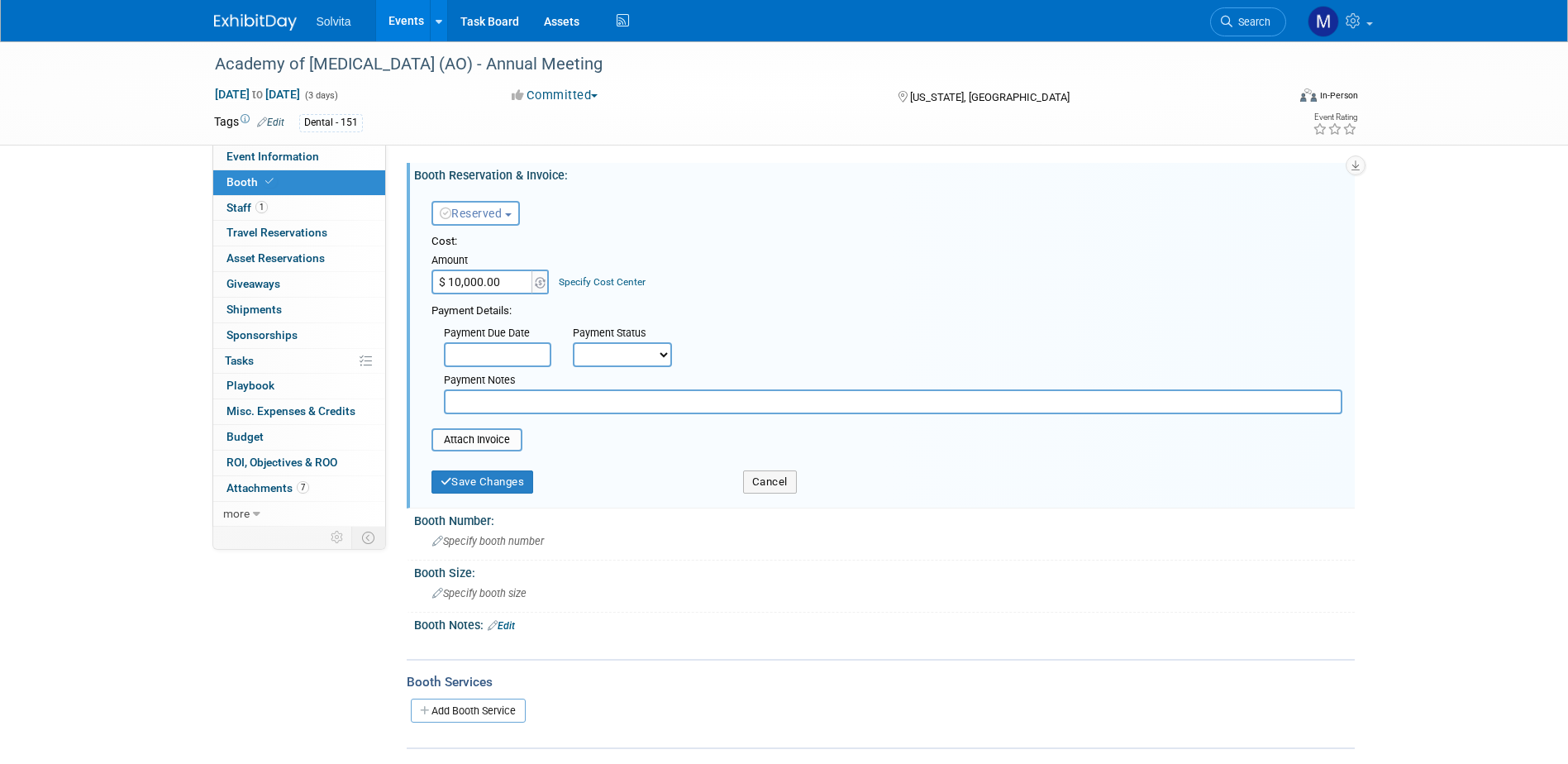
click at [625, 349] on select "Not Paid Yet Partially Paid Paid in Full" at bounding box center [622, 354] width 99 height 25
select select "2"
click at [573, 342] on select "Not Paid Yet Partially Paid Paid in Full" at bounding box center [622, 354] width 99 height 25
click at [476, 472] on button "Save Changes" at bounding box center [482, 481] width 102 height 23
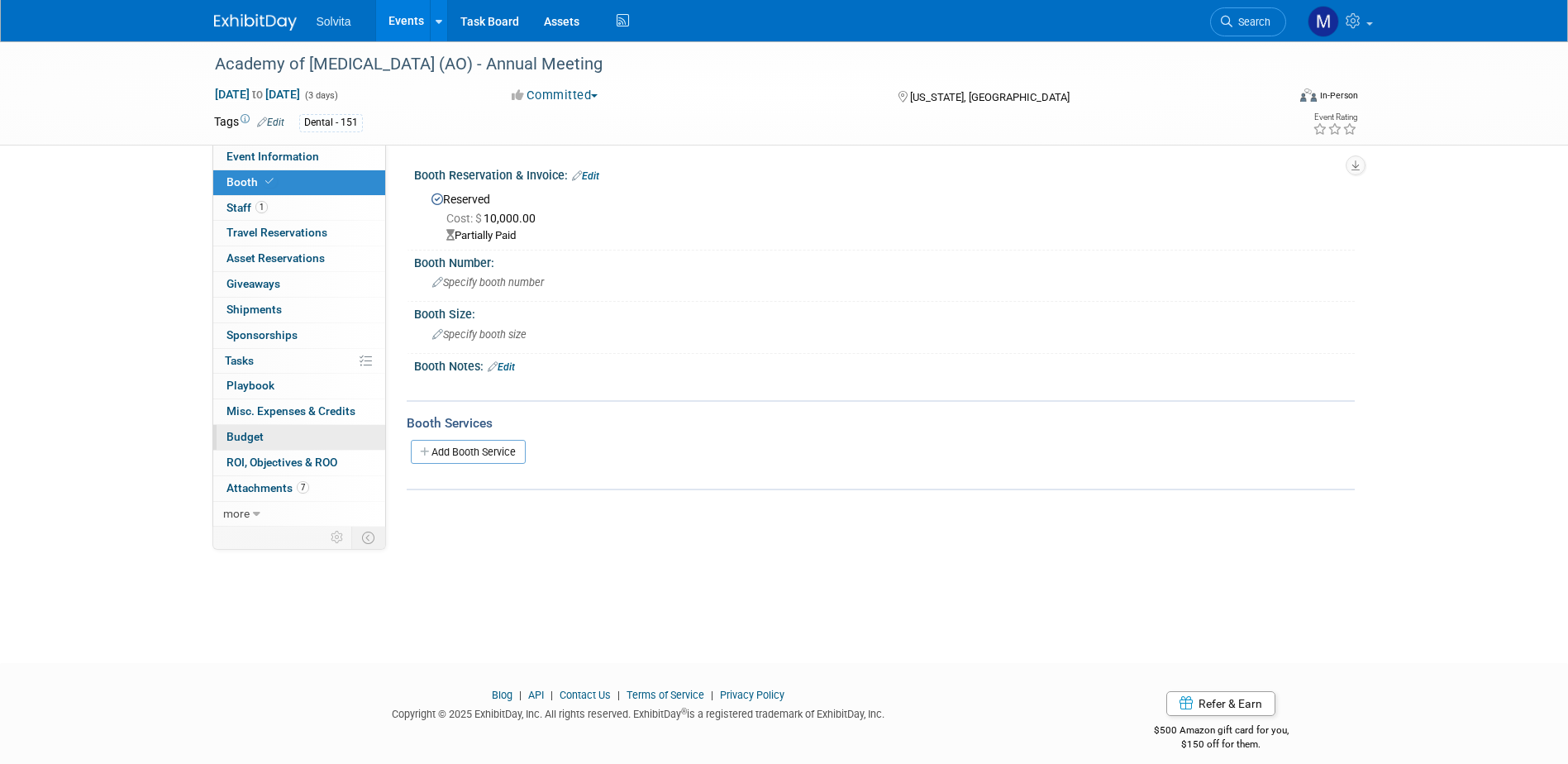
click at [259, 428] on link "Budget" at bounding box center [298, 437] width 172 height 25
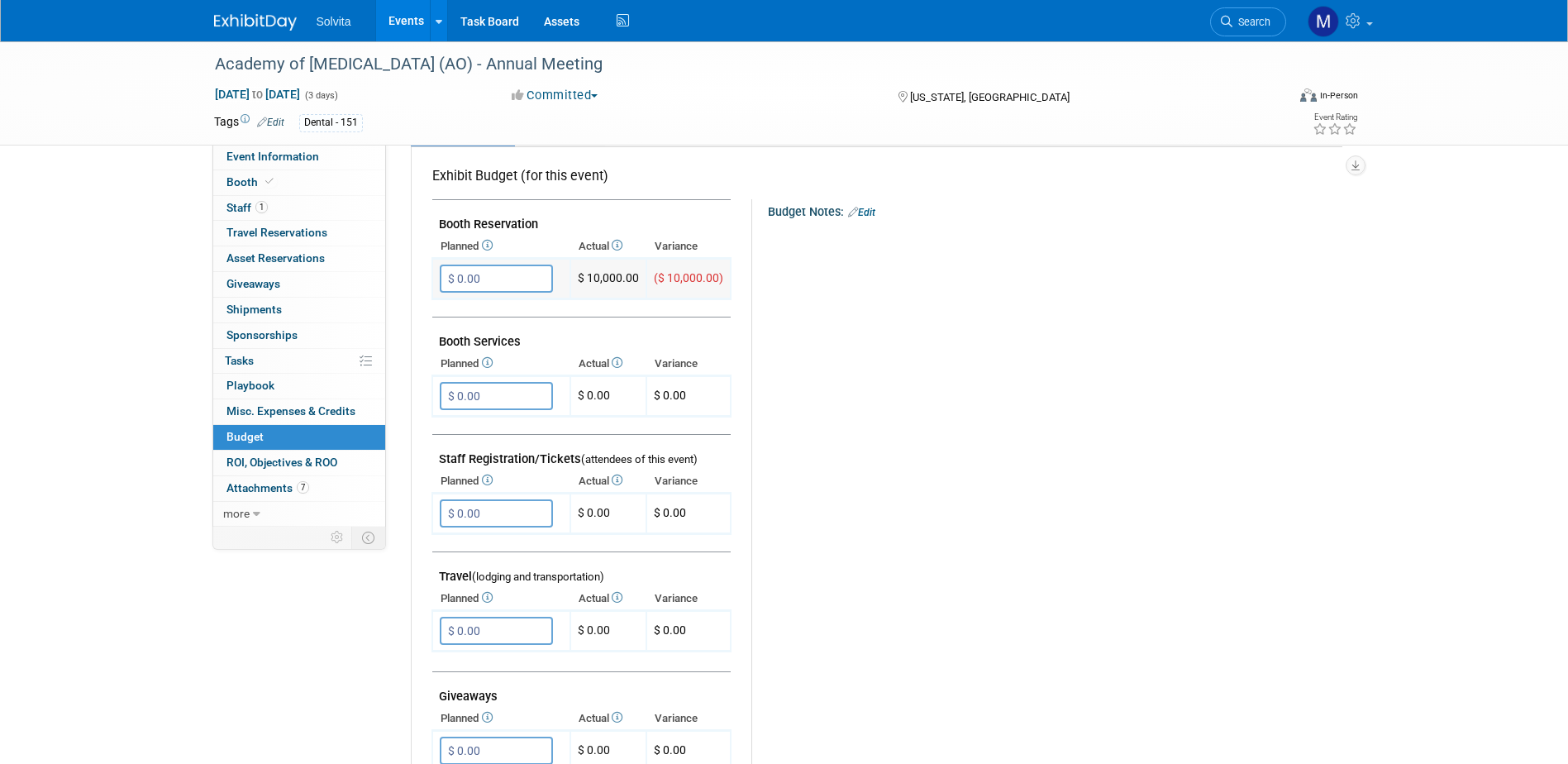
scroll to position [248, 0]
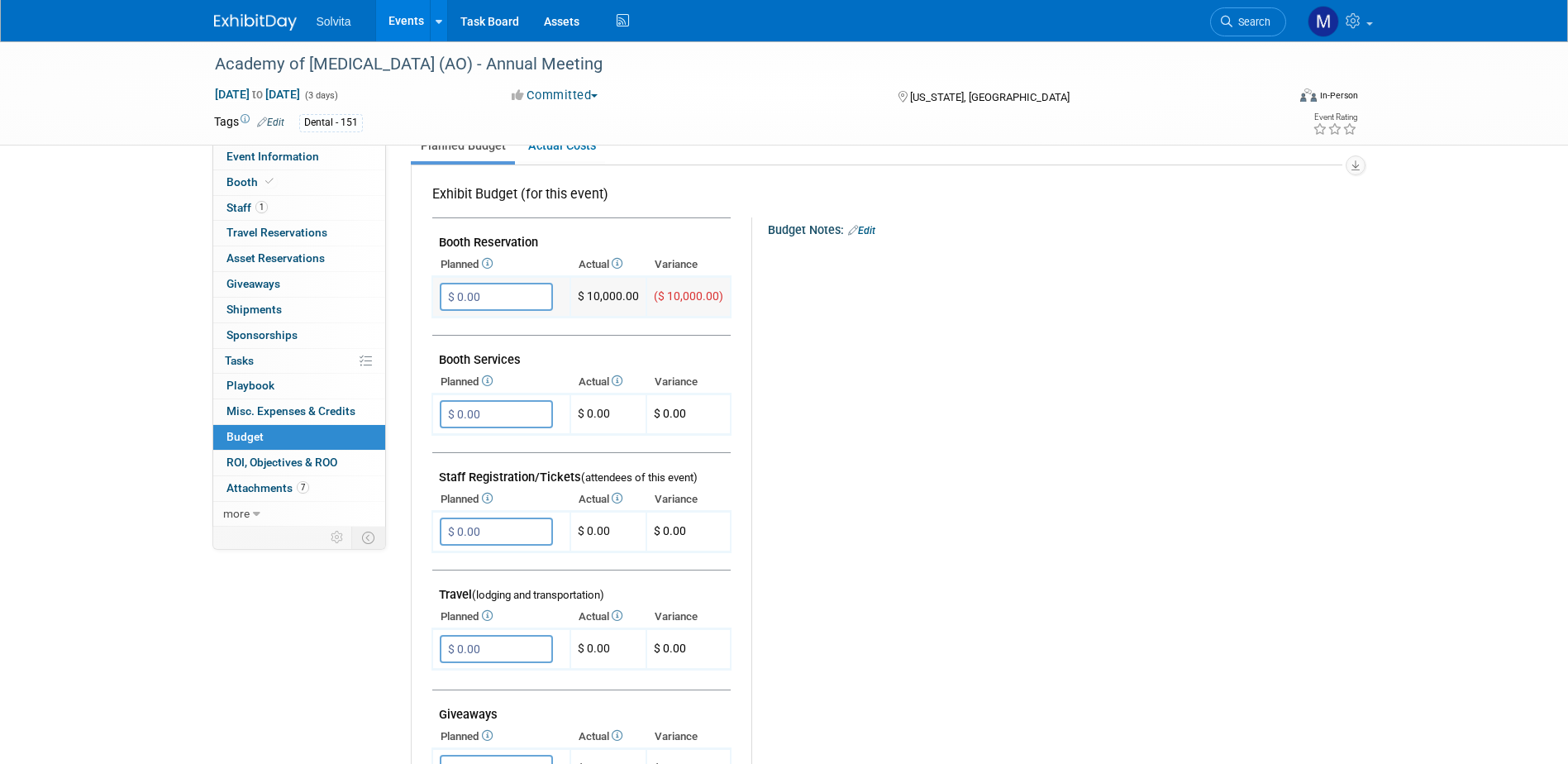
click at [522, 292] on input "$ 0.00" at bounding box center [496, 296] width 113 height 28
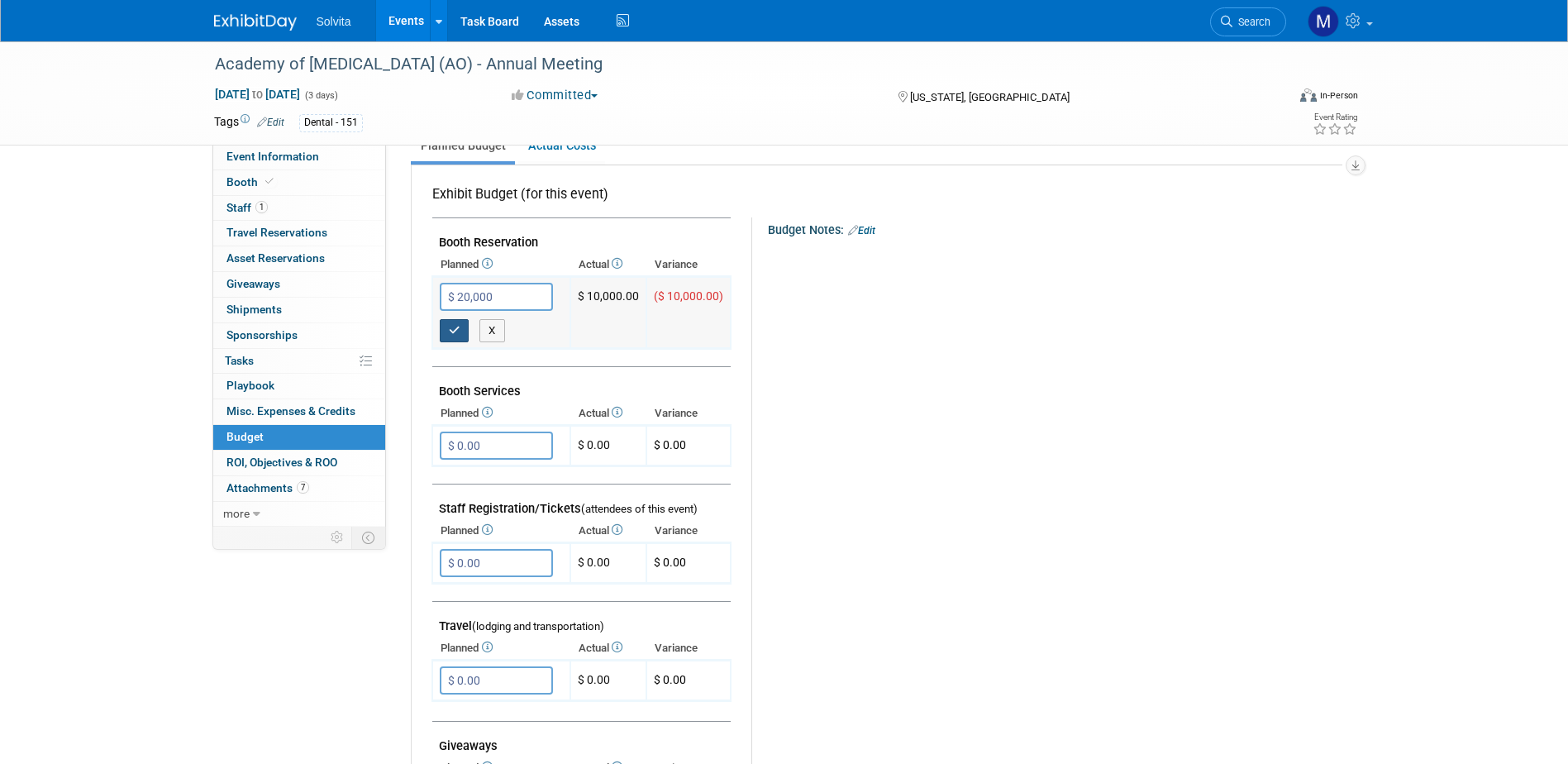
type input "$ 20,000.00"
click at [452, 334] on icon "button" at bounding box center [455, 330] width 12 height 11
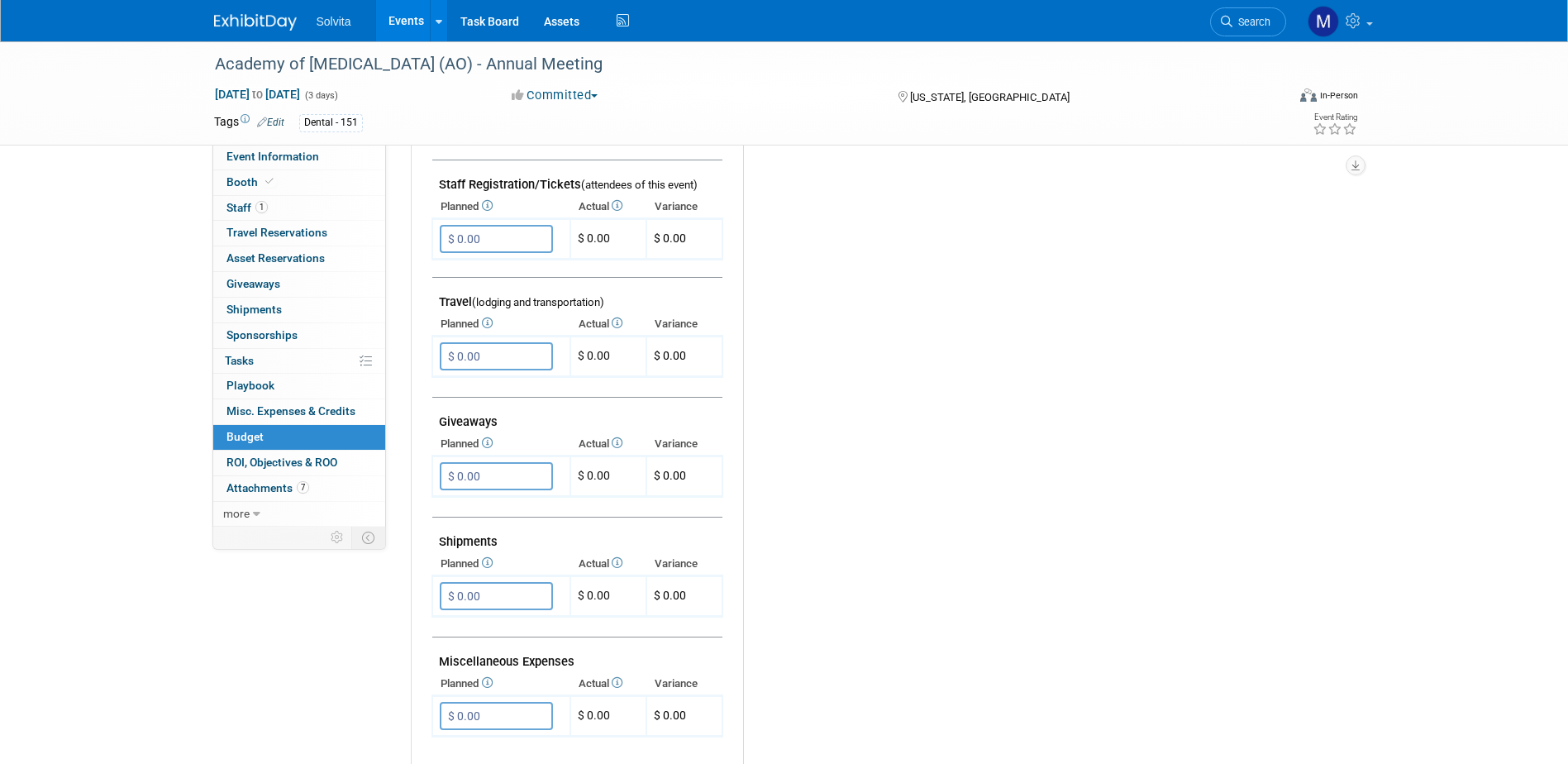
scroll to position [578, 0]
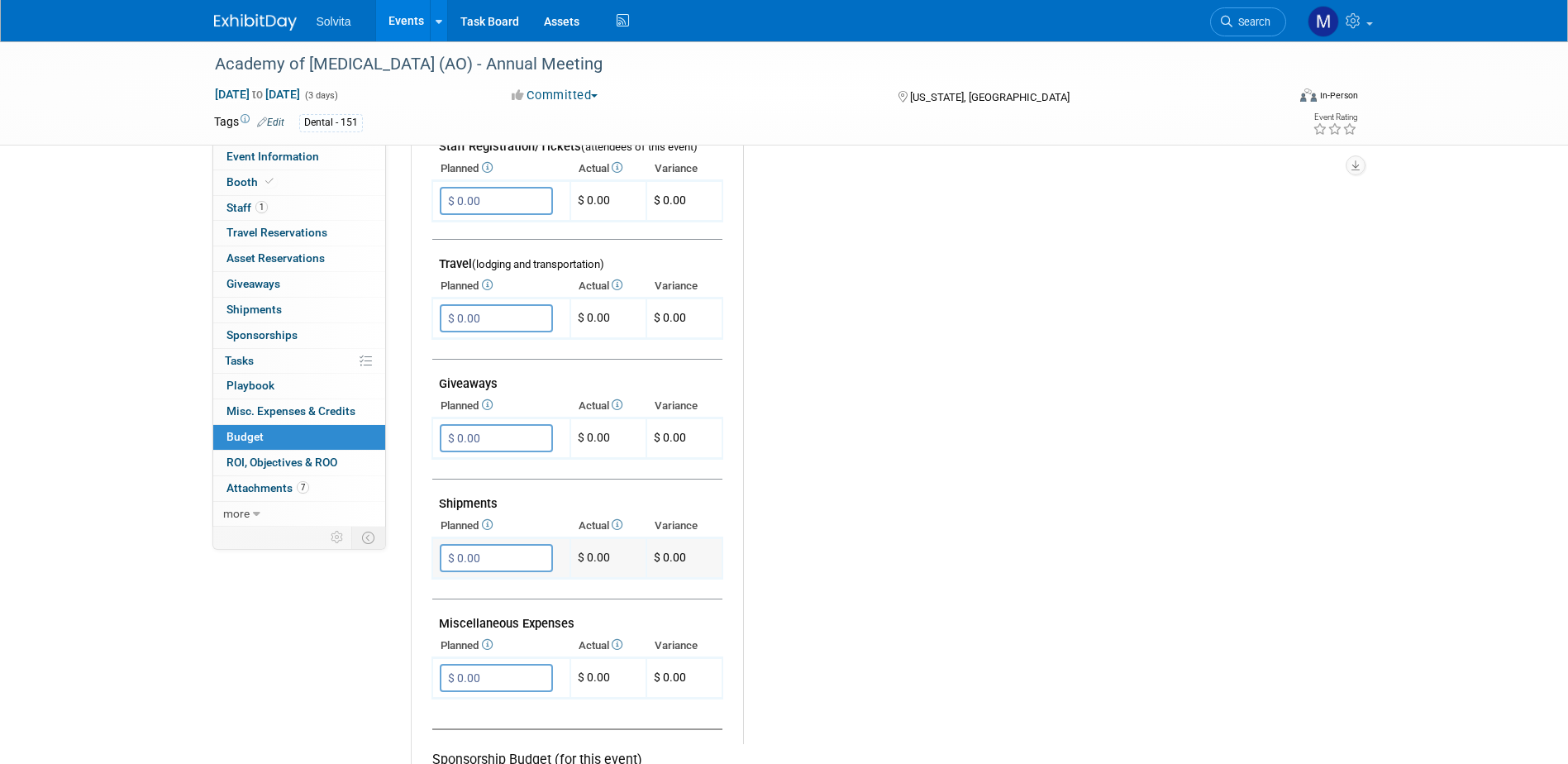
click at [516, 554] on input "$ 0.00" at bounding box center [496, 557] width 113 height 28
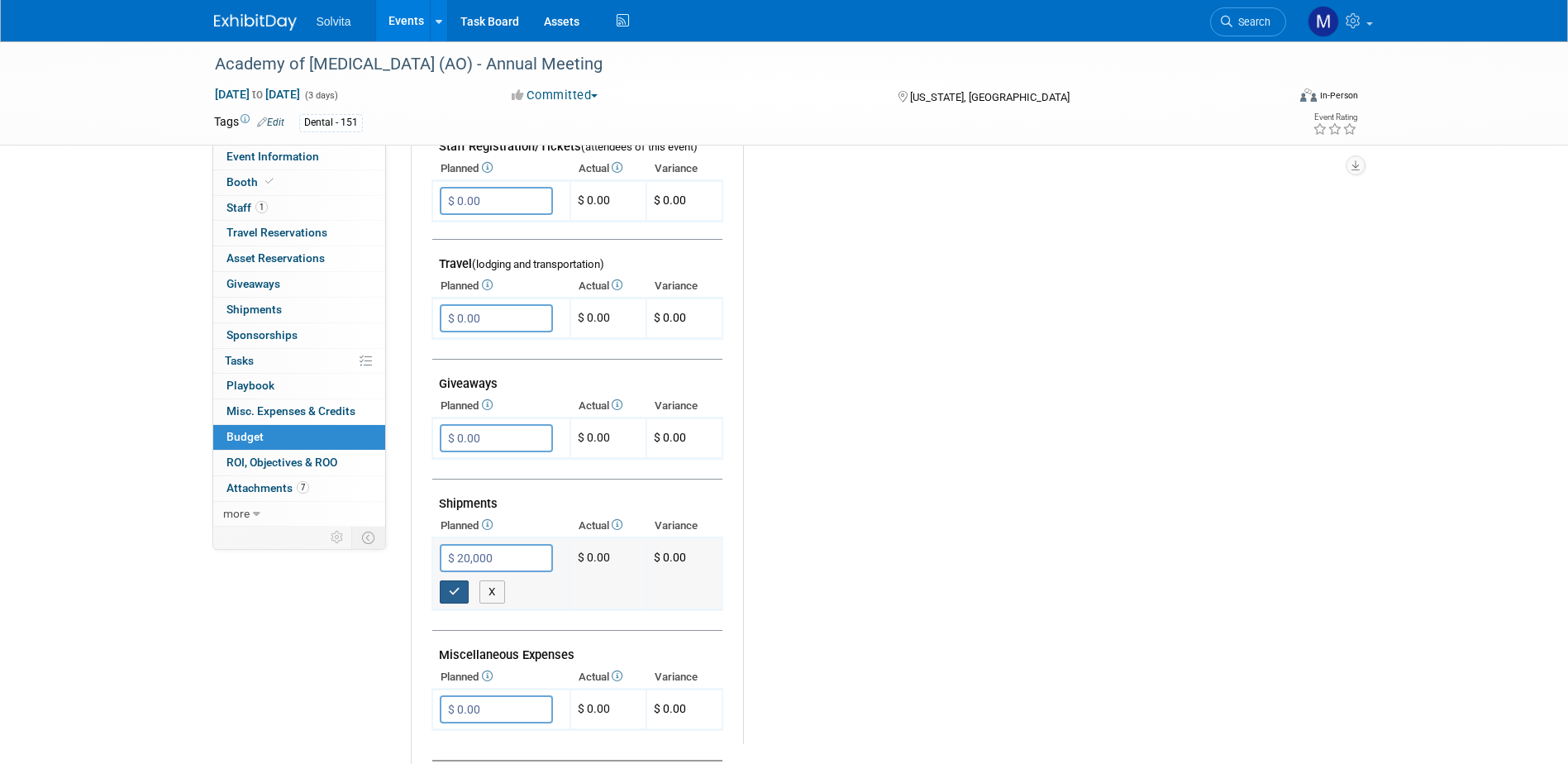
type input "$ 20,000.00"
click at [457, 586] on icon "button" at bounding box center [455, 591] width 12 height 11
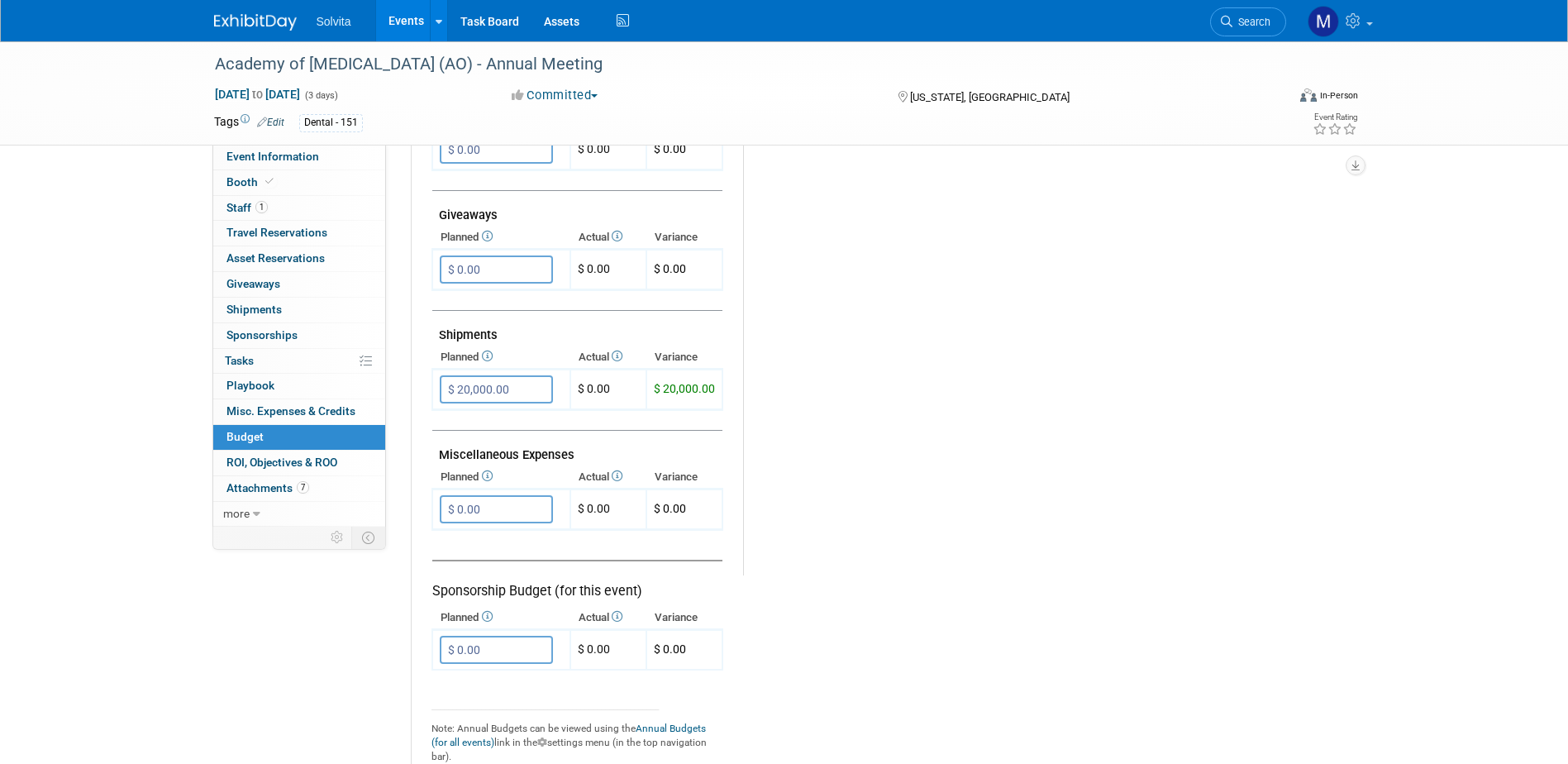
scroll to position [744, 0]
click at [531, 514] on input "$ 0.00" at bounding box center [496, 512] width 113 height 28
click at [494, 501] on input "$ 0.00" at bounding box center [496, 512] width 113 height 28
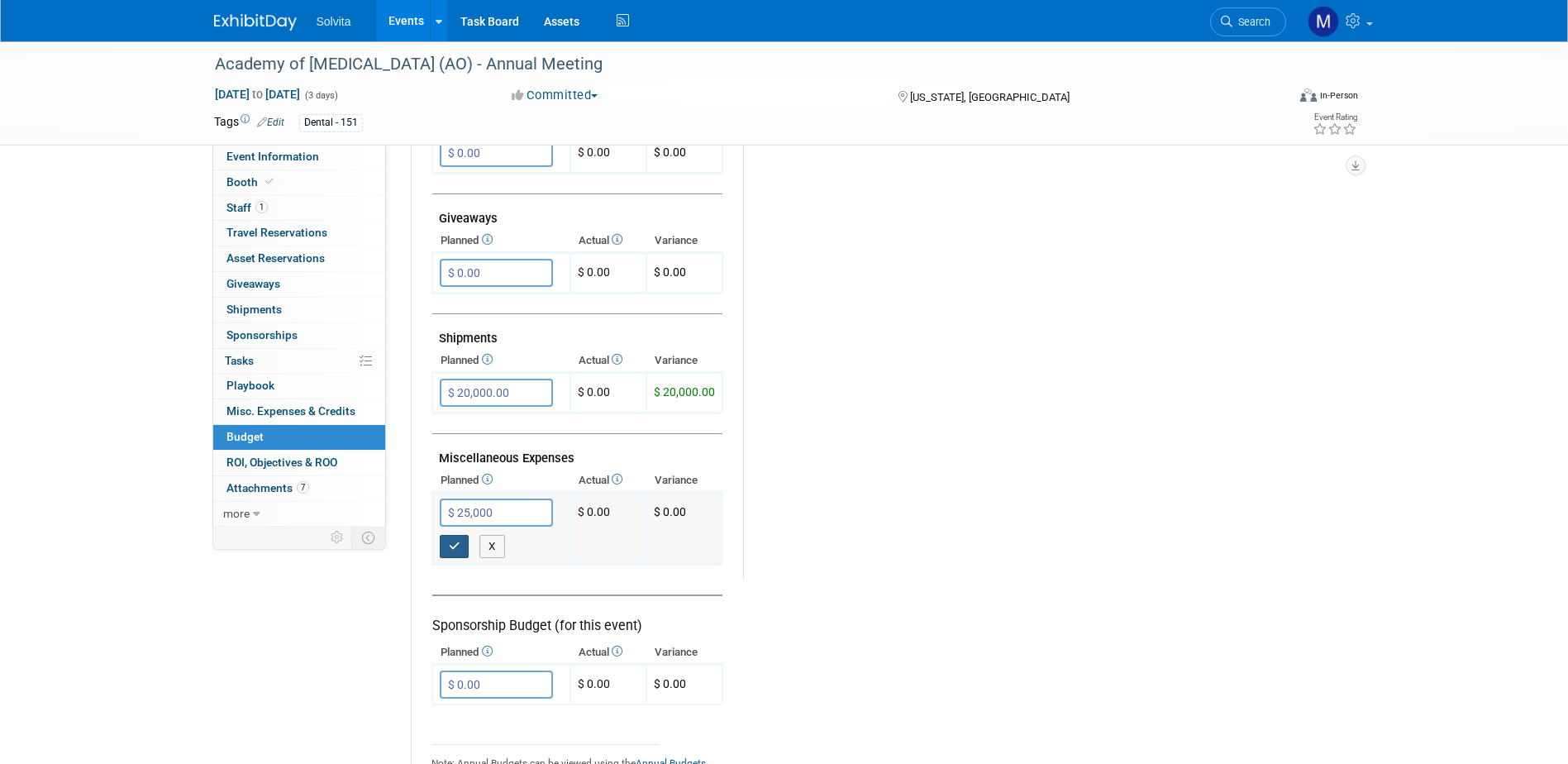
type input "$ 25,000.00"
click at [467, 554] on button "button" at bounding box center [454, 546] width 30 height 23
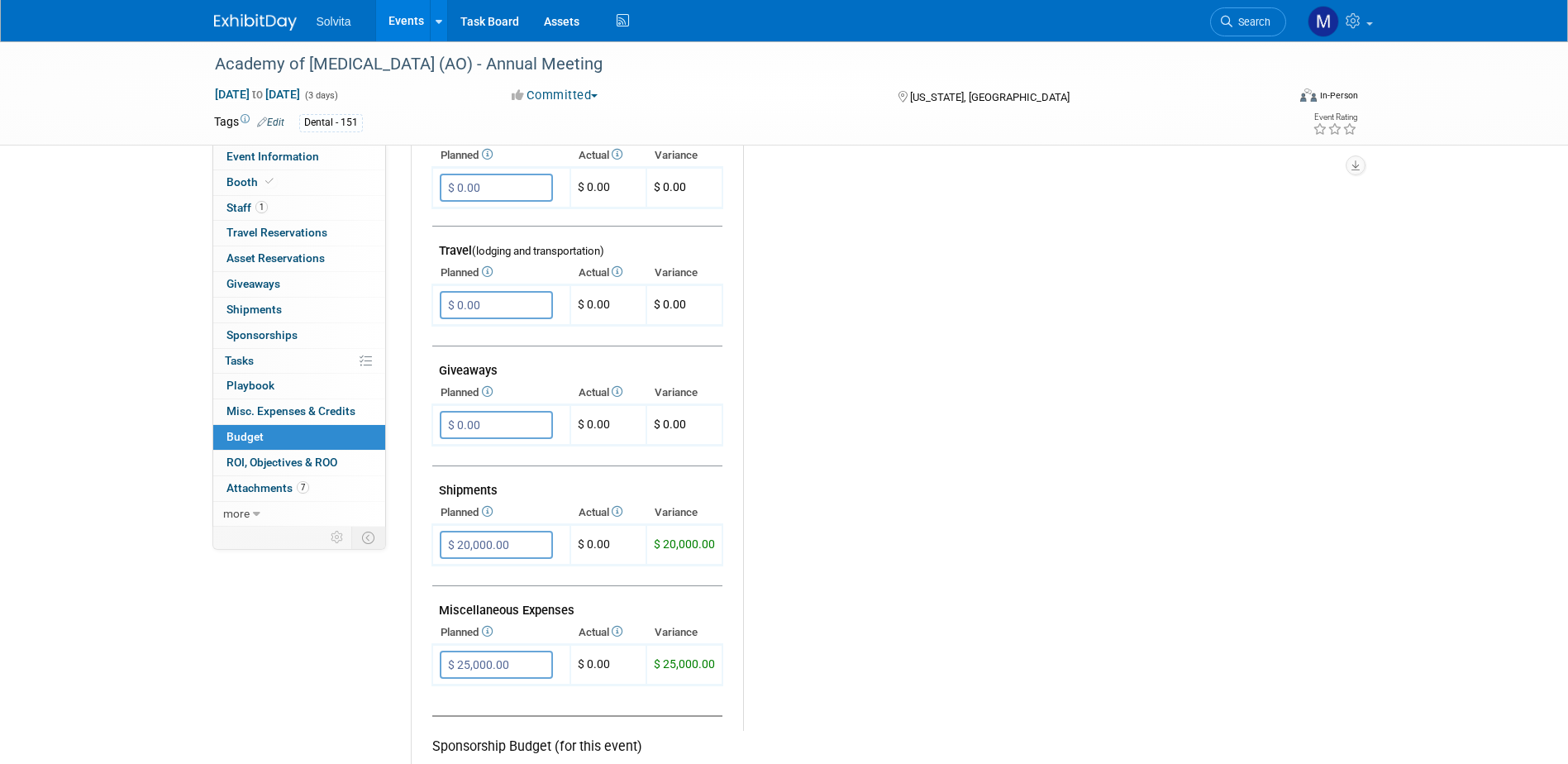
scroll to position [578, 0]
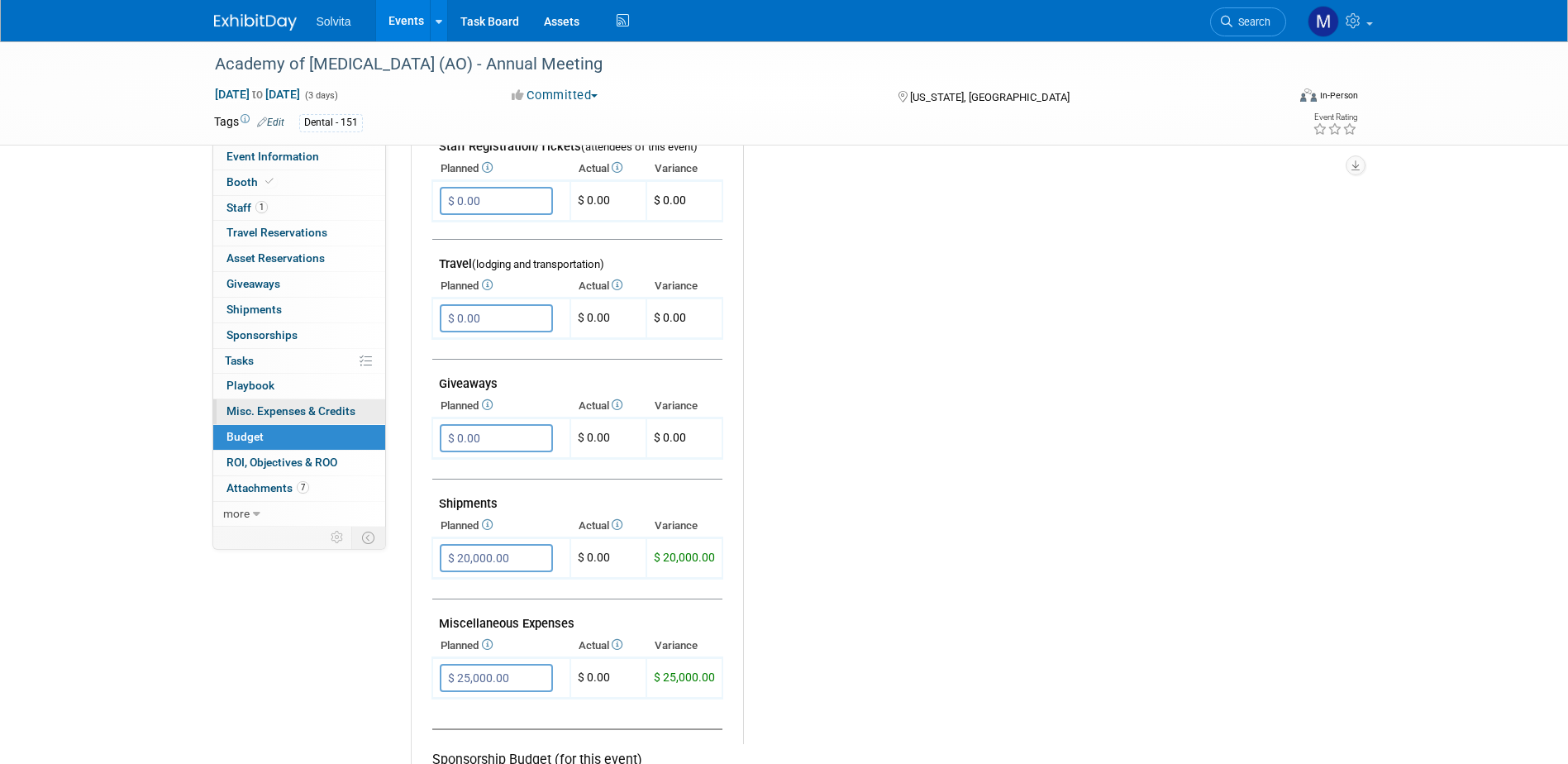
click at [314, 410] on span "Misc. Expenses & Credits 0" at bounding box center [291, 411] width 129 height 14
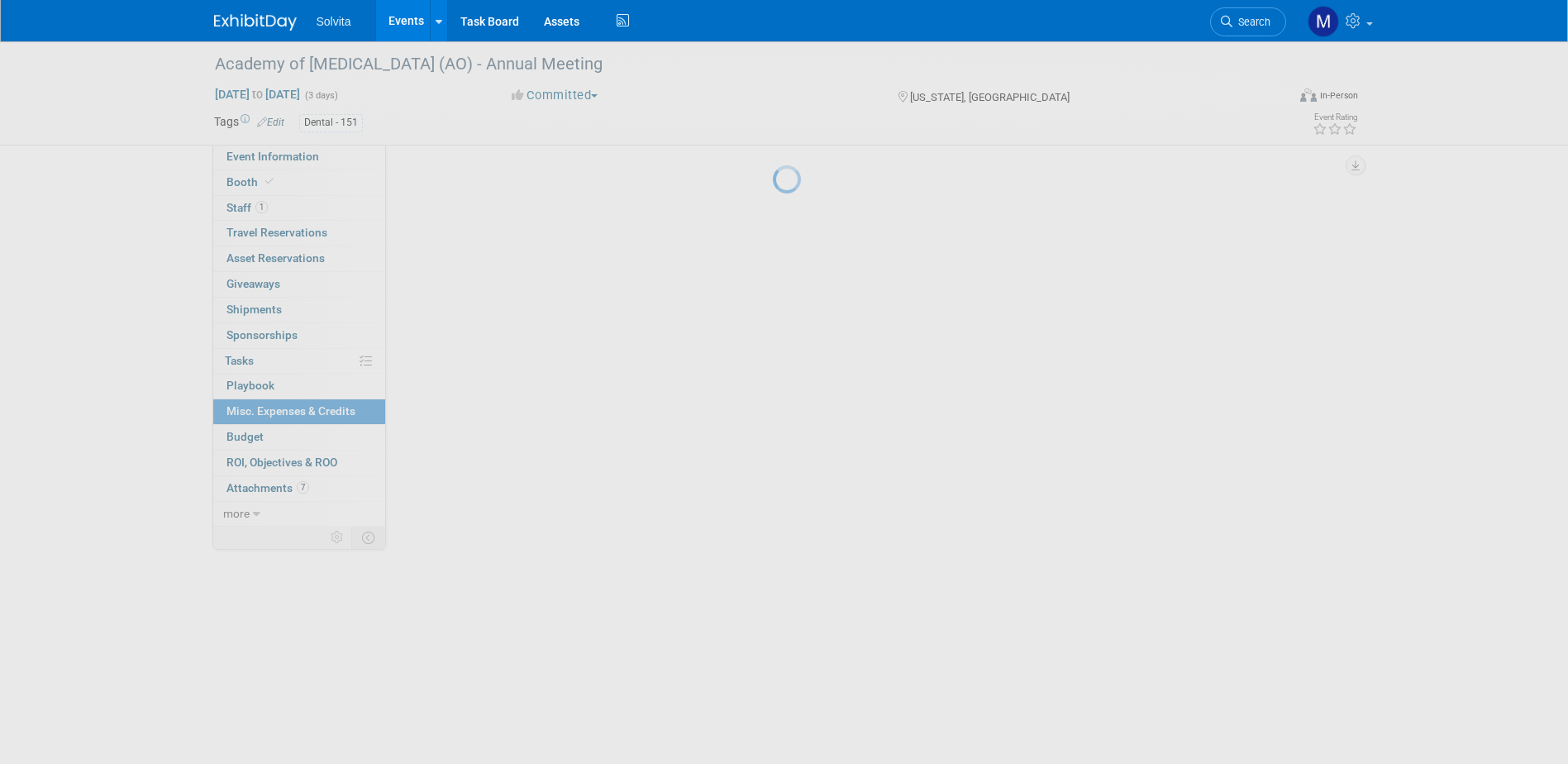
scroll to position [0, 0]
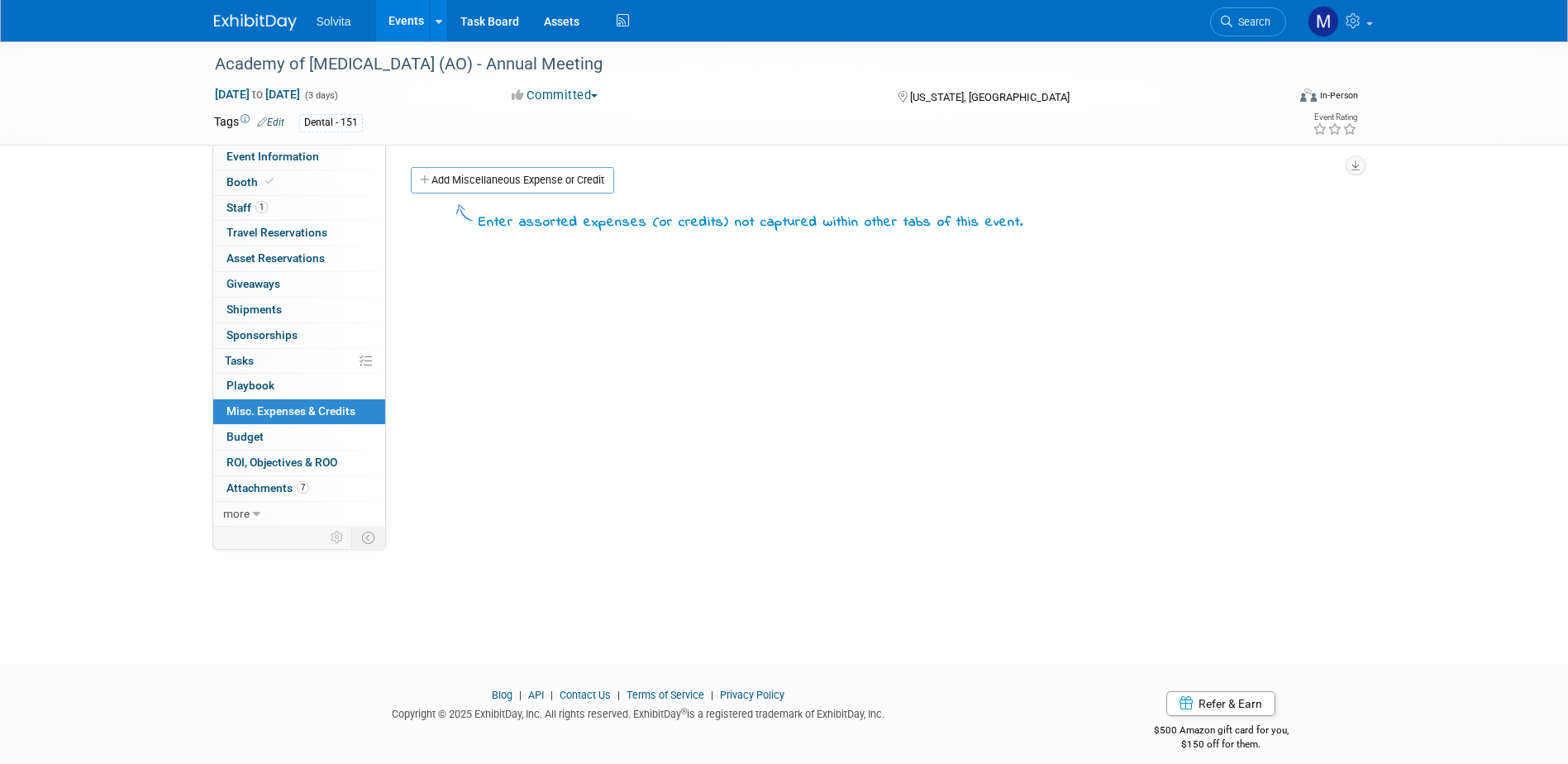
click at [500, 194] on div "Add Miscellaneous Expense or Credit" at bounding box center [881, 183] width 948 height 30
click at [511, 179] on link "Add Miscellaneous Expense or Credit" at bounding box center [512, 180] width 204 height 26
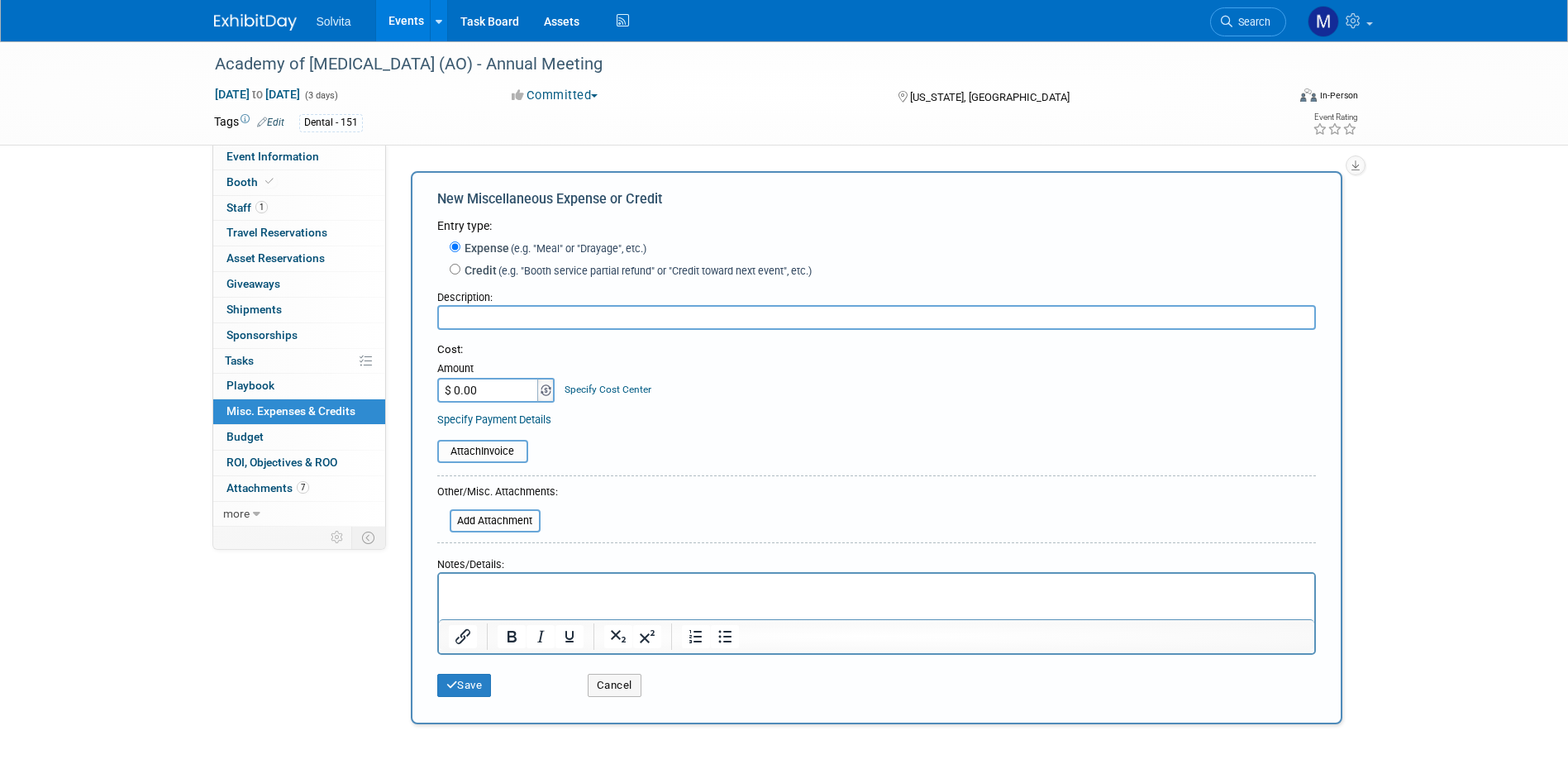
click at [544, 390] on img at bounding box center [546, 390] width 11 height 12
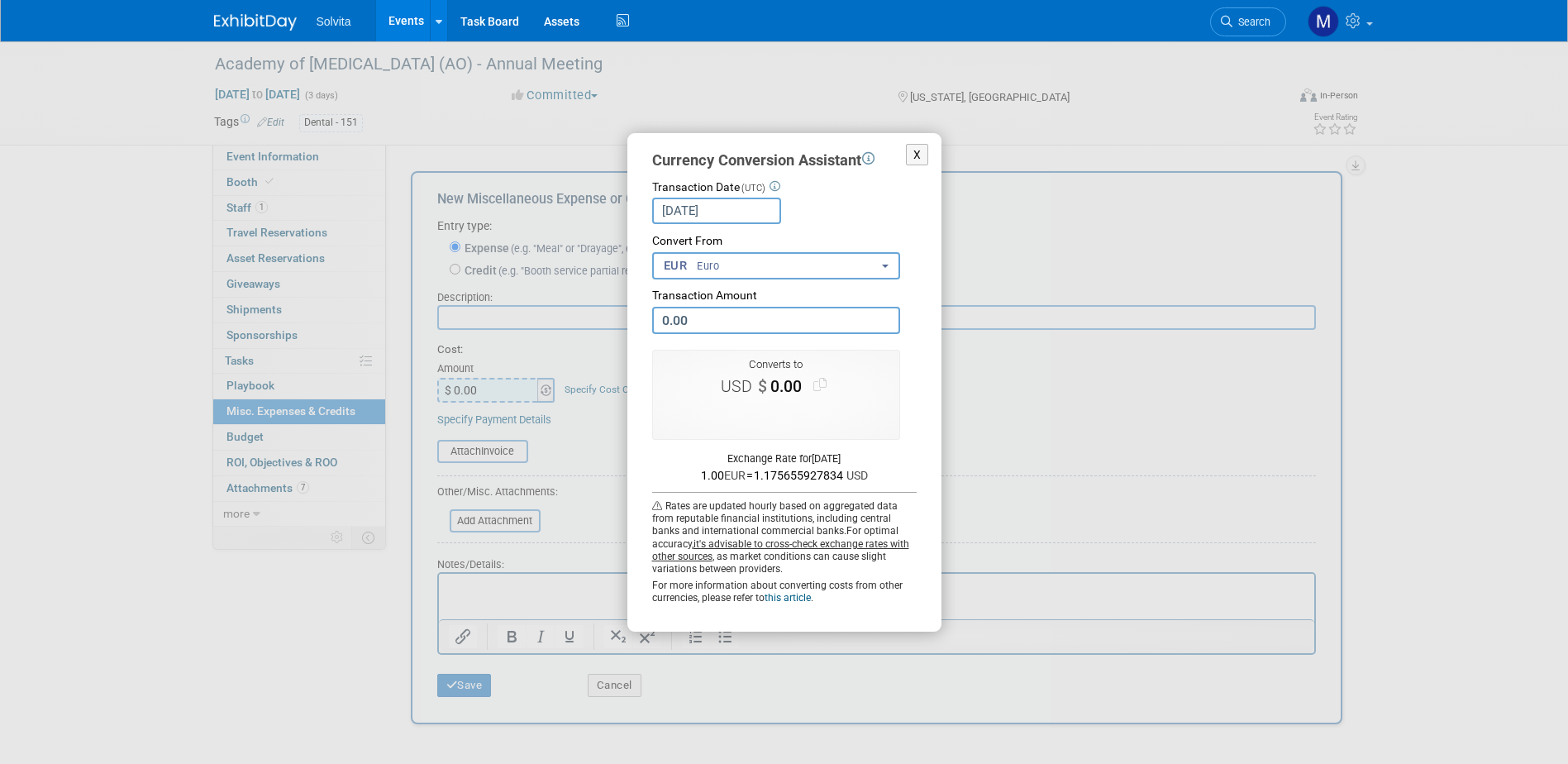
click at [544, 390] on div "X Currency Conversion Assistant Transaction Date (UTC) Sep 30, 2025 Loading Rat…" at bounding box center [784, 382] width 744 height 499
click at [481, 385] on div "X Currency Conversion Assistant Transaction Date (UTC) Sep 30, 2025 Loading Rat…" at bounding box center [784, 382] width 744 height 499
click at [913, 159] on button "X" at bounding box center [917, 155] width 23 height 22
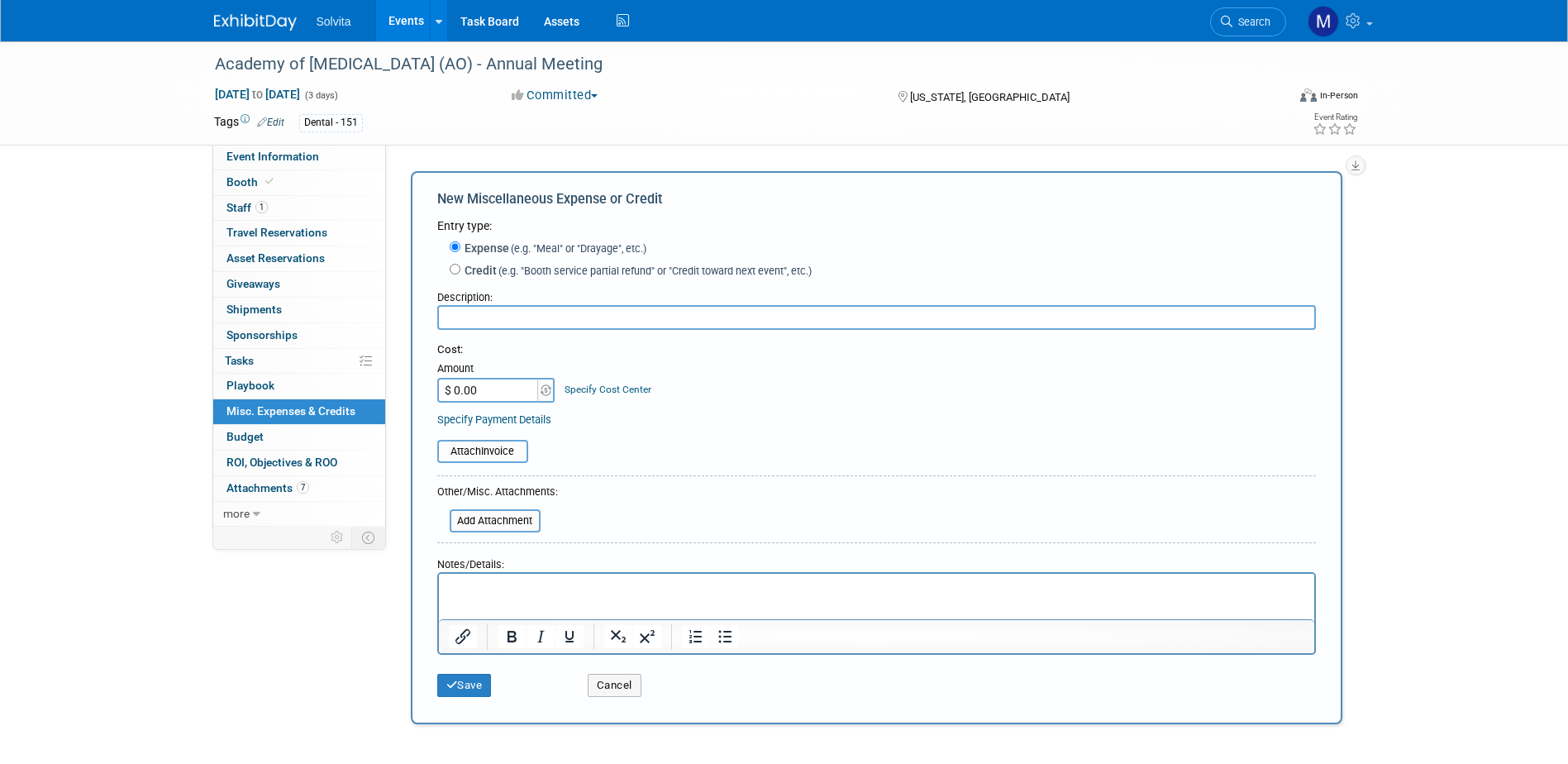
click at [511, 392] on input "$ 0.00" at bounding box center [489, 390] width 103 height 25
type input "$ 12,500.00"
click at [546, 330] on input "text" at bounding box center [876, 317] width 878 height 25
type input "c"
type input "2 corporate forums at 2026 meeting"
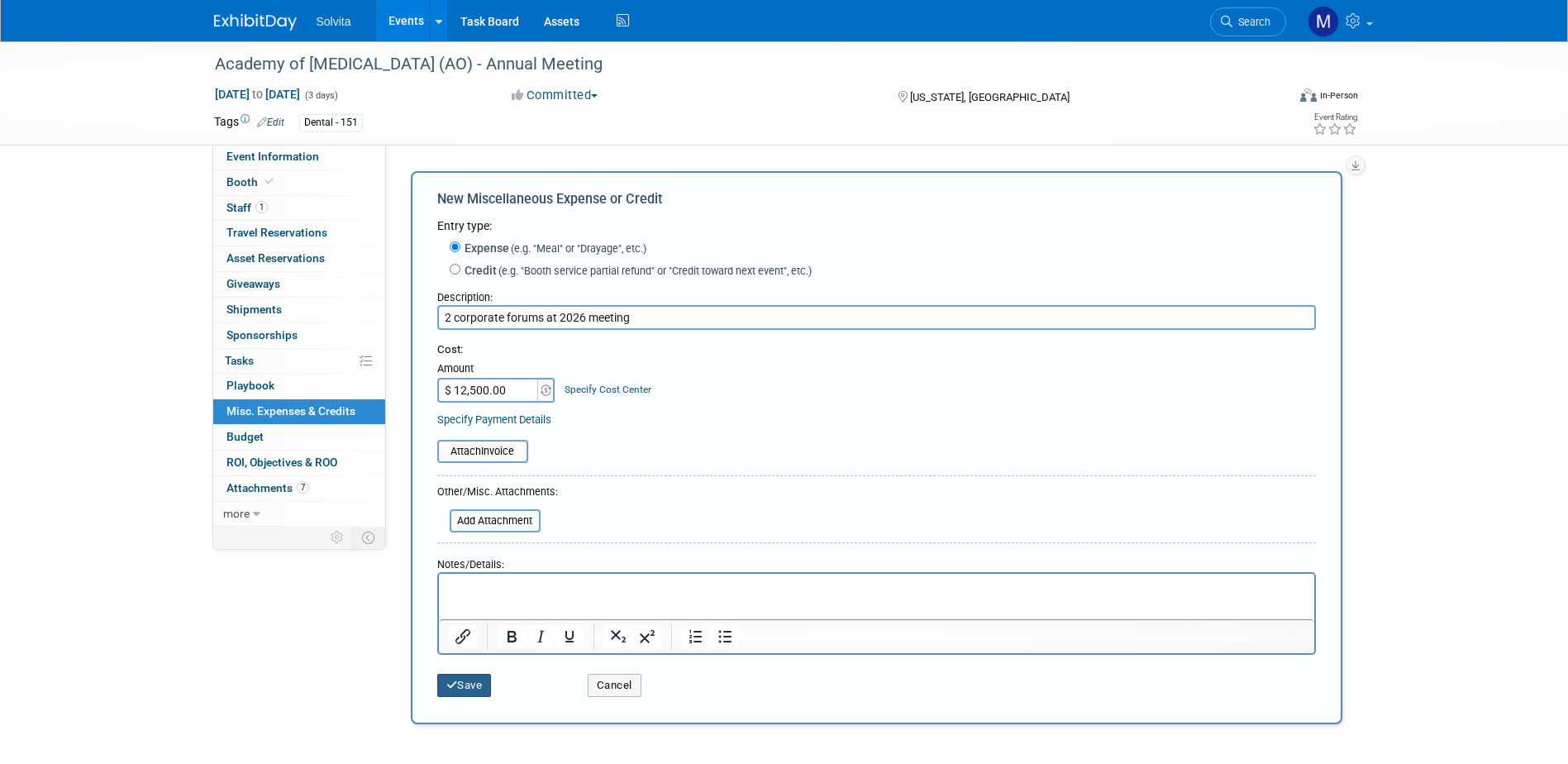
click at [460, 687] on button "Save" at bounding box center [464, 685] width 55 height 23
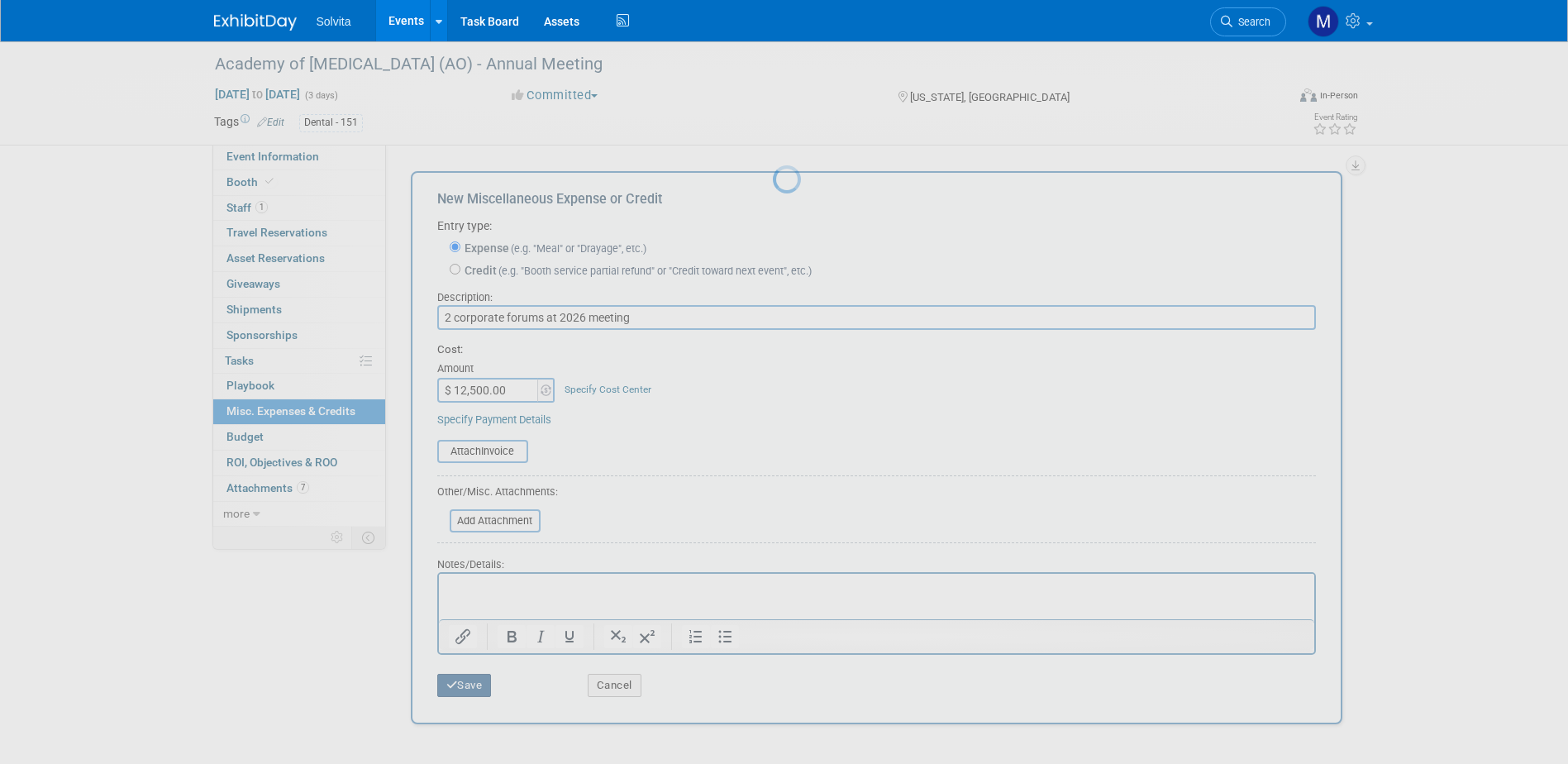
scroll to position [15, 0]
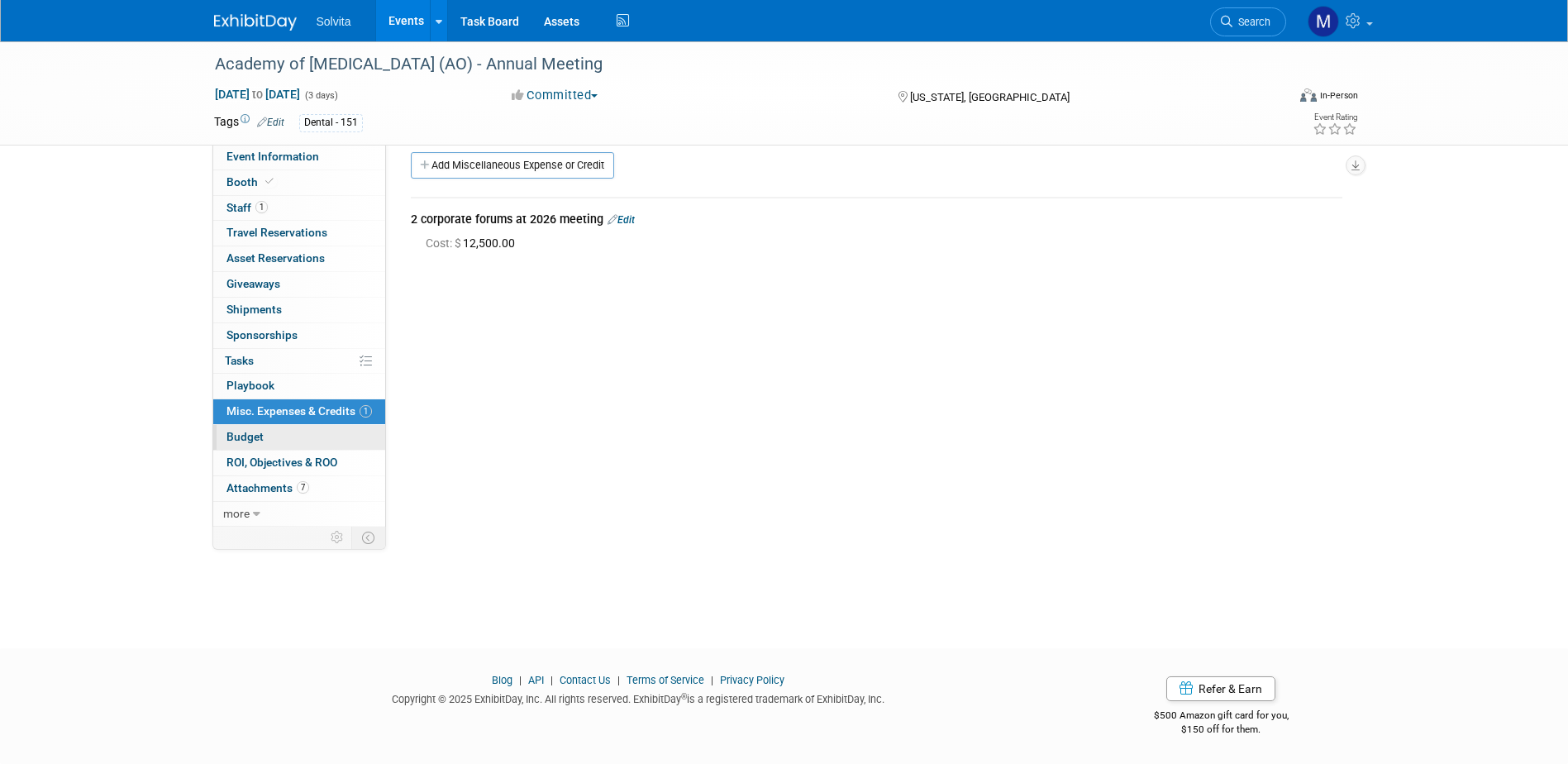
click at [247, 439] on span "Budget" at bounding box center [245, 436] width 37 height 14
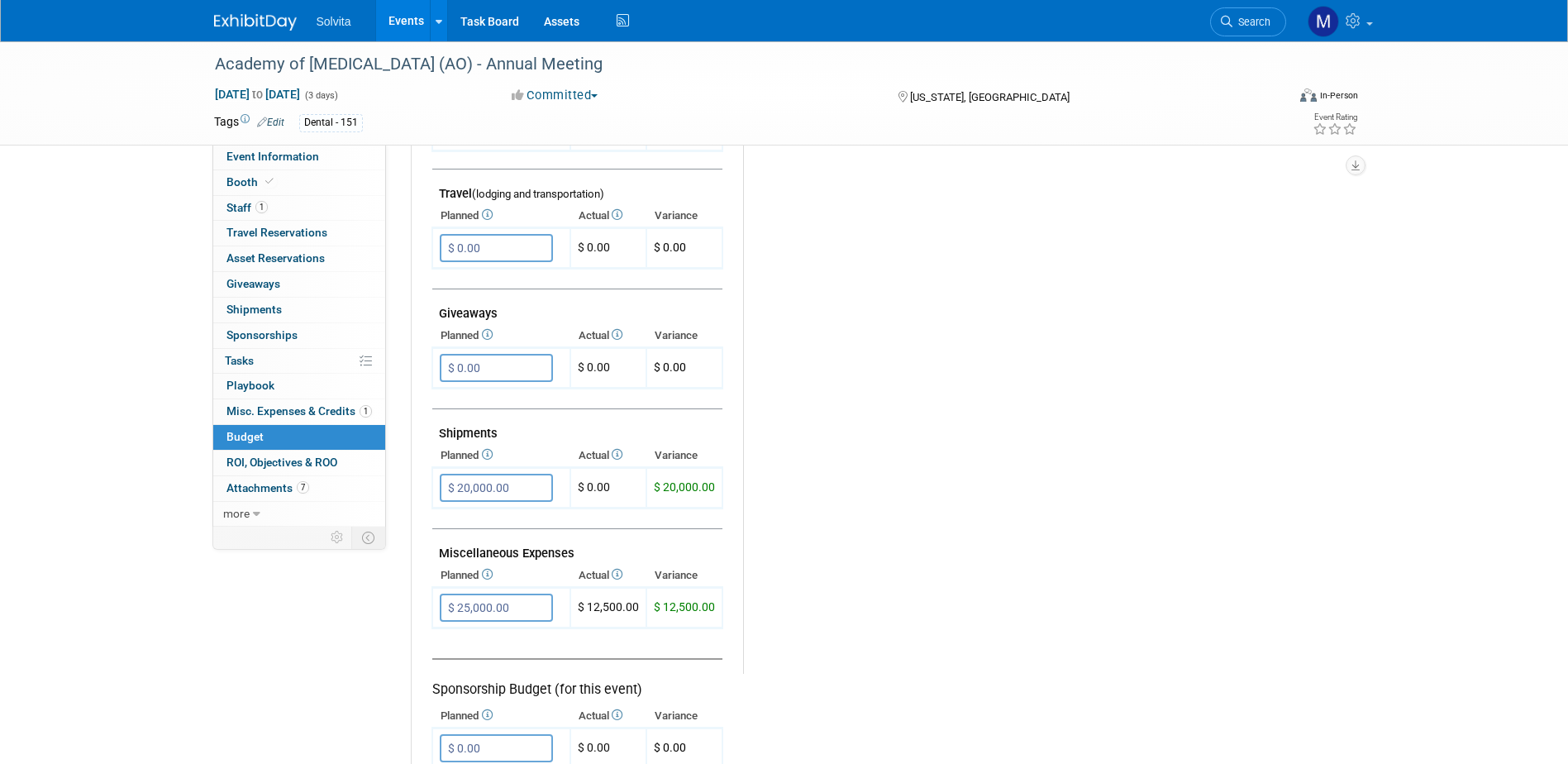
scroll to position [744, 0]
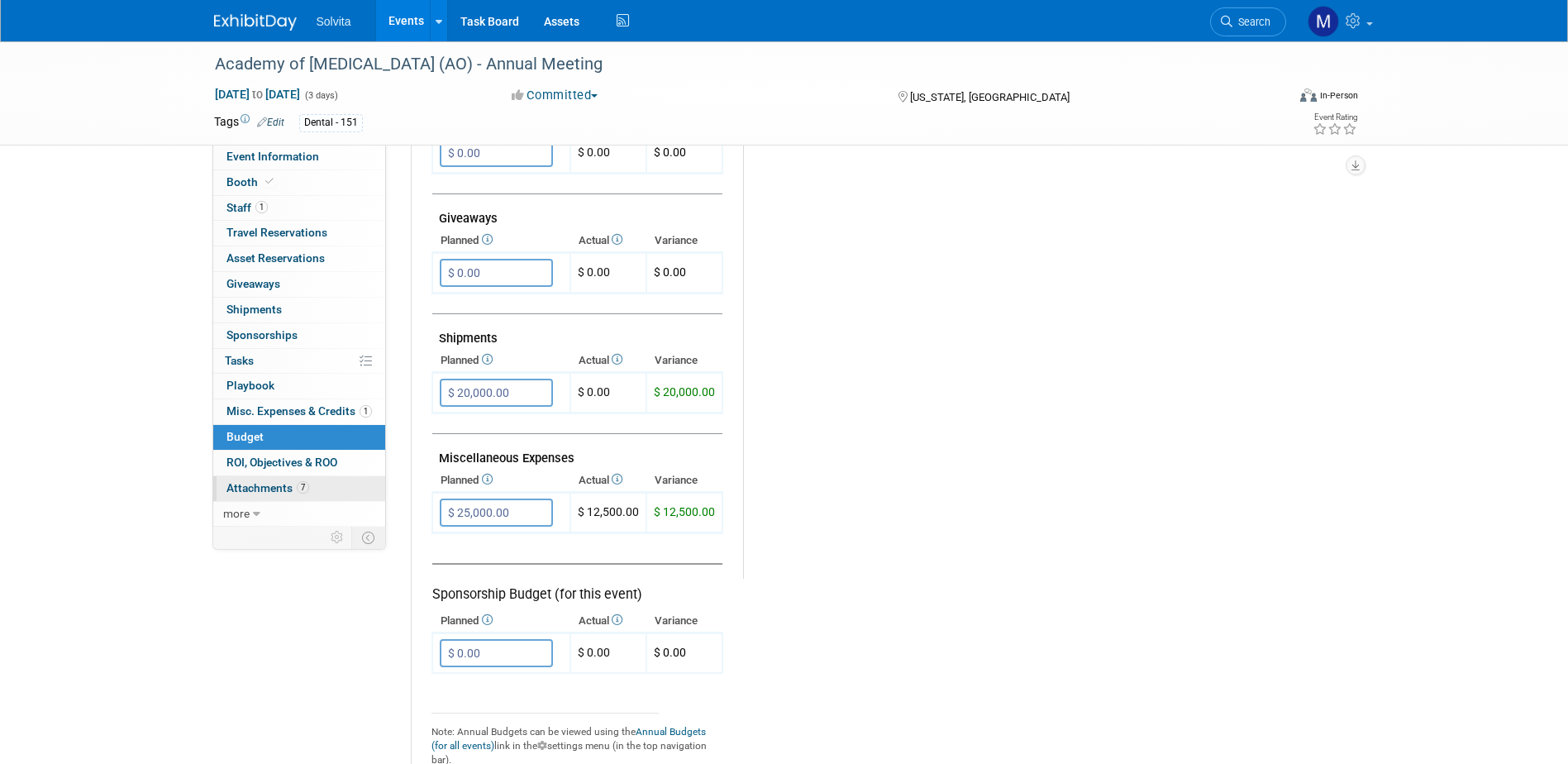
click at [287, 492] on span "Attachments 7" at bounding box center [268, 488] width 83 height 14
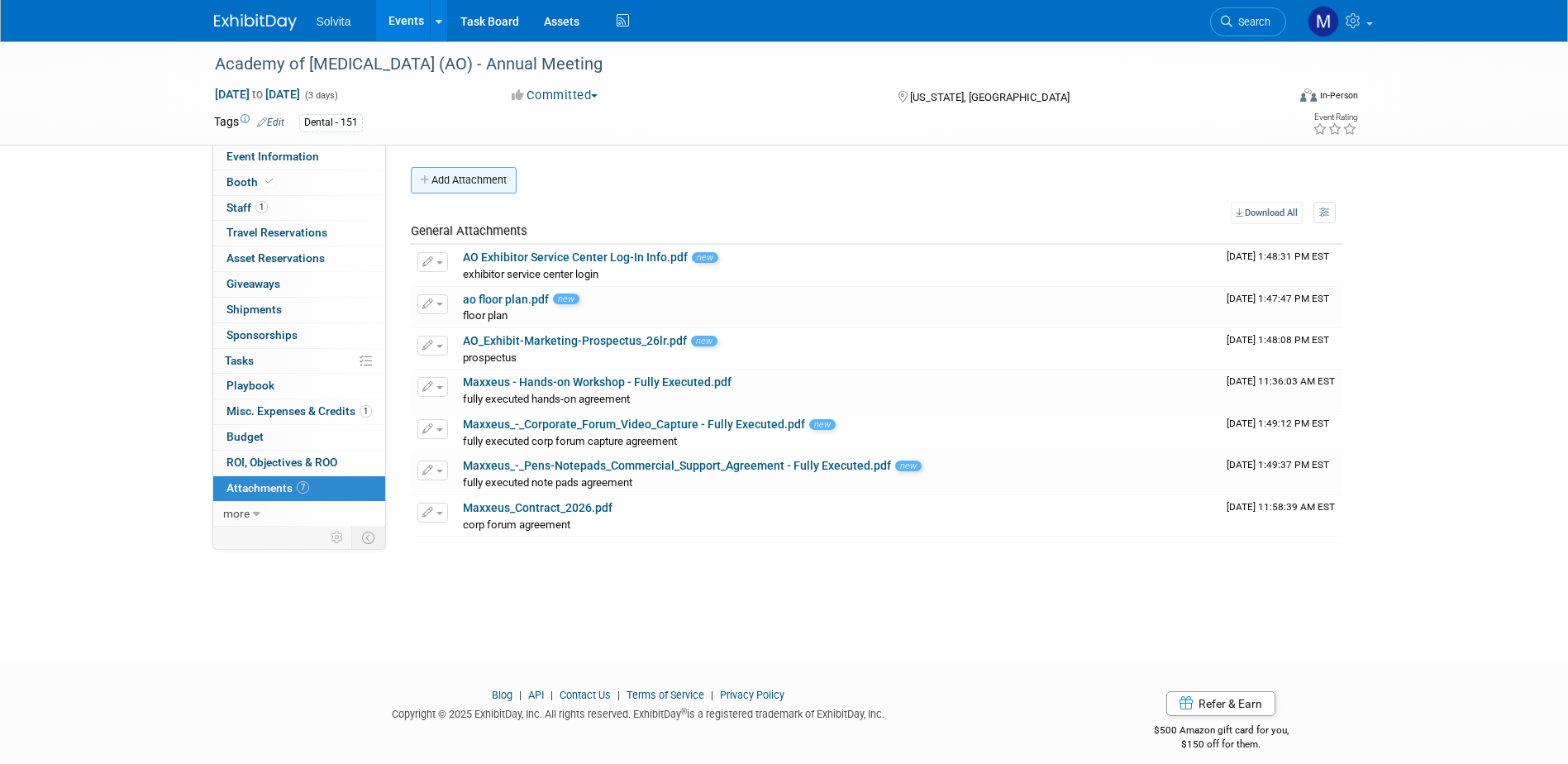
click at [481, 187] on button "Add Attachment" at bounding box center [463, 180] width 106 height 26
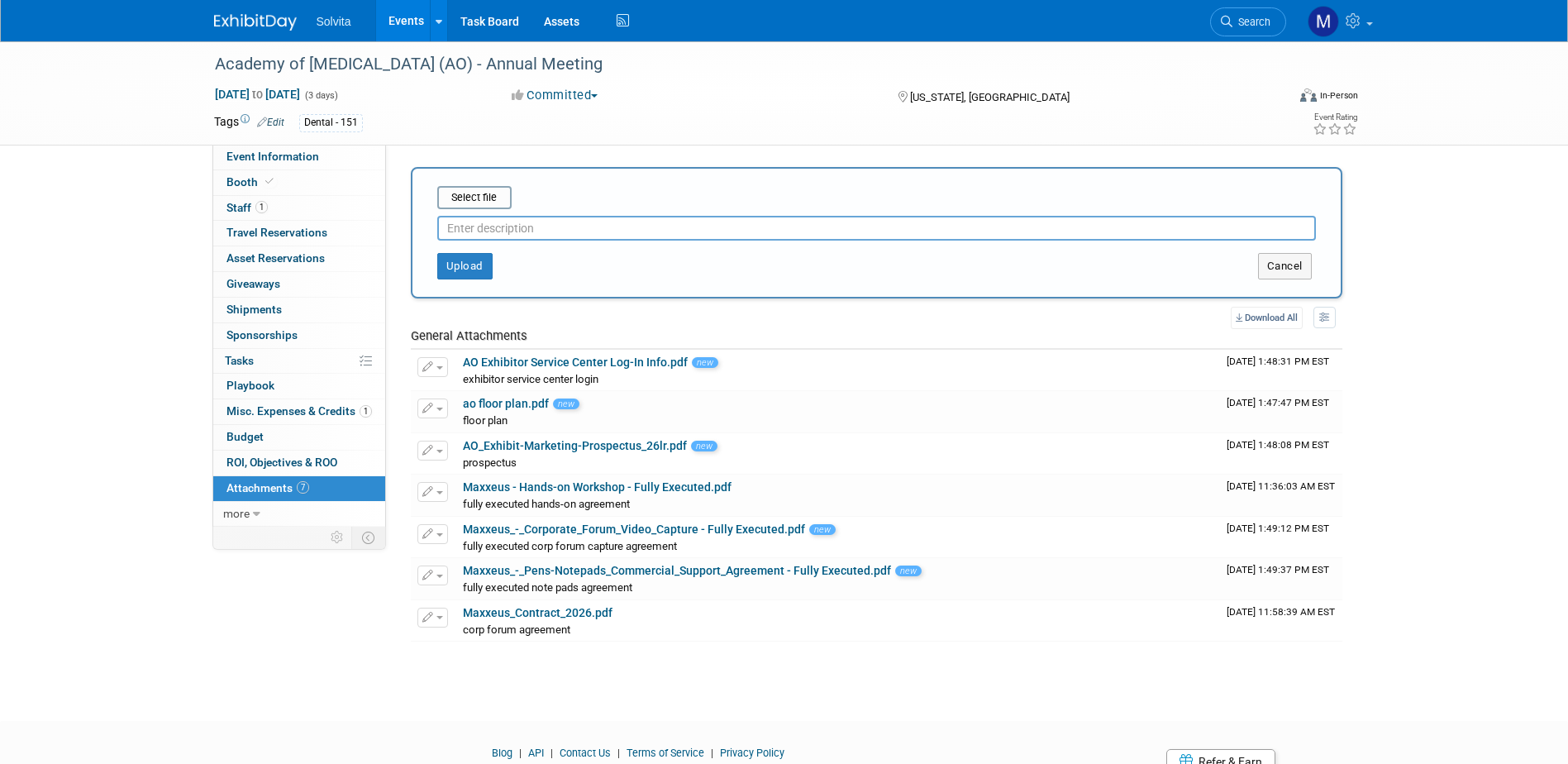
click at [501, 233] on input "text" at bounding box center [876, 227] width 878 height 25
type input "corporate forum receipt"
click at [468, 202] on input "file" at bounding box center [412, 197] width 197 height 19
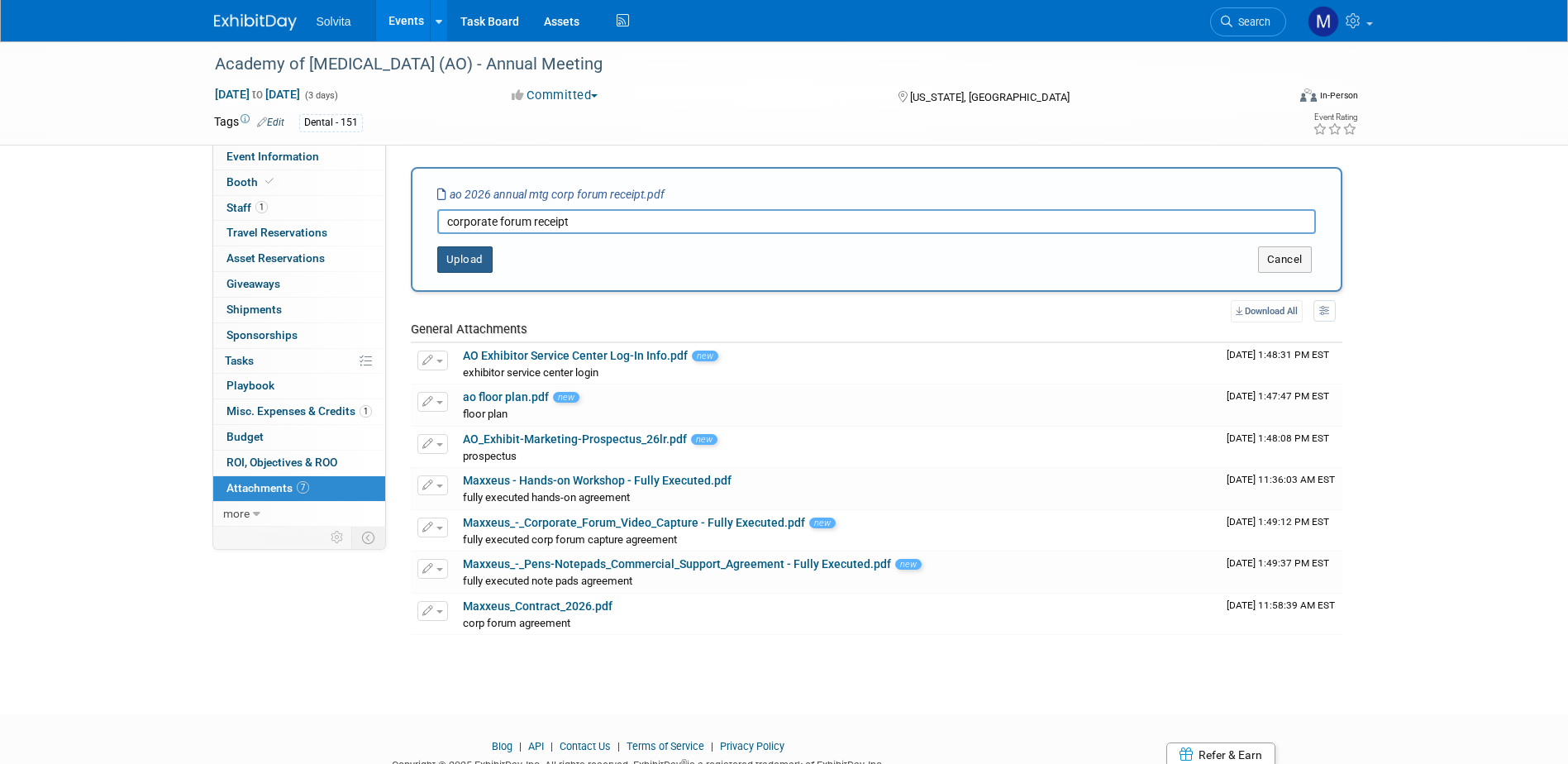
click at [462, 265] on button "Upload" at bounding box center [465, 259] width 56 height 26
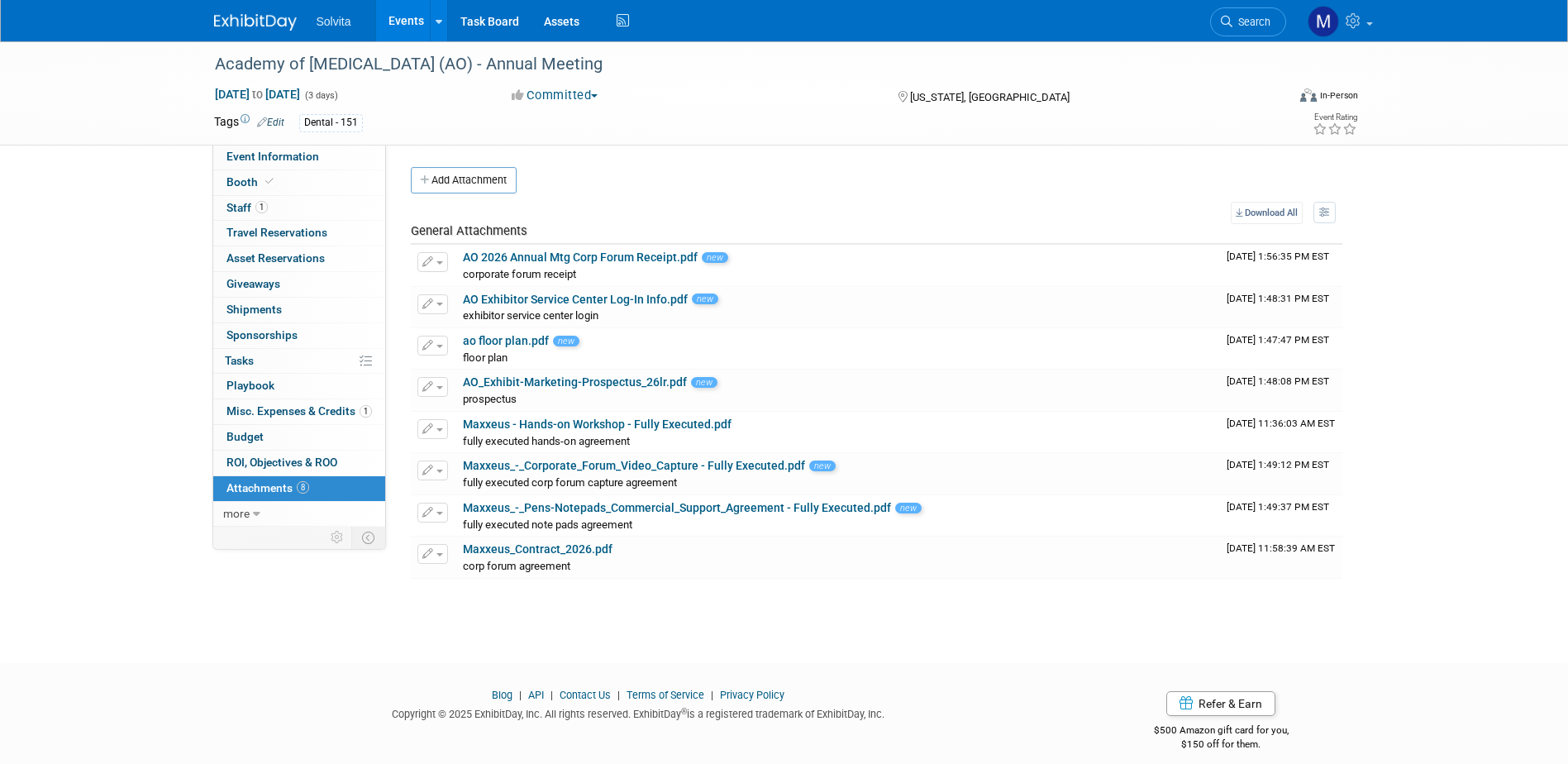
click at [399, 15] on link "Events" at bounding box center [406, 20] width 60 height 41
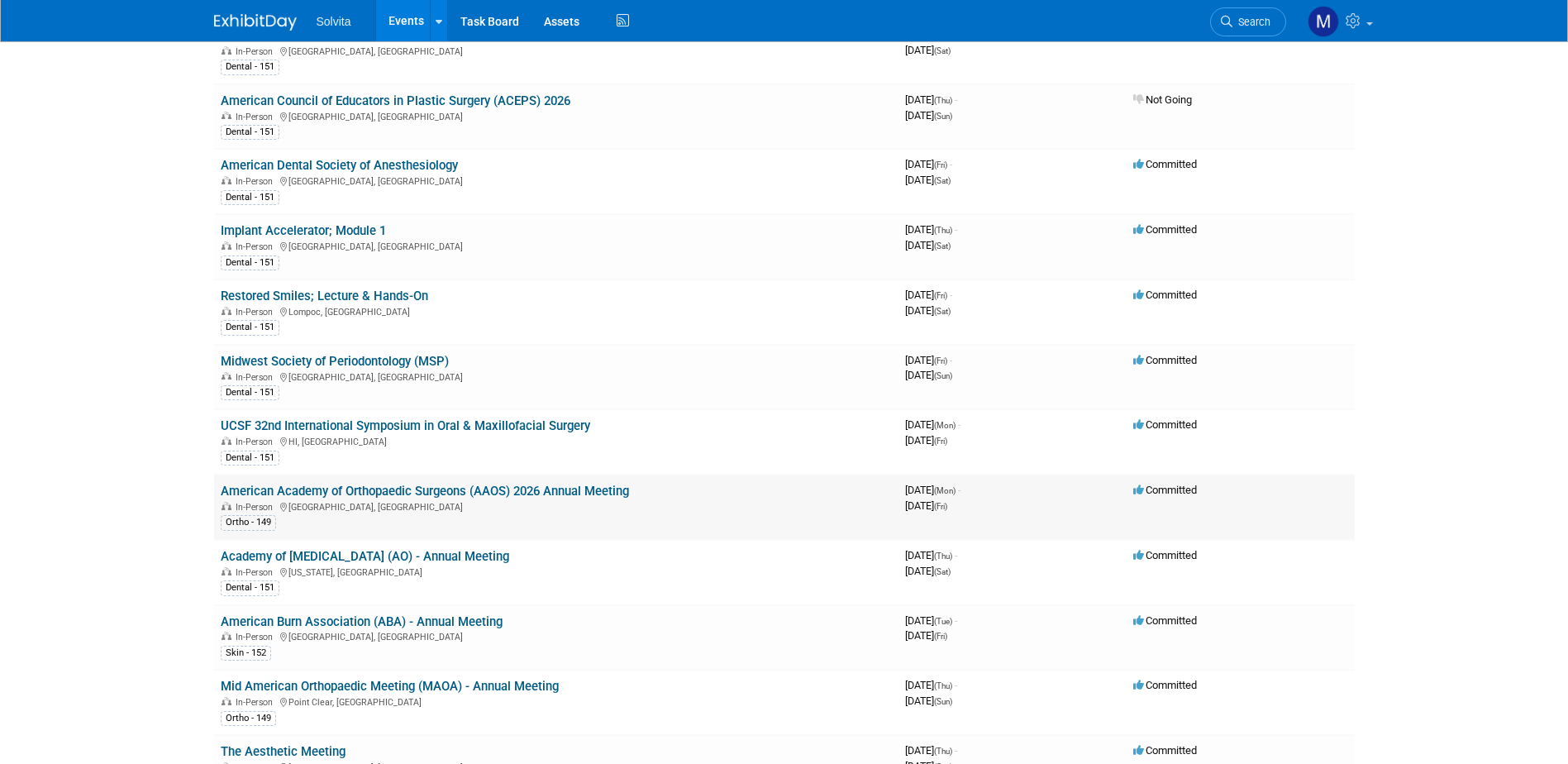
scroll to position [2397, 0]
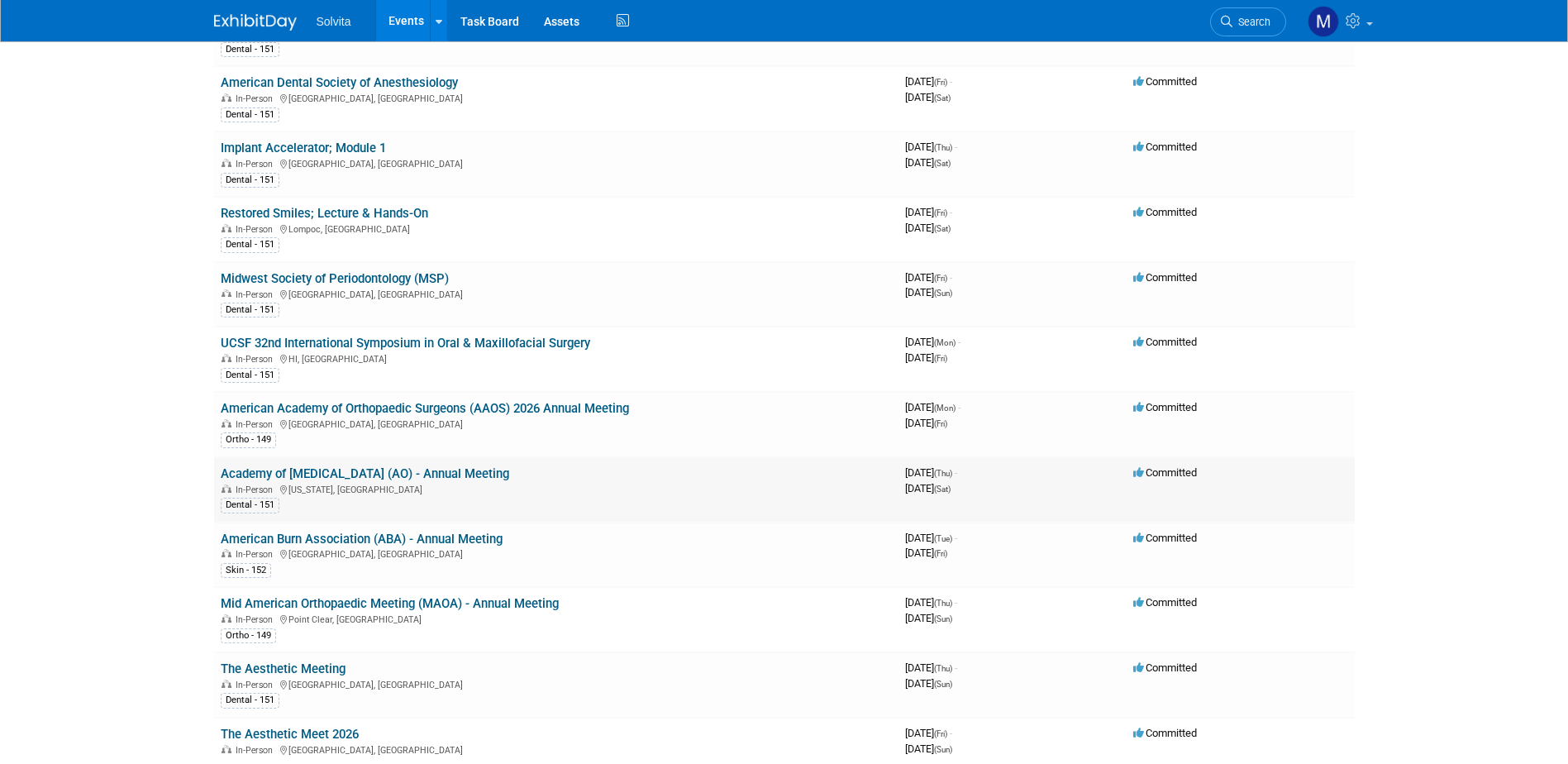
click at [360, 471] on link "Academy of [MEDICAL_DATA] (AO) - Annual Meeting" at bounding box center [364, 473] width 288 height 15
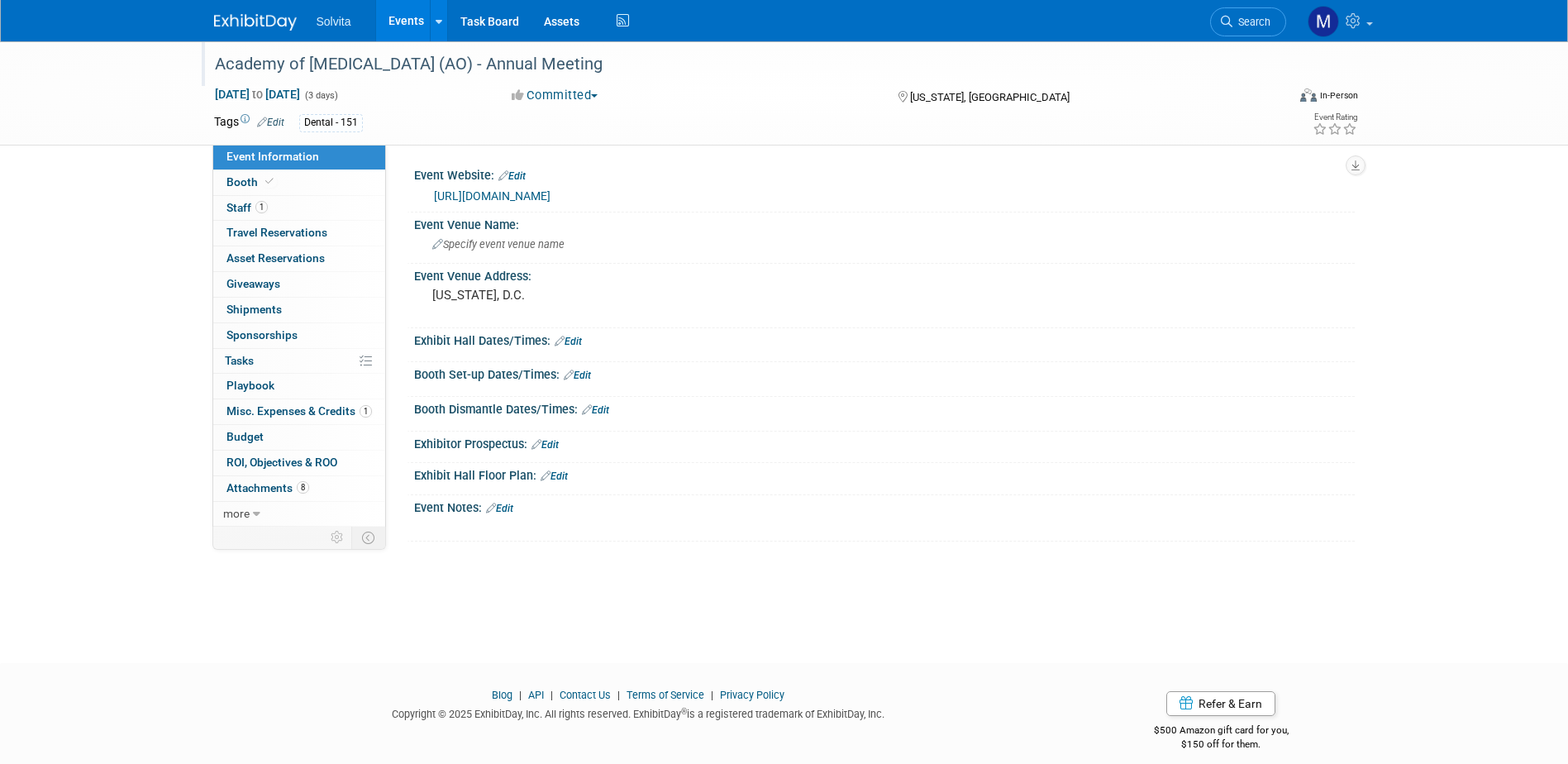
click at [556, 65] on div "Academy of [MEDICAL_DATA] (AO) - Annual Meeting" at bounding box center [735, 64] width 1052 height 30
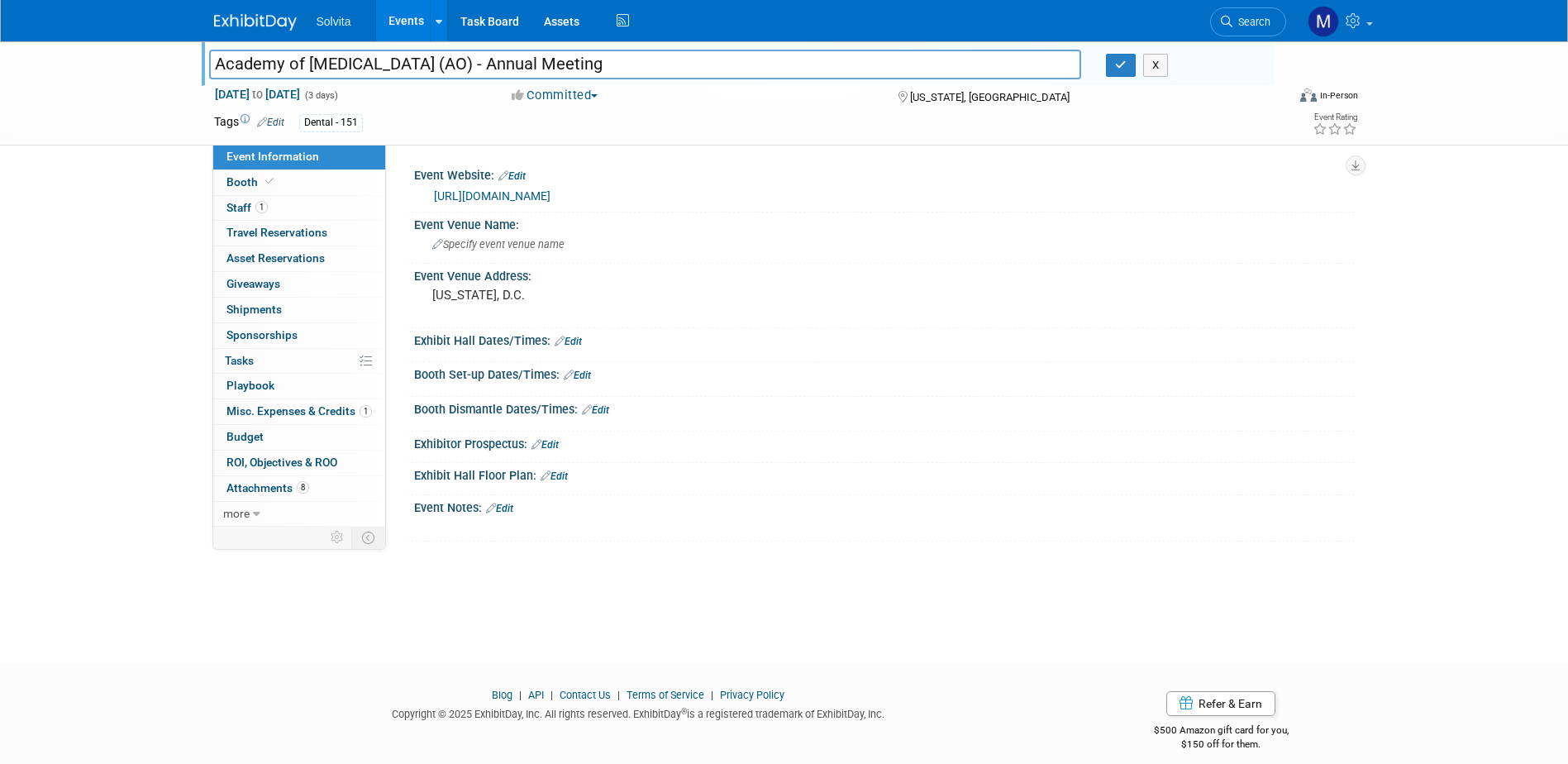
click at [481, 65] on input "Academy of [MEDICAL_DATA] (AO) - Annual Meeting" at bounding box center [645, 64] width 873 height 29
click at [484, 65] on input "Academy of [MEDICAL_DATA] (AO) - Annual Meeting" at bounding box center [645, 64] width 873 height 29
type input "Academy of [MEDICAL_DATA] Annual Meeting (AO)"
click at [1114, 77] on button "button" at bounding box center [1120, 65] width 30 height 23
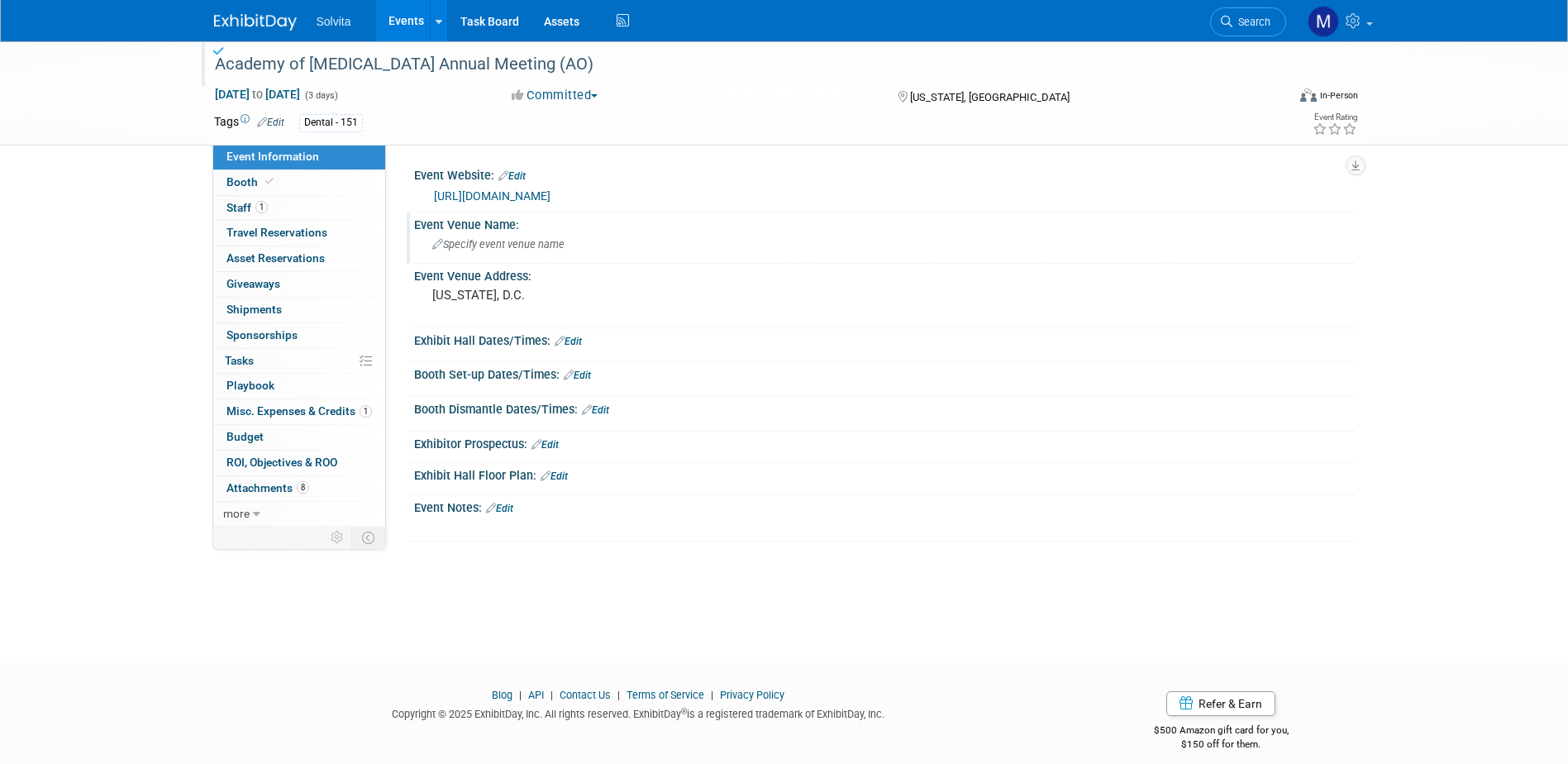
scroll to position [15, 0]
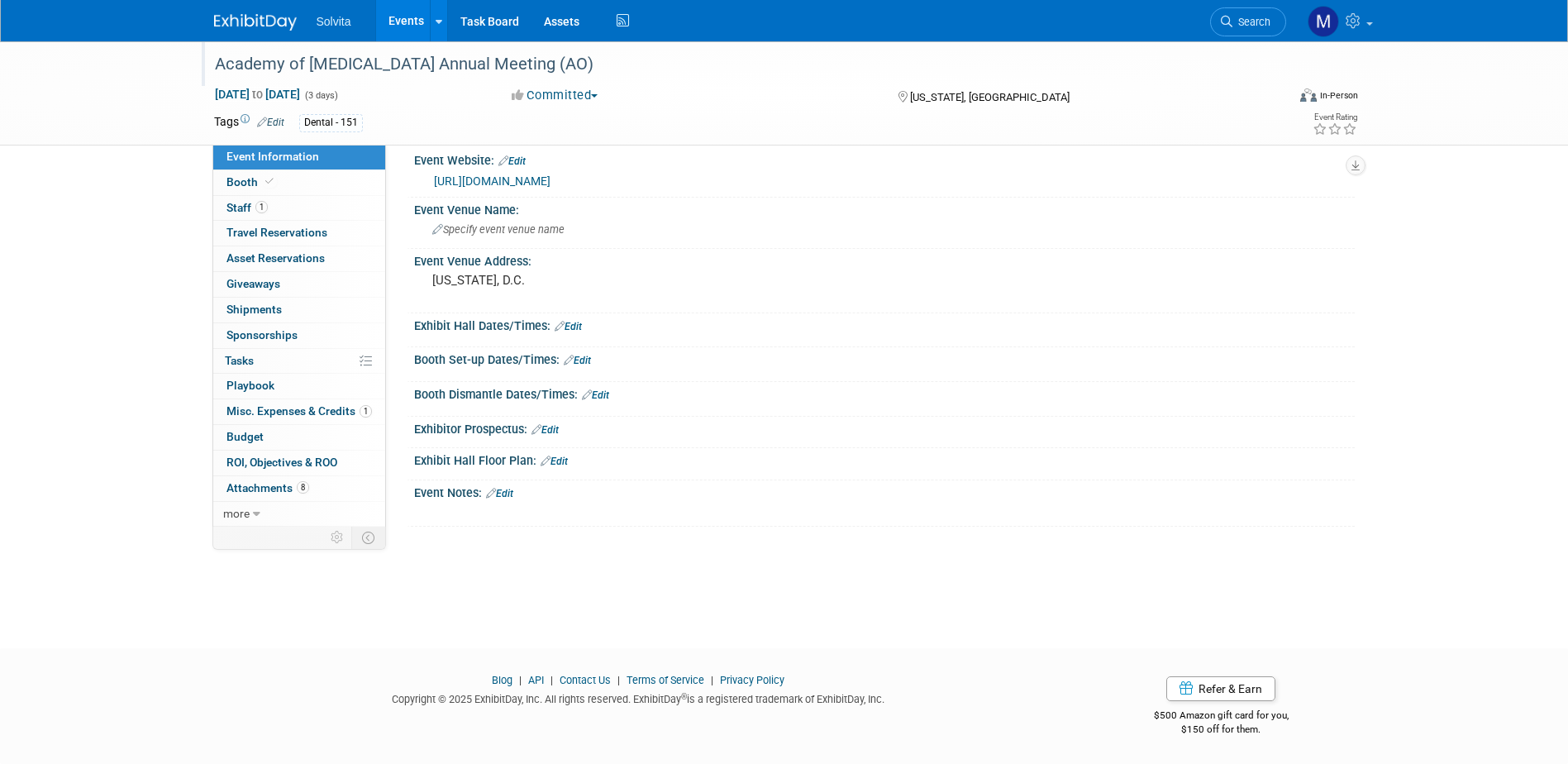
click at [421, 14] on link "Events" at bounding box center [406, 20] width 60 height 41
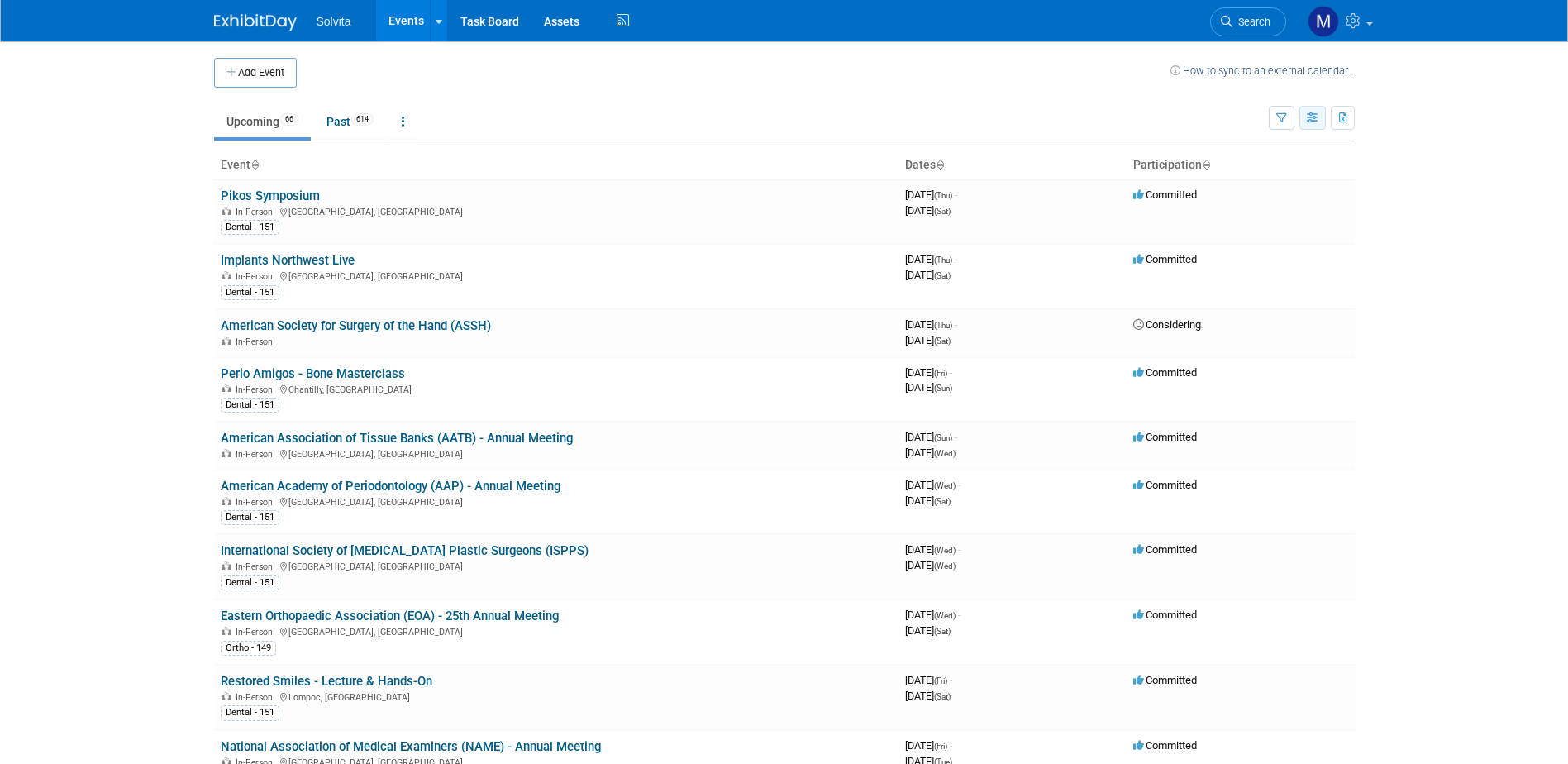
click at [1314, 117] on icon "button" at bounding box center [1313, 118] width 13 height 11
click at [1273, 115] on button "button" at bounding box center [1281, 117] width 25 height 24
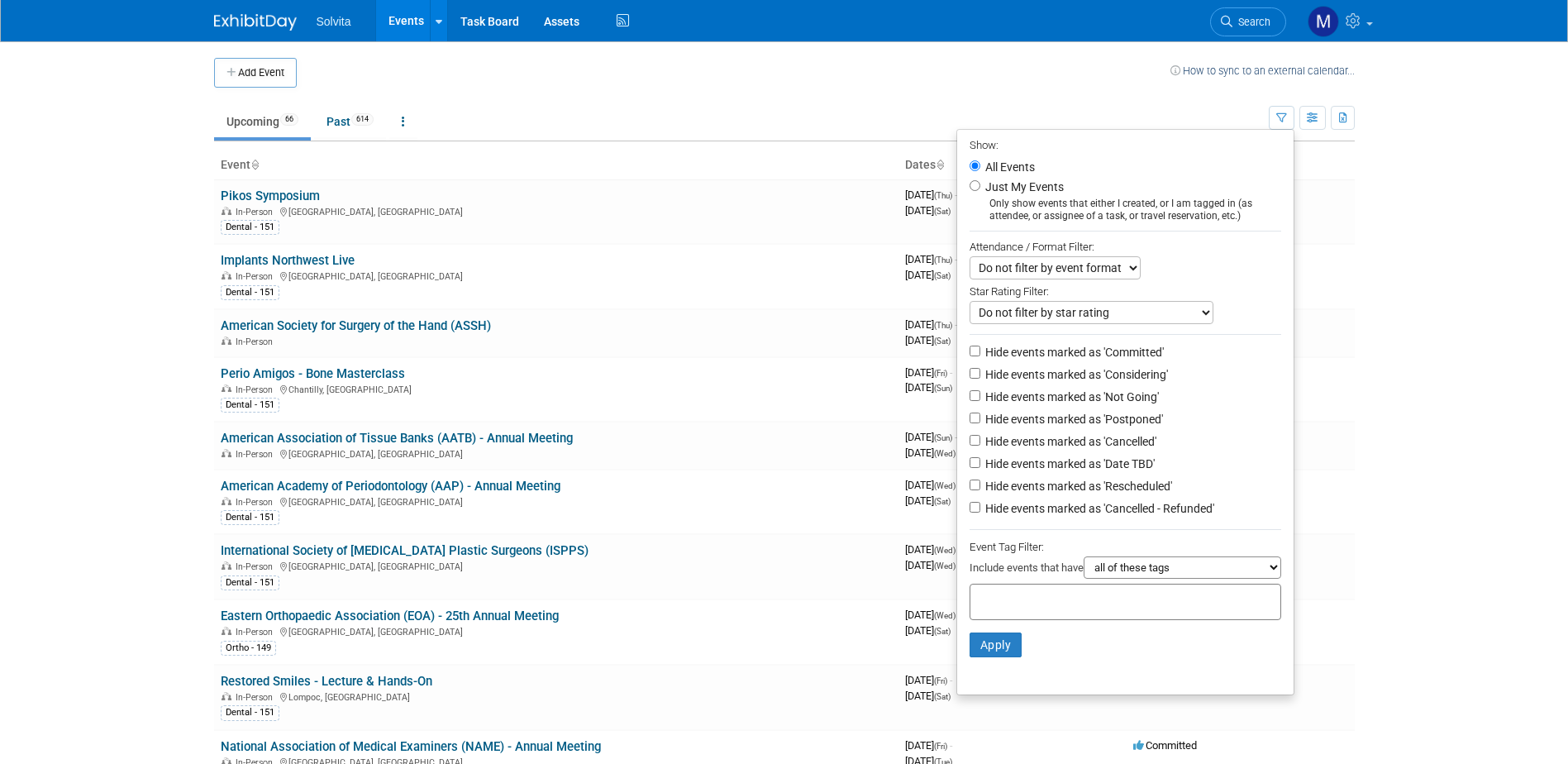
click at [1118, 269] on select "Do not filter by event format Only show In-Person events Only show Virtual even…" at bounding box center [1055, 267] width 171 height 23
click at [982, 193] on label "Just My Events" at bounding box center [1023, 187] width 82 height 17
click at [973, 191] on input "Just My Events" at bounding box center [975, 185] width 11 height 11
radio input "true"
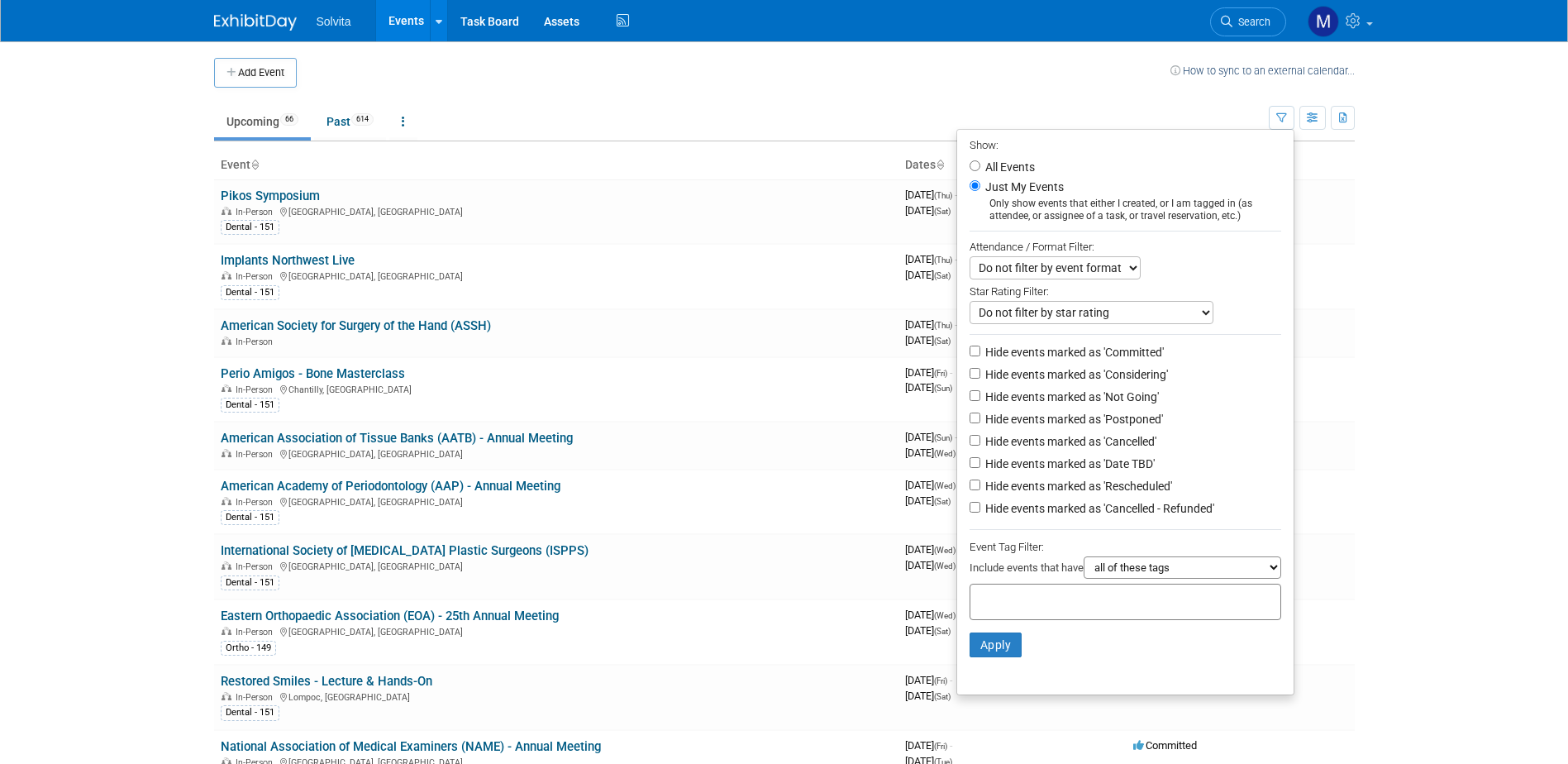
click at [979, 205] on div "Only show events that either I created, or I am tagged in (as attendee, or assi…" at bounding box center [1125, 210] width 312 height 25
click at [969, 172] on li "All Events" at bounding box center [1125, 166] width 336 height 19
click at [970, 167] on input "All Events" at bounding box center [975, 166] width 11 height 11
radio input "true"
click at [1194, 578] on select "all of these tags any one of these tags only and exactly these specific tags" at bounding box center [1183, 567] width 198 height 22
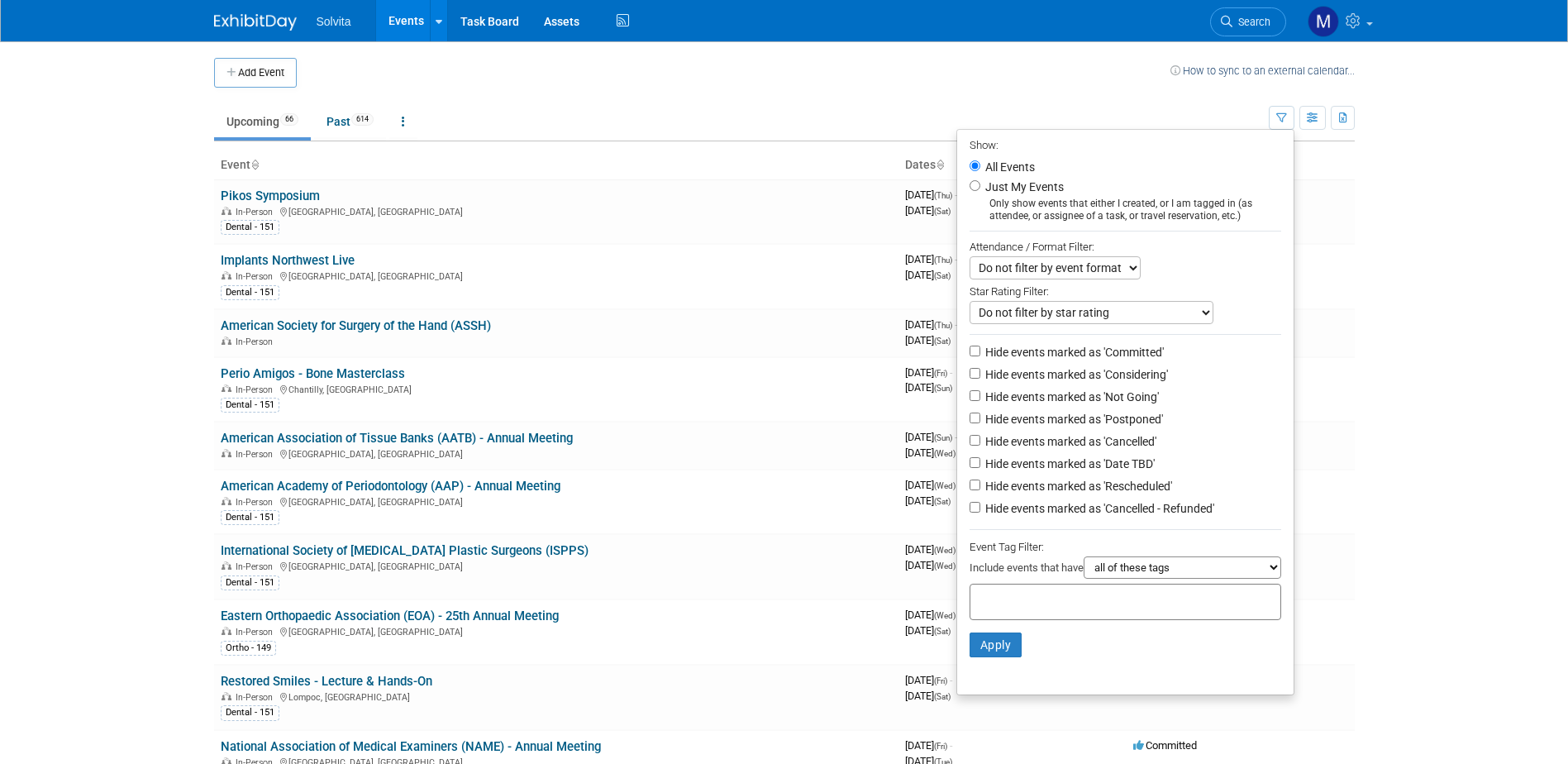
select select "any"
click at [1084, 566] on select "all of these tags any one of these tags only and exactly these specific tags" at bounding box center [1183, 567] width 198 height 22
click at [1150, 615] on div at bounding box center [1125, 601] width 312 height 36
click at [1025, 664] on div "Dental - 151" at bounding box center [1027, 666] width 133 height 23
type input "Dental - 151"
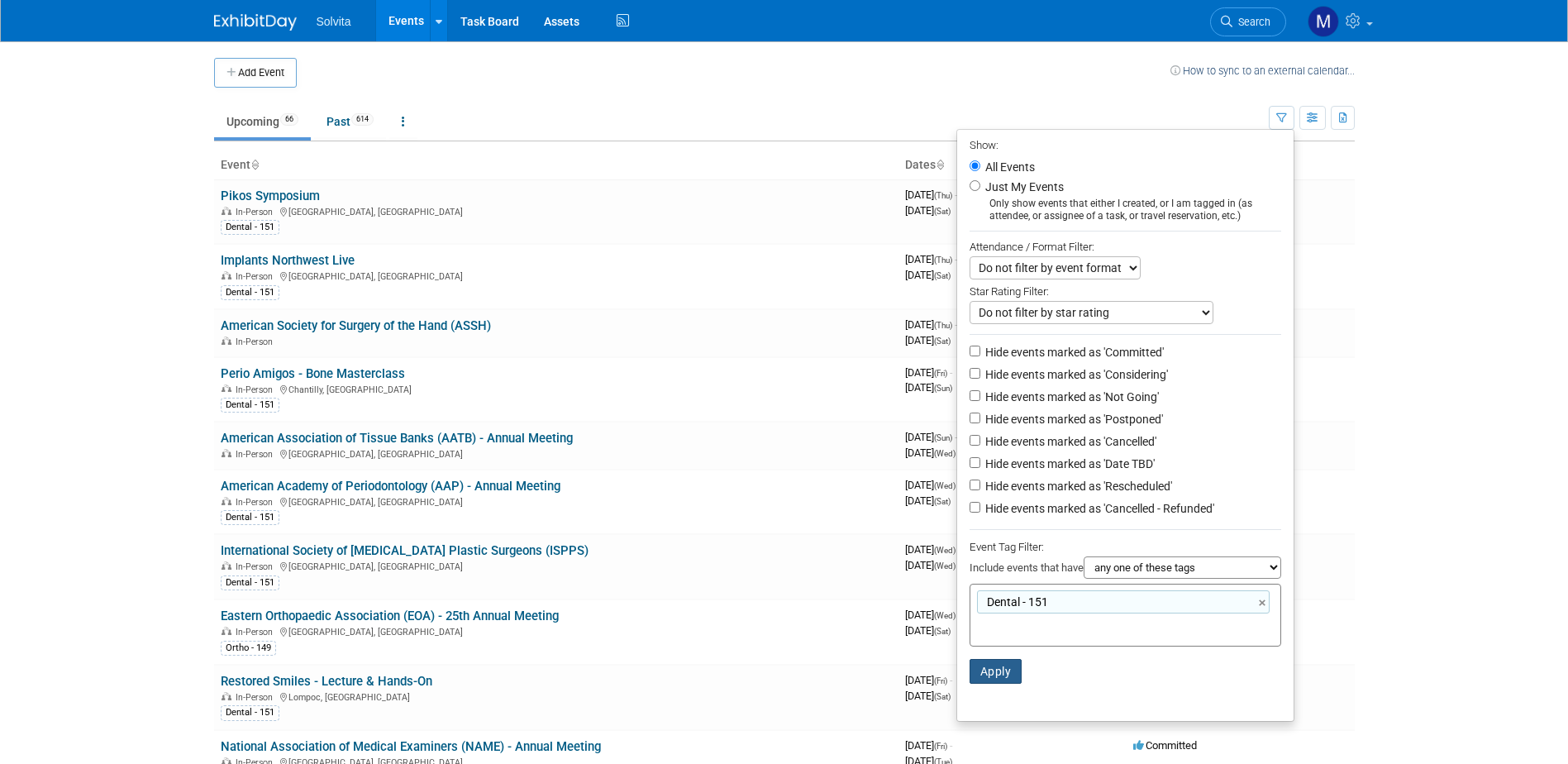
click at [997, 675] on button "Apply" at bounding box center [996, 670] width 53 height 25
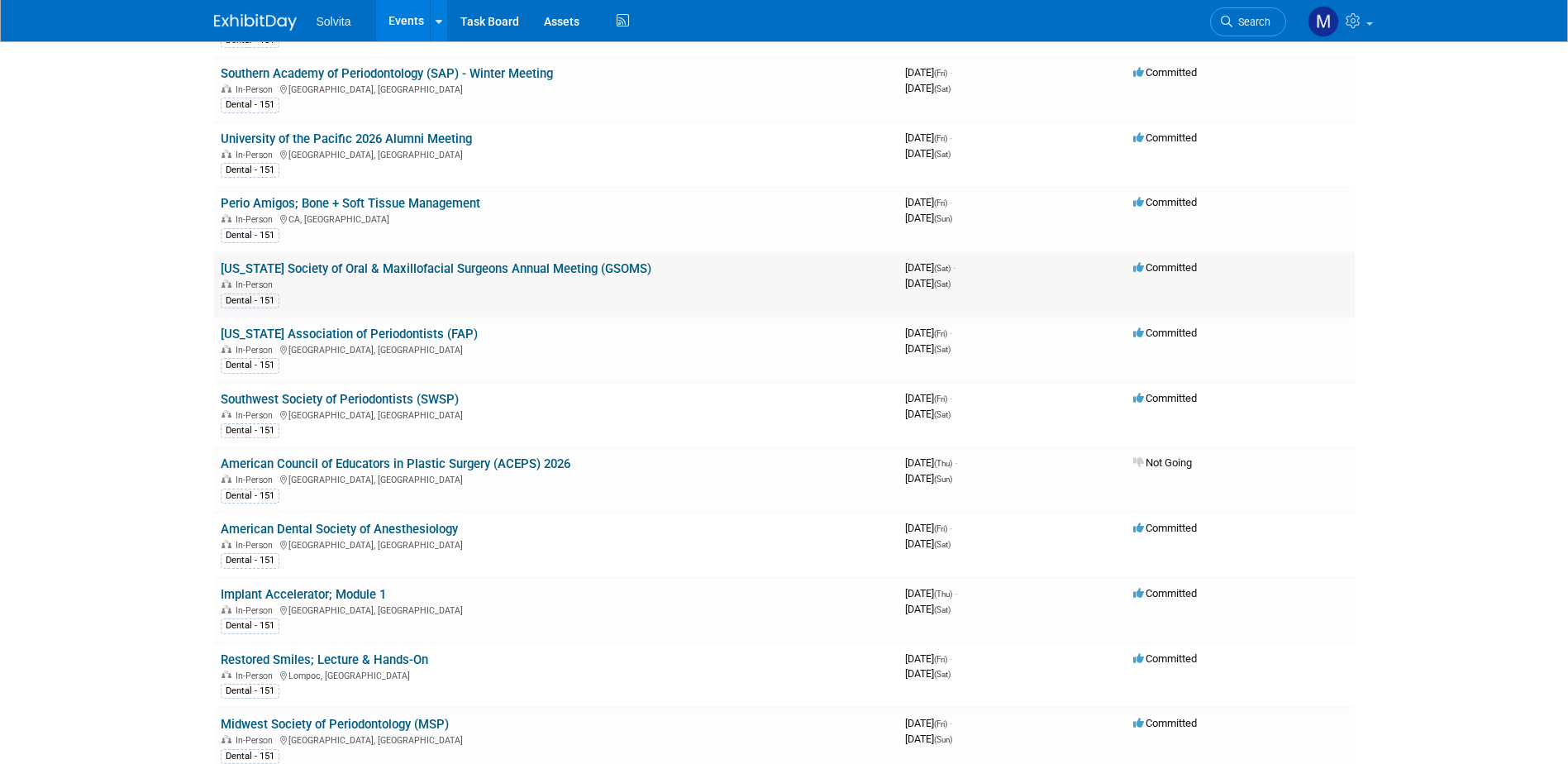
scroll to position [1323, 0]
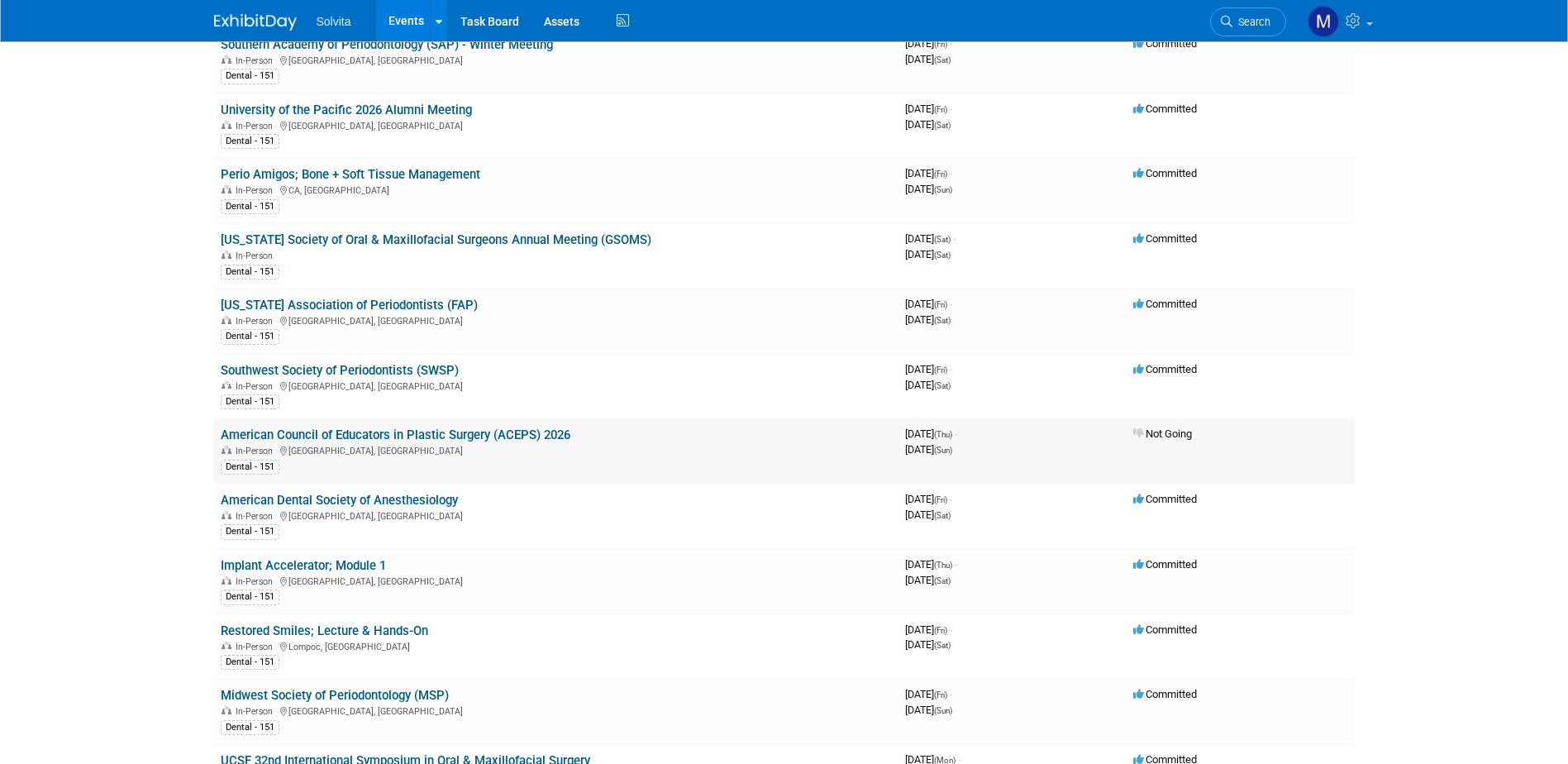
click at [390, 433] on link "American Council of Educators in Plastic Surgery (ACEPS) 2026" at bounding box center [396, 435] width 350 height 15
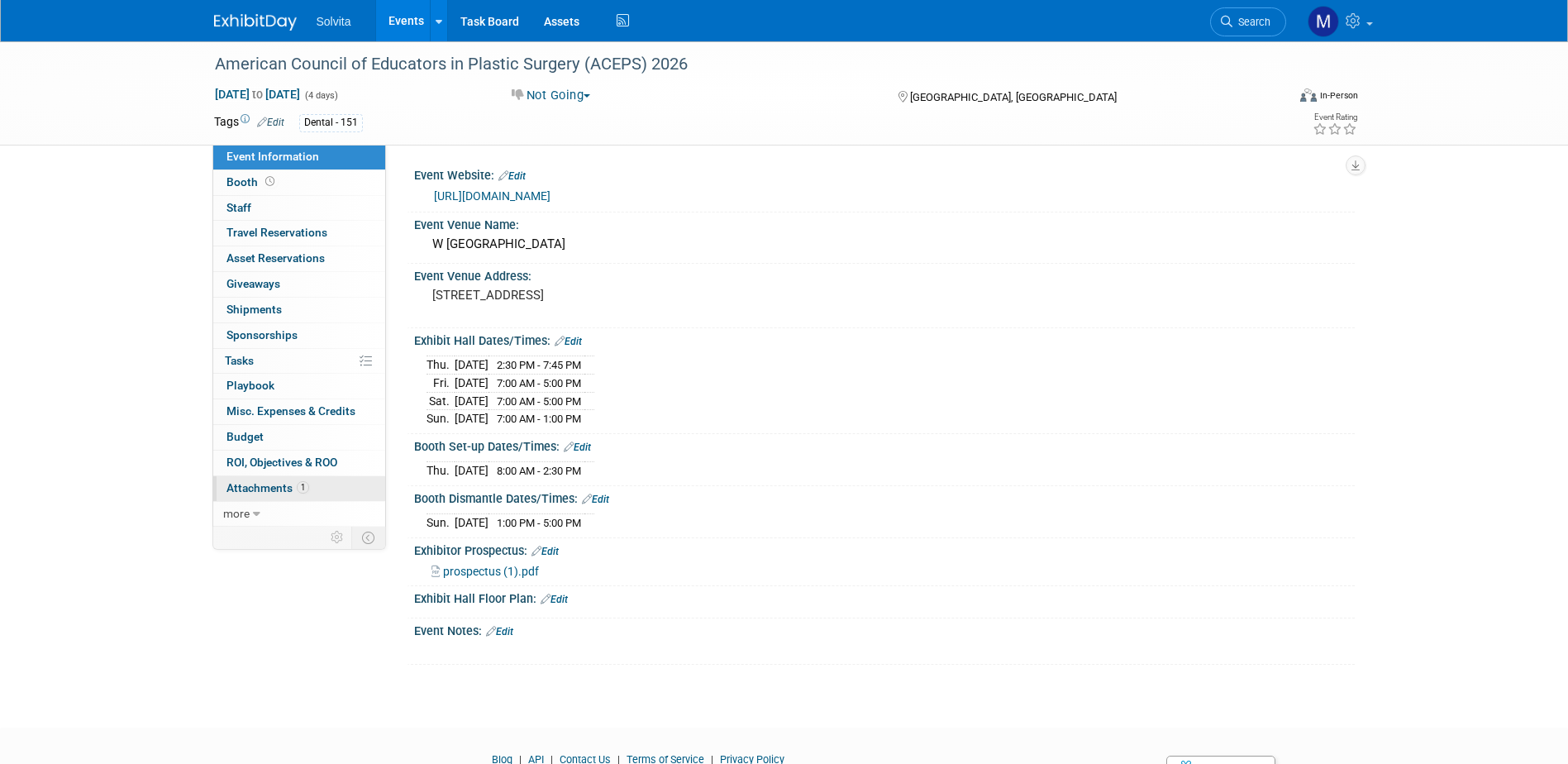
click at [254, 481] on span "Attachments 1" at bounding box center [268, 488] width 83 height 14
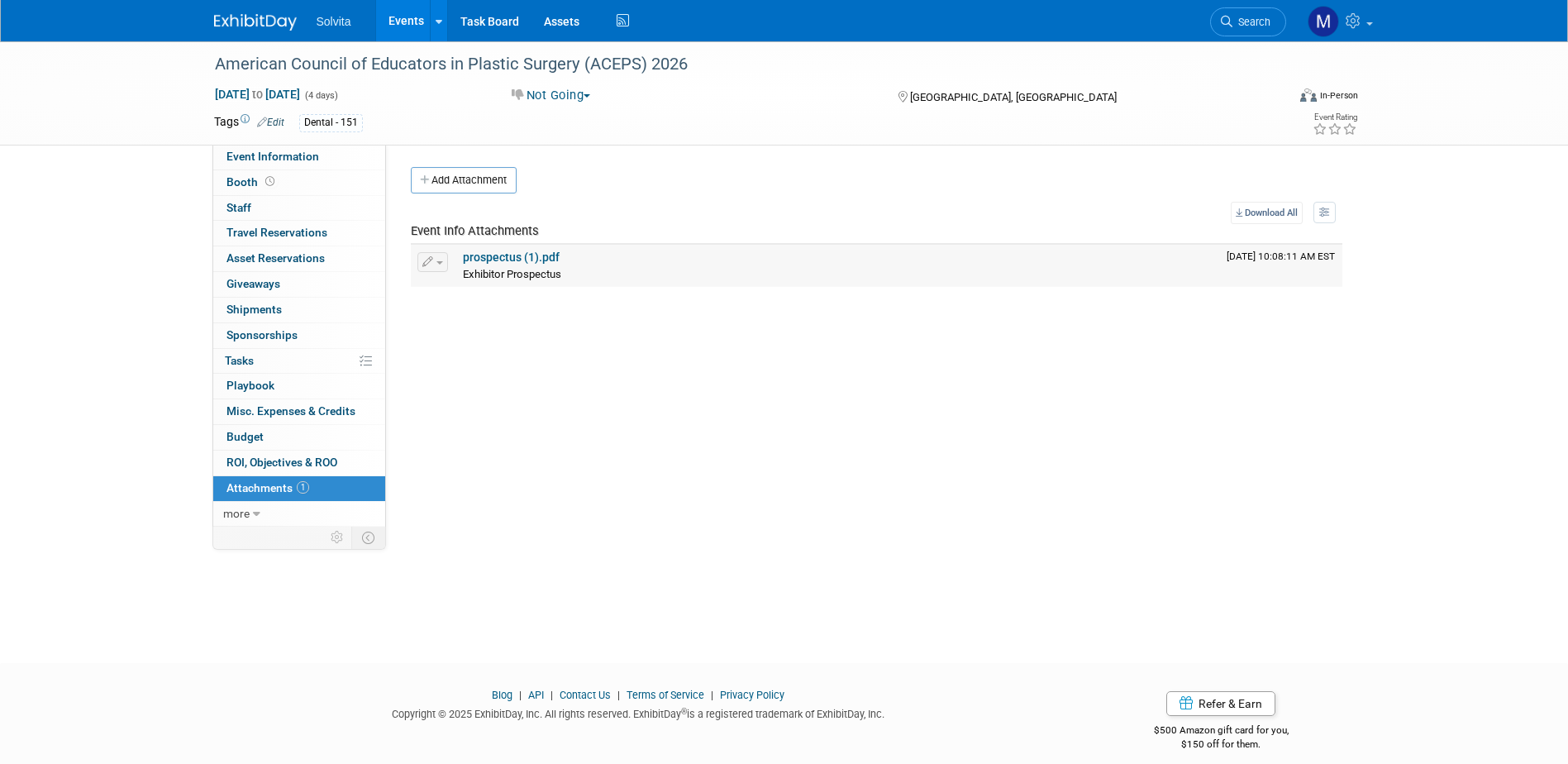
click at [473, 260] on link "prospectus (1).pdf" at bounding box center [511, 257] width 96 height 14
click at [402, 18] on link "Events" at bounding box center [406, 20] width 60 height 41
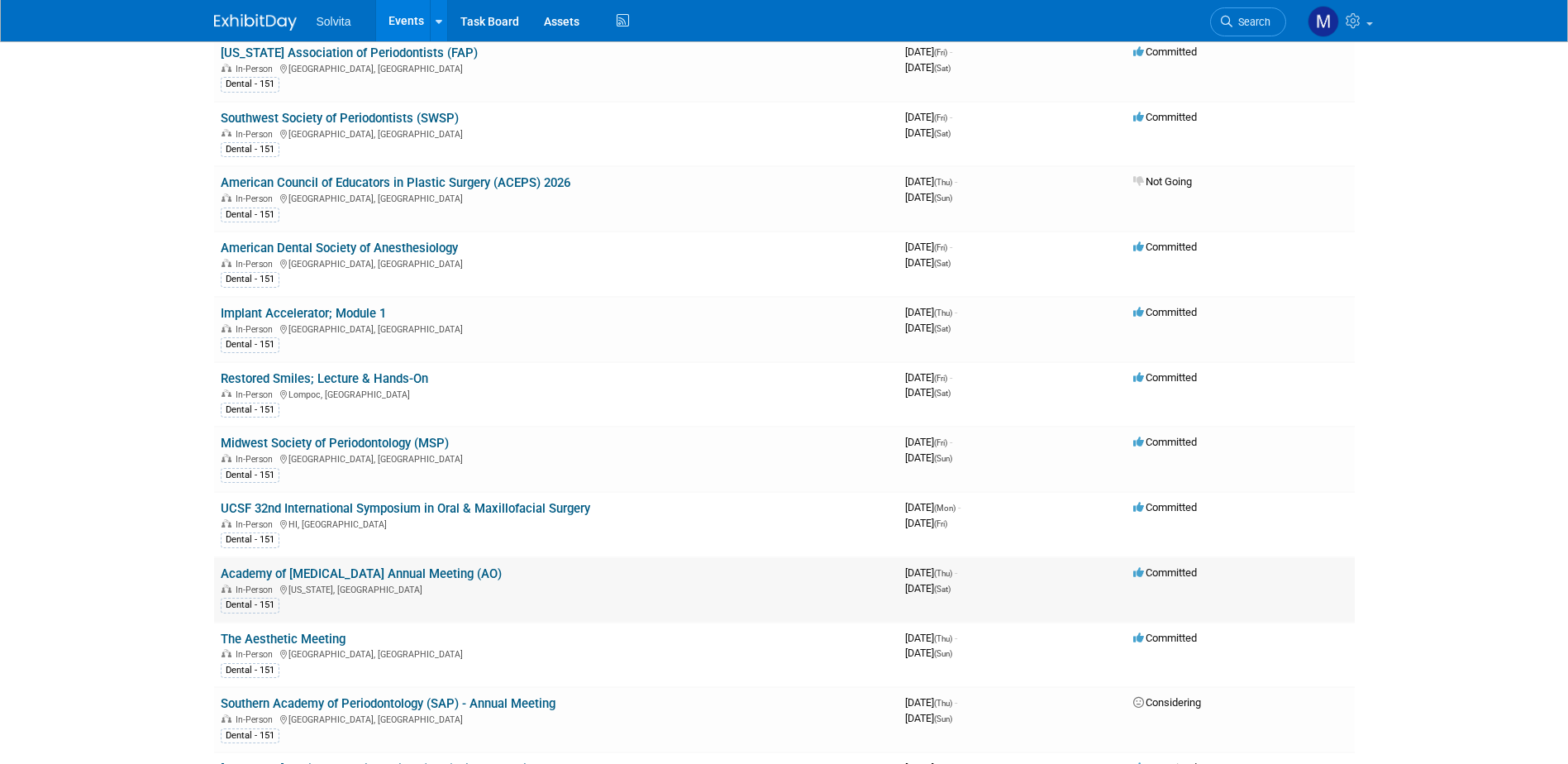
scroll to position [1487, 0]
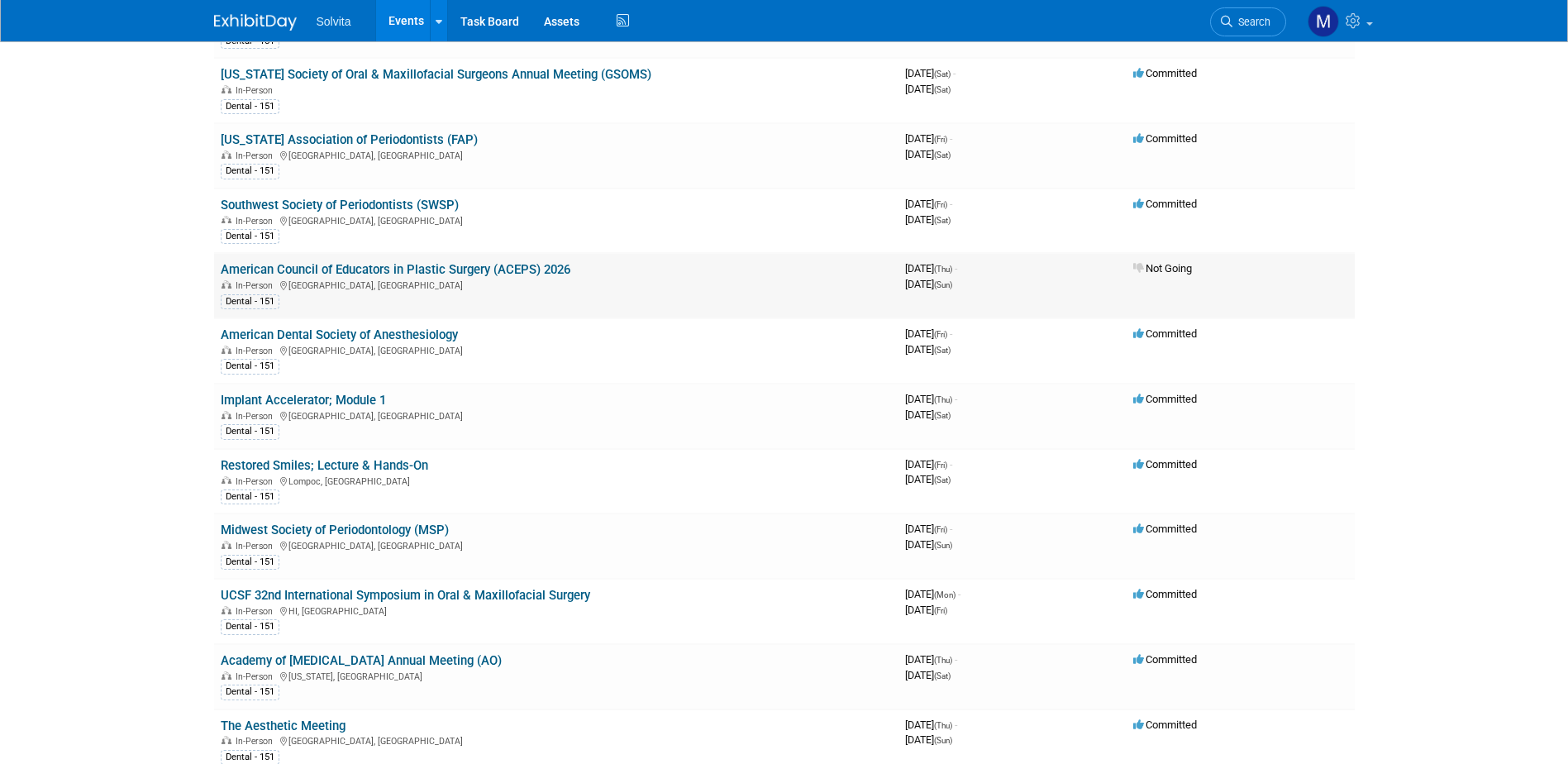
click at [267, 299] on div "Dental - 151" at bounding box center [249, 302] width 58 height 15
click at [318, 274] on link "American Council of Educators in Plastic Surgery (ACEPS) 2026" at bounding box center [396, 270] width 350 height 15
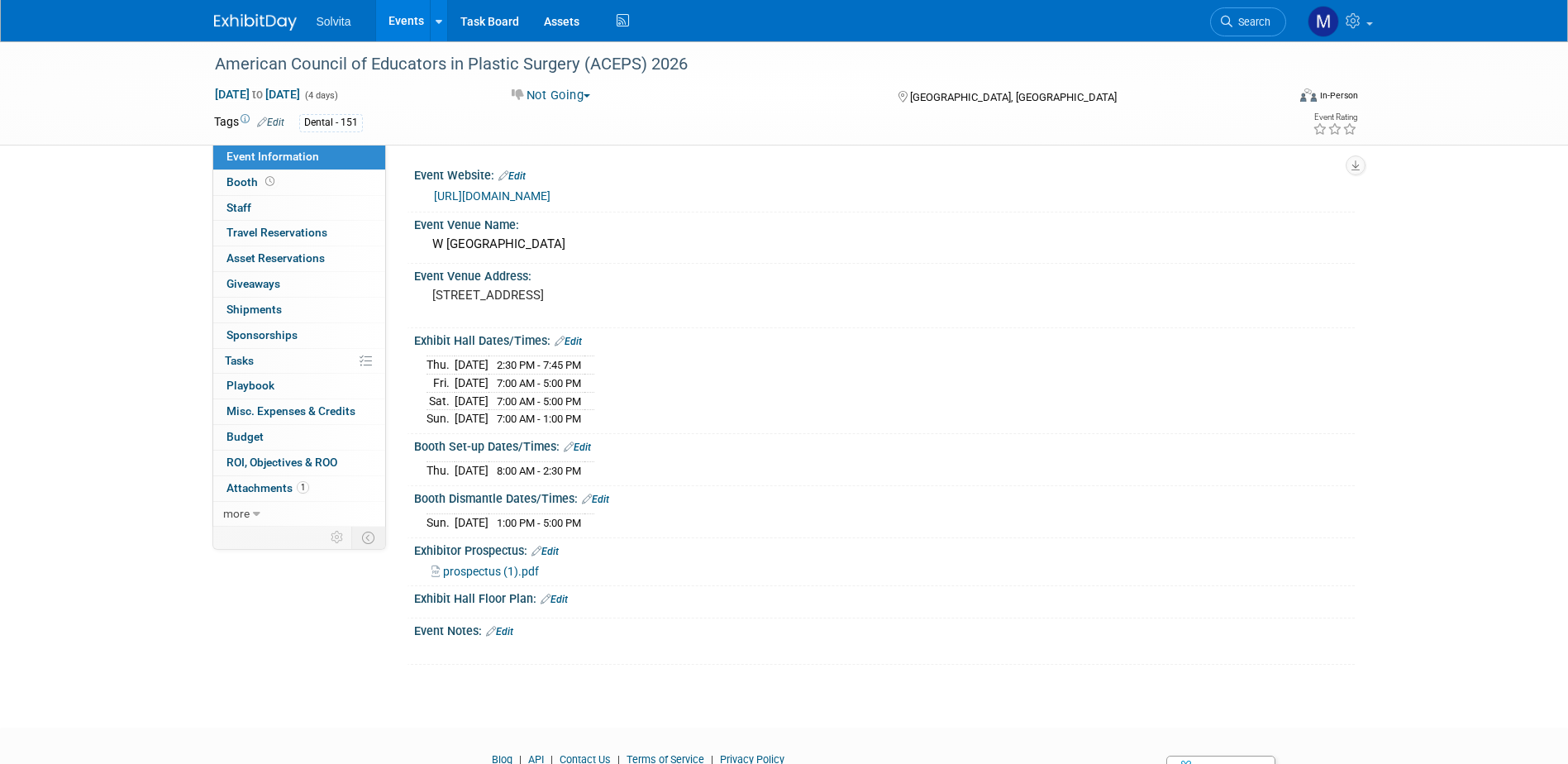
click at [330, 116] on div "Dental - 151" at bounding box center [331, 123] width 63 height 18
click at [332, 121] on div "Dental - 151" at bounding box center [331, 123] width 63 height 18
click at [238, 116] on td "Tags Edit" at bounding box center [249, 123] width 70 height 19
click at [249, 116] on icon at bounding box center [245, 119] width 9 height 9
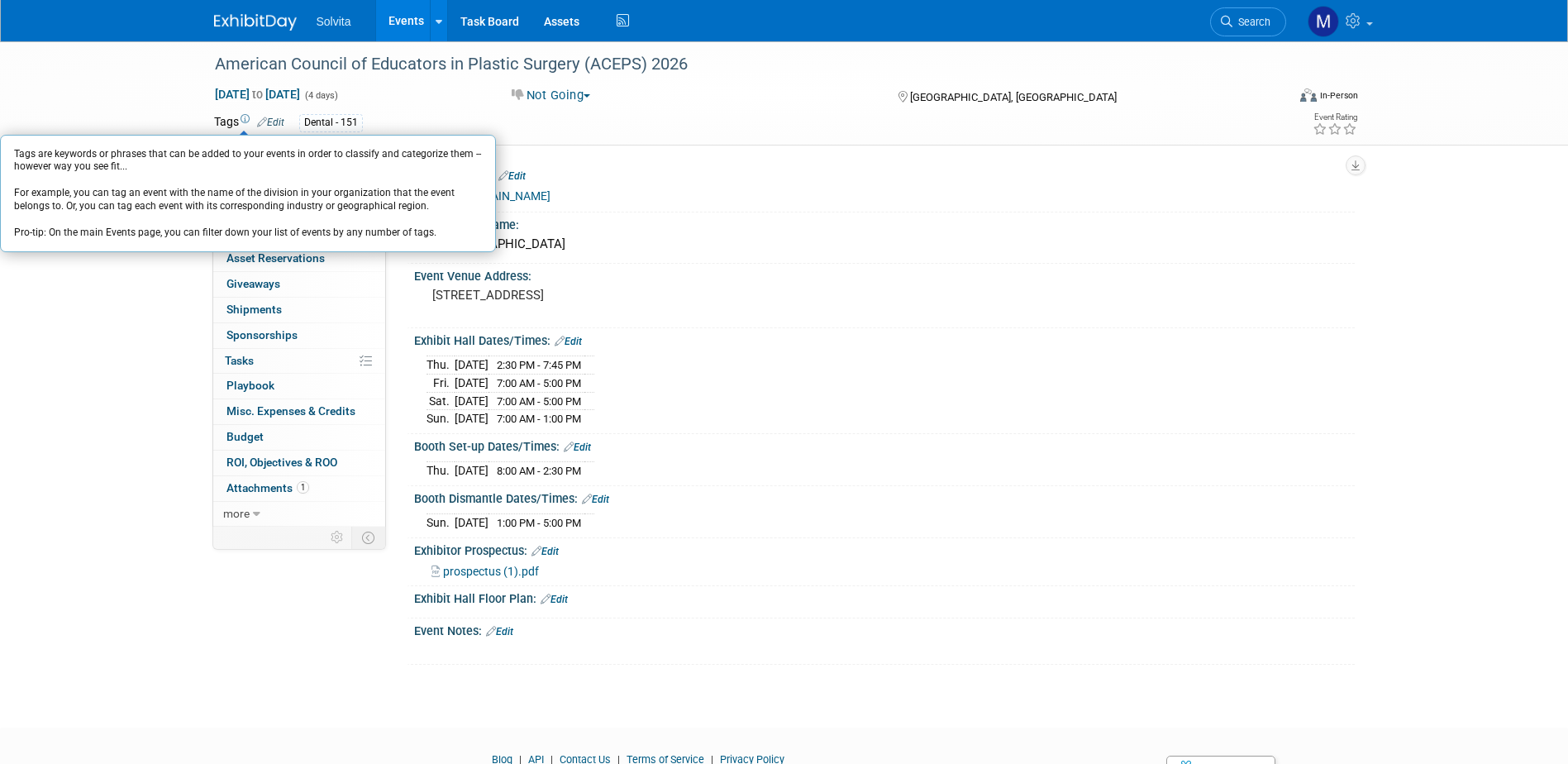
click at [249, 116] on icon at bounding box center [245, 119] width 9 height 9
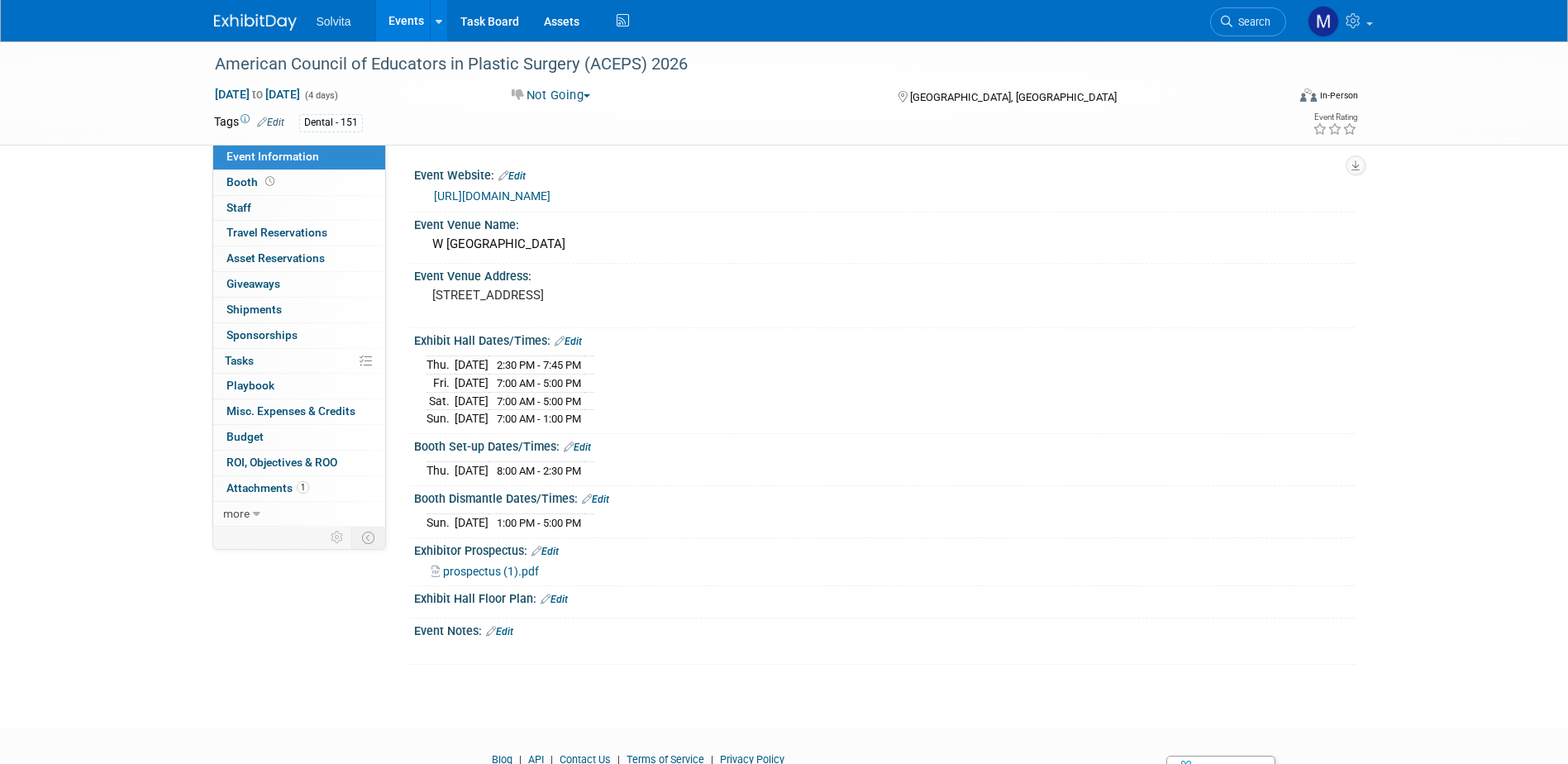
click at [317, 122] on div "Dental - 151" at bounding box center [331, 123] width 63 height 18
click at [275, 123] on link "Edit" at bounding box center [270, 123] width 27 height 12
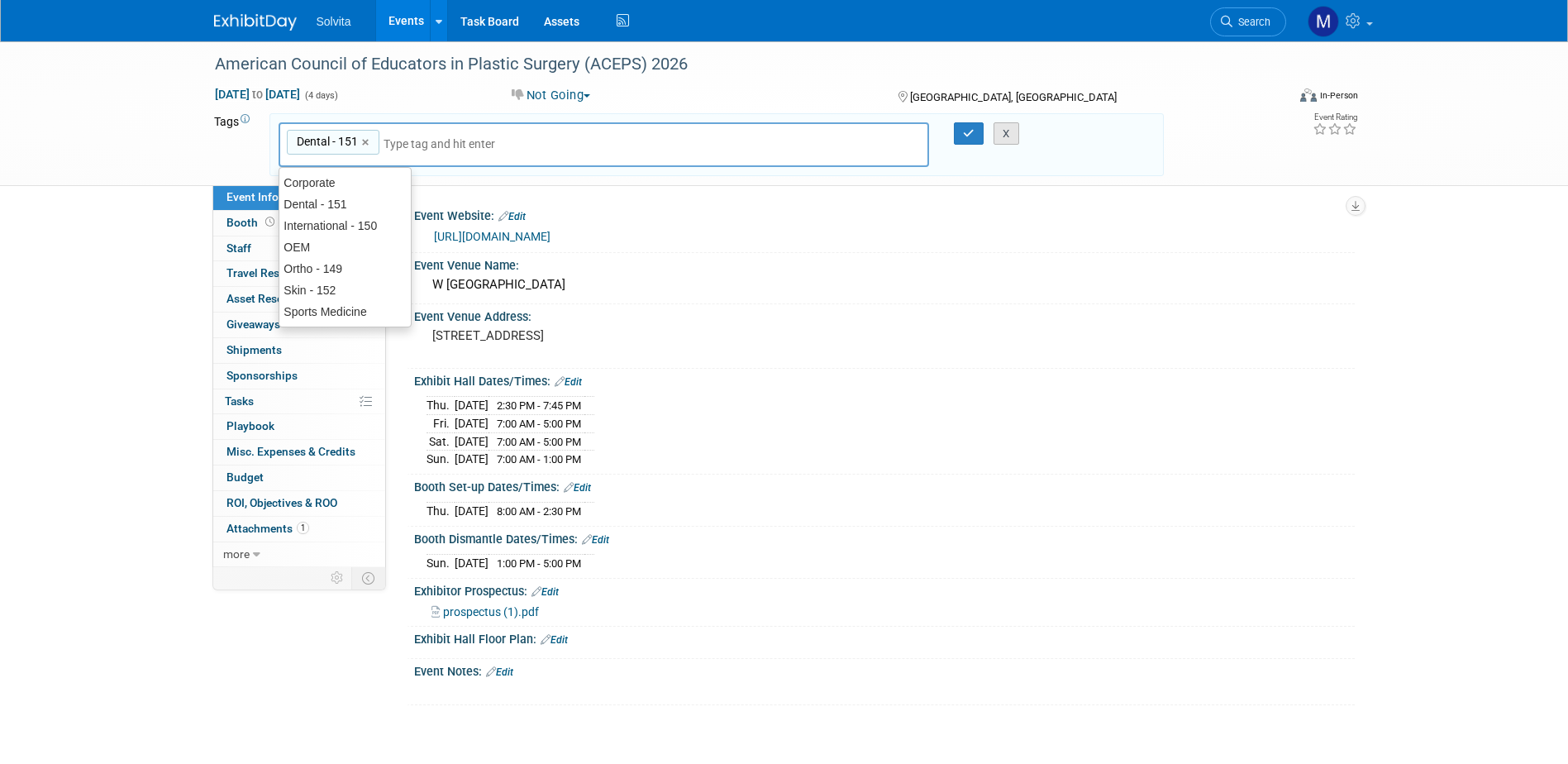
click at [1005, 140] on button "X" at bounding box center [1006, 134] width 25 height 23
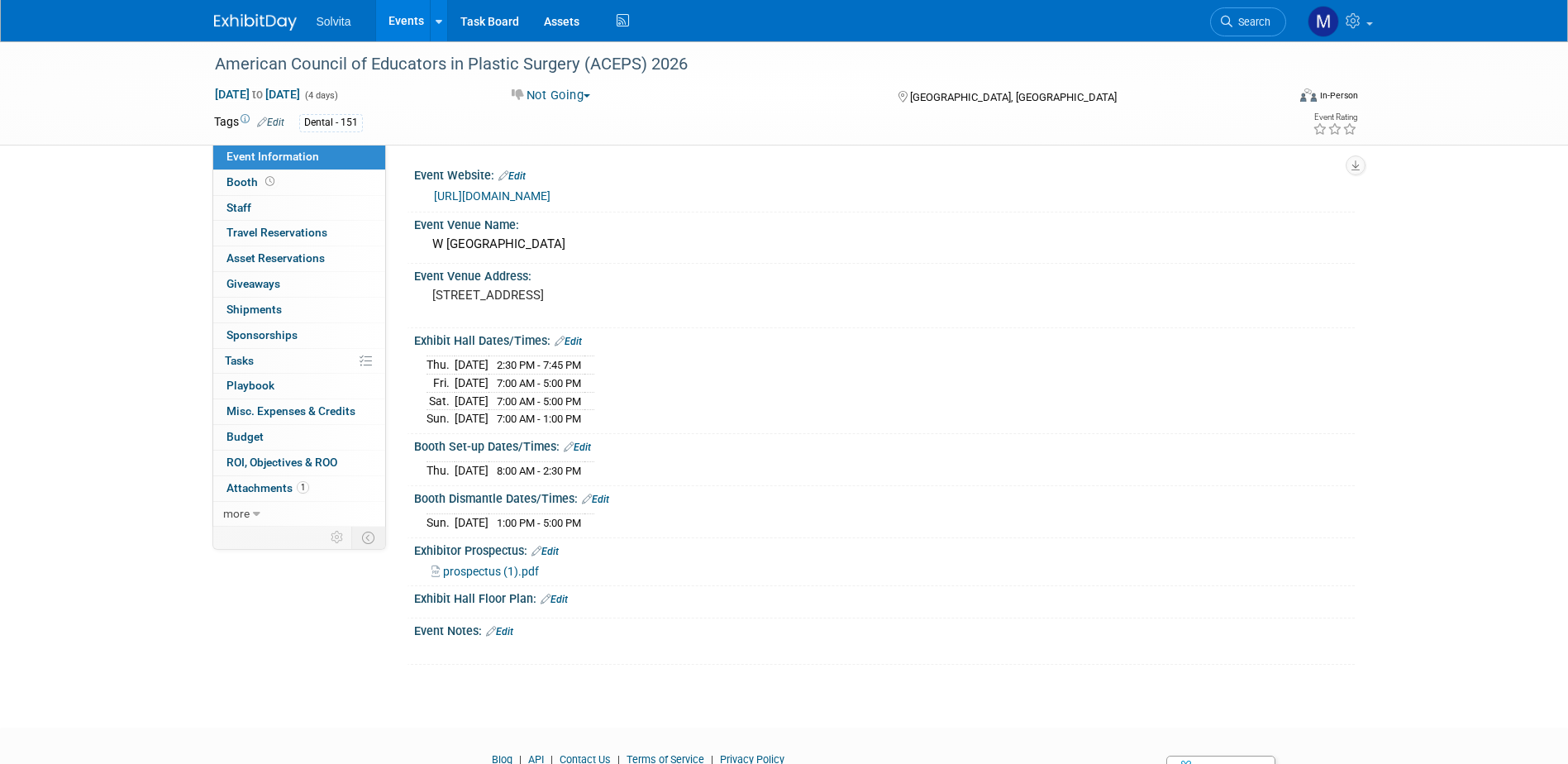
click at [412, 17] on link "Events" at bounding box center [406, 20] width 60 height 41
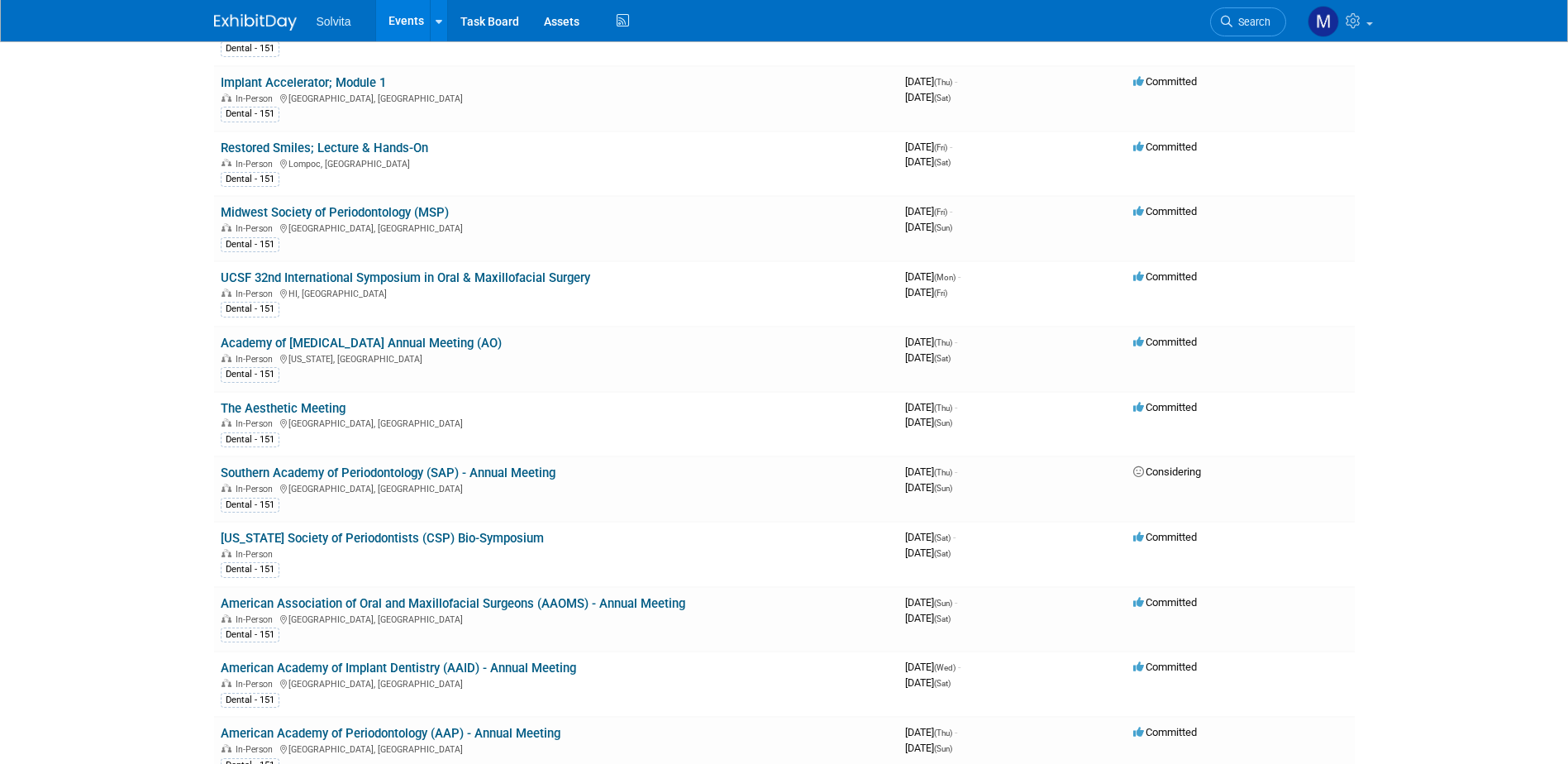
scroll to position [1735, 0]
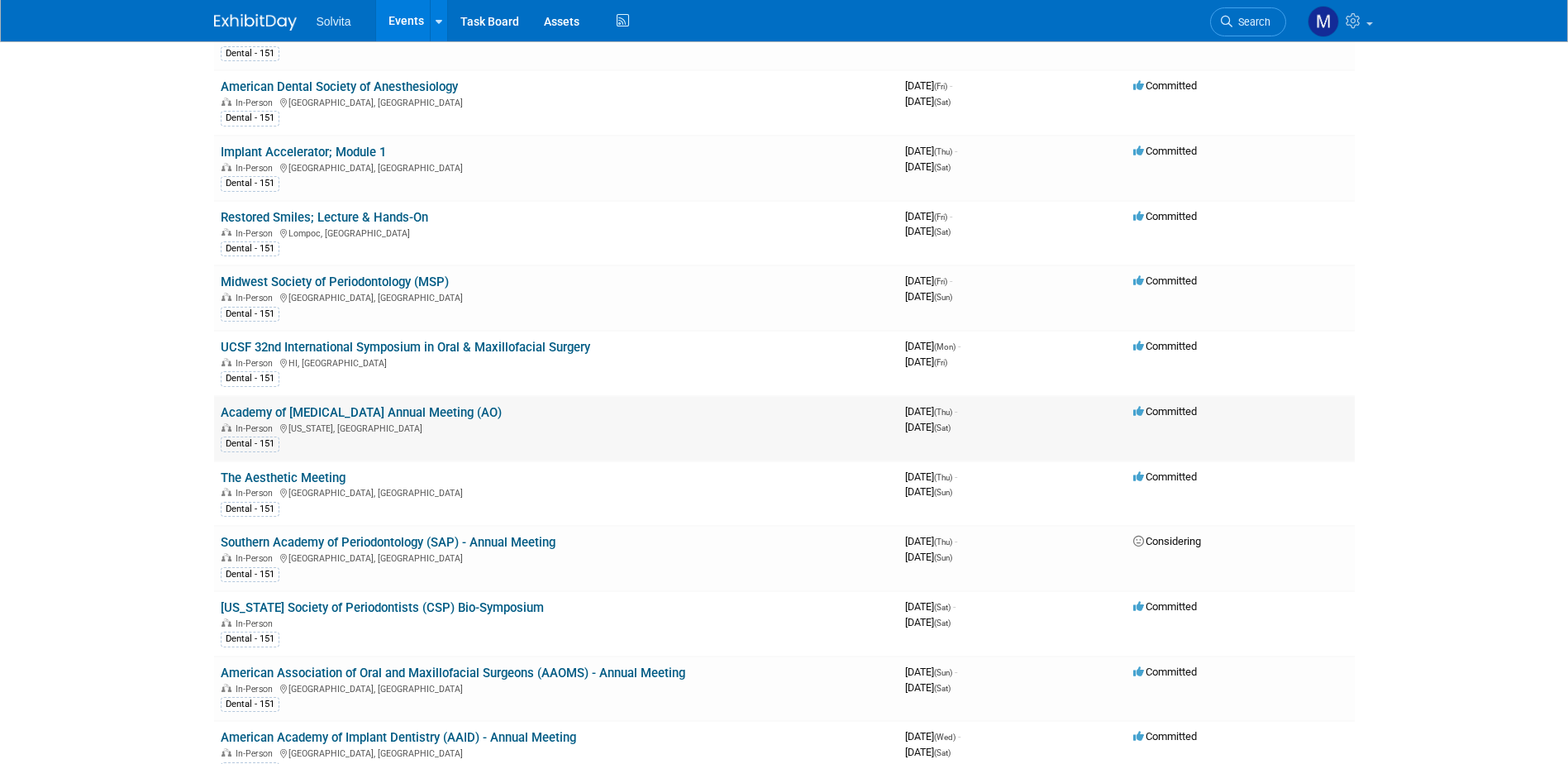
click at [398, 411] on link "Academy of [MEDICAL_DATA] Annual Meeting (AO)" at bounding box center [361, 412] width 281 height 15
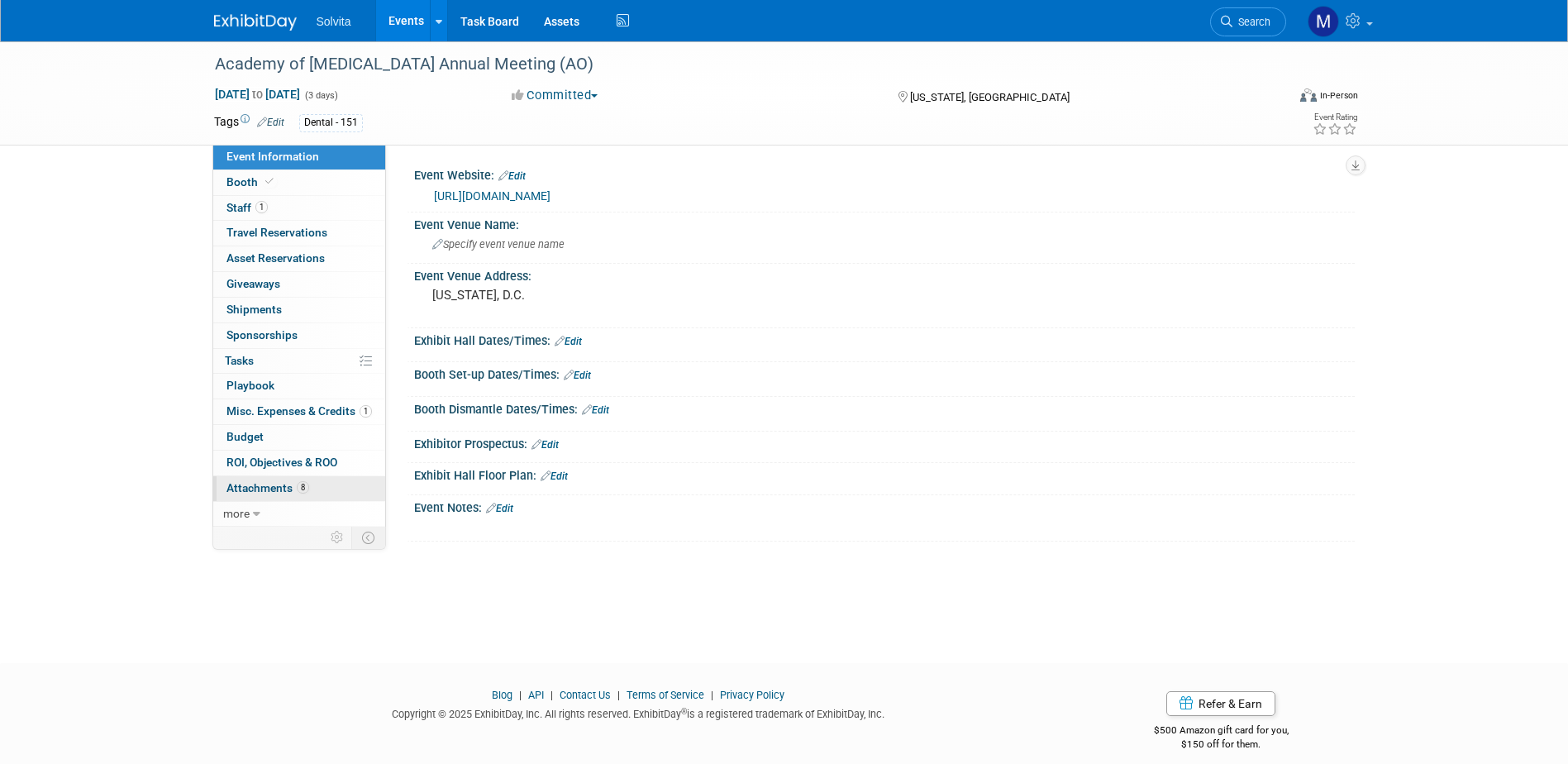
click at [258, 477] on link "8 Attachments 8" at bounding box center [298, 488] width 172 height 25
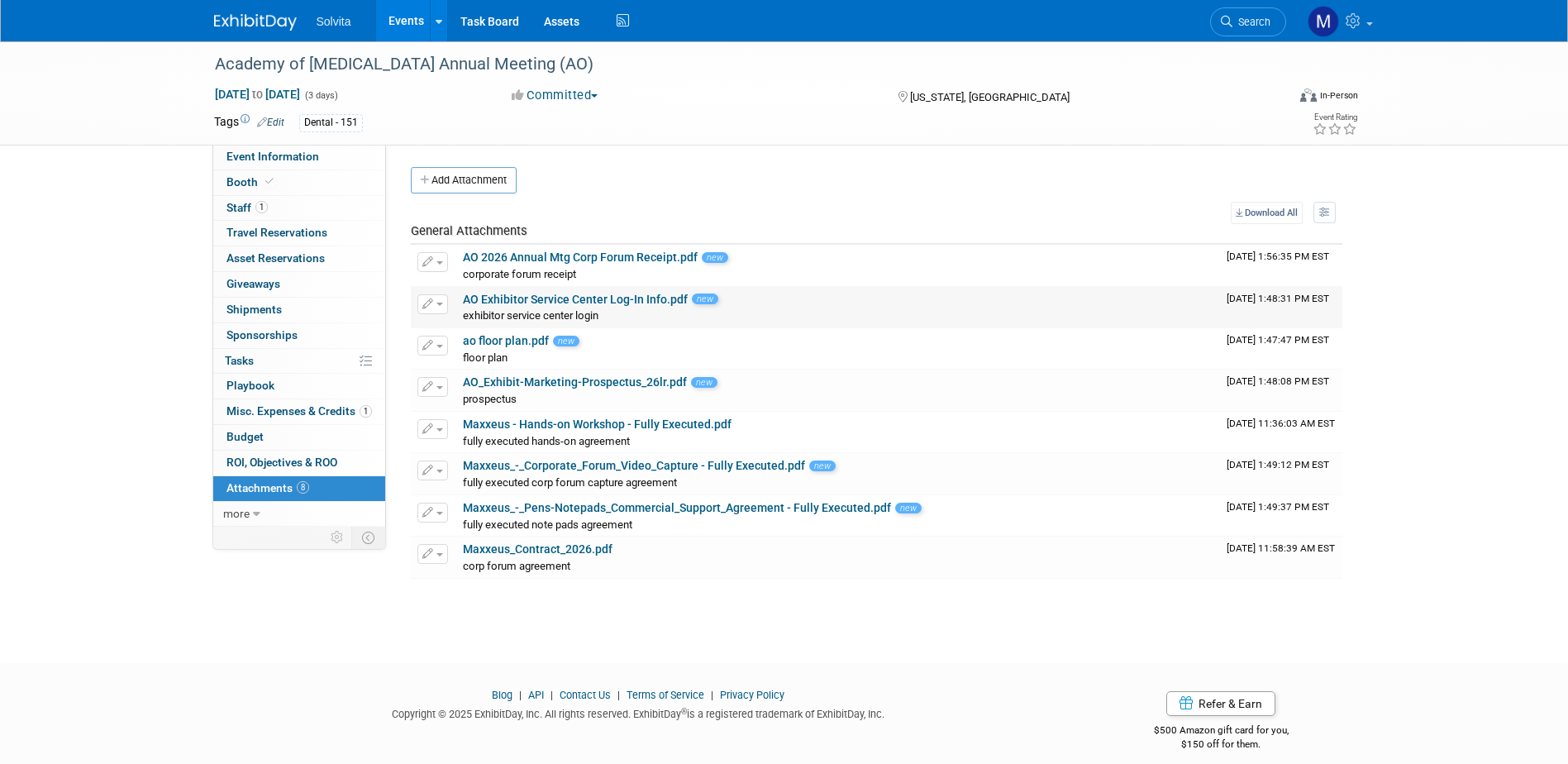
click at [437, 298] on button "button" at bounding box center [433, 303] width 30 height 19
click at [481, 386] on button "Delete Attachment" at bounding box center [492, 389] width 130 height 22
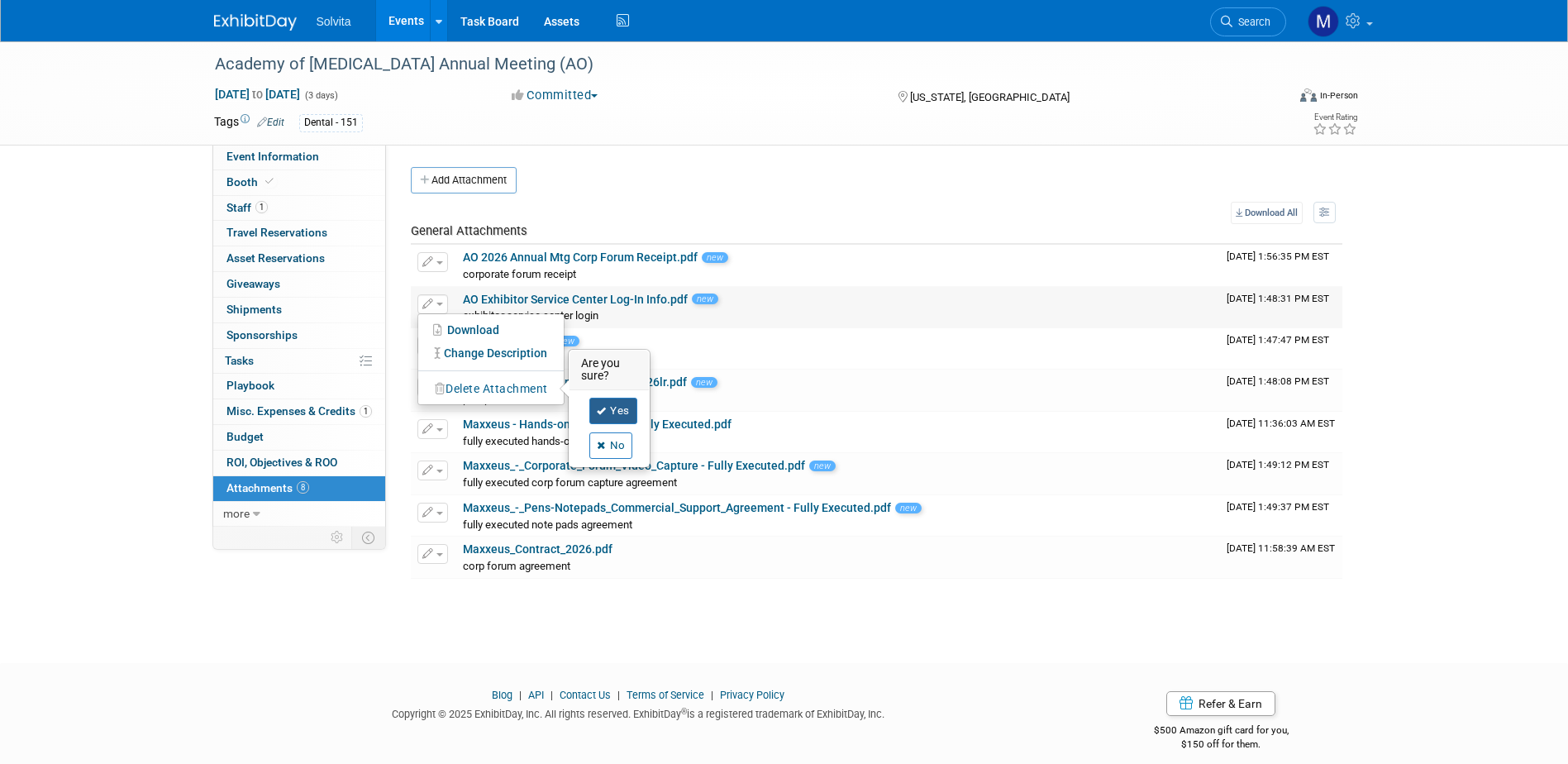
click at [621, 410] on link "Yes" at bounding box center [613, 410] width 48 height 26
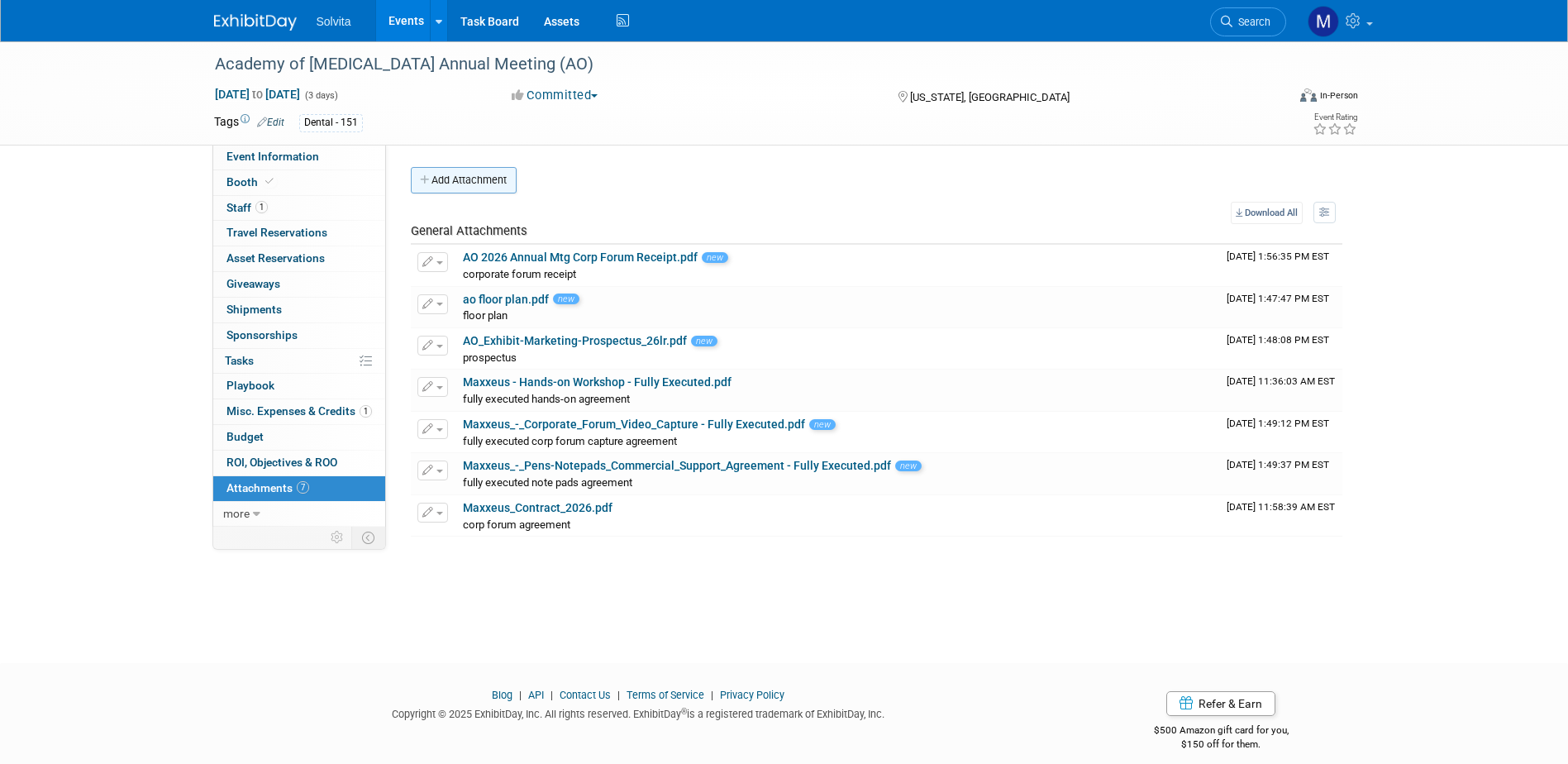
click at [473, 169] on button "Add Attachment" at bounding box center [463, 180] width 106 height 26
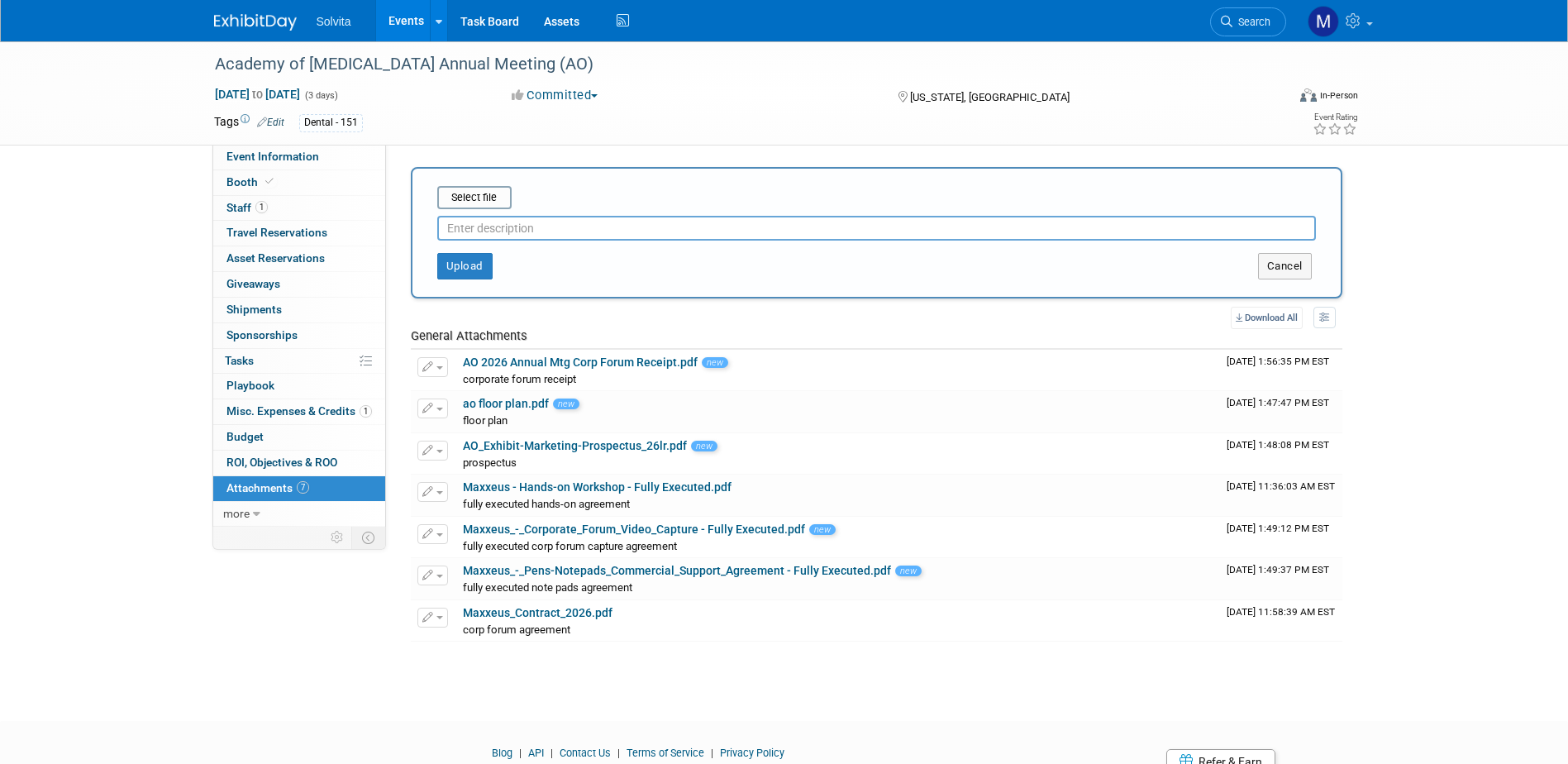
click at [529, 238] on input "text" at bounding box center [876, 227] width 878 height 25
type input "exhibitor service center log-in info"
click at [484, 210] on div "exhibitor service center log-in info" at bounding box center [876, 224] width 878 height 31
click at [485, 205] on input "file" at bounding box center [412, 197] width 197 height 19
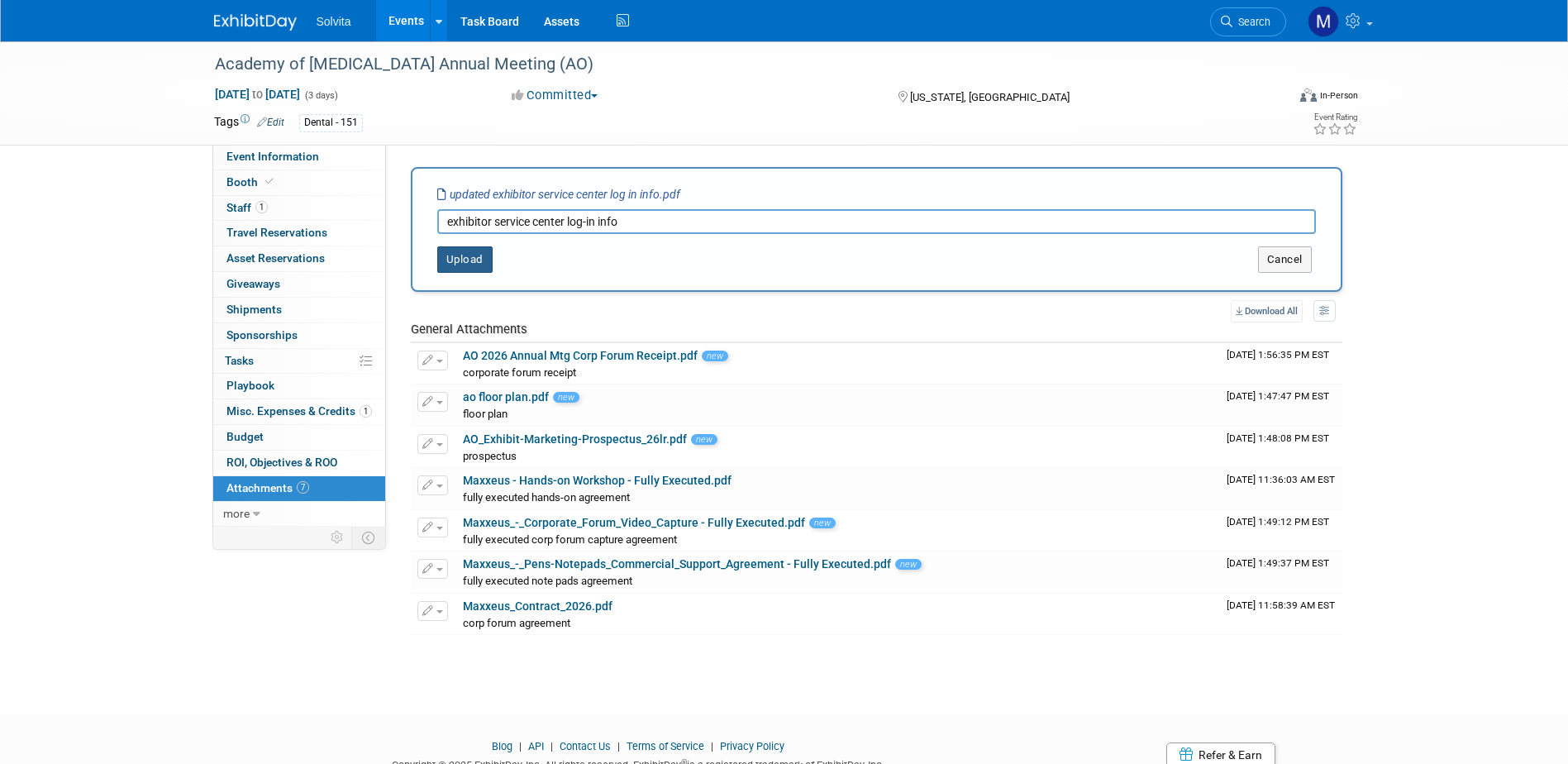
click at [491, 259] on button "Upload" at bounding box center [465, 259] width 56 height 26
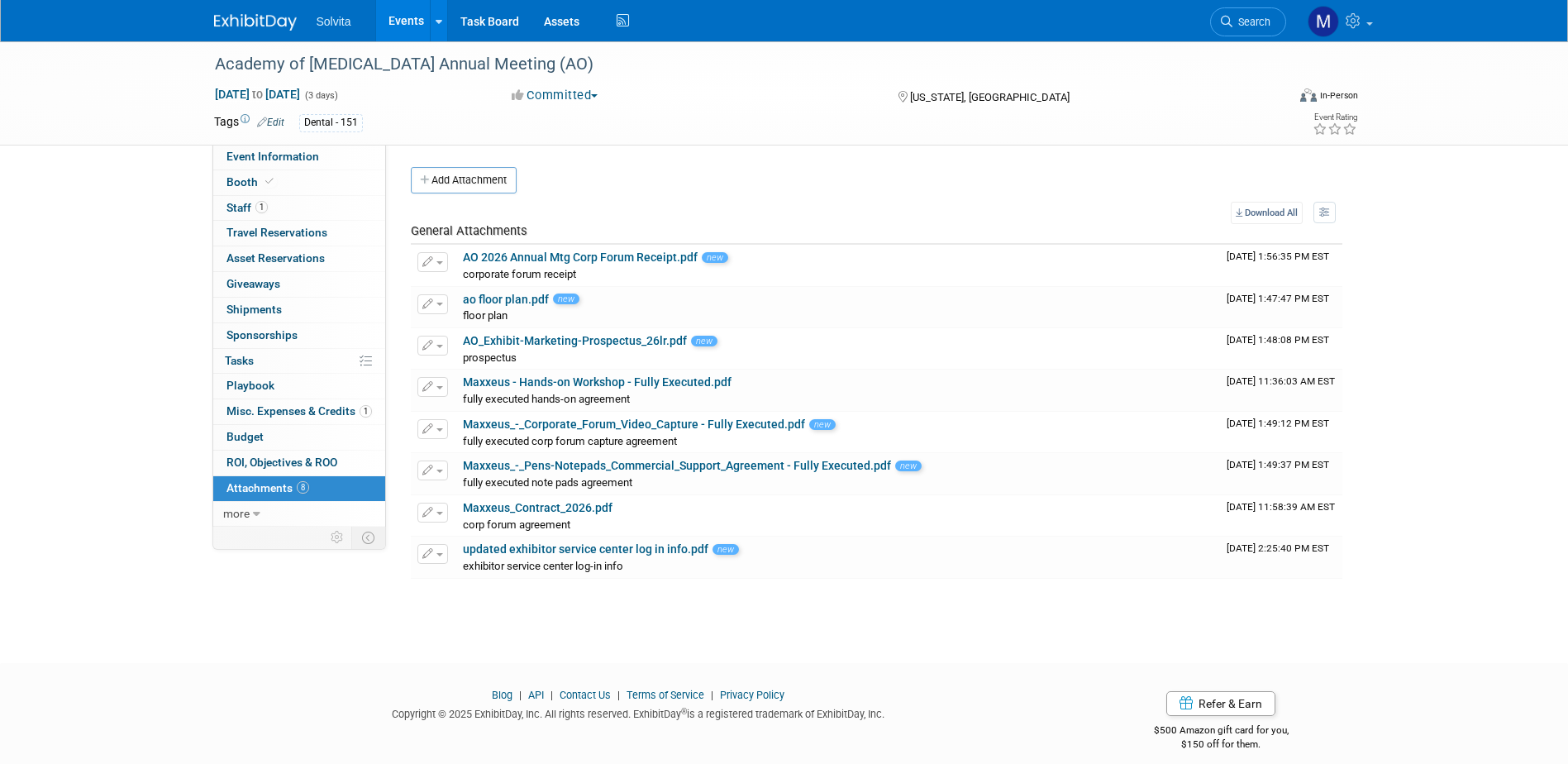
click at [392, 25] on link "Events" at bounding box center [406, 20] width 60 height 41
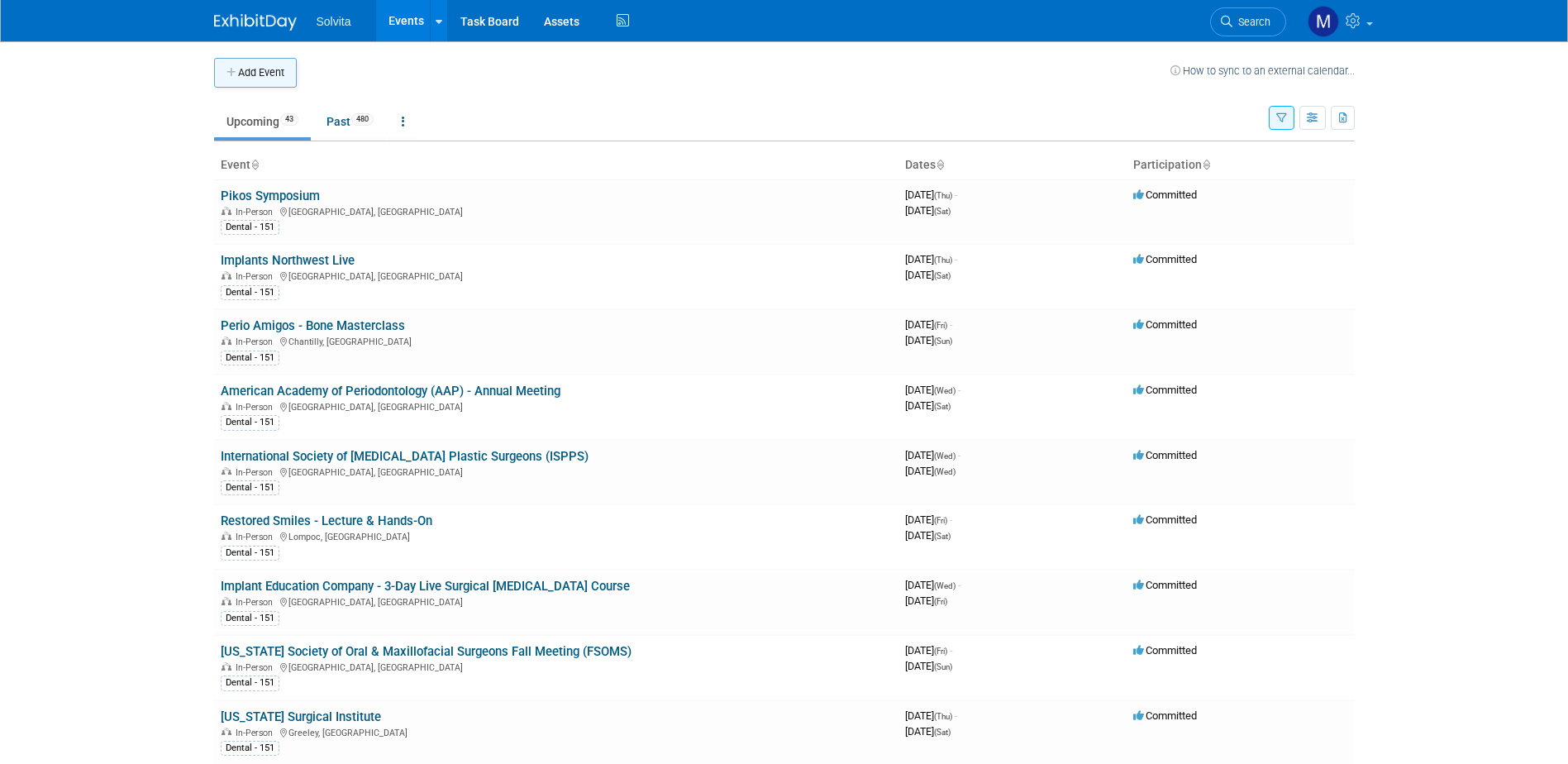
click at [273, 72] on button "Add Event" at bounding box center [255, 72] width 83 height 30
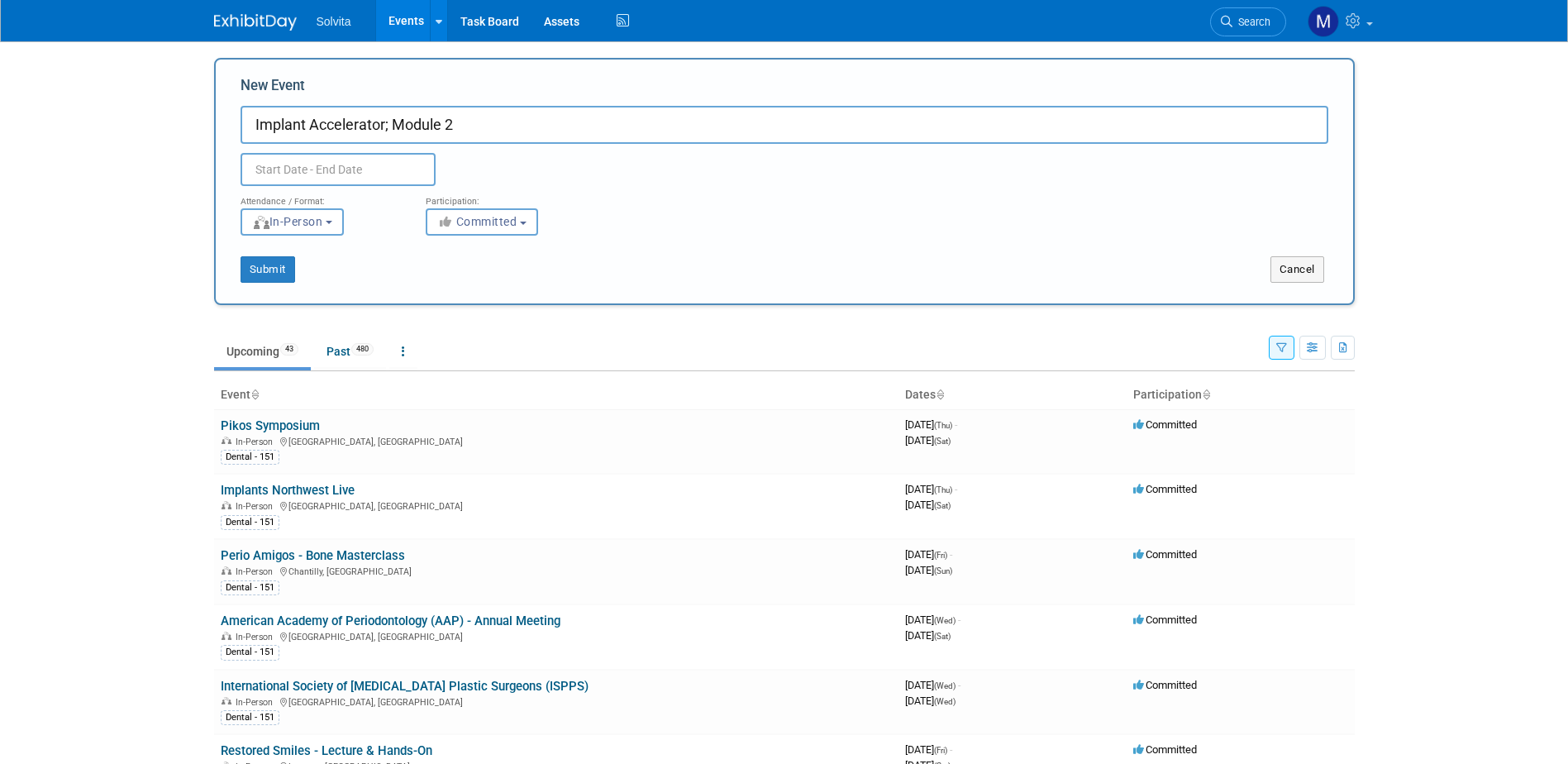
type input "Implant Accelerator; Module 2"
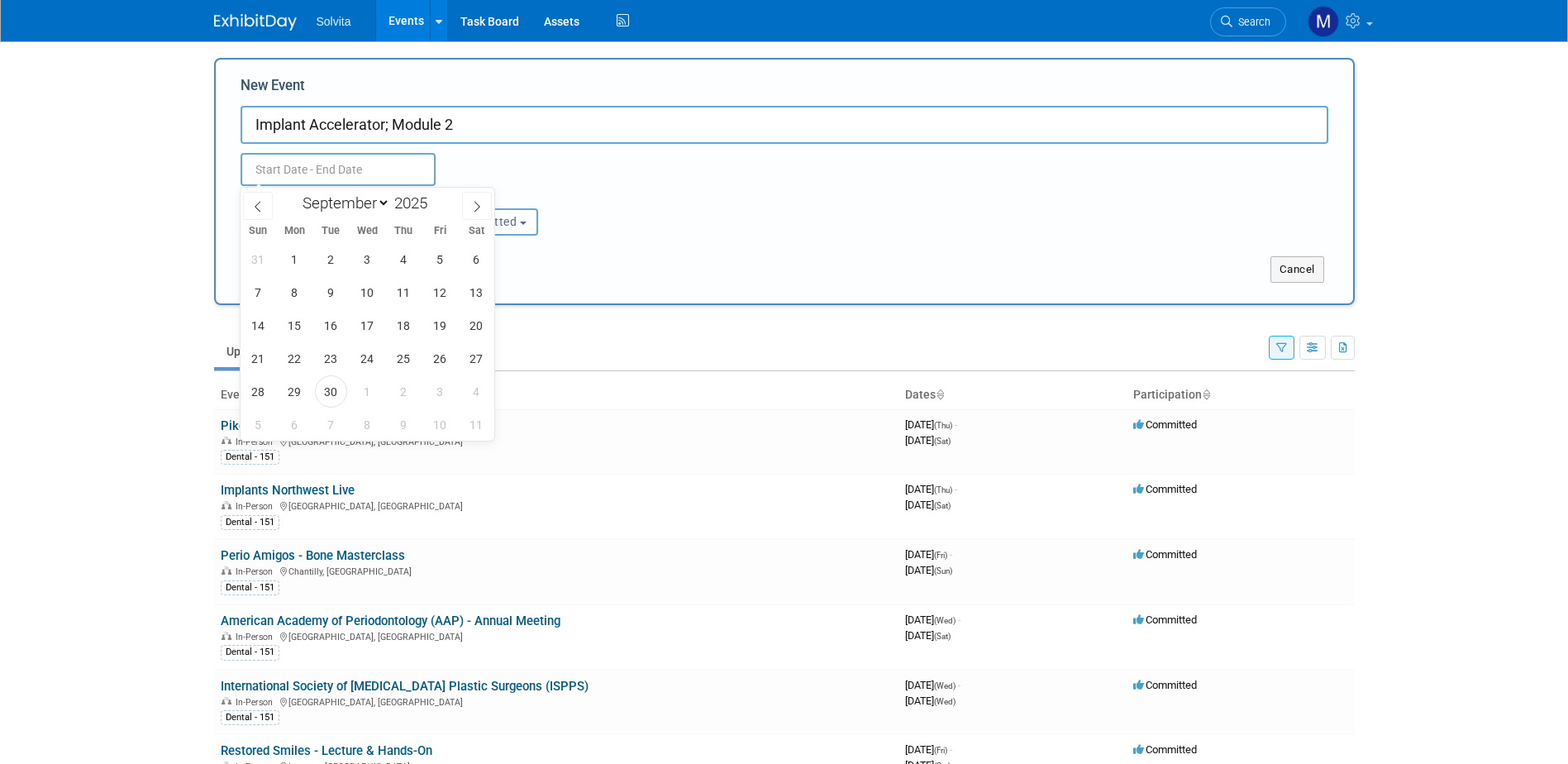
click at [391, 174] on input "text" at bounding box center [338, 169] width 195 height 33
click at [480, 207] on icon at bounding box center [477, 207] width 12 height 12
select select "11"
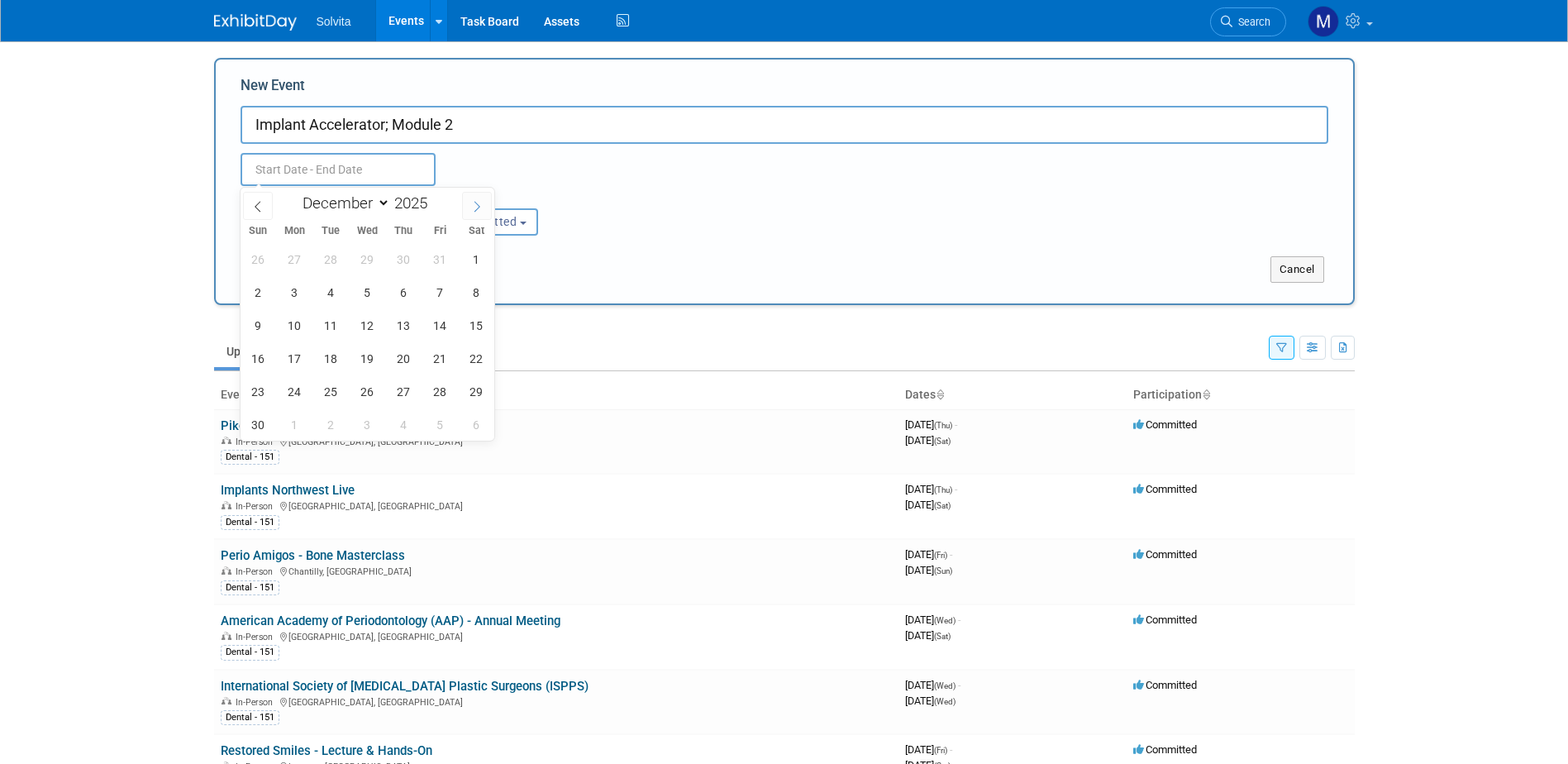
click at [480, 207] on icon at bounding box center [477, 207] width 12 height 12
type input "2026"
click at [480, 207] on icon at bounding box center [477, 207] width 12 height 12
select select "2"
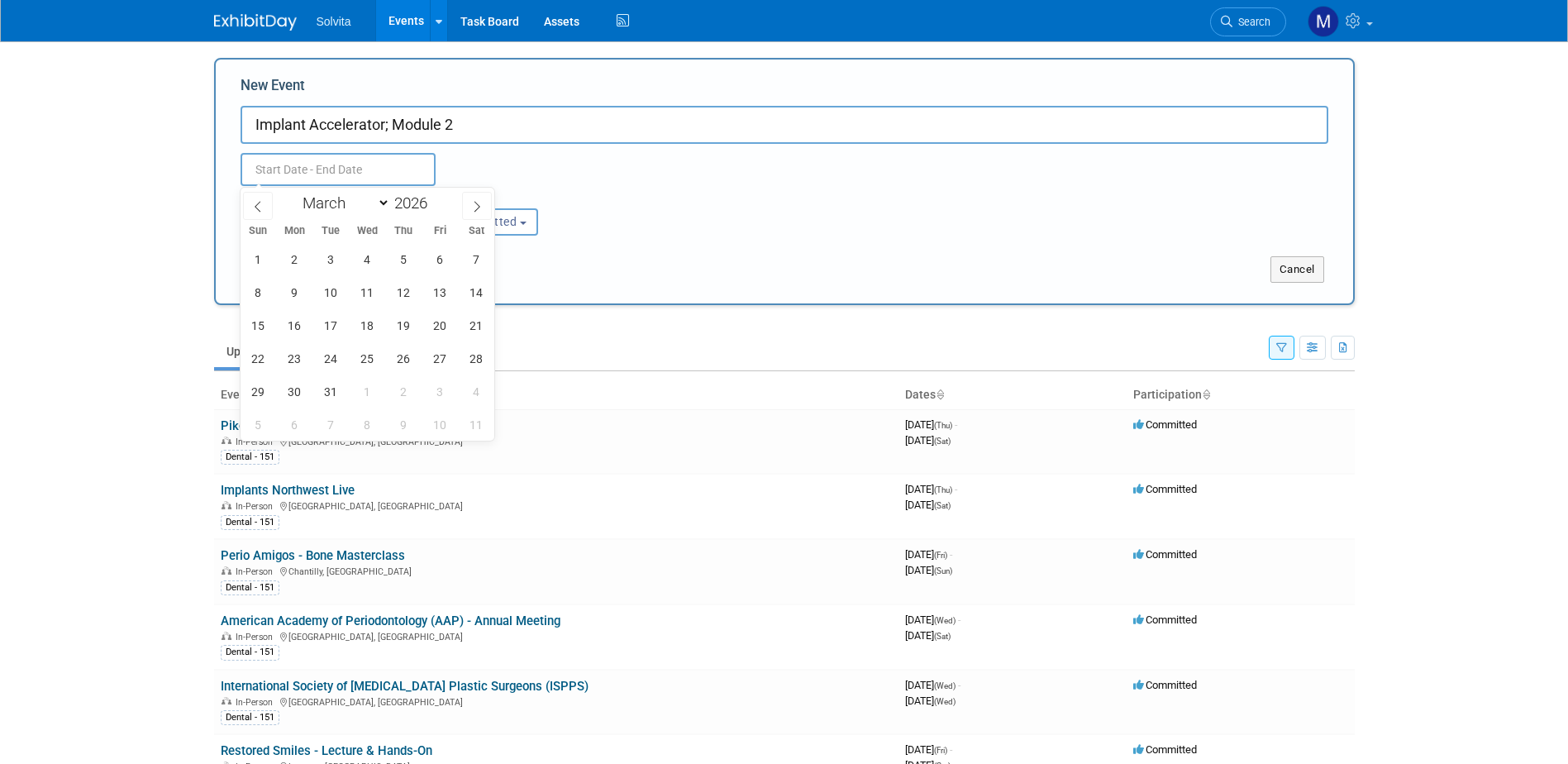
click at [420, 286] on div "1 2 3 4 5 6 7 8 9 10 11 12 13 14 15 16 17 18 19 20 21 22 23 24 25 26 27 28 29 3…" at bounding box center [368, 341] width 254 height 199
click at [406, 288] on span "12" at bounding box center [404, 292] width 32 height 32
click at [478, 288] on span "14" at bounding box center [477, 292] width 32 height 32
type input "[DATE] to [DATE]"
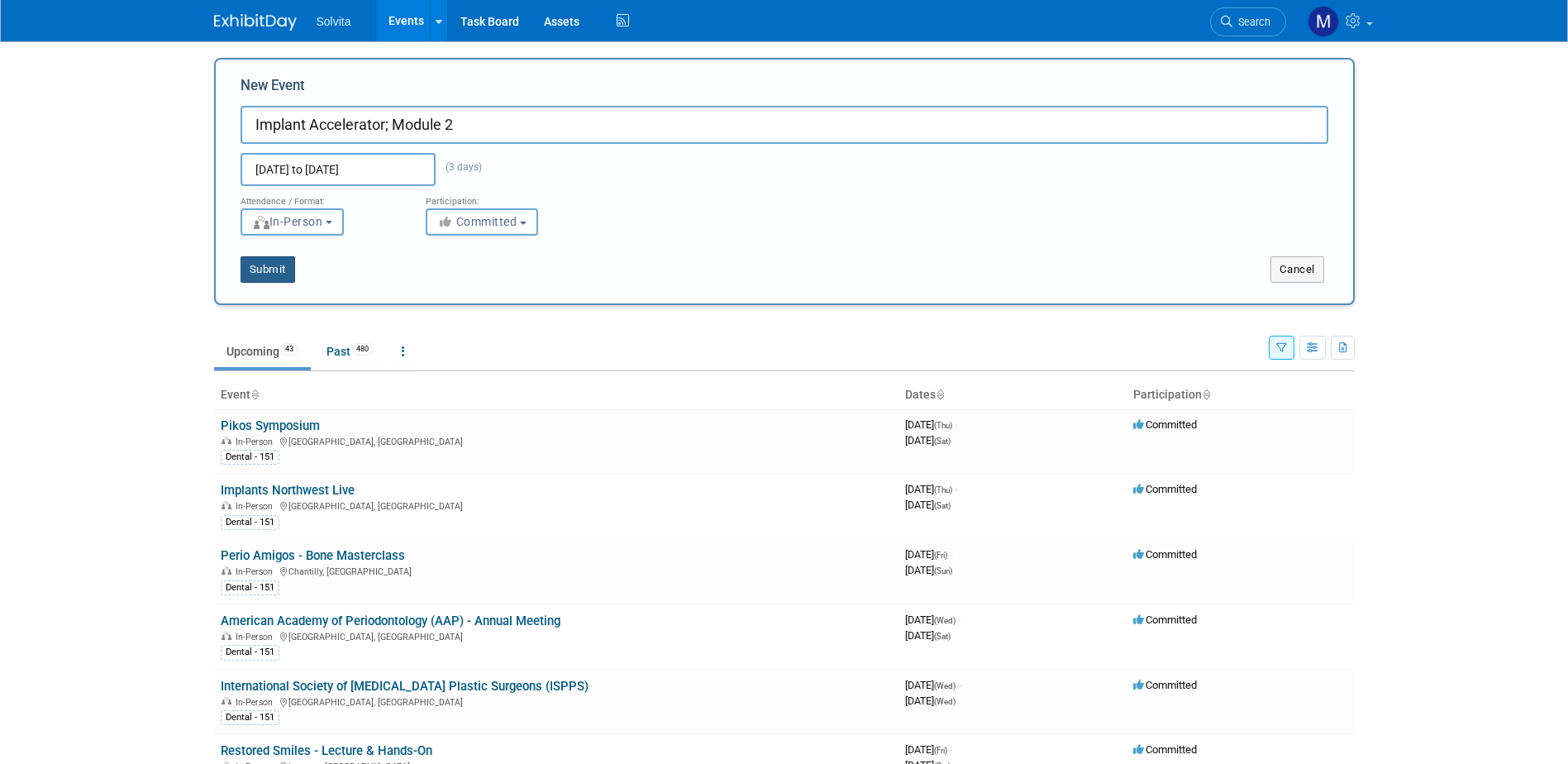
click at [271, 277] on button "Submit" at bounding box center [268, 269] width 55 height 26
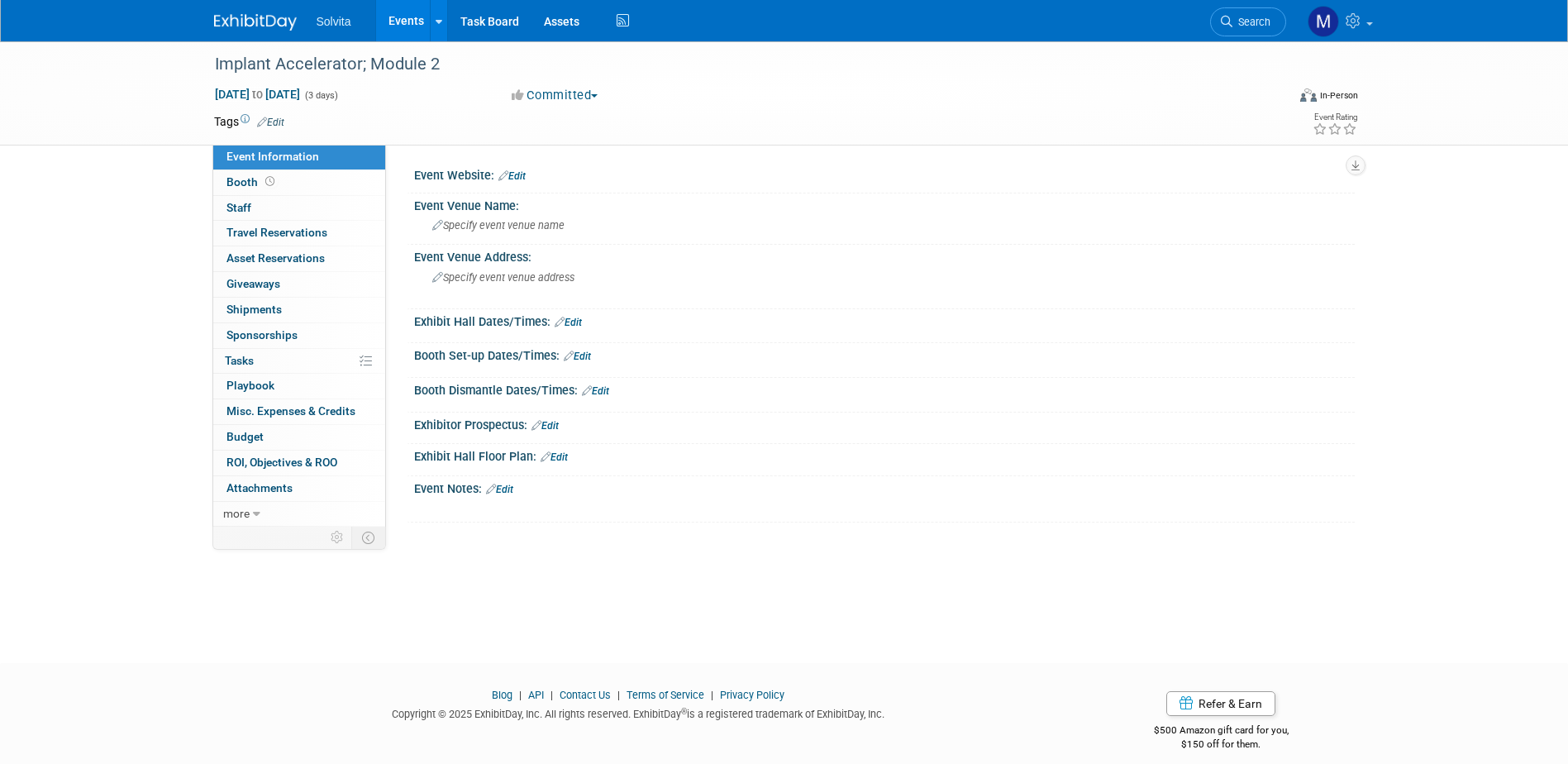
click at [277, 117] on link "Edit" at bounding box center [270, 123] width 27 height 12
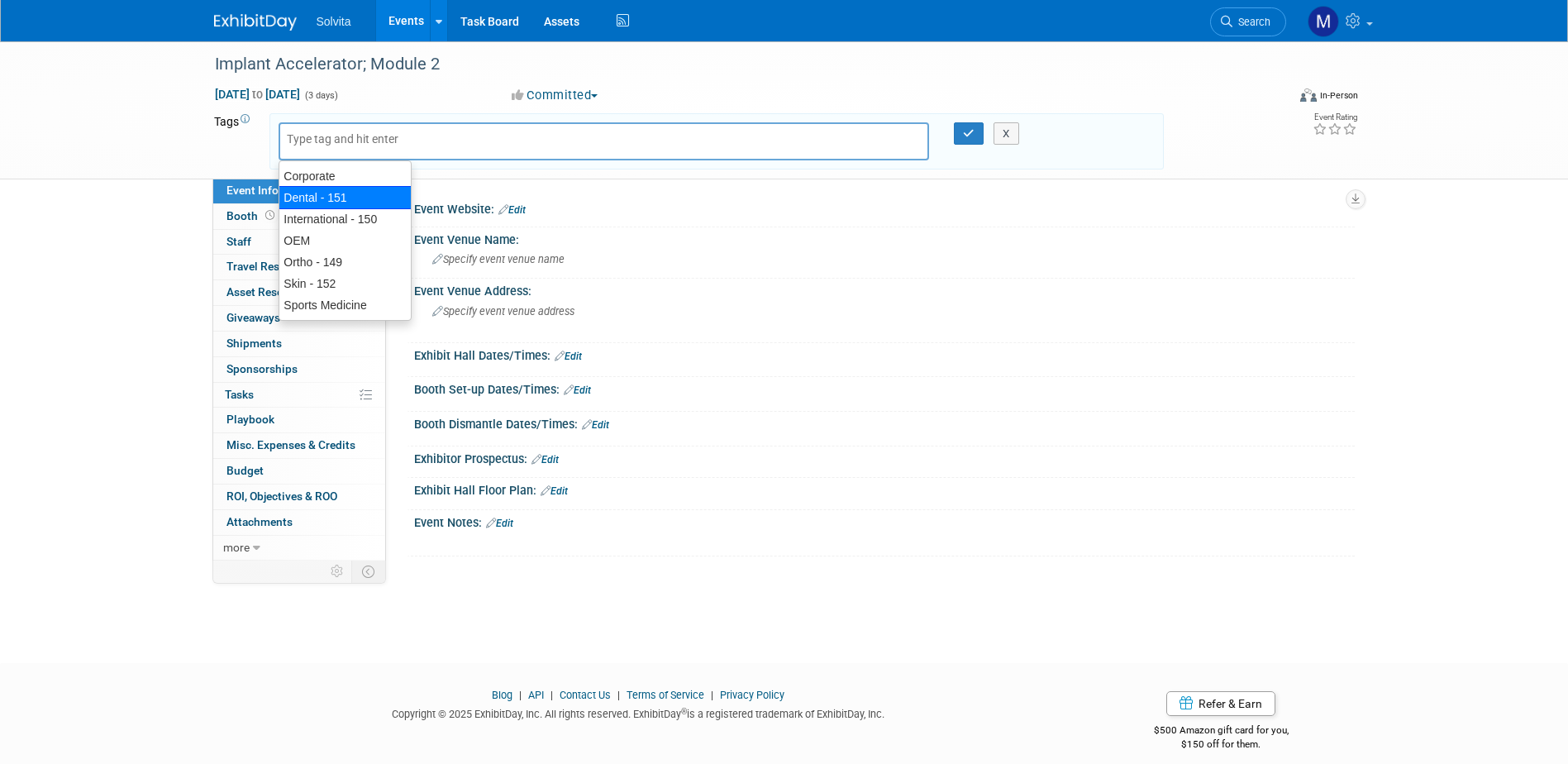
click at [307, 191] on div "Dental - 151" at bounding box center [345, 197] width 133 height 23
type input "Dental - 151"
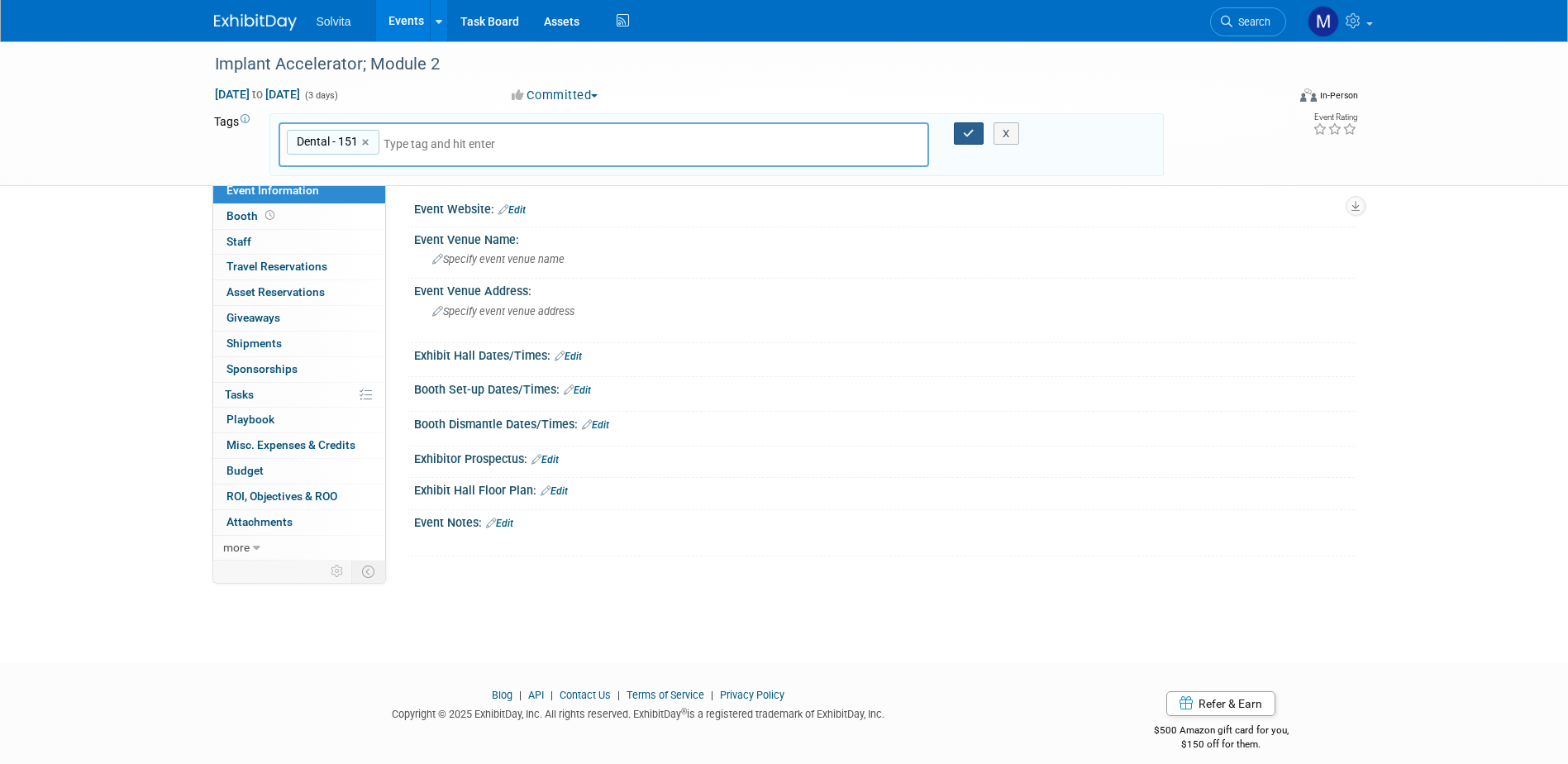
click at [975, 131] on button "button" at bounding box center [968, 134] width 30 height 23
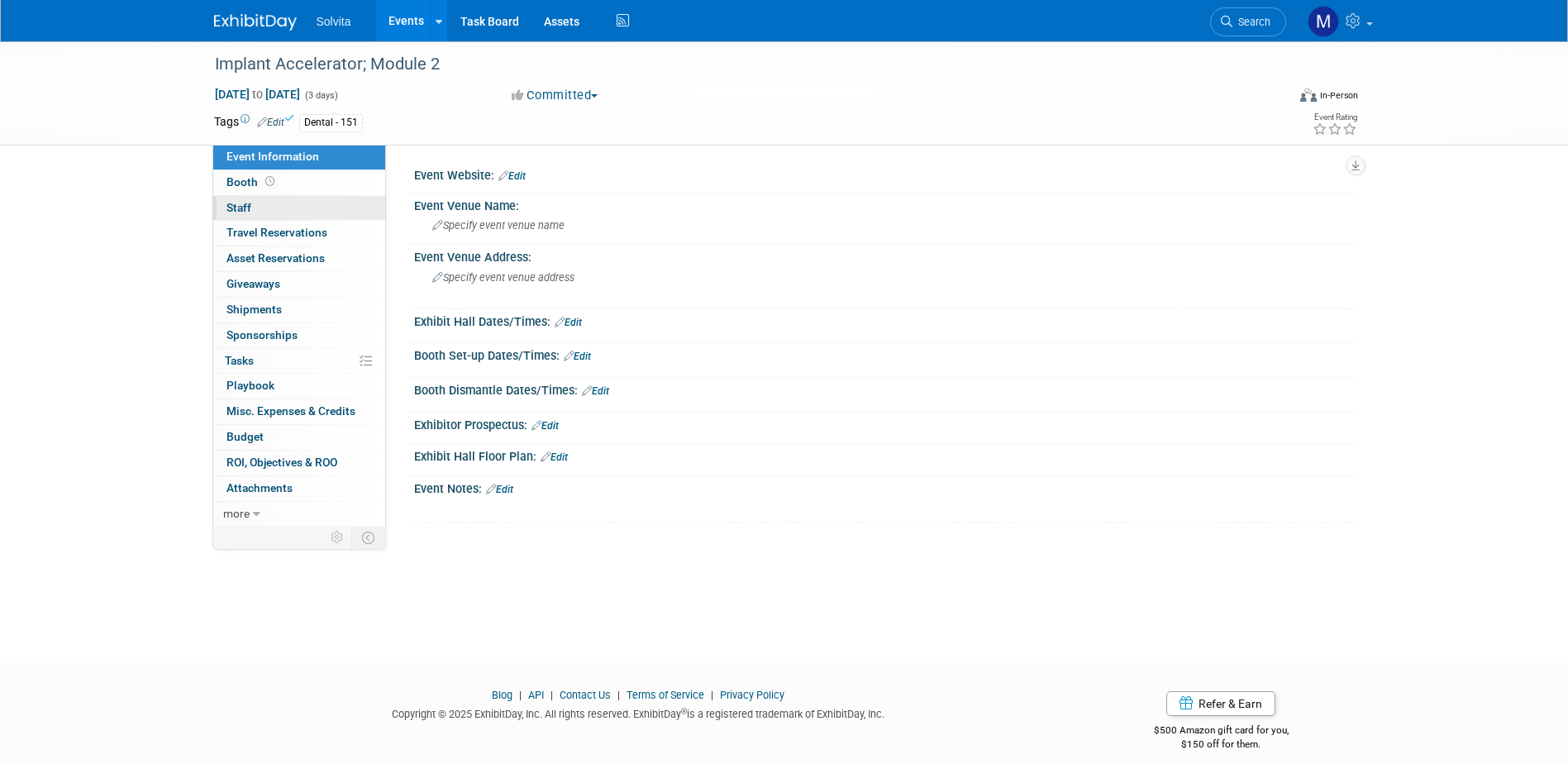
click at [237, 201] on span "Staff 0" at bounding box center [238, 208] width 25 height 14
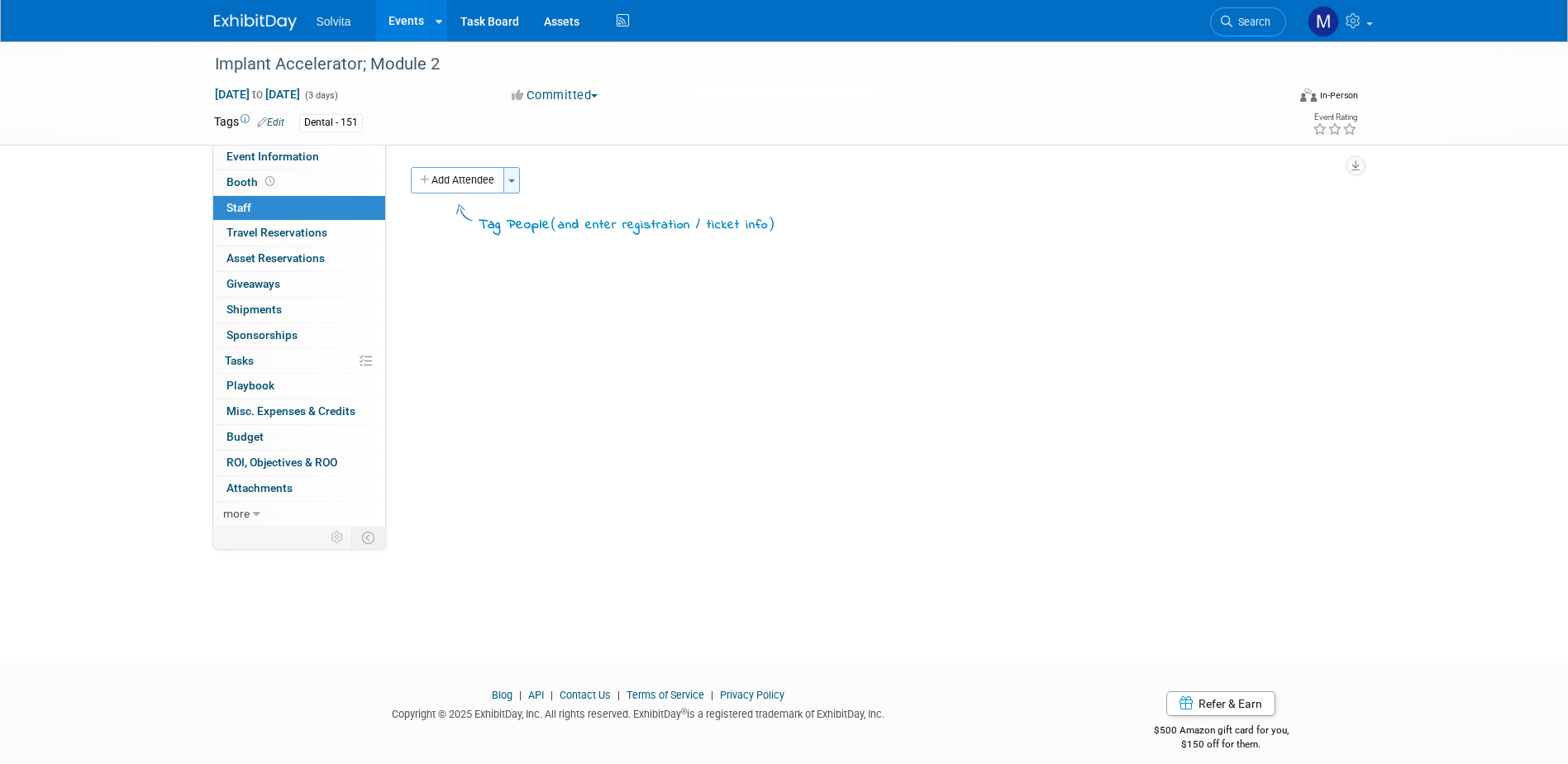
click at [509, 187] on button "Toggle Dropdown" at bounding box center [511, 180] width 17 height 26
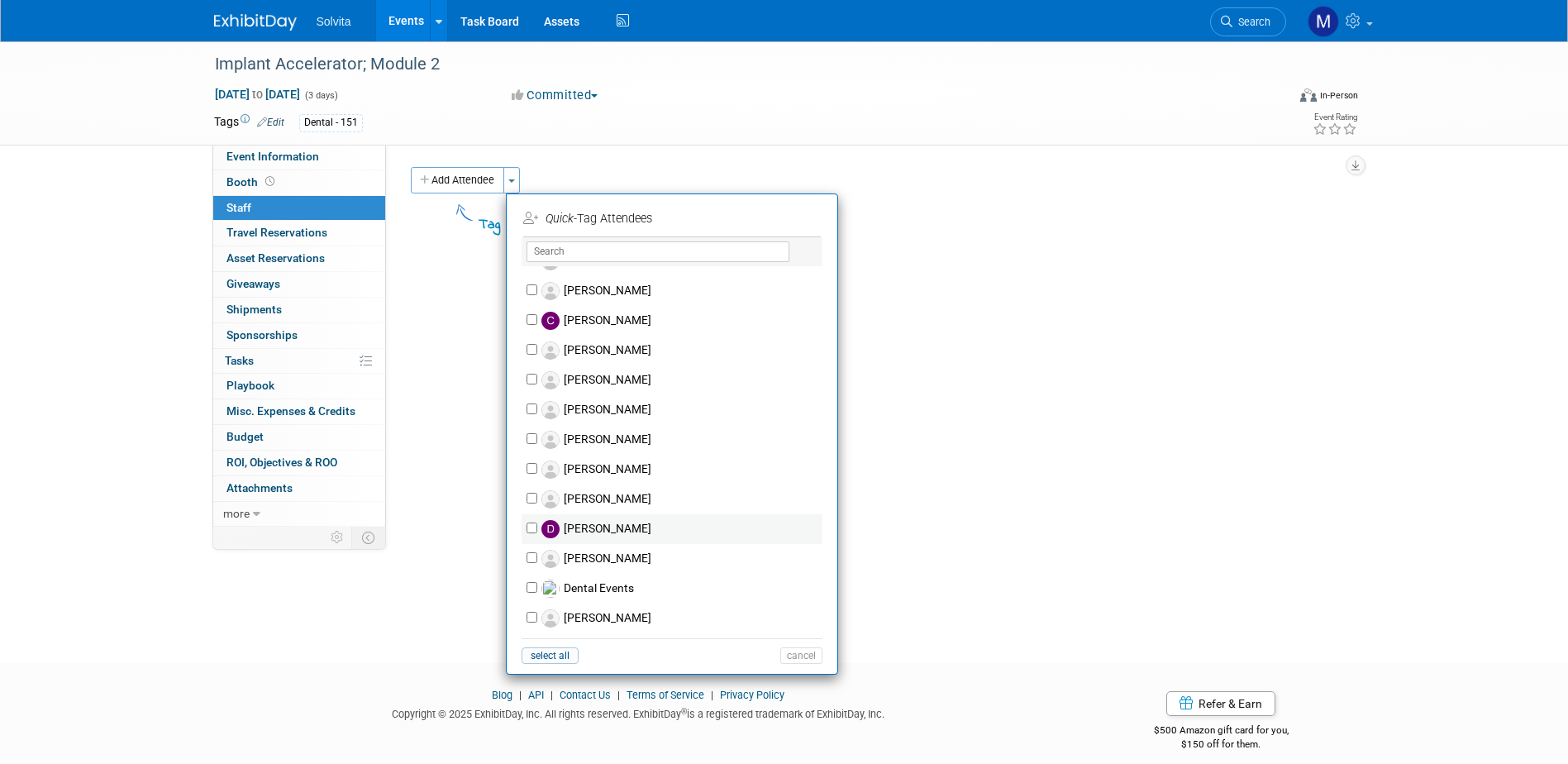
scroll to position [413, 0]
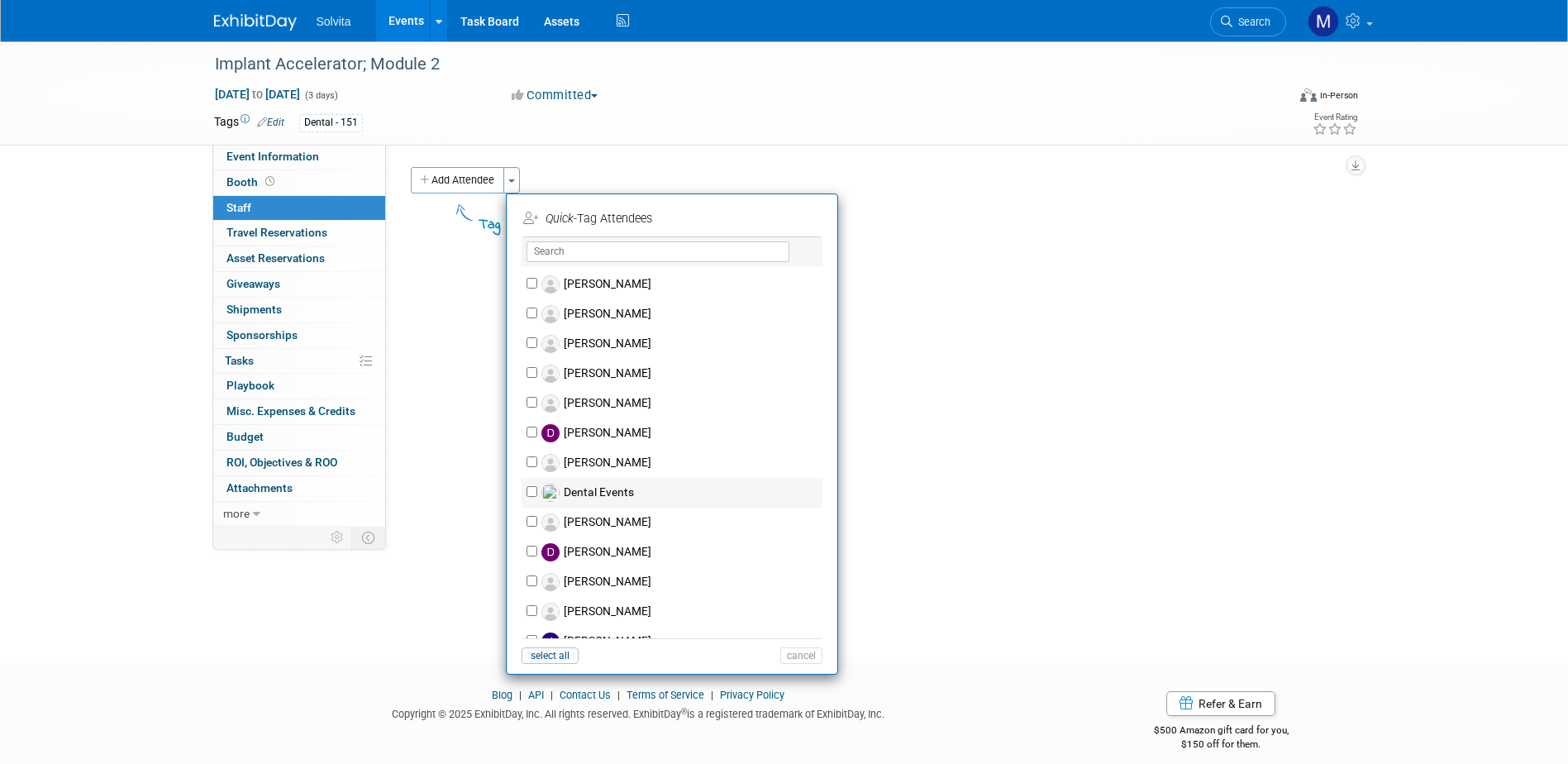
click at [584, 488] on label "Dental Events" at bounding box center [683, 492] width 291 height 30
click at [538, 488] on input "Dental Events" at bounding box center [532, 491] width 11 height 11
checkbox input "true"
click at [787, 217] on button "Apply" at bounding box center [795, 218] width 51 height 24
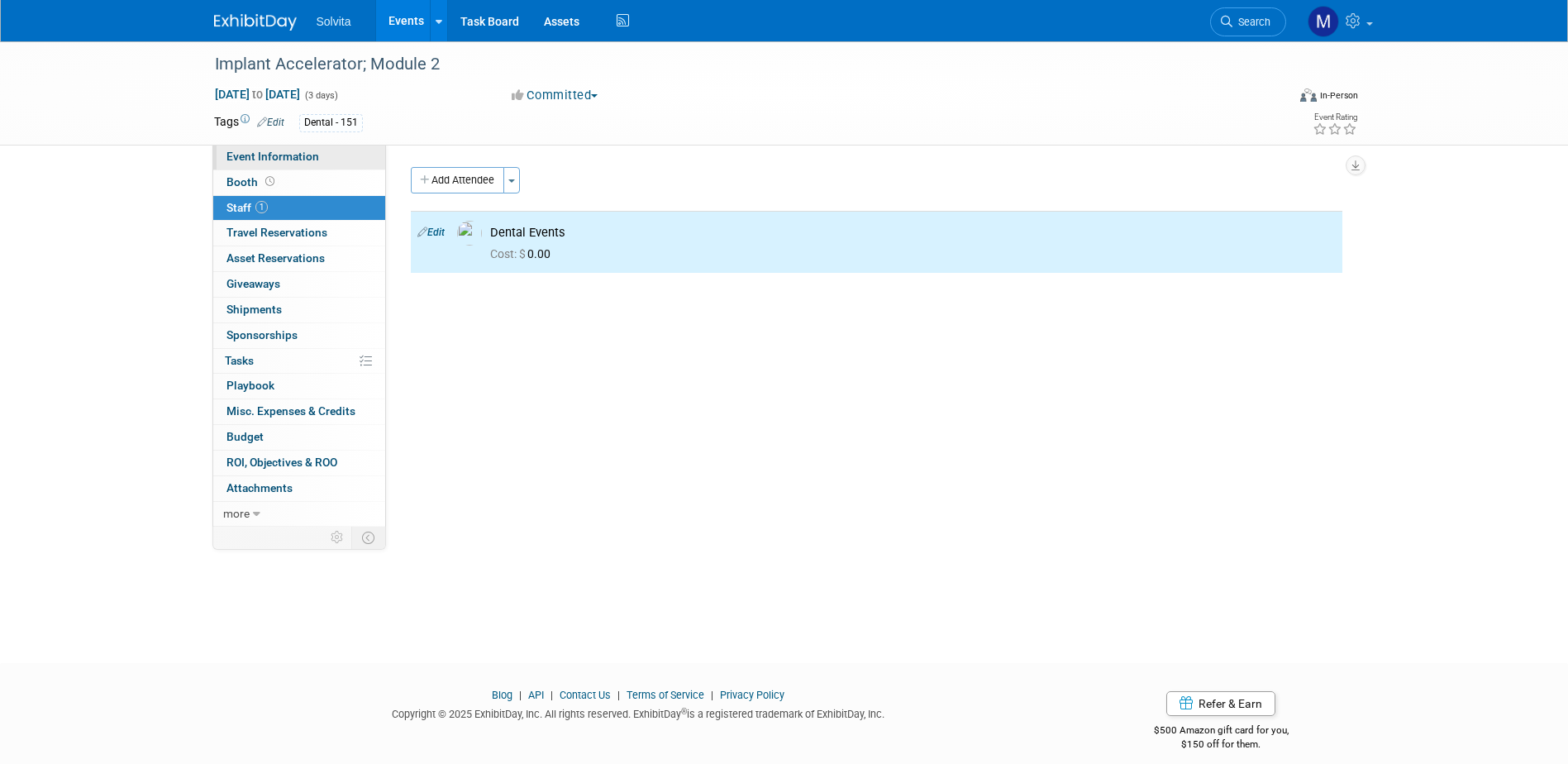
click at [270, 149] on link "Event Information" at bounding box center [298, 156] width 172 height 25
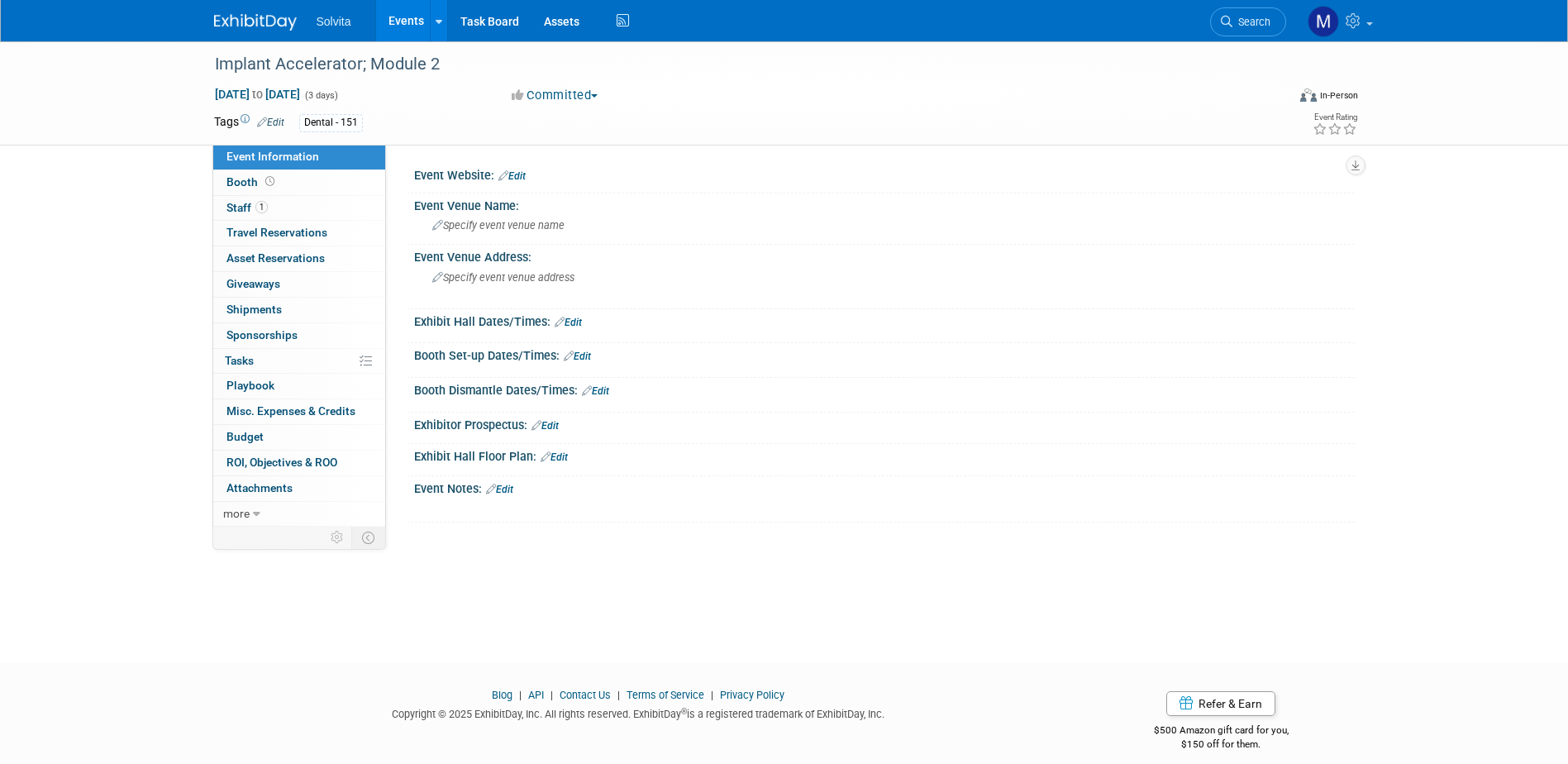
click at [524, 175] on link "Edit" at bounding box center [512, 176] width 27 height 12
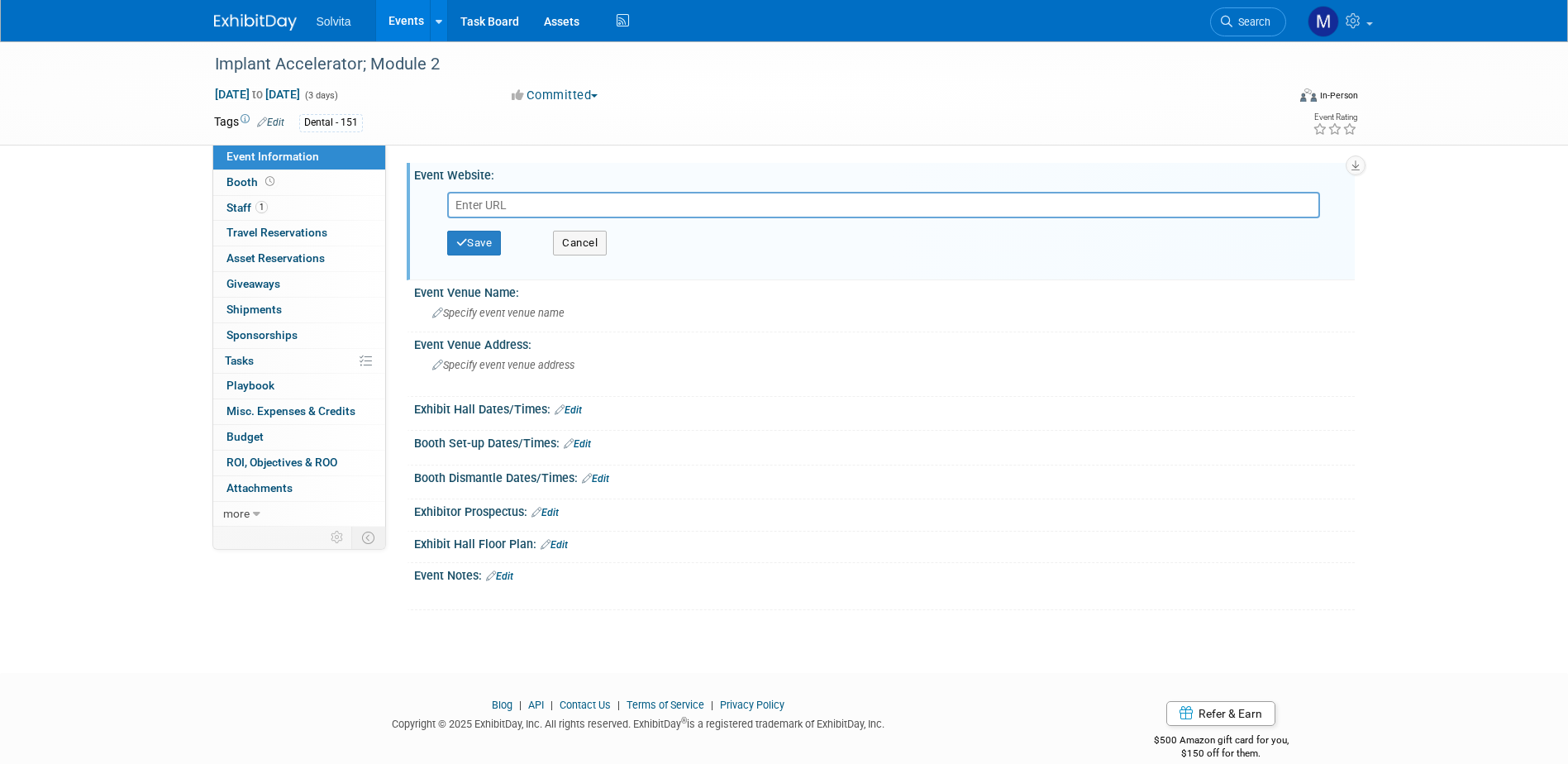
click at [574, 197] on input "text" at bounding box center [883, 205] width 873 height 26
paste input "https://www.implantaccelerator.com/26miniresidency"
type input "https://www.implantaccelerator.com/26miniresidency"
click at [488, 243] on button "Save" at bounding box center [474, 243] width 55 height 25
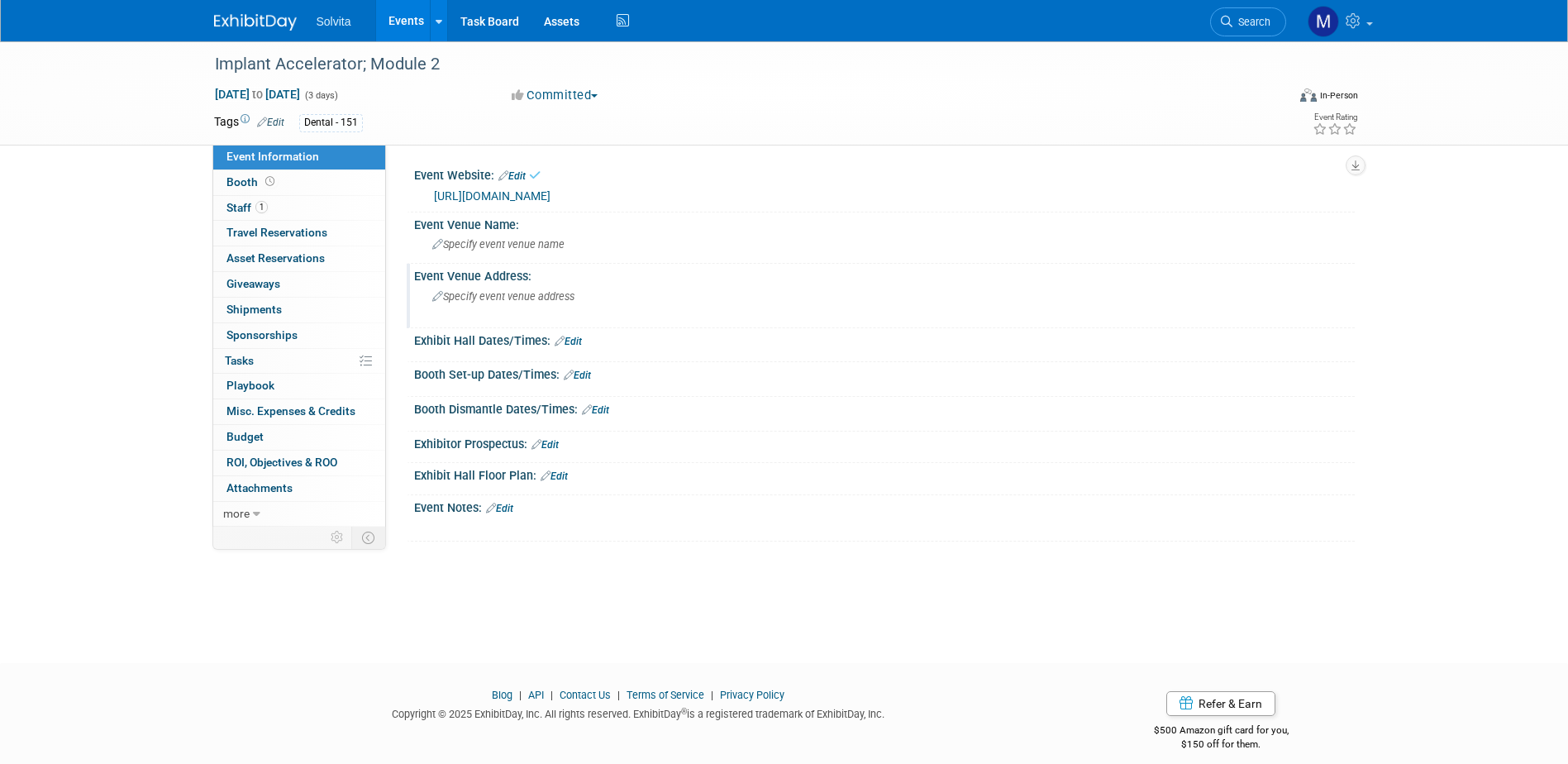
click at [532, 308] on div "Specify event venue address" at bounding box center [610, 302] width 367 height 38
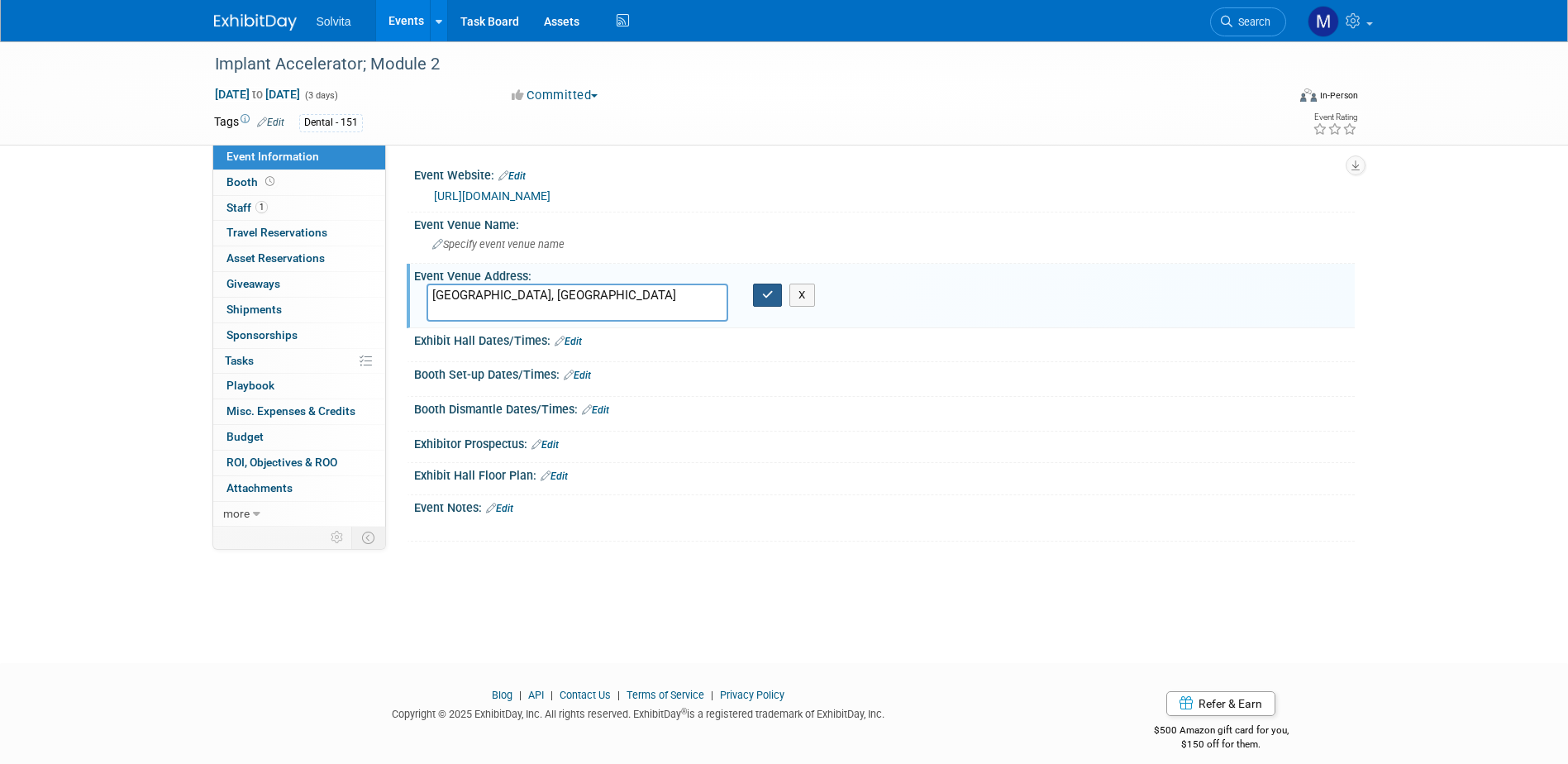
type textarea "[GEOGRAPHIC_DATA], [GEOGRAPHIC_DATA]"
click at [765, 292] on icon "button" at bounding box center [768, 294] width 12 height 11
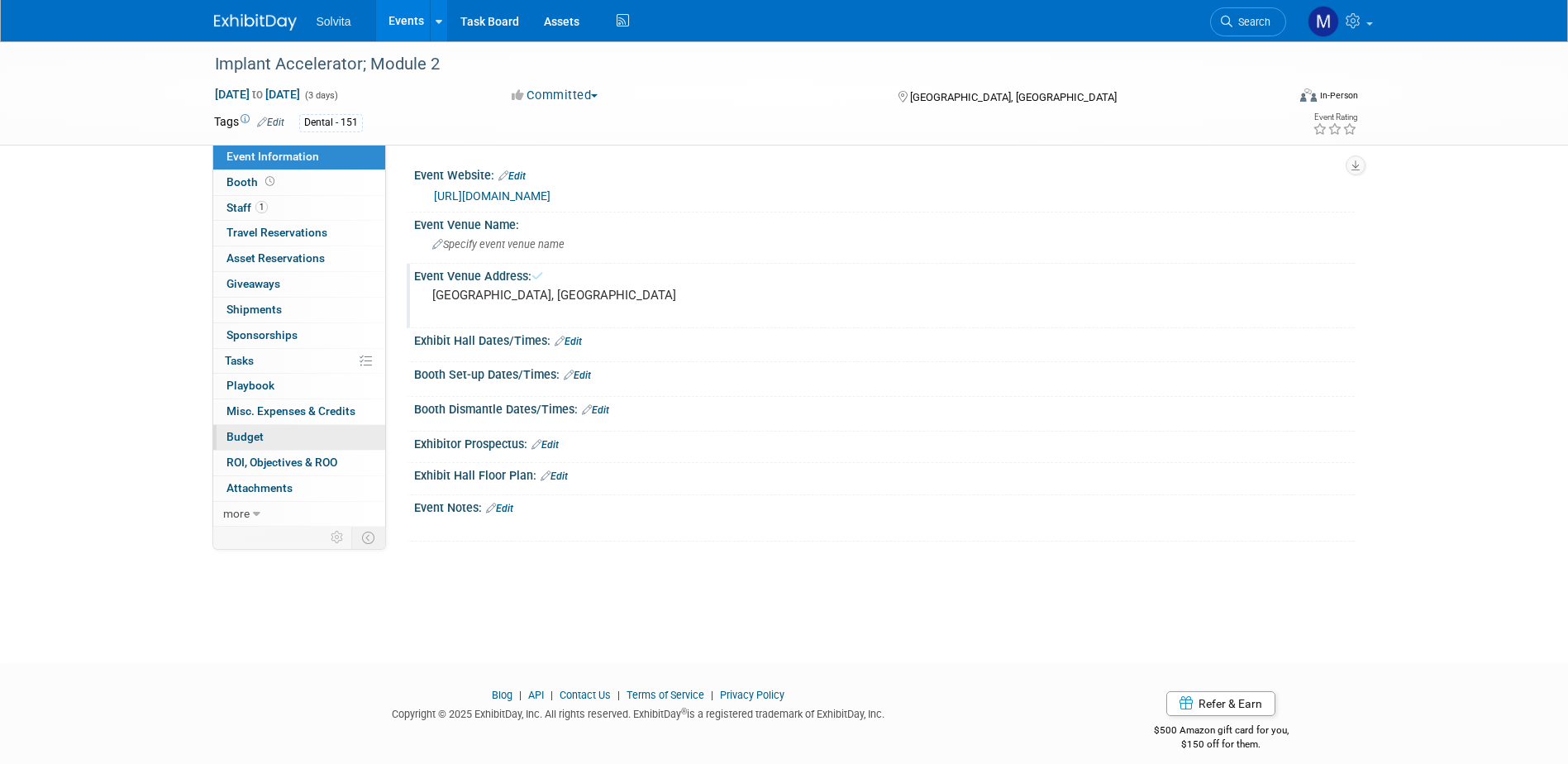
click at [270, 439] on link "Budget" at bounding box center [298, 437] width 172 height 25
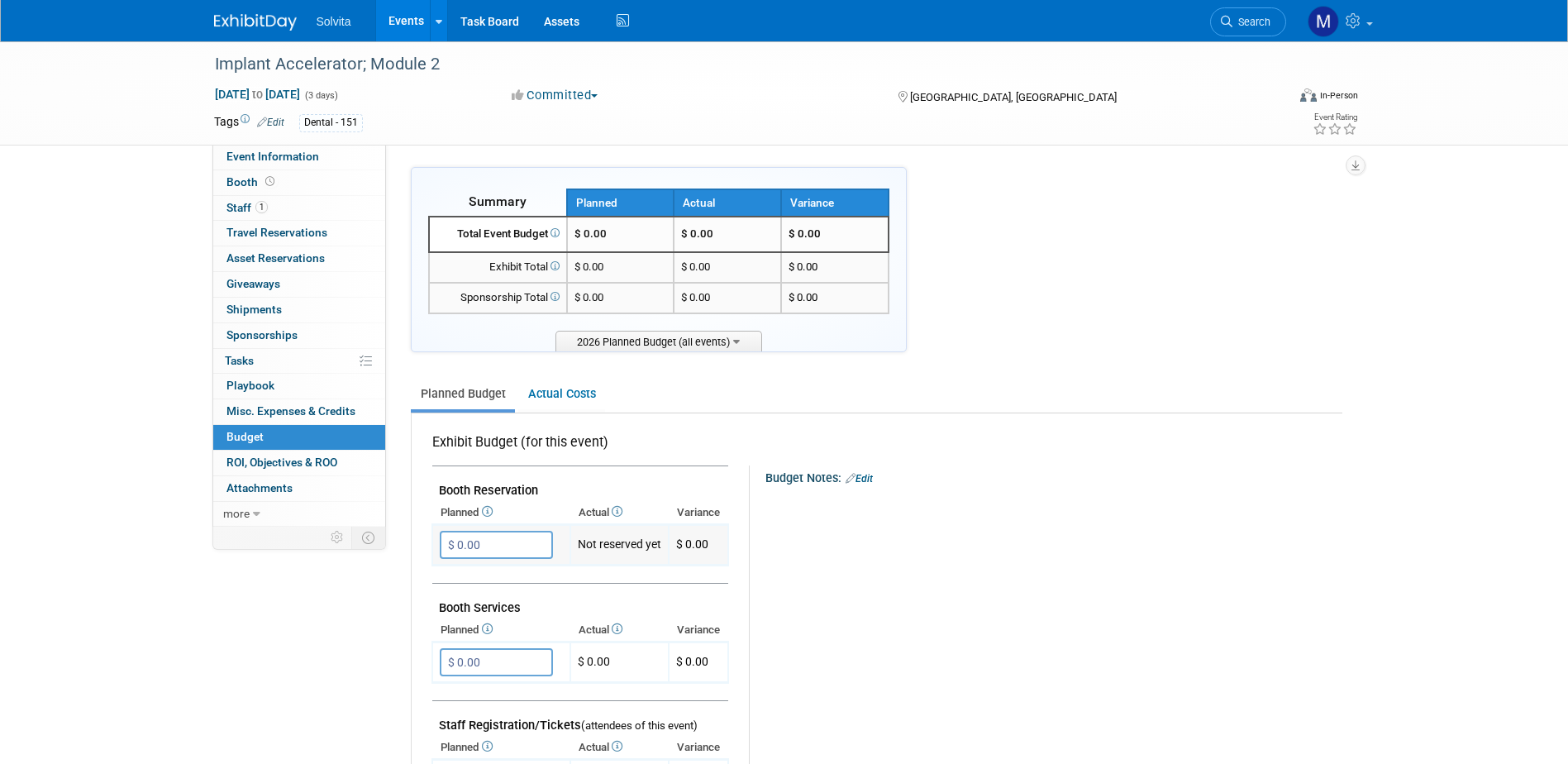
click at [456, 540] on input "$ 0.00" at bounding box center [496, 544] width 113 height 28
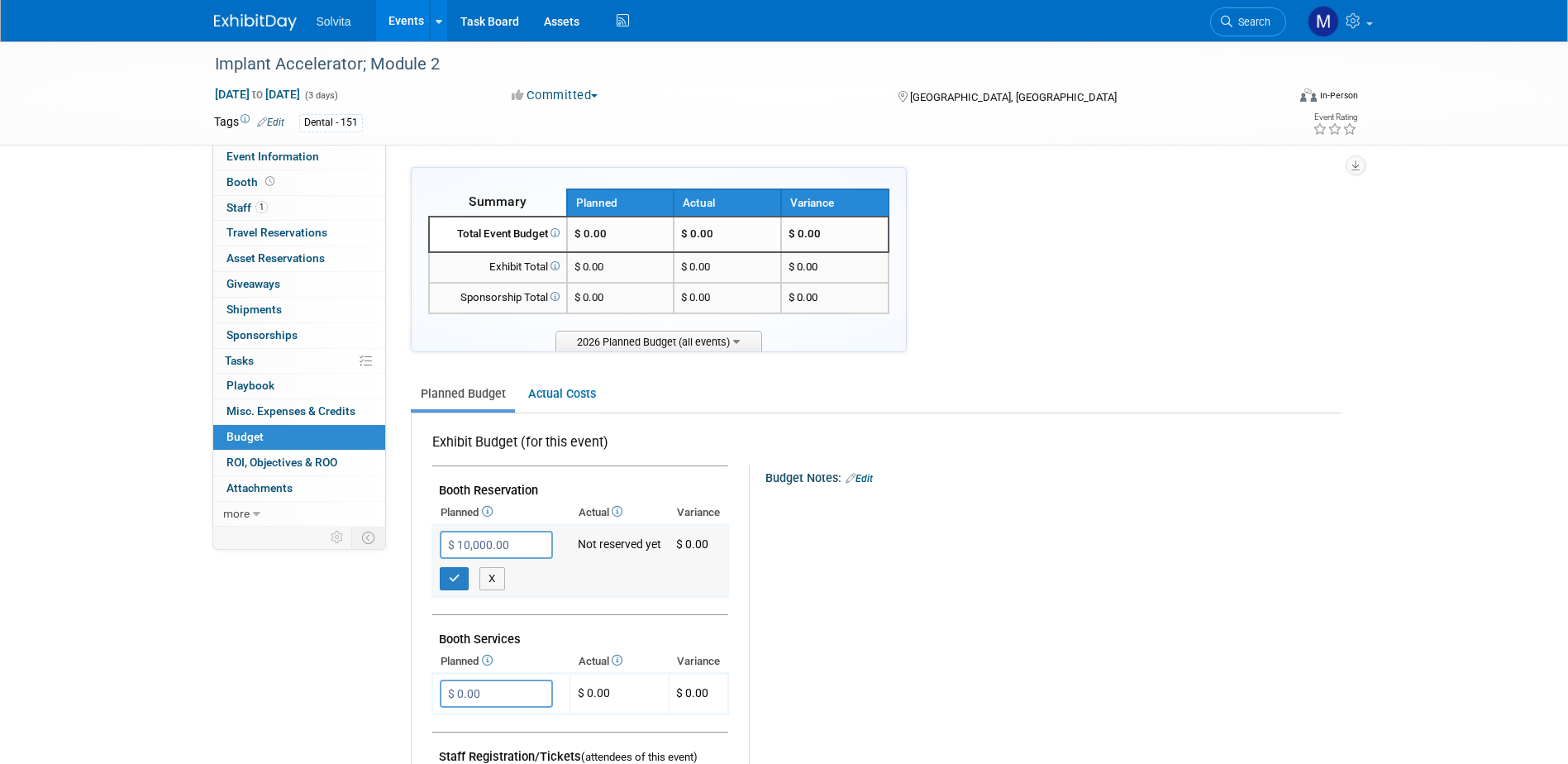
type input "$ 1,000.00"
click at [456, 573] on icon "button" at bounding box center [455, 578] width 12 height 11
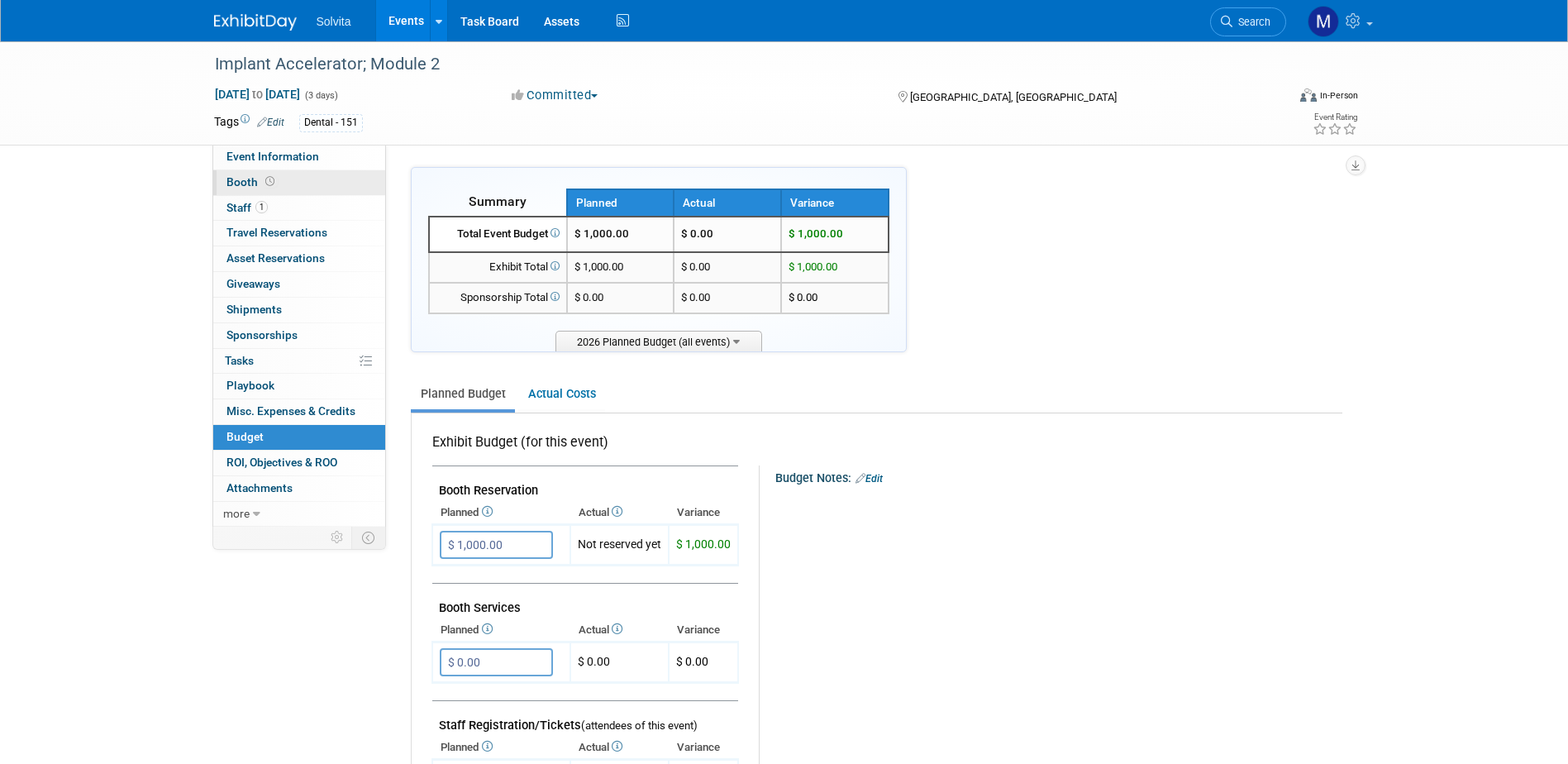
click at [258, 182] on span "Booth" at bounding box center [252, 182] width 52 height 14
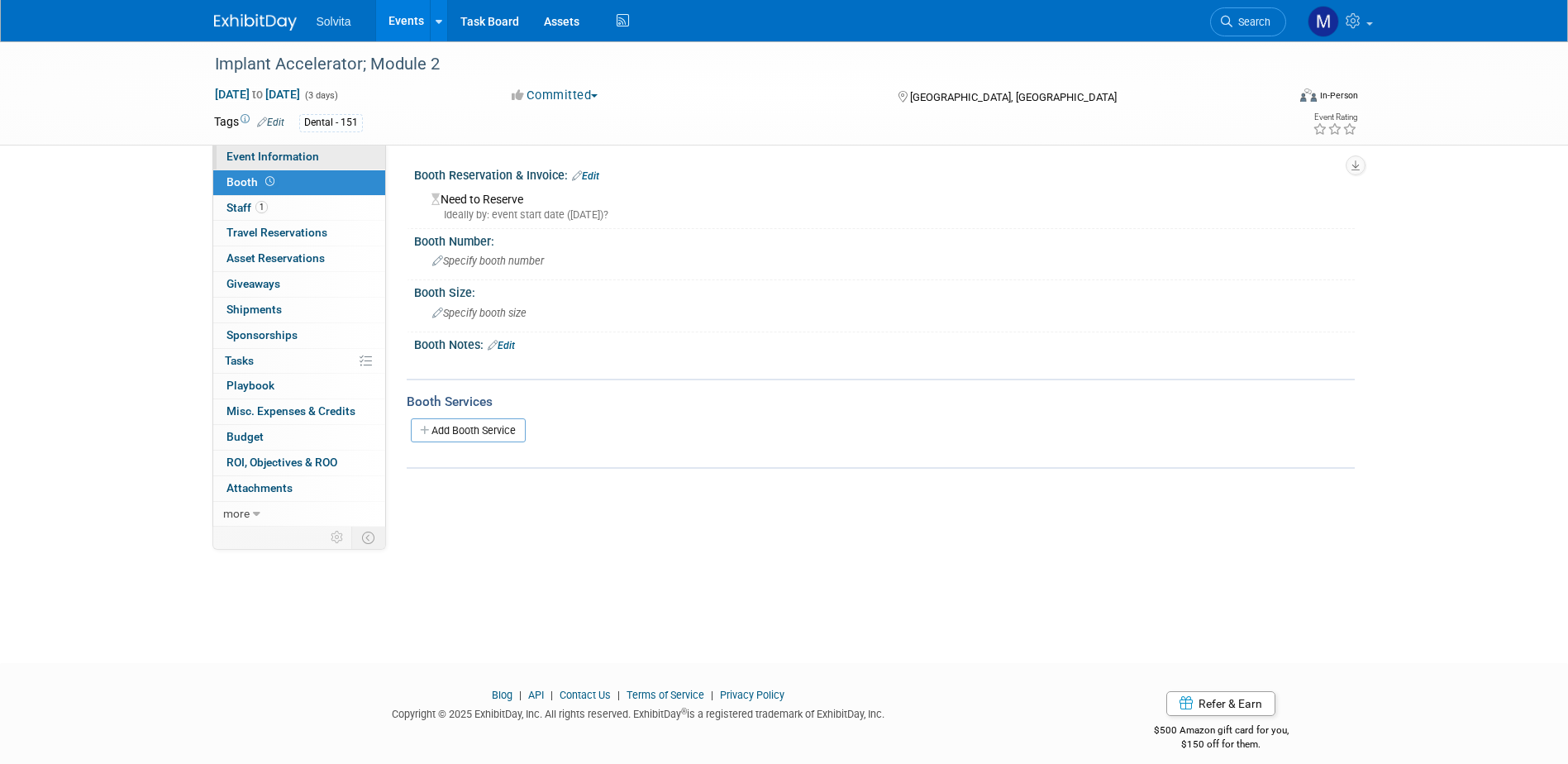
click at [271, 162] on span "Event Information" at bounding box center [273, 156] width 93 height 14
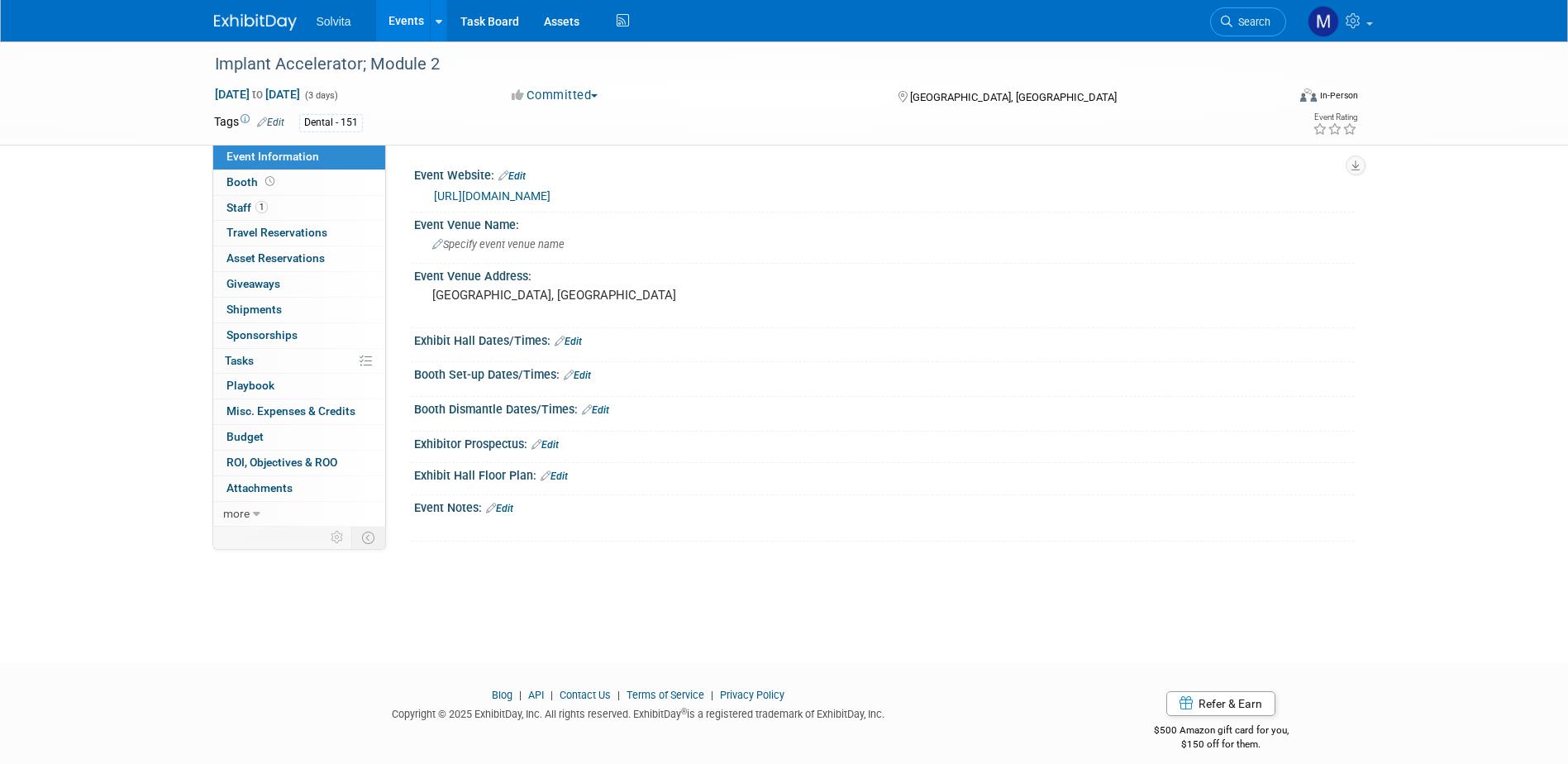
click at [407, 19] on link "Events" at bounding box center [406, 20] width 60 height 41
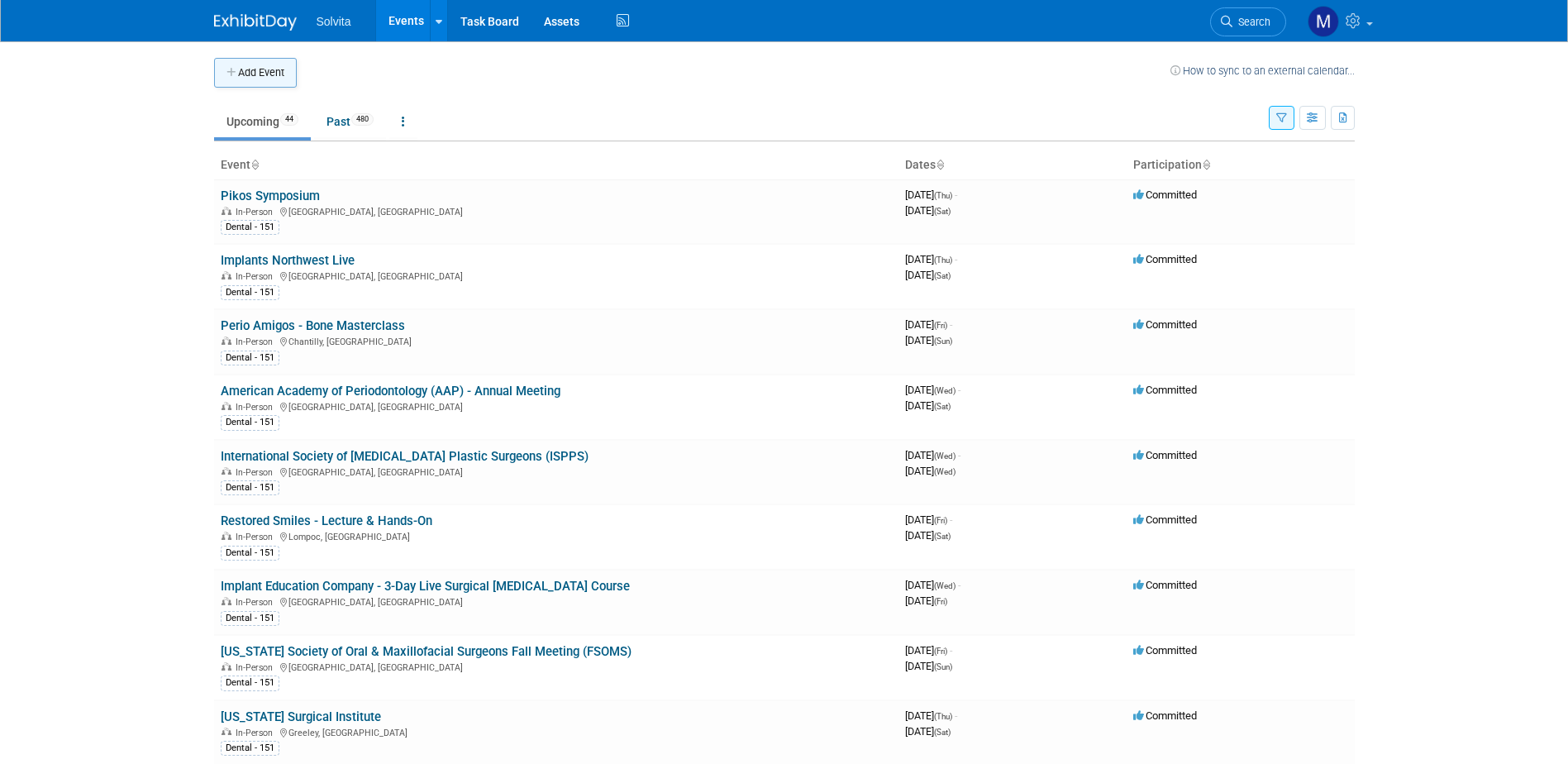
click at [261, 71] on button "Add Event" at bounding box center [255, 72] width 83 height 30
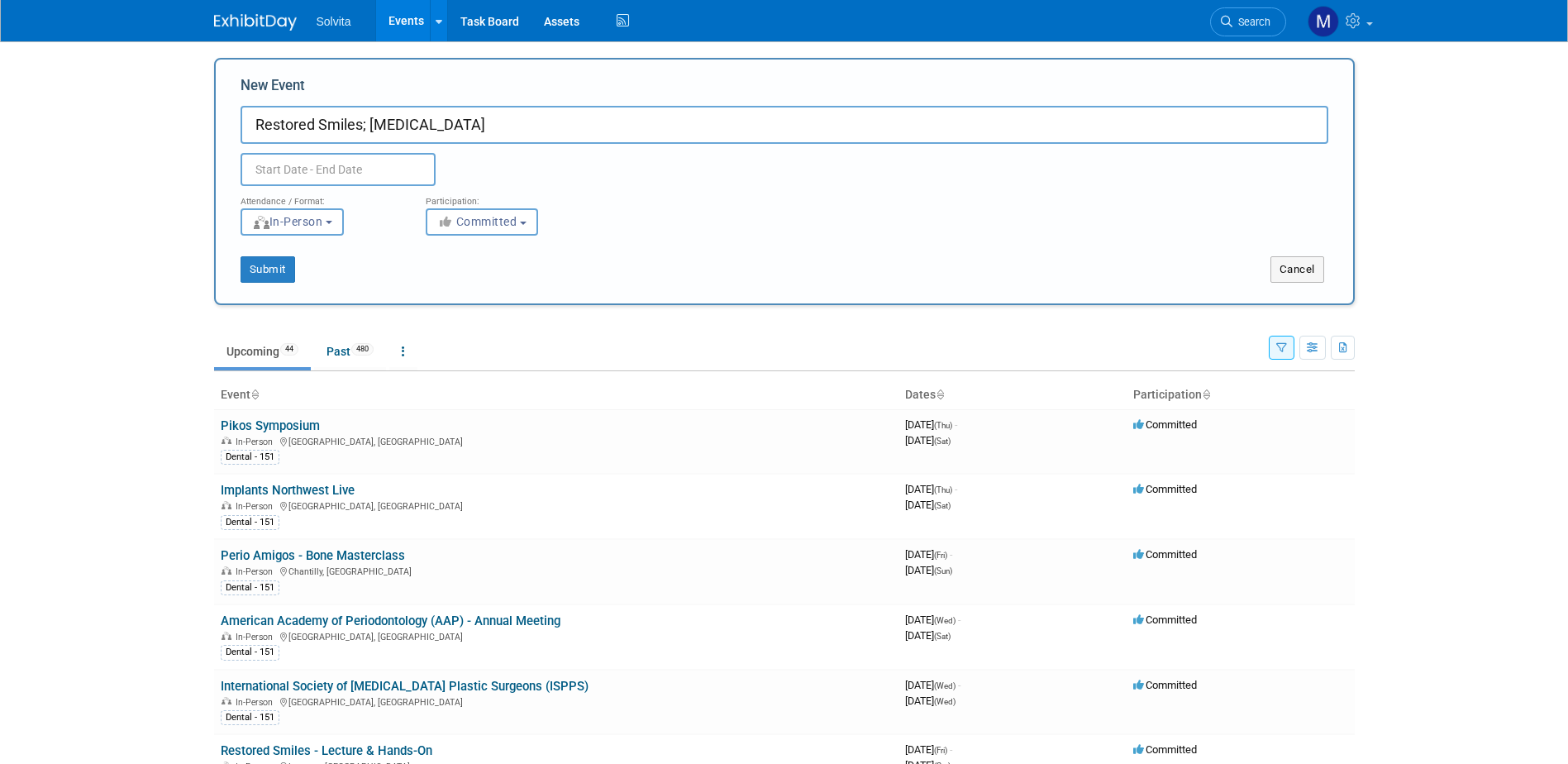
type input "Restored Smiles; [MEDICAL_DATA]"
click at [371, 165] on input "text" at bounding box center [338, 169] width 195 height 33
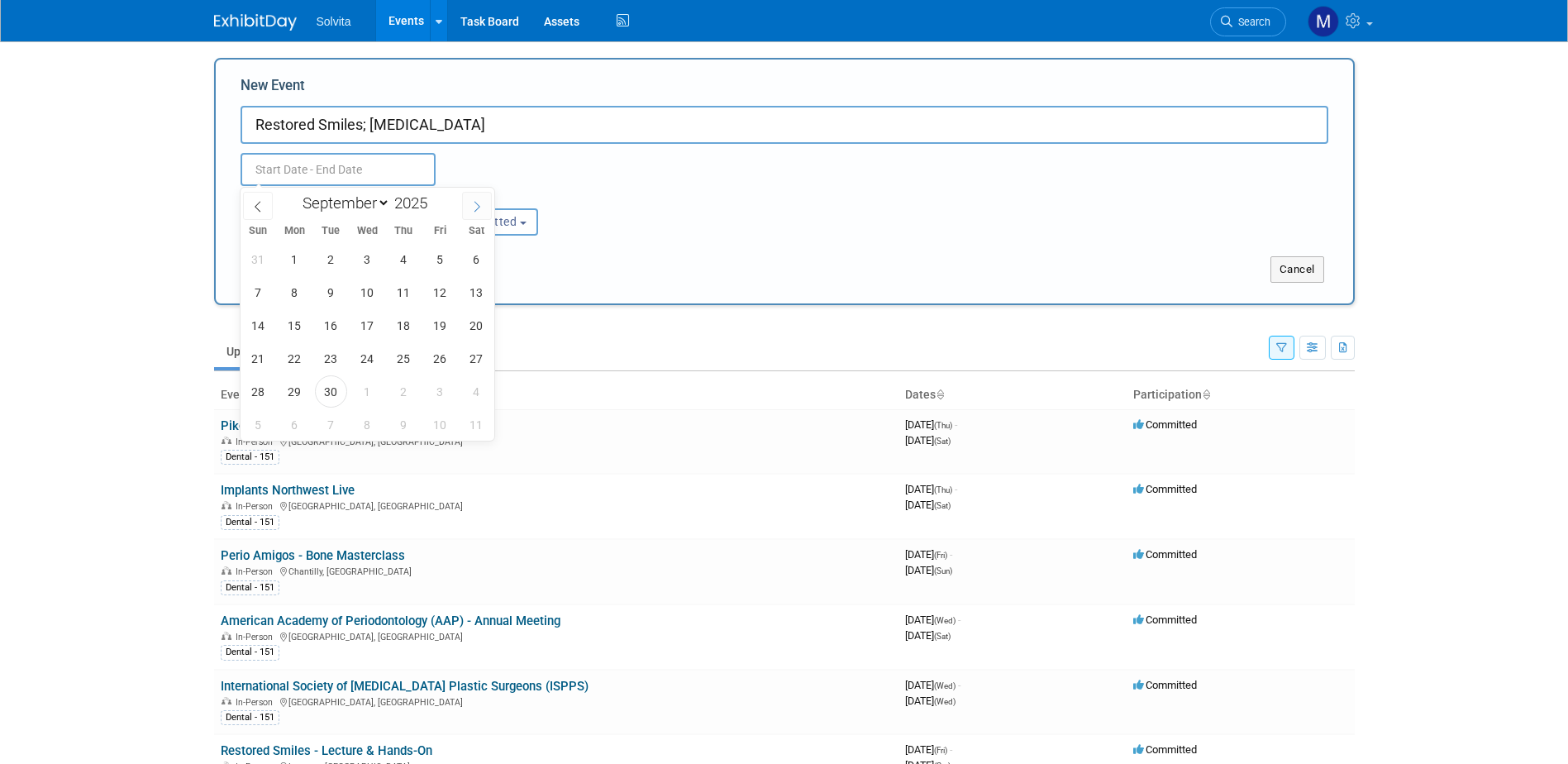
click at [483, 209] on icon at bounding box center [477, 207] width 12 height 12
select select "11"
click at [483, 209] on icon at bounding box center [477, 207] width 12 height 12
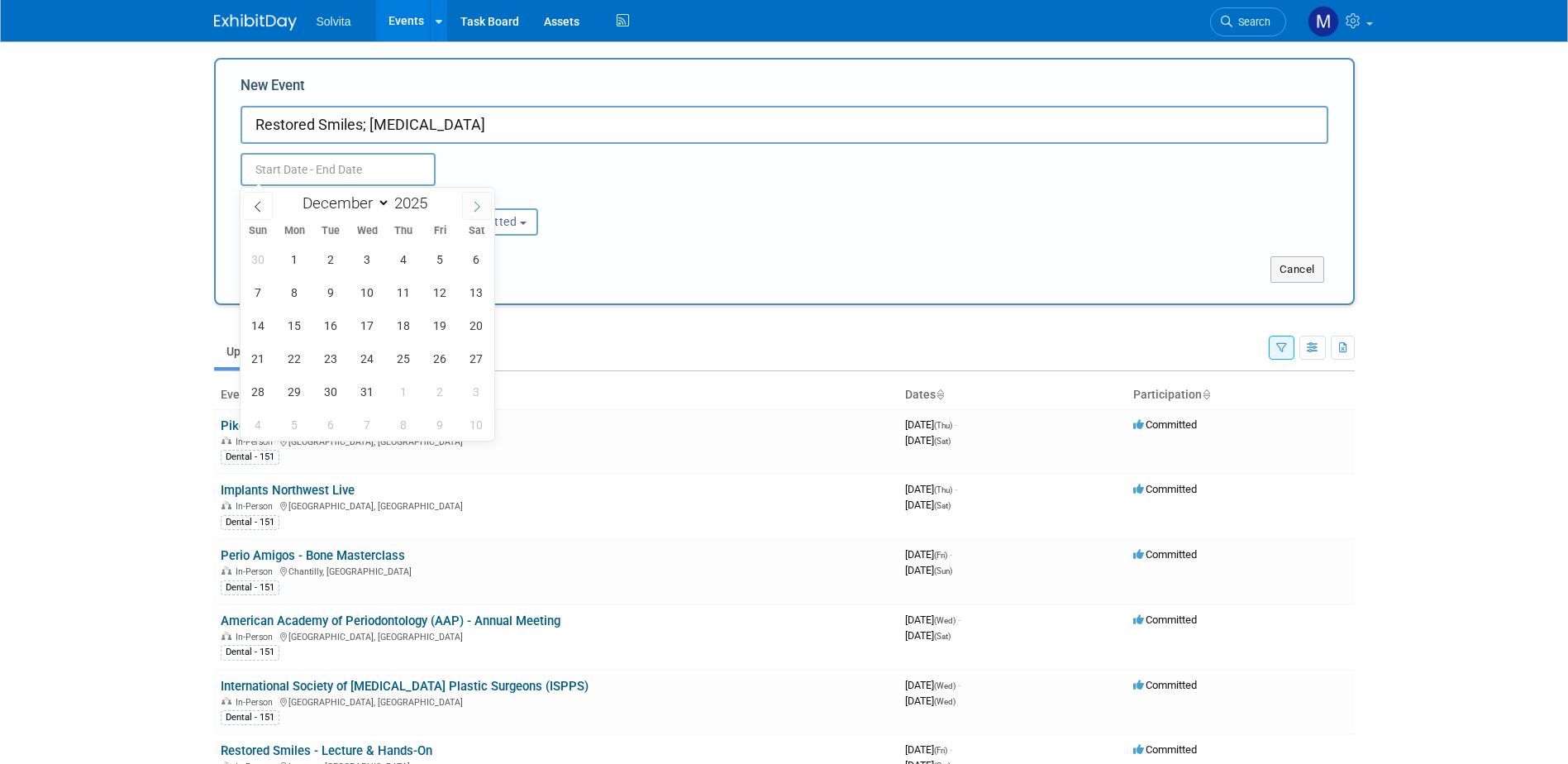
type input "2026"
click at [483, 209] on icon at bounding box center [477, 207] width 12 height 12
select select "2"
click at [478, 284] on span "14" at bounding box center [477, 292] width 32 height 32
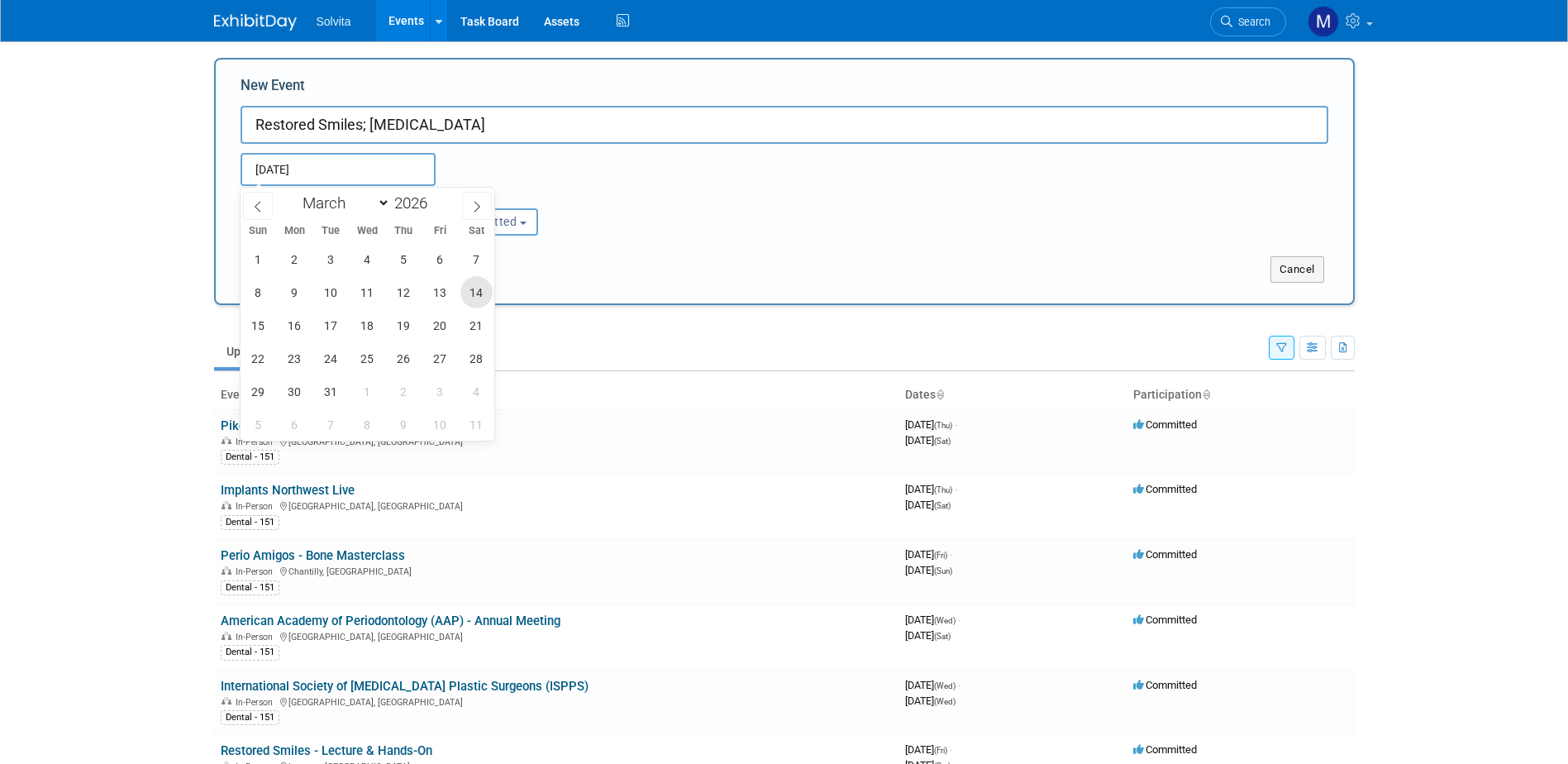
type input "[DATE] to [DATE]"
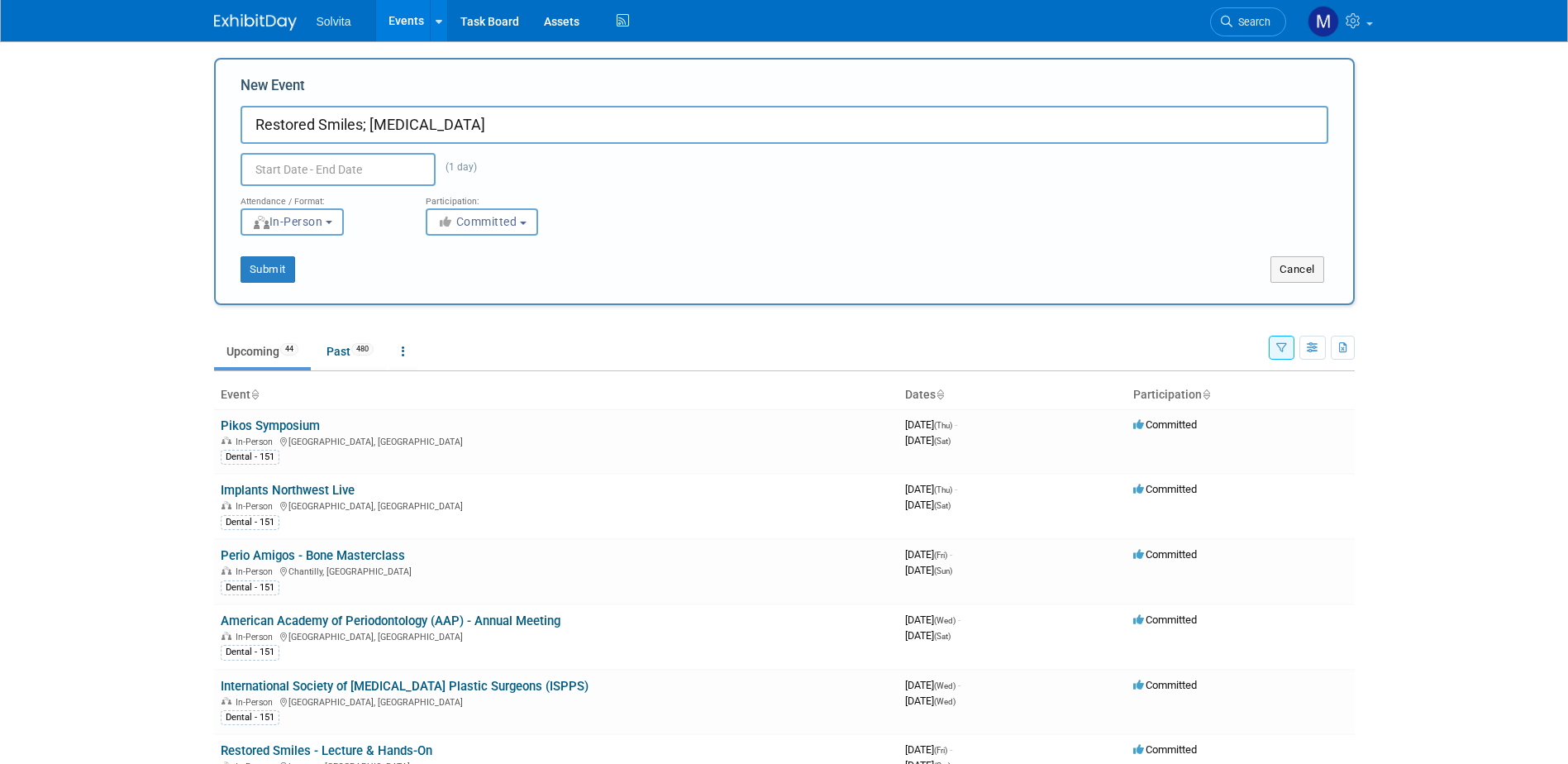
type input "[DATE] to [DATE]"
click at [632, 243] on div "Submit Cancel" at bounding box center [784, 259] width 1112 height 47
click at [514, 219] on span "Committed" at bounding box center [477, 221] width 80 height 14
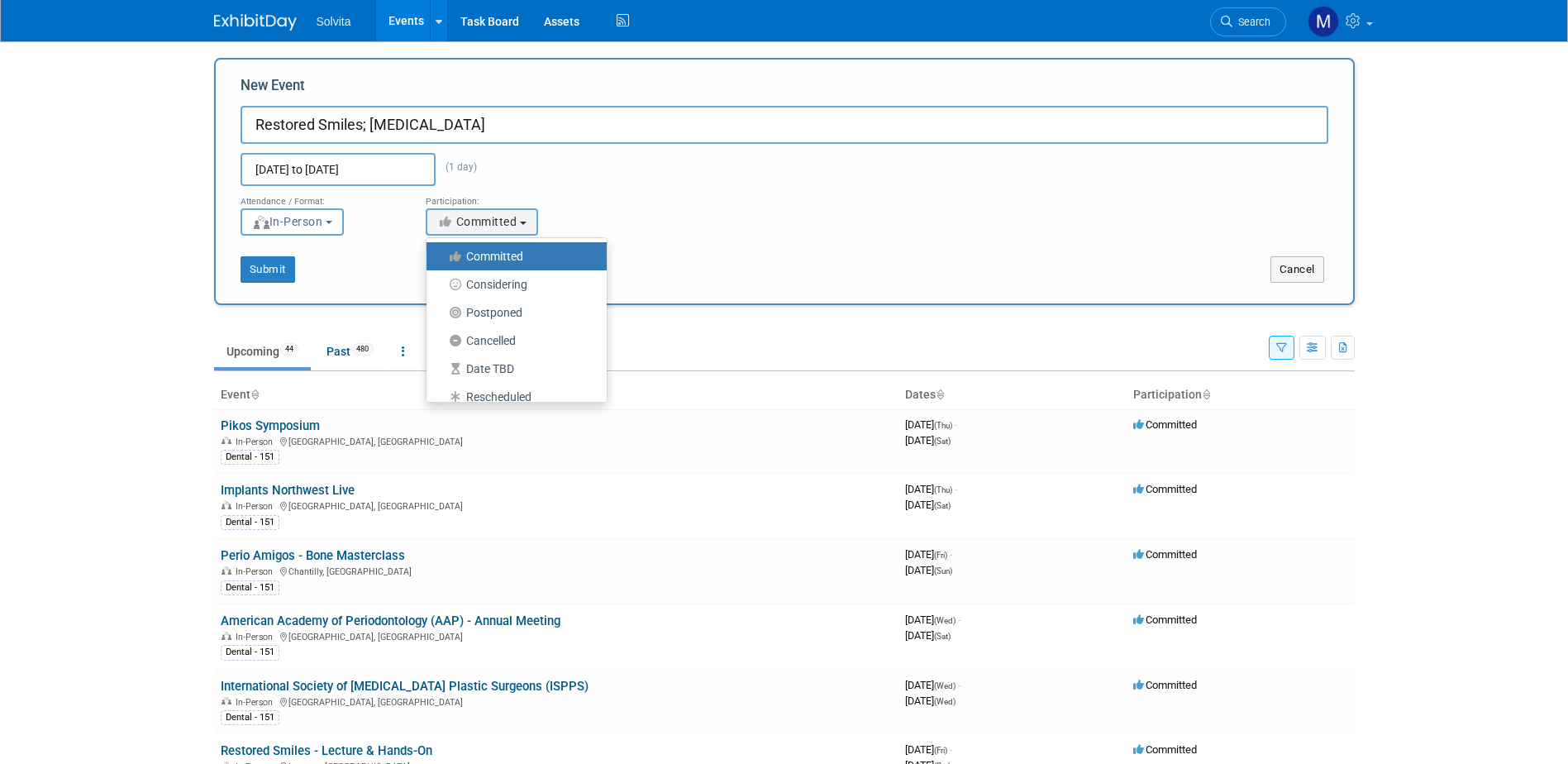
click at [533, 248] on label "Committed" at bounding box center [512, 255] width 156 height 21
click at [441, 251] on input "Committed" at bounding box center [435, 256] width 11 height 11
click at [344, 223] on button "In-Person" at bounding box center [292, 221] width 103 height 27
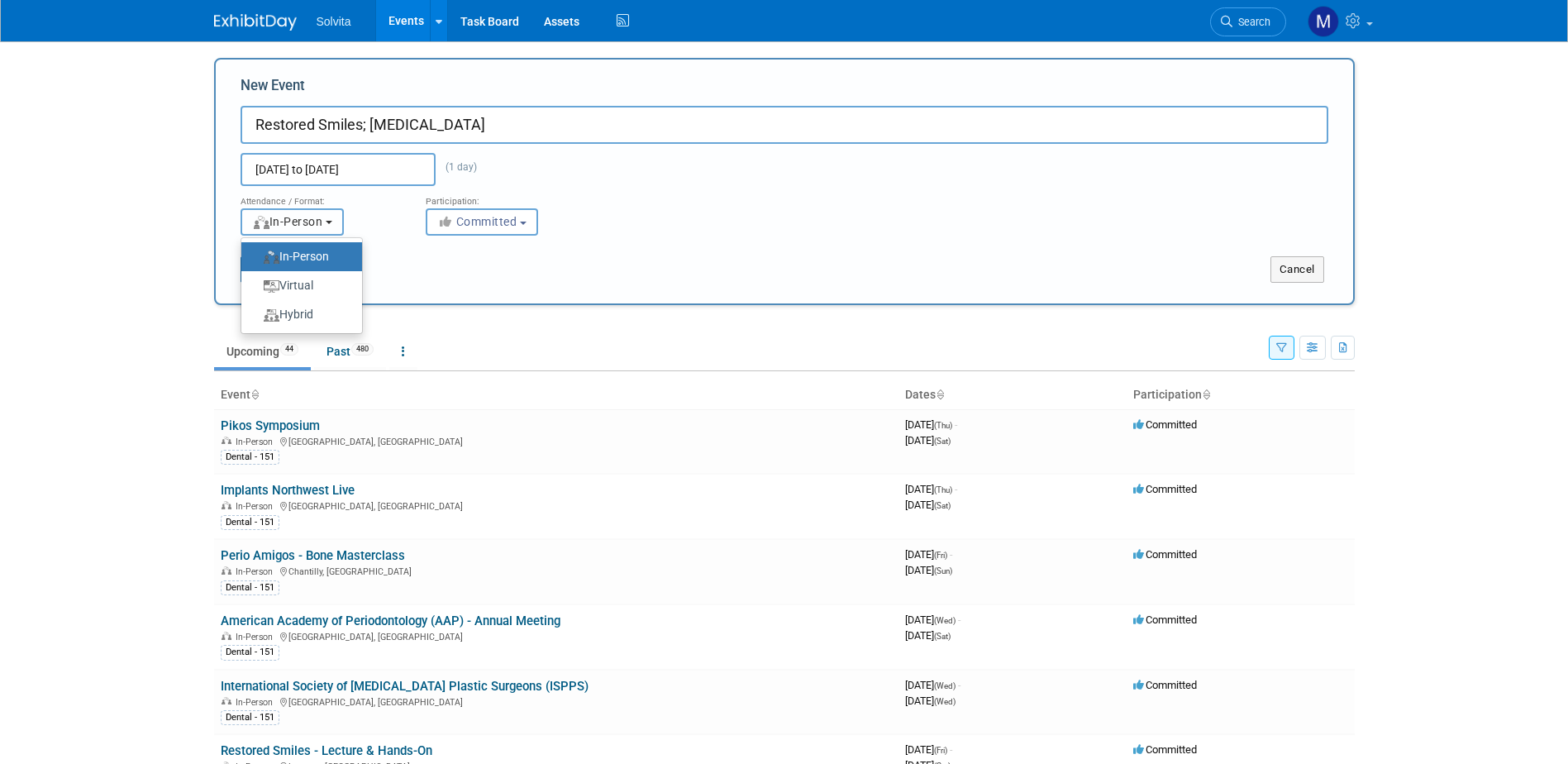
click at [344, 226] on button "In-Person" at bounding box center [292, 221] width 103 height 27
click at [282, 262] on button "Submit" at bounding box center [268, 269] width 55 height 26
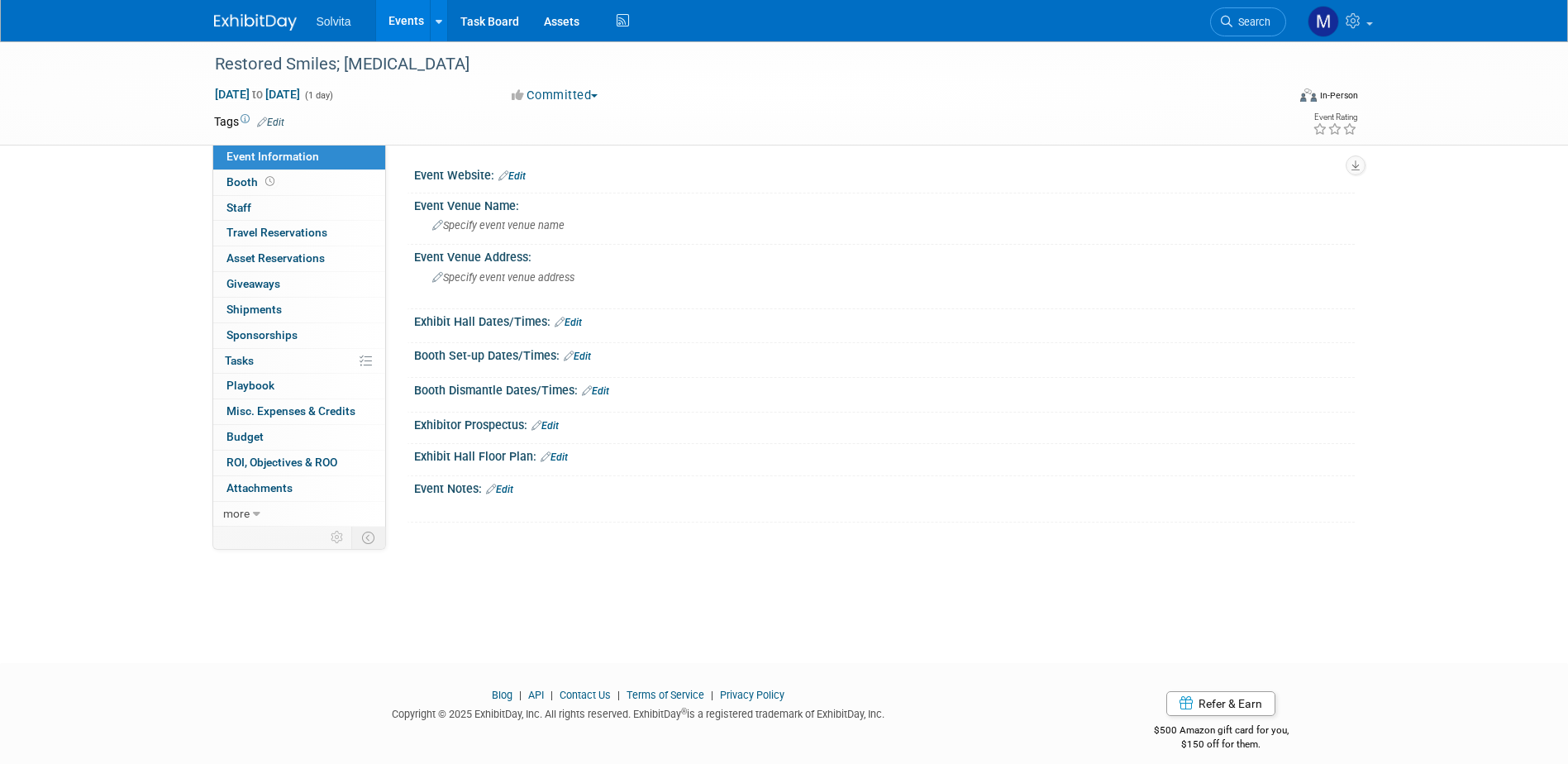
click at [593, 94] on button "Committed" at bounding box center [555, 96] width 98 height 18
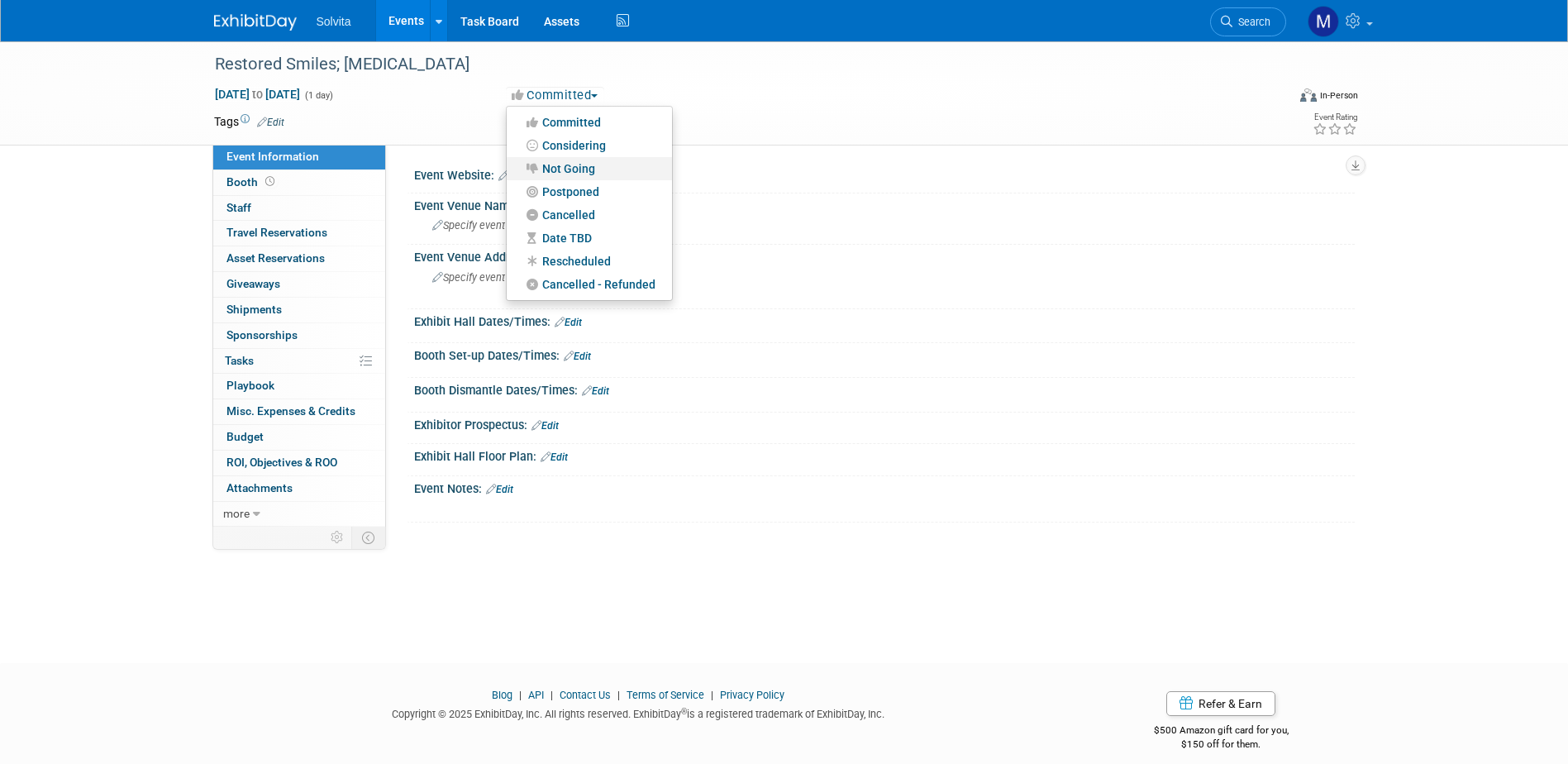
click at [585, 167] on link "Not Going" at bounding box center [589, 168] width 166 height 23
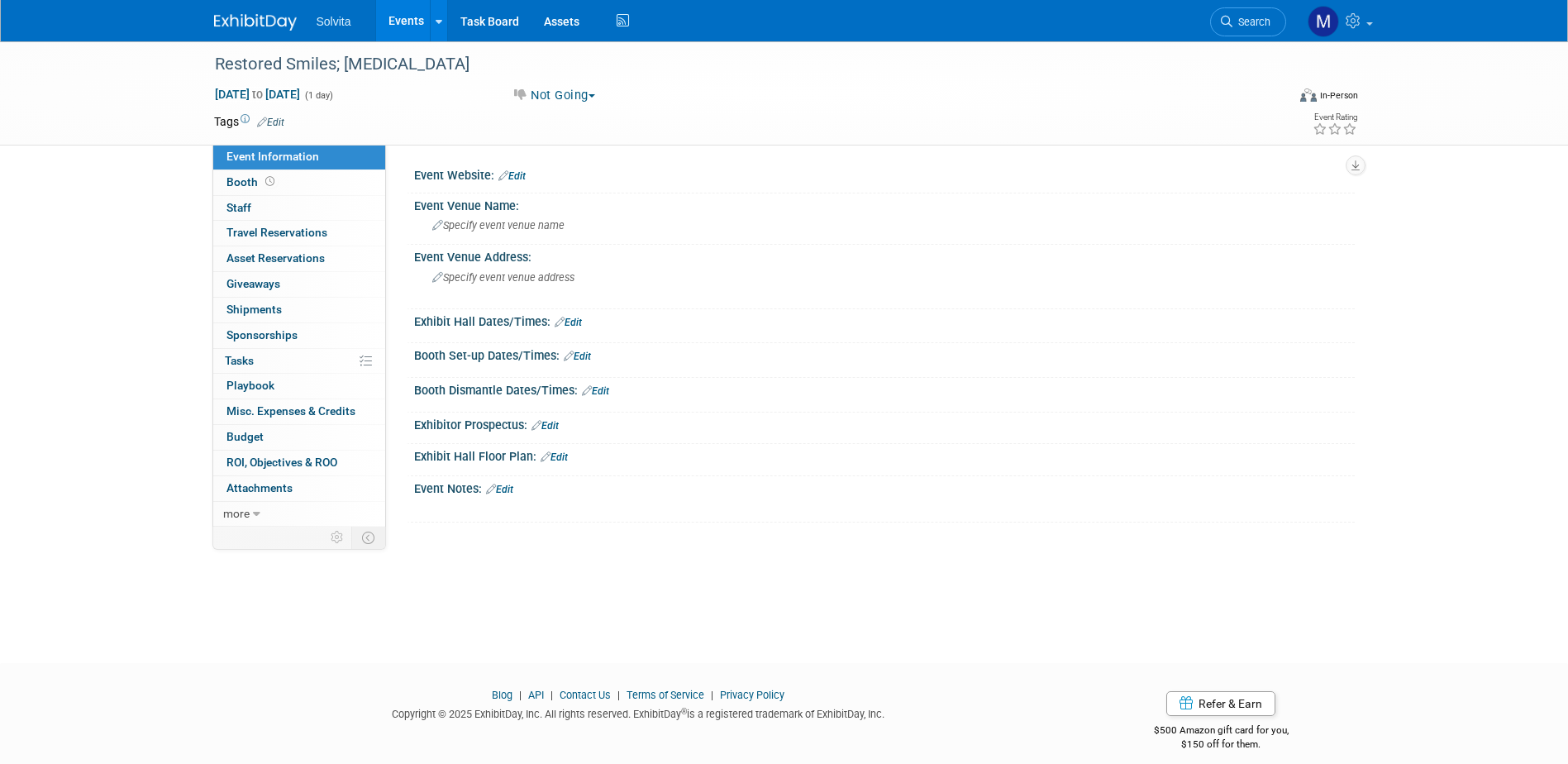
click at [520, 174] on link "Edit" at bounding box center [512, 176] width 27 height 12
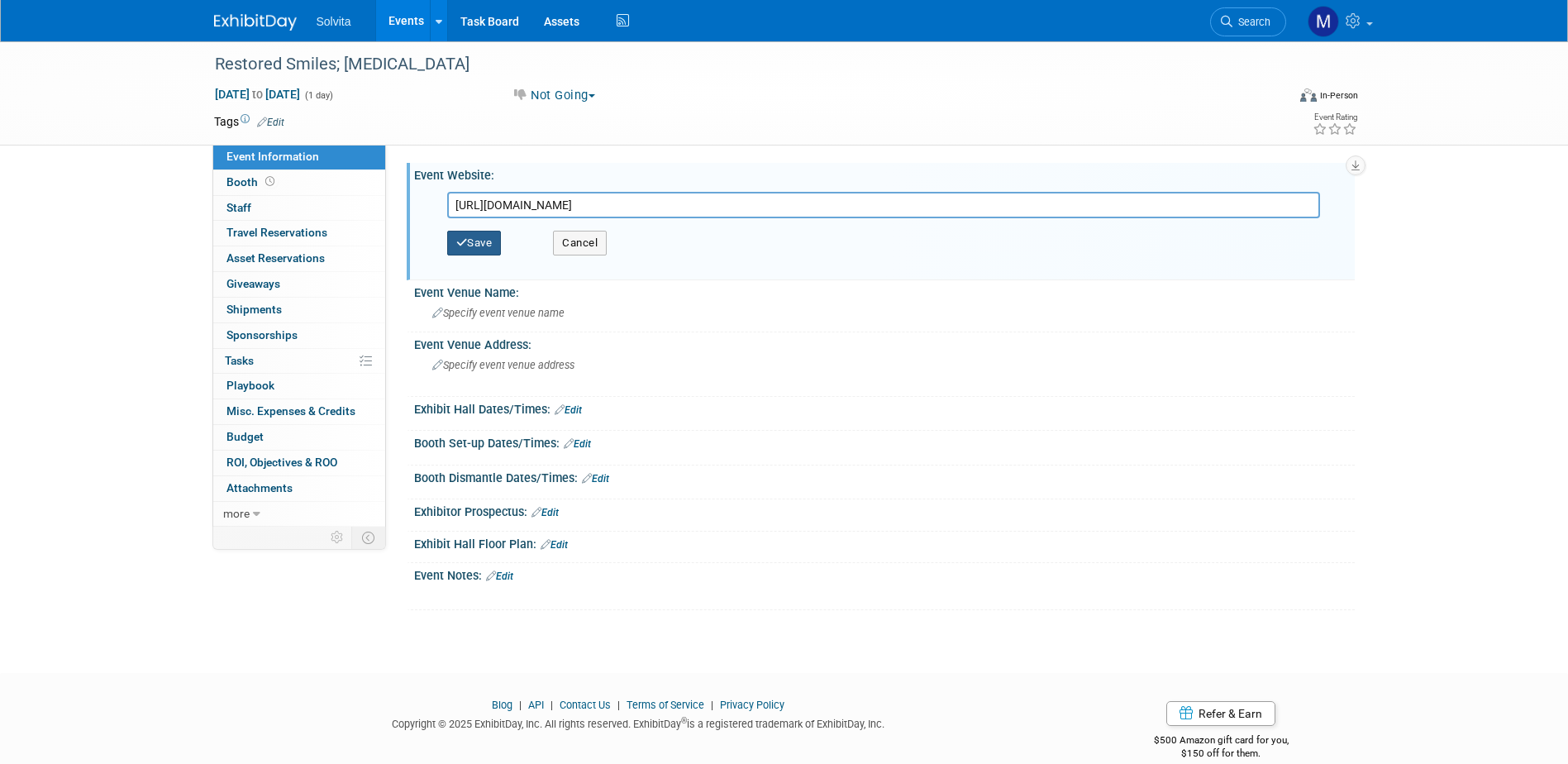
type input "[URL][DOMAIN_NAME]"
click at [479, 240] on button "Save" at bounding box center [474, 243] width 55 height 25
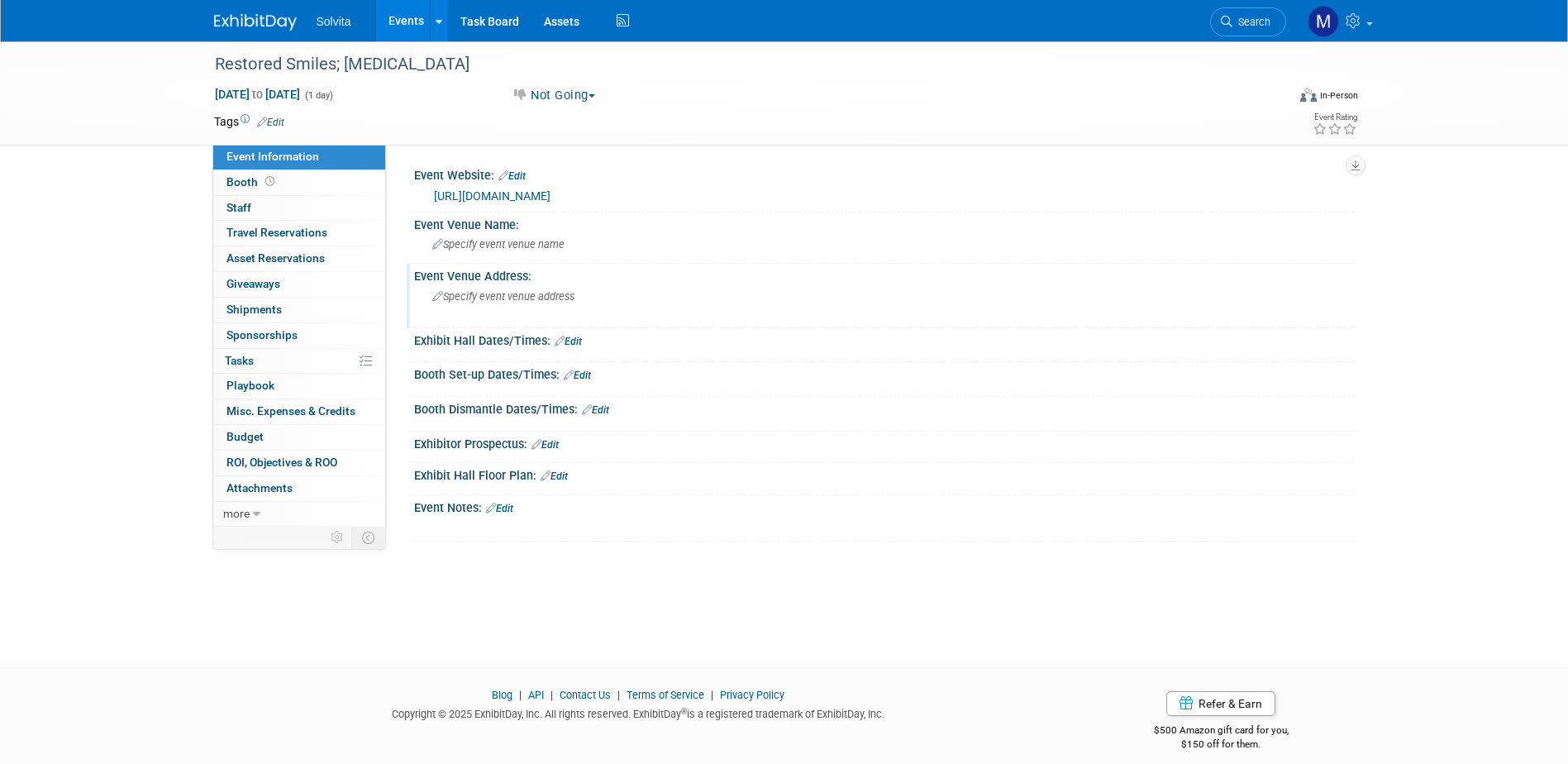
click at [498, 291] on span "Specify event venue address" at bounding box center [503, 296] width 142 height 13
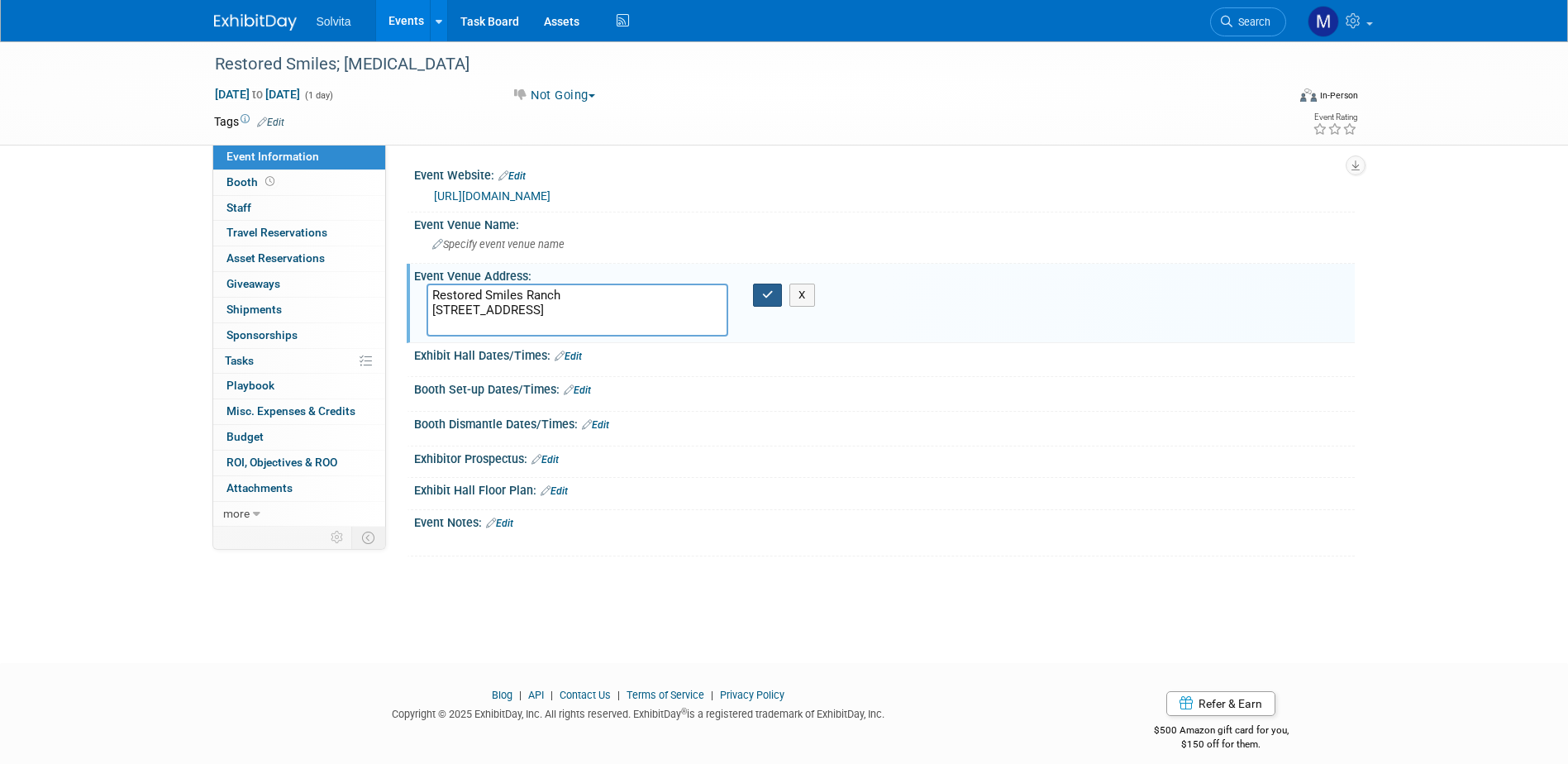
type textarea "Restored Smiles Ranch [STREET_ADDRESS]"
click at [773, 306] on button "button" at bounding box center [768, 294] width 30 height 23
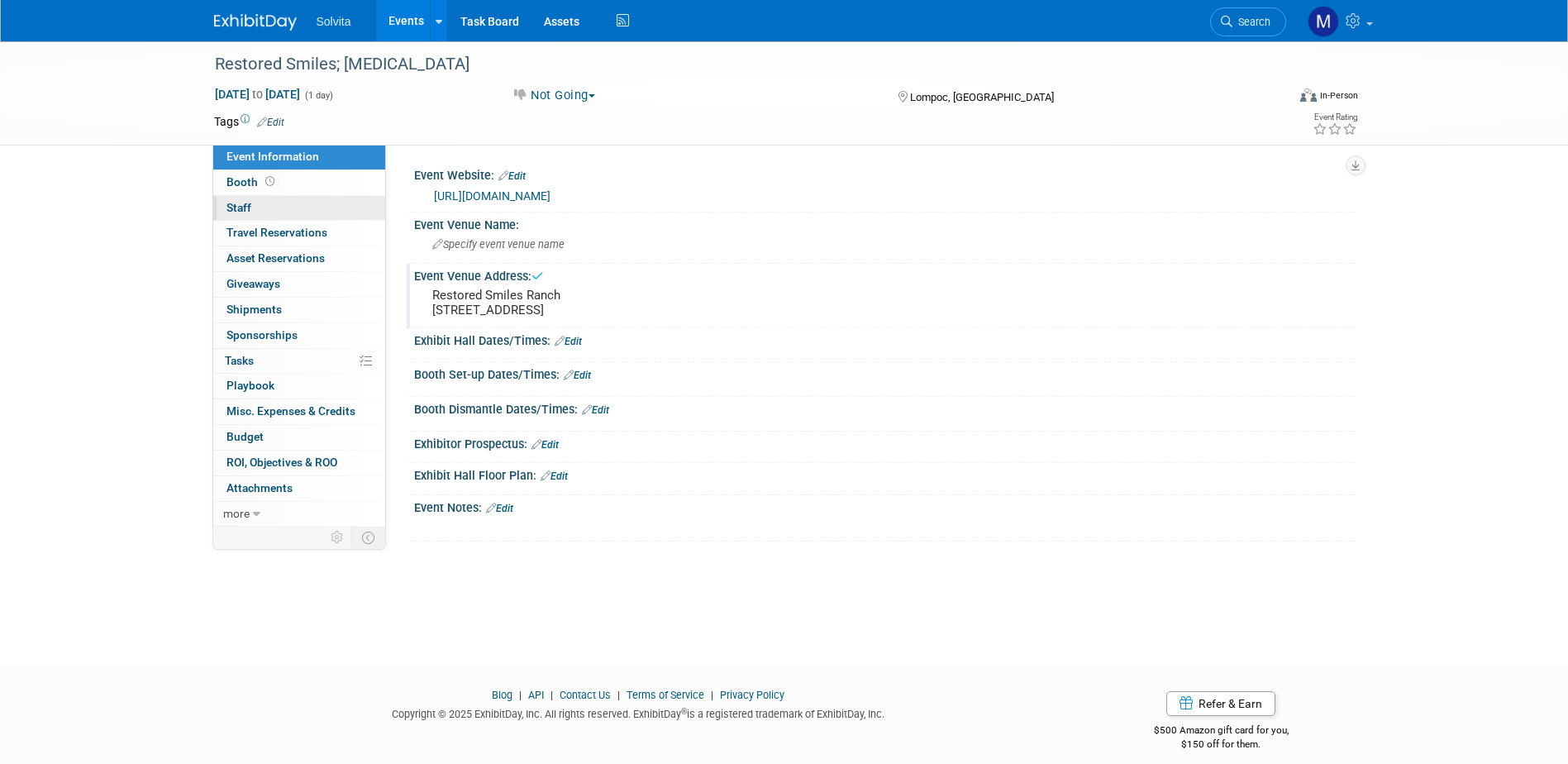
click at [242, 206] on span "Staff 0" at bounding box center [238, 208] width 25 height 14
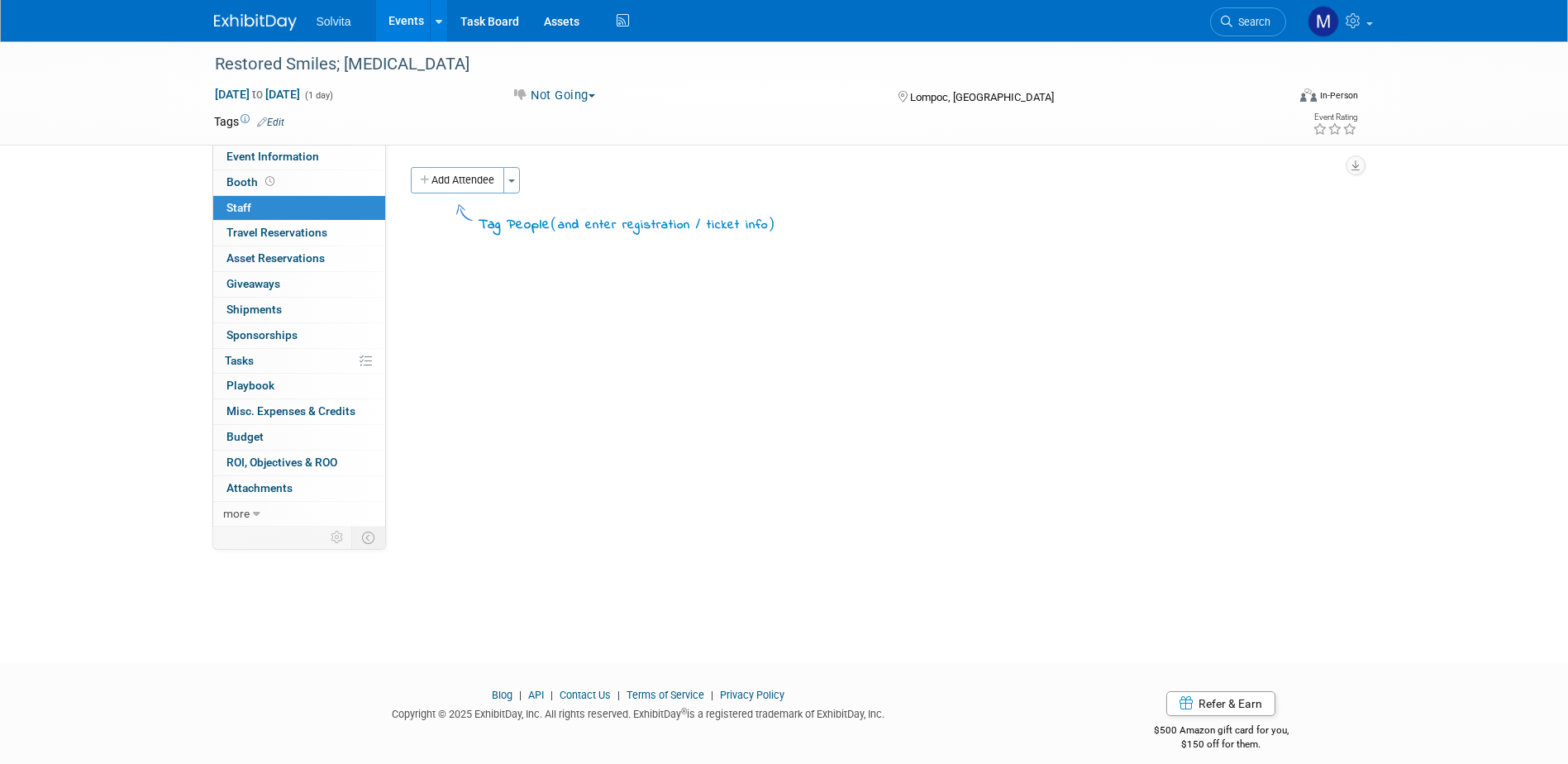
click at [500, 181] on button "Add Attendee" at bounding box center [457, 180] width 93 height 26
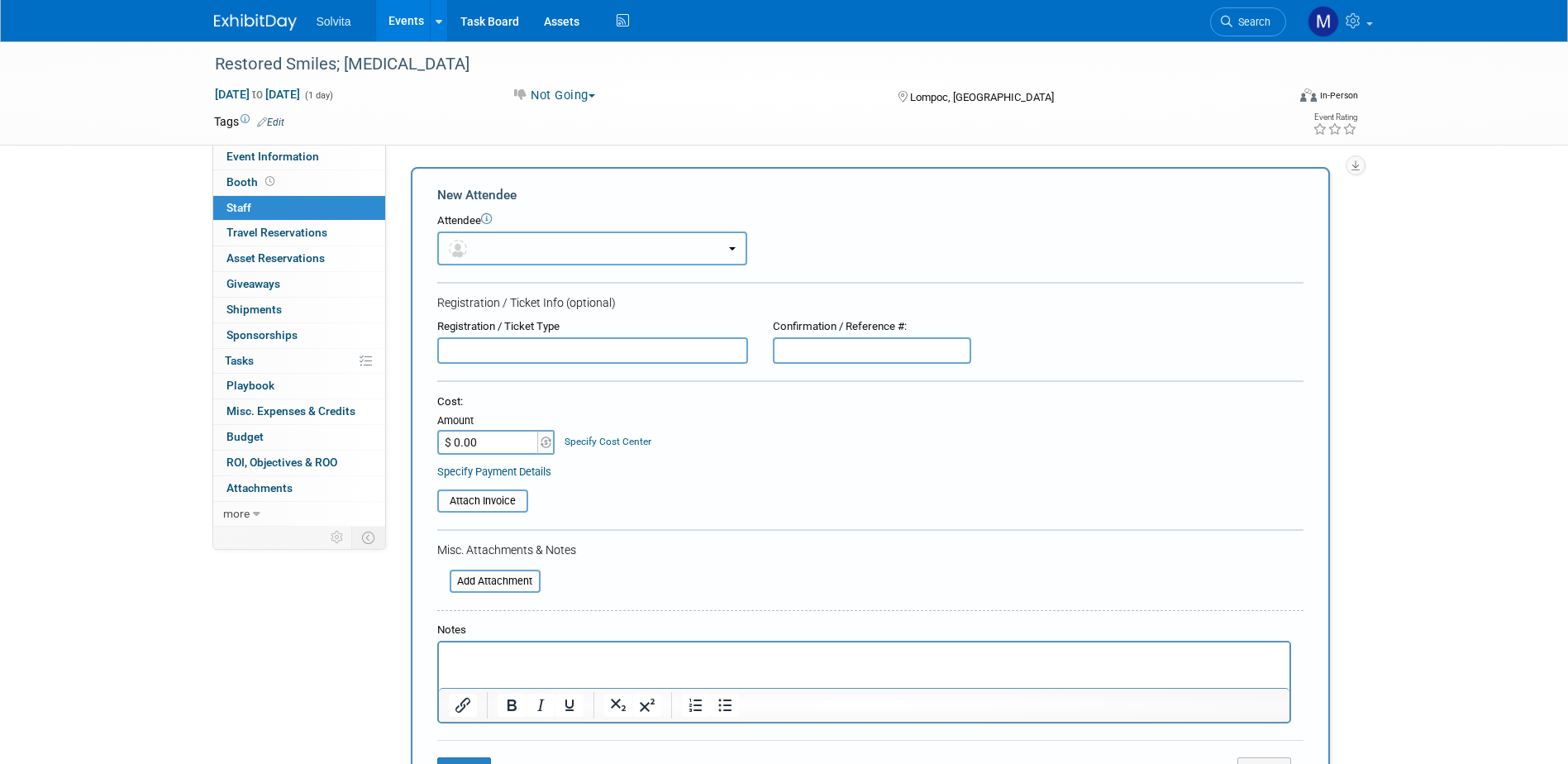
click at [571, 249] on button "button" at bounding box center [592, 248] width 310 height 34
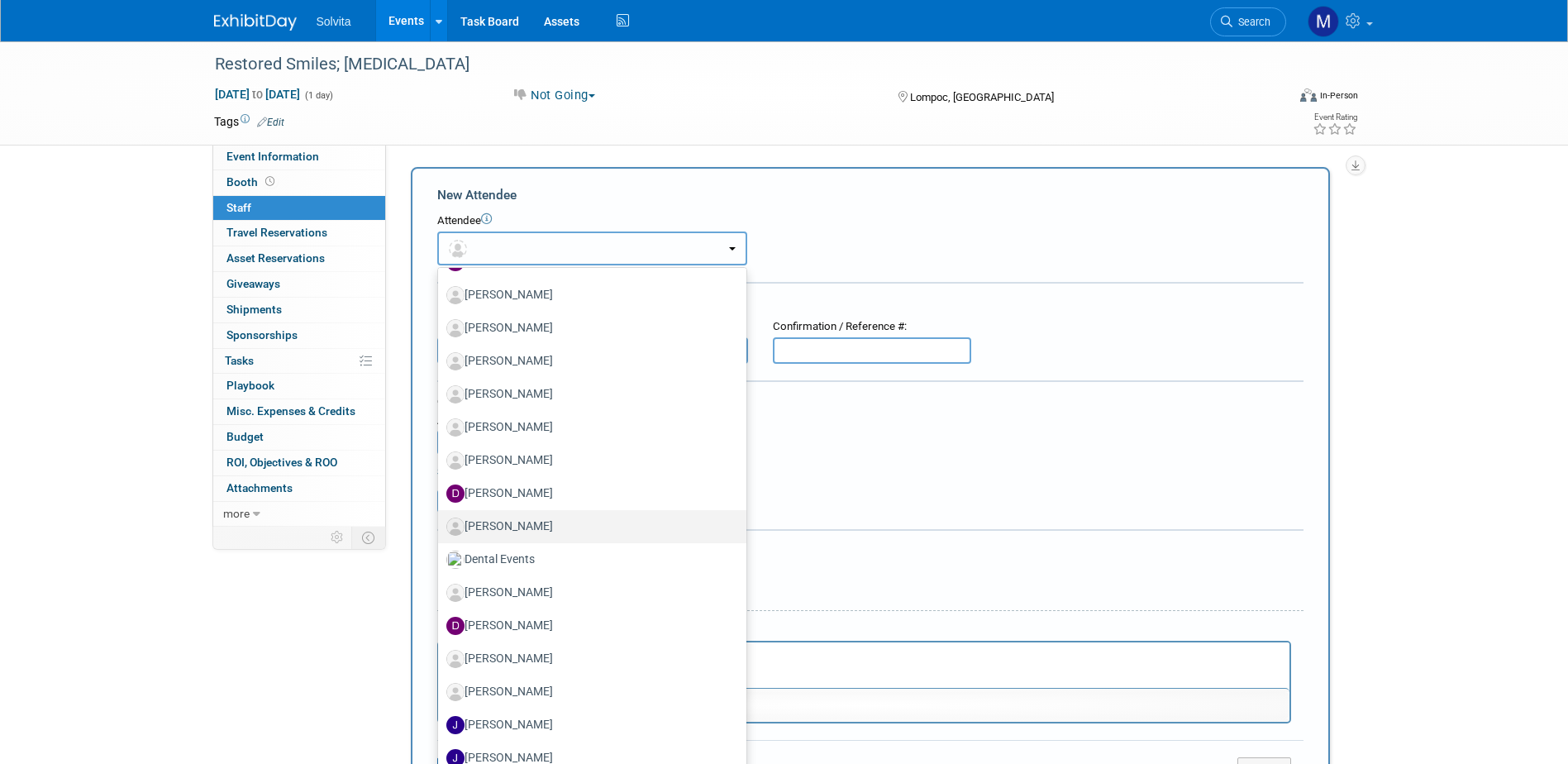
scroll to position [496, 0]
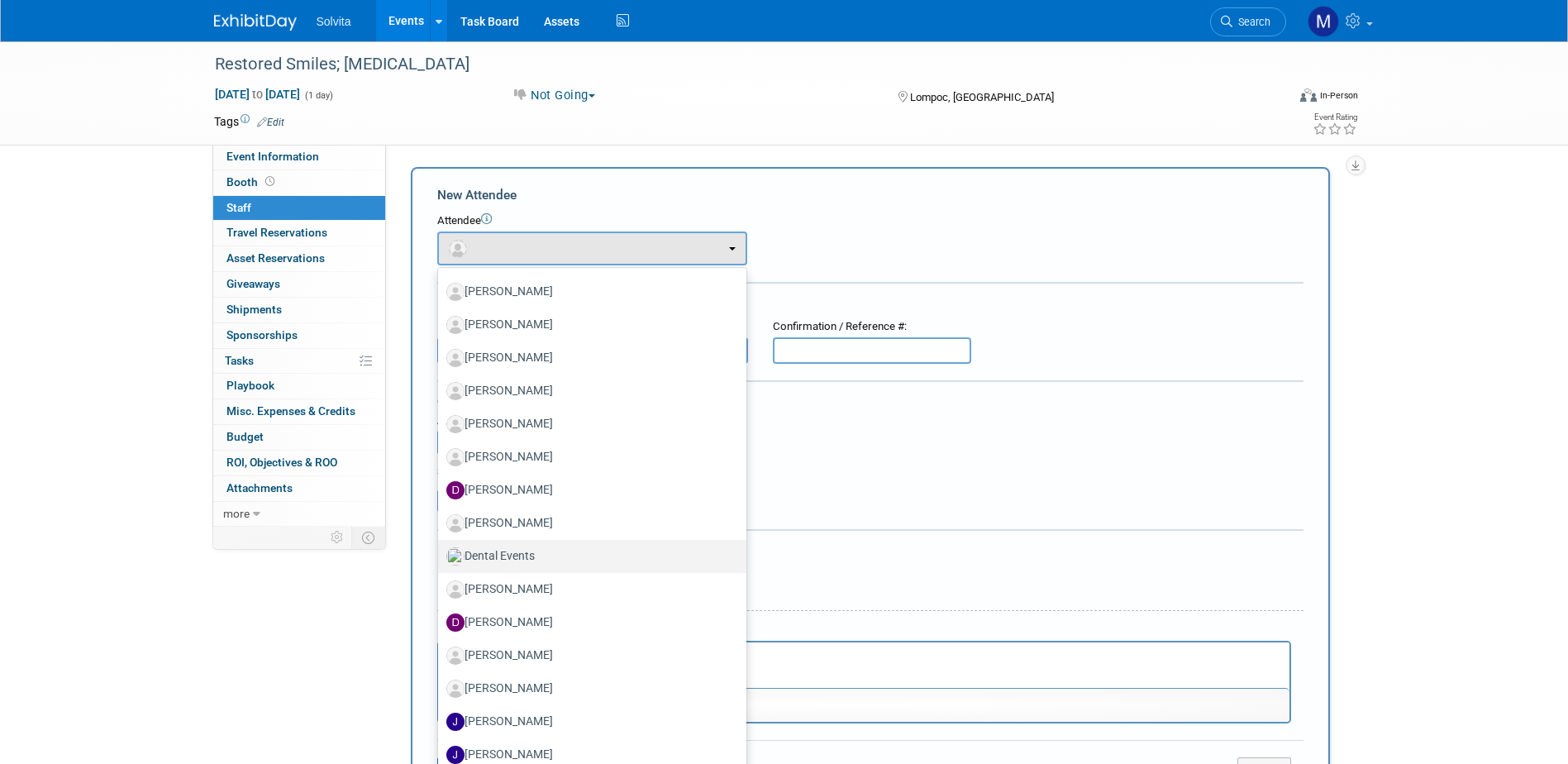
click at [499, 549] on label "Dental Events" at bounding box center [587, 555] width 283 height 26
click at [440, 549] on input "Dental Events" at bounding box center [434, 554] width 11 height 11
select select "dd0dd264-315a-47df-a0fa-7e8dcfc03c6d"
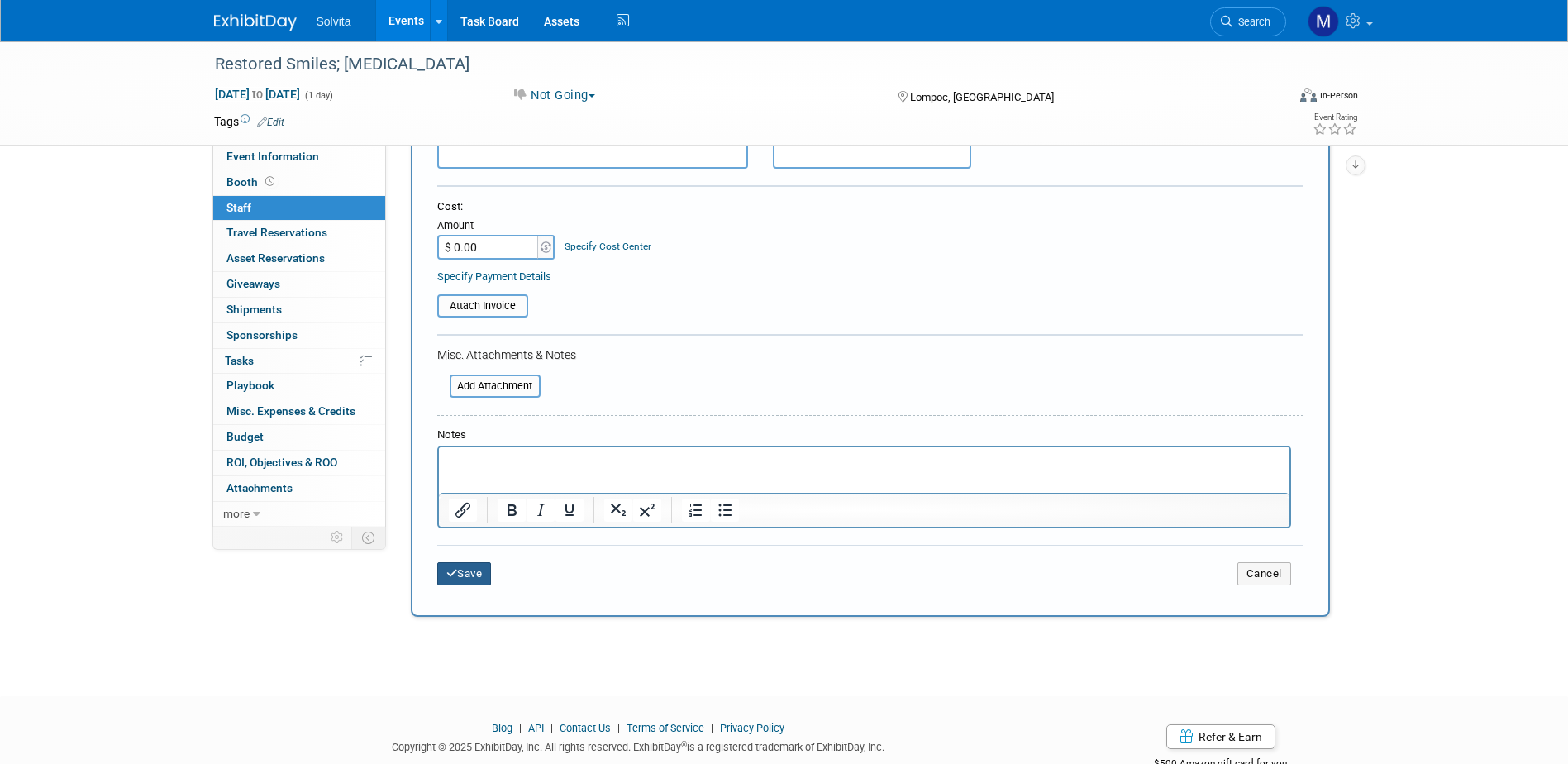
click at [467, 578] on button "Save" at bounding box center [464, 573] width 55 height 23
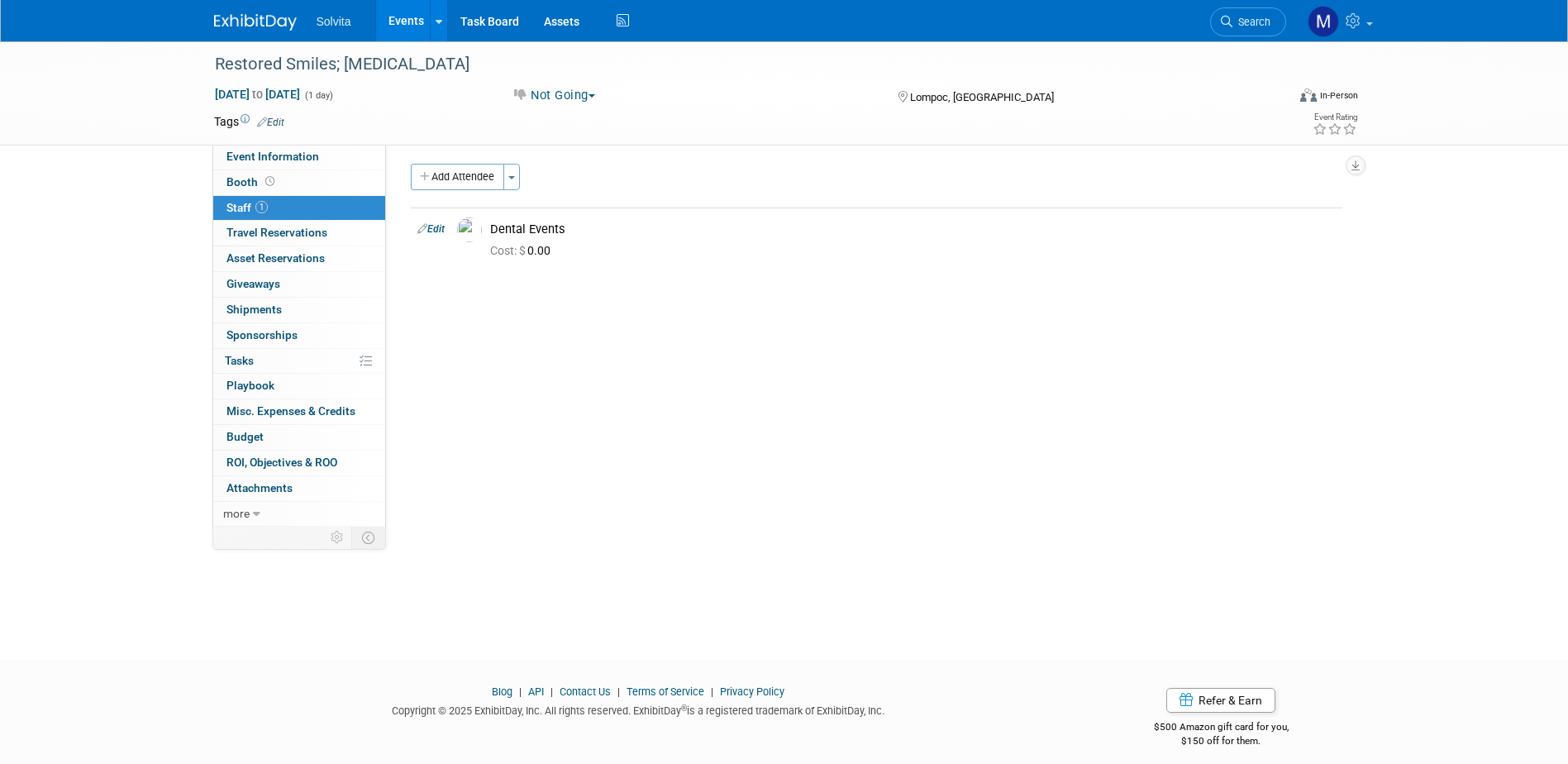
scroll to position [0, 0]
click at [279, 122] on link "Edit" at bounding box center [270, 123] width 27 height 12
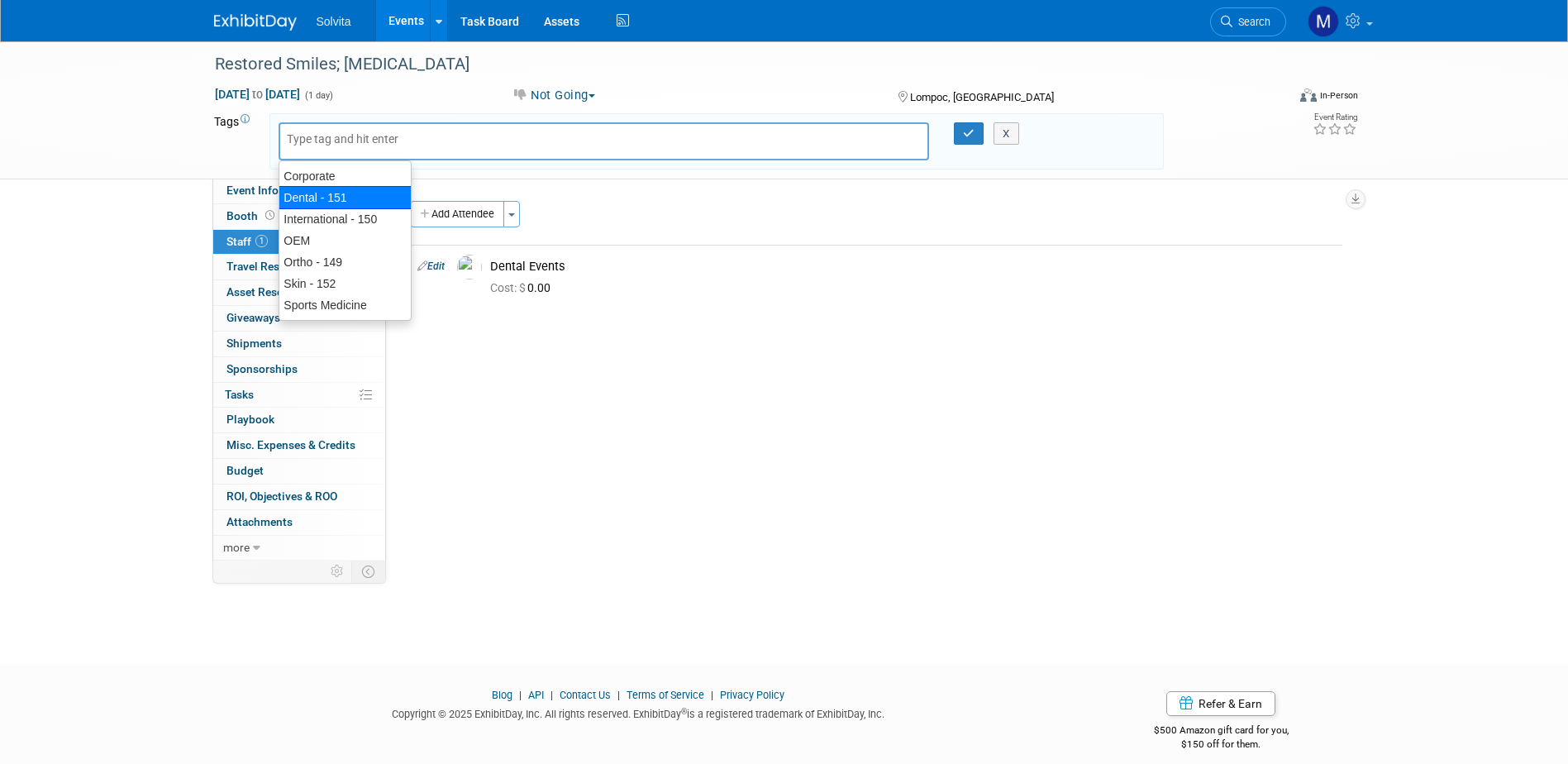
click at [314, 192] on div "Dental - 151" at bounding box center [345, 197] width 133 height 23
type input "Dental - 151"
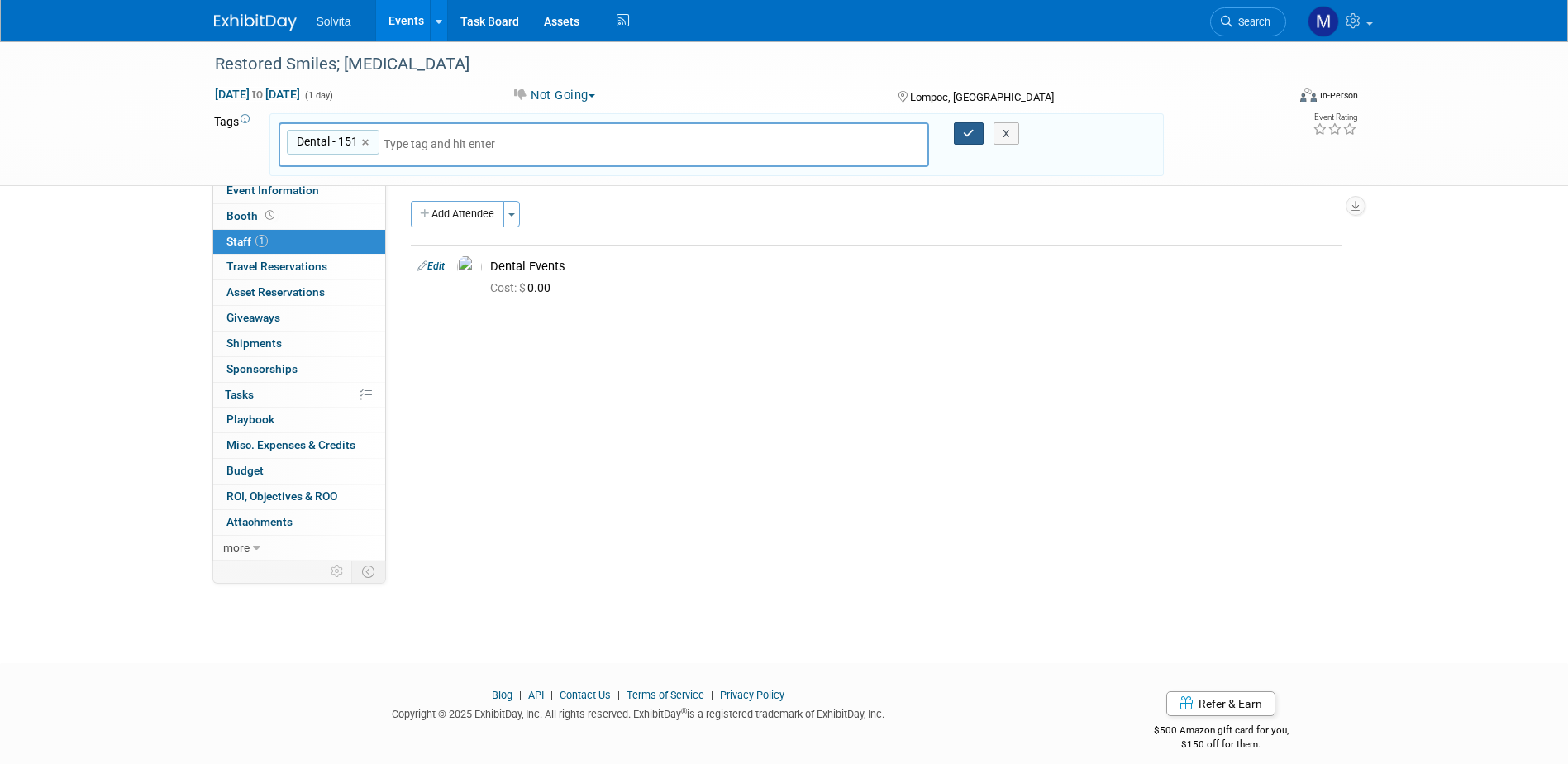
click at [972, 132] on icon "button" at bounding box center [969, 134] width 12 height 11
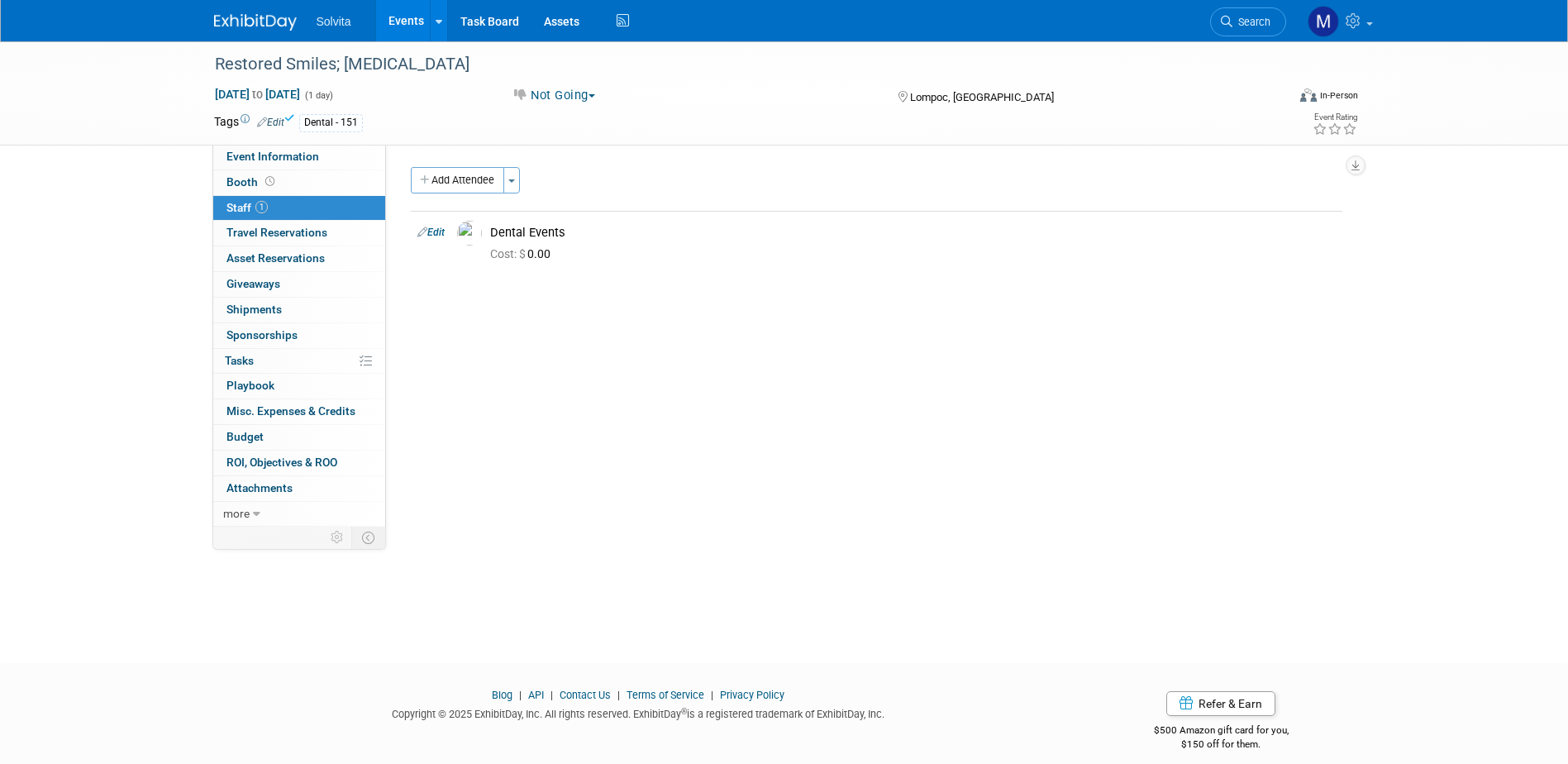
click at [407, 33] on link "Events" at bounding box center [406, 20] width 60 height 41
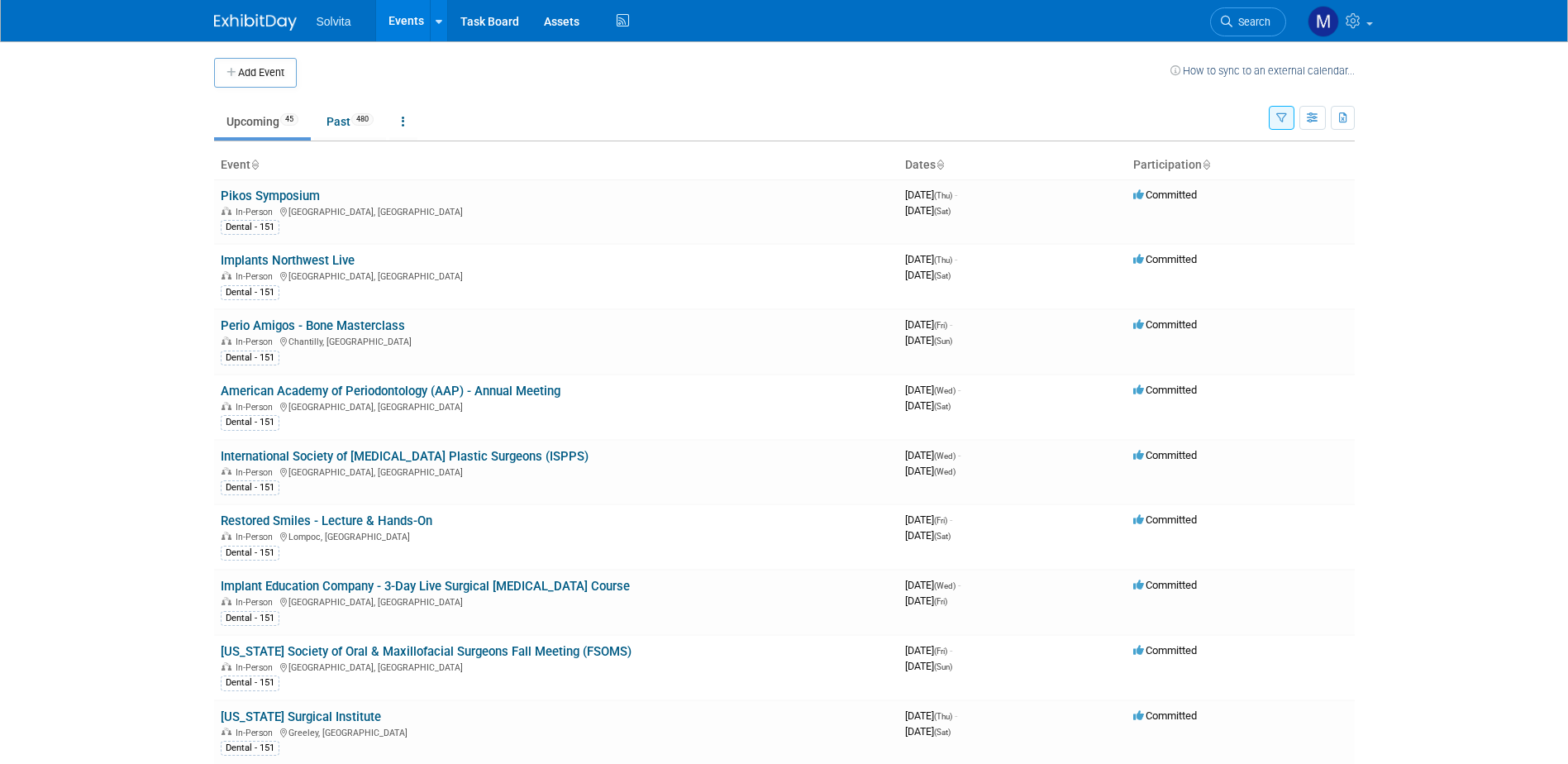
click at [277, 67] on button "Add Event" at bounding box center [255, 72] width 83 height 30
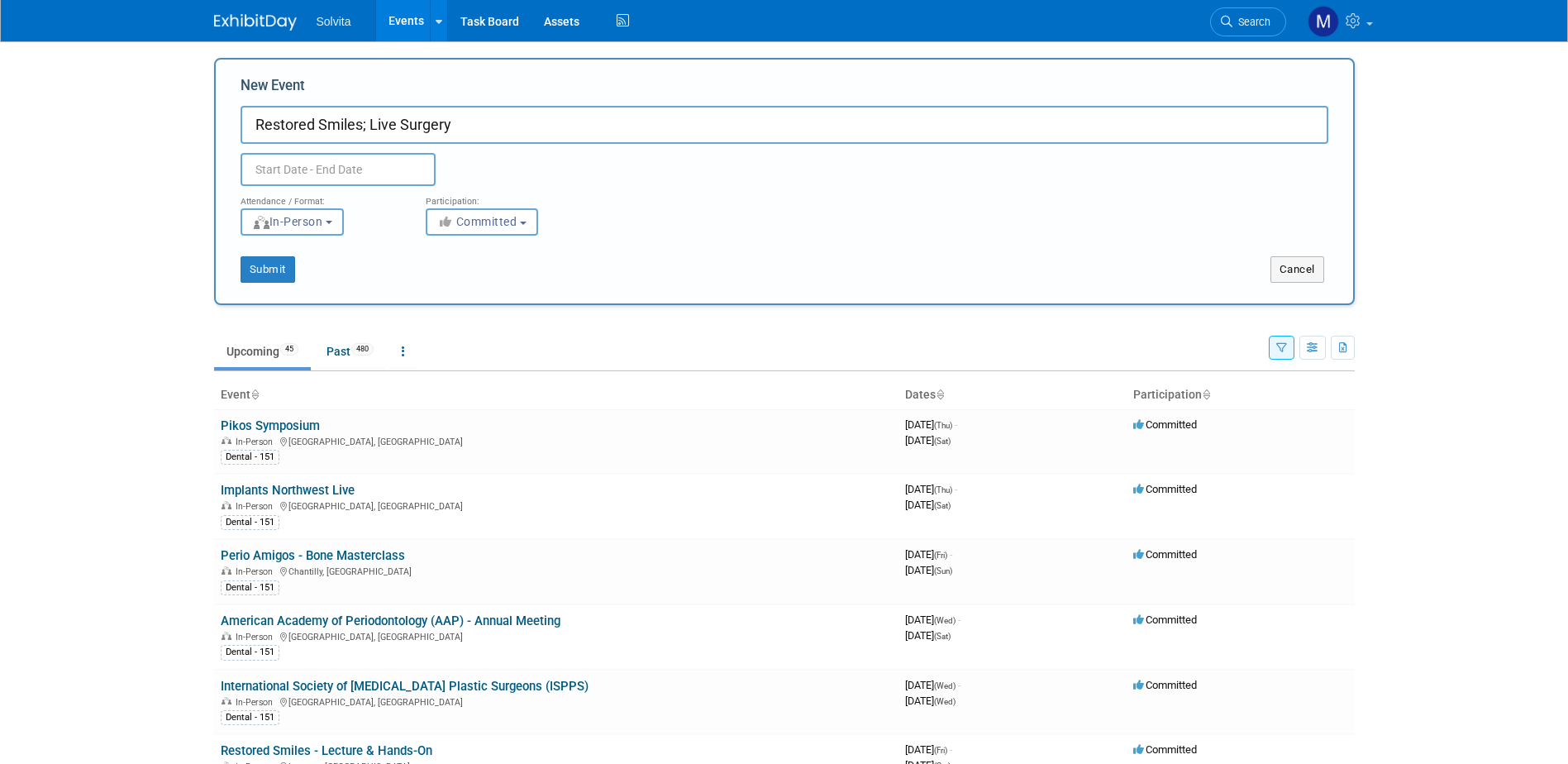
type input "Restored Smiles; Live Surgery"
click at [352, 161] on input "text" at bounding box center [338, 169] width 195 height 33
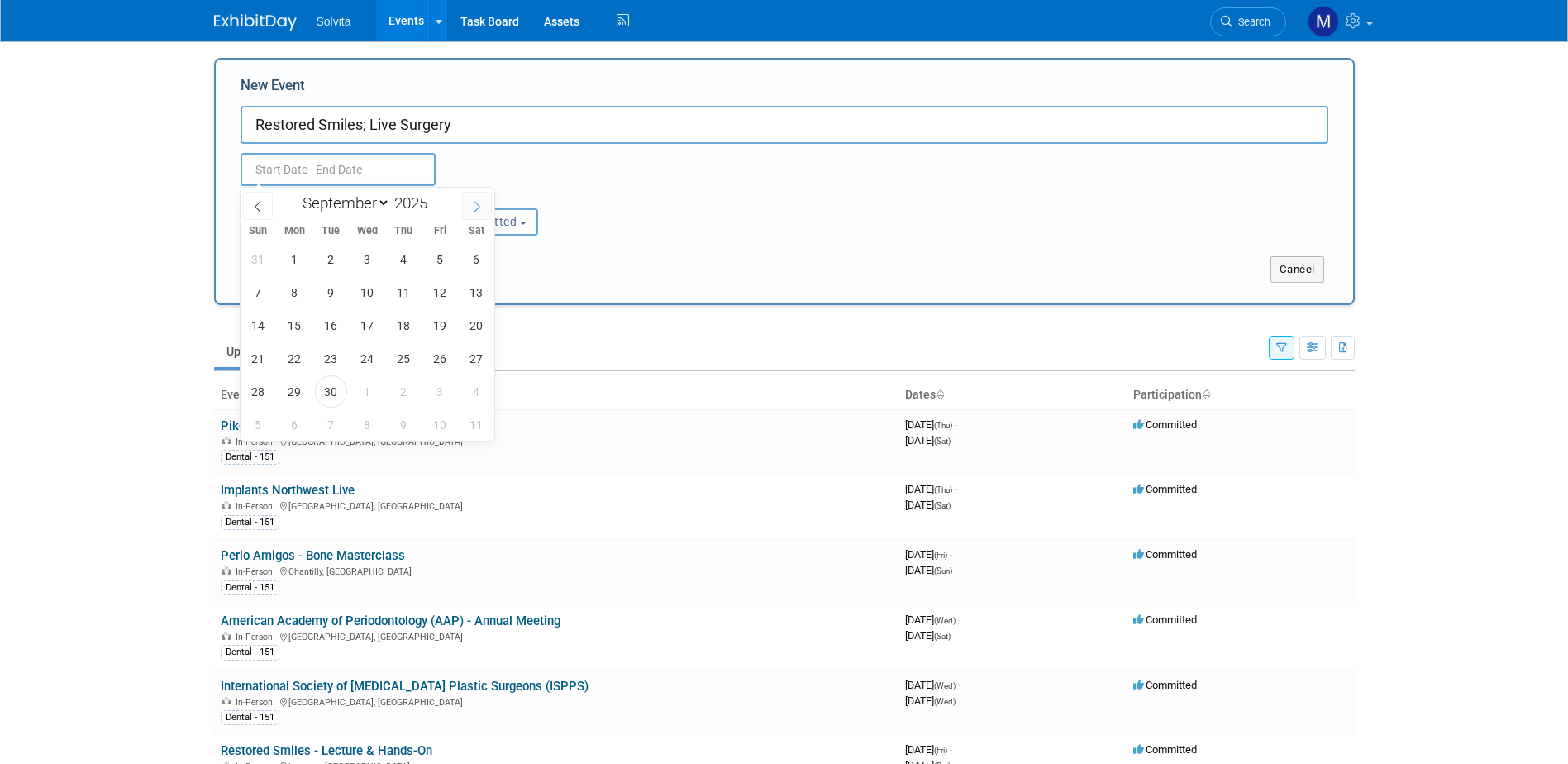
click at [483, 205] on icon at bounding box center [477, 207] width 12 height 12
select select "11"
click at [483, 205] on icon at bounding box center [477, 207] width 12 height 12
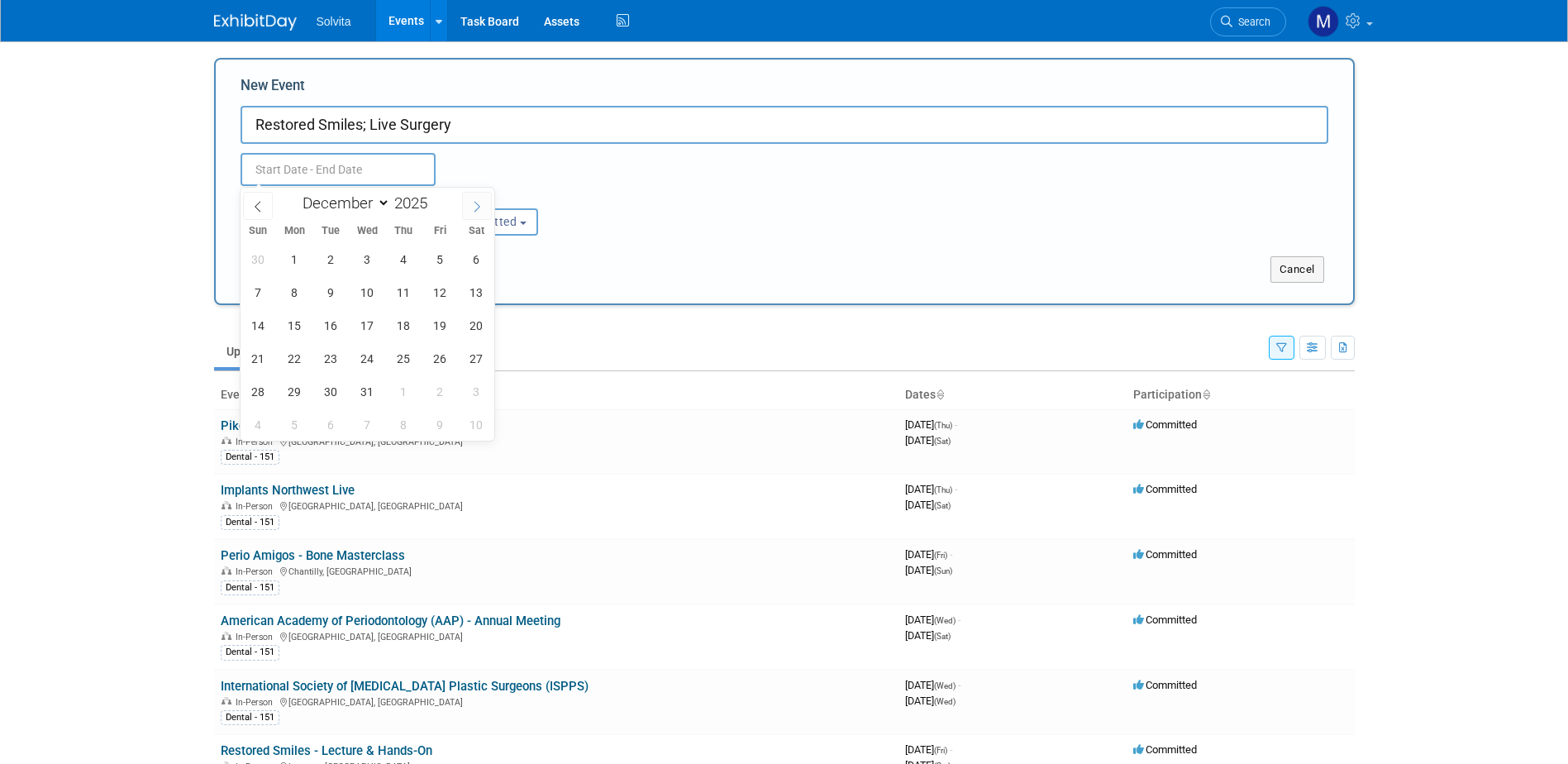
type input "2026"
click at [483, 205] on icon at bounding box center [477, 207] width 12 height 12
select select "2"
click at [446, 320] on span "20" at bounding box center [440, 325] width 32 height 32
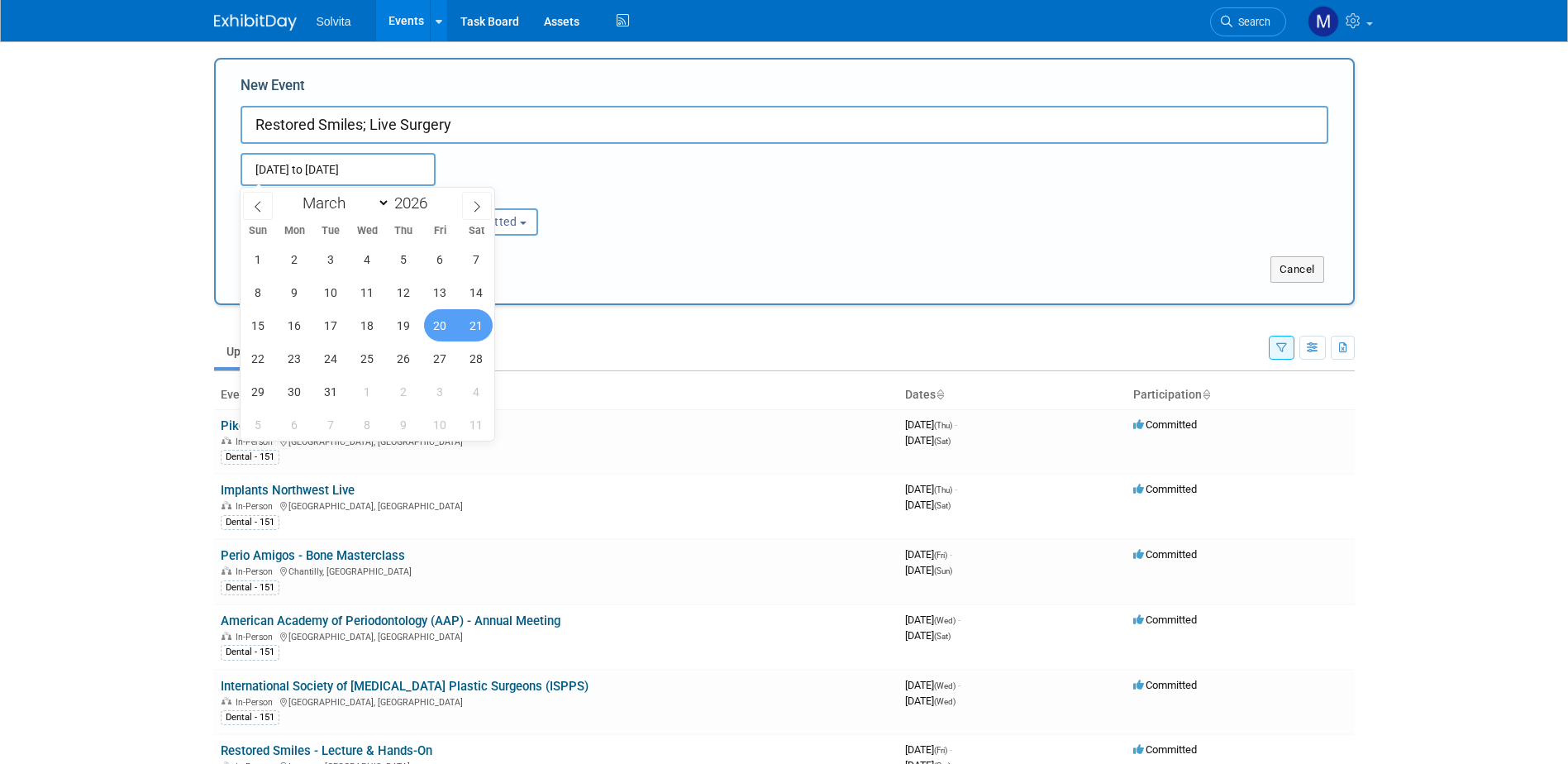
click at [473, 320] on span "21" at bounding box center [477, 325] width 32 height 32
type input "Mar 20, 2026 to Mar 21, 2026"
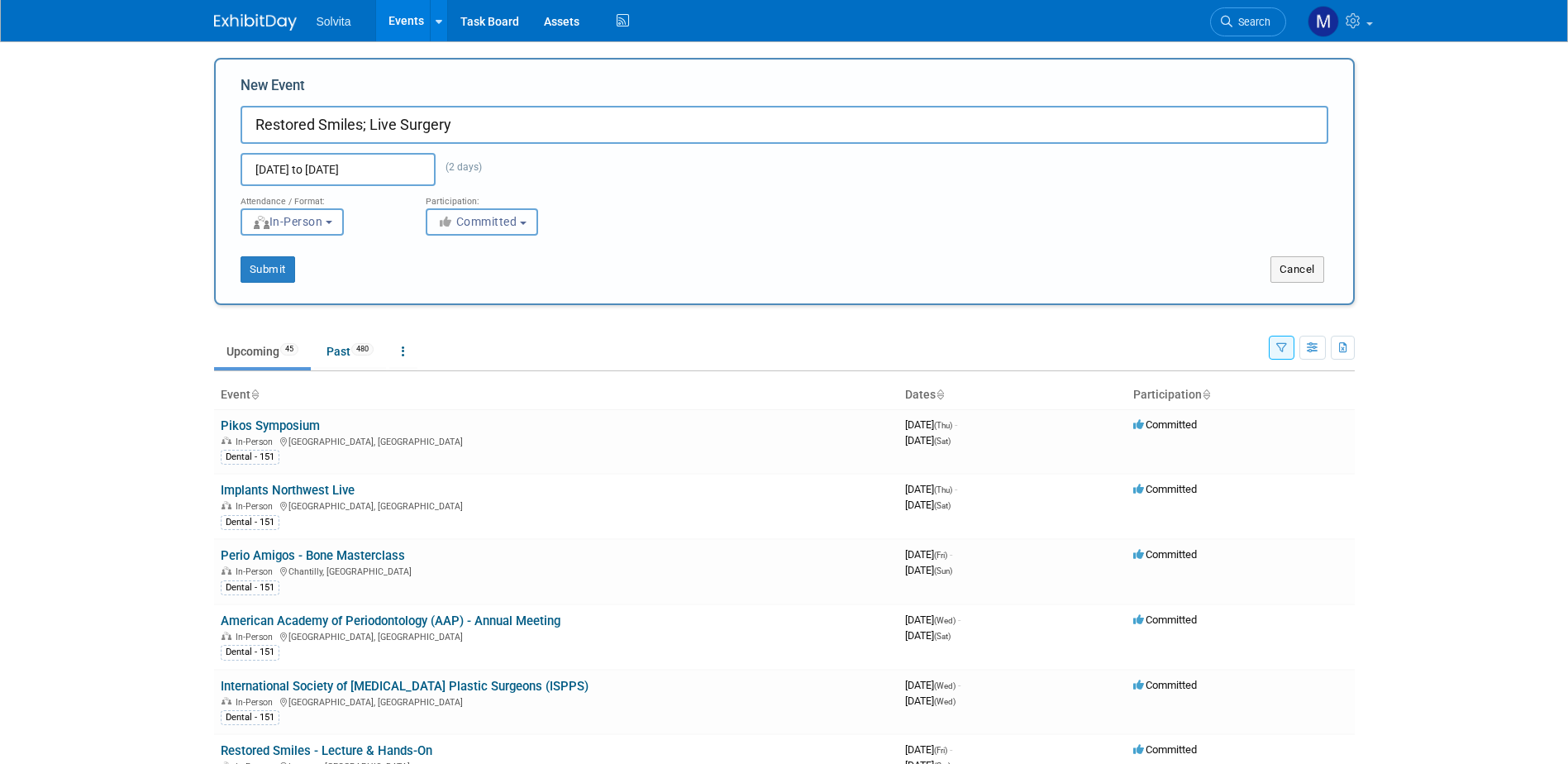
click at [495, 226] on span "Committed" at bounding box center [477, 221] width 80 height 14
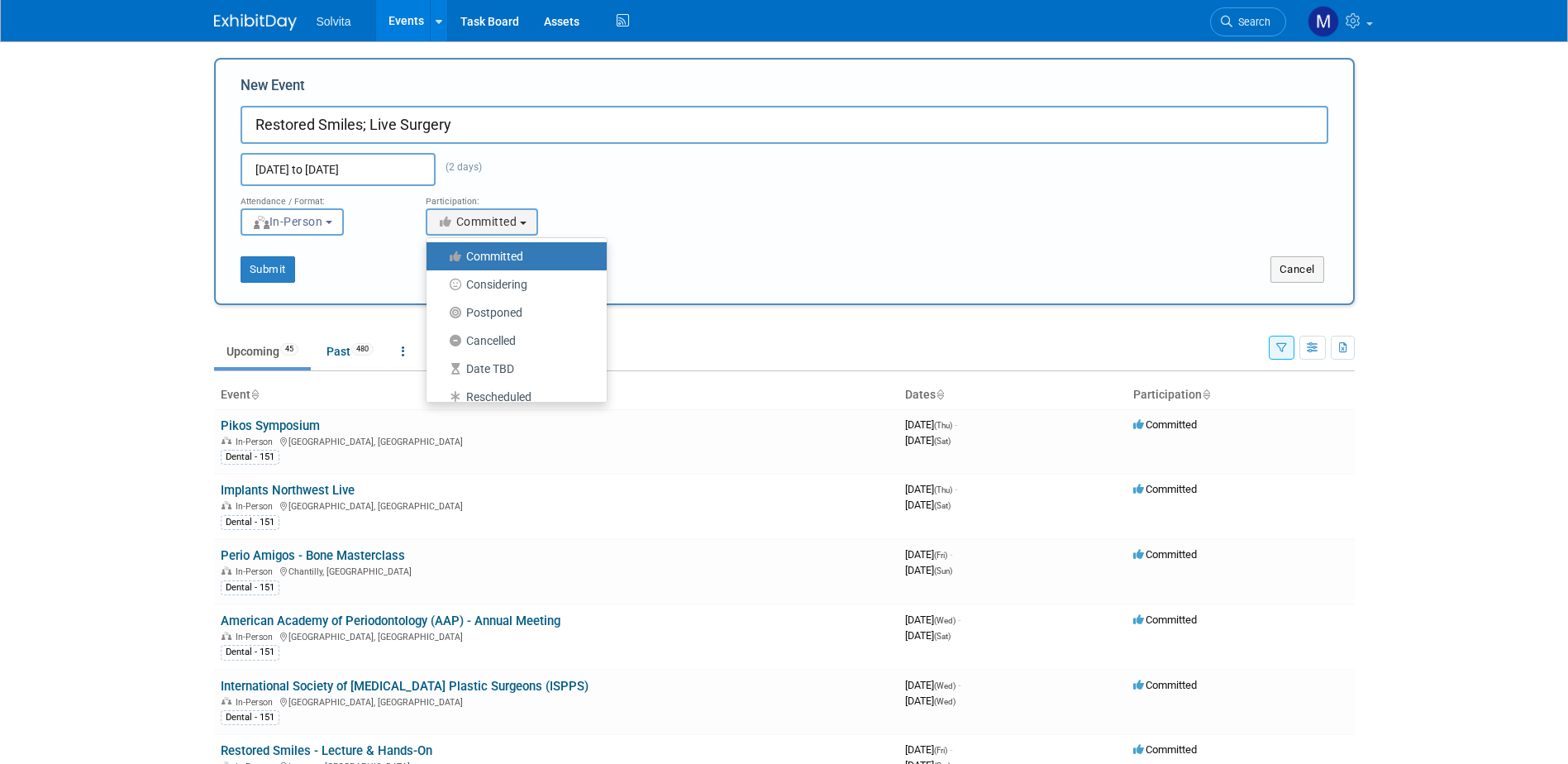
click at [500, 251] on label "Committed" at bounding box center [512, 255] width 156 height 21
click at [441, 251] on input "Committed" at bounding box center [435, 256] width 11 height 11
click at [266, 267] on button "Submit" at bounding box center [268, 269] width 55 height 26
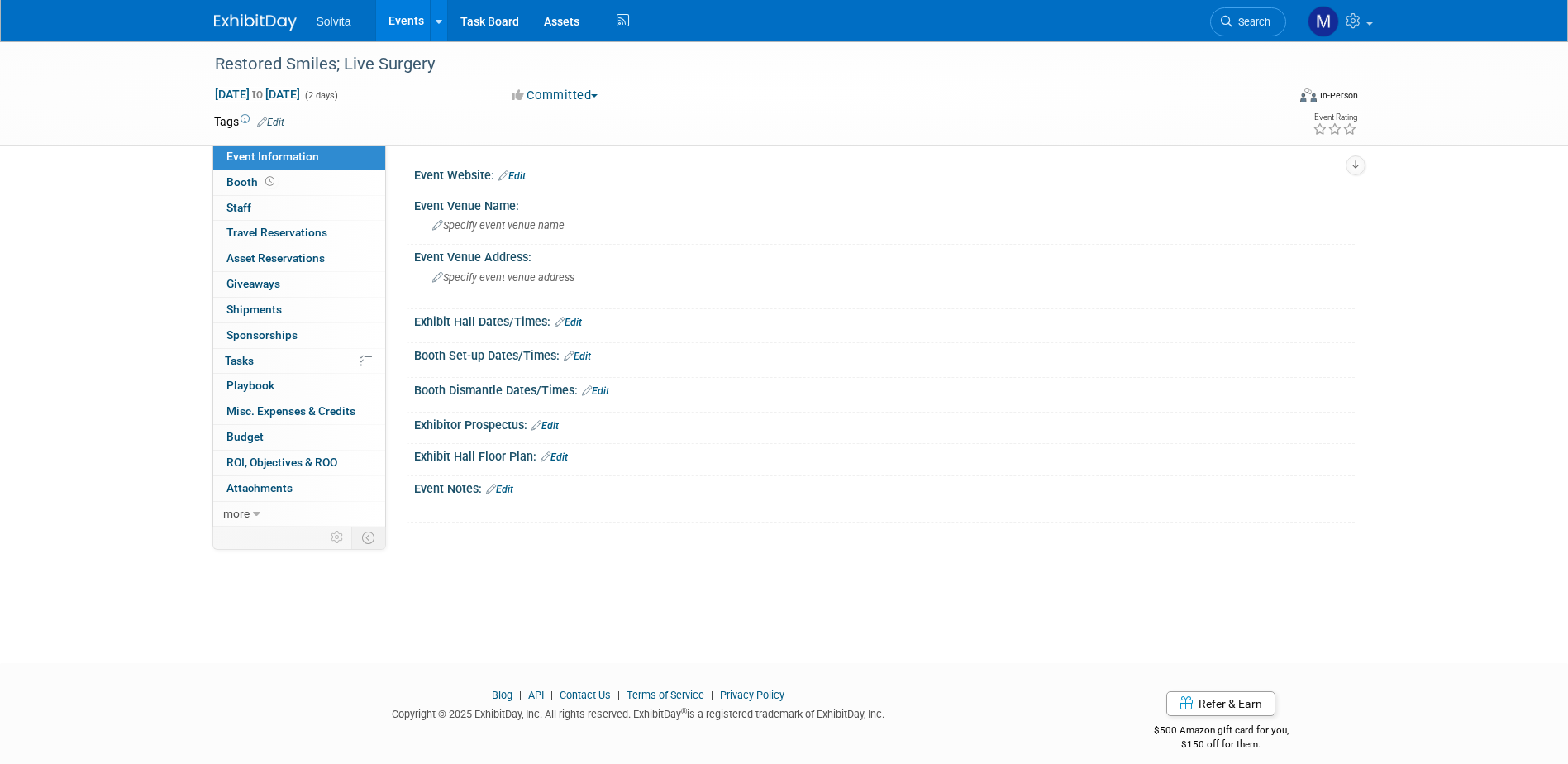
click at [516, 172] on link "Edit" at bounding box center [512, 176] width 27 height 12
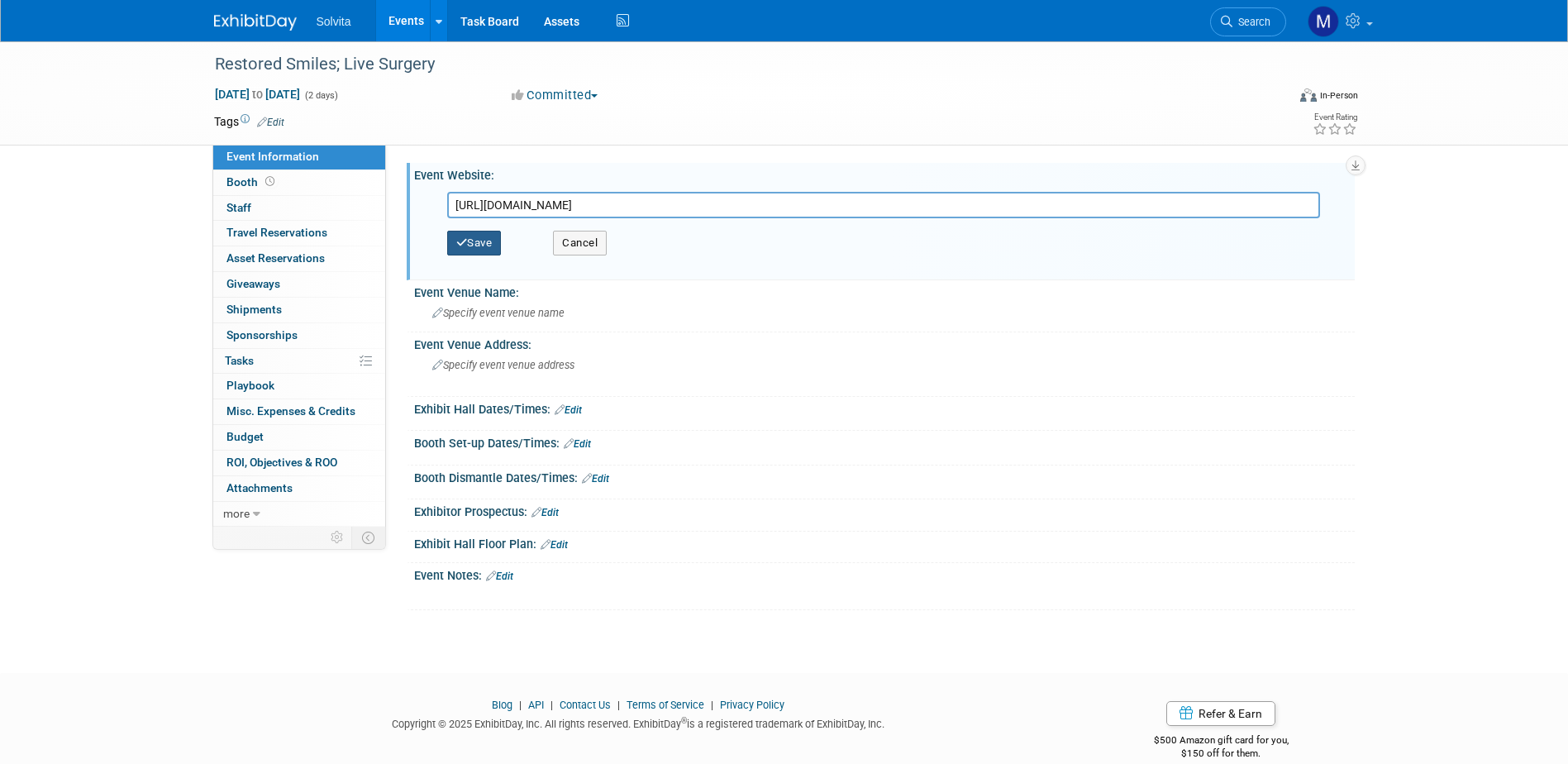
type input "[URL][DOMAIN_NAME]"
click at [475, 237] on button "Save" at bounding box center [474, 243] width 55 height 25
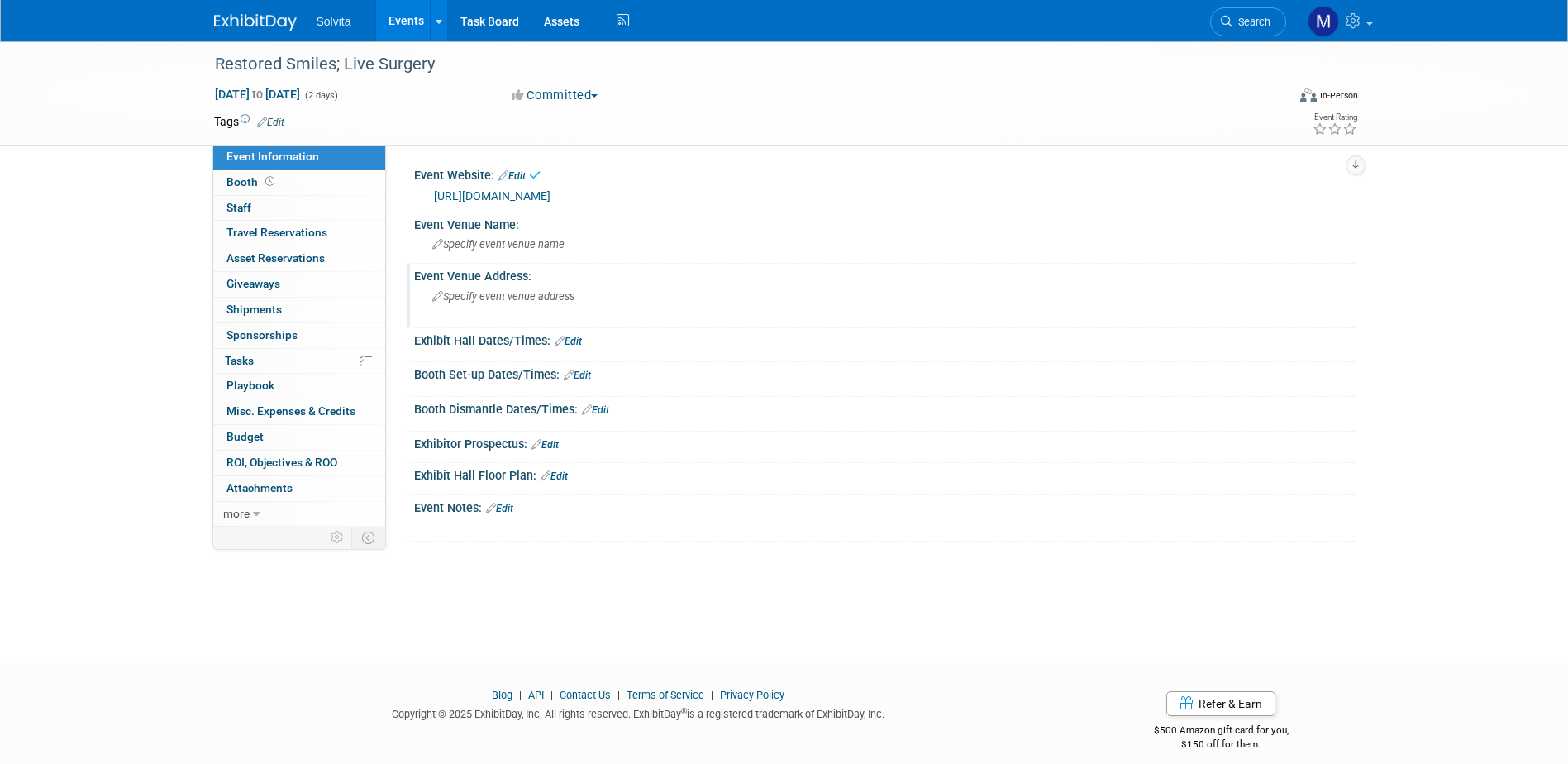
click at [487, 307] on div "Specify event venue address" at bounding box center [610, 302] width 367 height 38
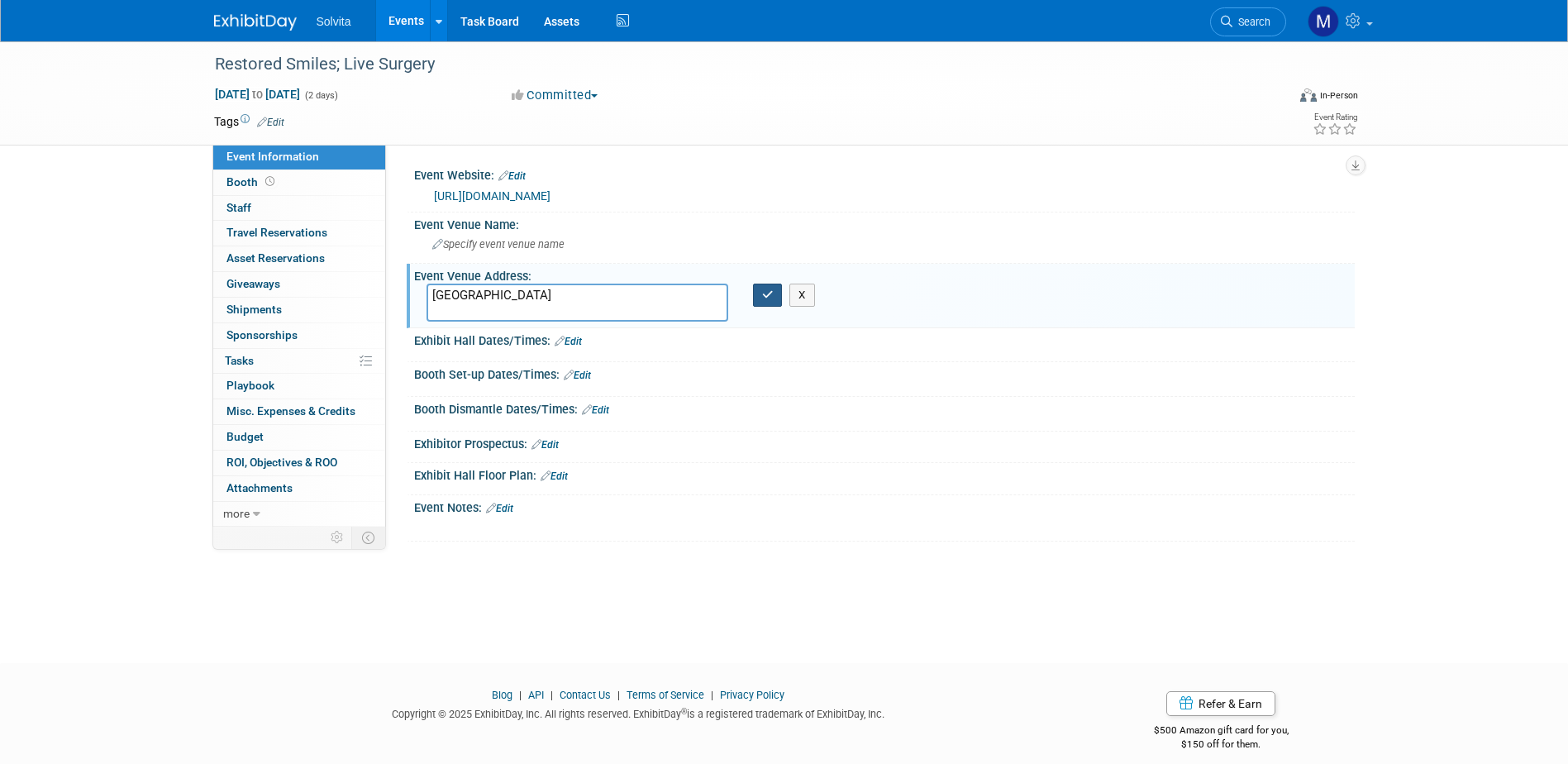
type textarea "[GEOGRAPHIC_DATA]"
click at [772, 300] on icon "button" at bounding box center [768, 294] width 12 height 11
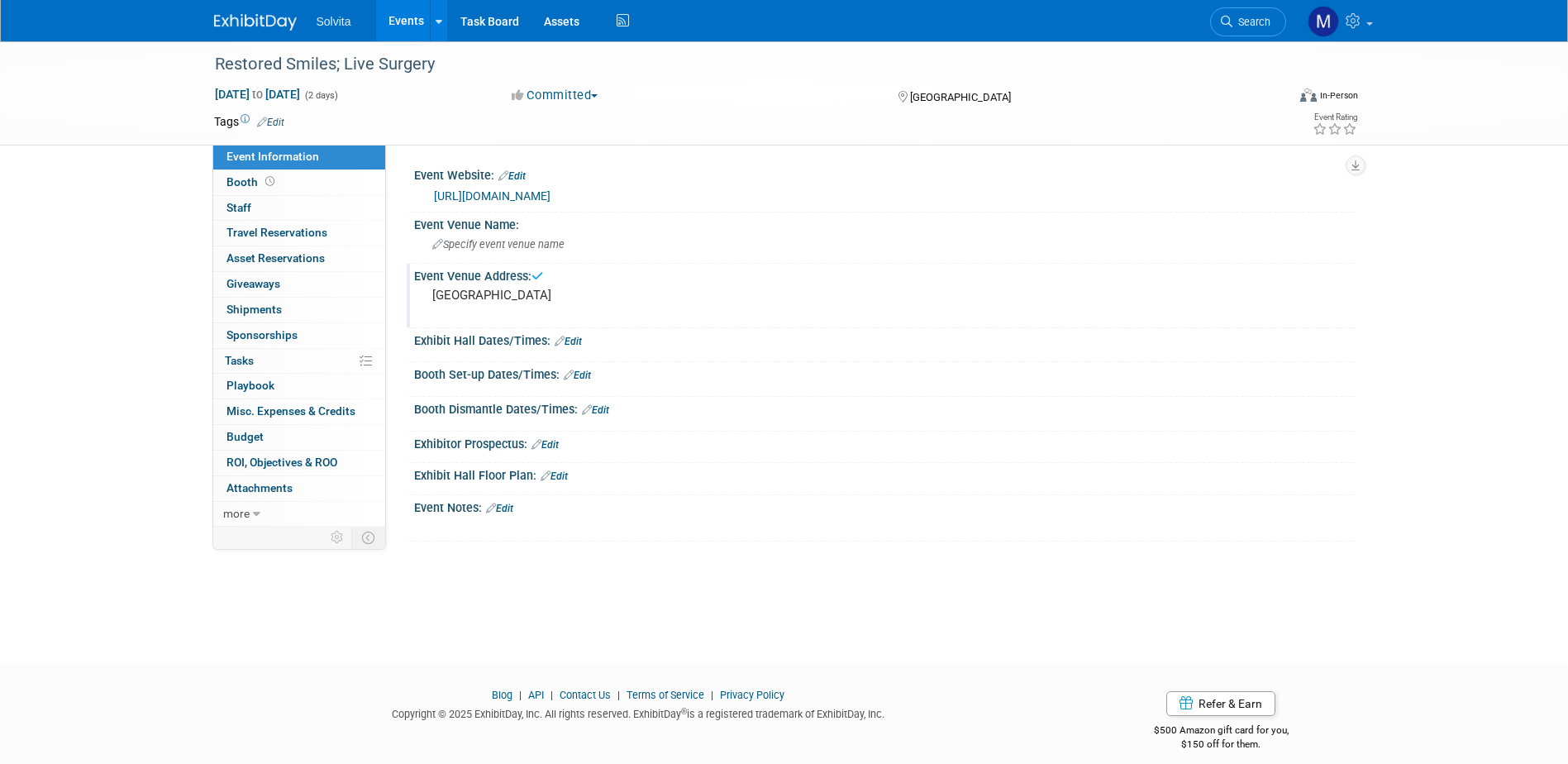
click at [275, 120] on link "Edit" at bounding box center [270, 123] width 27 height 12
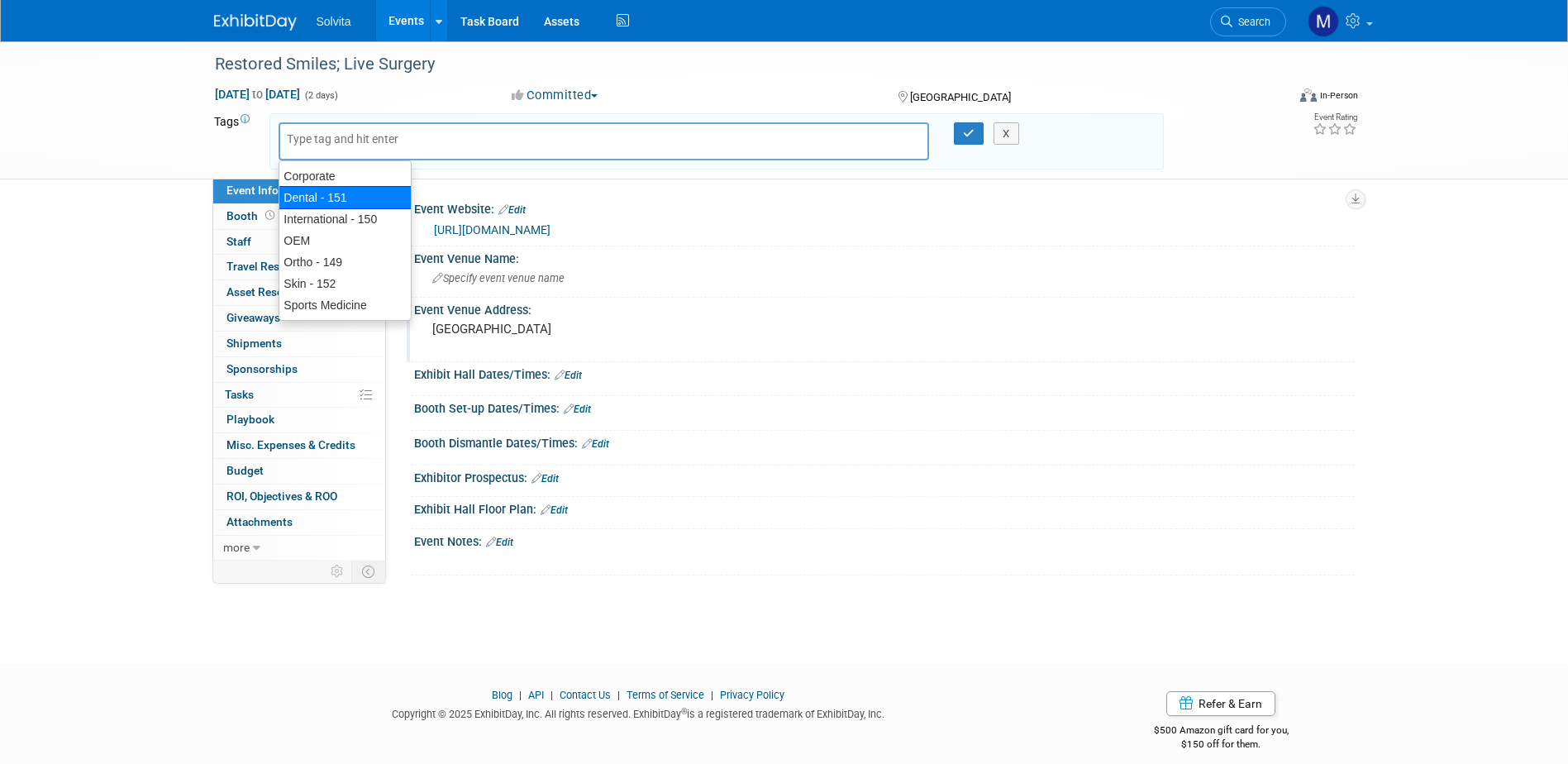
click at [303, 197] on div "Dental - 151" at bounding box center [345, 197] width 133 height 23
type input "Dental - 151"
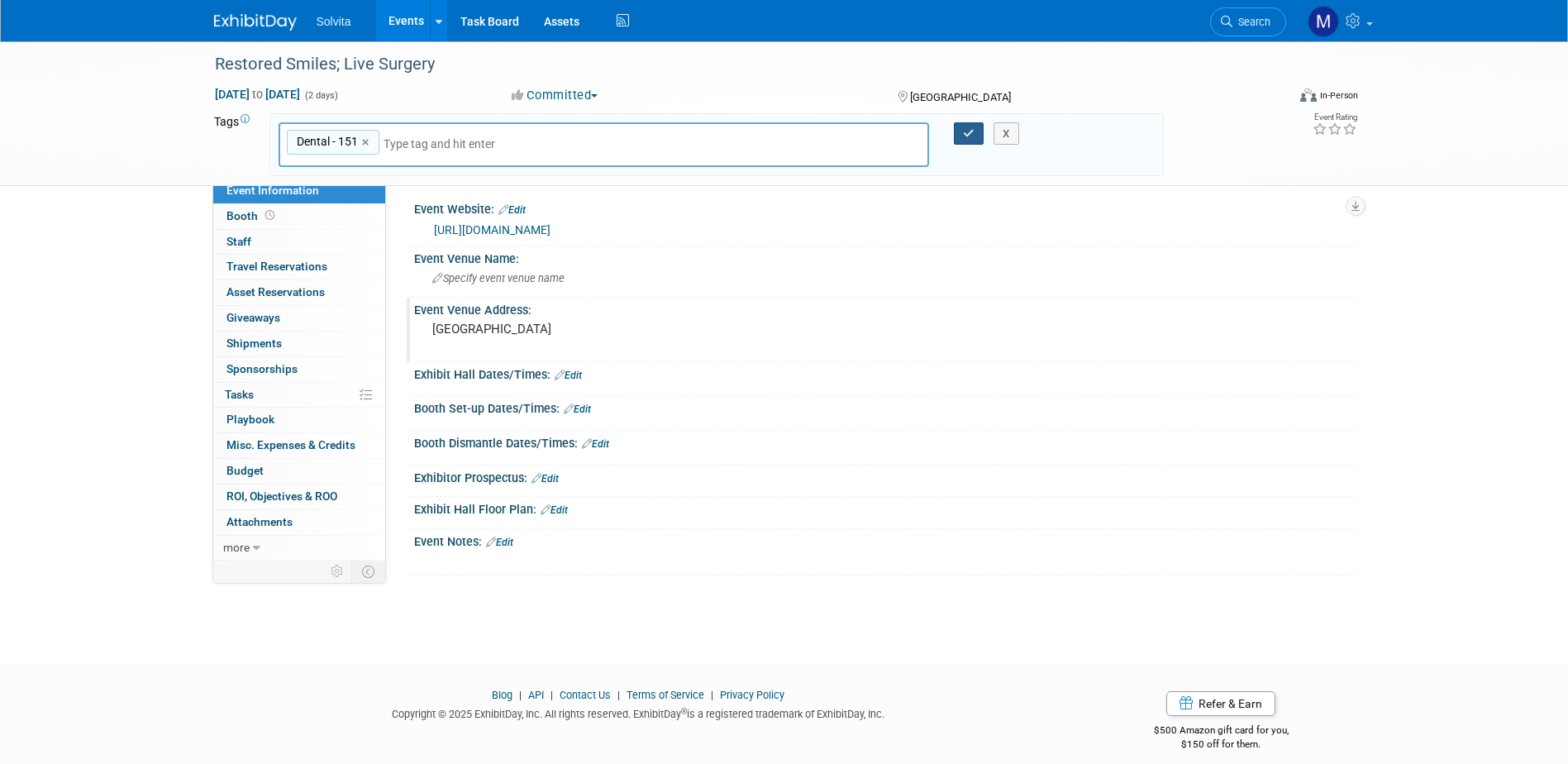
click at [963, 128] on button "button" at bounding box center [968, 134] width 30 height 23
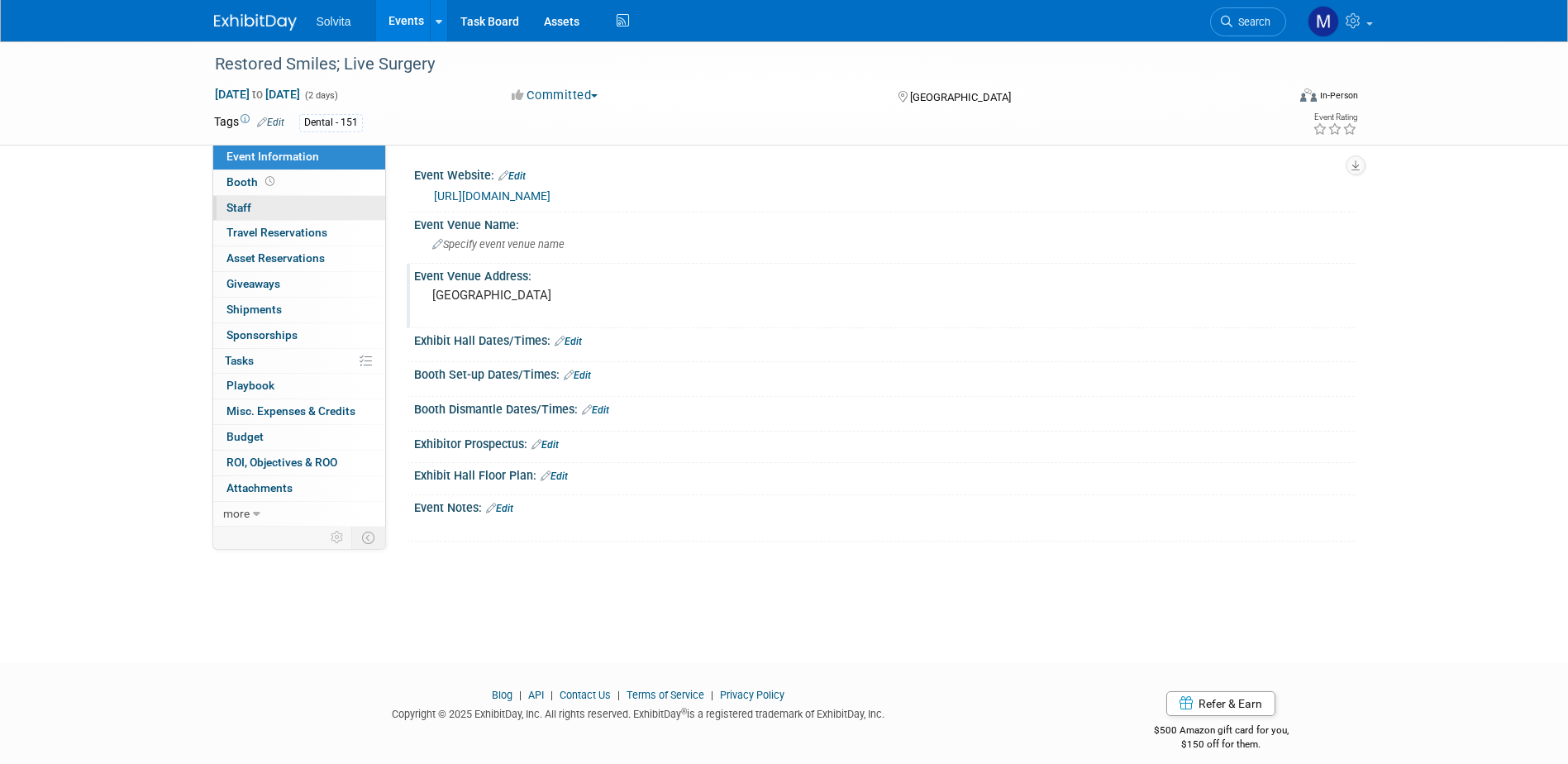
click at [282, 205] on link "0 Staff 0" at bounding box center [298, 208] width 172 height 25
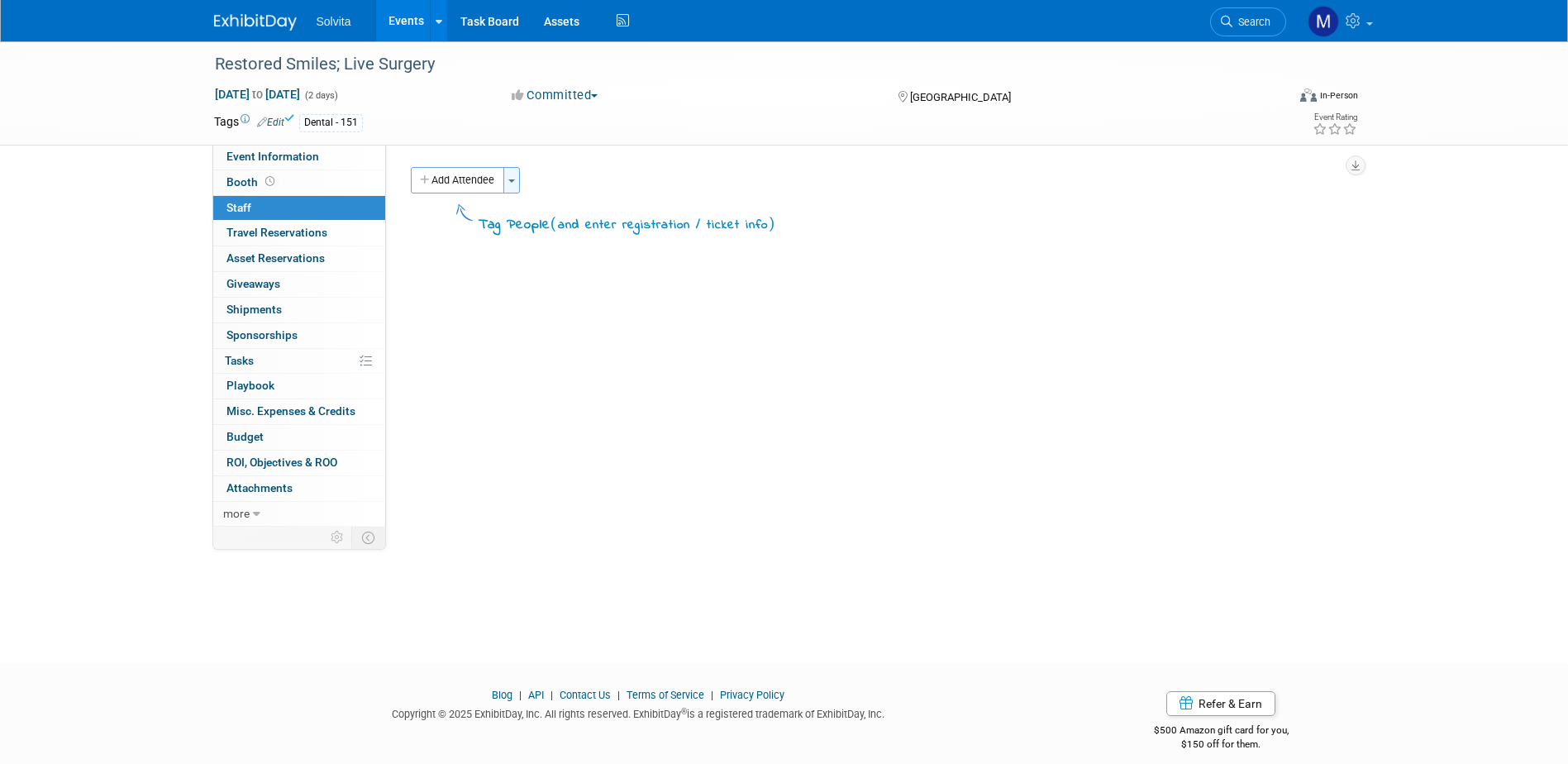
click at [517, 172] on button "Toggle Dropdown" at bounding box center [511, 180] width 17 height 26
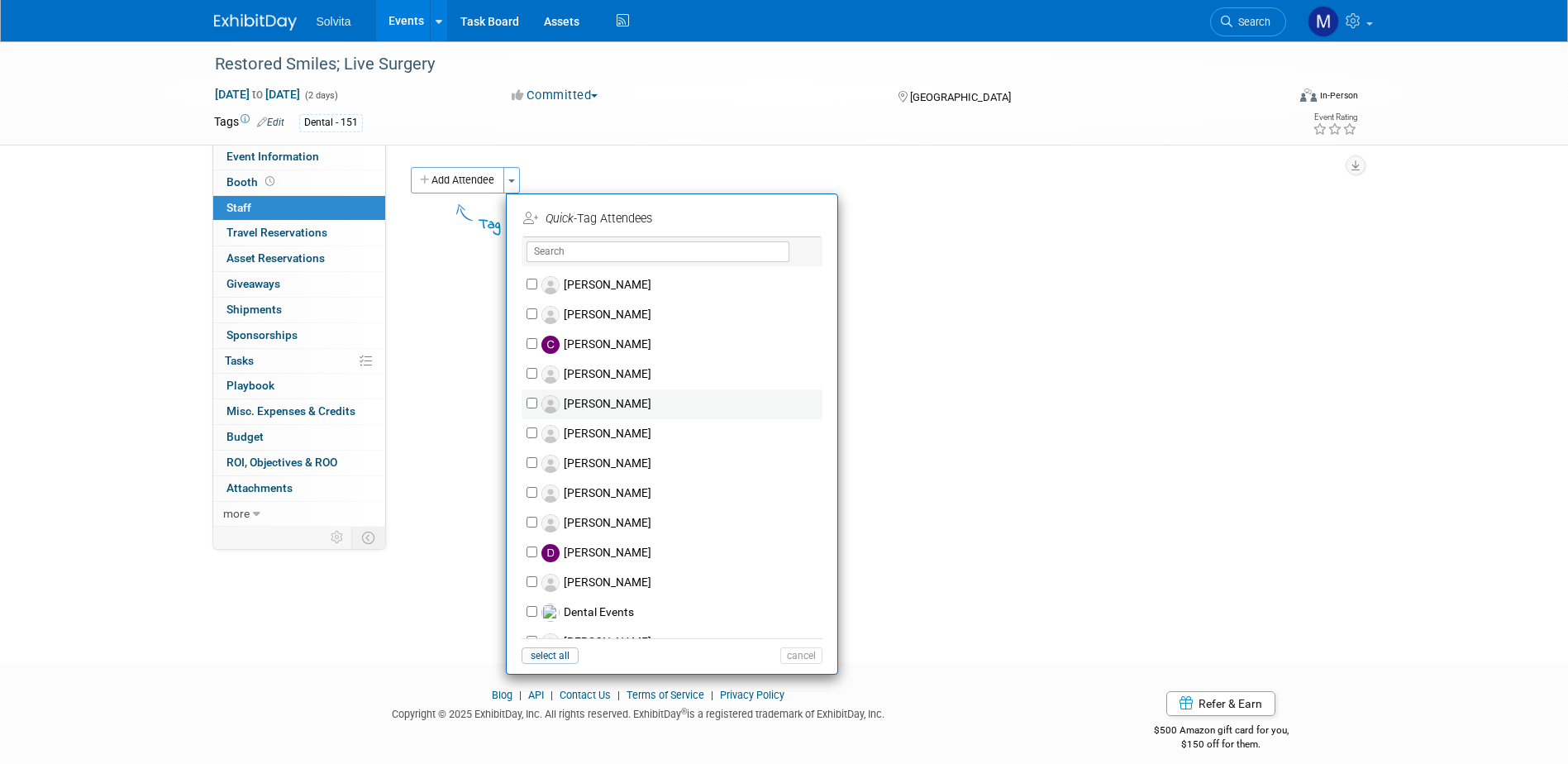
scroll to position [413, 0]
click at [535, 490] on input "Dental Events" at bounding box center [532, 491] width 11 height 11
checkbox input "true"
click at [832, 219] on li "Quick -Tag Attendees 1 selected Apply" at bounding box center [671, 218] width 331 height 39
click at [809, 223] on button "Apply" at bounding box center [795, 218] width 51 height 24
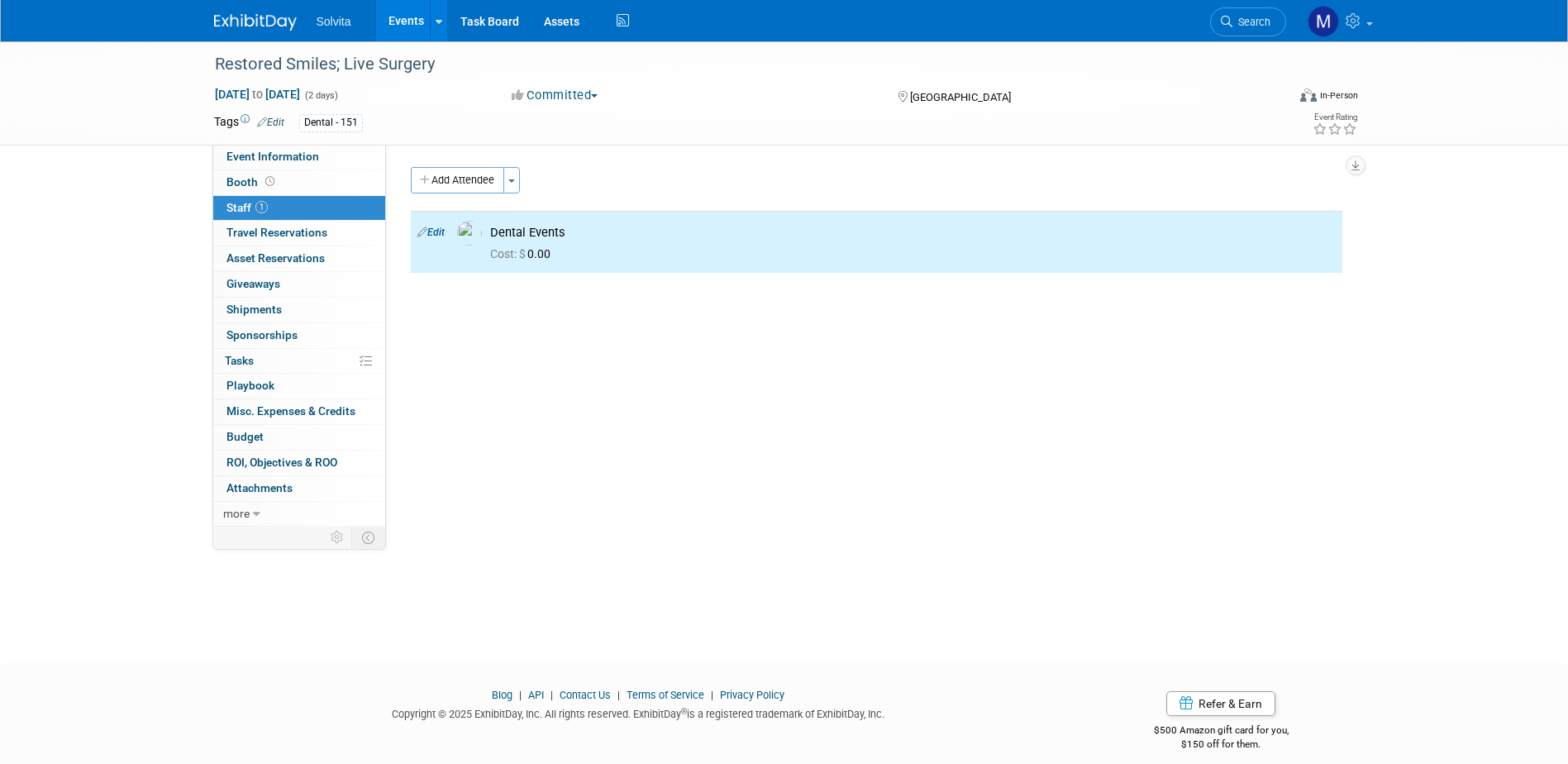
click at [402, 18] on link "Events" at bounding box center [406, 20] width 60 height 41
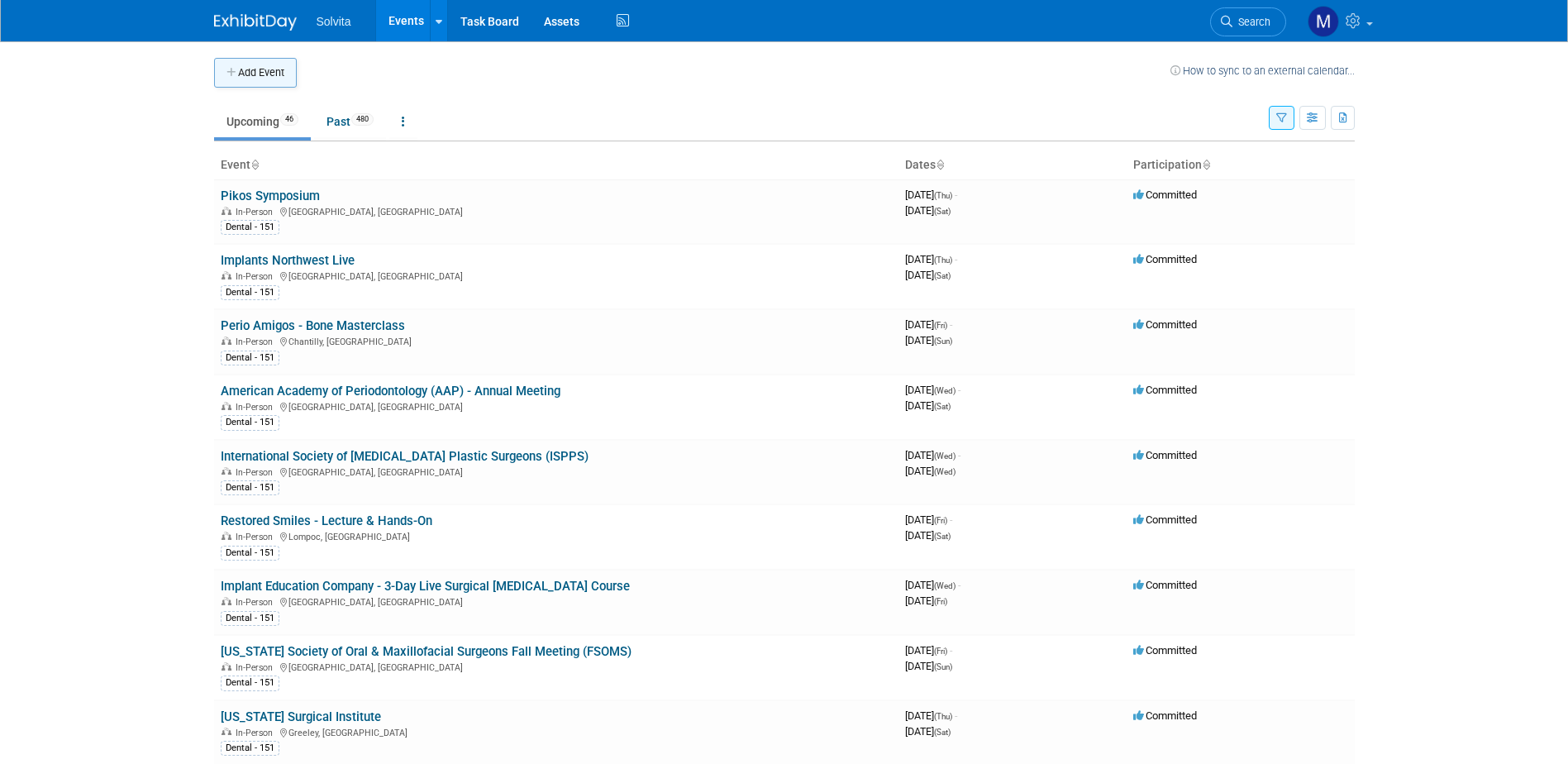
click at [272, 66] on button "Add Event" at bounding box center [255, 72] width 83 height 30
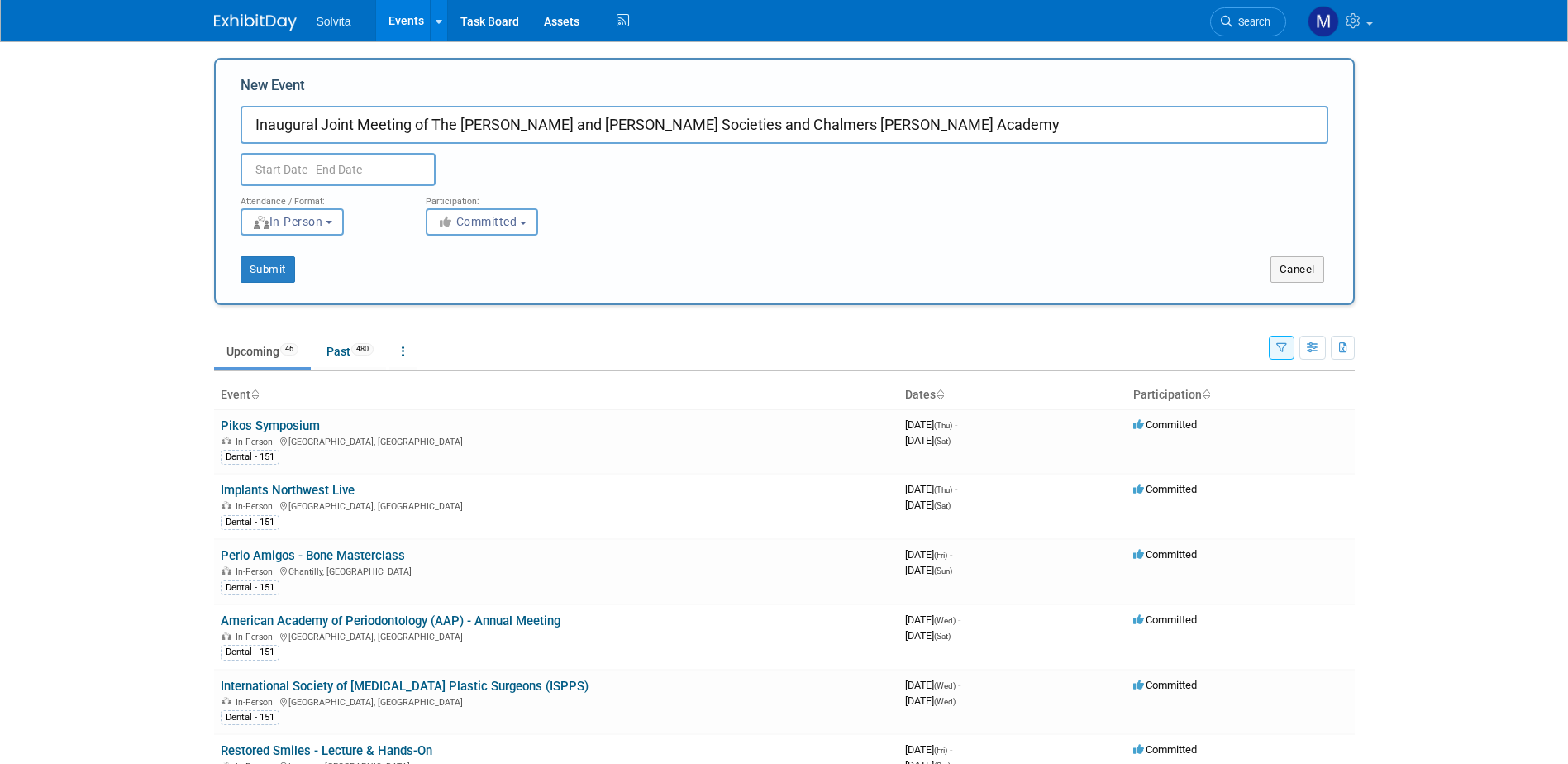
type input "Inaugural Joint Meeting of The [PERSON_NAME] and [PERSON_NAME] Societies and Ch…"
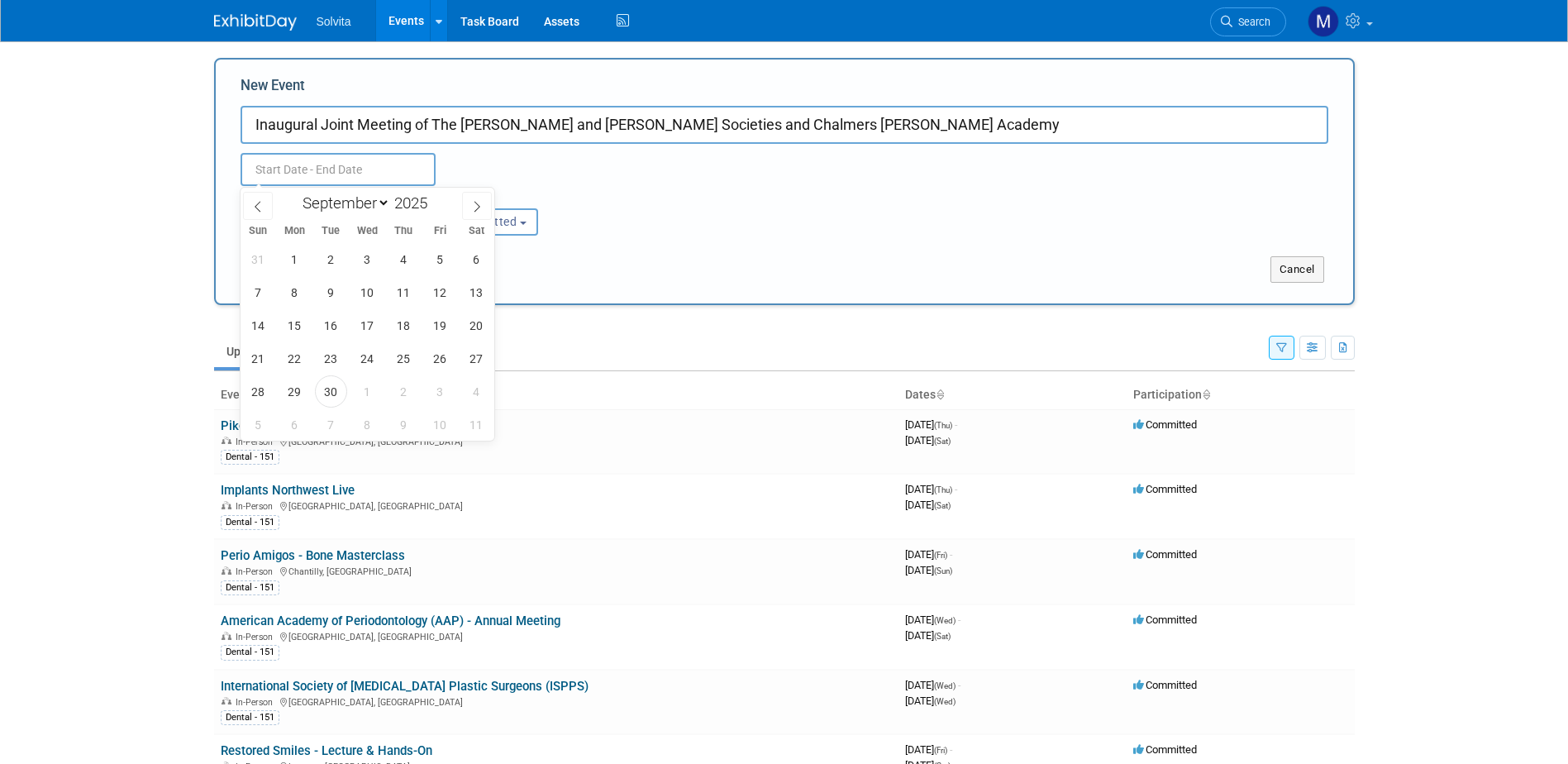
click at [373, 158] on input "text" at bounding box center [338, 169] width 195 height 33
click at [482, 207] on icon at bounding box center [477, 207] width 12 height 12
select select "11"
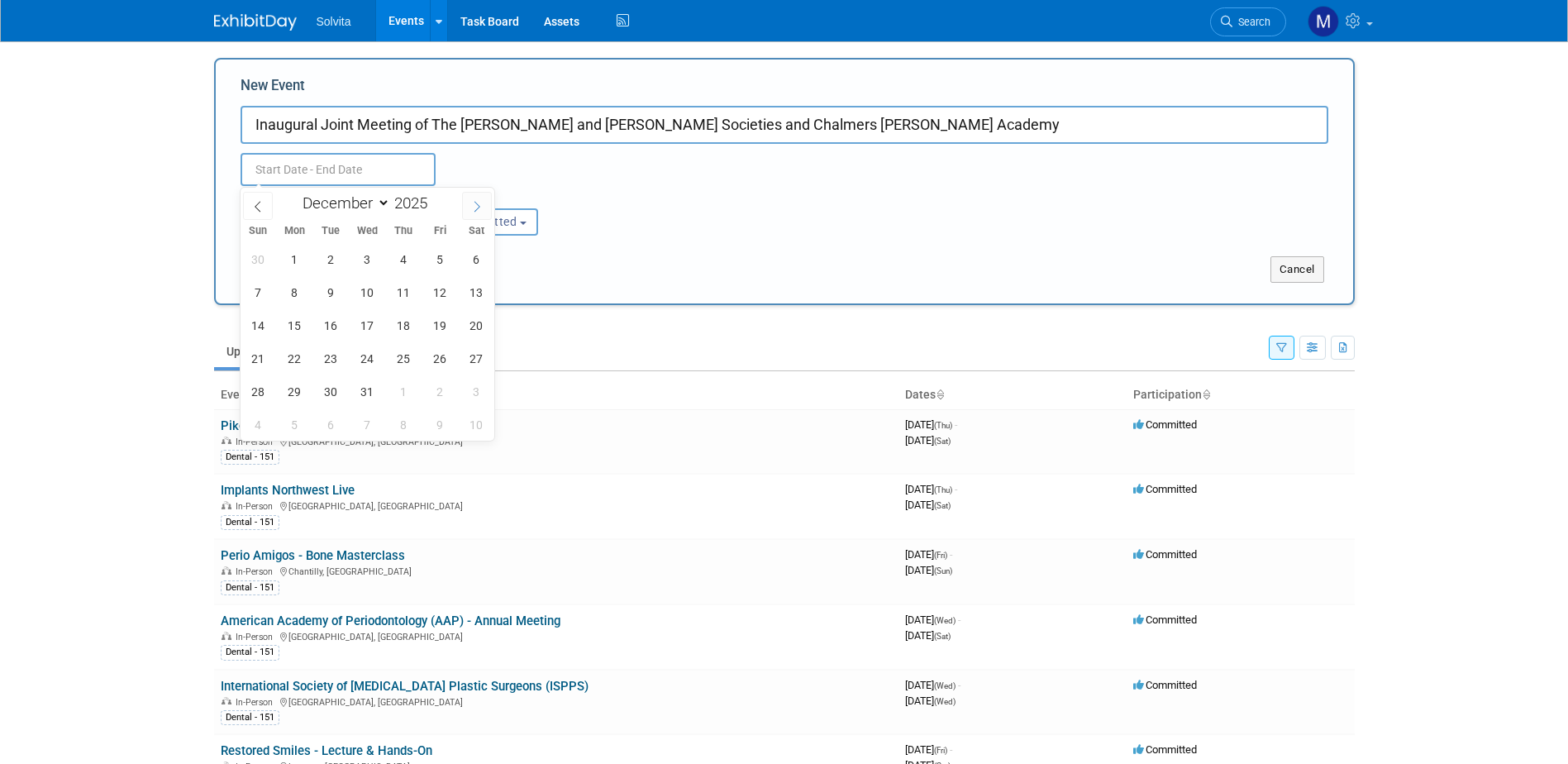
click at [482, 207] on icon at bounding box center [477, 207] width 12 height 12
type input "2026"
click at [482, 207] on icon at bounding box center [477, 207] width 12 height 12
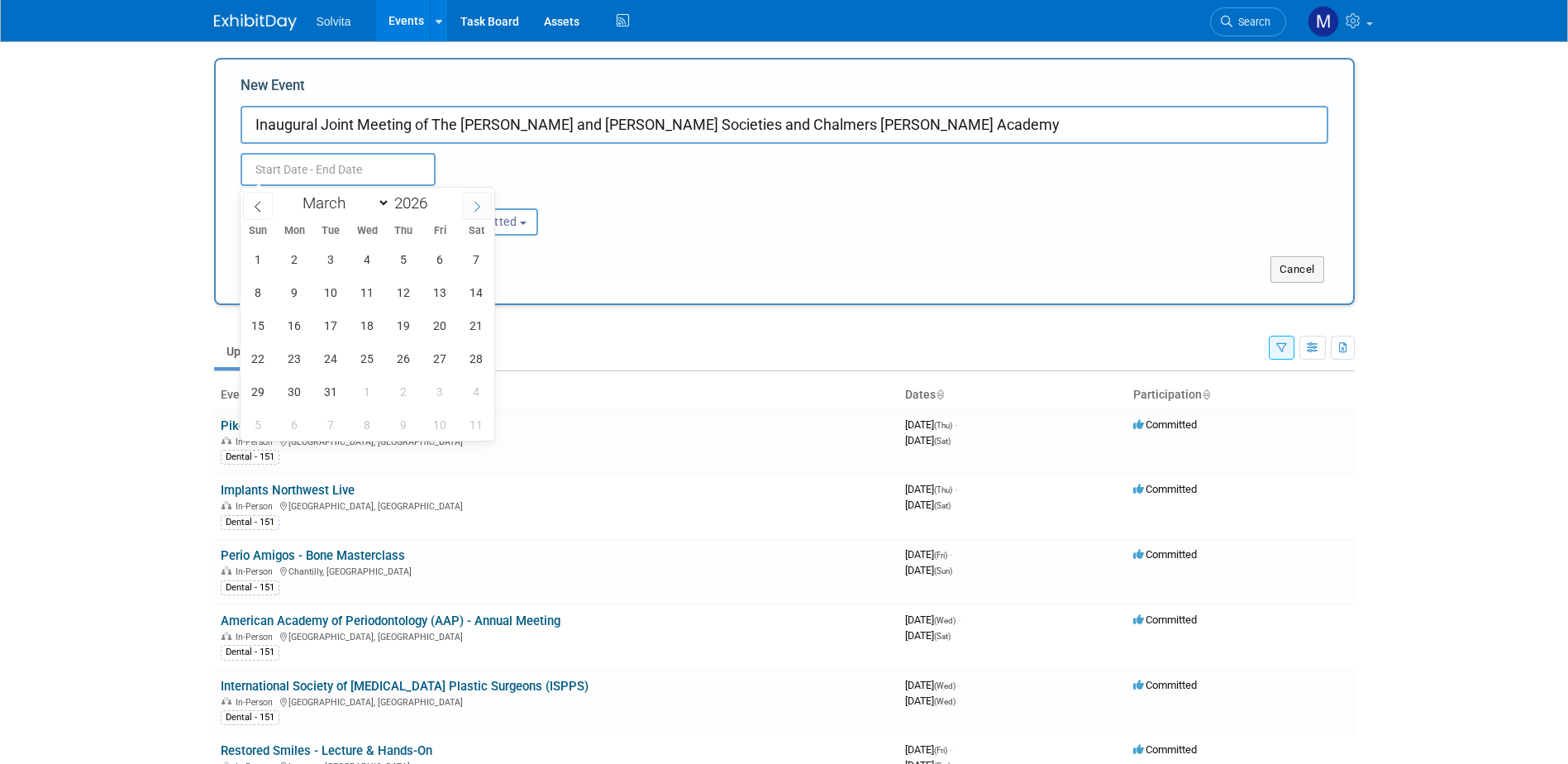
select select "3"
click at [445, 288] on span "10" at bounding box center [440, 292] width 32 height 32
type input "[DATE] to [DATE]"
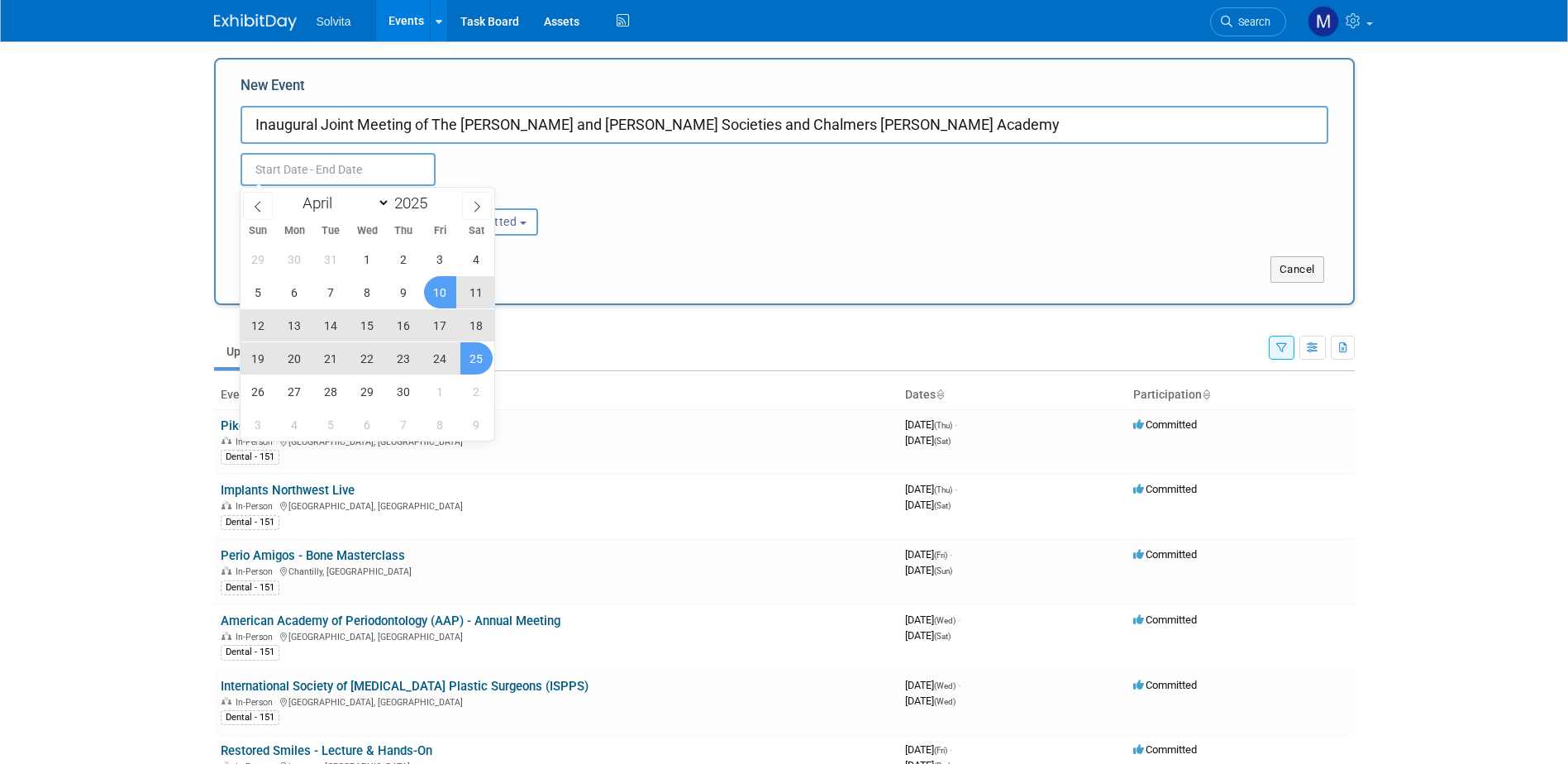
type input "[DATE] to [DATE]"
click at [817, 247] on div "Submit Cancel" at bounding box center [784, 259] width 1112 height 47
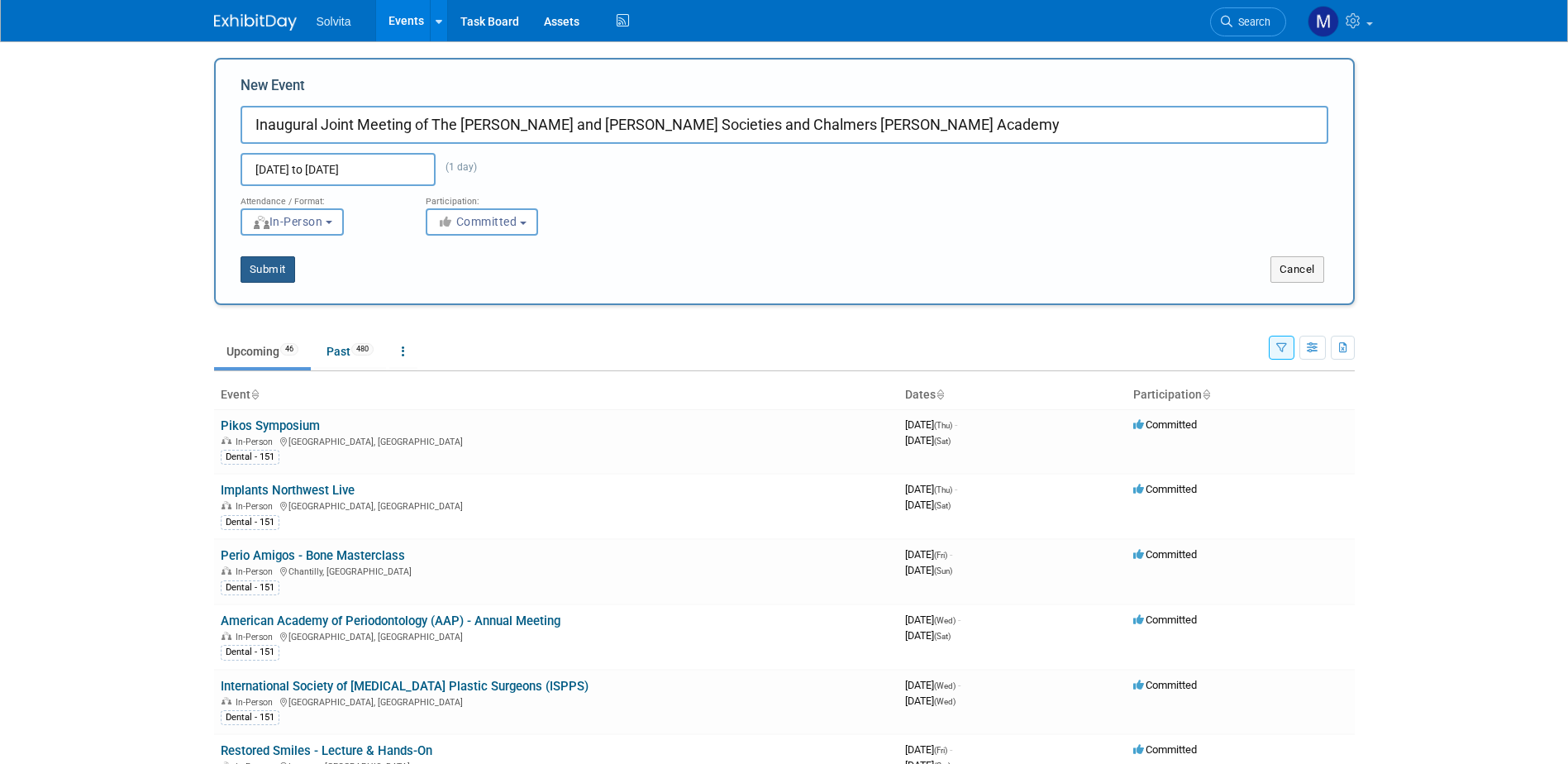
click at [281, 267] on button "Submit" at bounding box center [268, 269] width 55 height 26
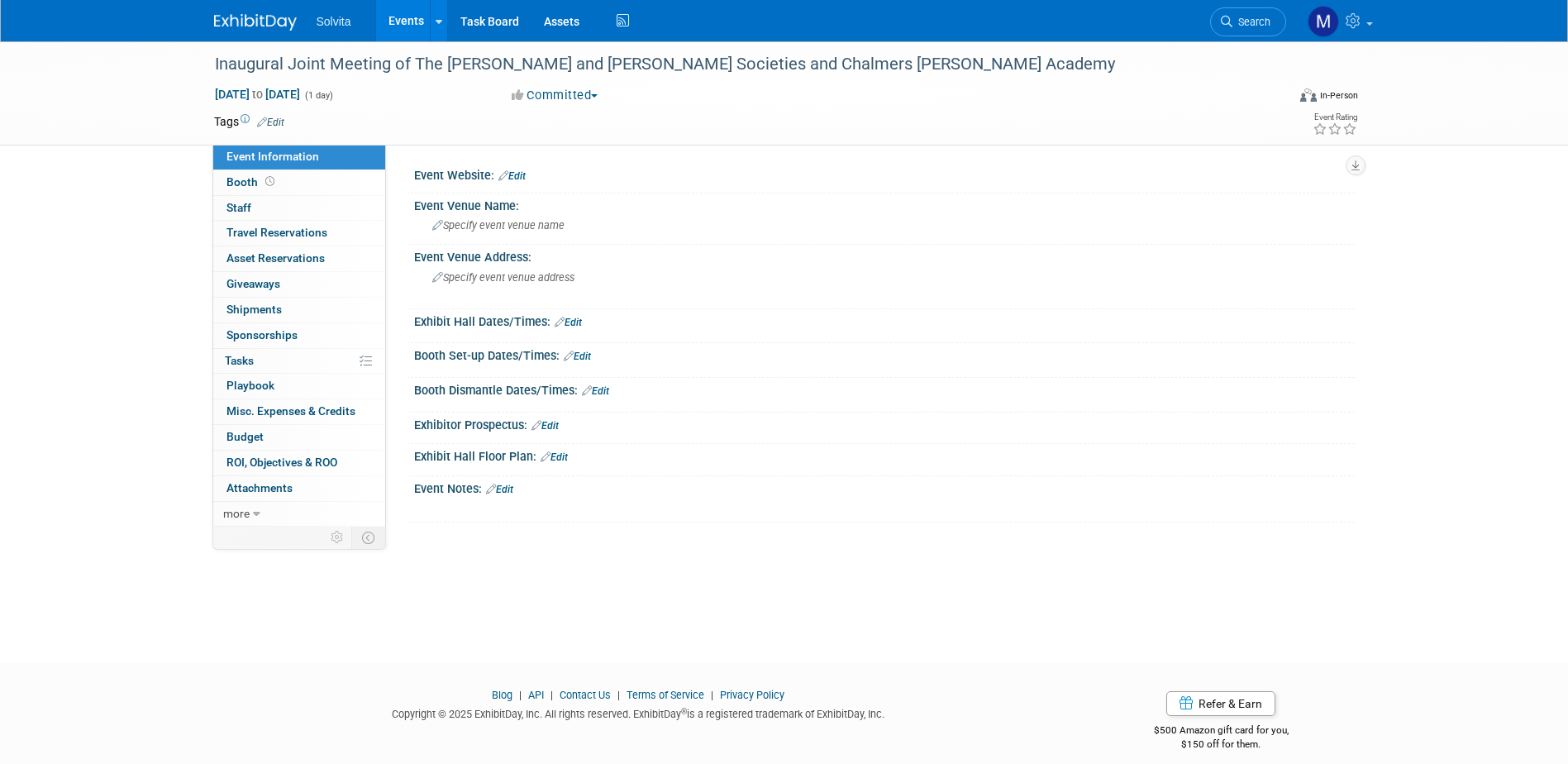
click at [281, 118] on link "Edit" at bounding box center [270, 123] width 27 height 12
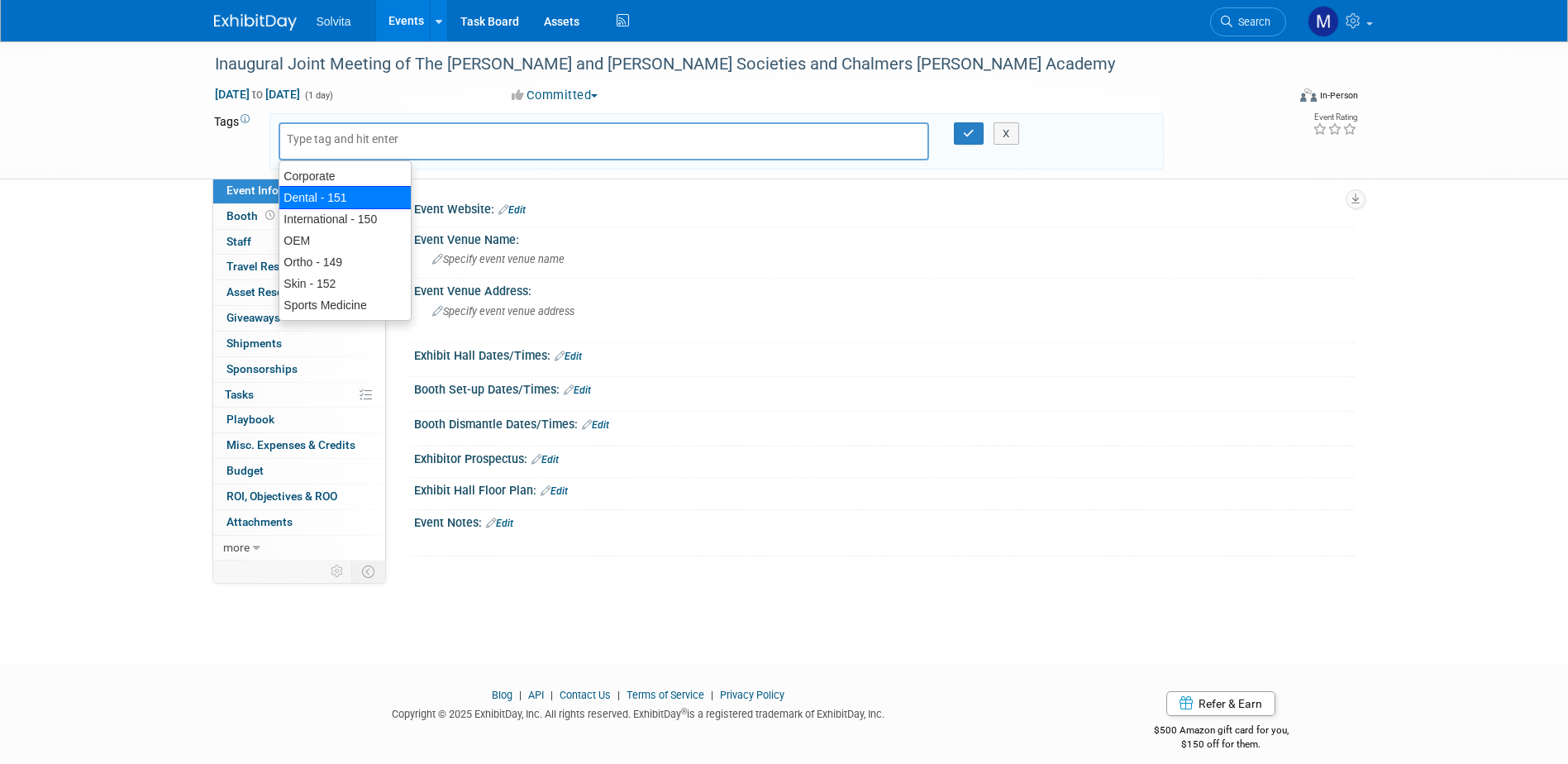
click at [322, 188] on div "Dental - 151" at bounding box center [345, 197] width 133 height 23
type input "Dental - 151"
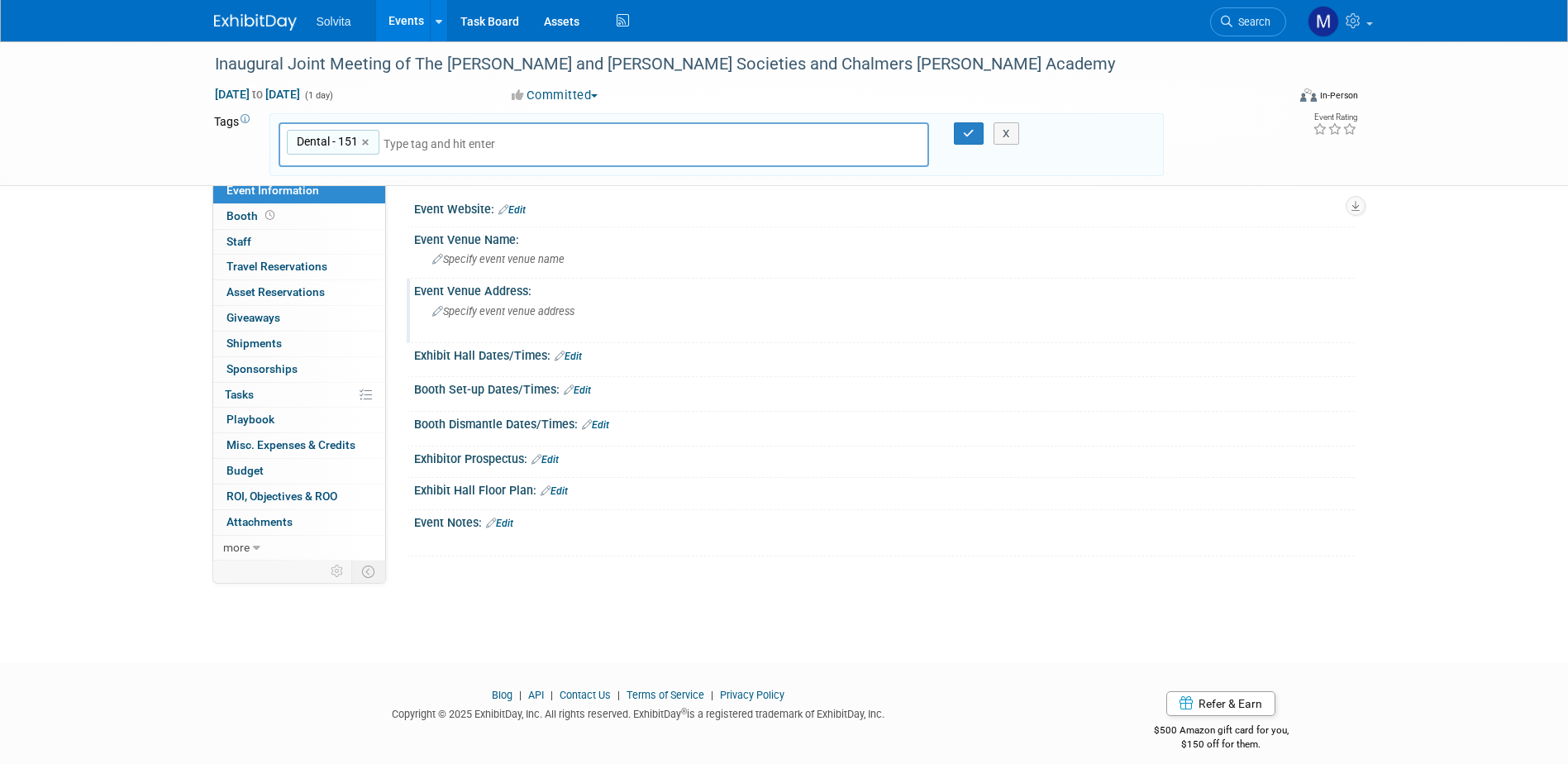
click at [494, 316] on span "Specify event venue address" at bounding box center [503, 311] width 142 height 13
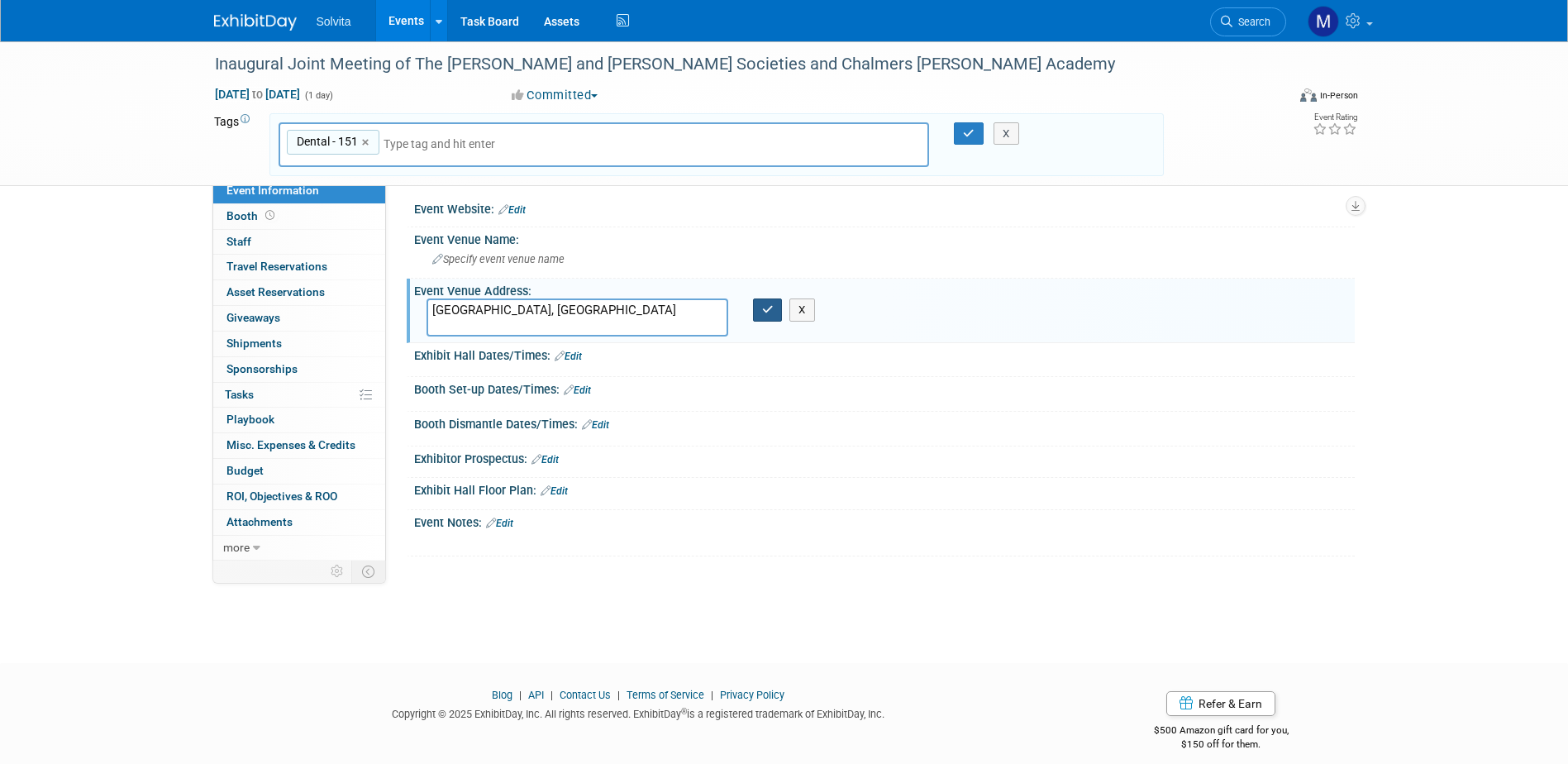
type textarea "[GEOGRAPHIC_DATA], [GEOGRAPHIC_DATA]"
click at [773, 303] on button "button" at bounding box center [768, 309] width 30 height 23
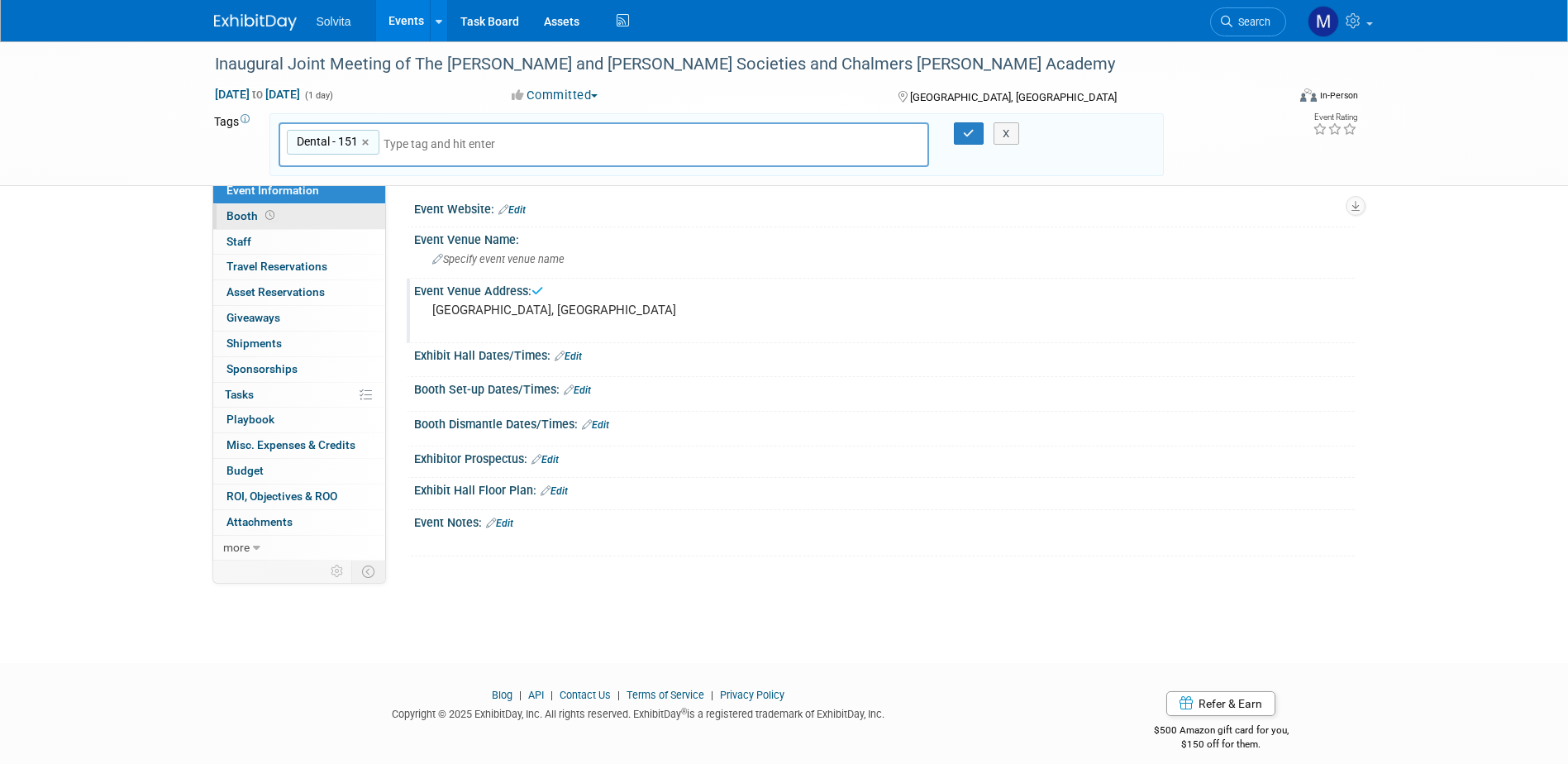
click at [255, 218] on span "Booth" at bounding box center [252, 216] width 52 height 14
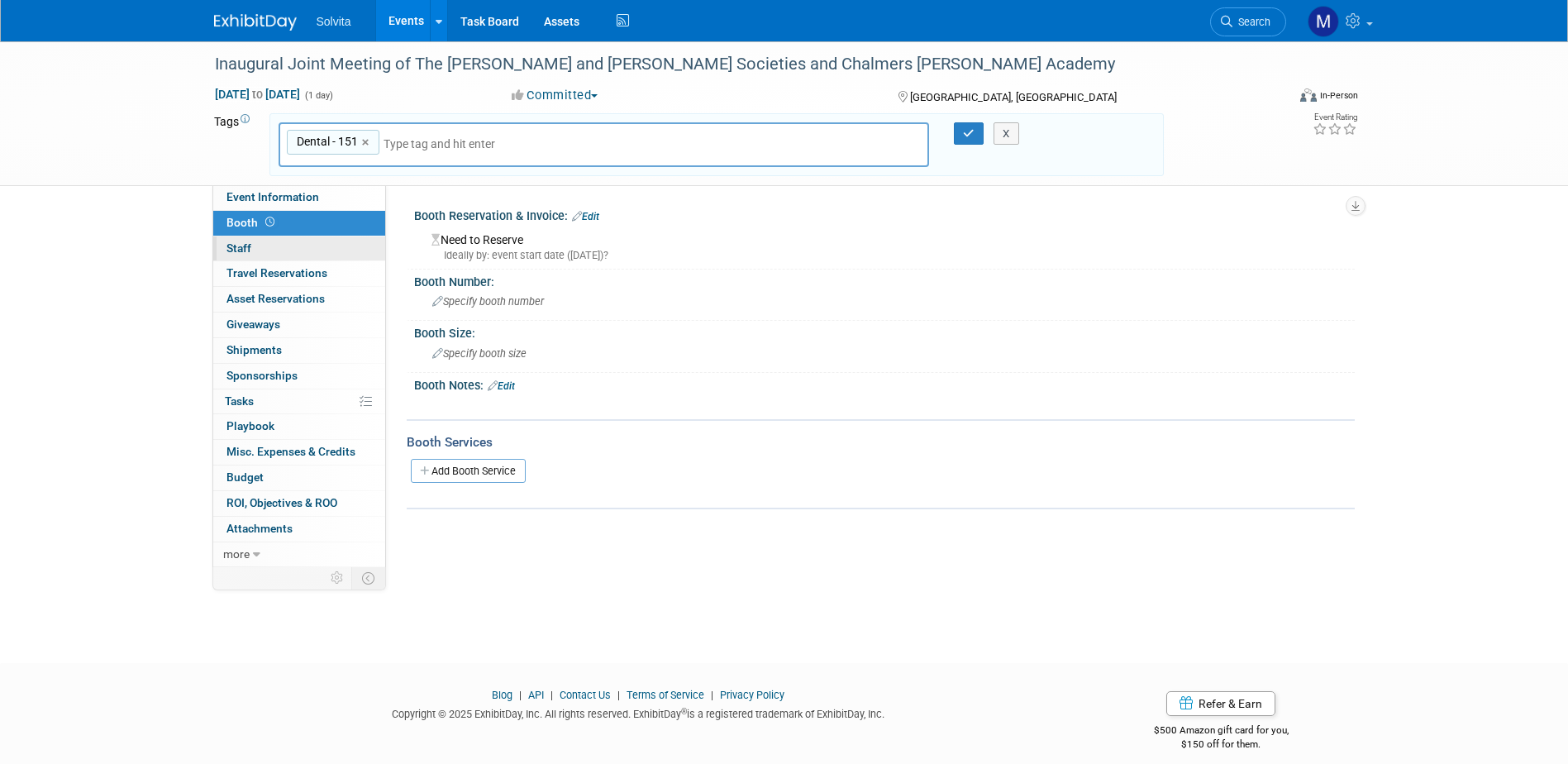
click at [272, 249] on link "0 Staff 0" at bounding box center [298, 248] width 172 height 25
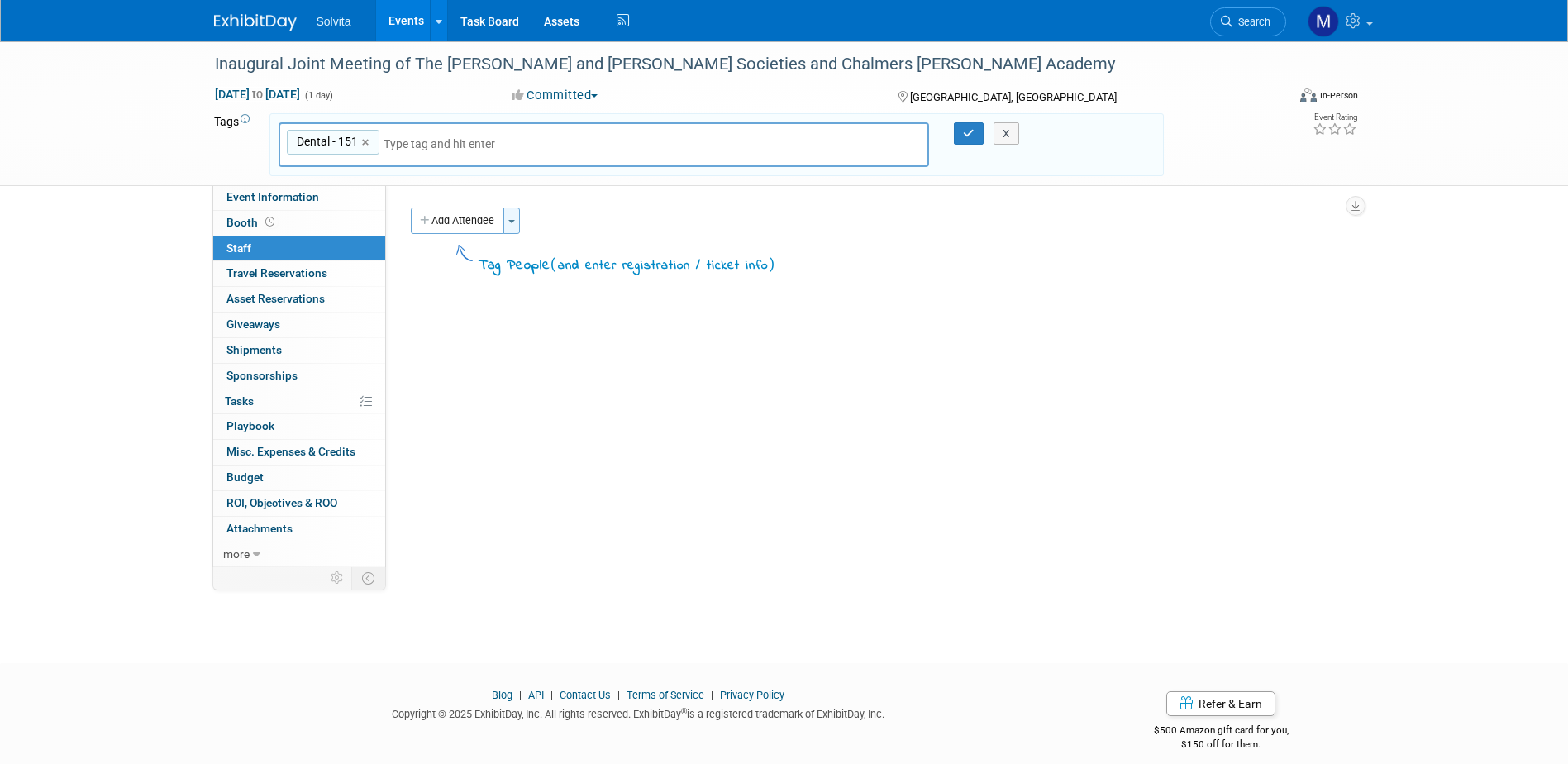
click at [506, 211] on button "Toggle Dropdown" at bounding box center [511, 220] width 17 height 26
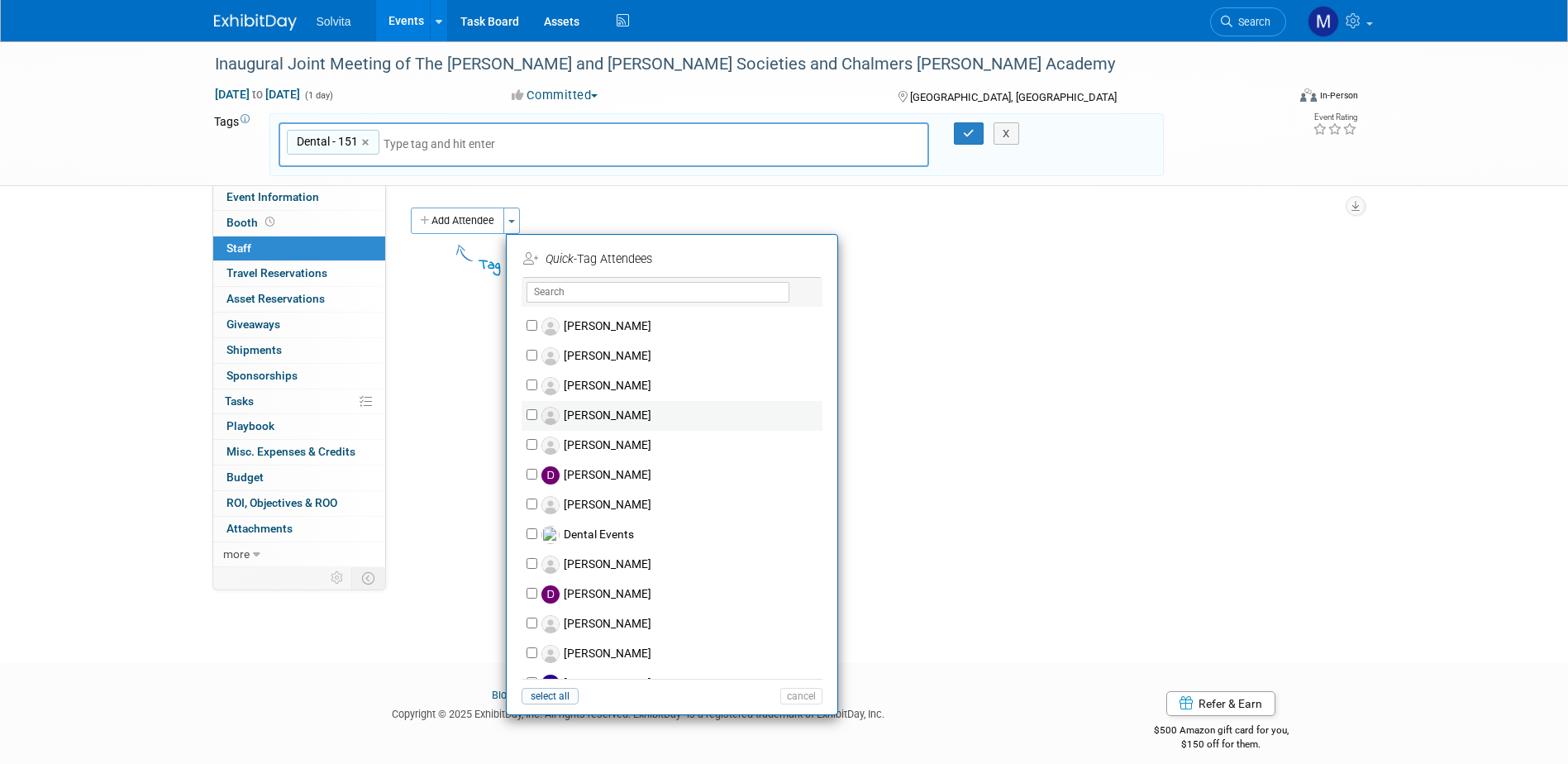
scroll to position [413, 0]
click at [533, 535] on input "Dental Events" at bounding box center [532, 532] width 11 height 11
checkbox input "true"
click at [794, 269] on button "Apply" at bounding box center [795, 259] width 51 height 24
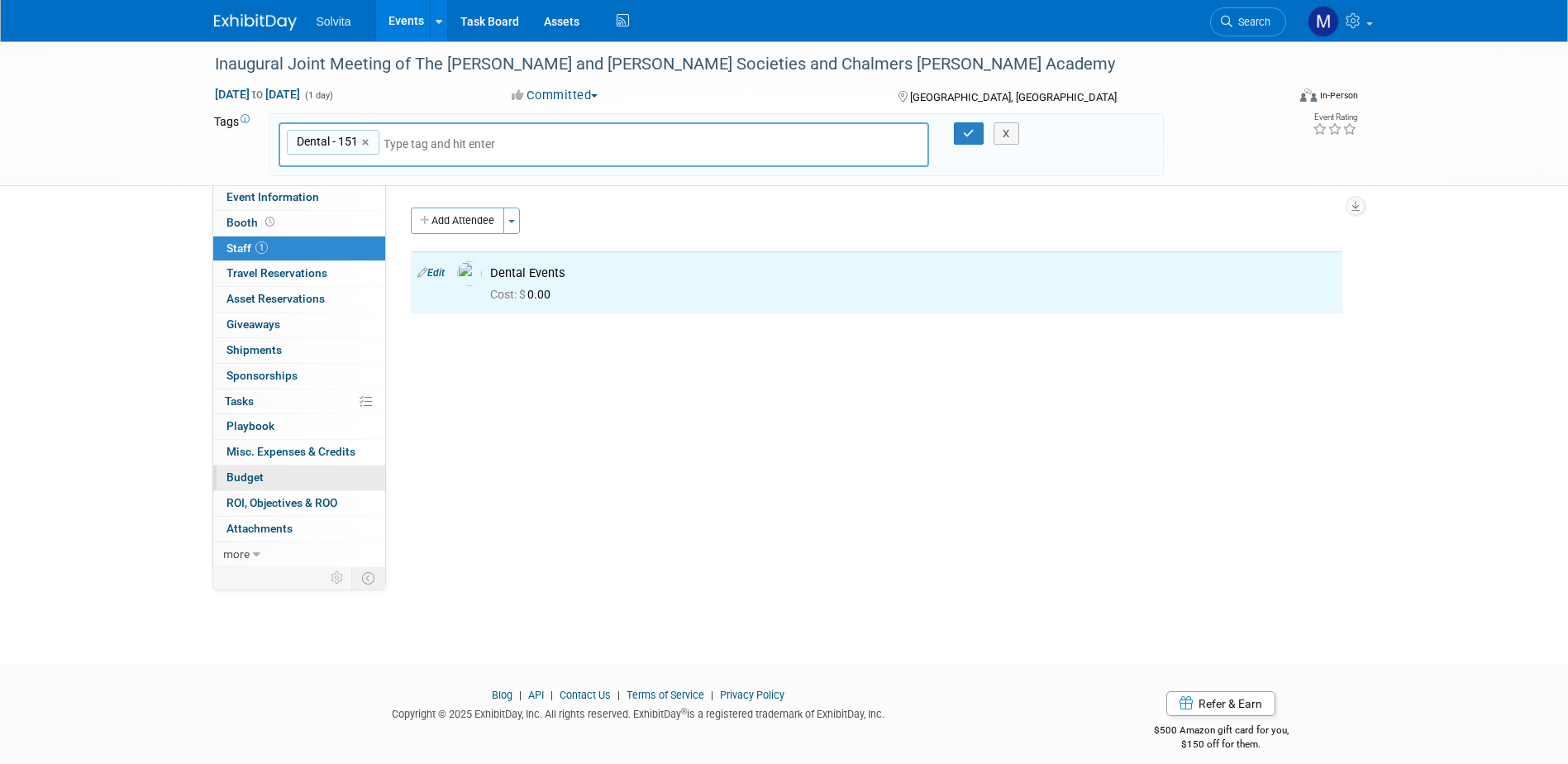
click at [248, 483] on span "Budget" at bounding box center [245, 477] width 37 height 14
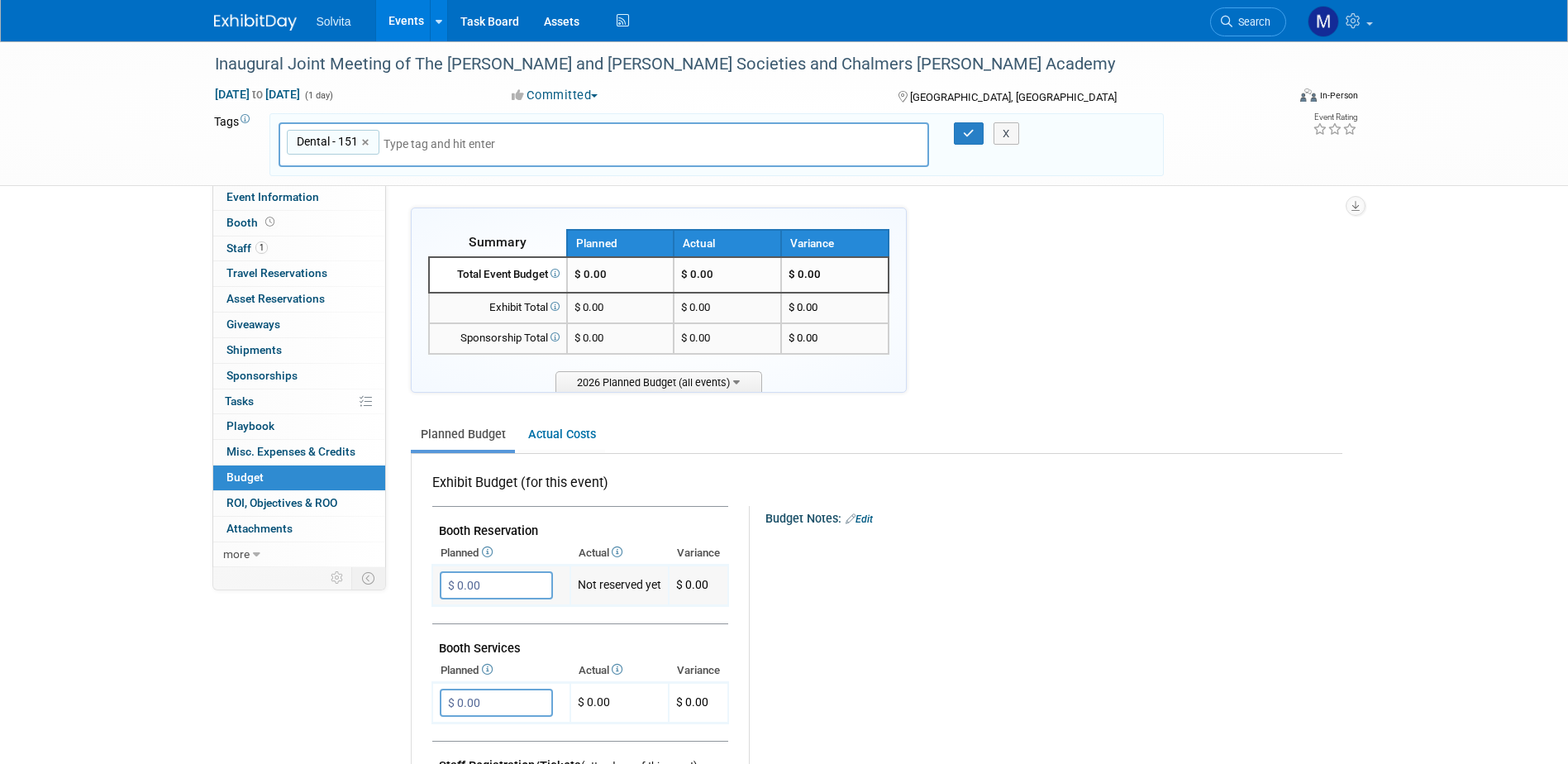
click at [510, 580] on input "$ 0.00" at bounding box center [496, 585] width 113 height 28
type input "$ 3,000.00"
click at [461, 619] on button "button" at bounding box center [454, 619] width 30 height 23
click at [265, 538] on link "0 Attachments 0" at bounding box center [298, 528] width 172 height 25
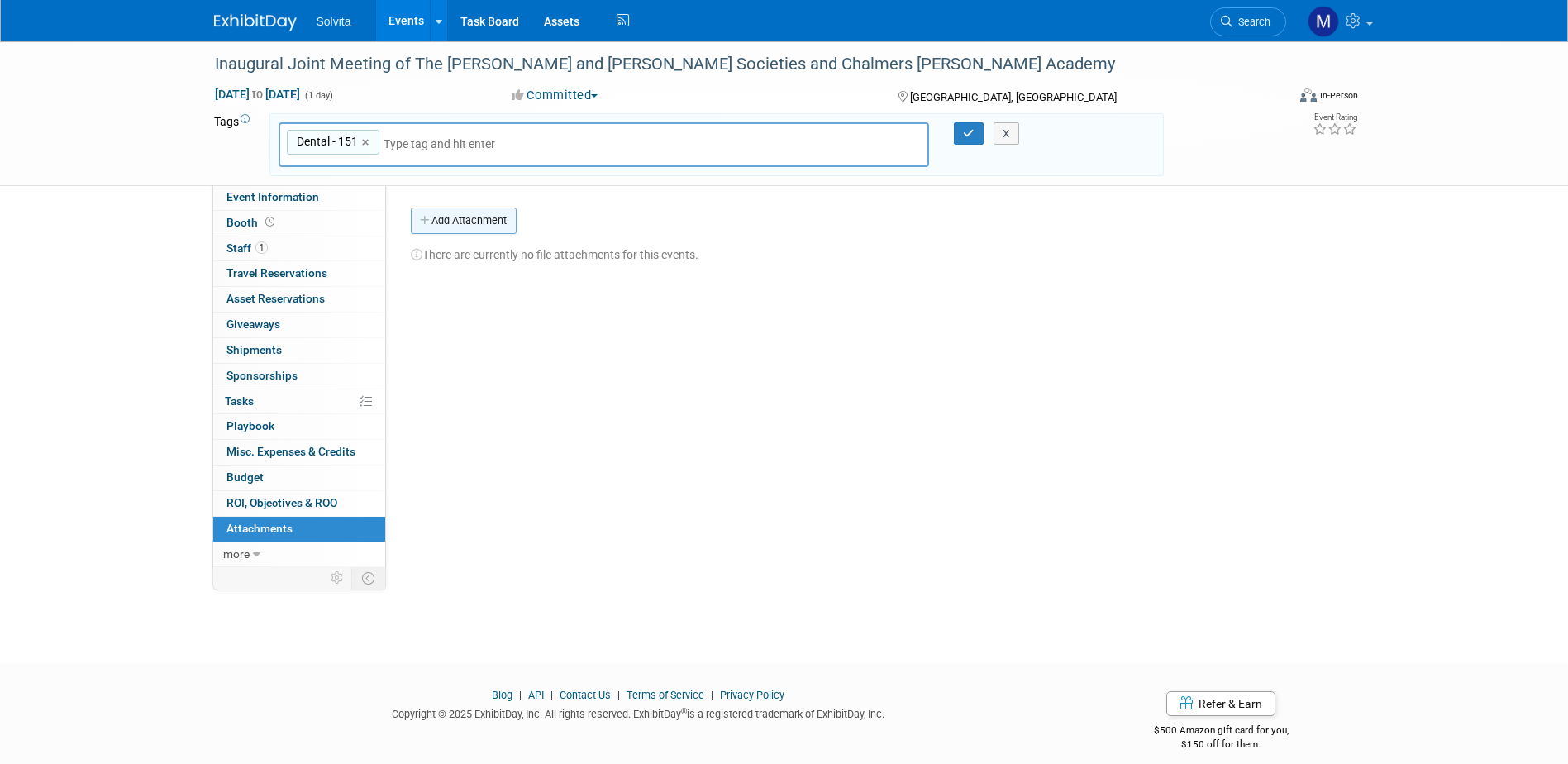
click at [439, 226] on button "Add Attachment" at bounding box center [463, 220] width 106 height 26
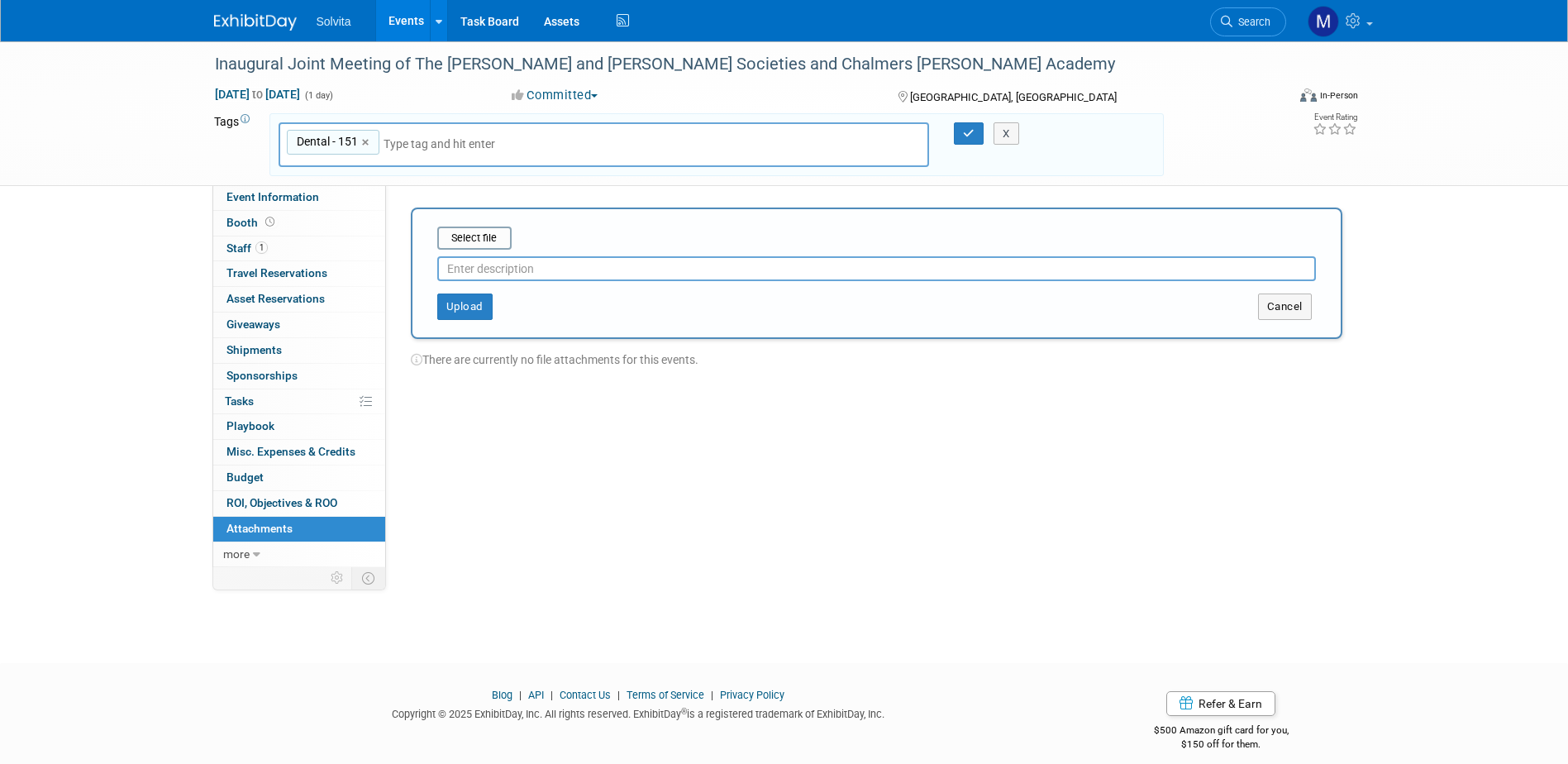
click at [513, 268] on input "text" at bounding box center [876, 268] width 878 height 25
type input "meeting flyer"
click at [493, 237] on input "file" at bounding box center [412, 237] width 197 height 19
type input "C:\fakepath\Flyer.jpeg"
click at [477, 303] on button "Upload" at bounding box center [465, 306] width 56 height 26
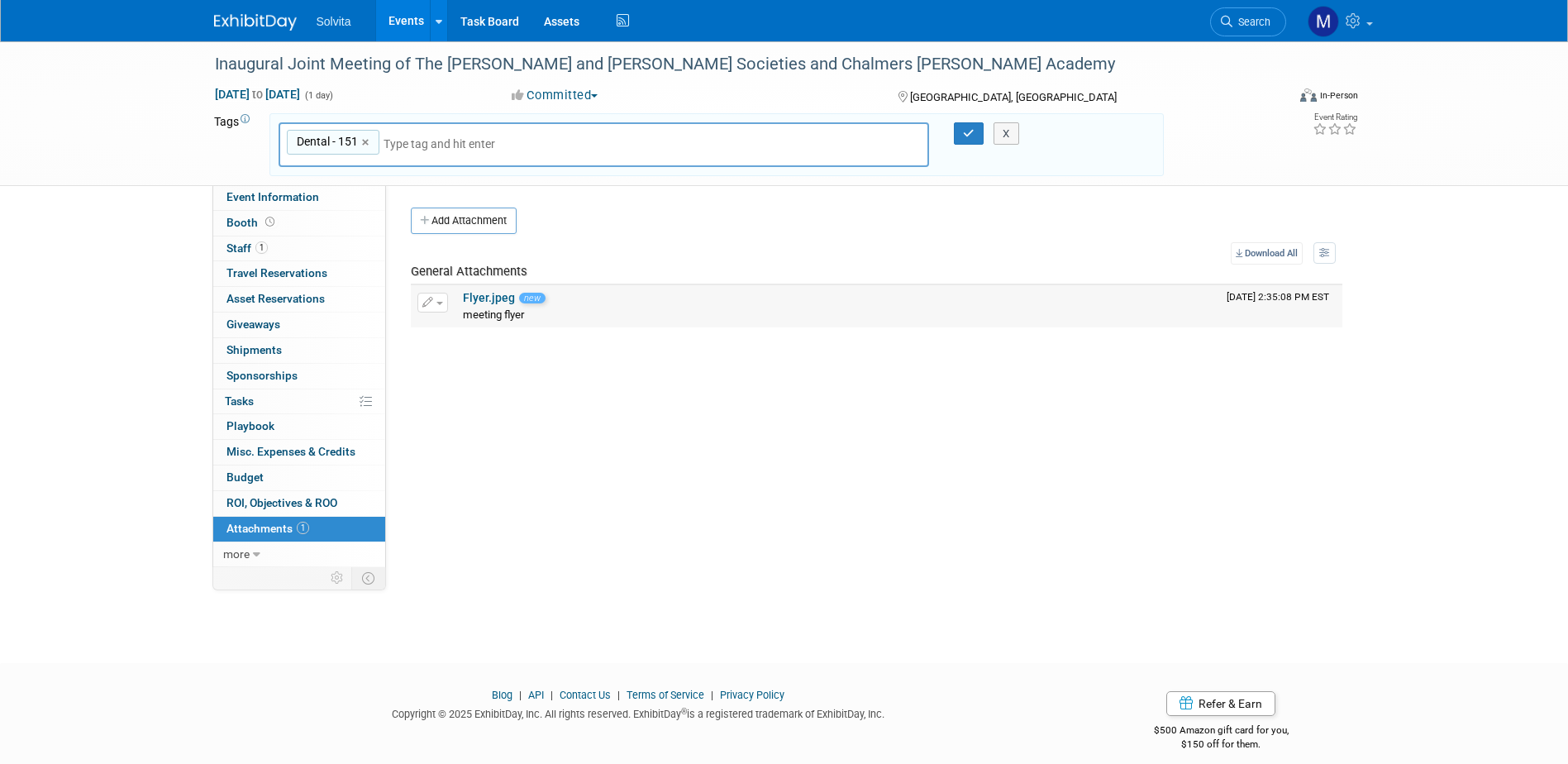
click at [478, 303] on link "Flyer.jpeg" at bounding box center [489, 297] width 52 height 14
click at [969, 135] on icon "button" at bounding box center [969, 134] width 12 height 11
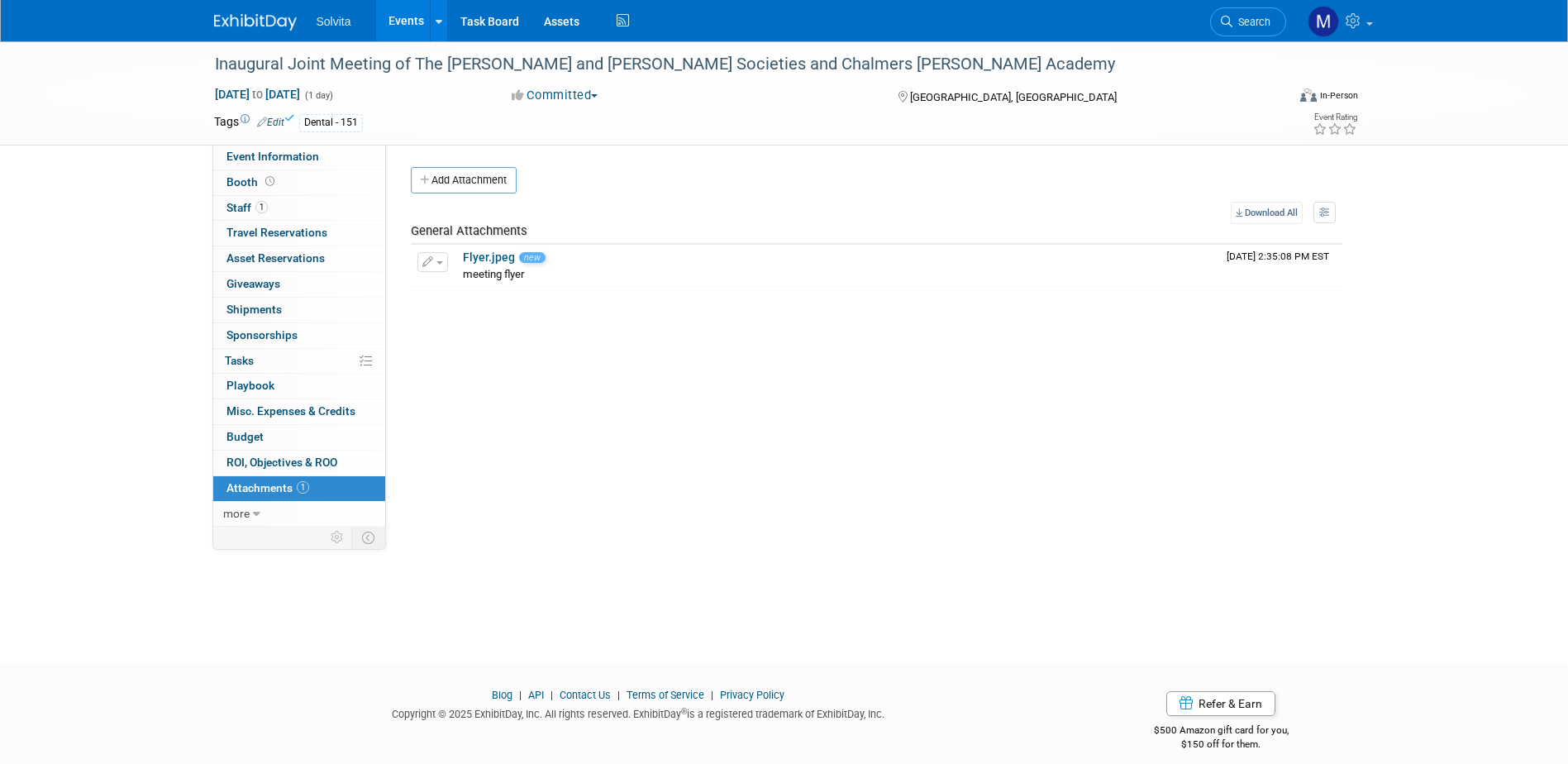
click at [417, 14] on link "Events" at bounding box center [406, 20] width 60 height 41
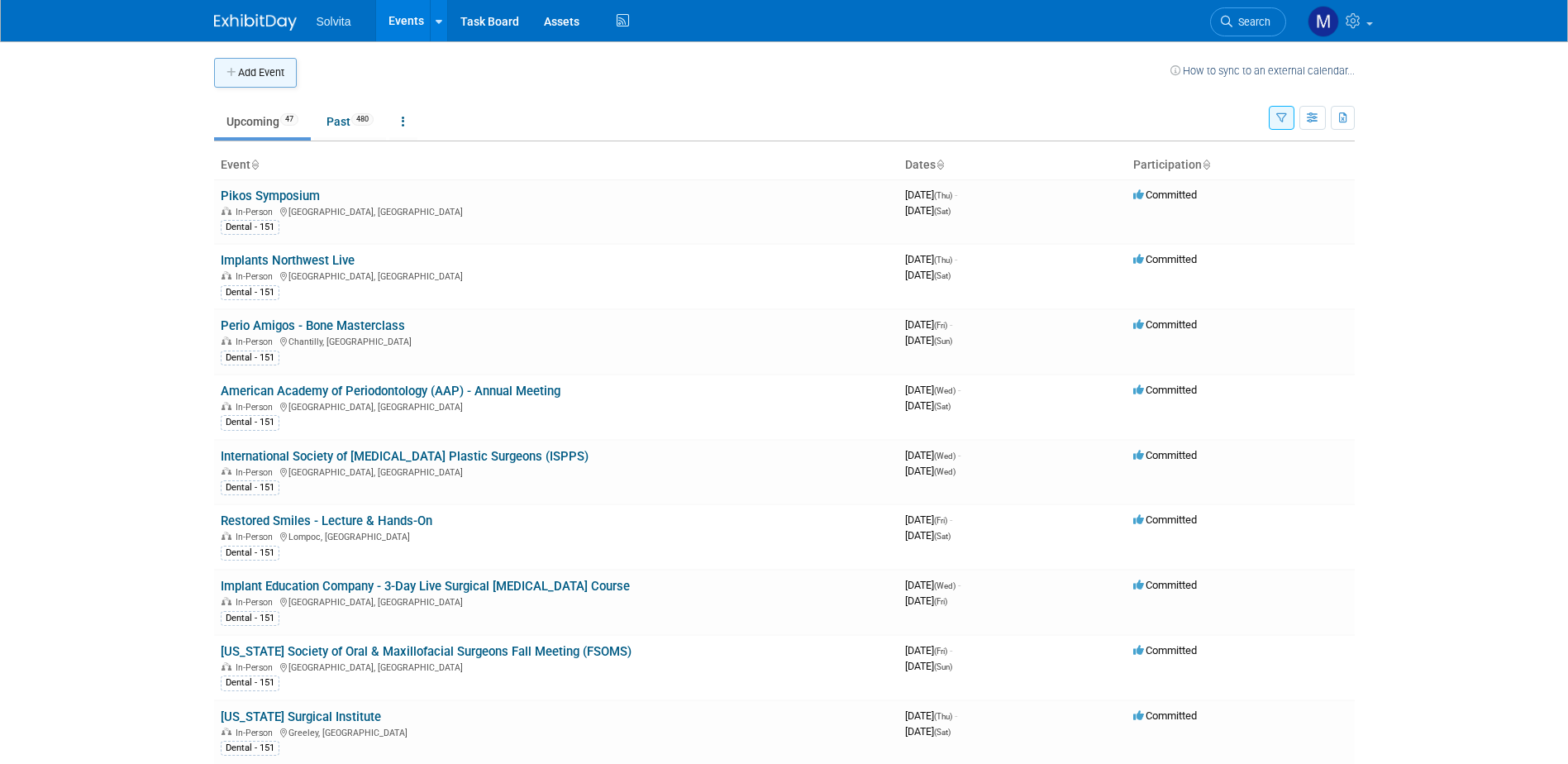
click at [243, 76] on button "Add Event" at bounding box center [255, 72] width 83 height 30
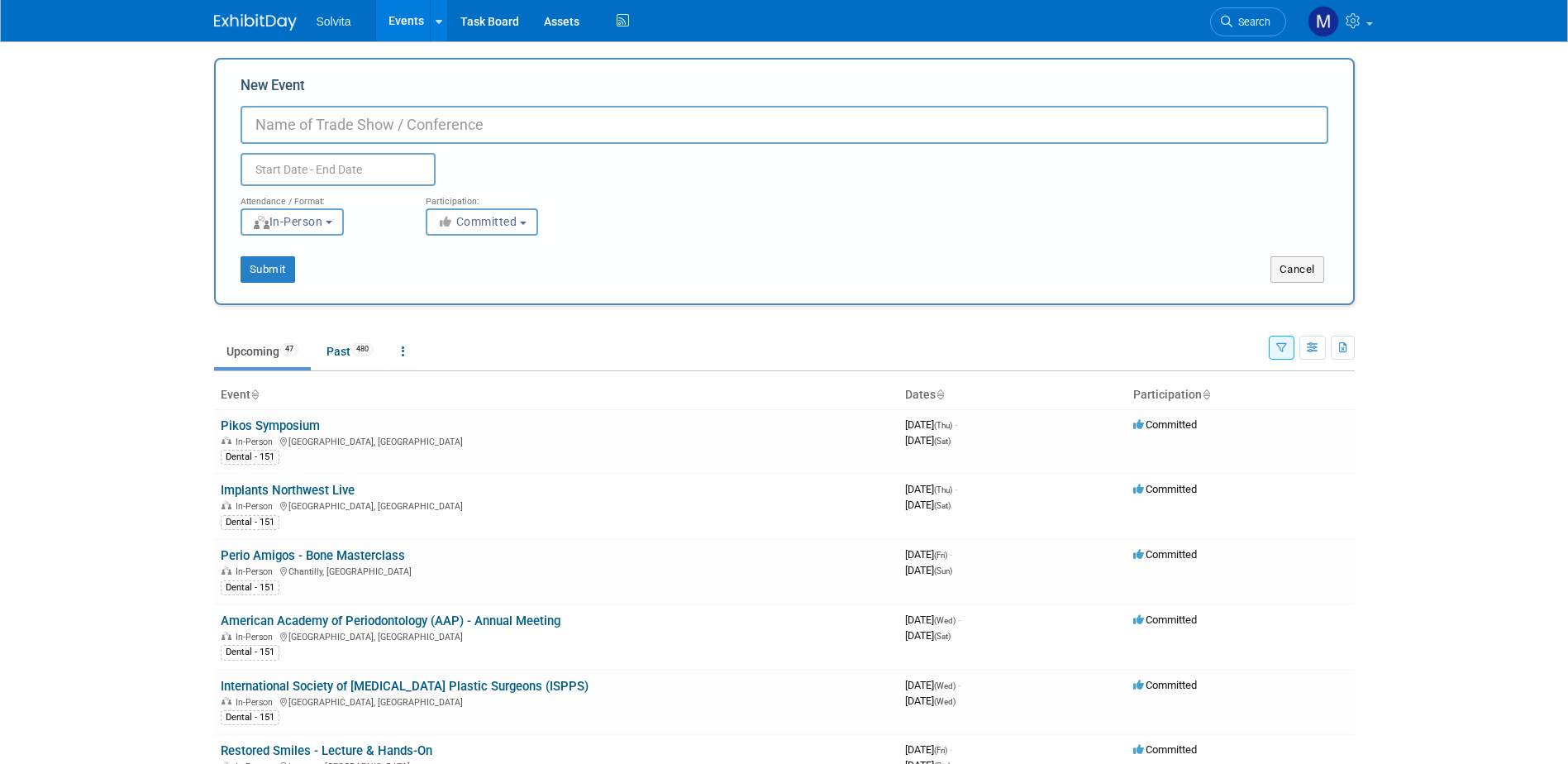
click at [347, 142] on input "New Event" at bounding box center [784, 124] width 1088 height 38
click at [396, 123] on input "New Event" at bounding box center [784, 124] width 1088 height 38
click at [586, 102] on div "New Event American Association of Endodontists Duplicate Event Warning" at bounding box center [784, 131] width 1088 height 110
click at [564, 123] on input "American Association of Endodontists" at bounding box center [784, 124] width 1088 height 38
type input "American Association of Endodontists Annual Meeting (AAE)"
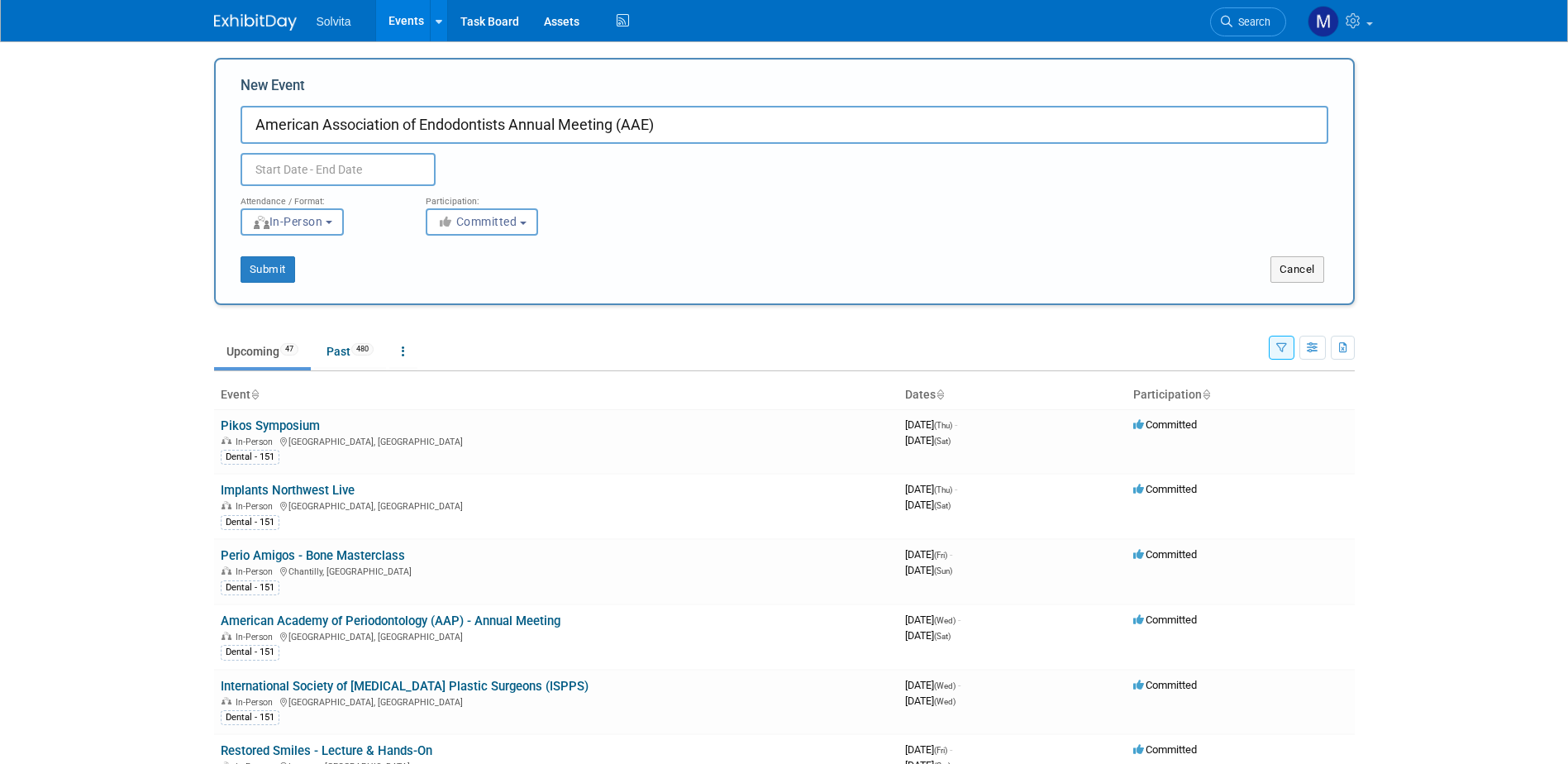
click at [419, 156] on input "text" at bounding box center [338, 169] width 195 height 33
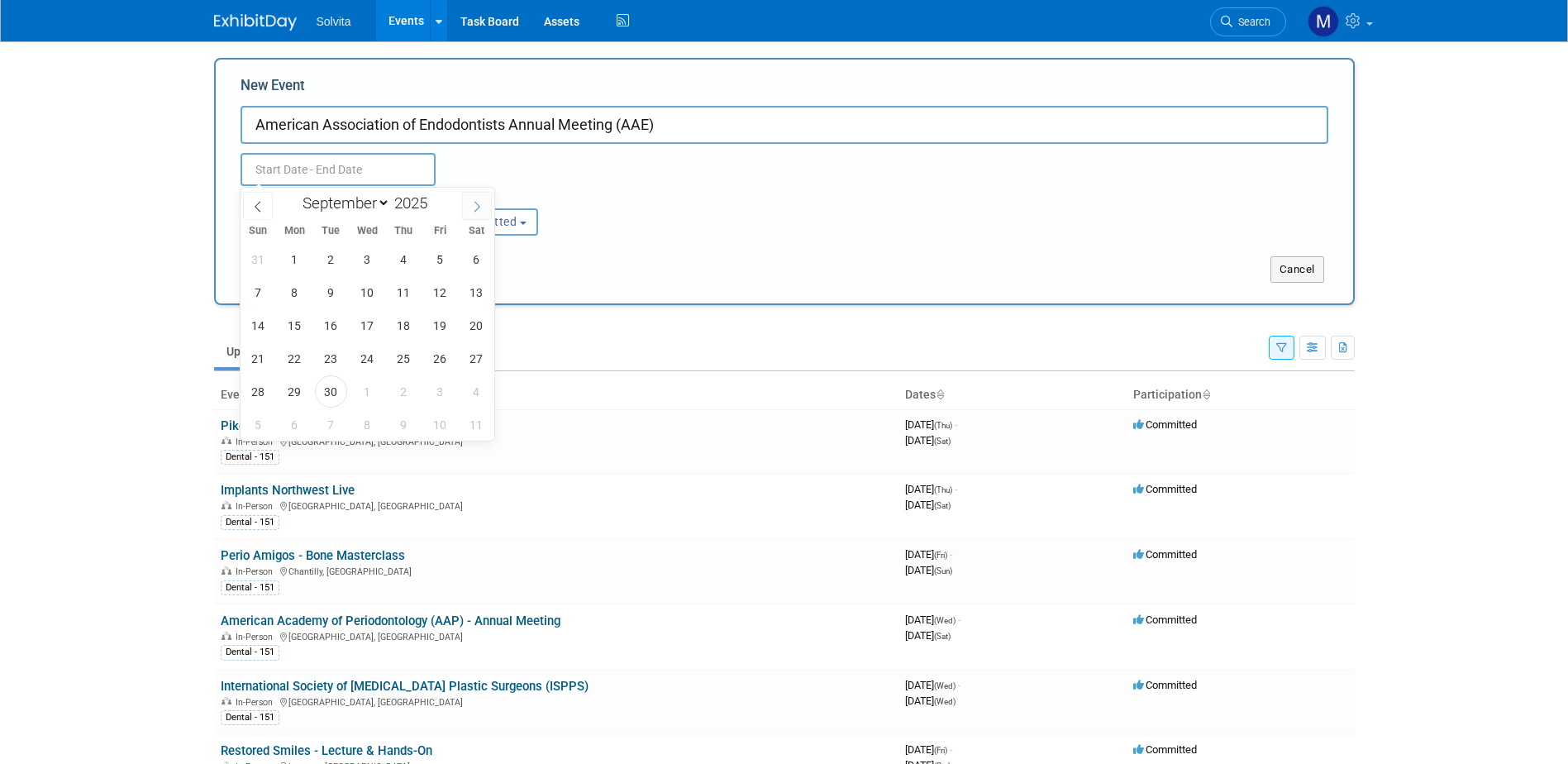
click at [480, 210] on icon at bounding box center [477, 207] width 12 height 12
select select "11"
click at [480, 210] on icon at bounding box center [477, 207] width 12 height 12
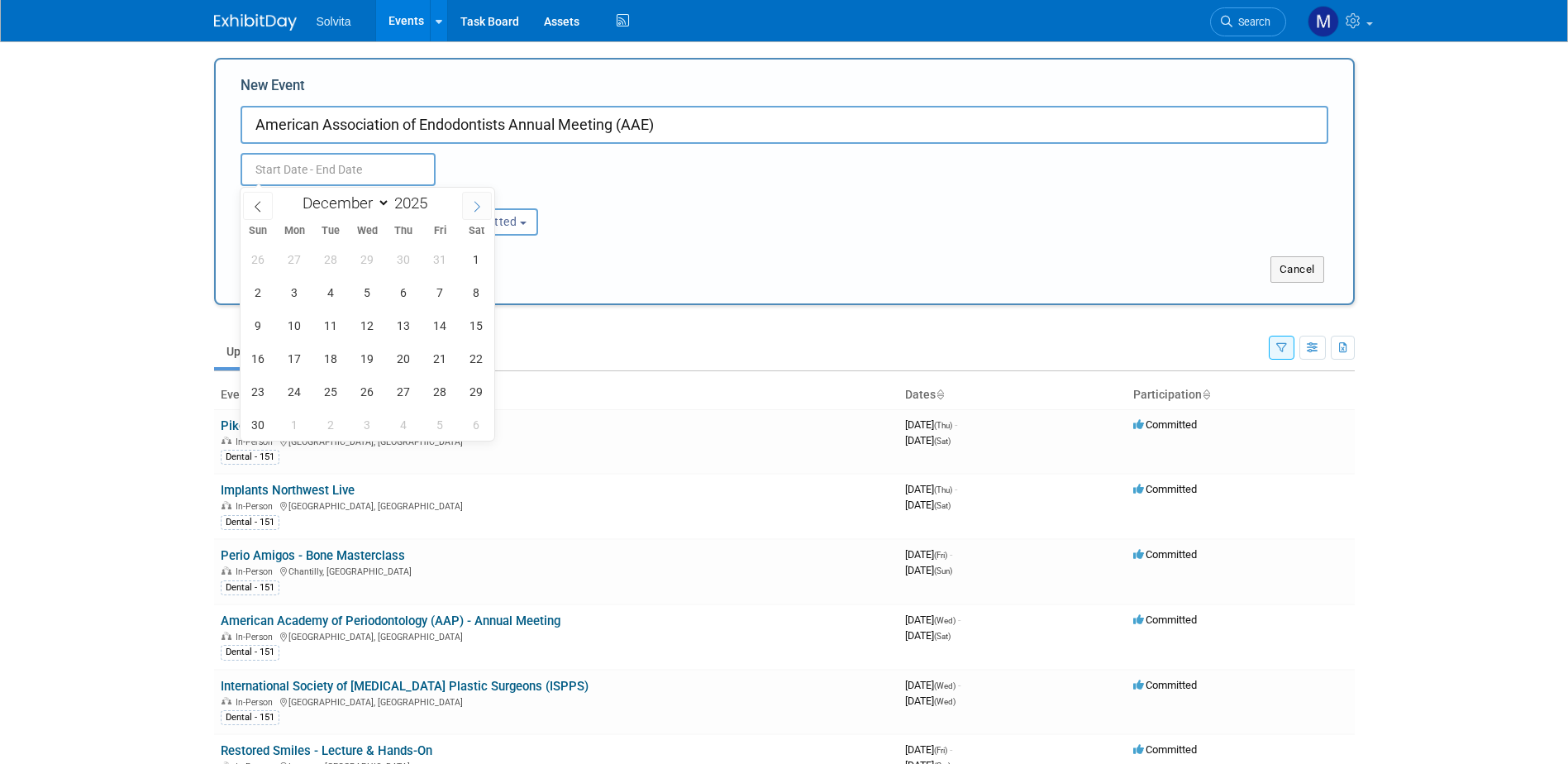
type input "2026"
click at [480, 210] on icon at bounding box center [477, 207] width 12 height 12
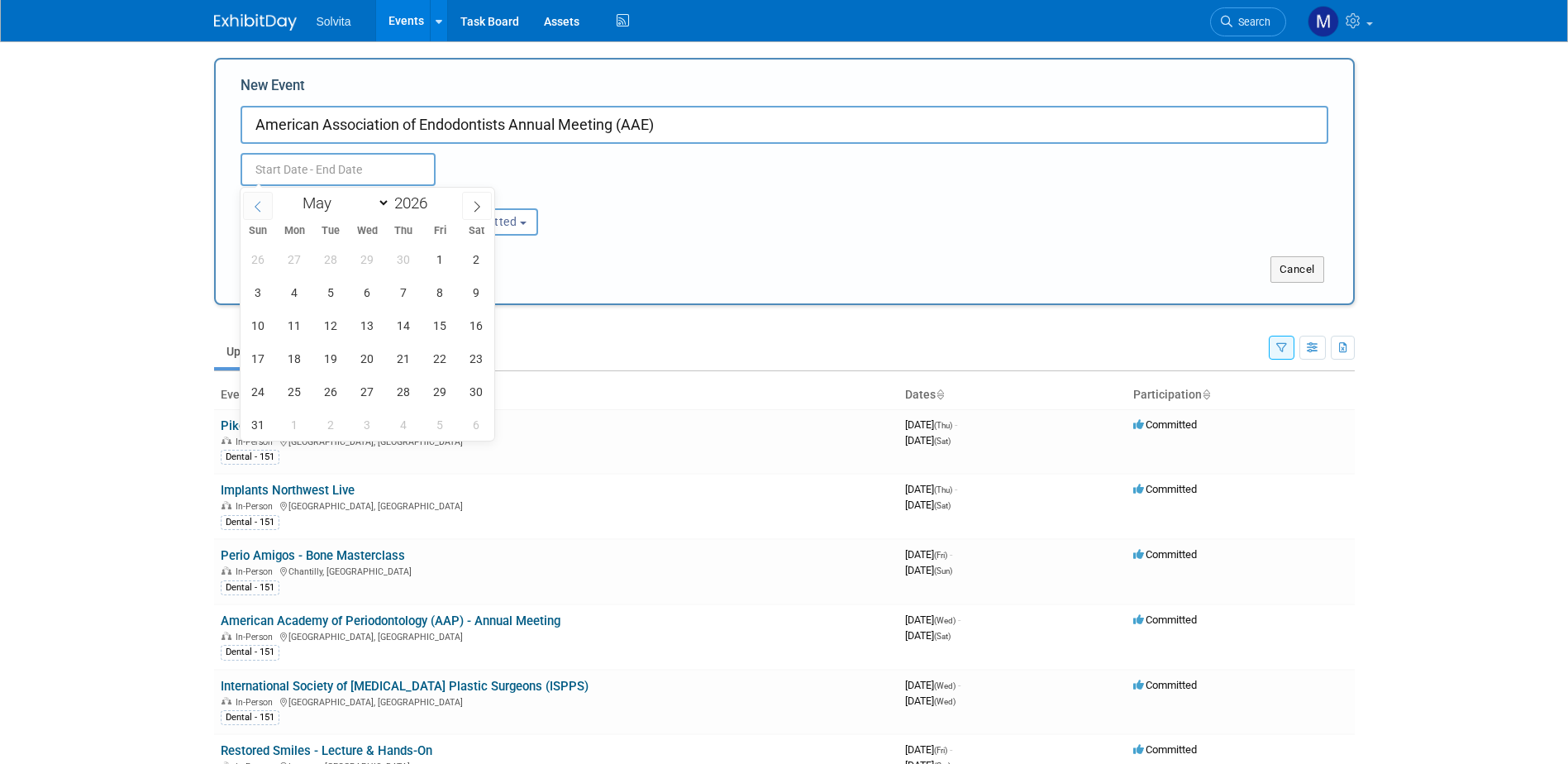
click at [254, 203] on icon at bounding box center [258, 207] width 12 height 12
select select "3"
click at [369, 322] on span "15" at bounding box center [368, 325] width 32 height 32
click at [471, 322] on span "18" at bounding box center [477, 325] width 32 height 32
type input "[DATE] to [DATE]"
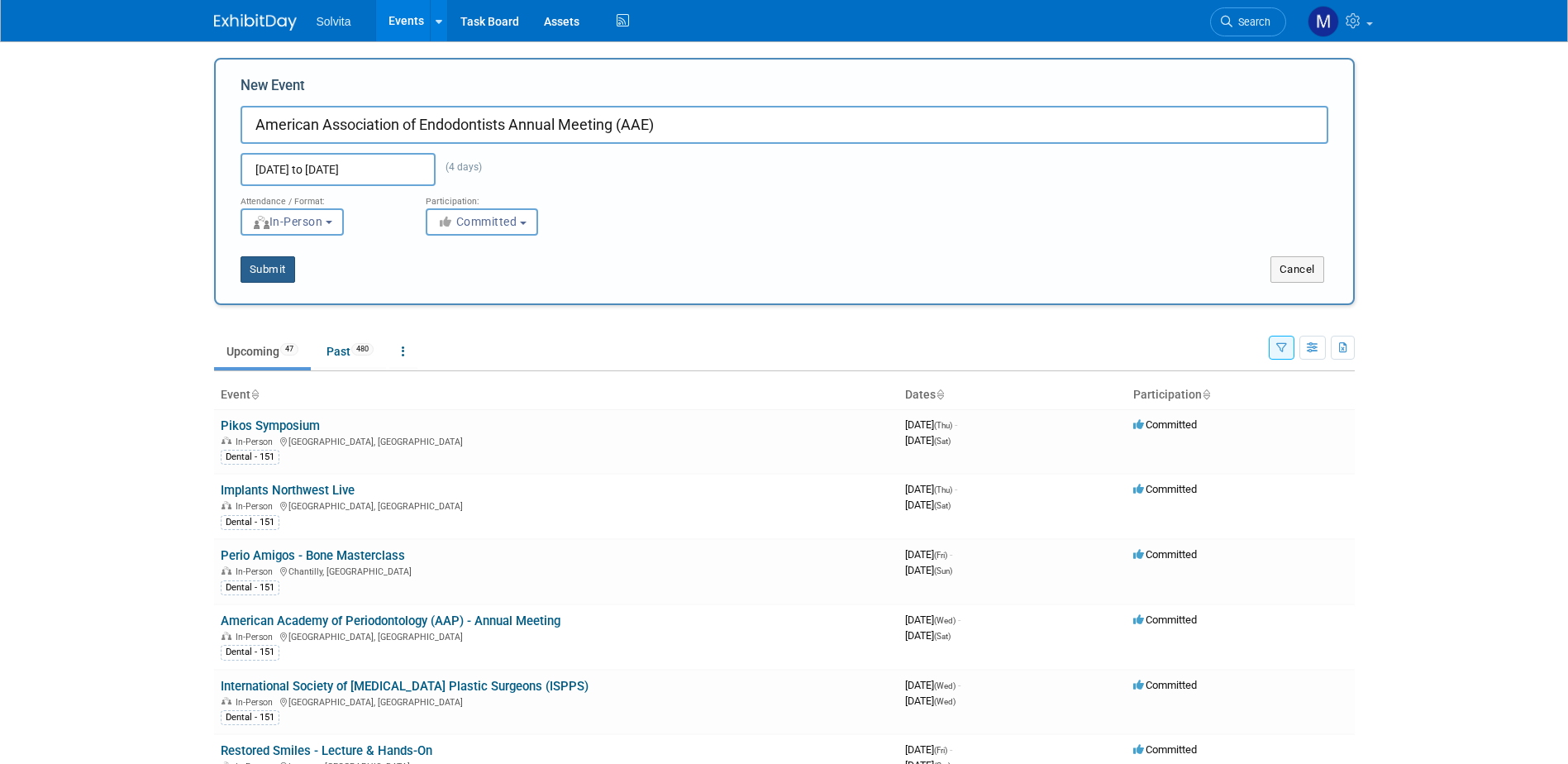
click at [260, 269] on button "Submit" at bounding box center [268, 269] width 55 height 26
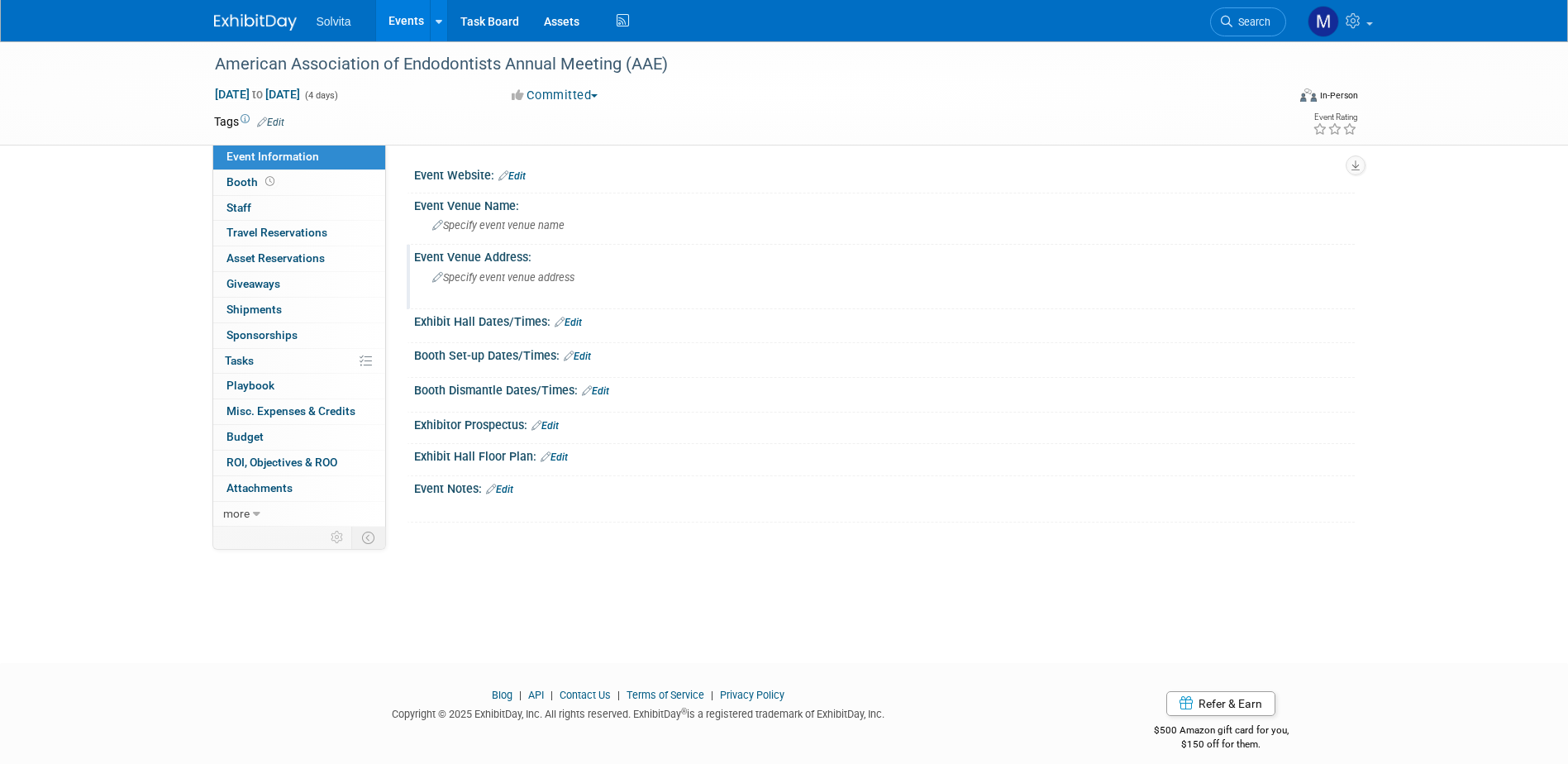
click at [500, 290] on div "Specify event venue address" at bounding box center [610, 283] width 367 height 38
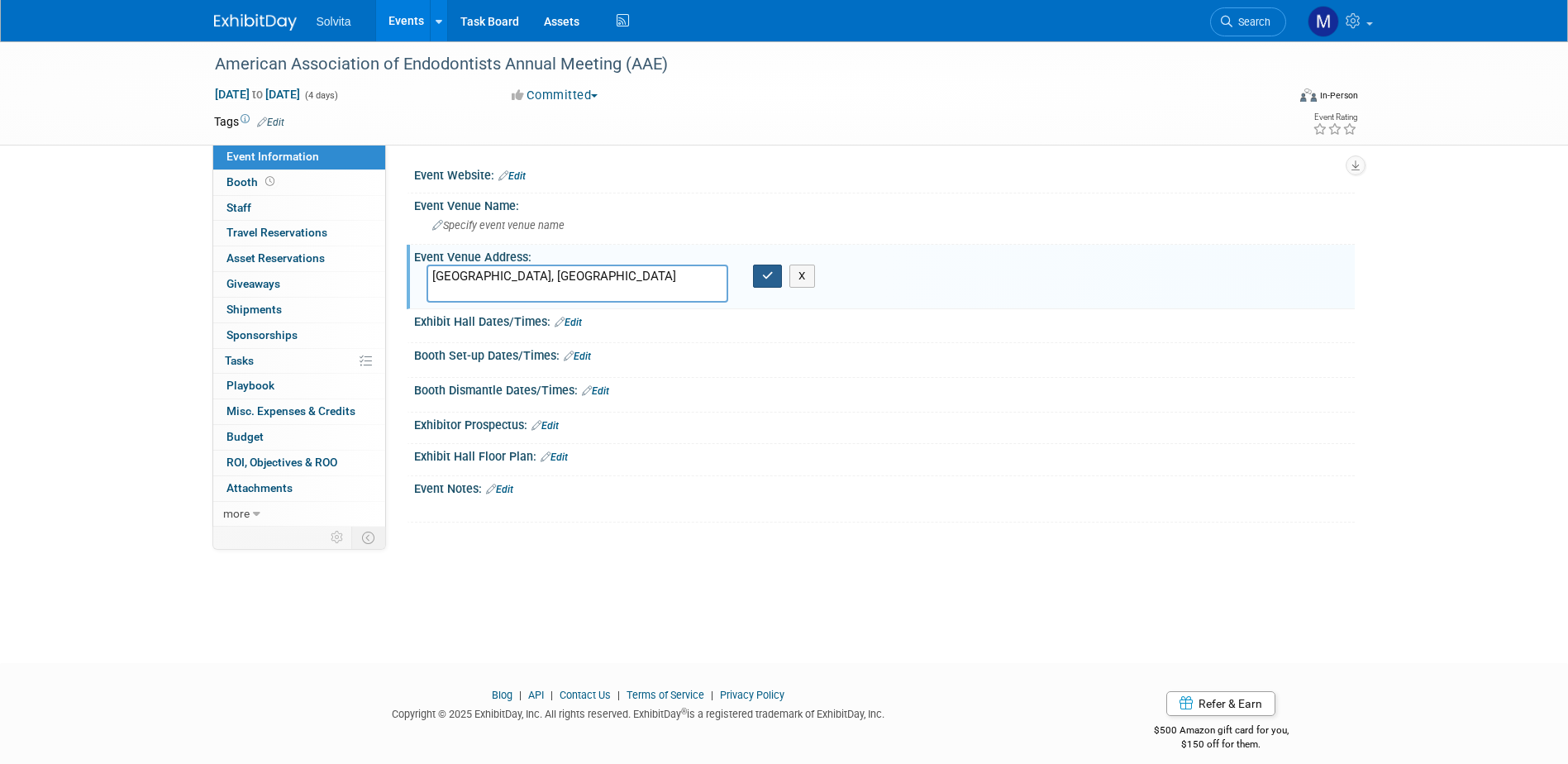
type textarea "[GEOGRAPHIC_DATA], [GEOGRAPHIC_DATA]"
click at [768, 271] on icon "button" at bounding box center [768, 276] width 12 height 11
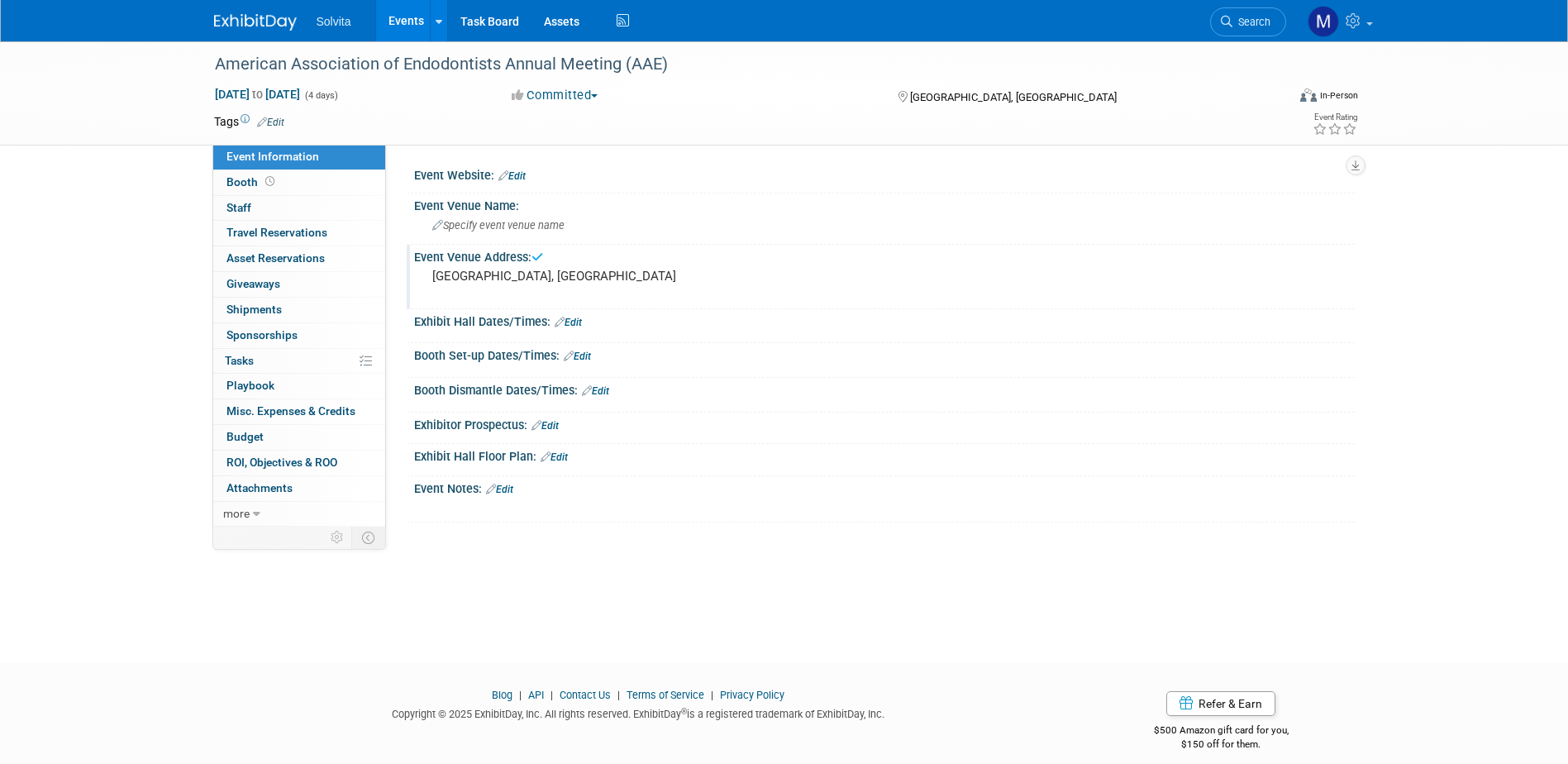
click at [284, 120] on link "Edit" at bounding box center [270, 123] width 27 height 12
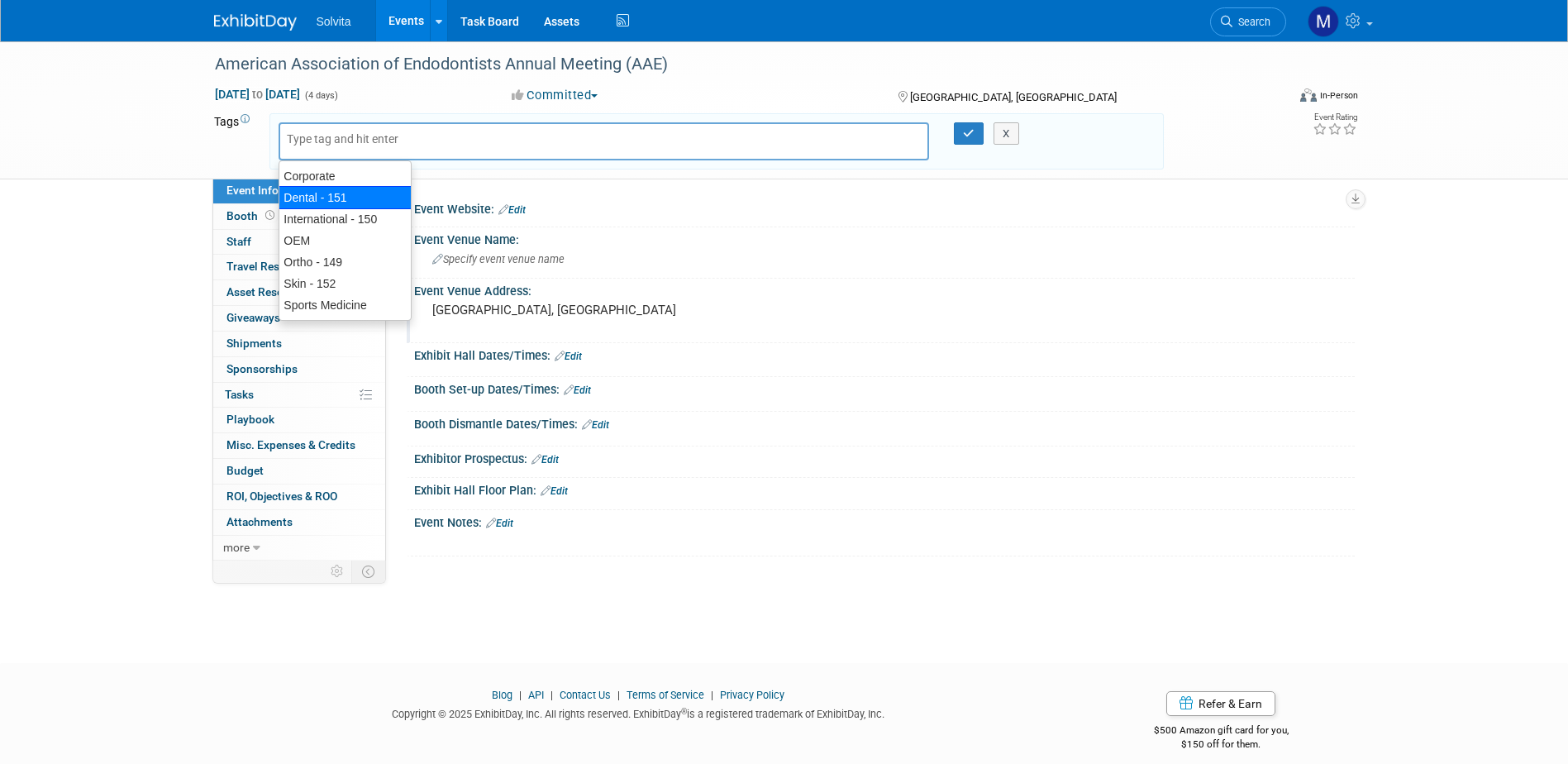
click at [337, 187] on div "Dental - 151" at bounding box center [345, 197] width 133 height 23
type input "Dental - 151"
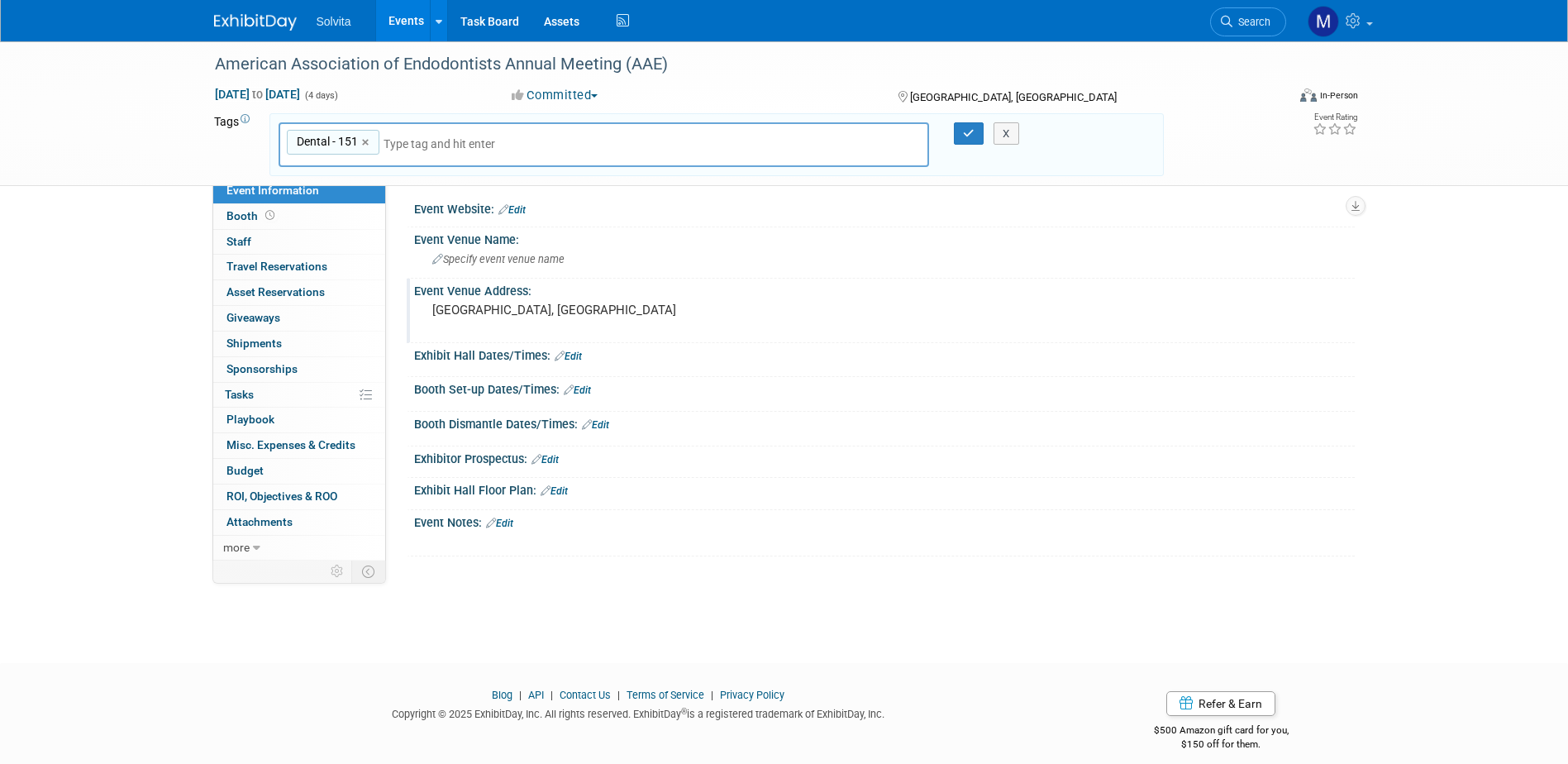
click at [951, 134] on div at bounding box center [959, 134] width 35 height 23
click at [967, 132] on icon "button" at bounding box center [969, 134] width 12 height 11
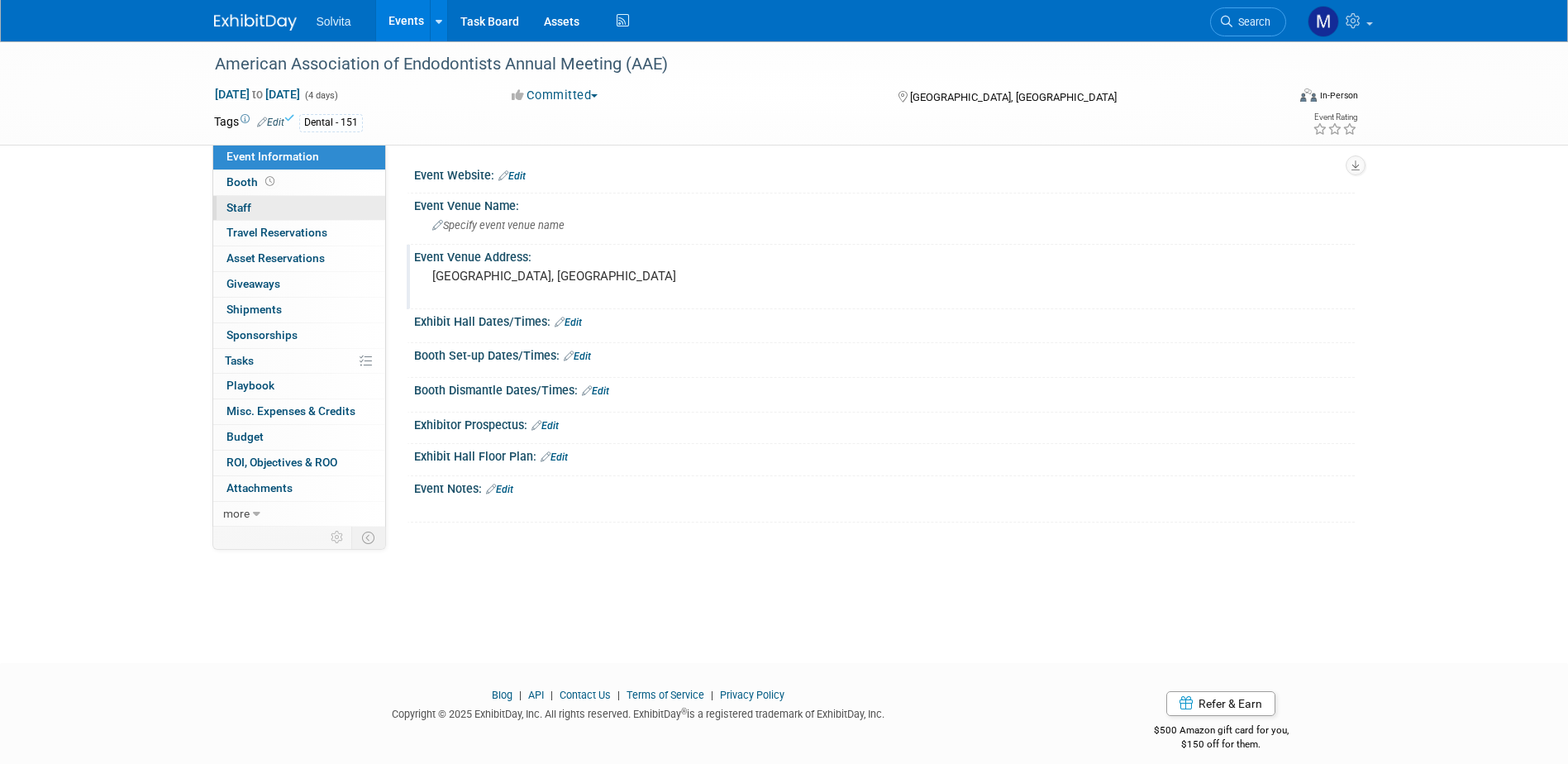
click at [254, 209] on link "0 Staff 0" at bounding box center [298, 208] width 172 height 25
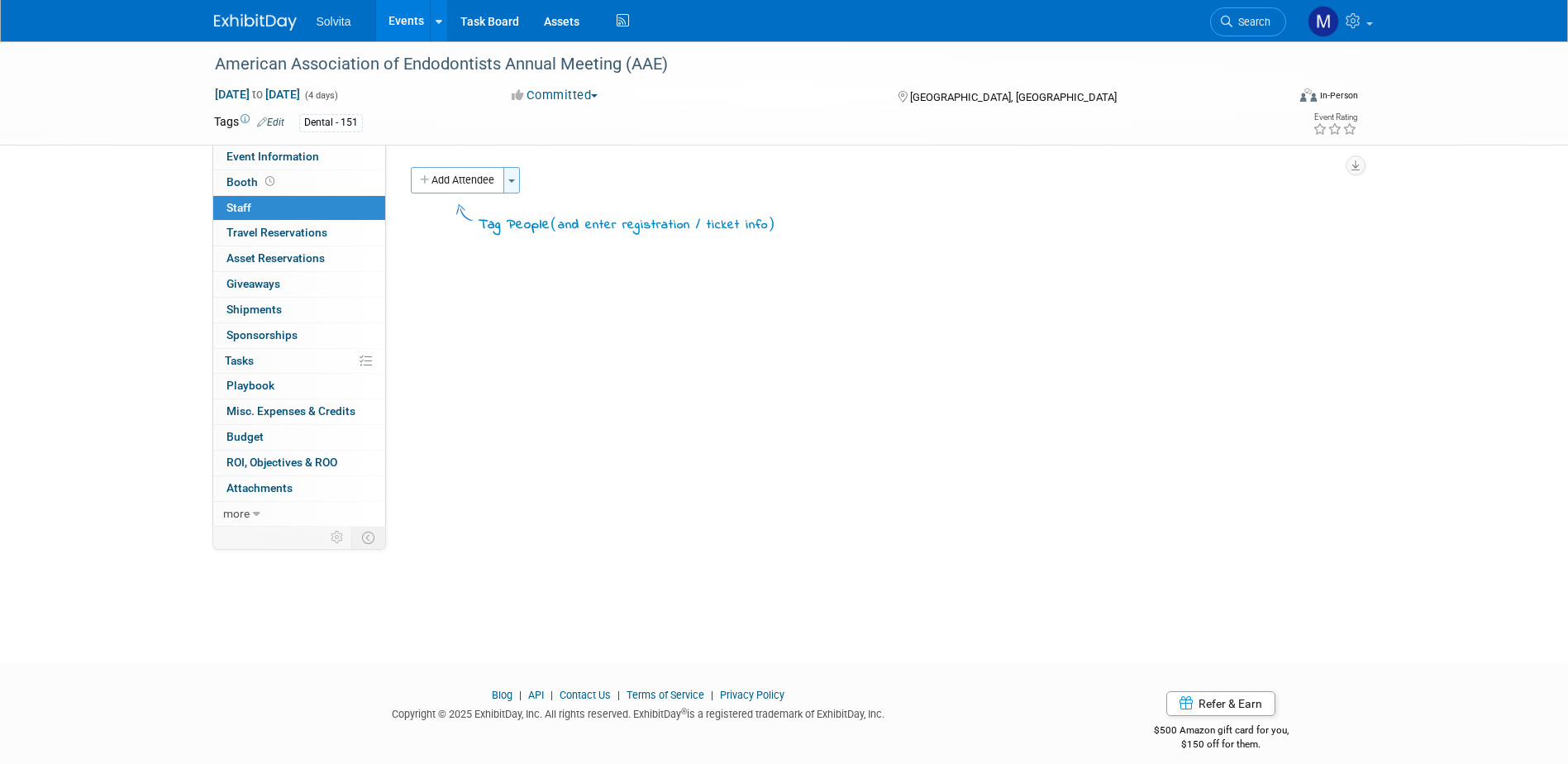
click at [518, 184] on button "Toggle Dropdown" at bounding box center [511, 180] width 17 height 26
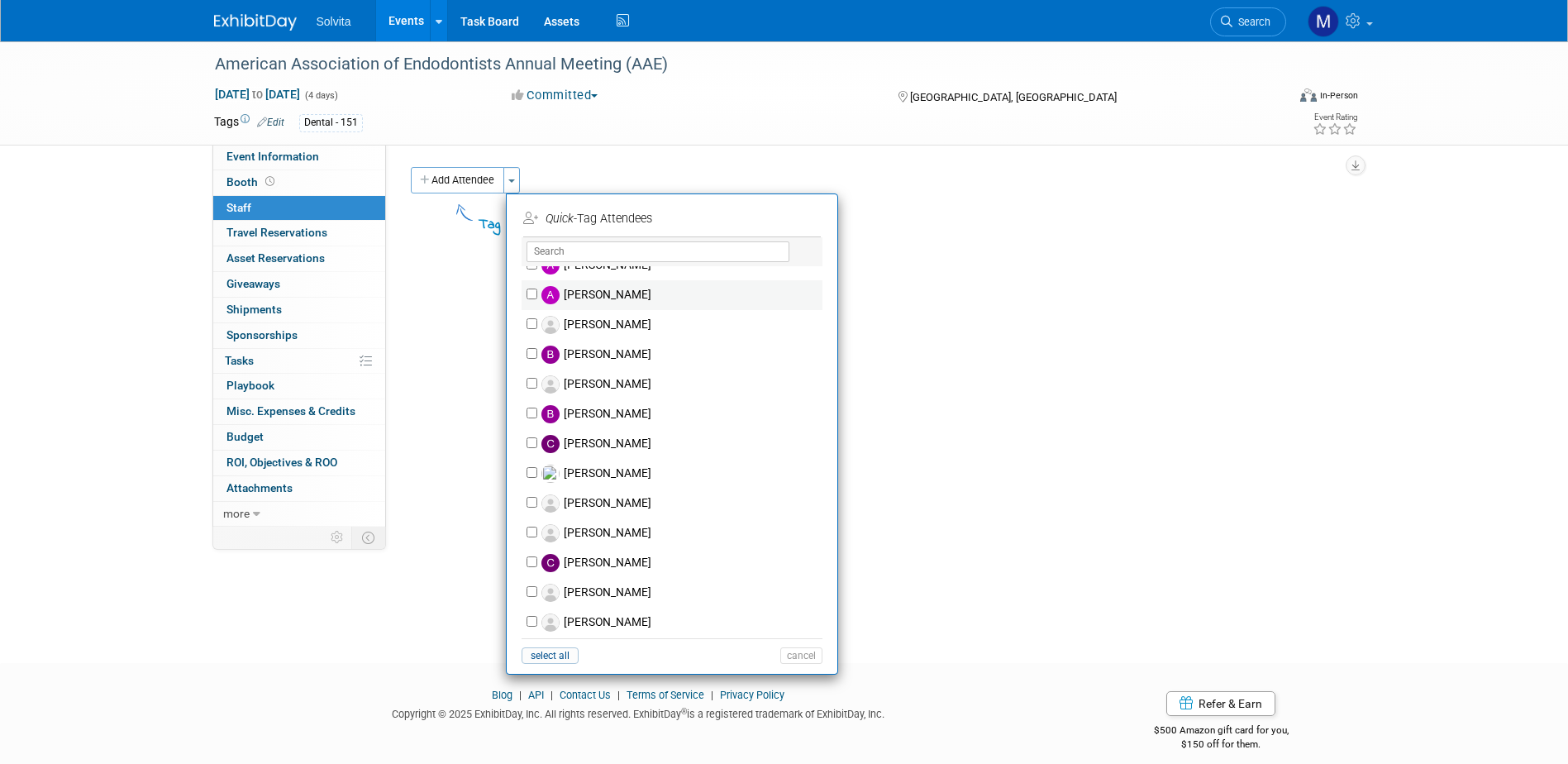
scroll to position [330, 0]
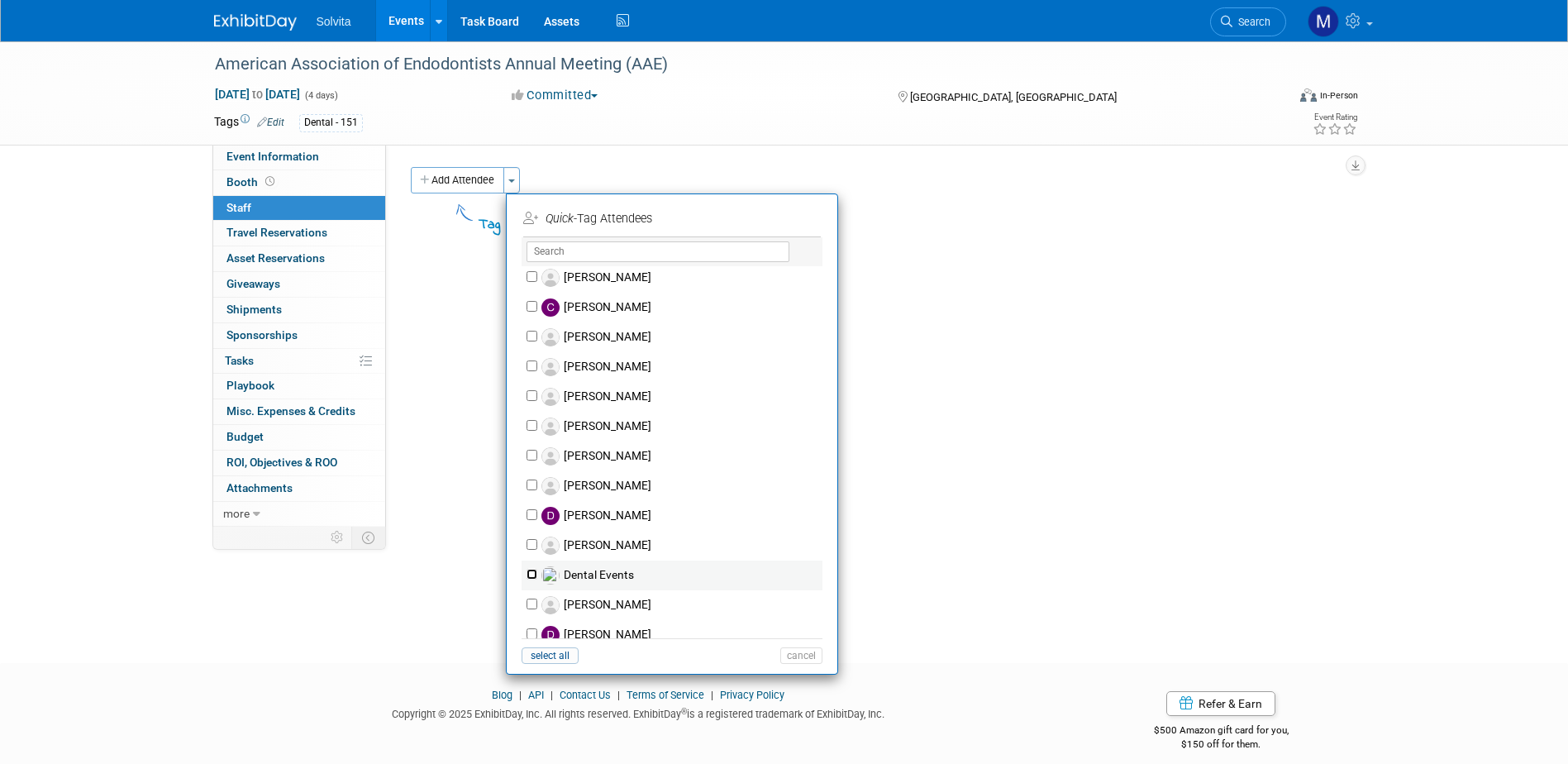
click at [533, 573] on input "Dental Events" at bounding box center [532, 574] width 11 height 11
checkbox input "true"
click at [794, 227] on button "Apply" at bounding box center [795, 218] width 51 height 24
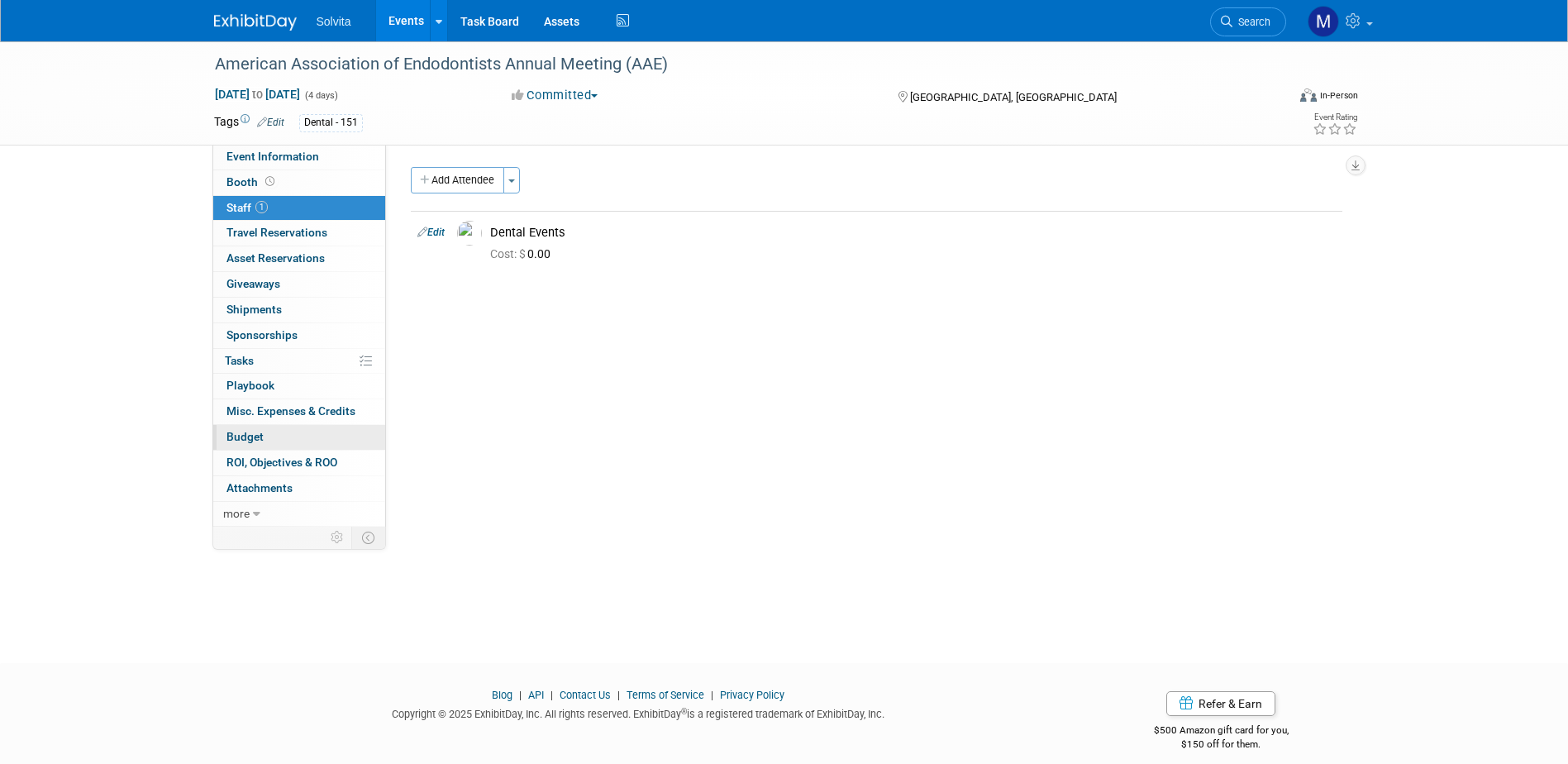
click at [299, 425] on link "Budget" at bounding box center [298, 437] width 172 height 25
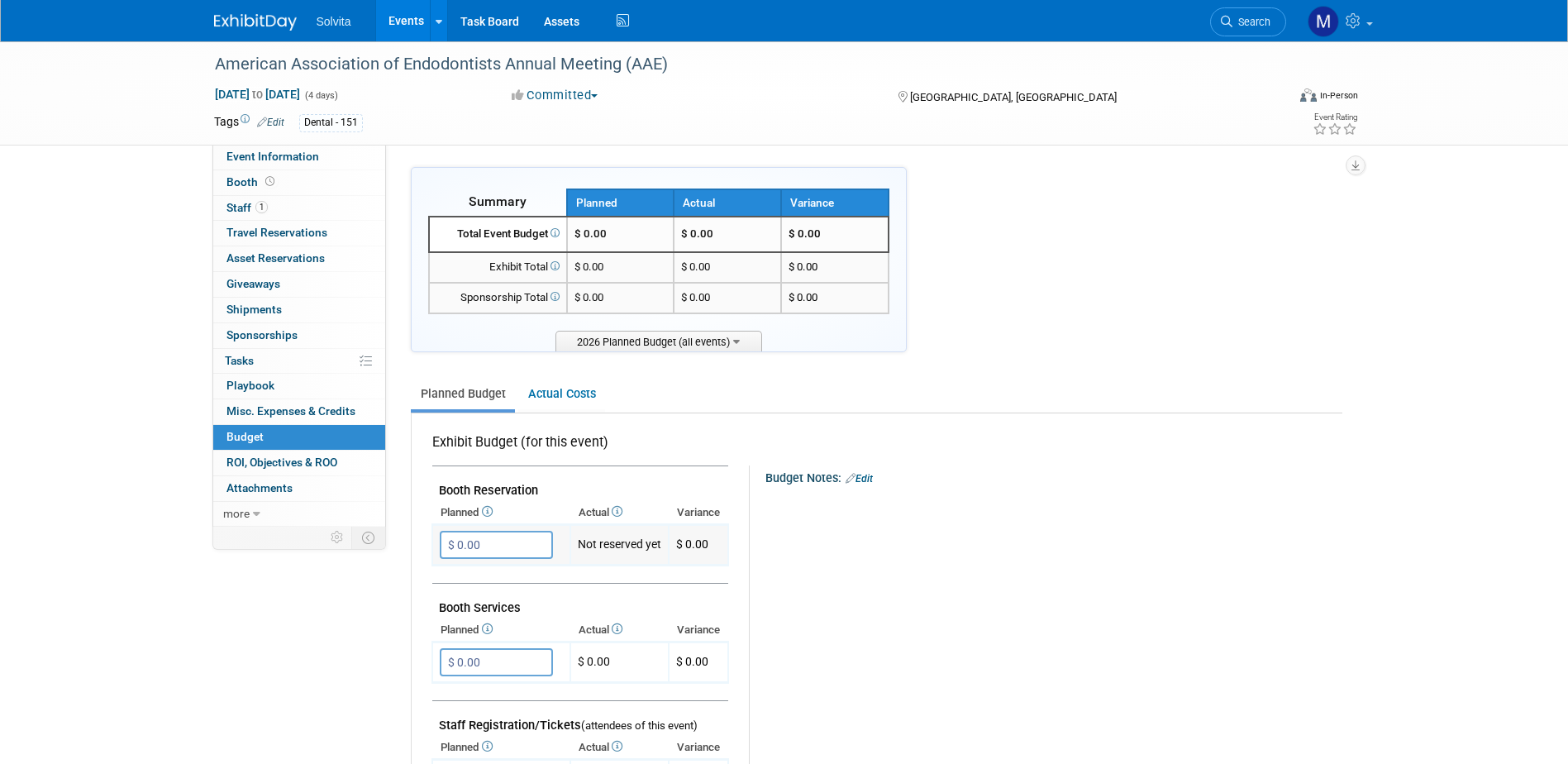
click at [483, 541] on input "$ 0.00" at bounding box center [496, 544] width 113 height 28
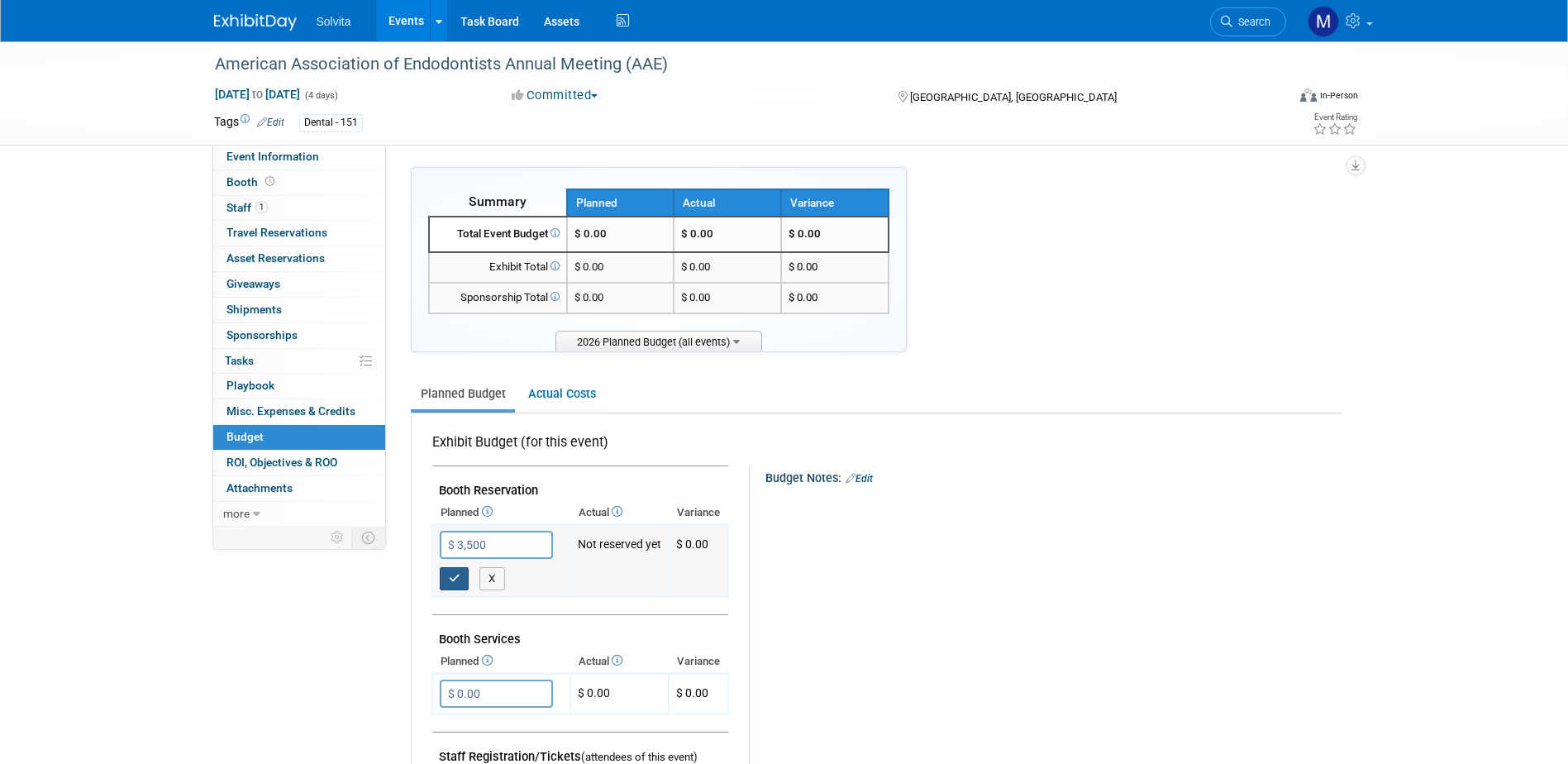
type input "$ 3,500.00"
click at [460, 572] on button "button" at bounding box center [454, 578] width 30 height 23
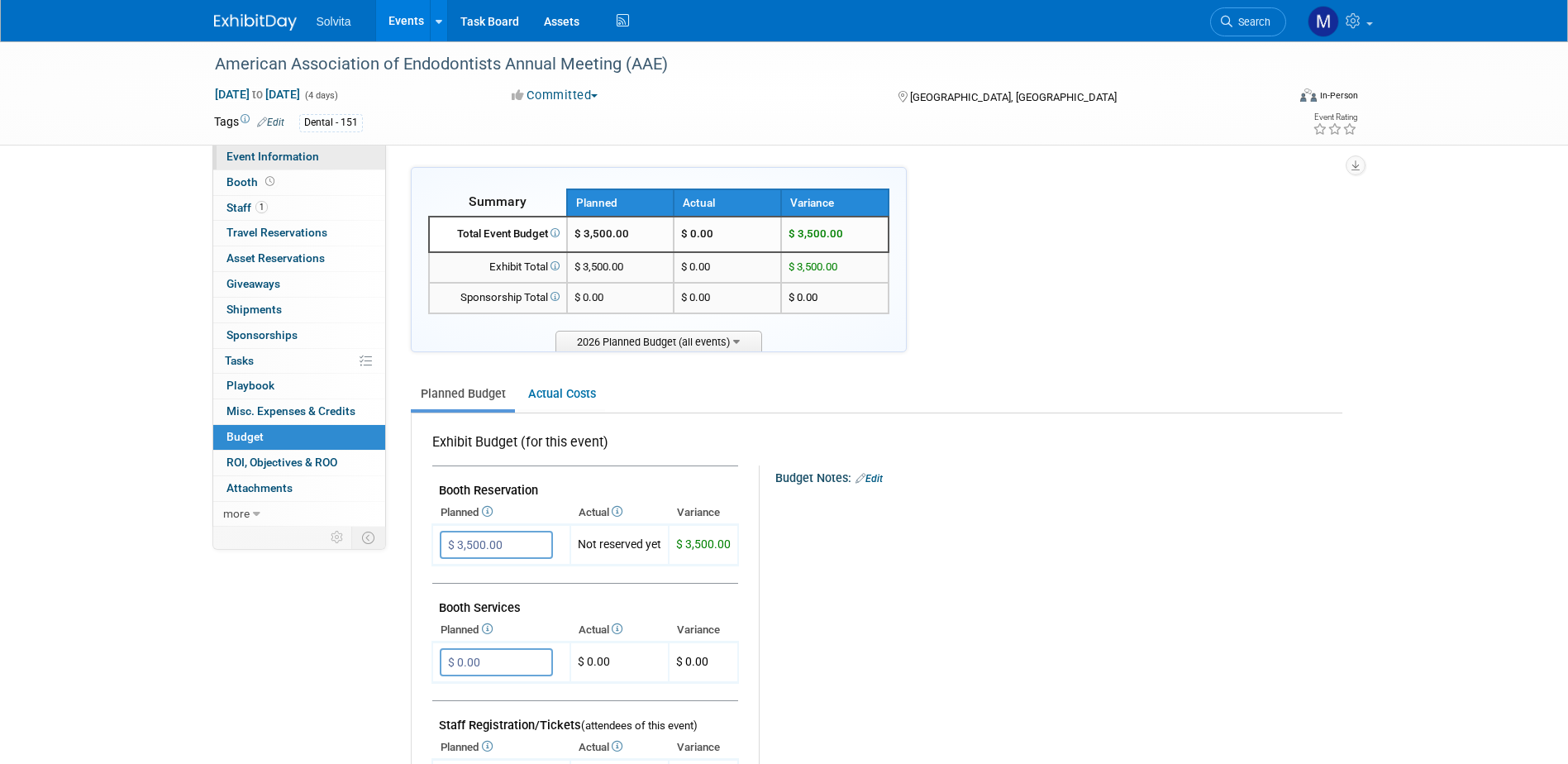
click at [267, 156] on span "Event Information" at bounding box center [273, 156] width 93 height 14
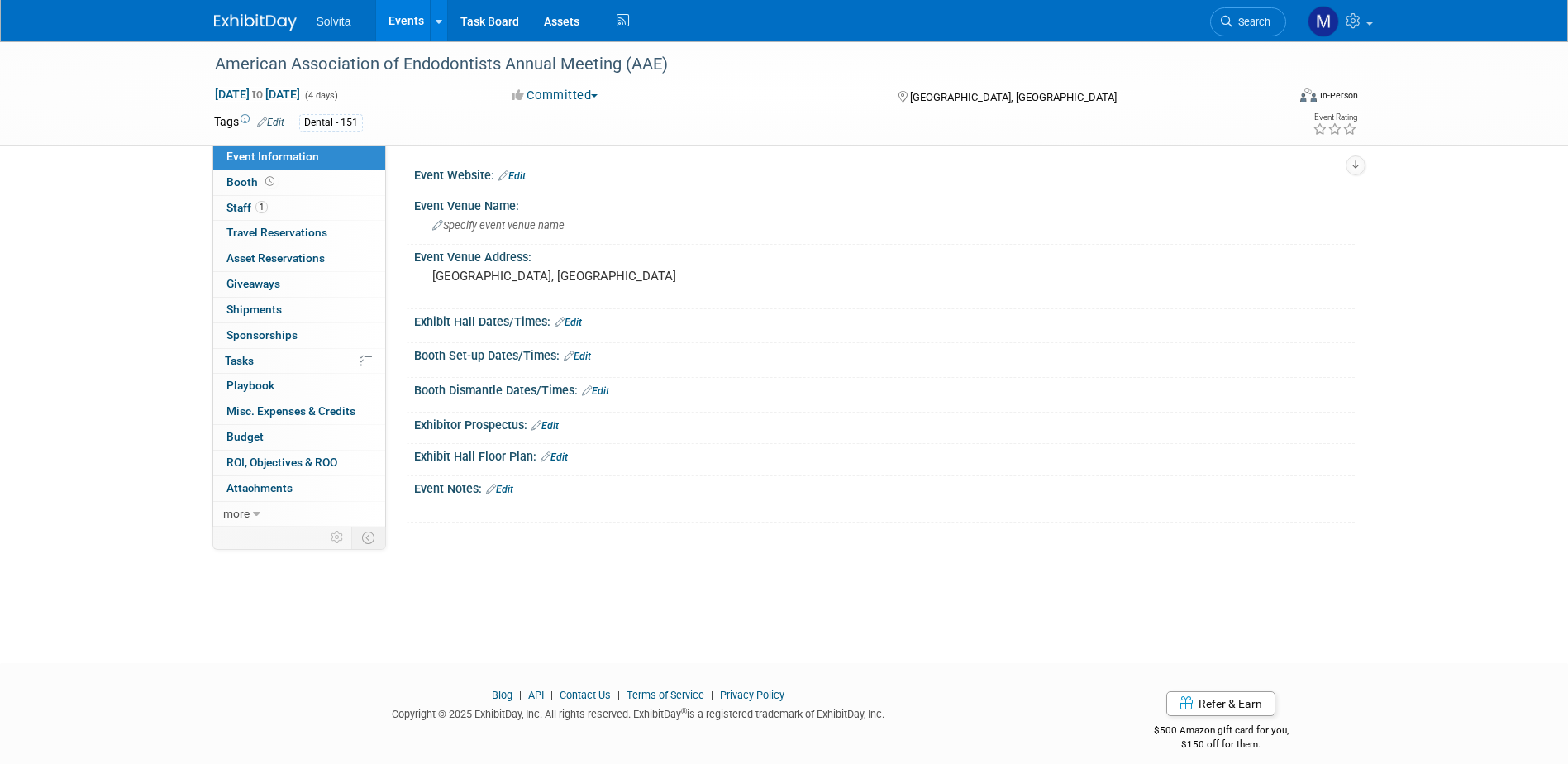
click at [514, 174] on link "Edit" at bounding box center [512, 176] width 27 height 12
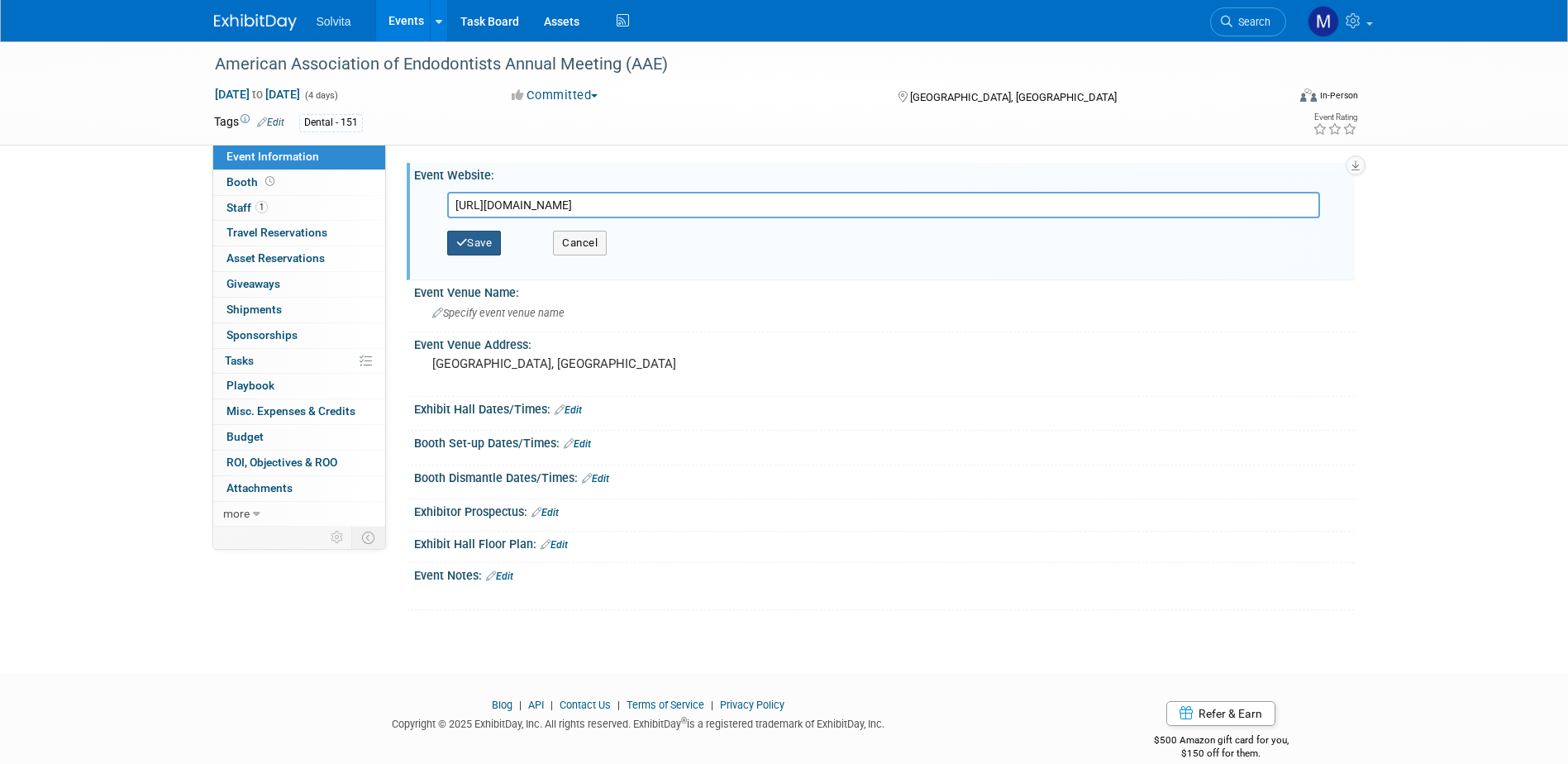
type input "[URL][DOMAIN_NAME]"
click at [490, 247] on button "Save" at bounding box center [474, 243] width 55 height 25
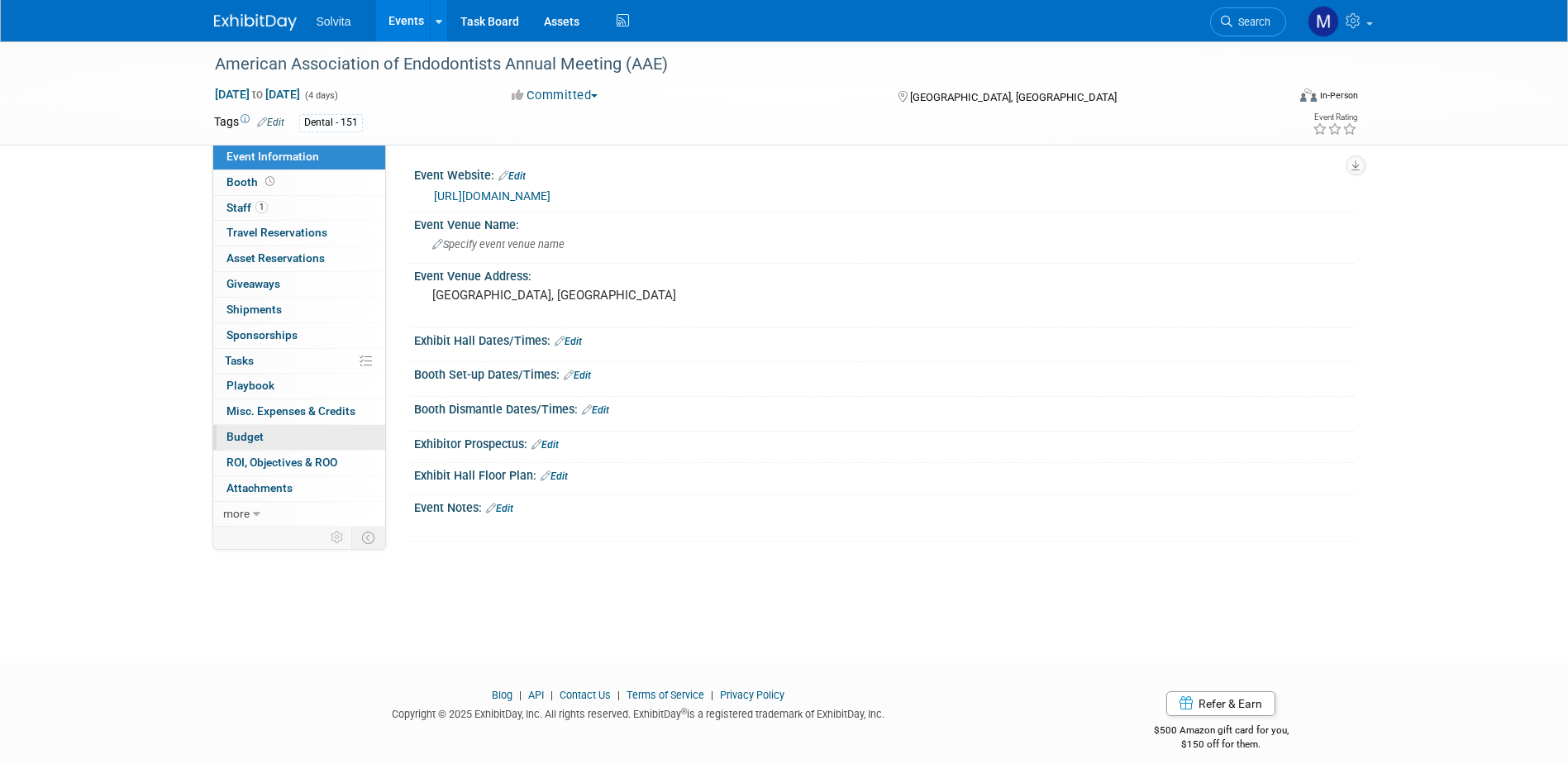
click at [233, 427] on link "Budget" at bounding box center [298, 437] width 172 height 25
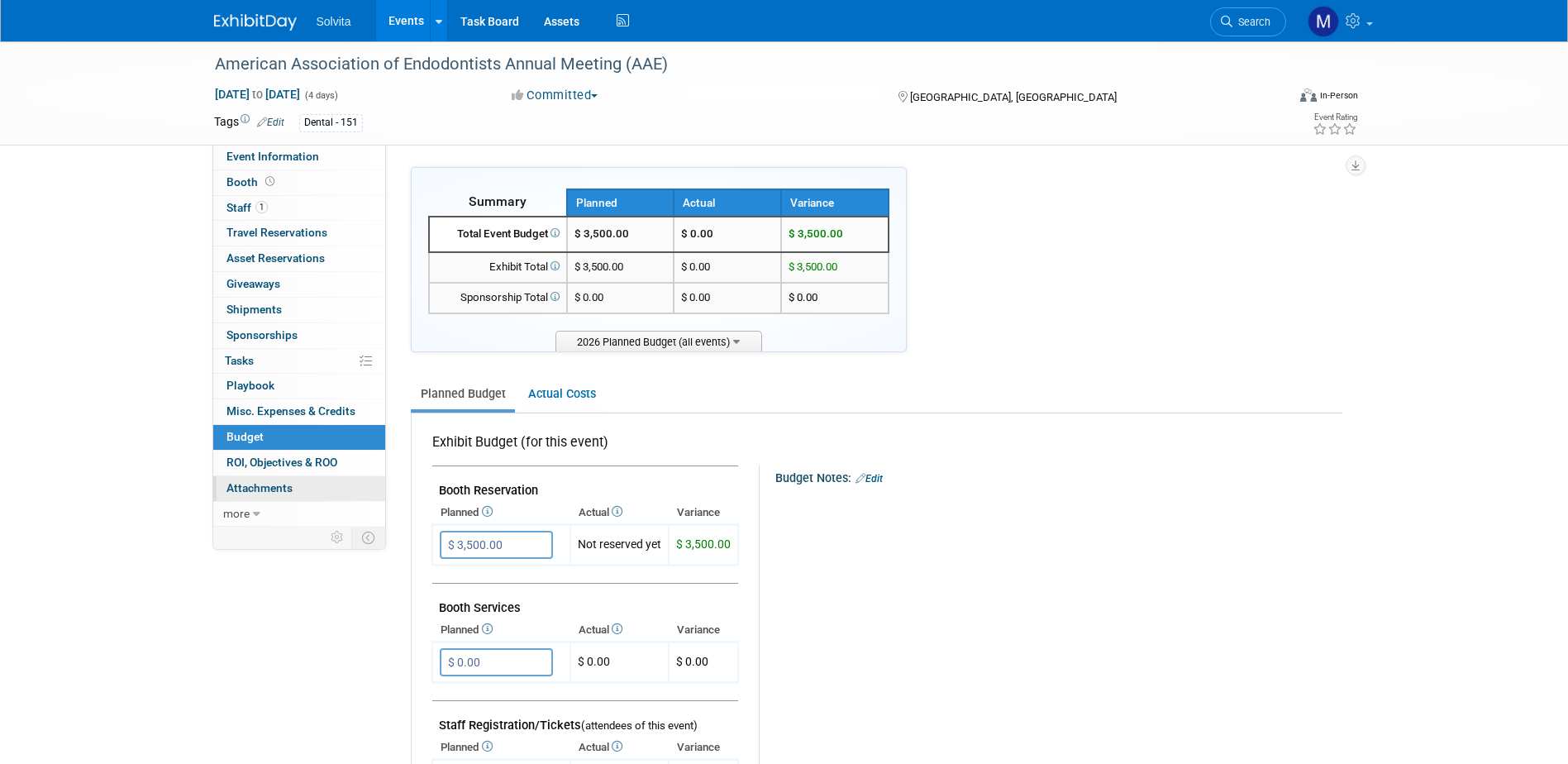
click at [277, 478] on link "0 Attachments 0" at bounding box center [298, 488] width 172 height 25
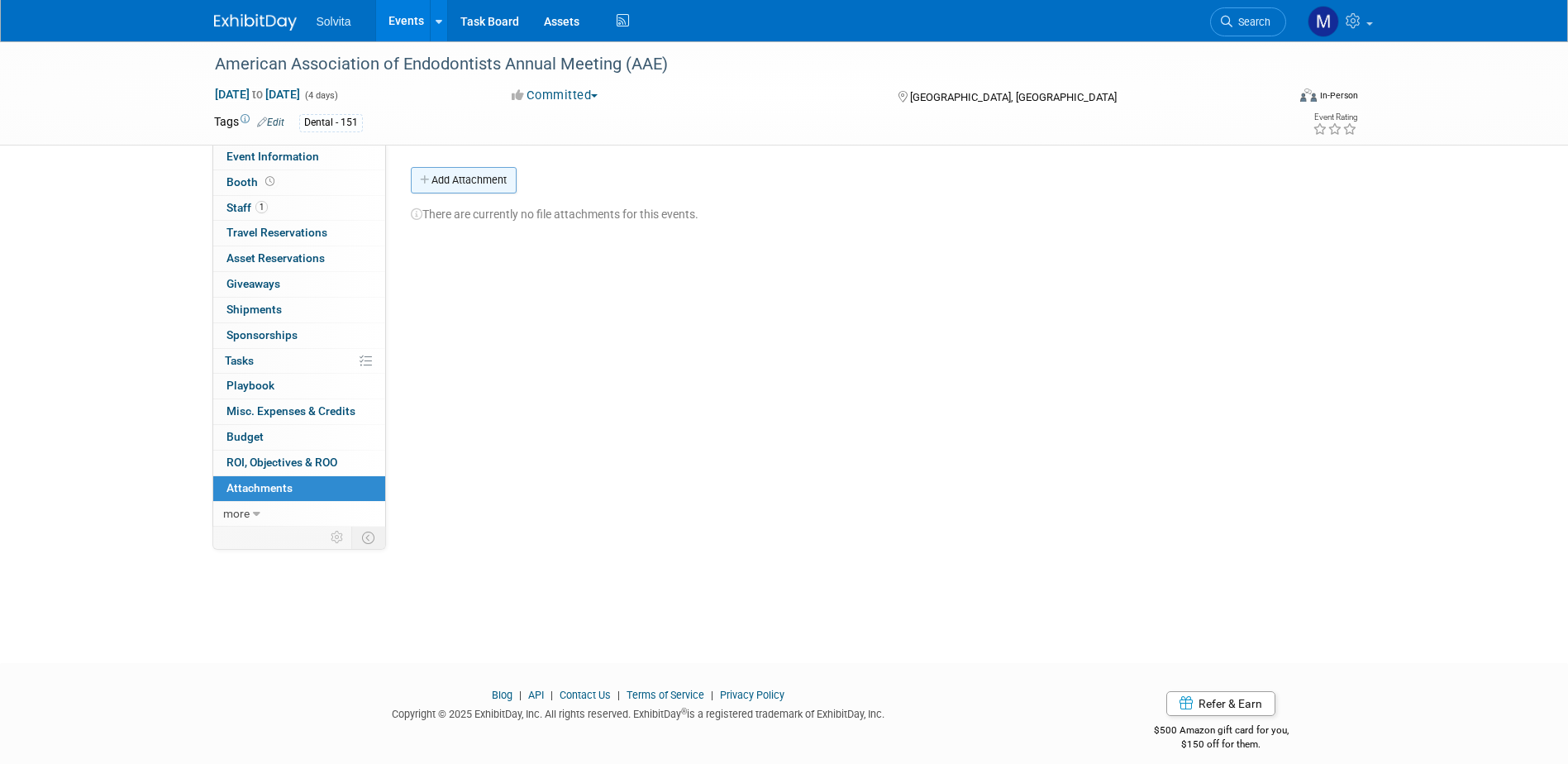
click at [445, 175] on button "Add Attachment" at bounding box center [463, 180] width 106 height 26
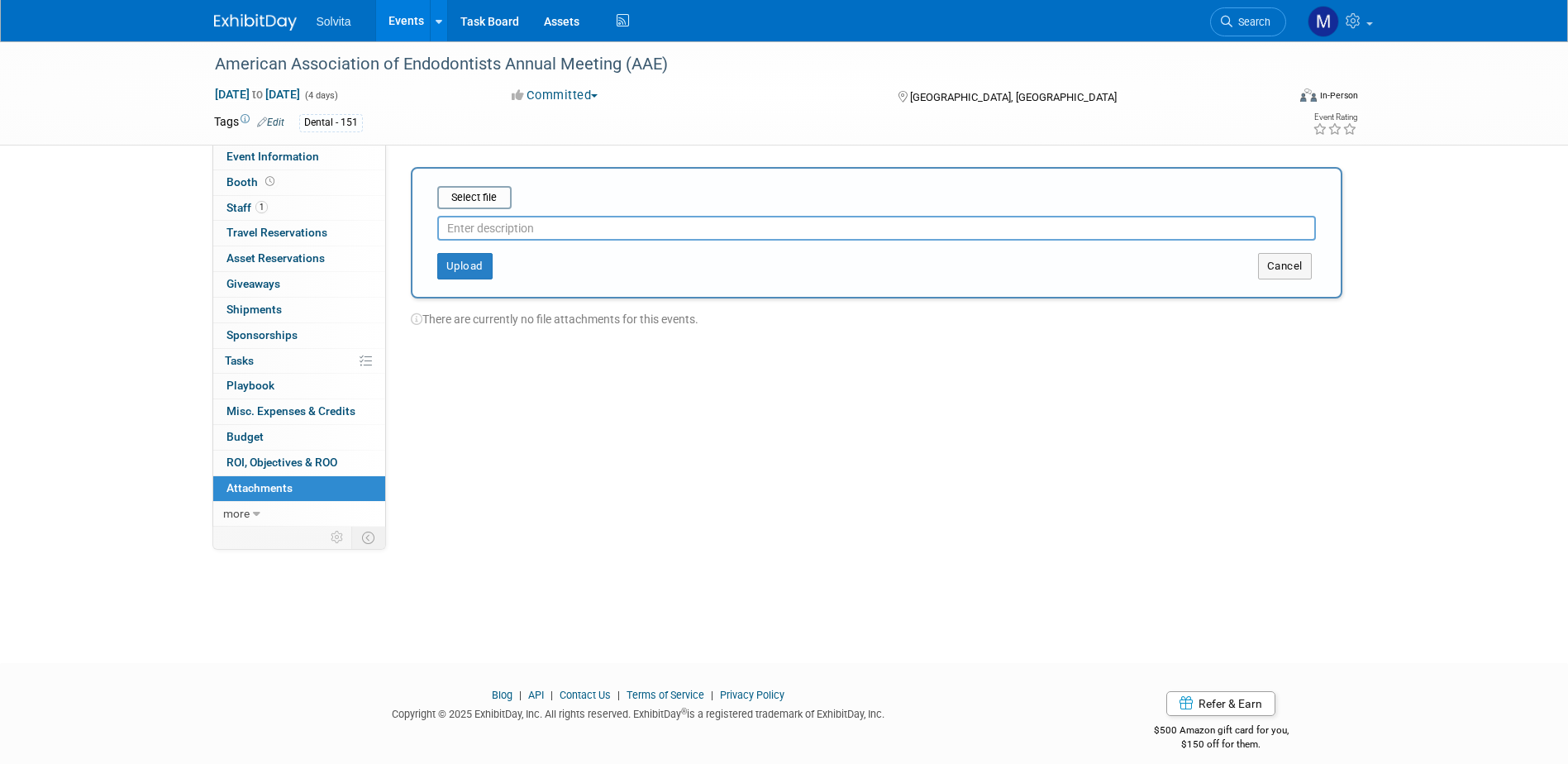
click at [466, 217] on input "text" at bounding box center [876, 227] width 878 height 25
type input "prospectus"
click at [482, 203] on input "file" at bounding box center [412, 197] width 197 height 19
type input "C:\fakepath\AAE26 Exhibit Prospectus.pdf"
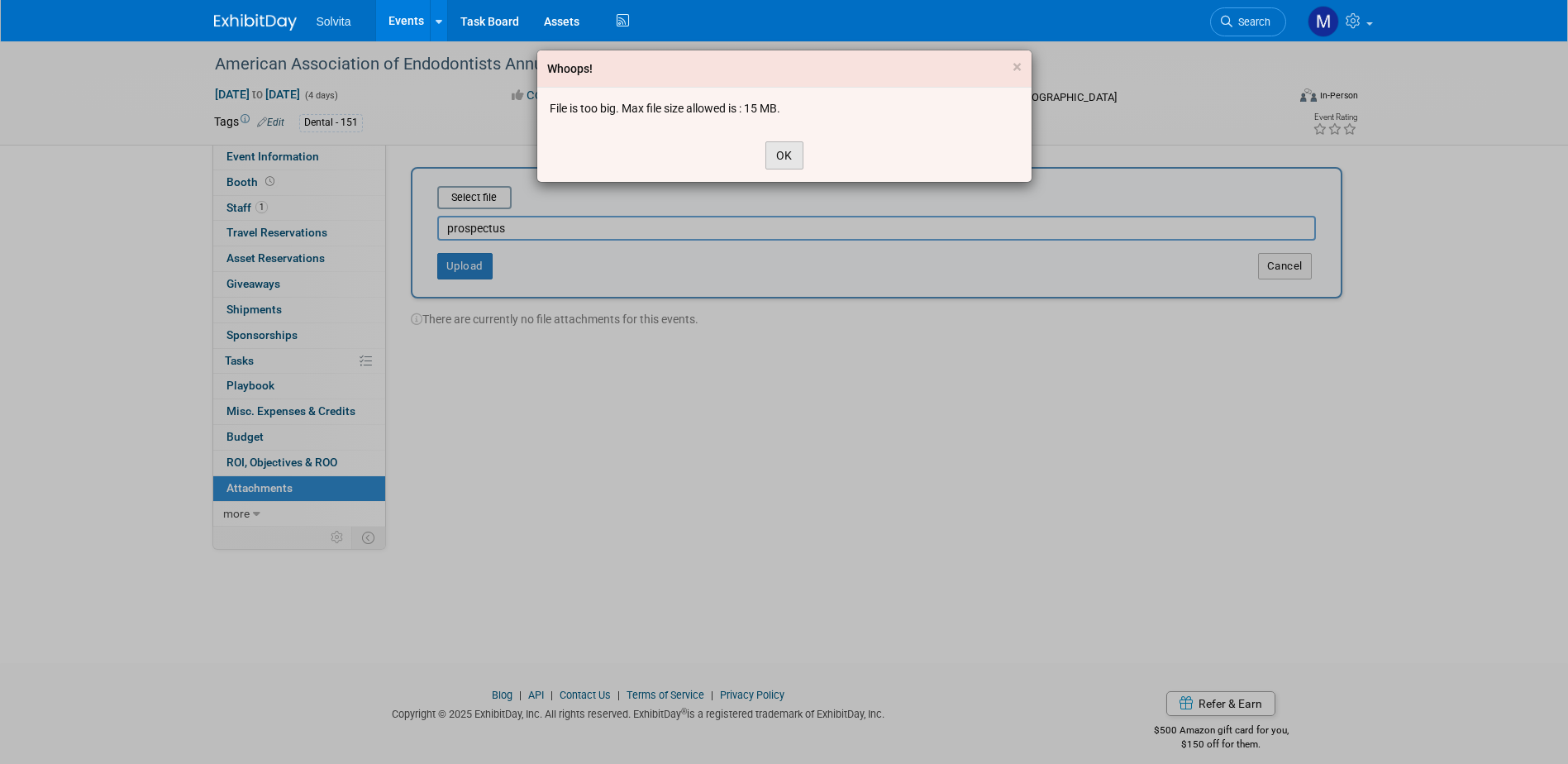
click at [797, 156] on button "OK" at bounding box center [784, 155] width 38 height 28
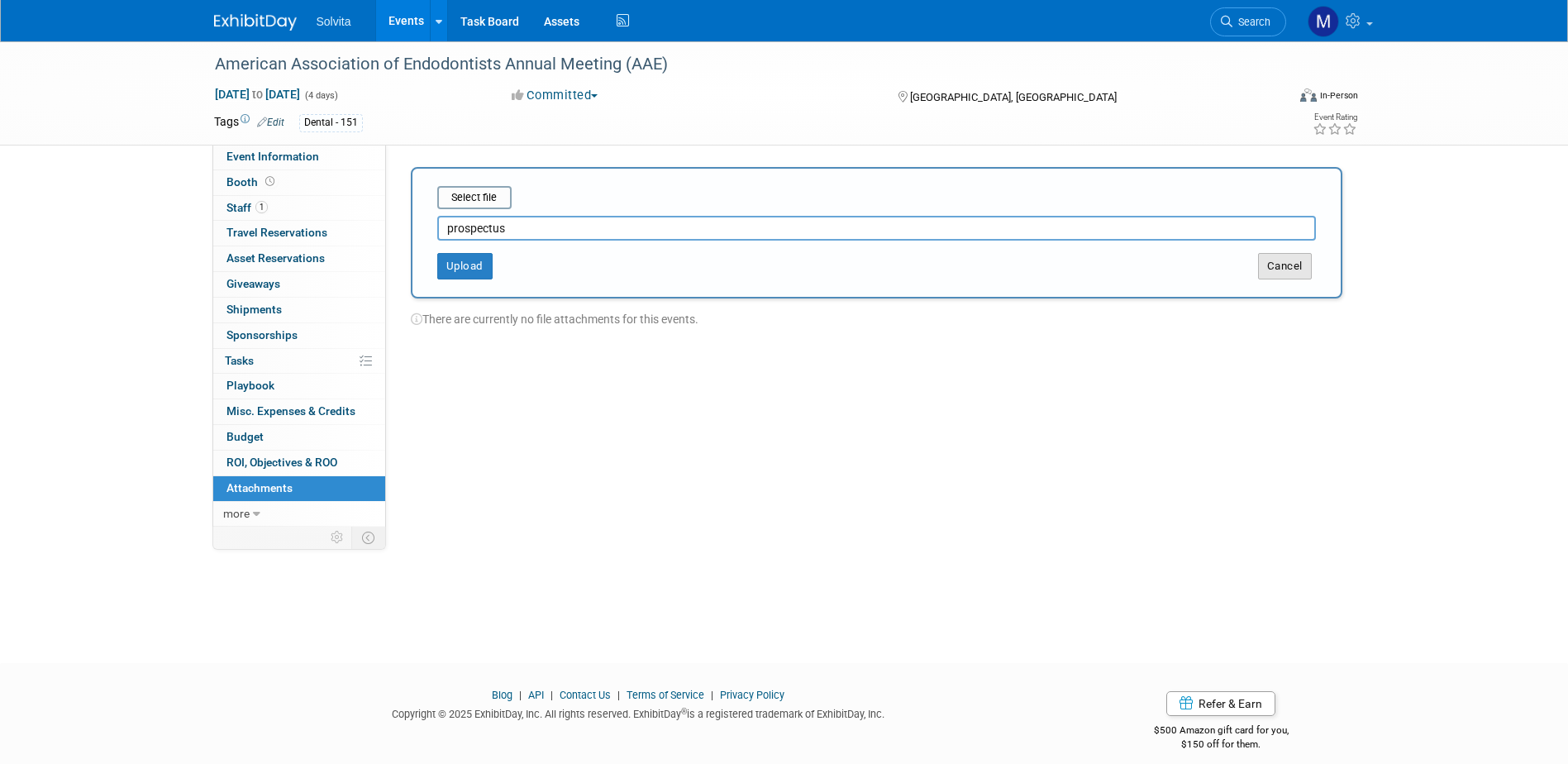
click at [1267, 262] on button "Cancel" at bounding box center [1285, 265] width 54 height 26
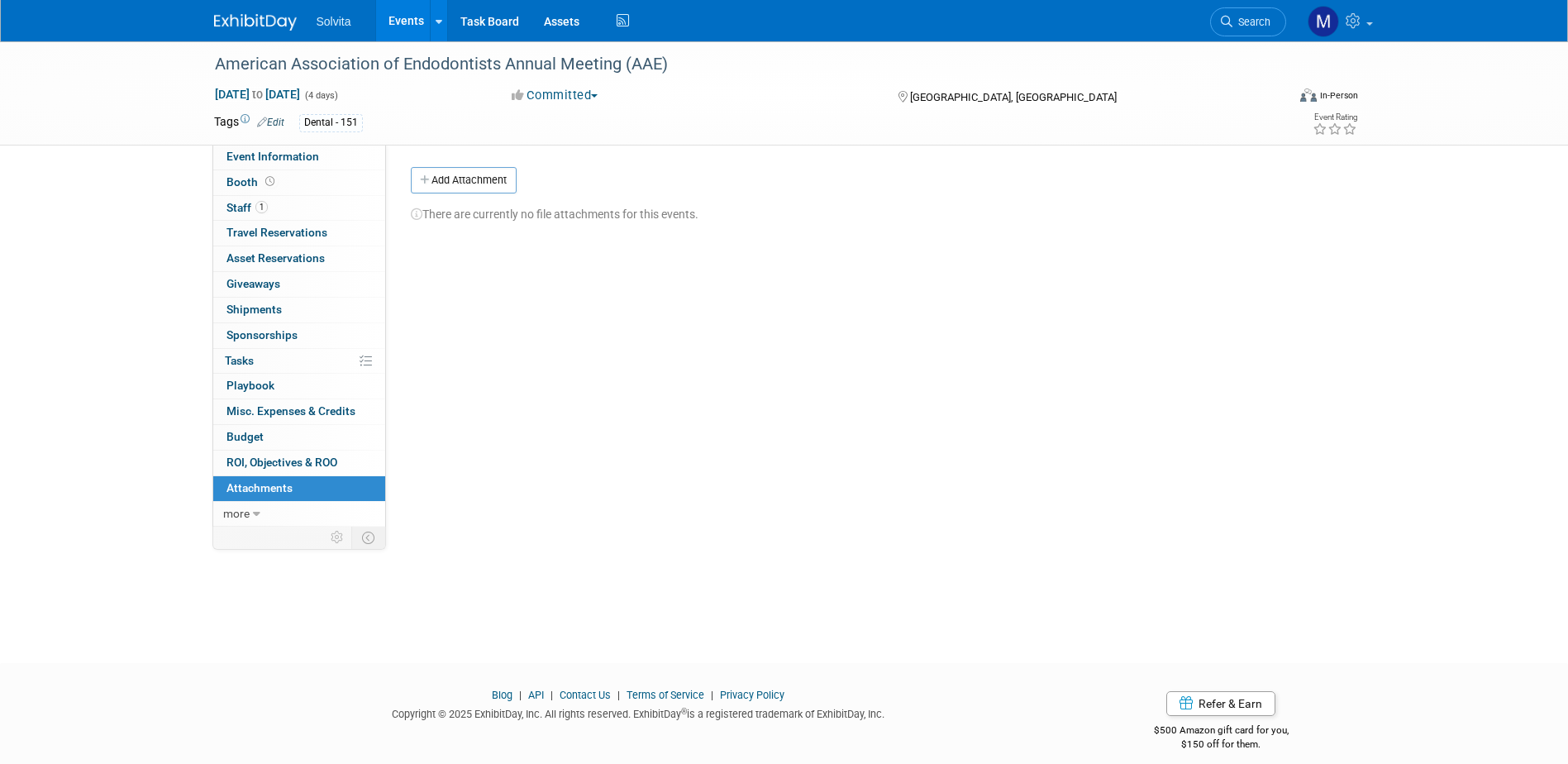
click at [411, 19] on link "Events" at bounding box center [406, 20] width 60 height 41
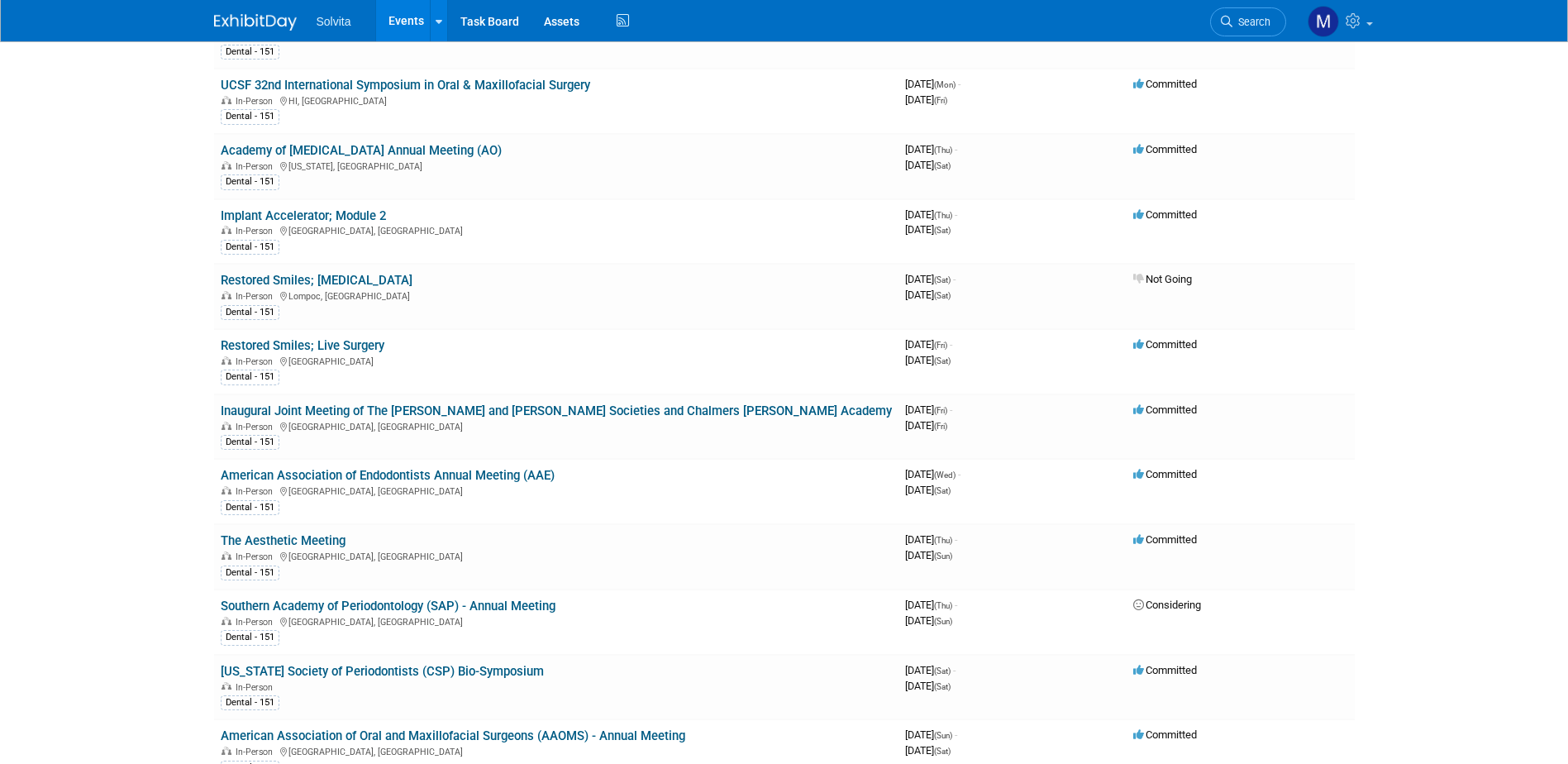
scroll to position [1984, 0]
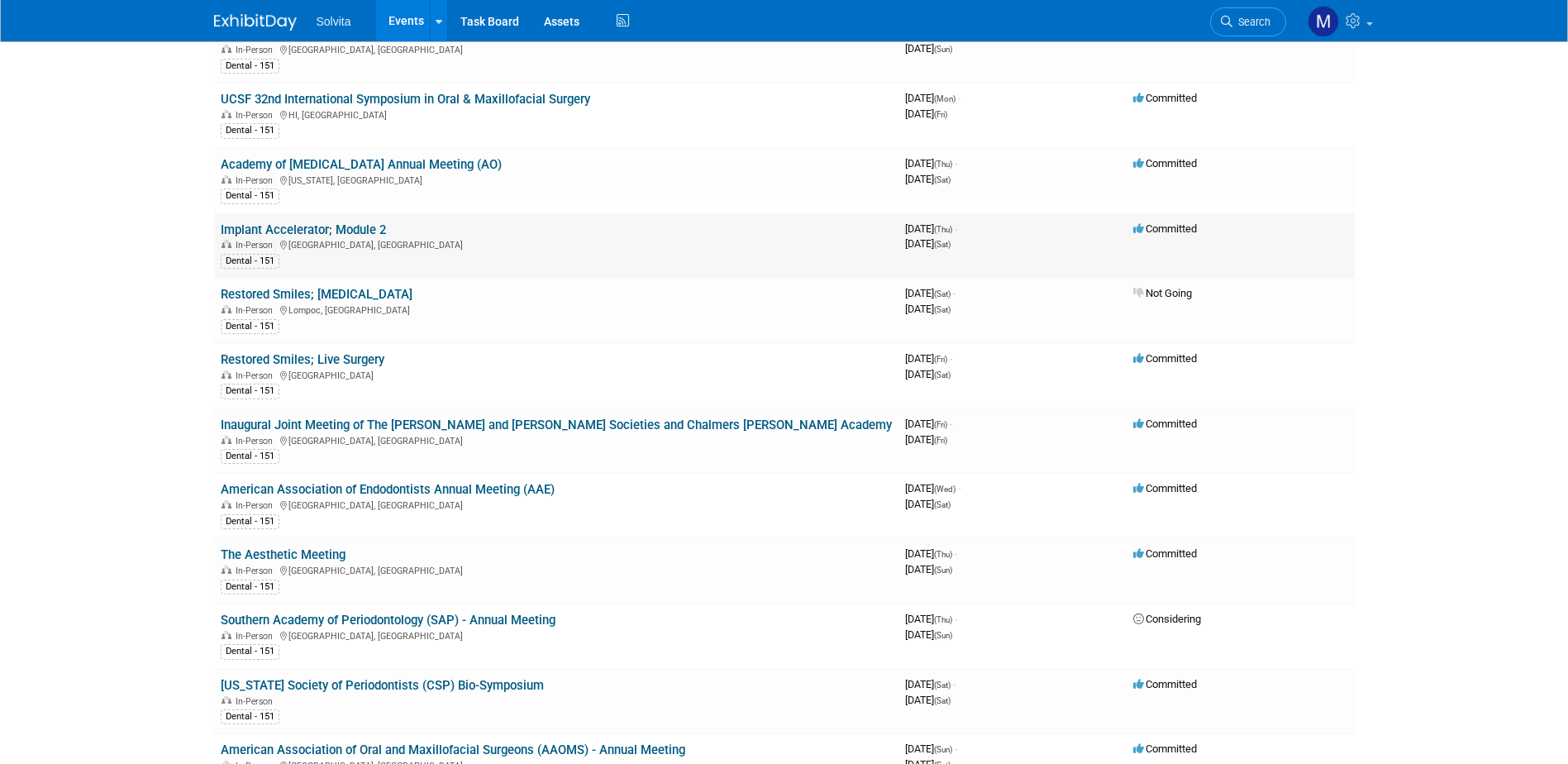
click at [320, 234] on link "Implant Accelerator; Module 2" at bounding box center [303, 230] width 166 height 15
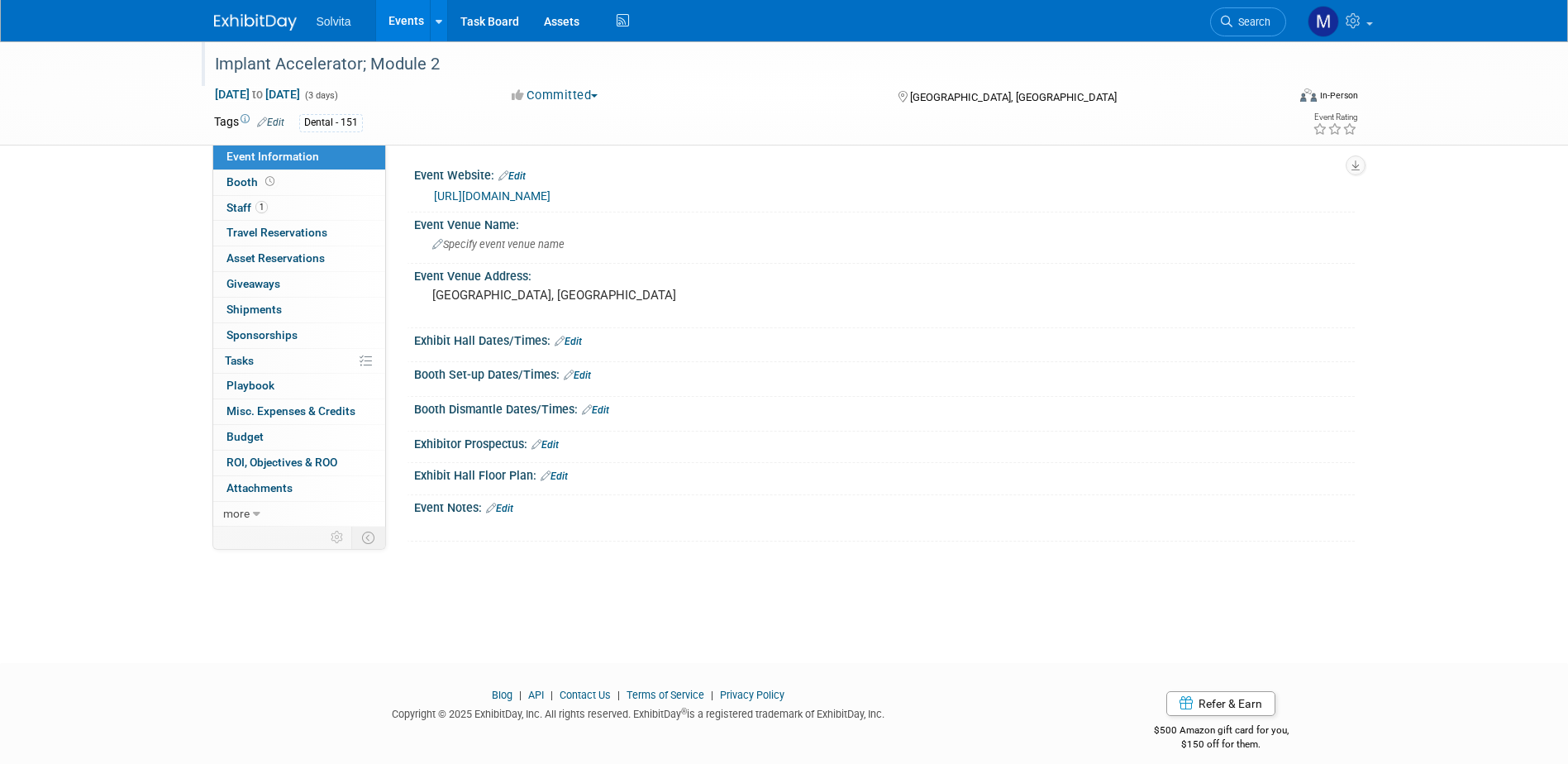
click at [399, 72] on div "Implant Accelerator; Module 2" at bounding box center [735, 64] width 1052 height 30
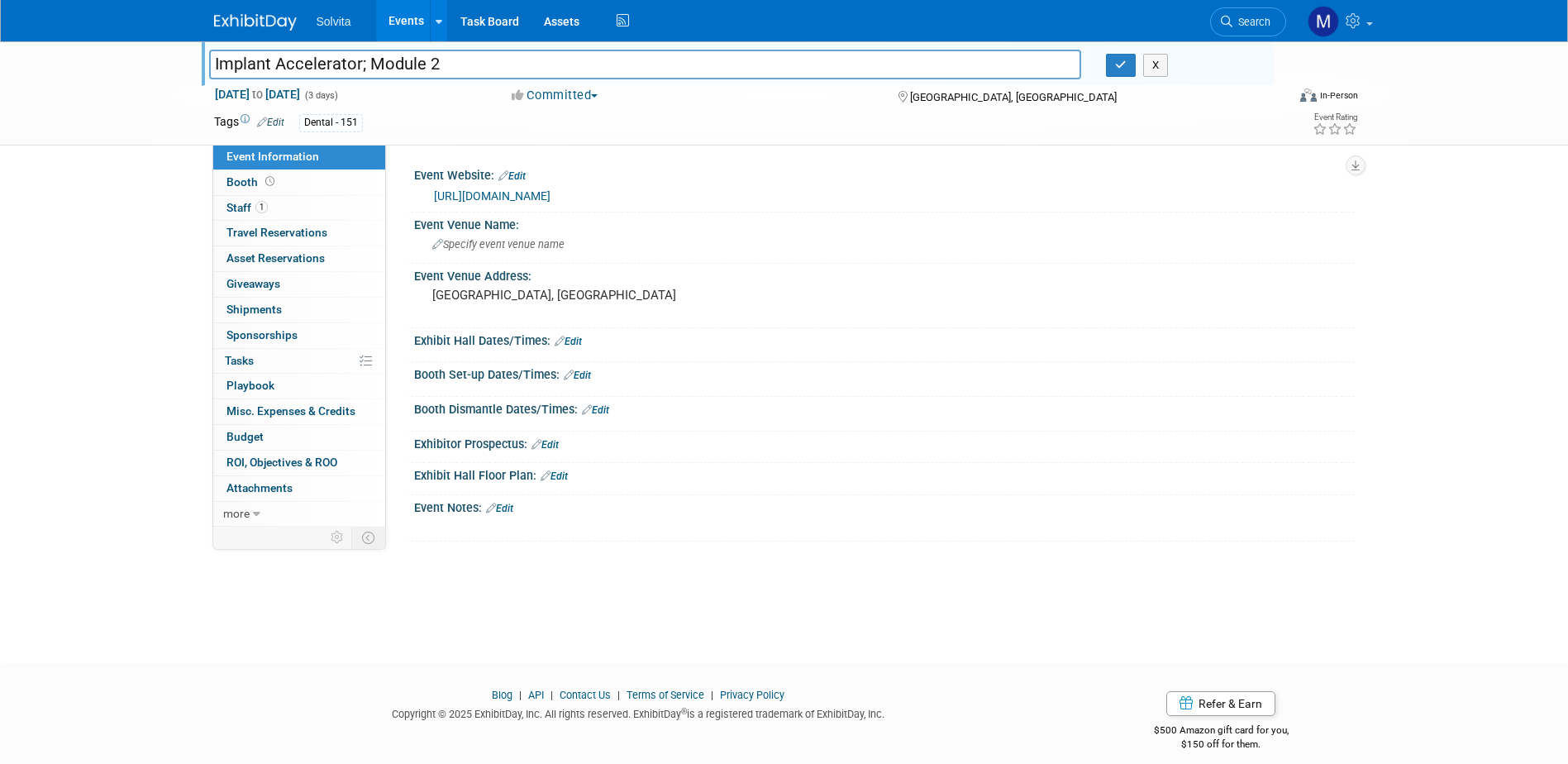
drag, startPoint x: 455, startPoint y: 65, endPoint x: 196, endPoint y: 56, distance: 259.2
click at [197, 56] on div "Implant Accelerator; Module 2" at bounding box center [646, 66] width 898 height 25
click at [1120, 62] on icon "button" at bounding box center [1121, 64] width 12 height 11
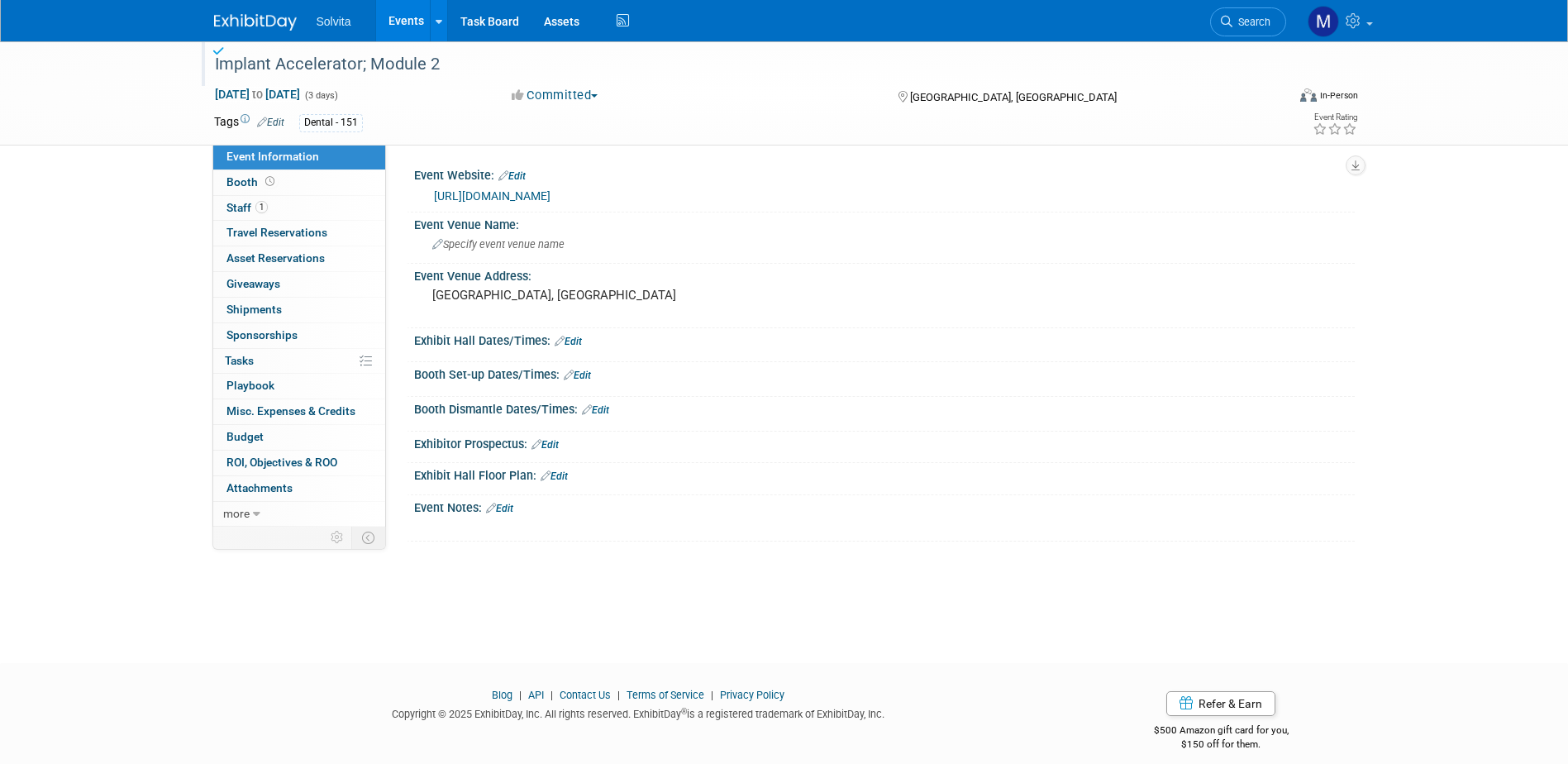
click at [400, 19] on link "Events" at bounding box center [406, 20] width 60 height 41
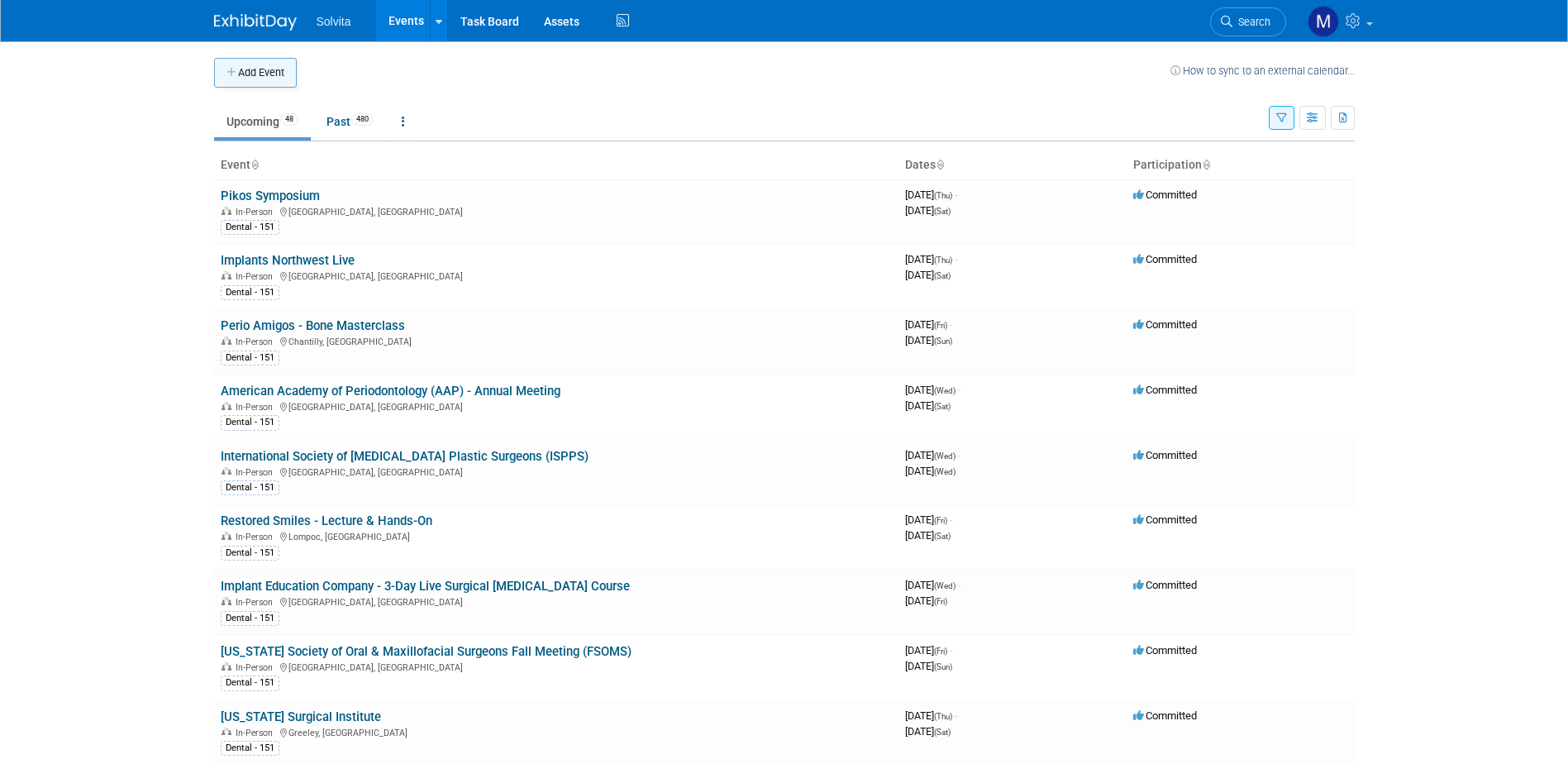
click at [260, 79] on button "Add Event" at bounding box center [255, 72] width 83 height 30
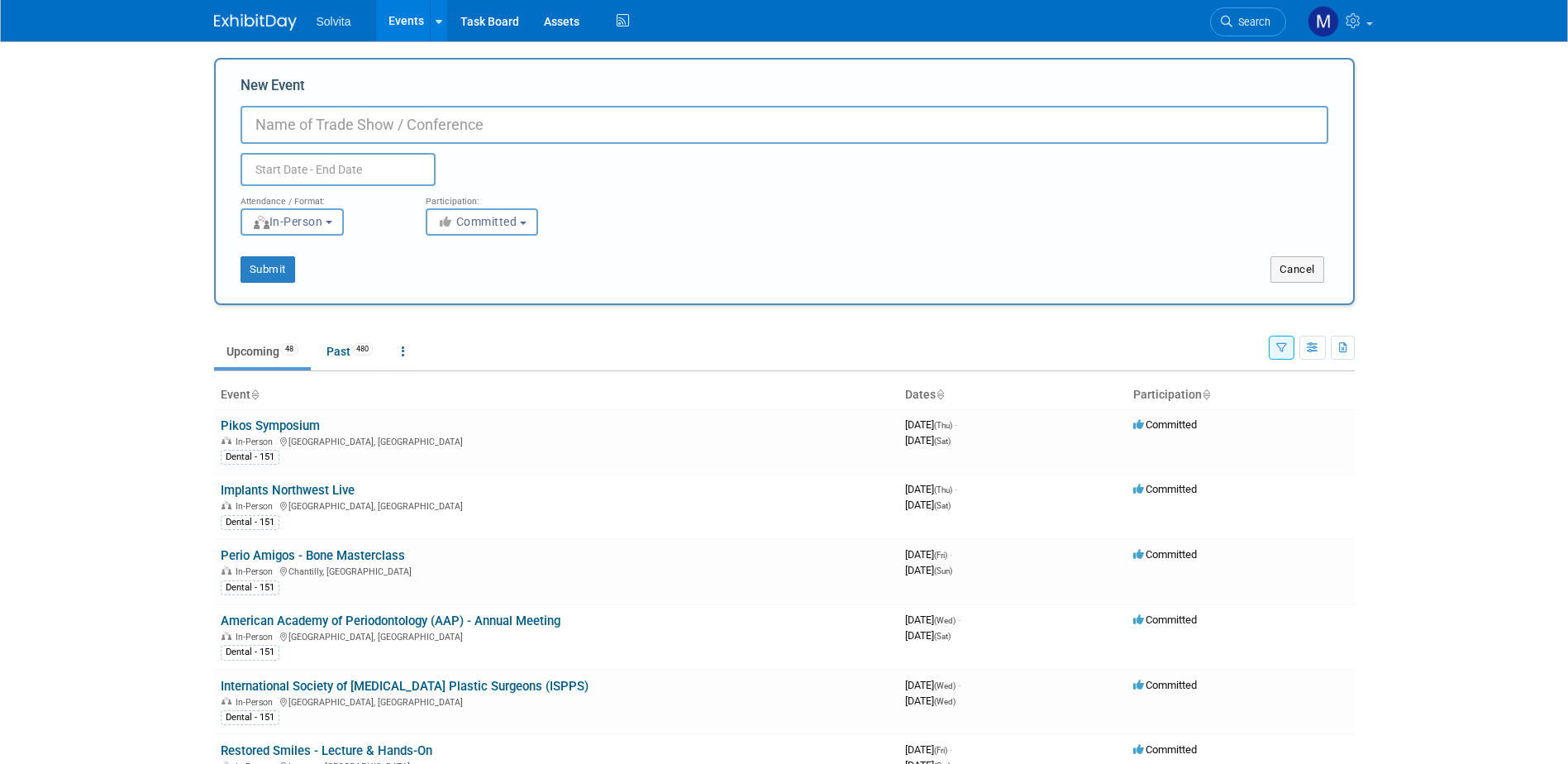
paste input "Implant Accelerator; Module 2"
type input "Implant Accelerator; Module 3"
click at [338, 178] on input "text" at bounding box center [338, 169] width 195 height 33
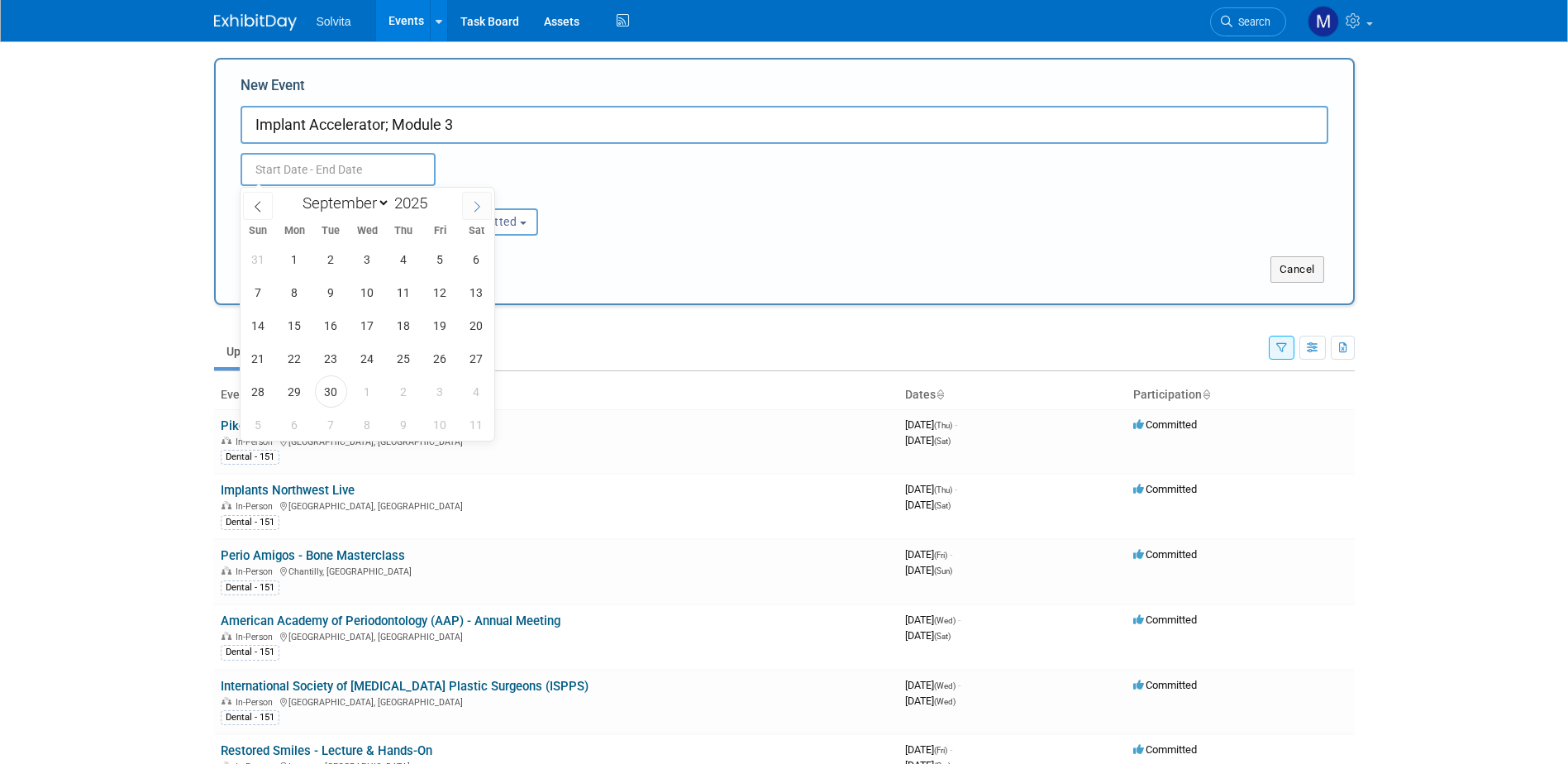
click at [491, 198] on span at bounding box center [477, 205] width 30 height 28
select select "11"
click at [491, 198] on span at bounding box center [477, 205] width 30 height 28
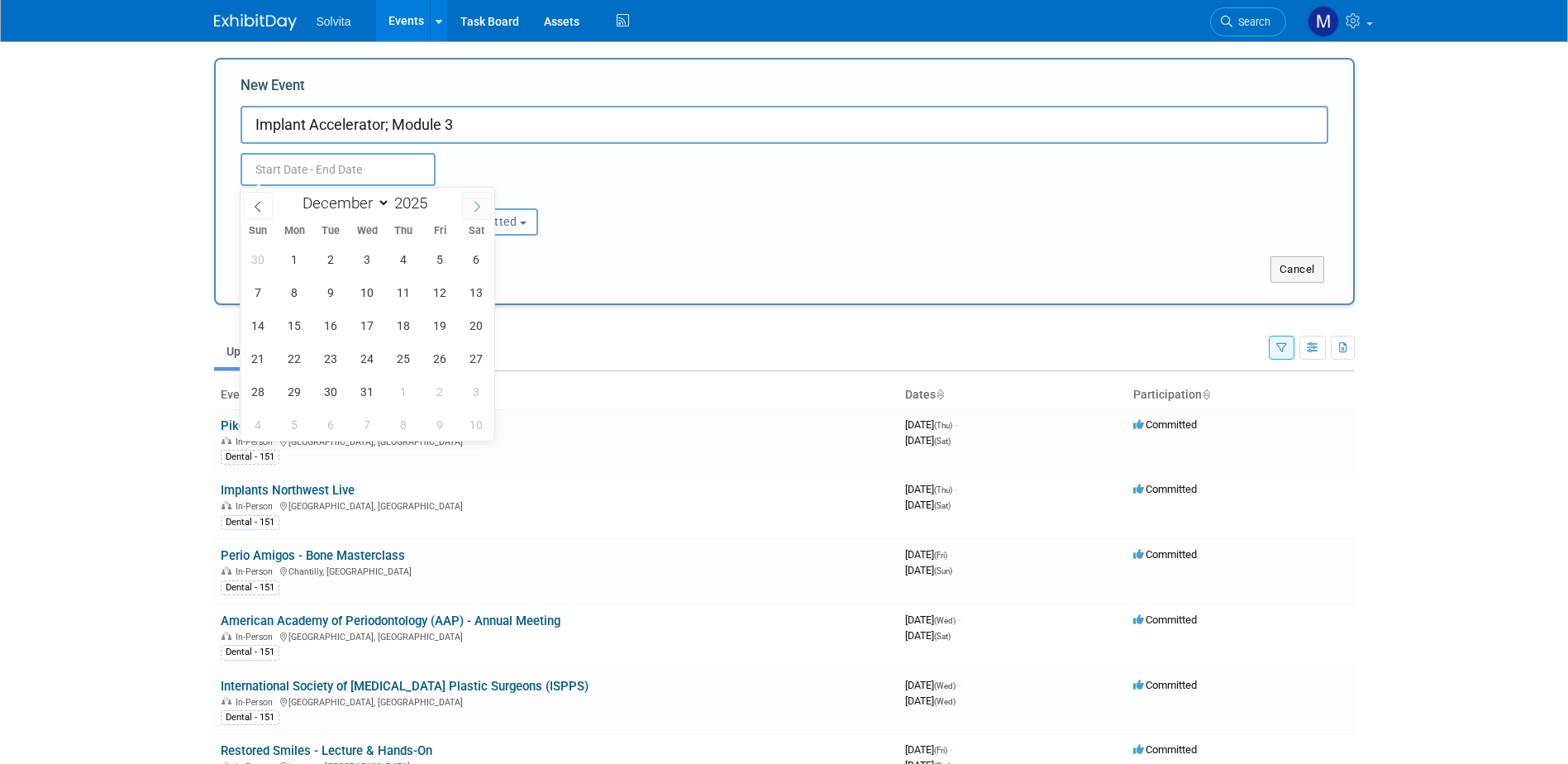
type input "2026"
click at [491, 198] on span at bounding box center [477, 205] width 30 height 28
select select "3"
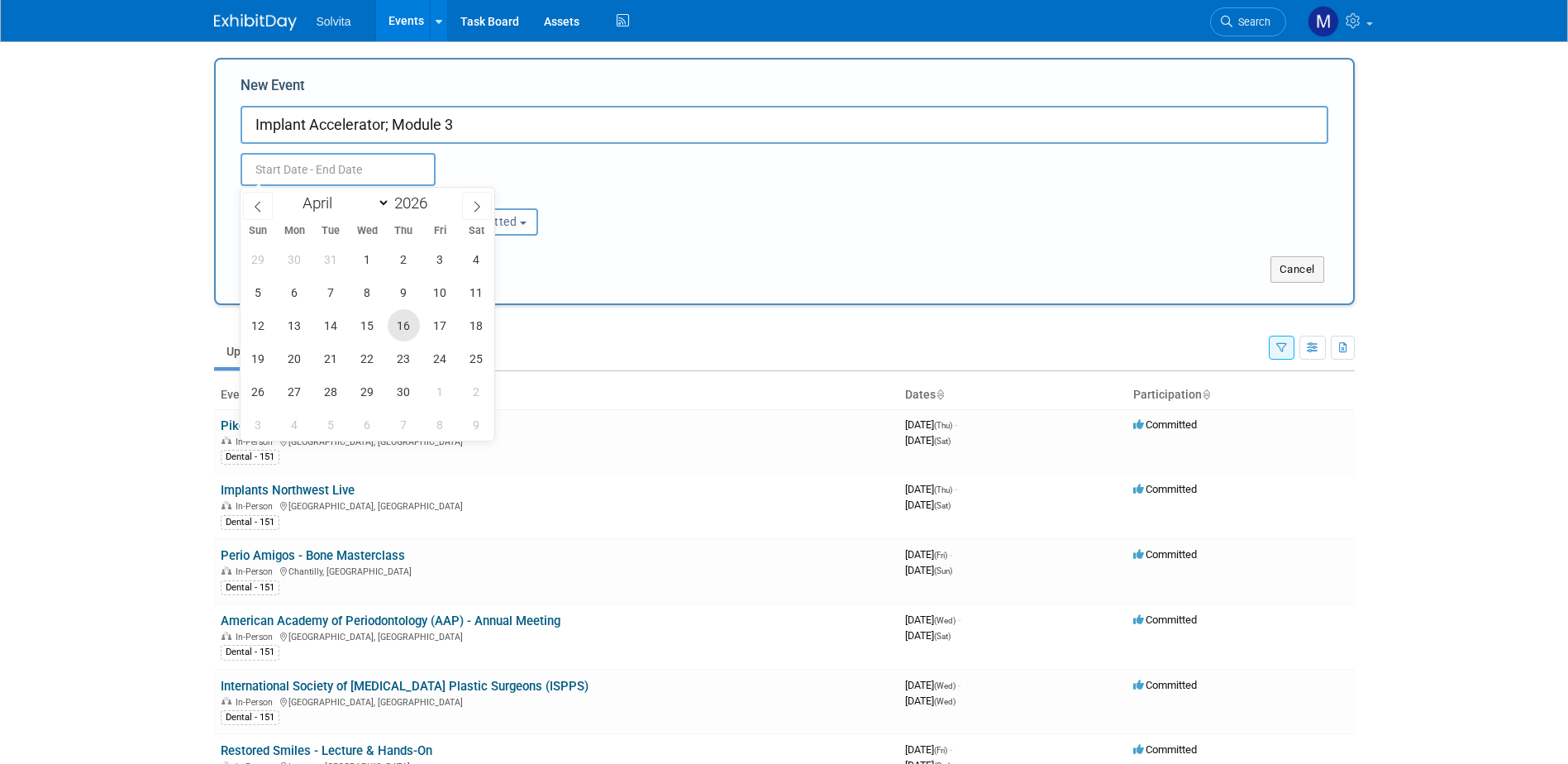
click at [406, 331] on span "16" at bounding box center [404, 325] width 32 height 32
click at [483, 322] on span "18" at bounding box center [477, 325] width 32 height 32
type input "[DATE] to [DATE]"
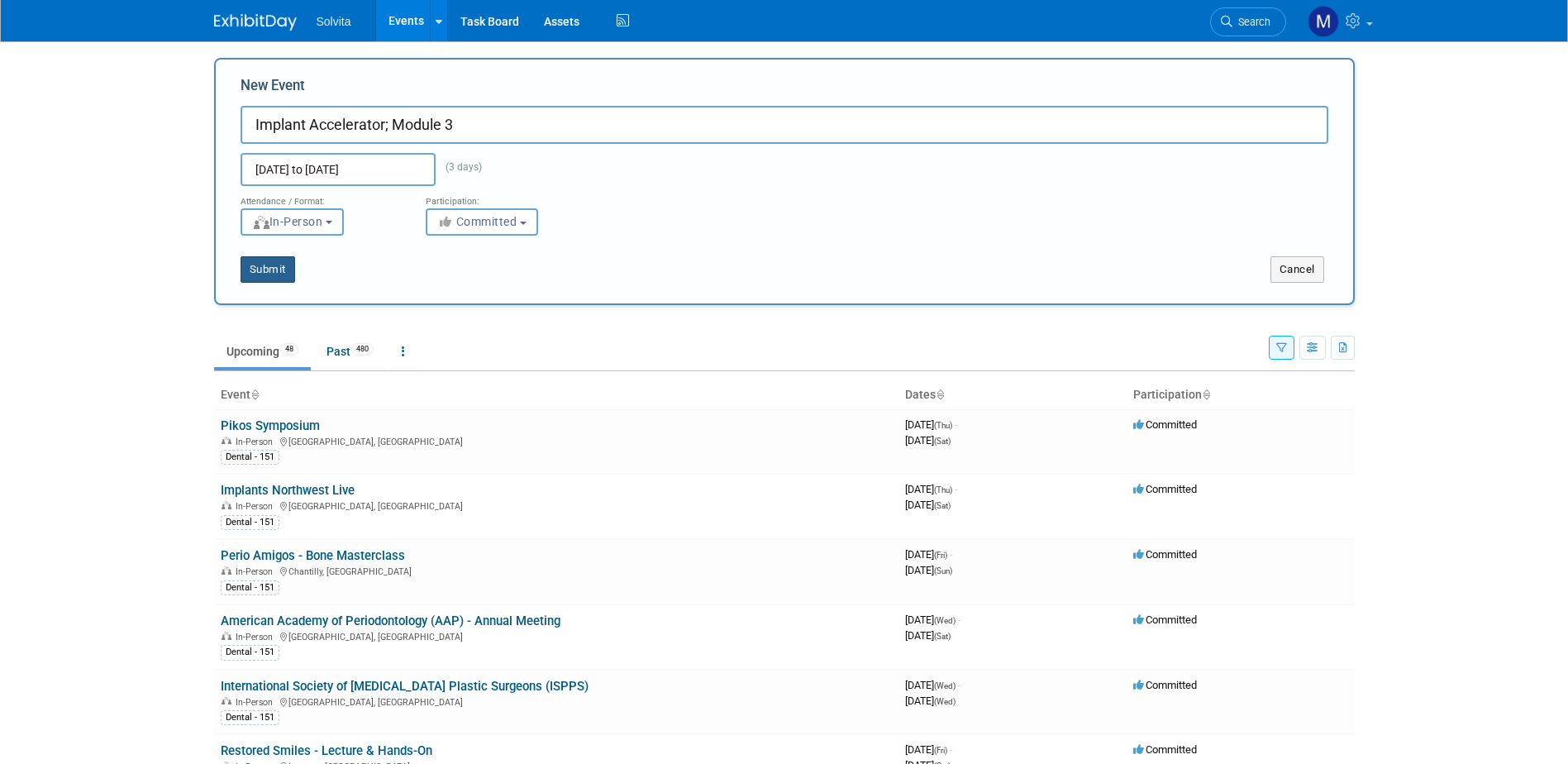
click at [270, 265] on button "Submit" at bounding box center [268, 269] width 55 height 26
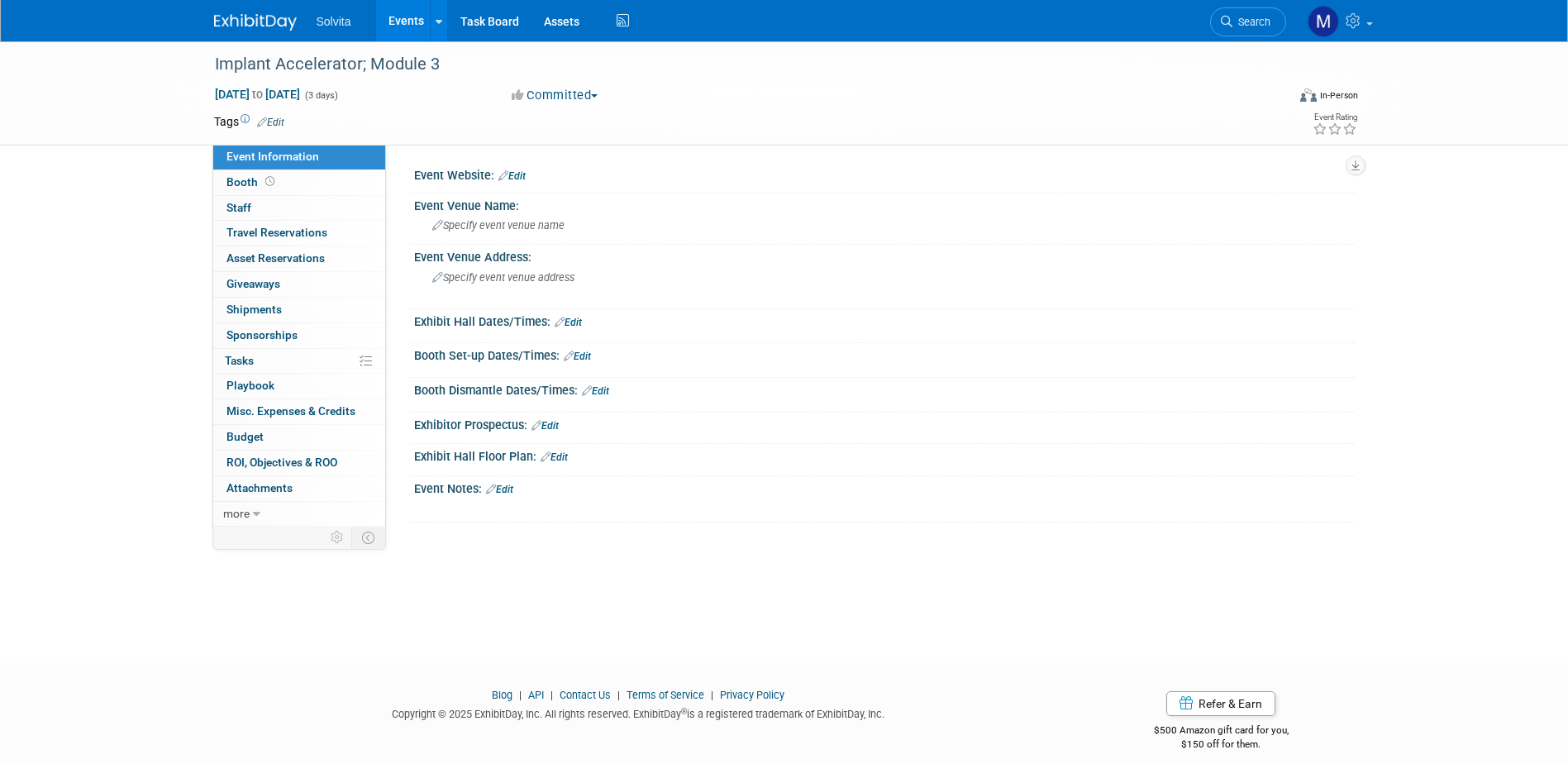
click at [520, 176] on link "Edit" at bounding box center [512, 176] width 27 height 12
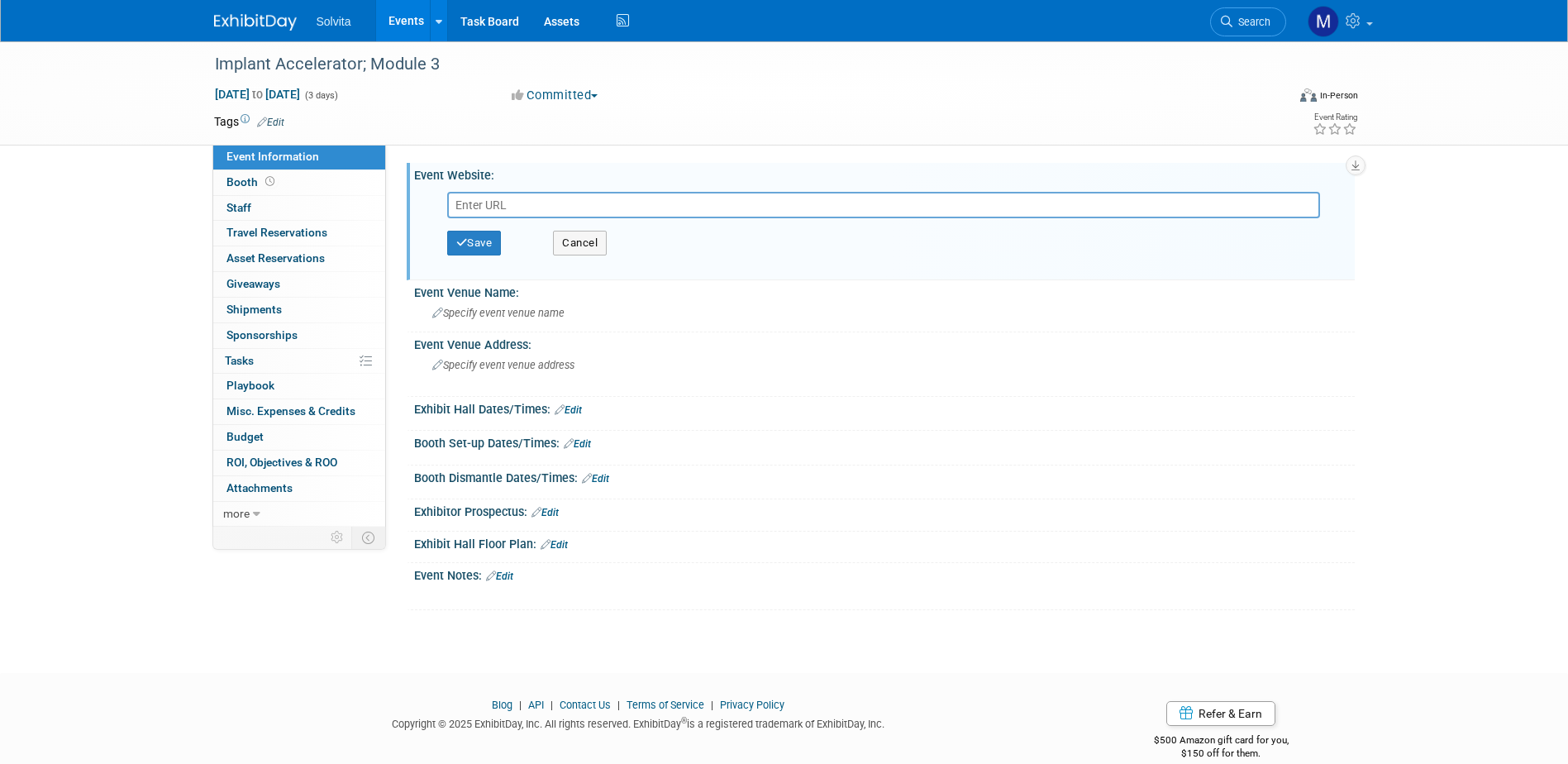
click at [605, 190] on div "Save Cancel" at bounding box center [888, 230] width 909 height 88
click at [594, 197] on input "text" at bounding box center [883, 205] width 873 height 26
paste input "[URL][DOMAIN_NAME]"
type input "[URL][DOMAIN_NAME]"
click at [477, 236] on button "Save" at bounding box center [474, 243] width 55 height 25
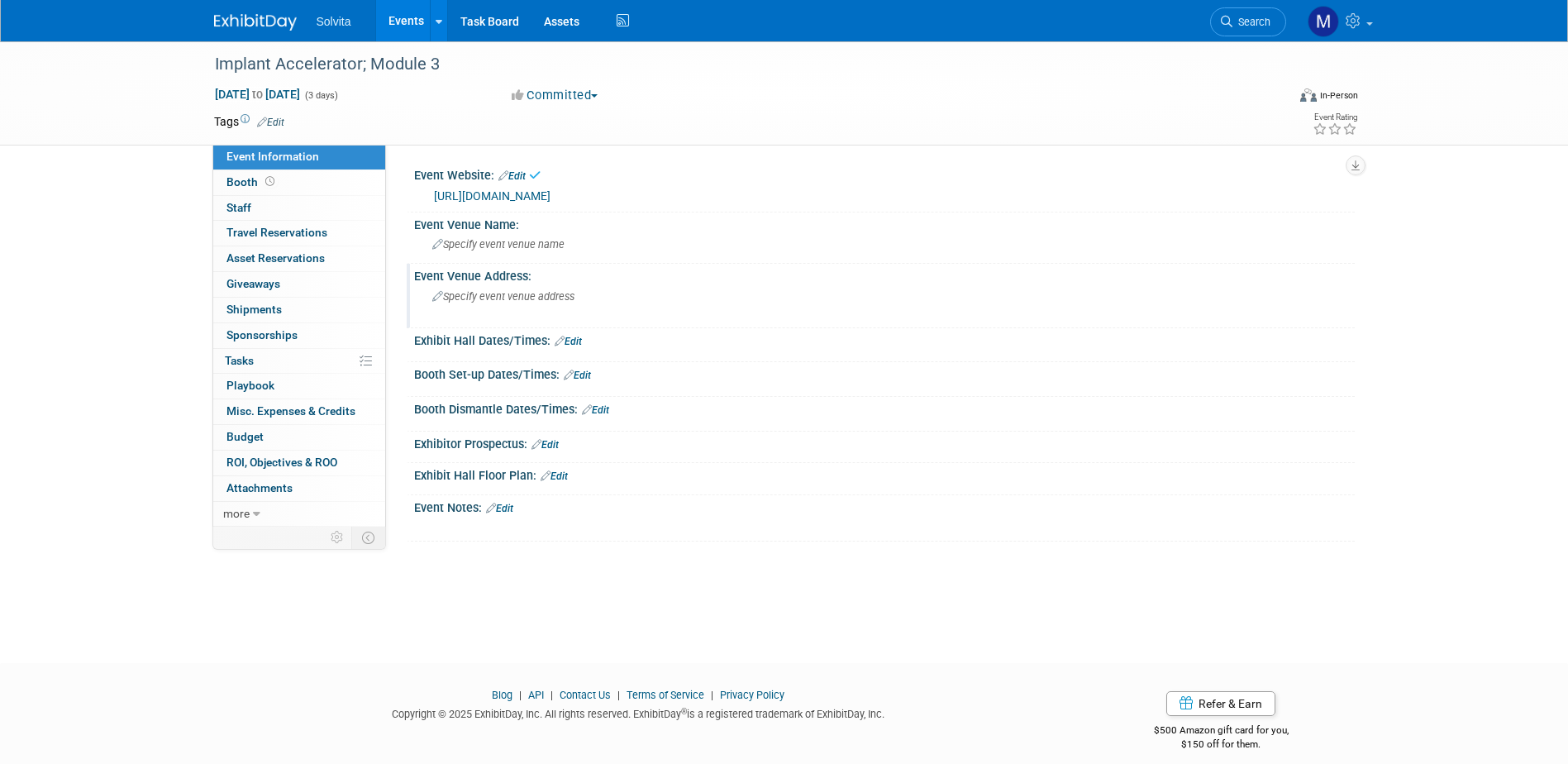
click at [531, 317] on div "Specify event venue address" at bounding box center [610, 302] width 367 height 38
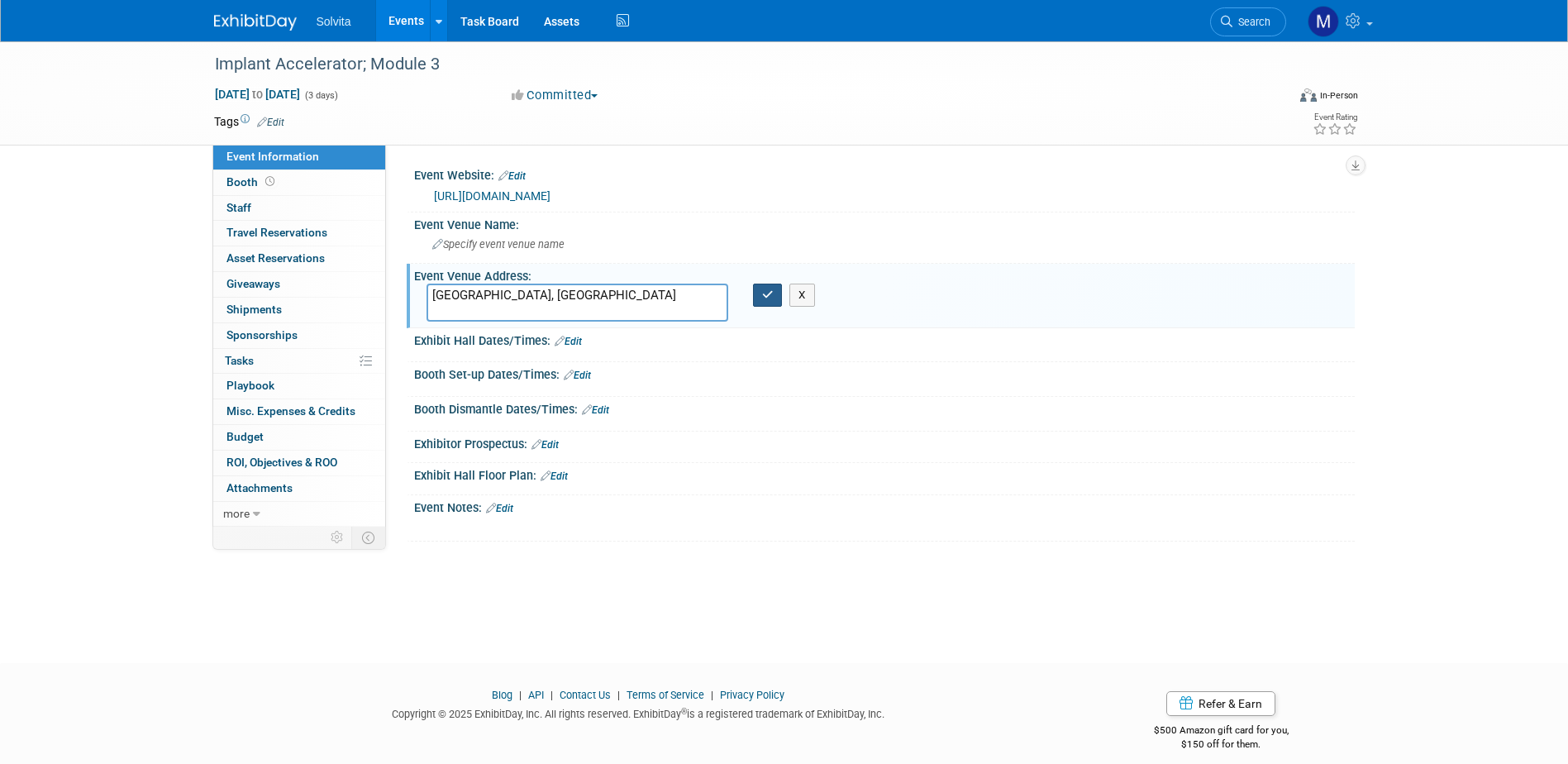
type textarea "[GEOGRAPHIC_DATA], [GEOGRAPHIC_DATA]"
click at [773, 300] on button "button" at bounding box center [768, 294] width 30 height 23
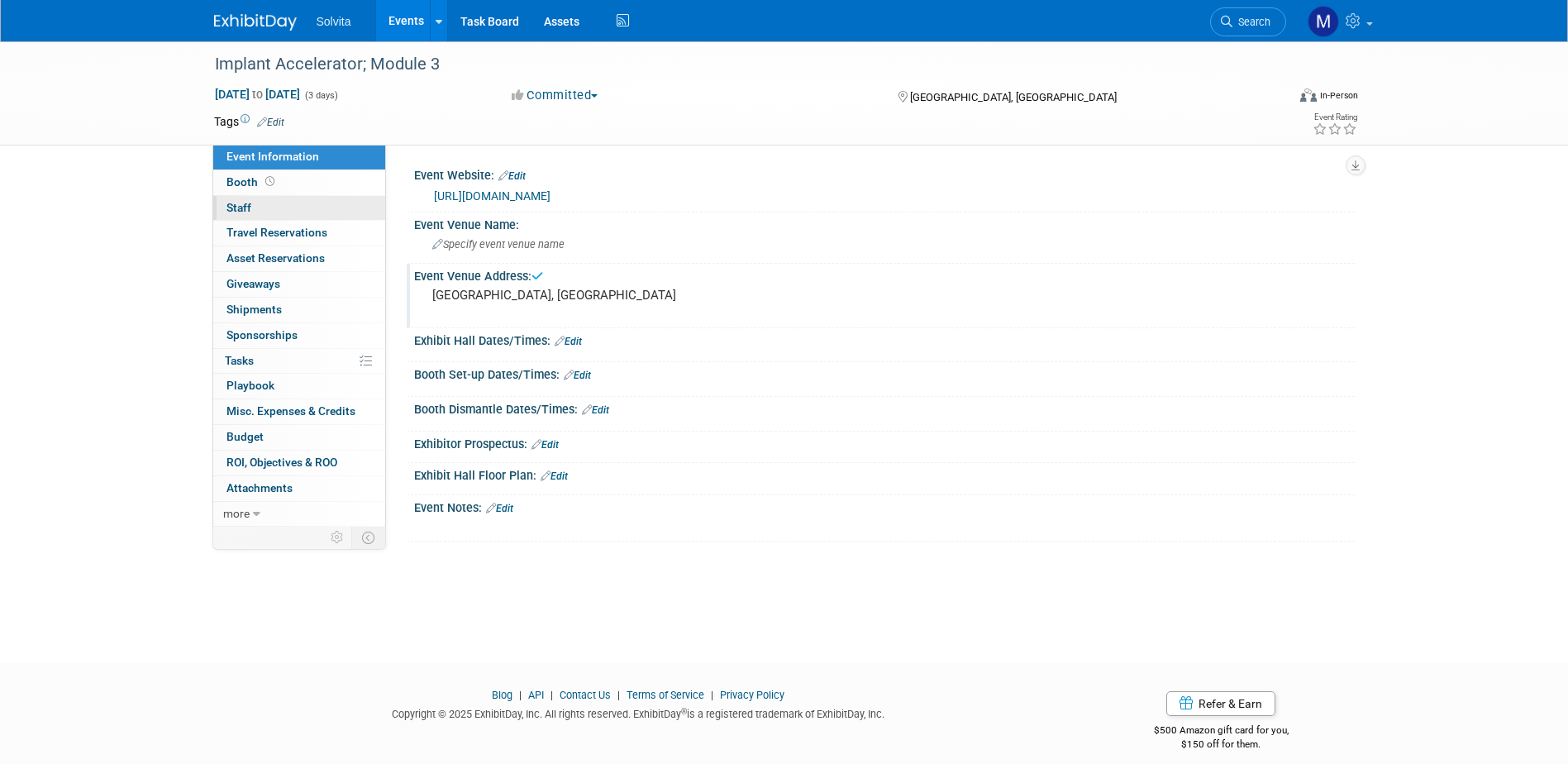
click at [243, 205] on span "Staff 0" at bounding box center [238, 208] width 25 height 14
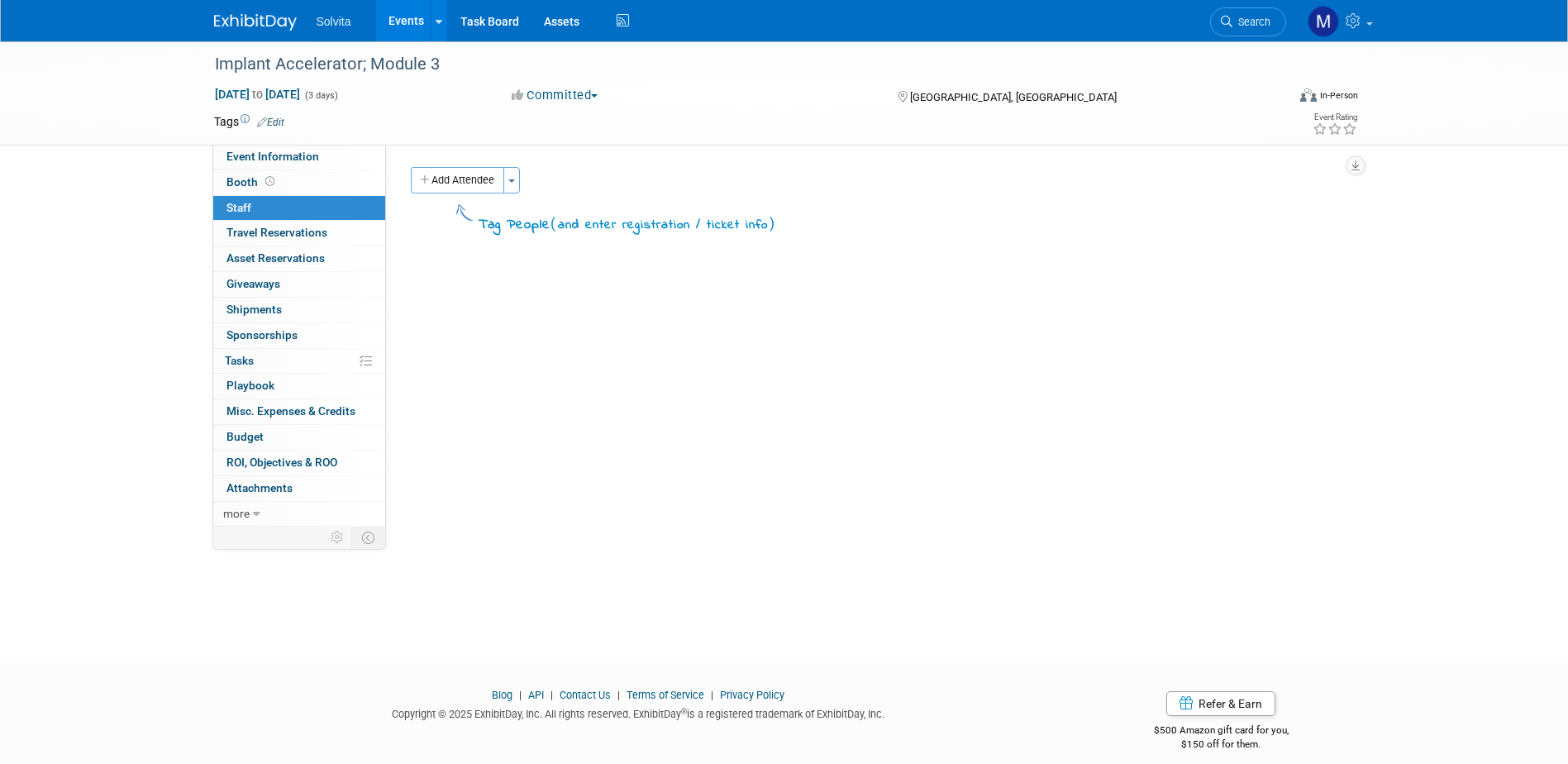
click at [533, 180] on div "Add Attendee Toggle Dropdown Quick -Tag Attendees Apply" at bounding box center [877, 180] width 932 height 26
click at [525, 184] on div "Add Attendee Toggle Dropdown Quick -Tag Attendees Apply" at bounding box center [877, 180] width 932 height 26
click at [520, 181] on button "Toggle Dropdown" at bounding box center [511, 180] width 17 height 26
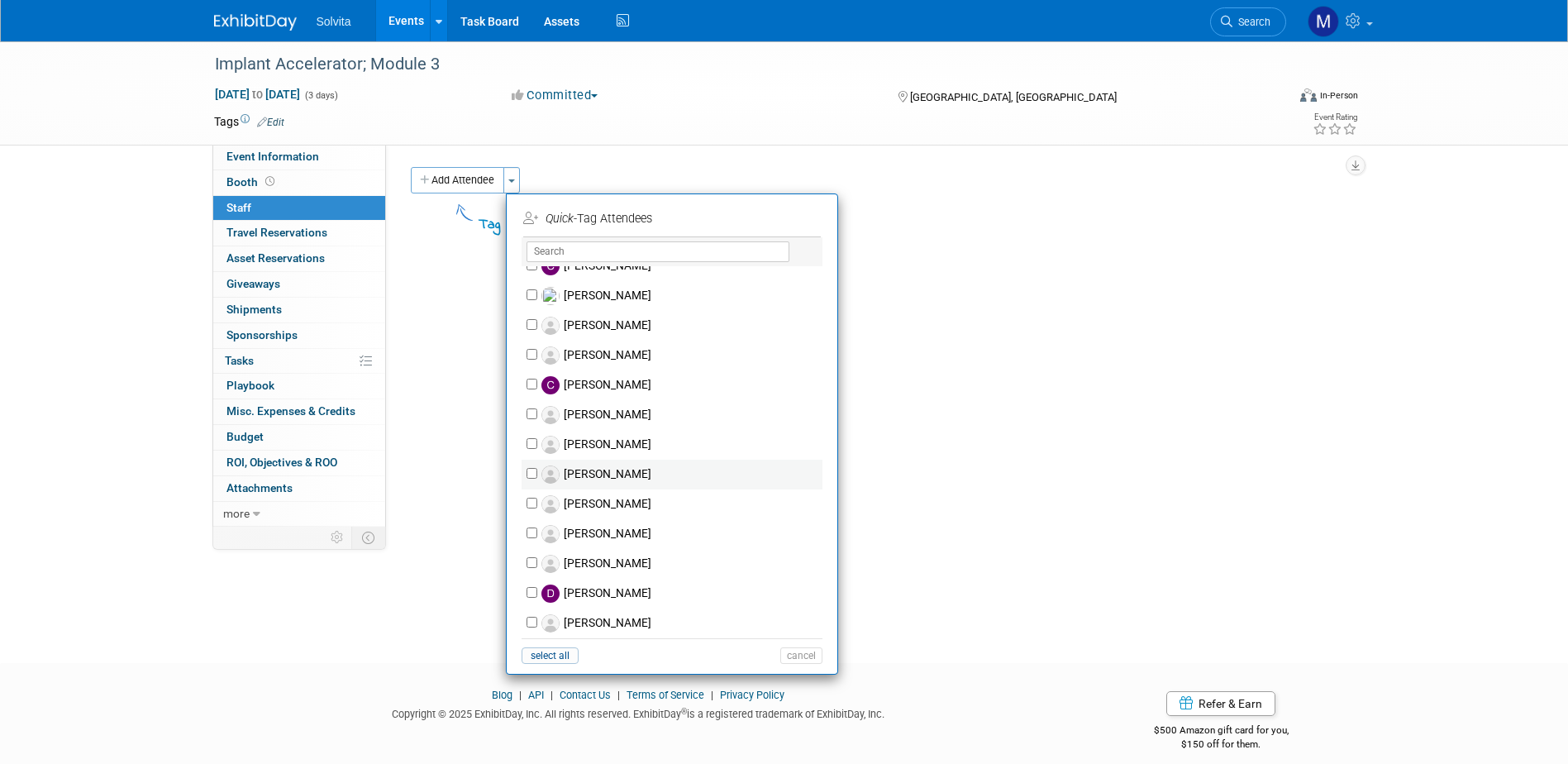
scroll to position [330, 0]
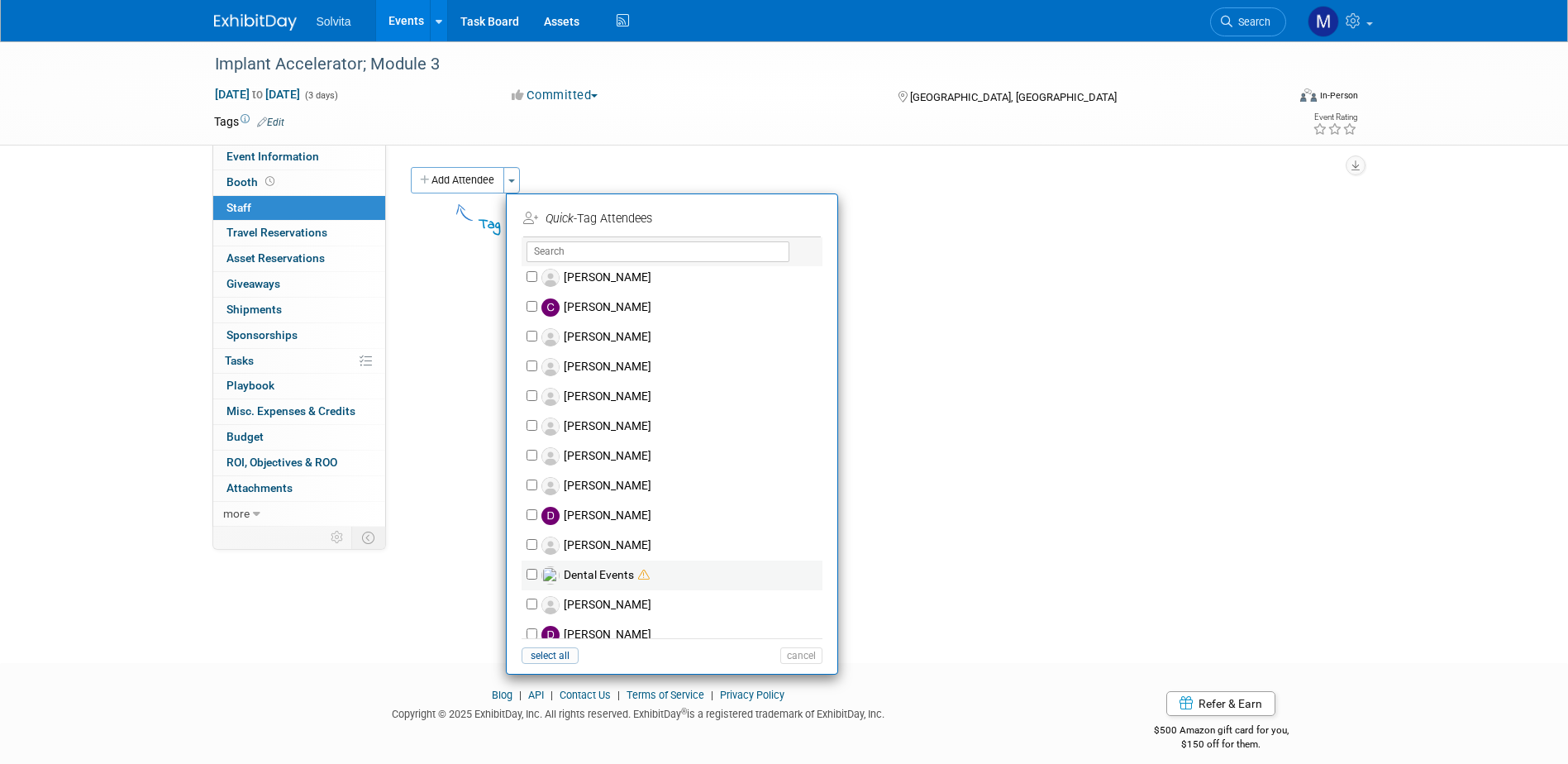
click at [538, 576] on label "Dental Events" at bounding box center [683, 575] width 291 height 30
click at [538, 576] on input "Dental Events" at bounding box center [532, 574] width 11 height 11
checkbox input "true"
click at [795, 218] on button "Apply" at bounding box center [795, 218] width 51 height 24
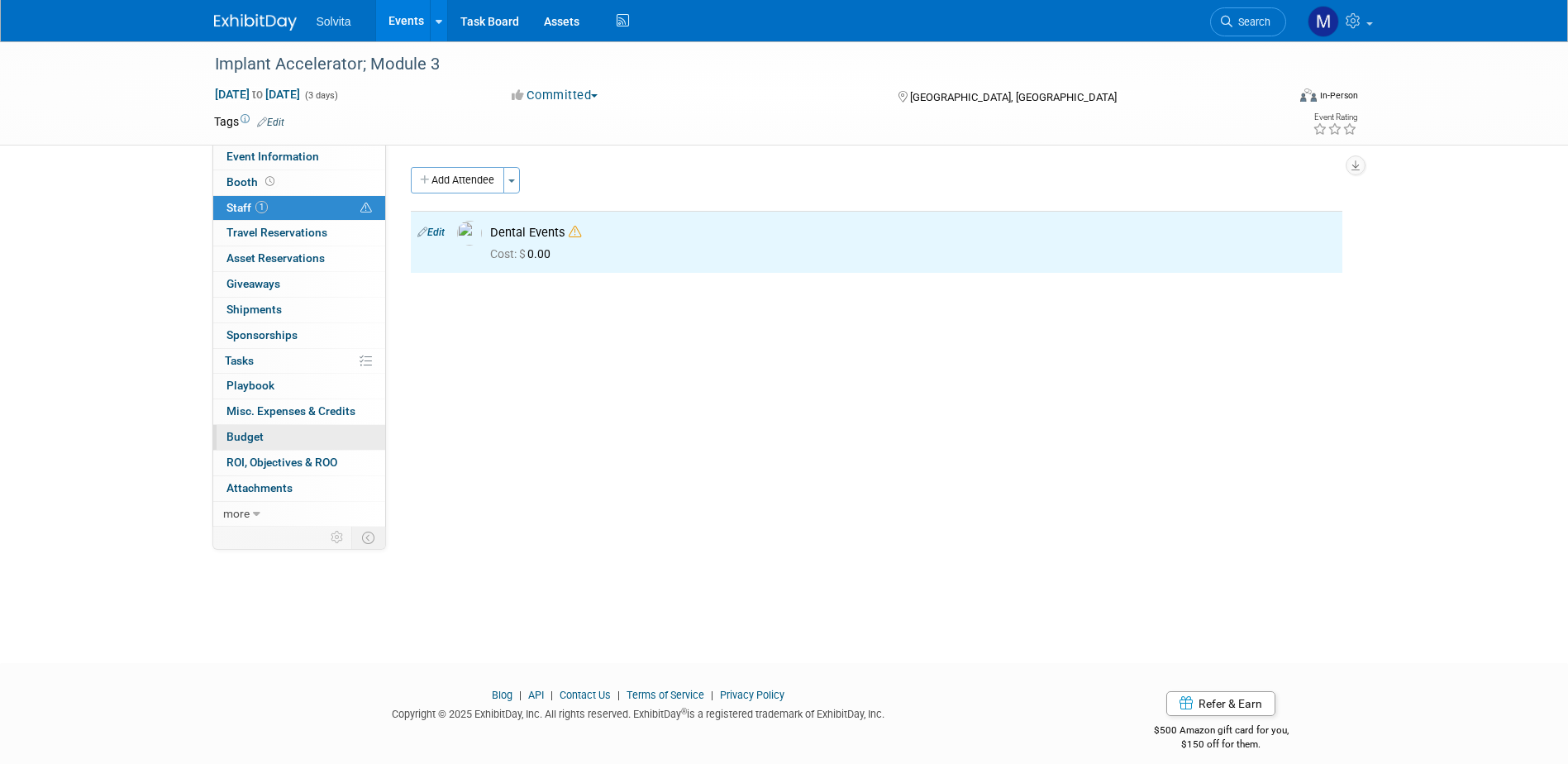
click at [256, 439] on span "Budget" at bounding box center [245, 436] width 37 height 14
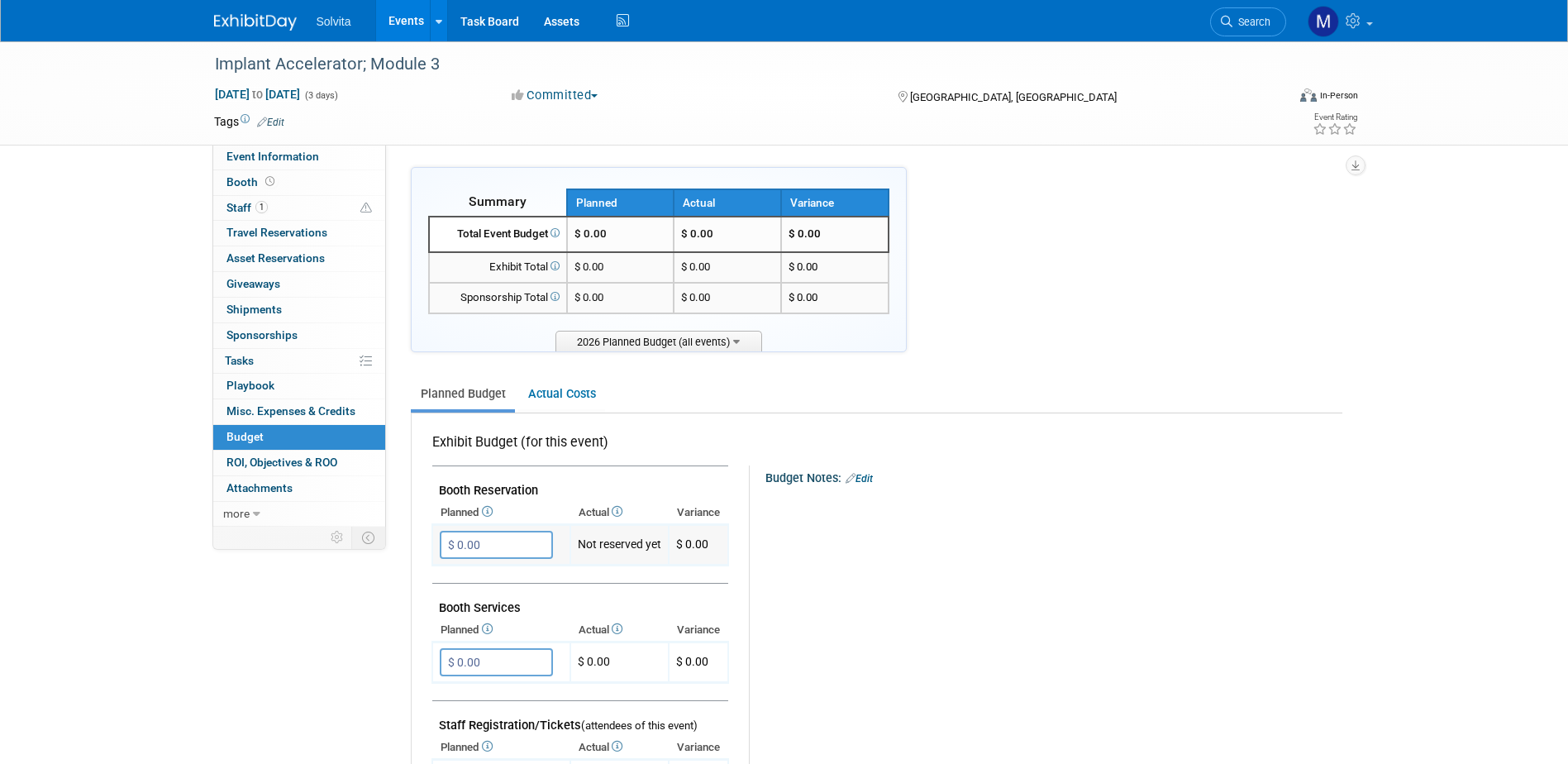
click at [466, 533] on input "$ 0.00" at bounding box center [496, 544] width 113 height 28
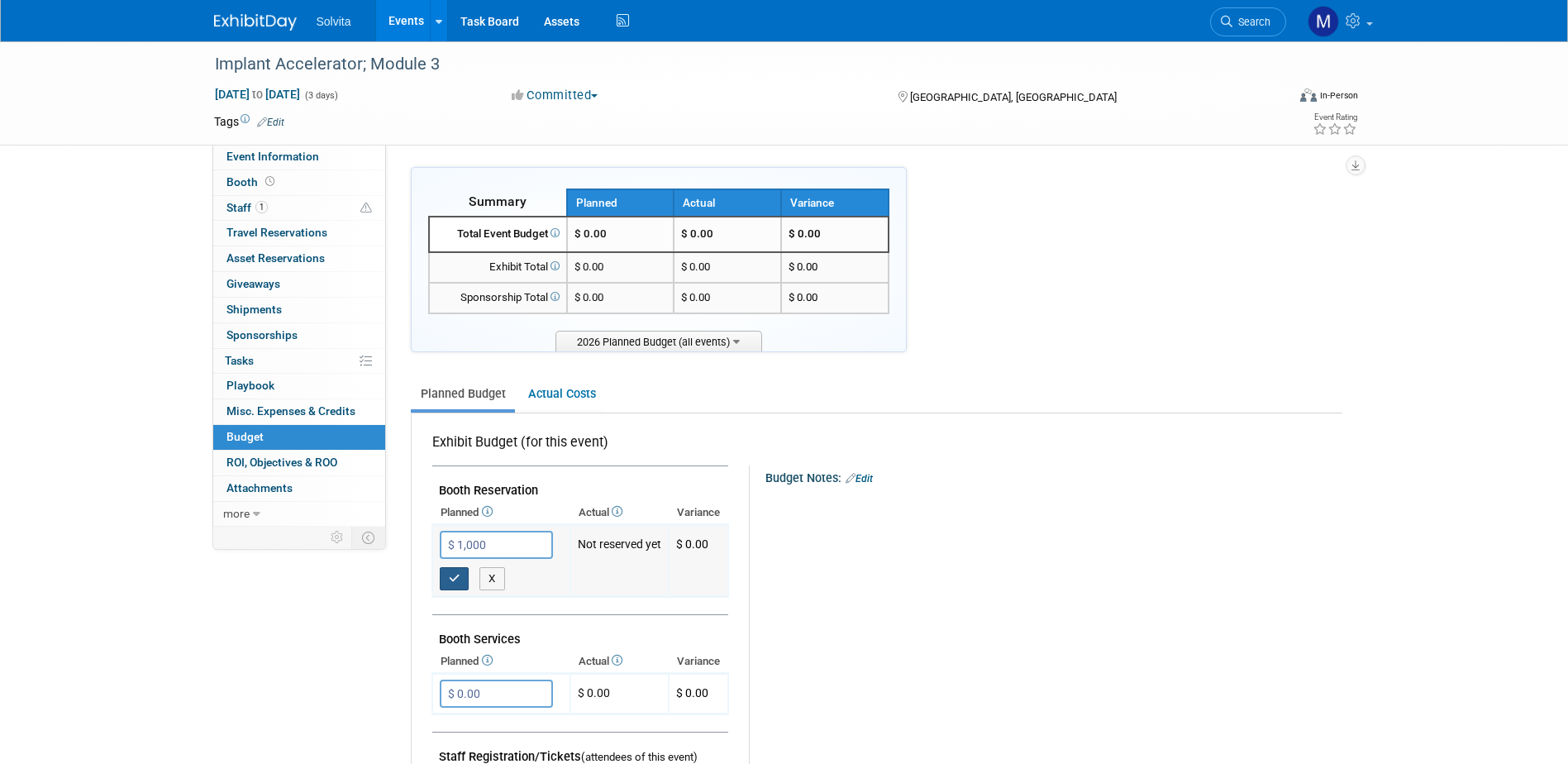
type input "$ 1,000.00"
click at [447, 578] on button "button" at bounding box center [454, 578] width 30 height 23
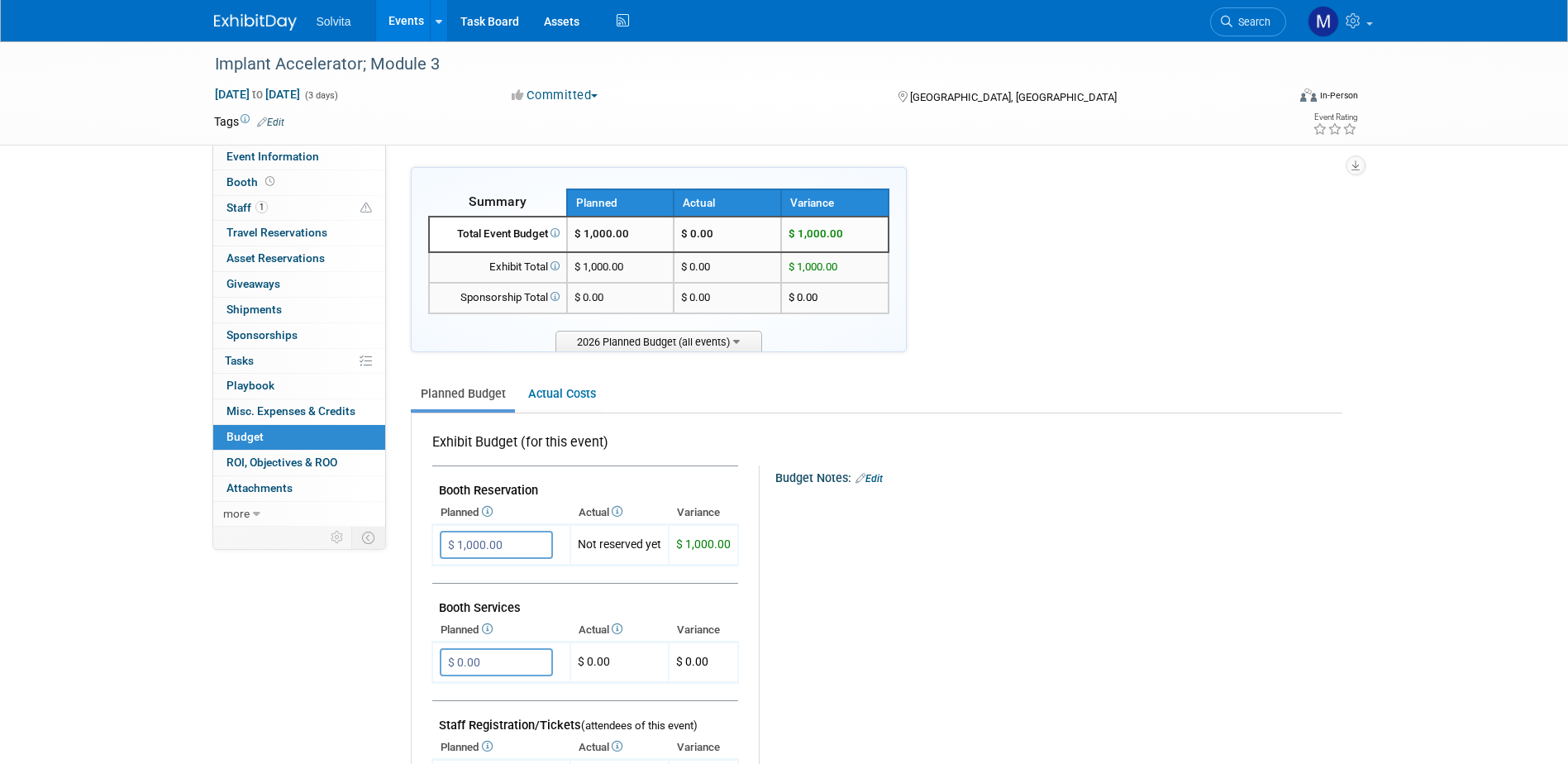
click at [296, 120] on td at bounding box center [724, 122] width 879 height 17
click at [267, 117] on link "Edit" at bounding box center [270, 123] width 27 height 12
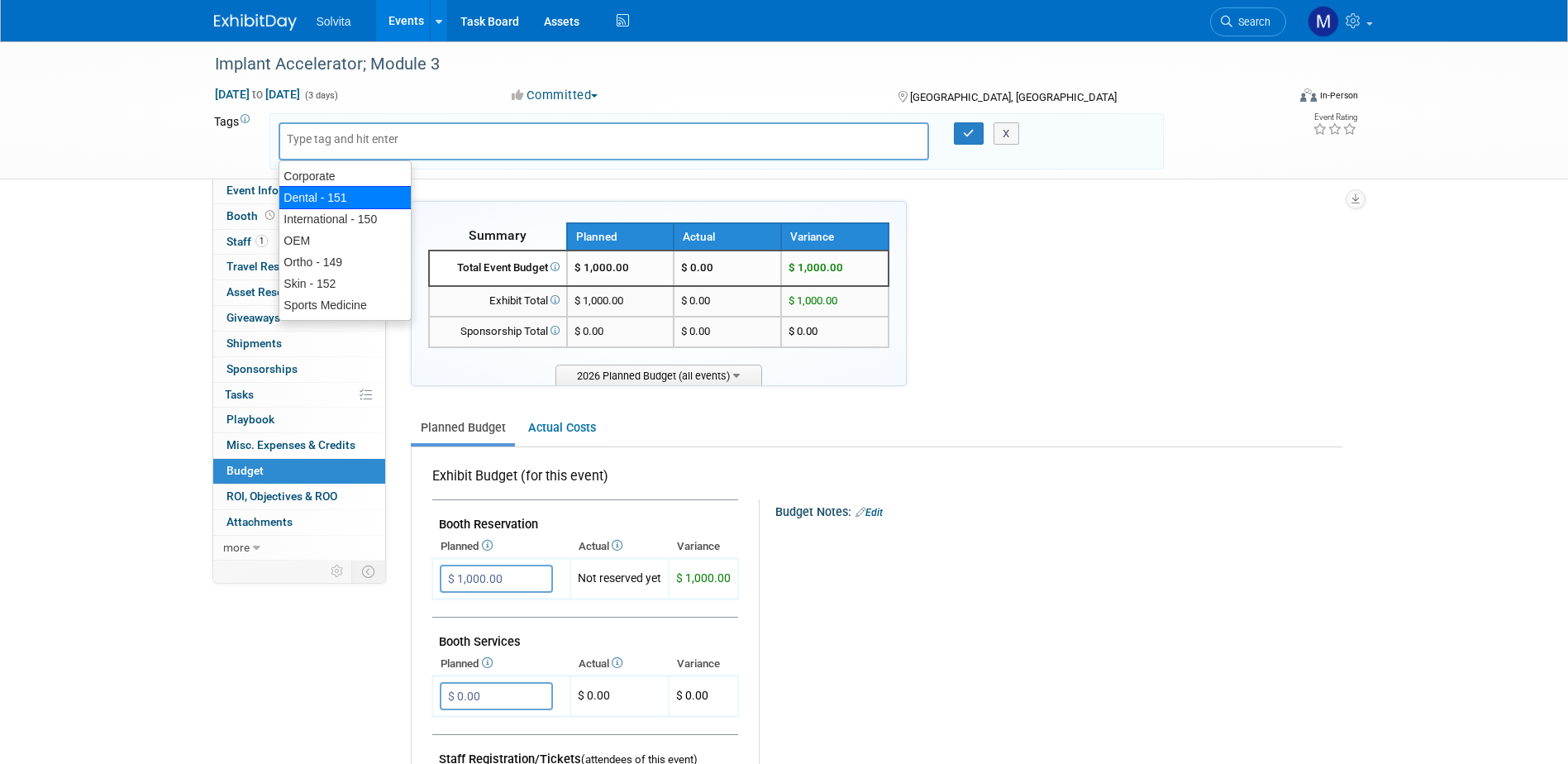
click at [309, 203] on div "Dental - 151" at bounding box center [345, 197] width 133 height 23
type input "Dental - 151"
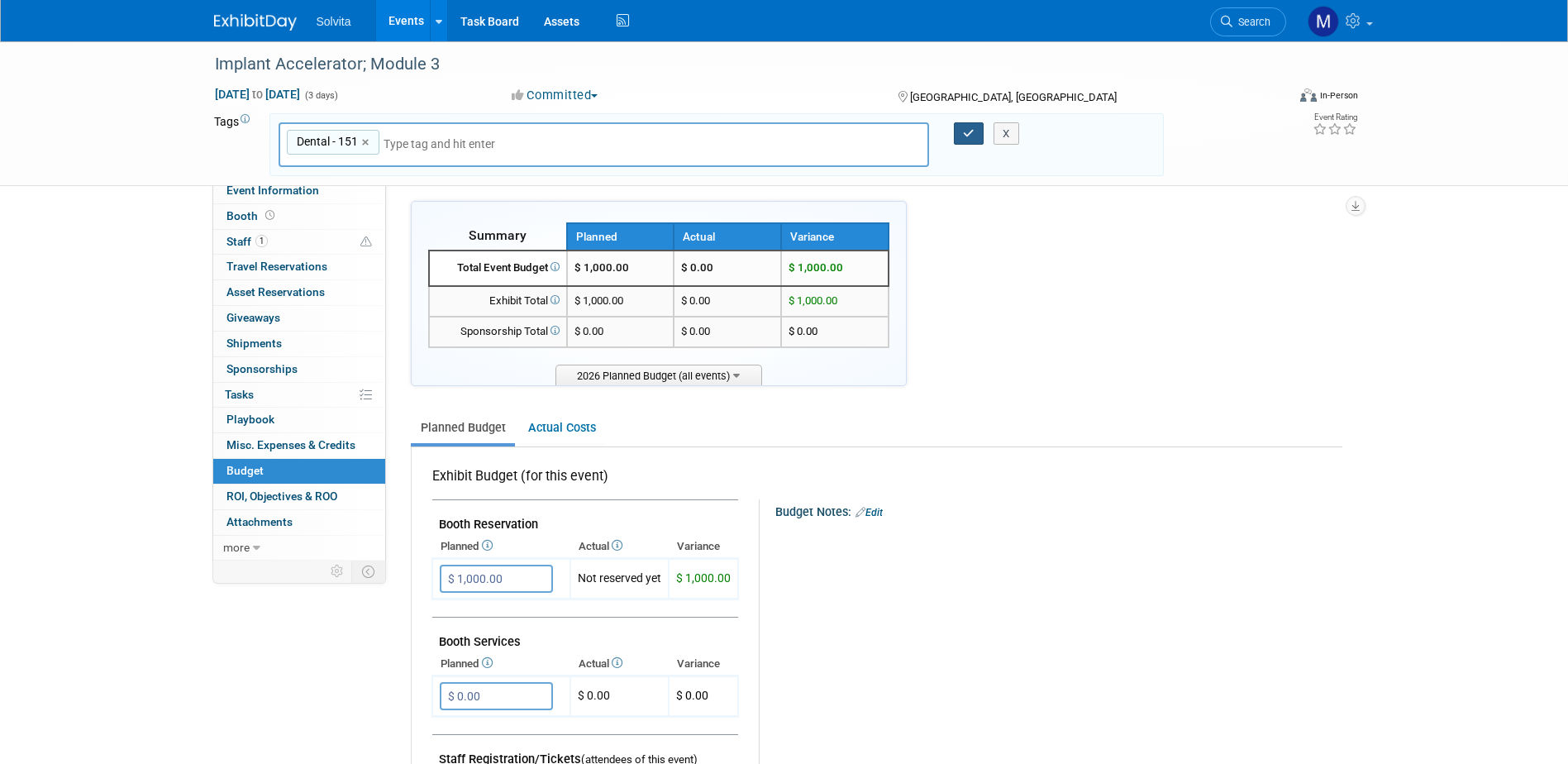
click at [959, 134] on button "button" at bounding box center [968, 134] width 30 height 23
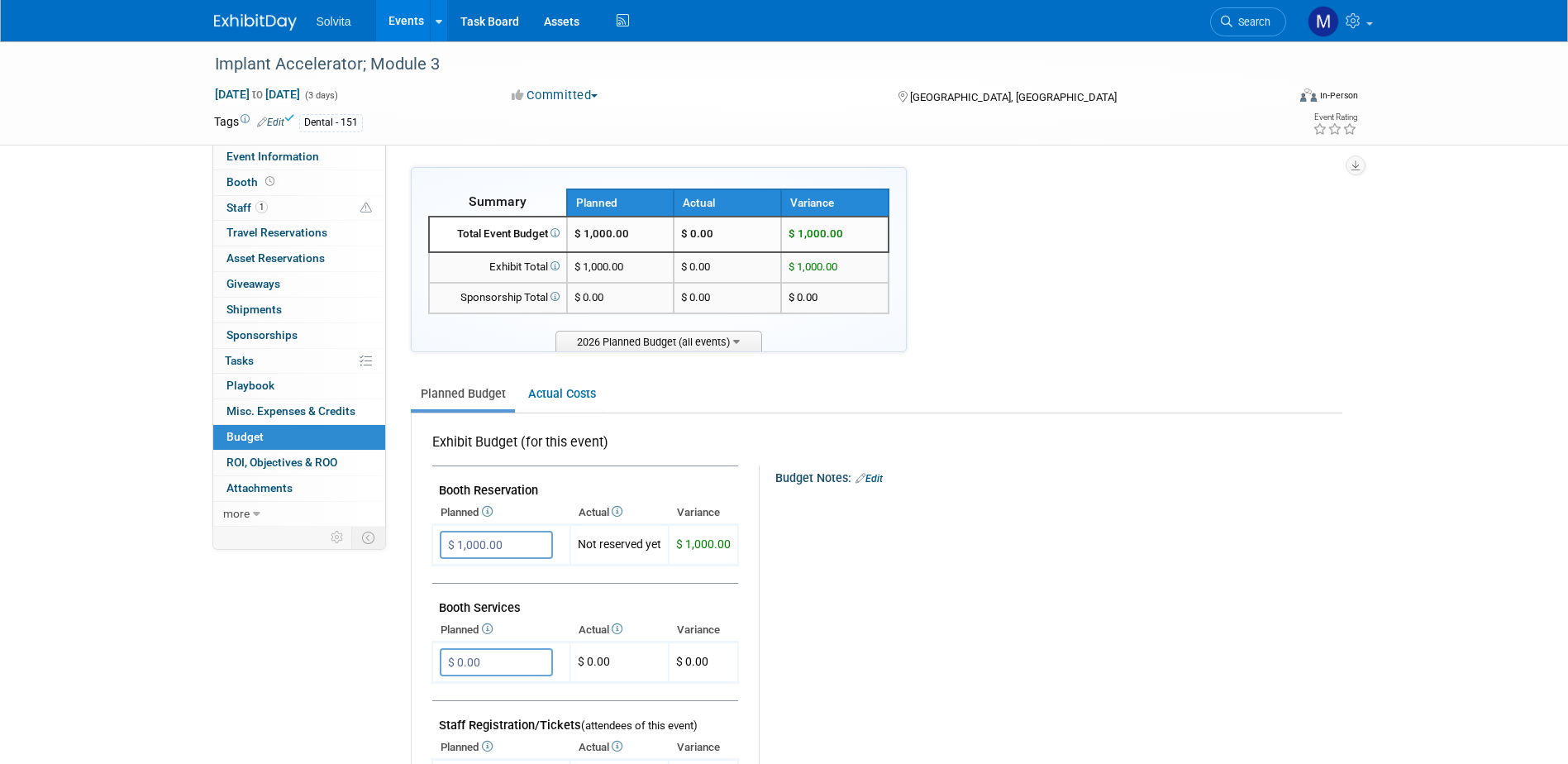
click at [423, 14] on link "Events" at bounding box center [406, 20] width 60 height 41
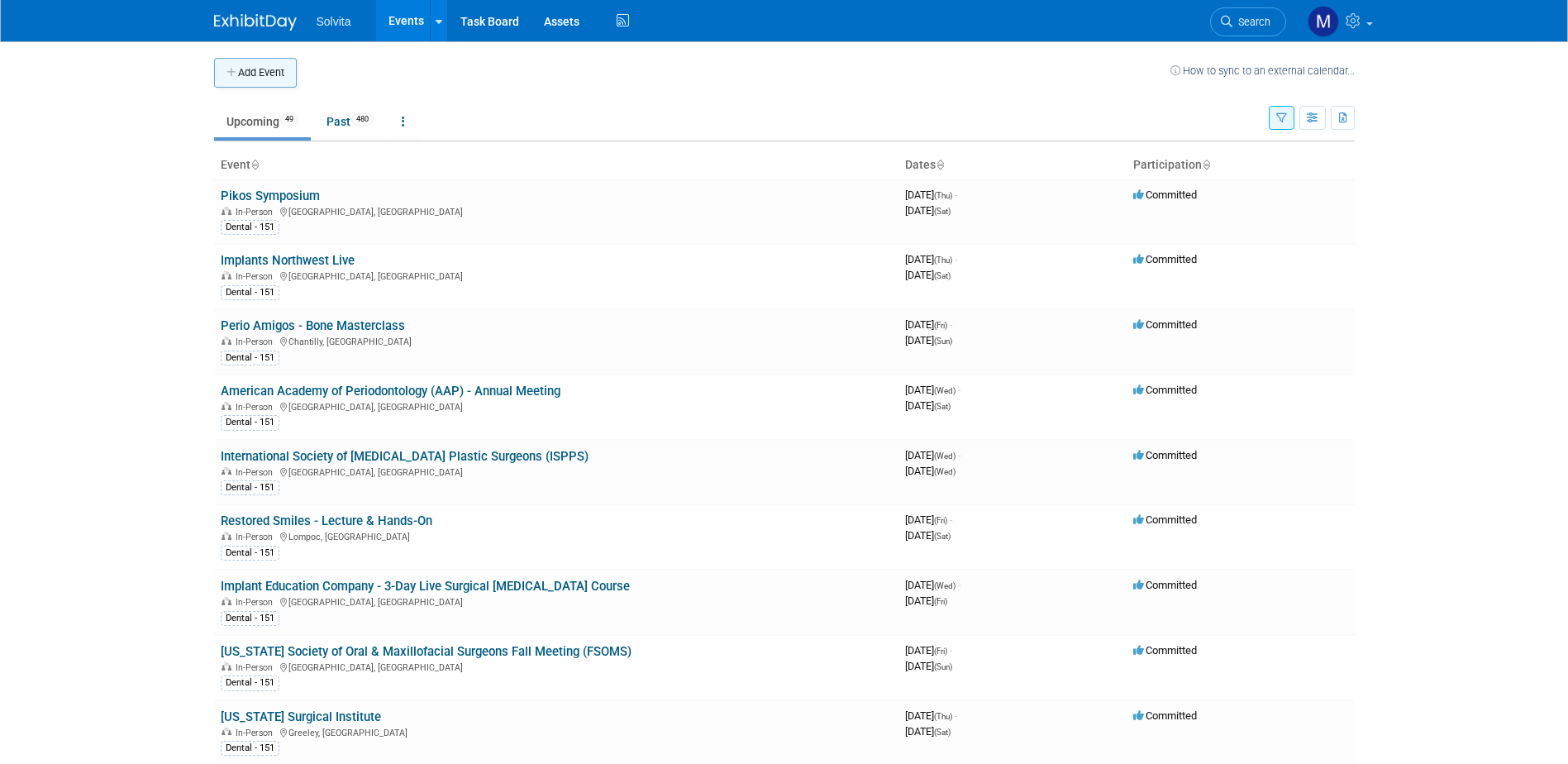
click at [256, 71] on button "Add Event" at bounding box center [255, 72] width 83 height 30
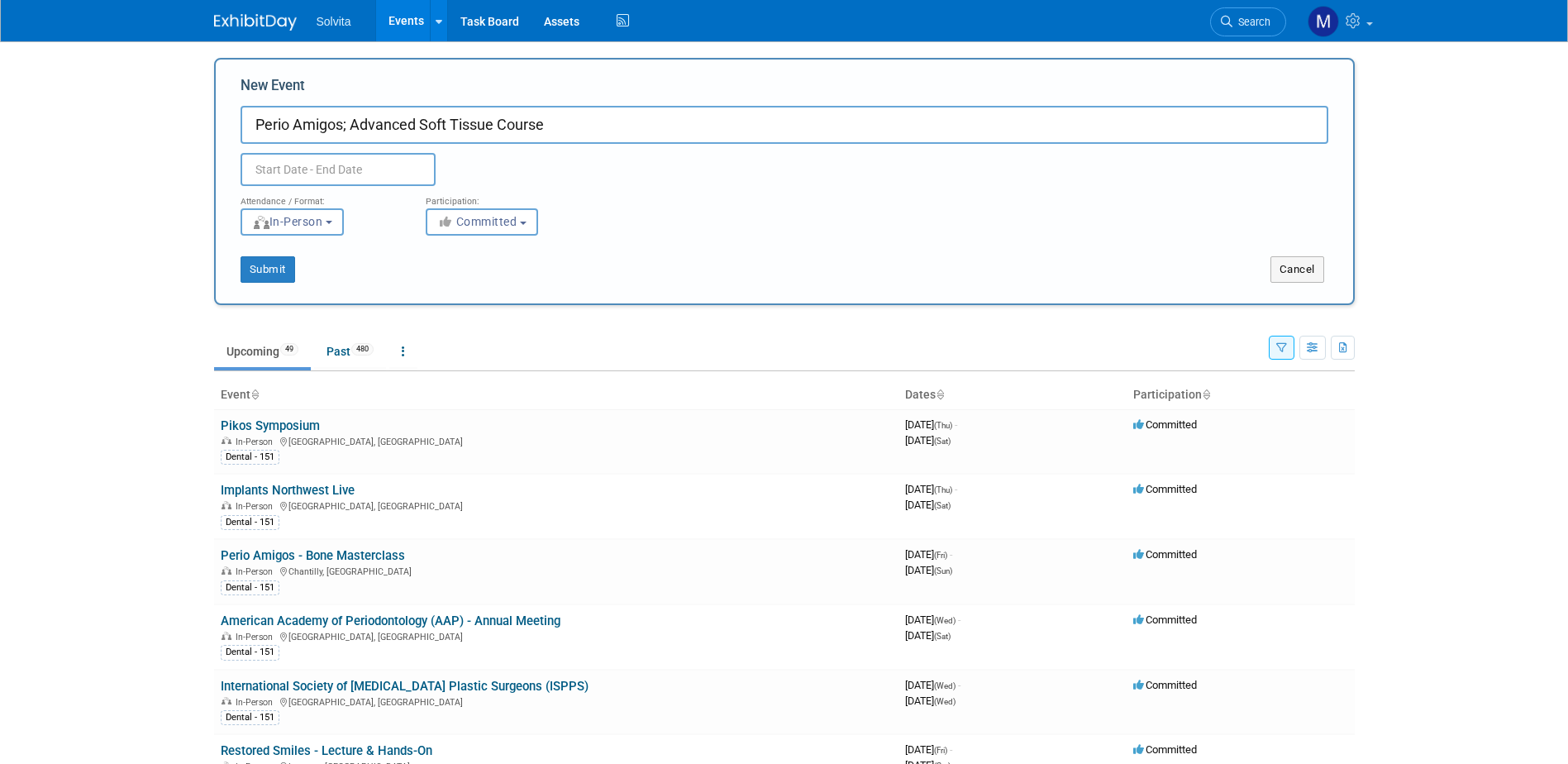
type input "Perio Amigos; Advanced Soft Tissue Course"
click at [369, 165] on input "text" at bounding box center [338, 169] width 195 height 33
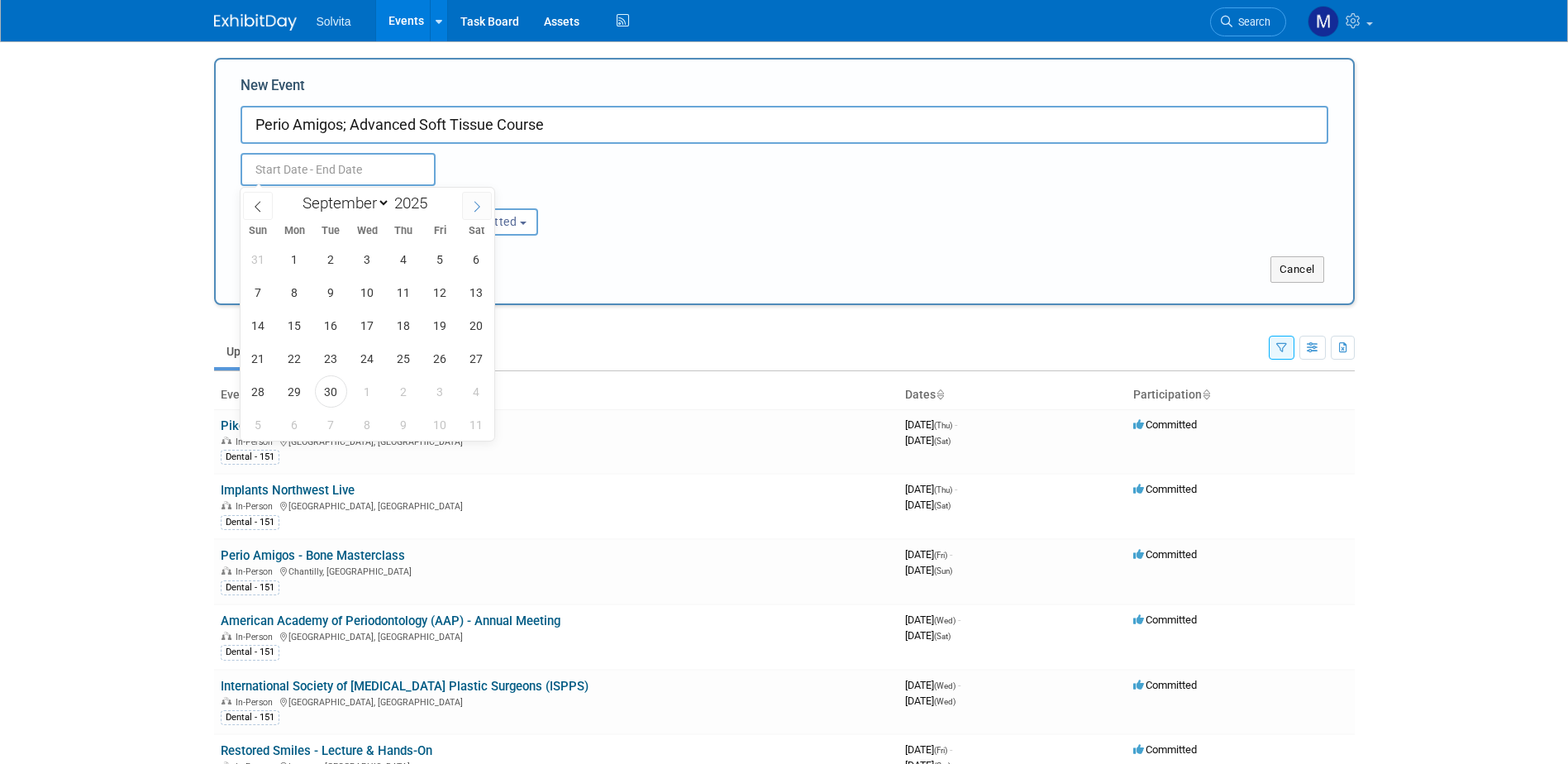
click at [472, 203] on icon at bounding box center [477, 207] width 12 height 12
select select "11"
click at [472, 203] on icon at bounding box center [477, 207] width 12 height 12
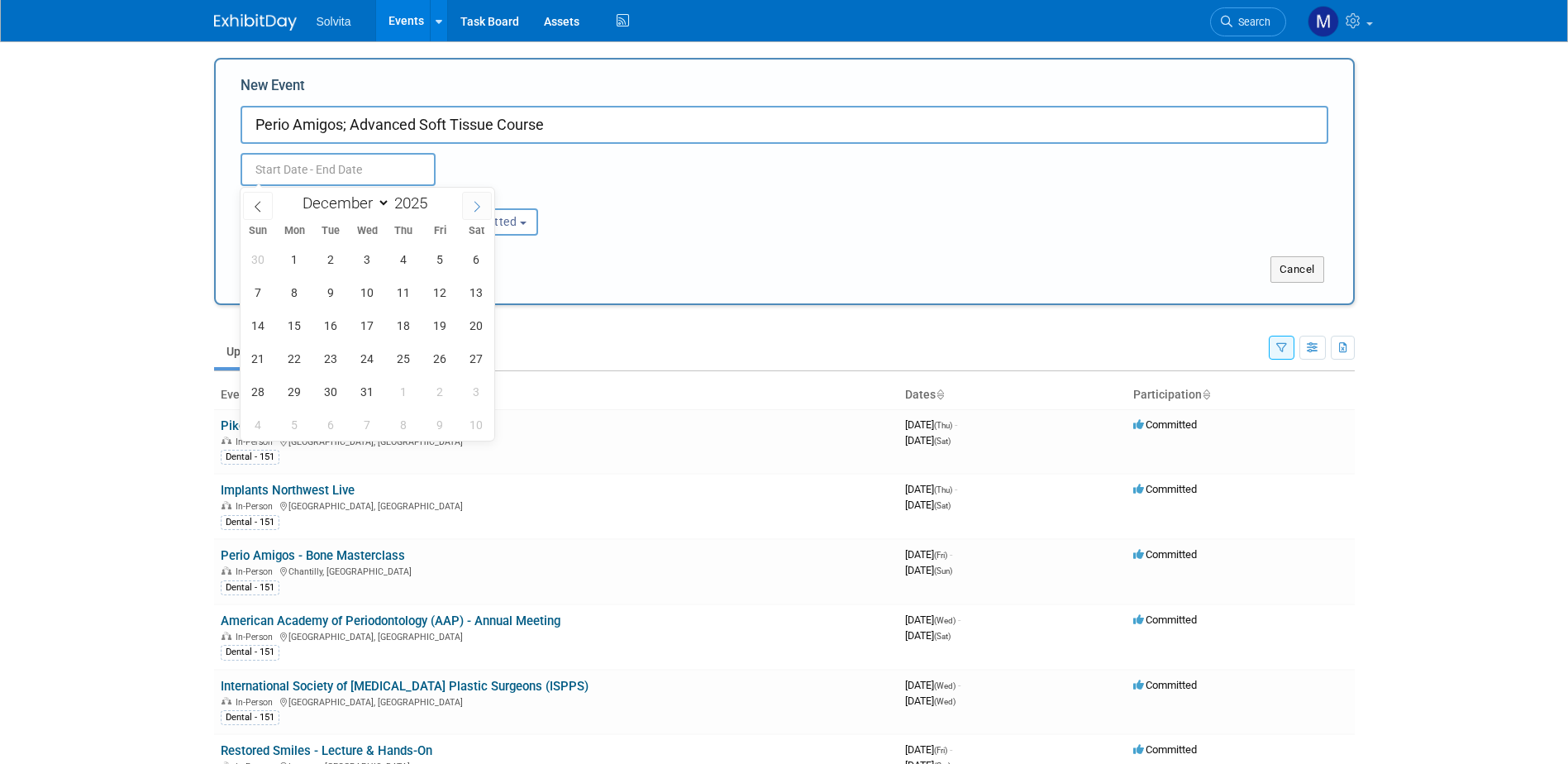
type input "2026"
click at [472, 203] on icon at bounding box center [477, 207] width 12 height 12
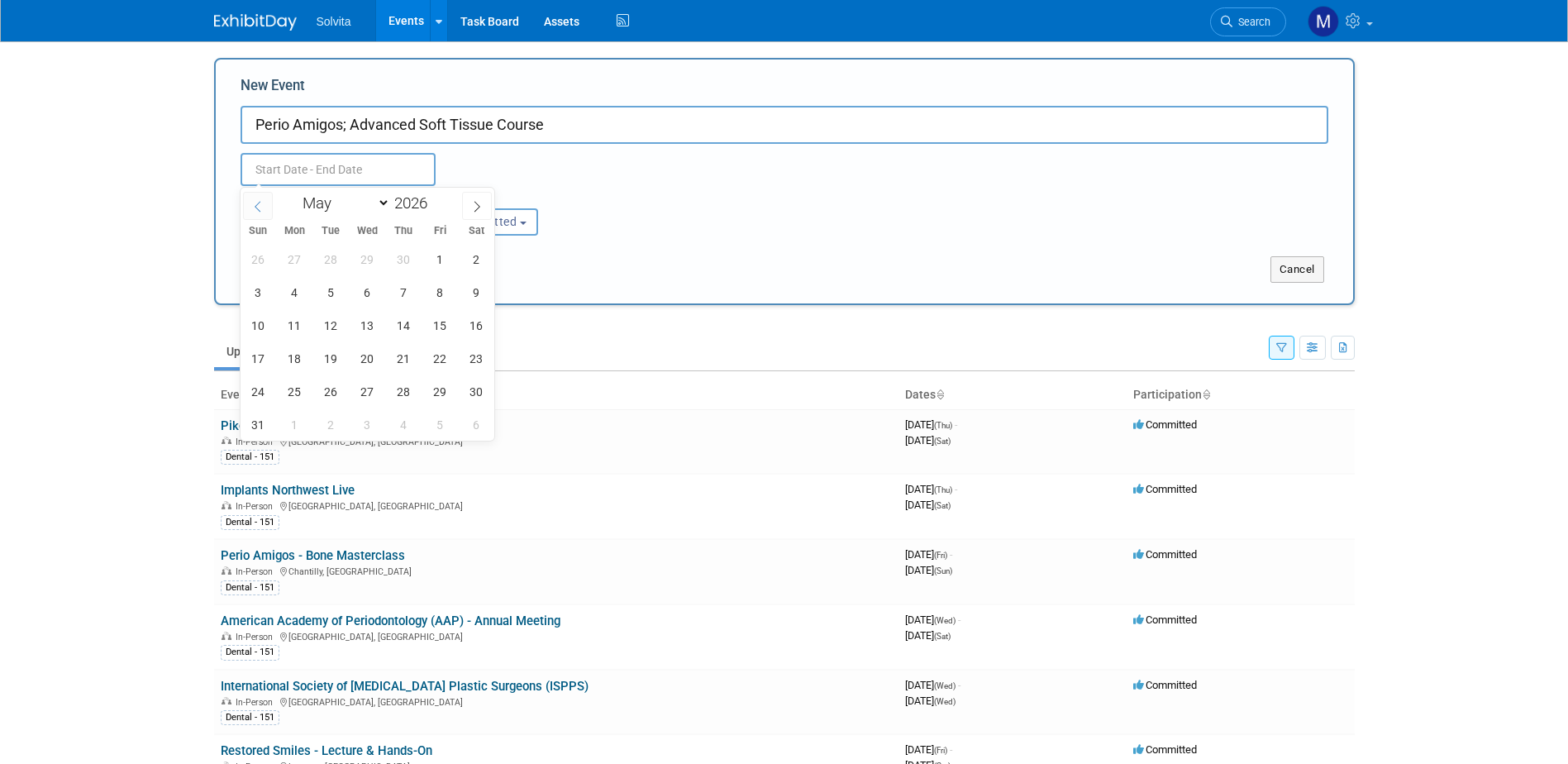
click at [257, 205] on icon at bounding box center [258, 207] width 12 height 12
select select "3"
click at [437, 359] on span "24" at bounding box center [440, 358] width 32 height 32
click at [265, 385] on span "26" at bounding box center [259, 391] width 32 height 32
type input "[DATE] to [DATE]"
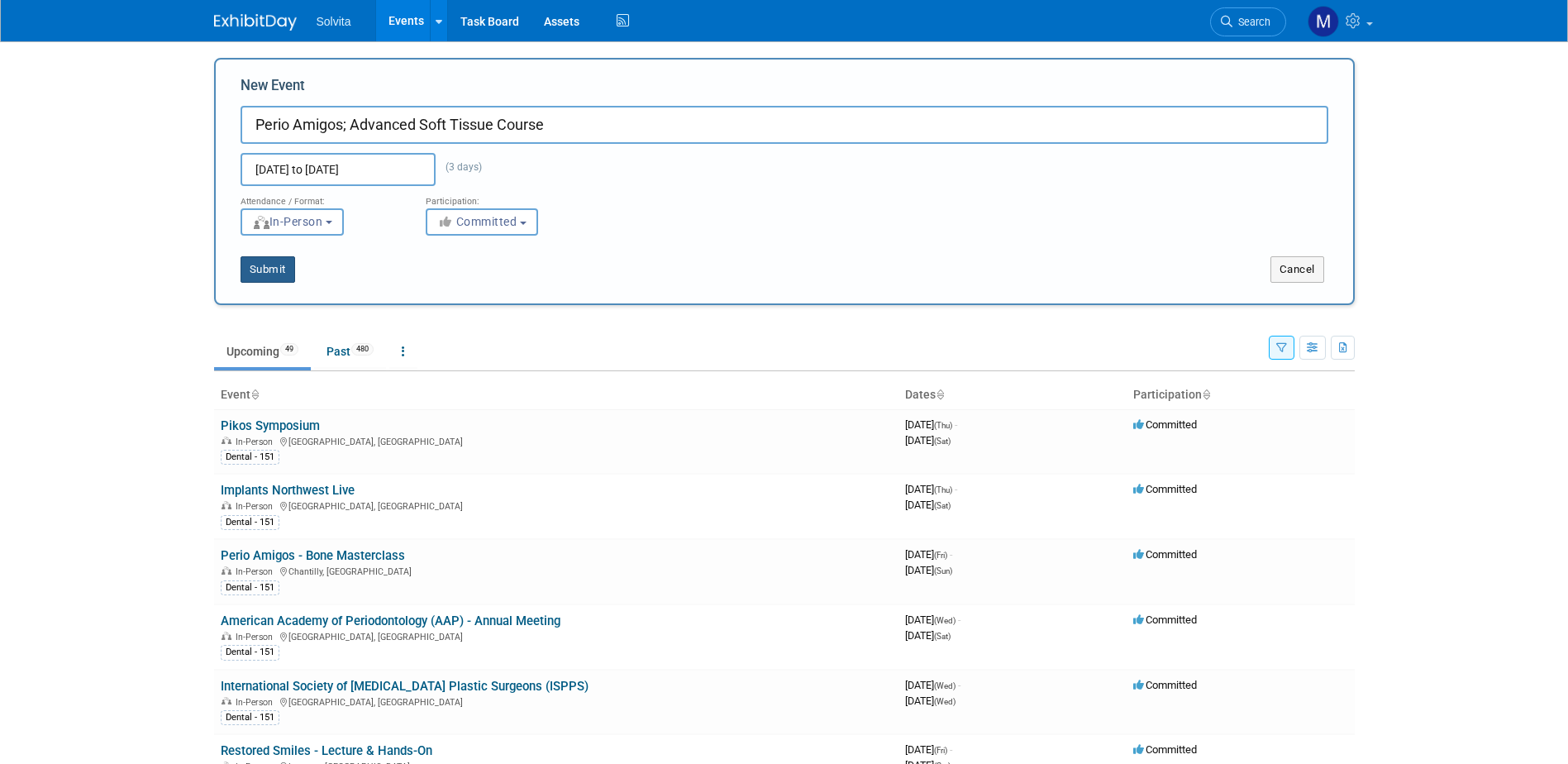
click at [280, 270] on button "Submit" at bounding box center [268, 269] width 55 height 26
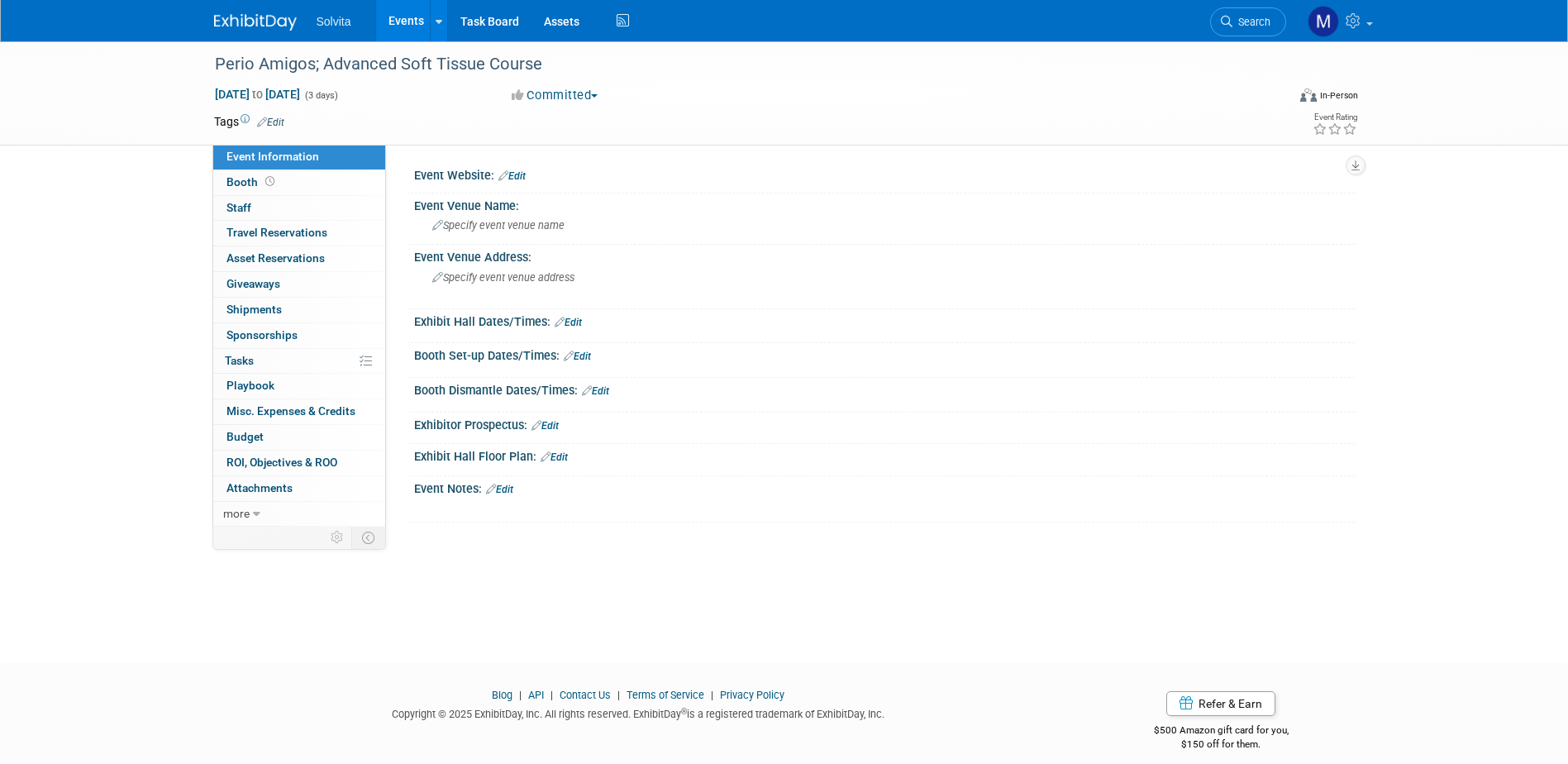
click at [281, 118] on link "Edit" at bounding box center [270, 123] width 27 height 12
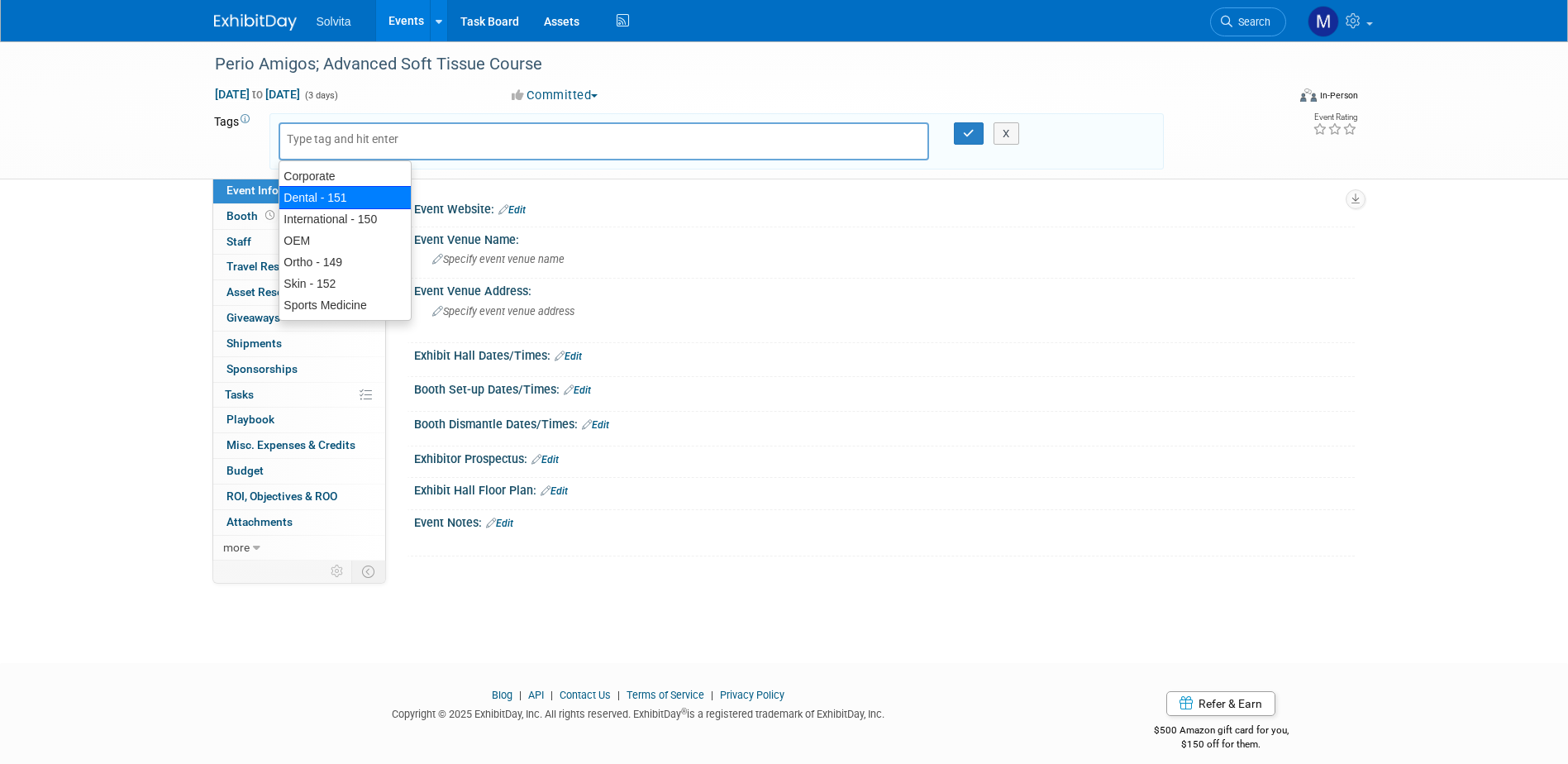
click at [324, 190] on div "Dental - 151" at bounding box center [345, 197] width 133 height 23
type input "Dental - 151"
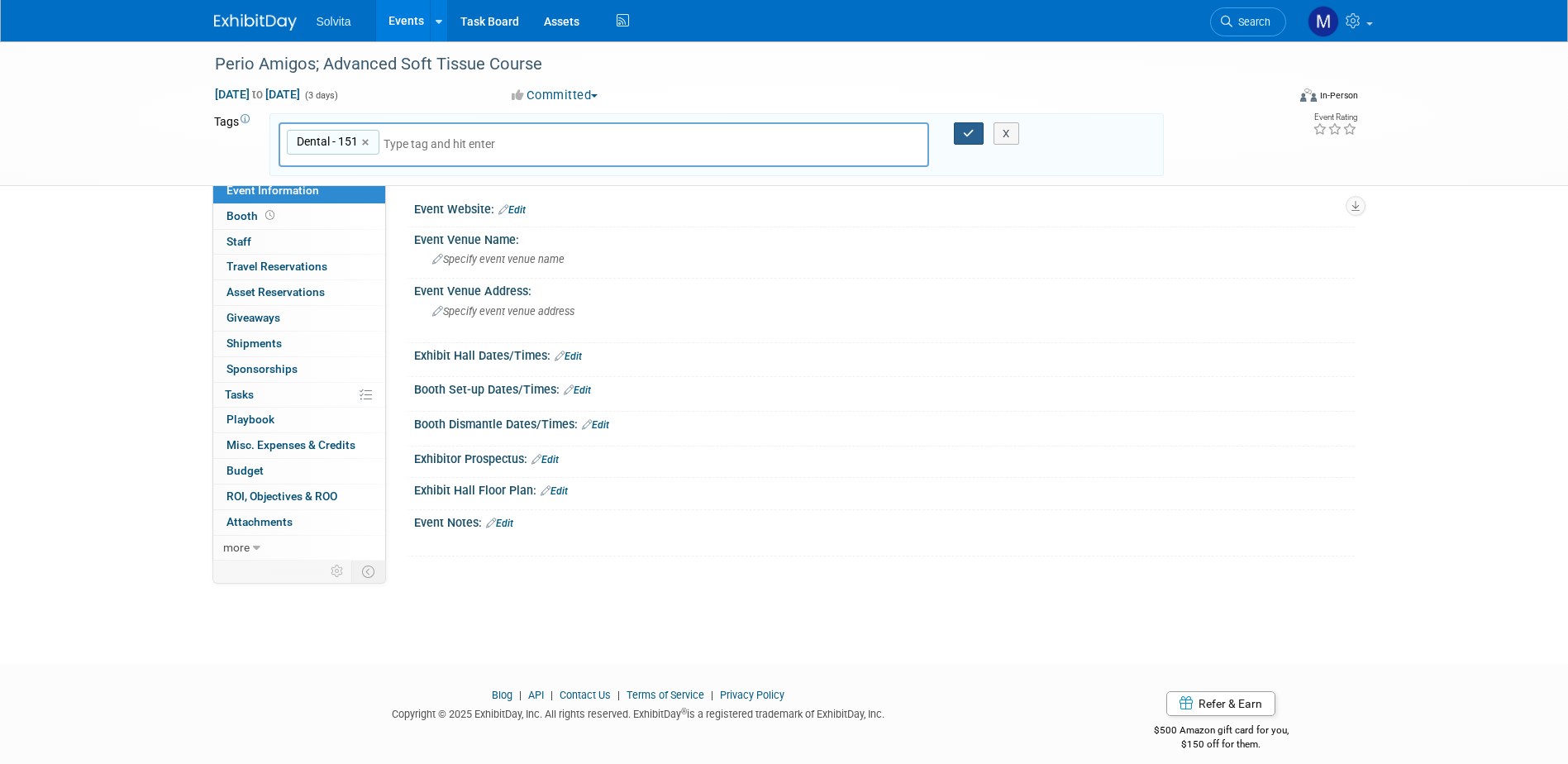
click at [970, 124] on button "button" at bounding box center [968, 134] width 30 height 23
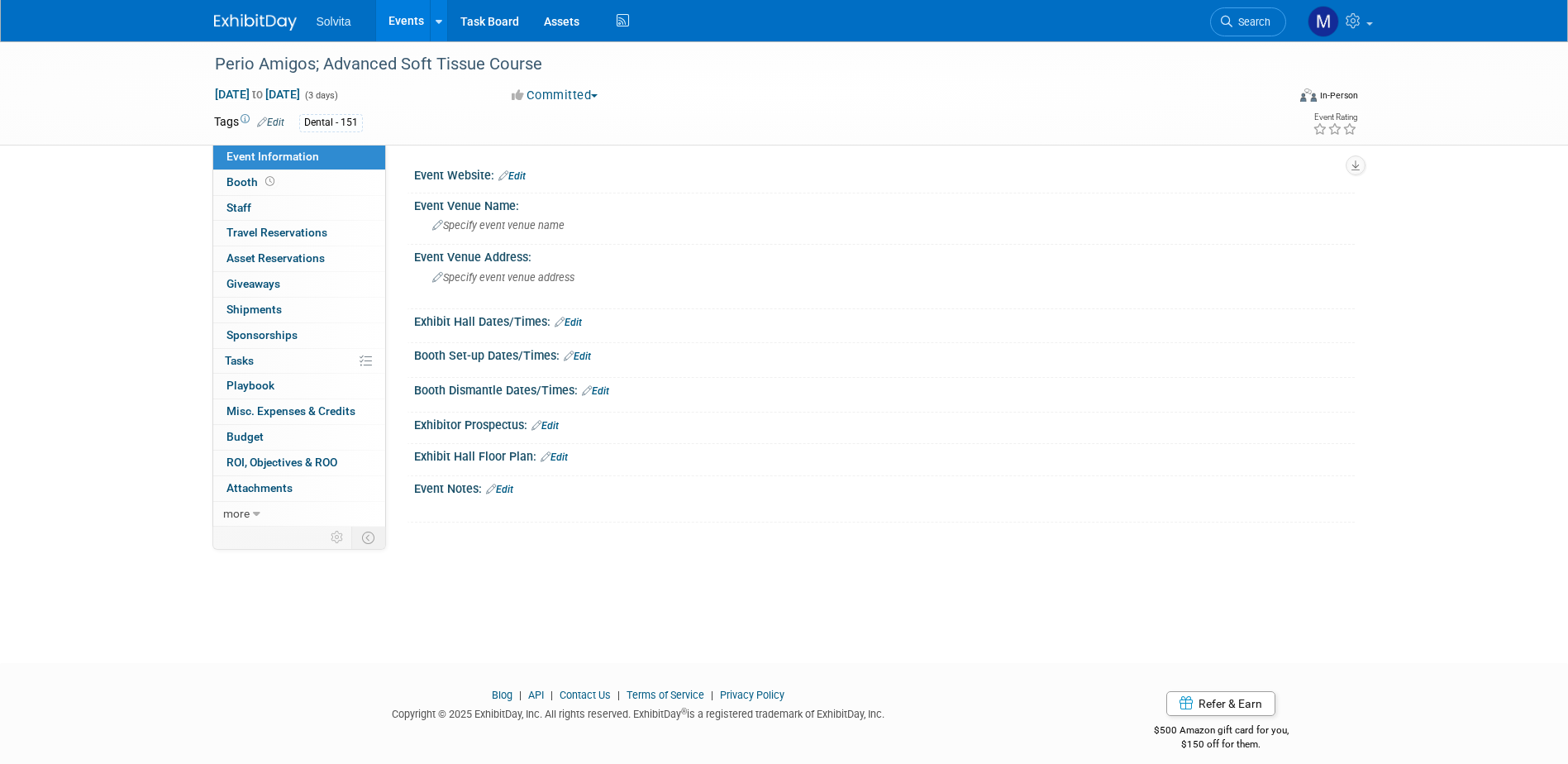
click at [513, 172] on link "Edit" at bounding box center [512, 176] width 27 height 12
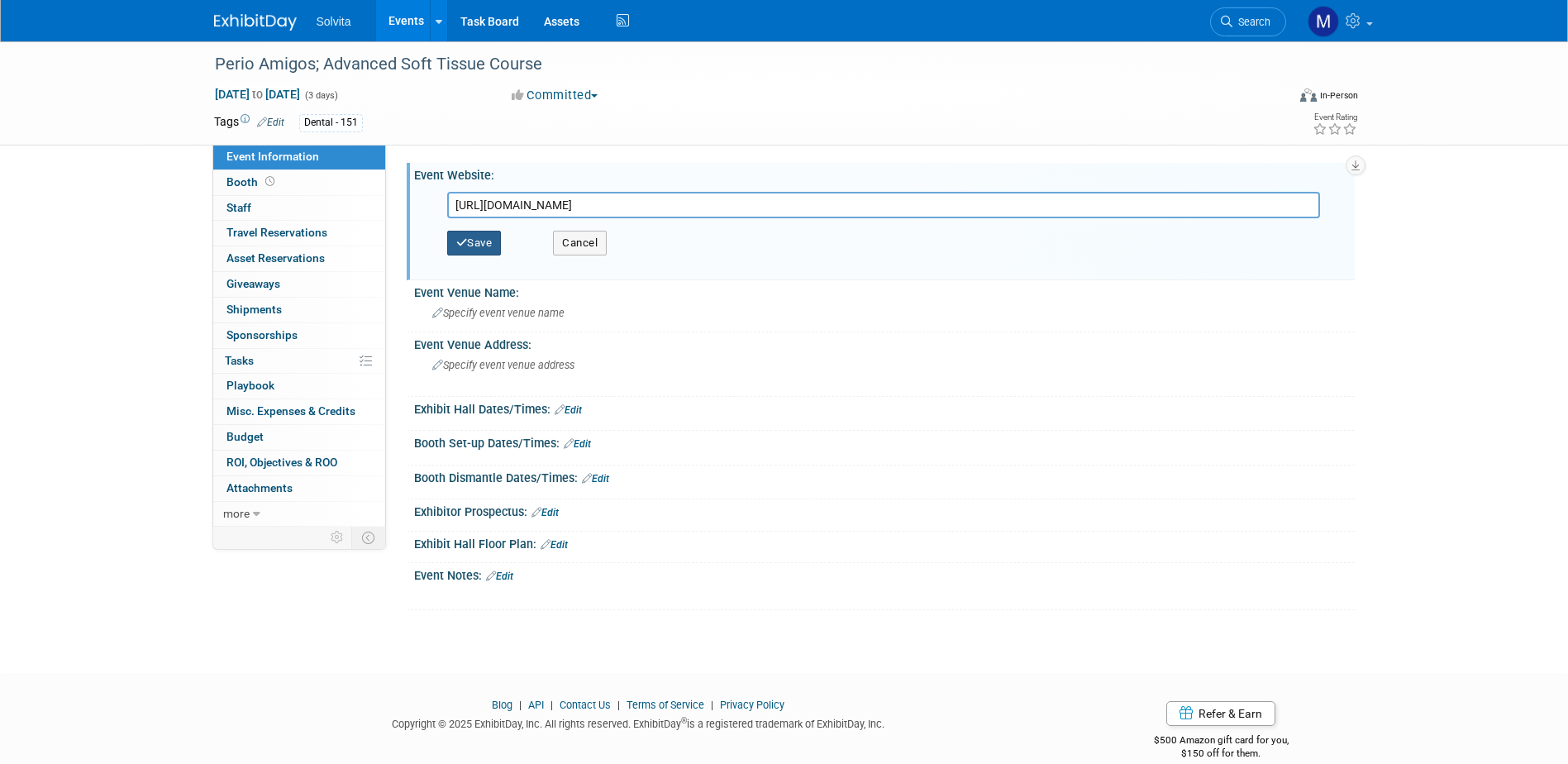
type input "https://perioamigos.com/event-calendar/"
click at [478, 238] on button "Save" at bounding box center [474, 243] width 55 height 25
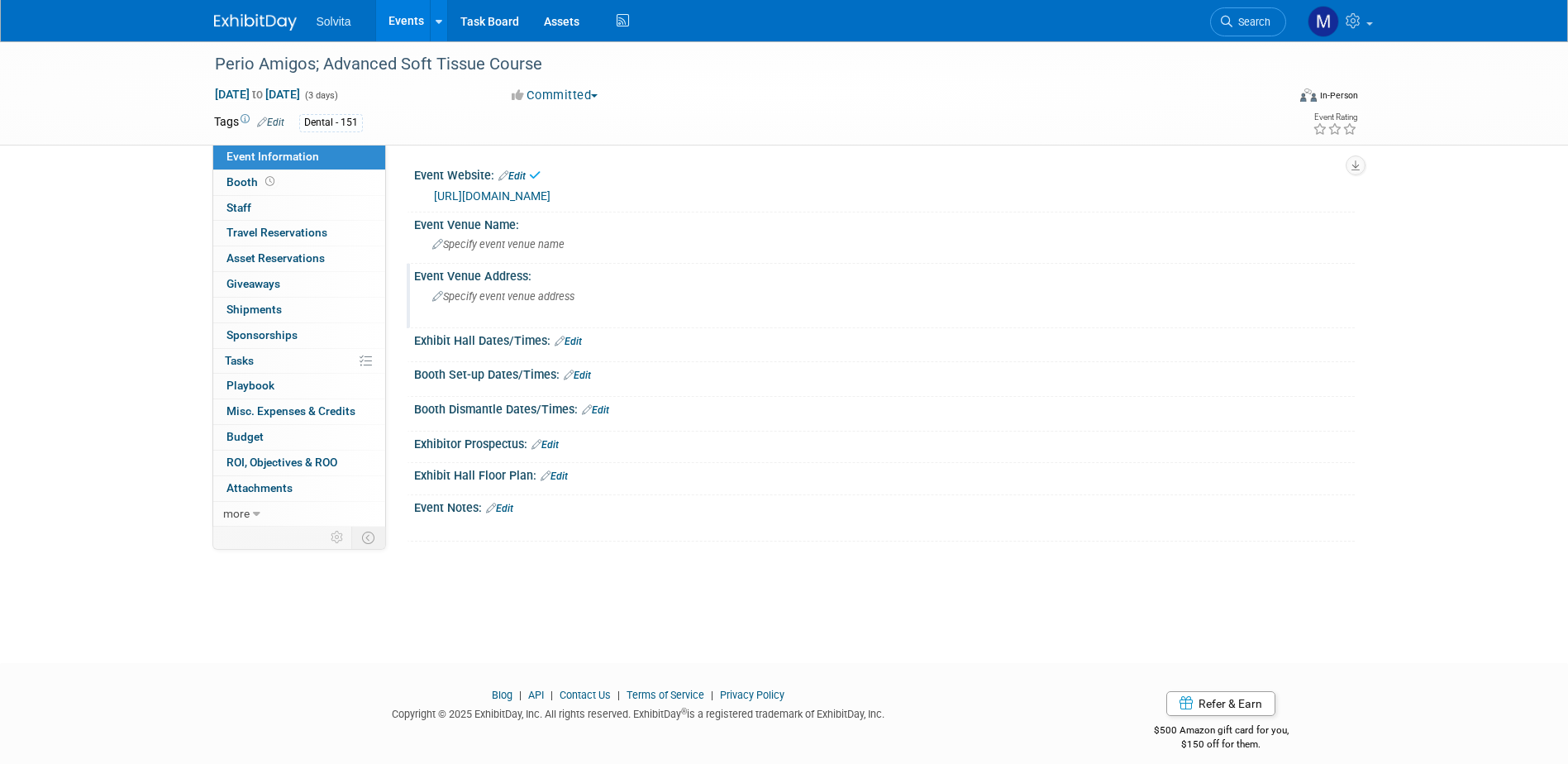
click at [520, 293] on span "Specify event venue address" at bounding box center [503, 296] width 142 height 13
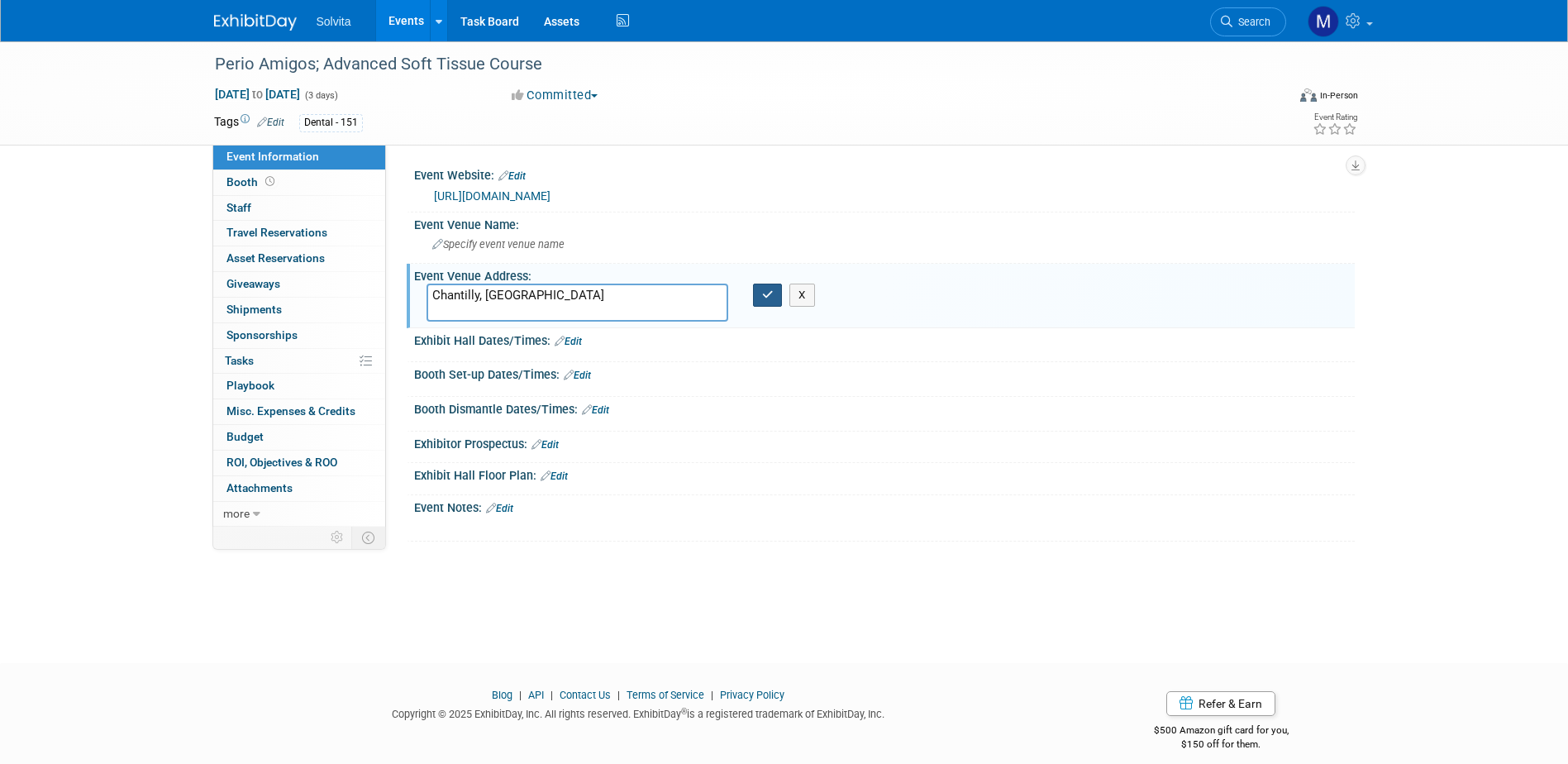
type textarea "Chantilly, [GEOGRAPHIC_DATA]"
click at [765, 294] on icon "button" at bounding box center [768, 294] width 12 height 11
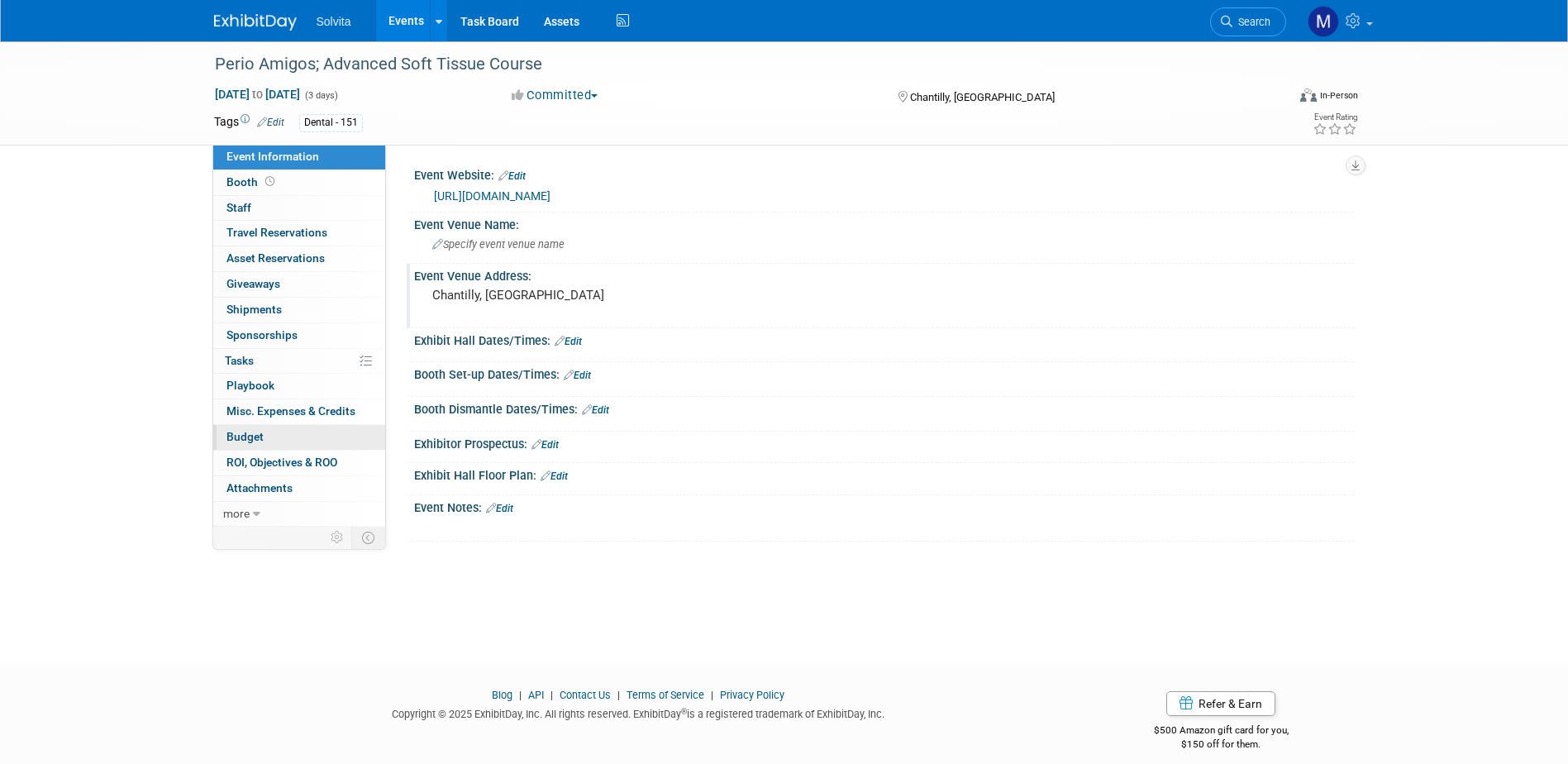
click at [239, 441] on span "Budget" at bounding box center [245, 436] width 37 height 14
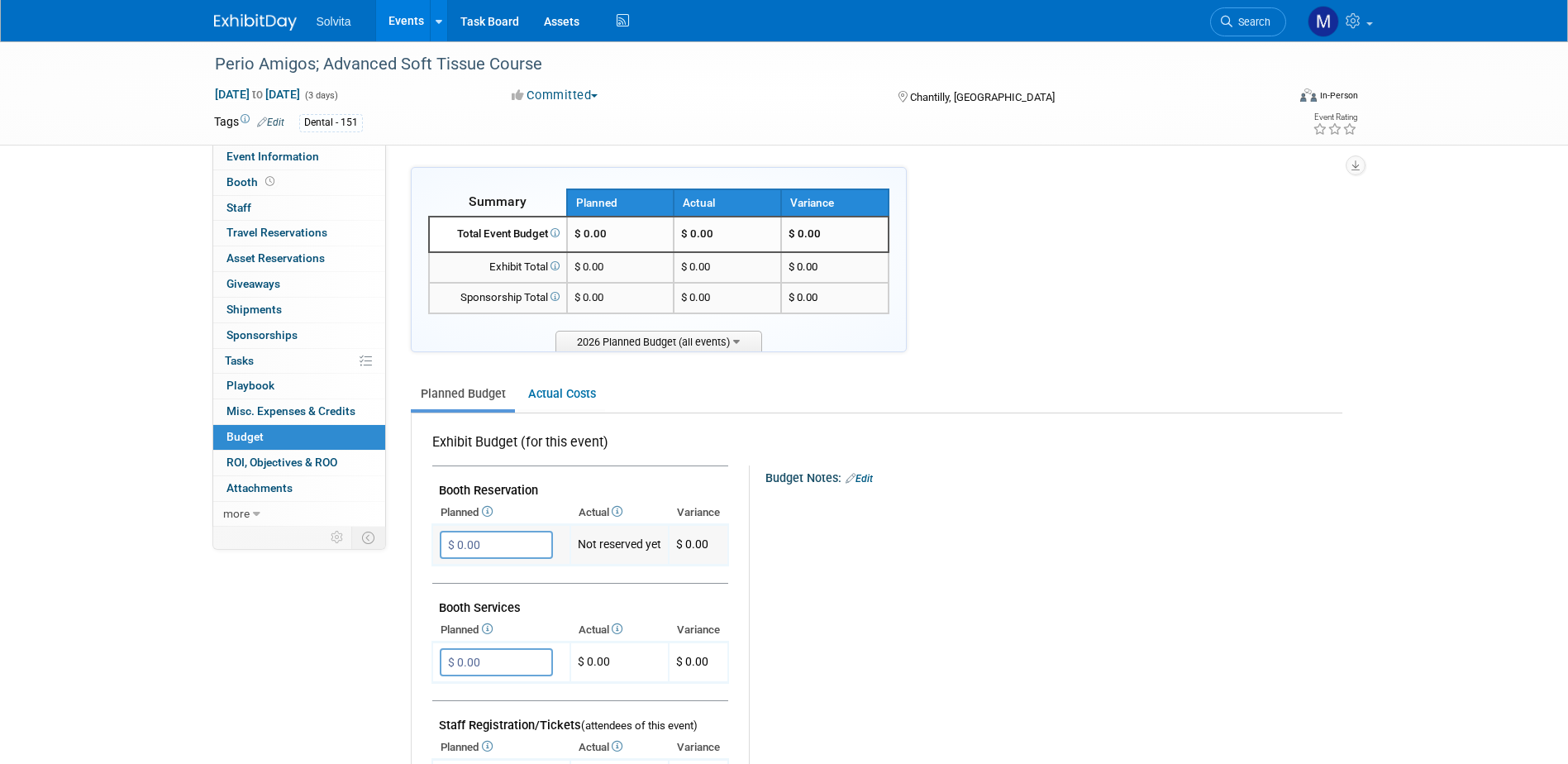
click at [492, 559] on input "$ 0.00" at bounding box center [496, 544] width 113 height 28
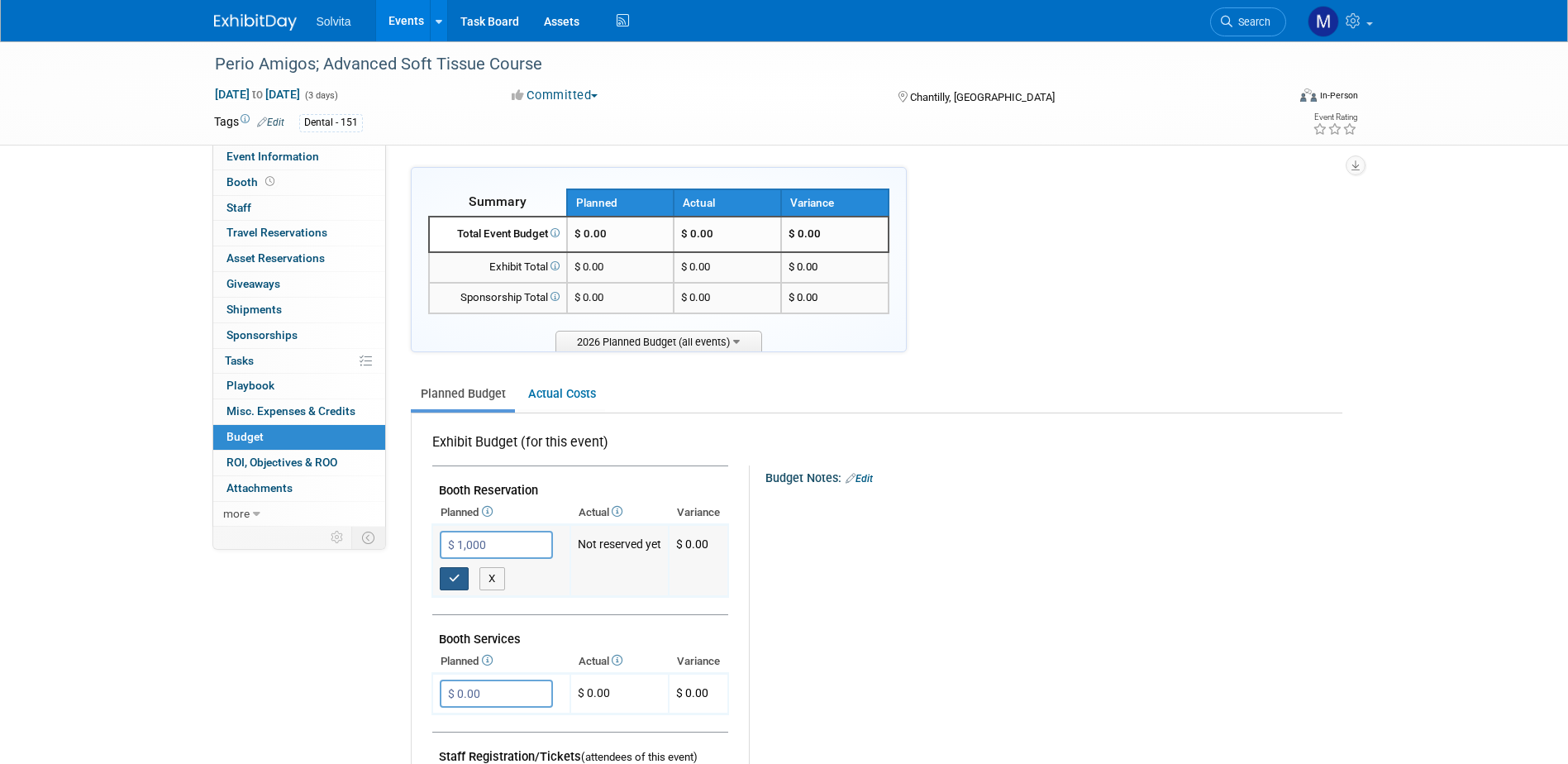
type input "$ 1,000.00"
click at [458, 576] on icon "button" at bounding box center [455, 578] width 12 height 11
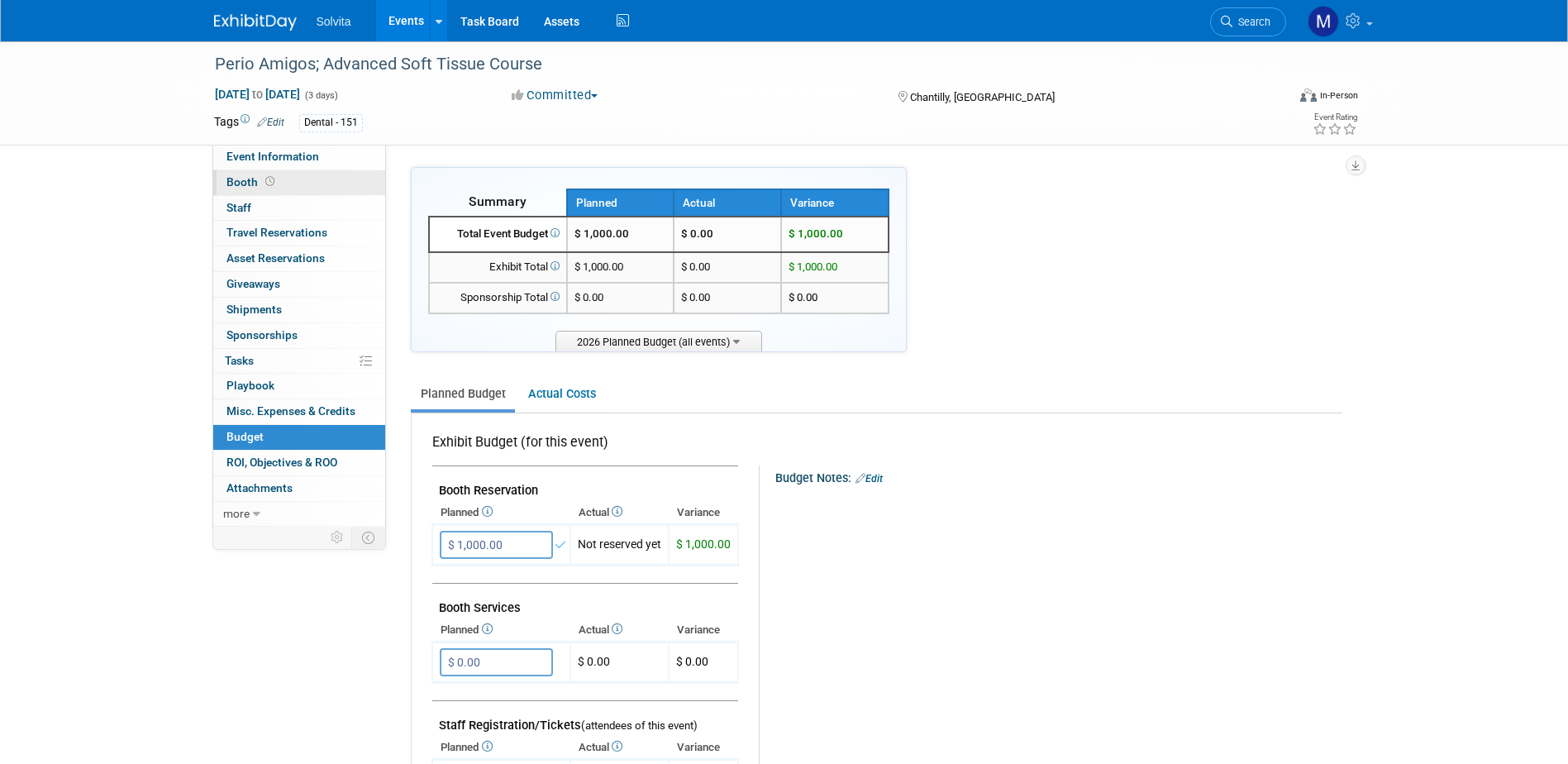
click at [235, 183] on span "Booth" at bounding box center [252, 182] width 52 height 14
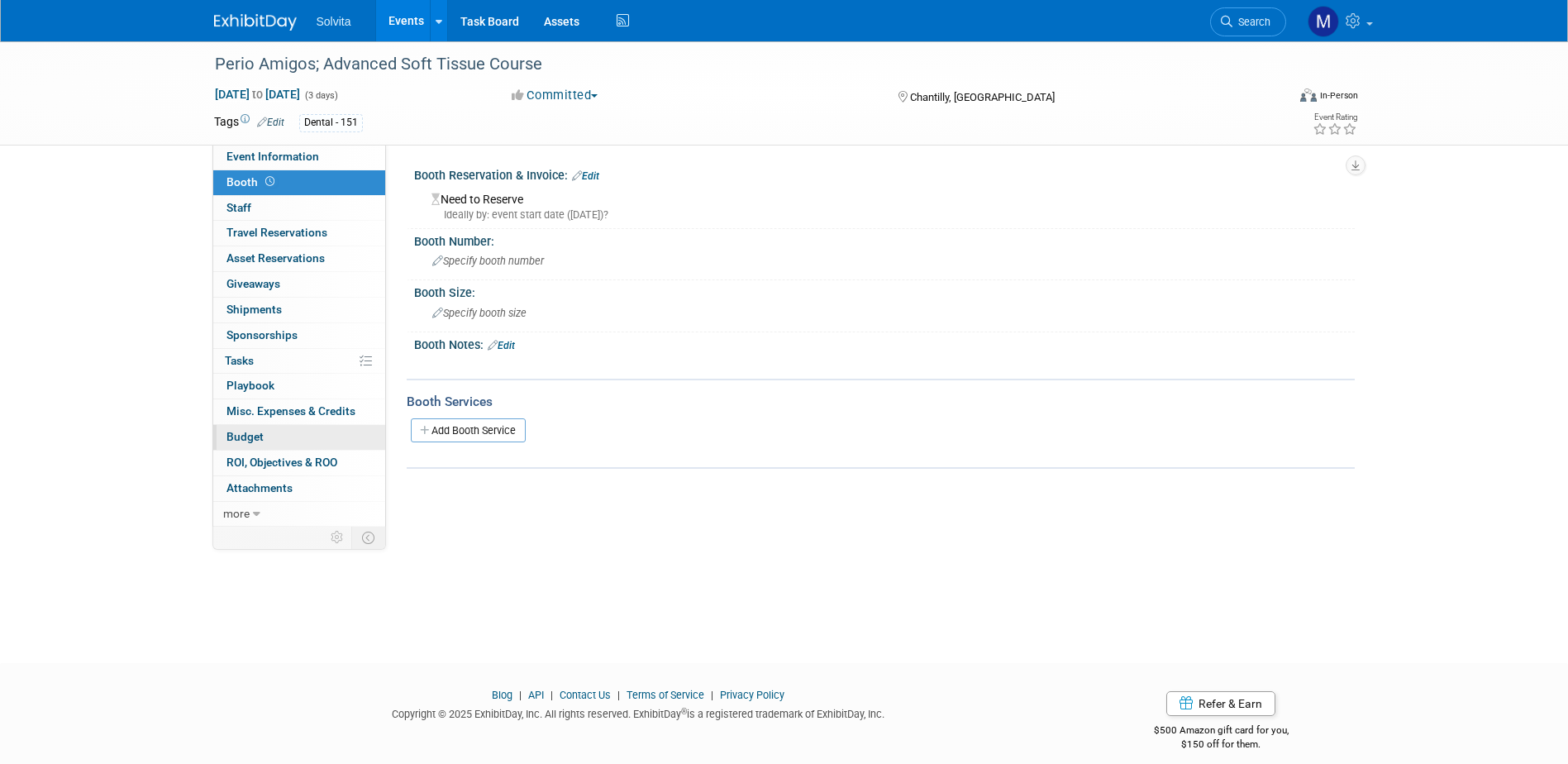
click at [244, 439] on span "Budget" at bounding box center [245, 436] width 37 height 14
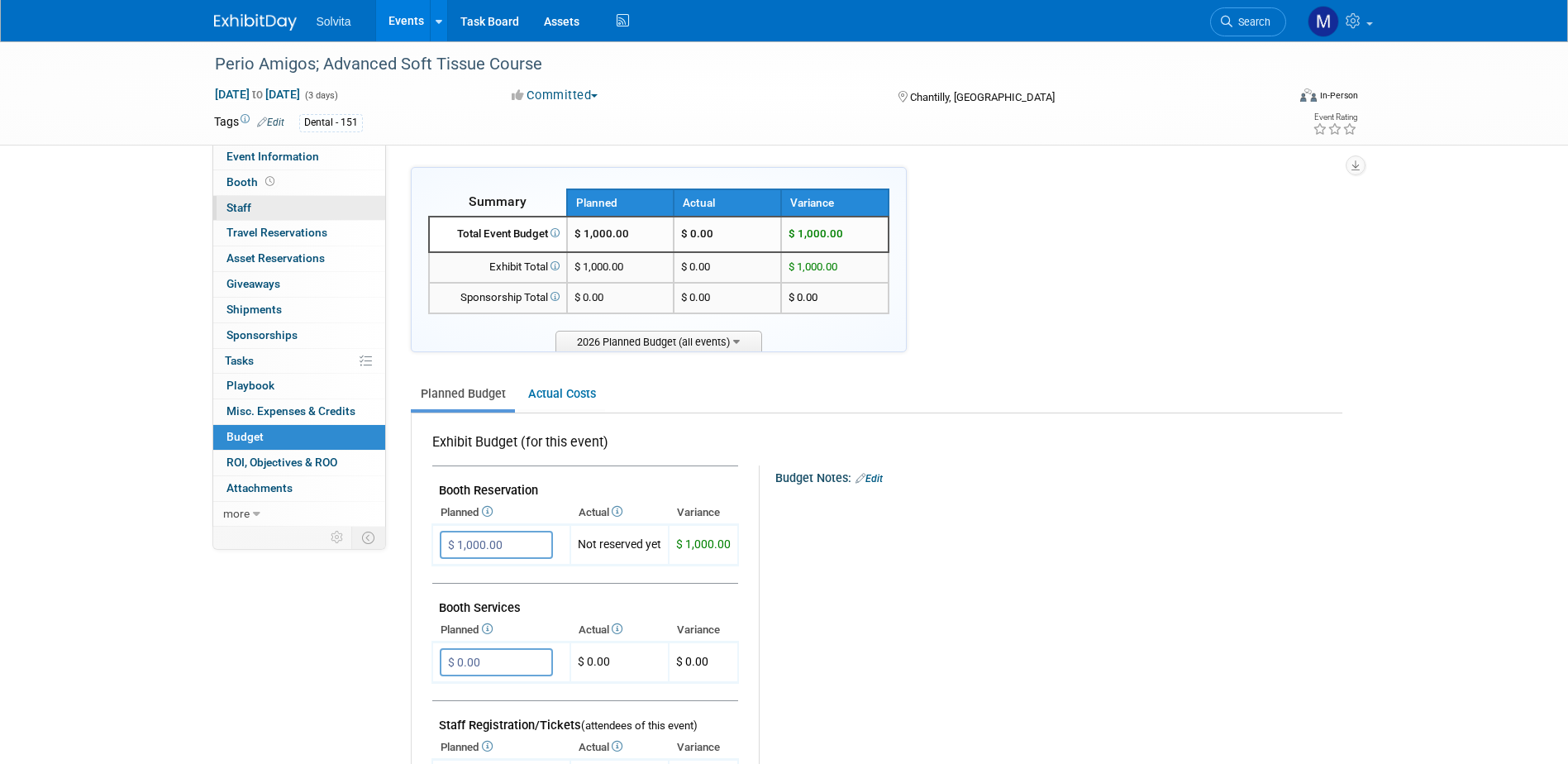
click at [278, 205] on link "0 Staff 0" at bounding box center [298, 208] width 172 height 25
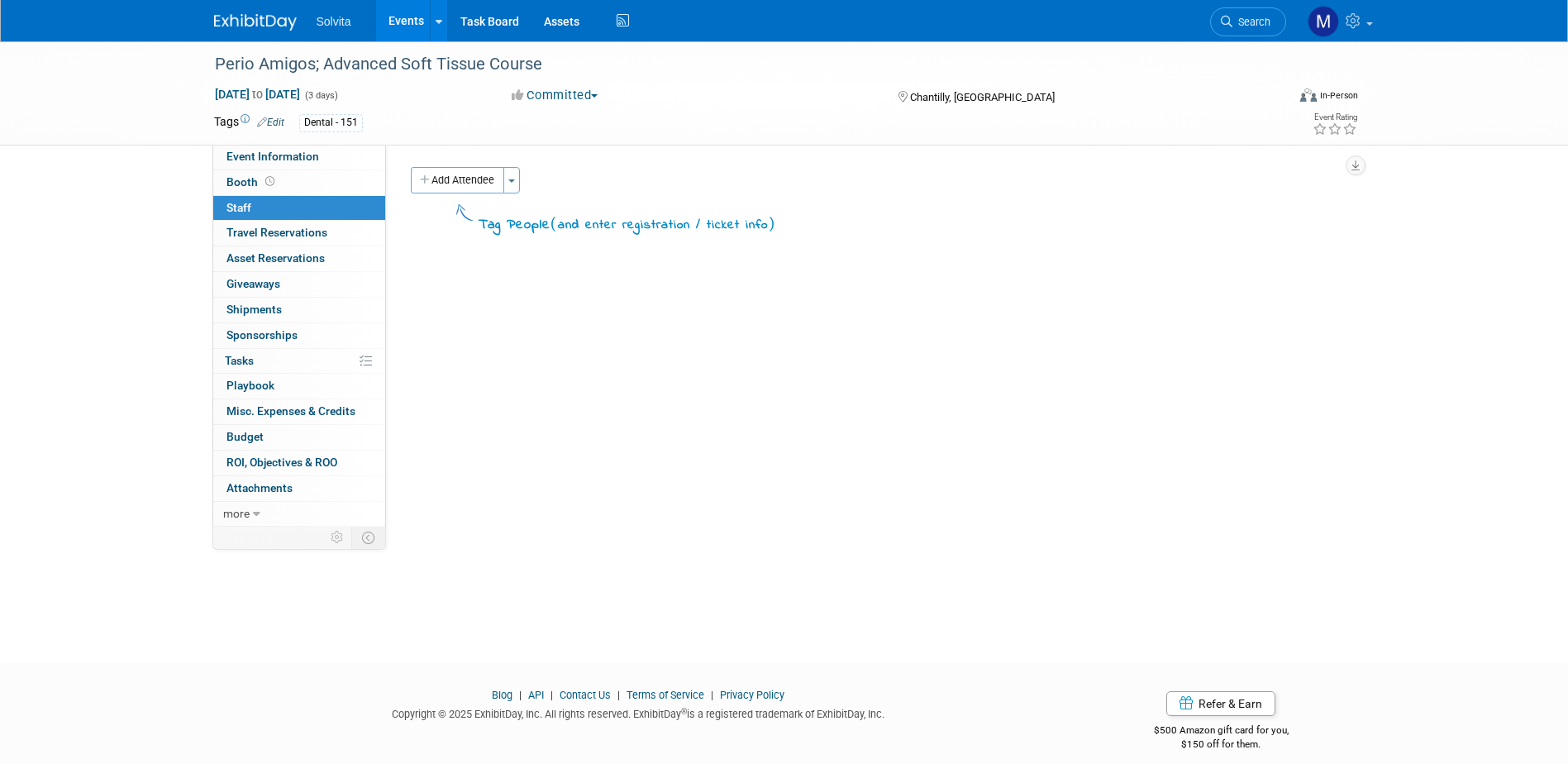
click at [536, 176] on div "Add Attendee Toggle Dropdown Quick -Tag Attendees Apply" at bounding box center [877, 180] width 932 height 26
click at [523, 180] on div "Add Attendee Toggle Dropdown Quick -Tag Attendees Apply" at bounding box center [877, 180] width 932 height 26
click at [512, 184] on button "Toggle Dropdown" at bounding box center [511, 180] width 17 height 26
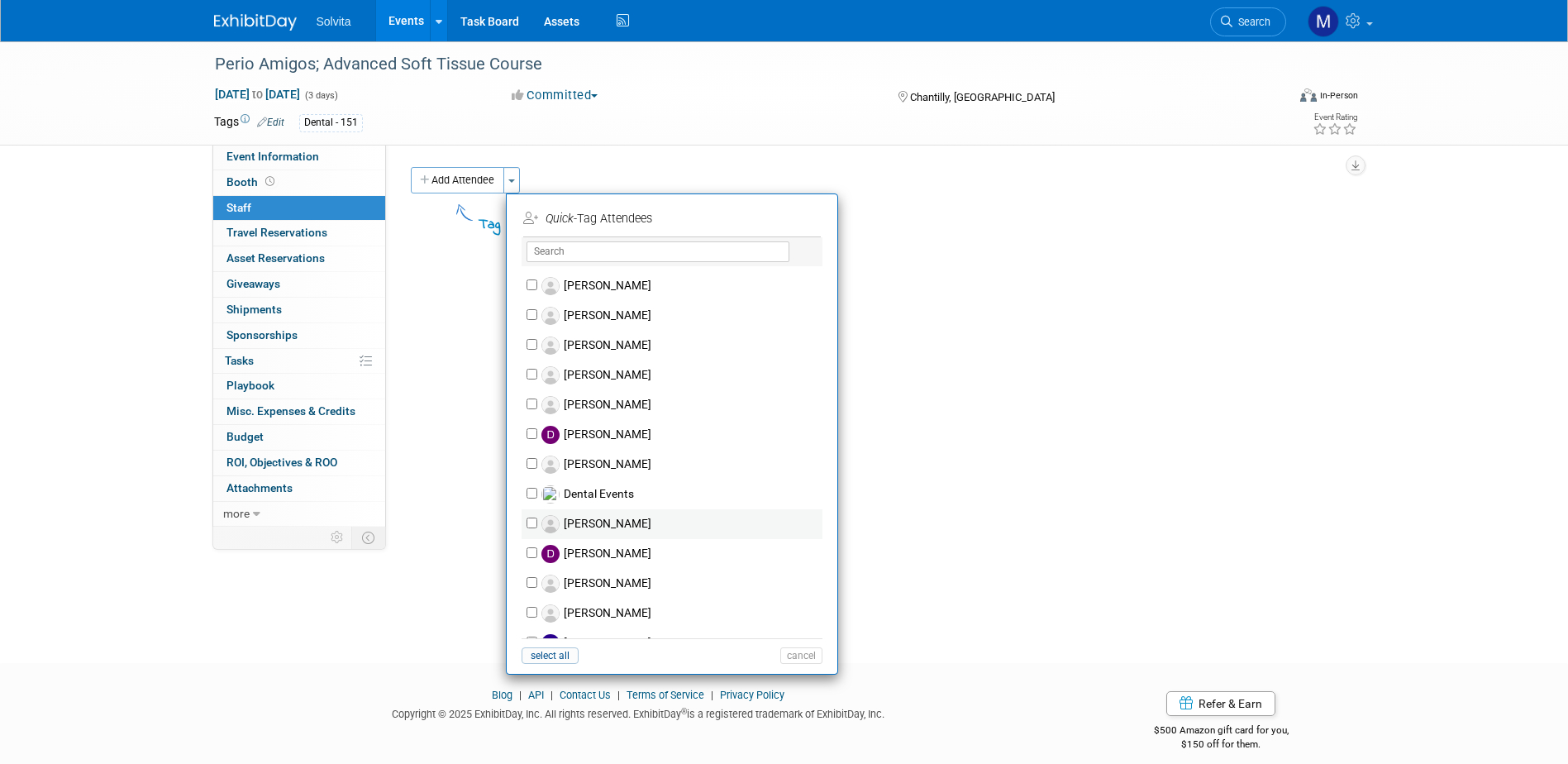
scroll to position [413, 0]
click at [528, 492] on input "Dental Events" at bounding box center [532, 491] width 11 height 11
checkbox input "true"
click at [797, 215] on button "Apply" at bounding box center [795, 218] width 51 height 24
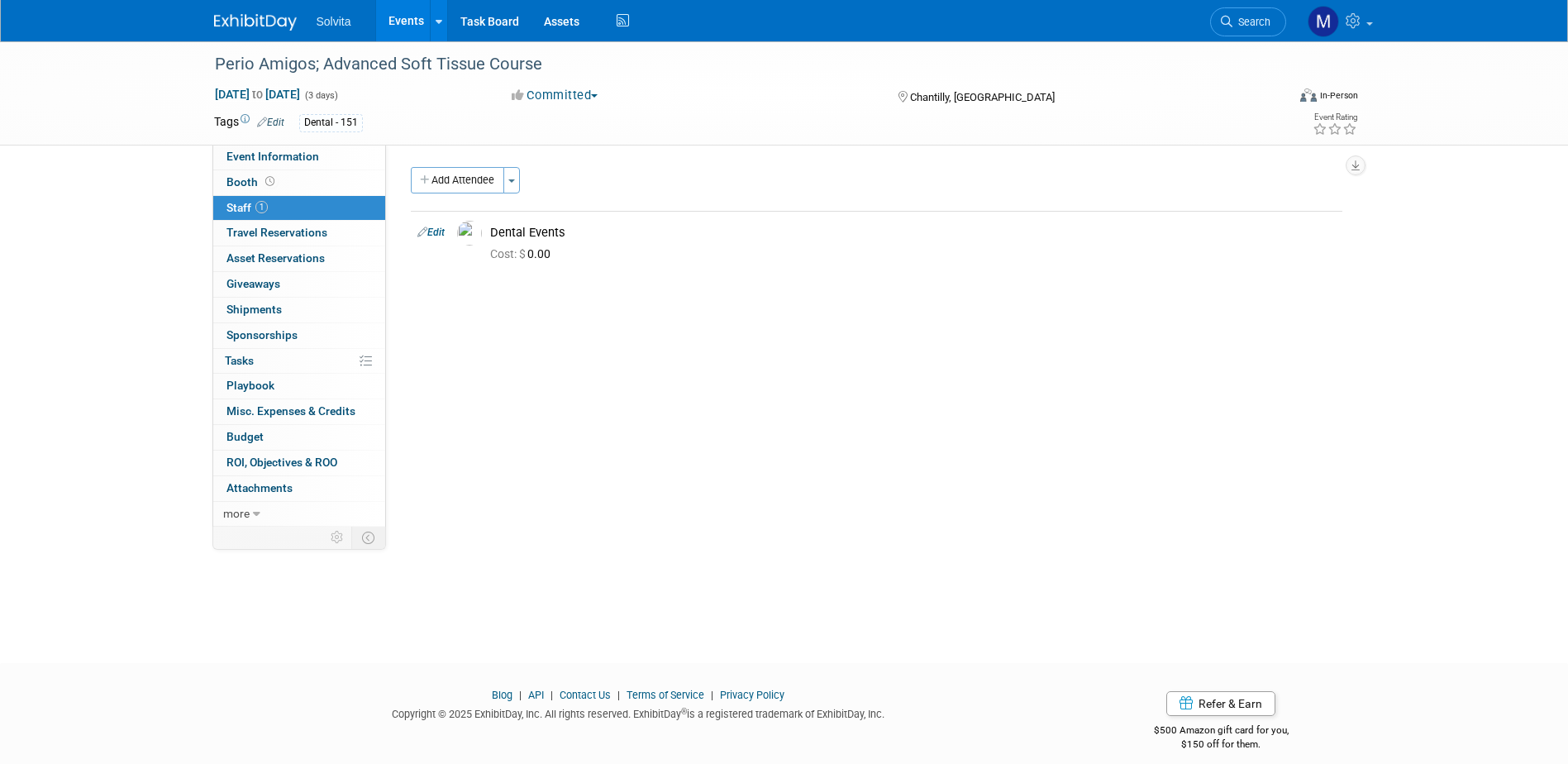
click at [396, 25] on link "Events" at bounding box center [406, 20] width 60 height 41
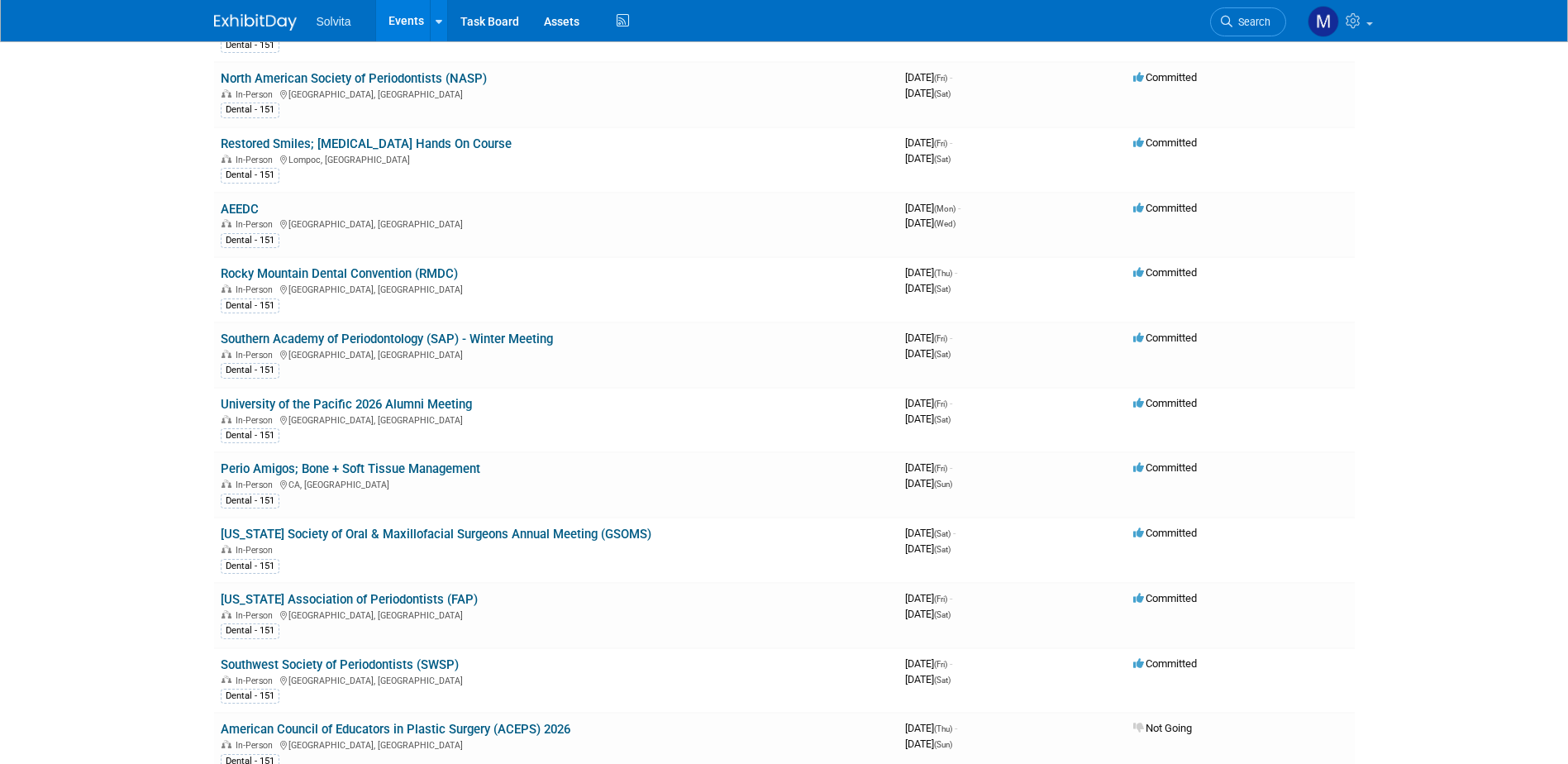
scroll to position [991, 0]
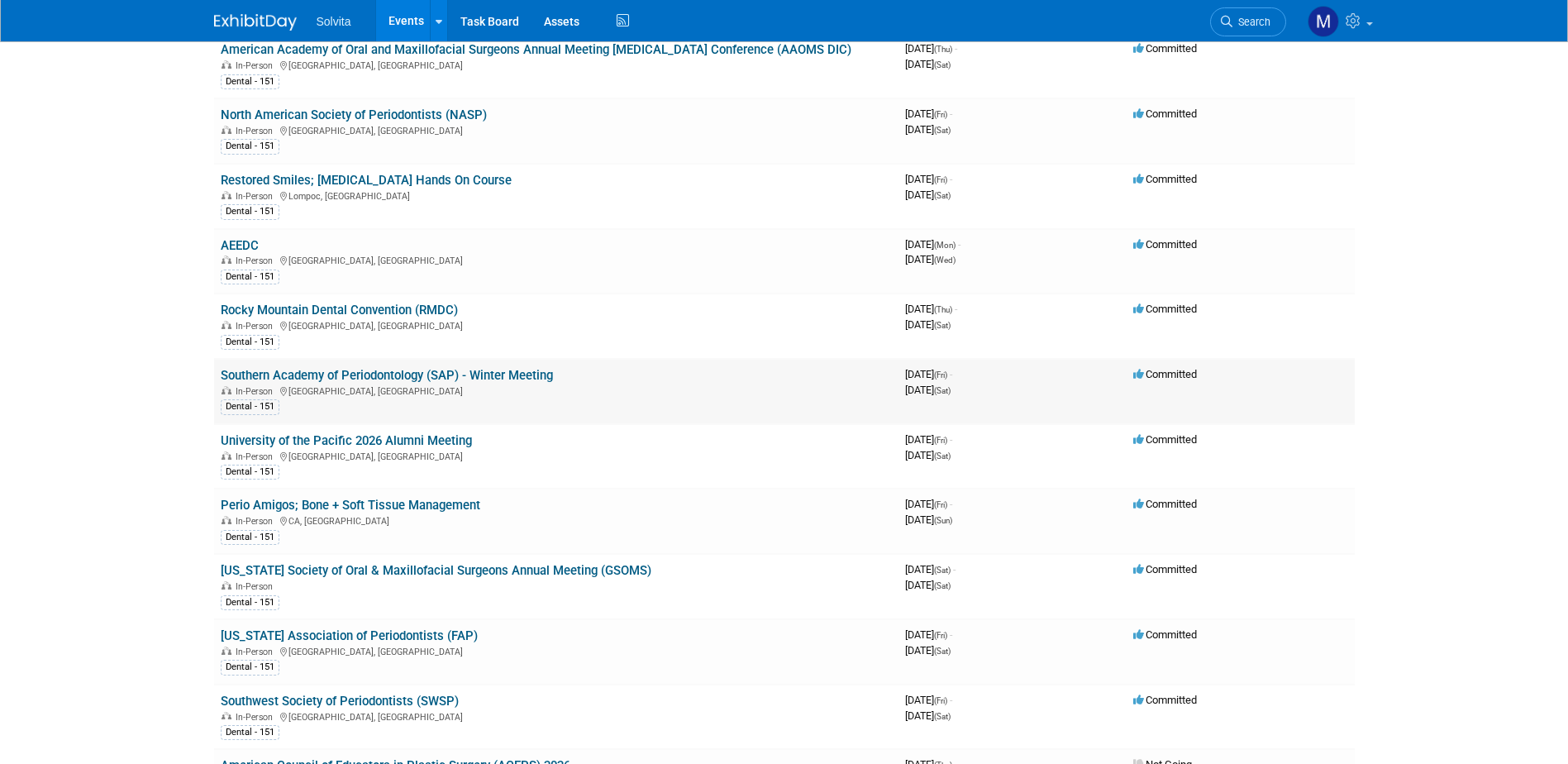
click at [402, 373] on link "Southern Academy of Periodontology (SAP) - Winter Meeting" at bounding box center [386, 375] width 332 height 15
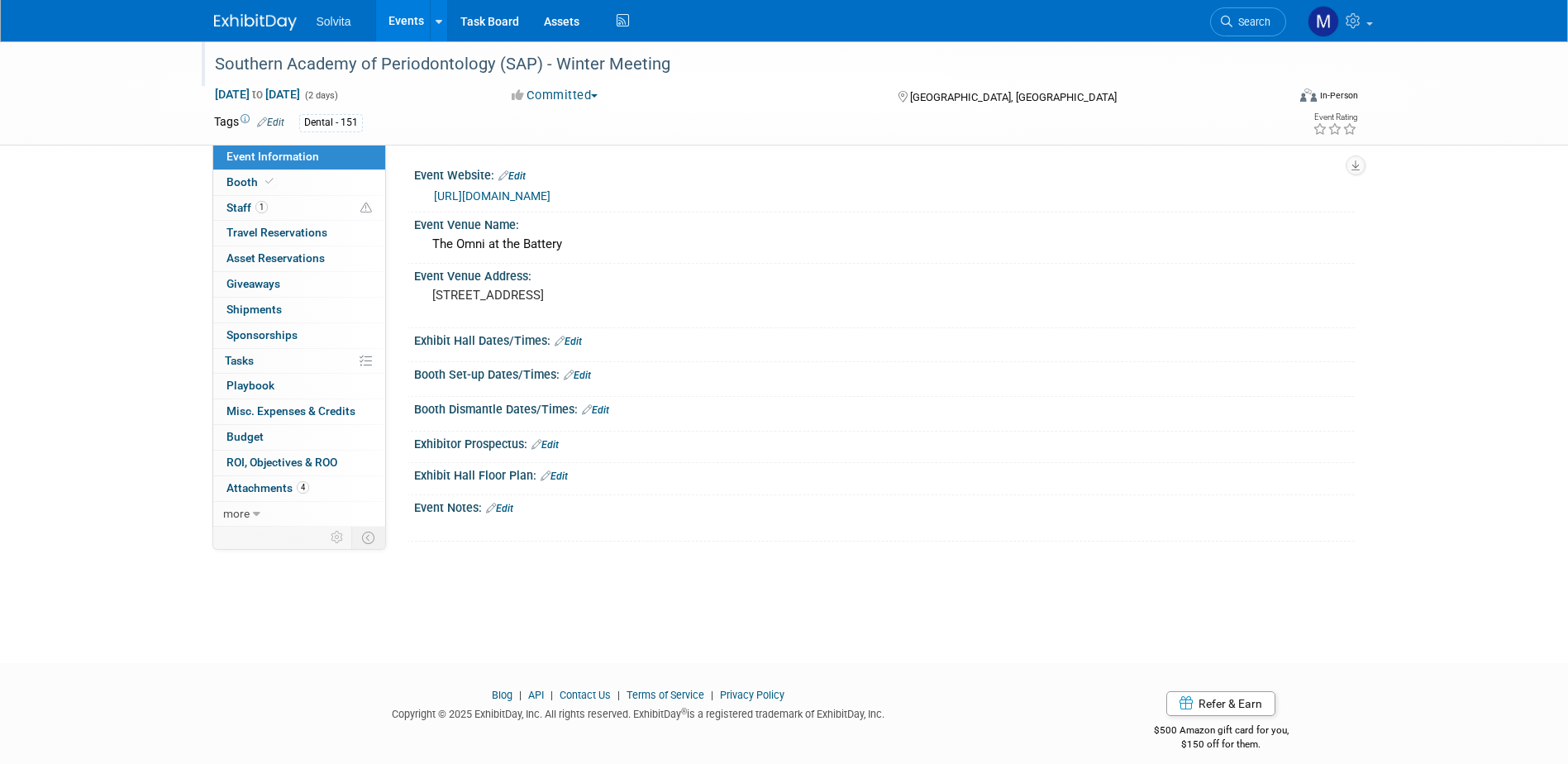
click at [552, 68] on div "Southern Academy of Periodontology (SAP) - Winter Meeting" at bounding box center [735, 64] width 1052 height 30
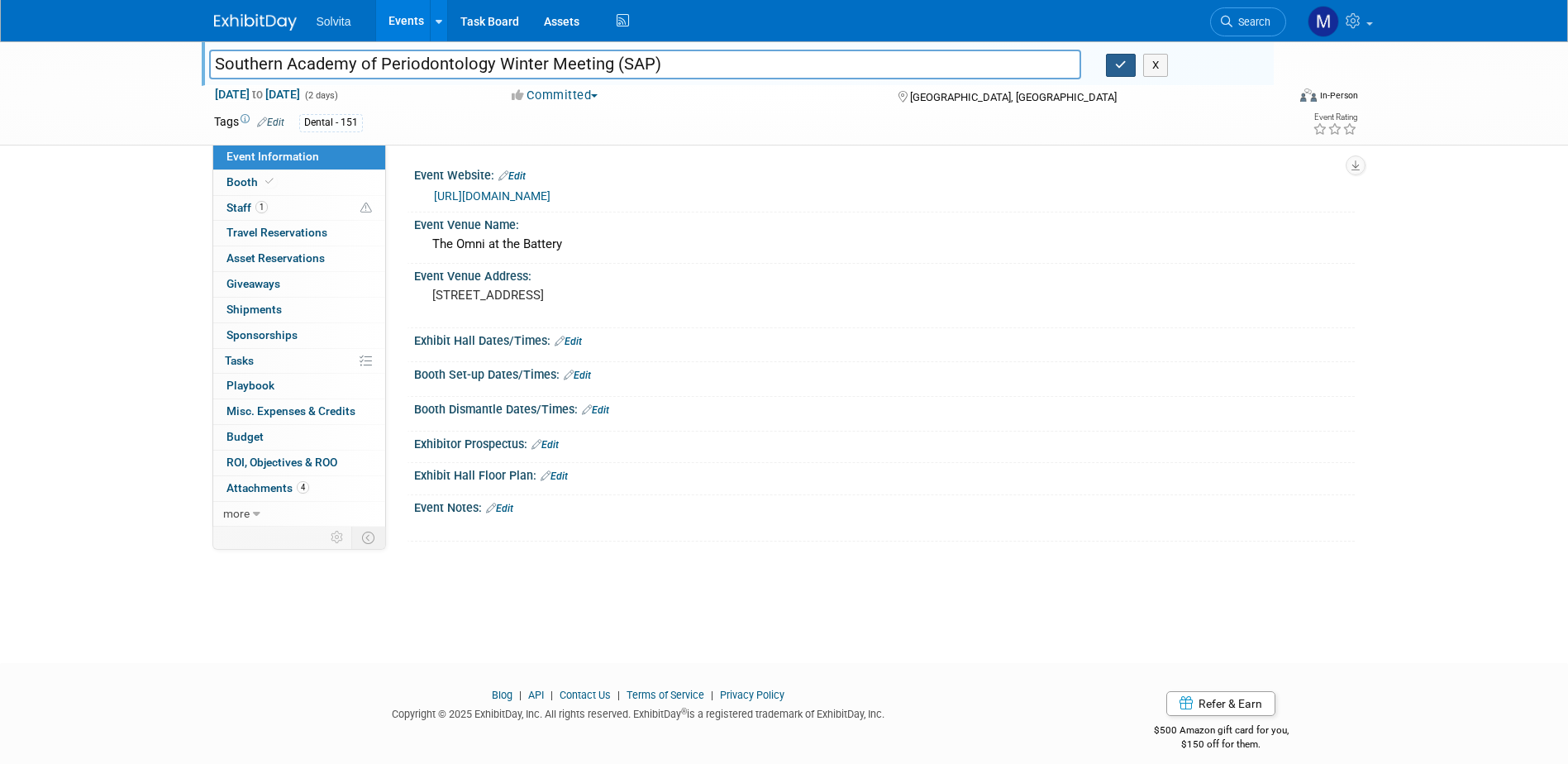
type input "Southern Academy of Periodontology Winter Meeting (SAP)"
click at [1113, 63] on button "button" at bounding box center [1120, 65] width 30 height 23
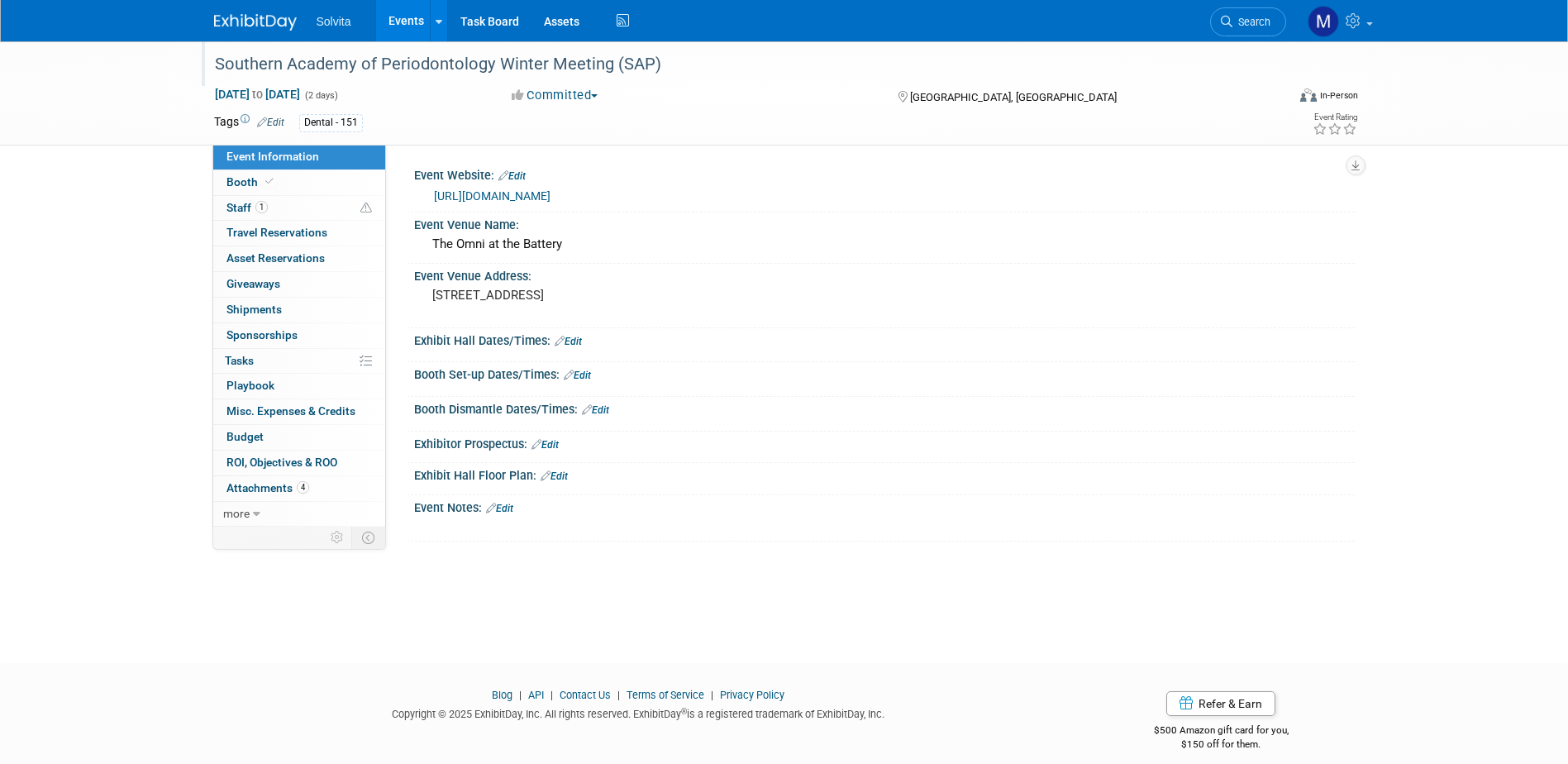
click at [412, 8] on link "Events" at bounding box center [406, 20] width 60 height 41
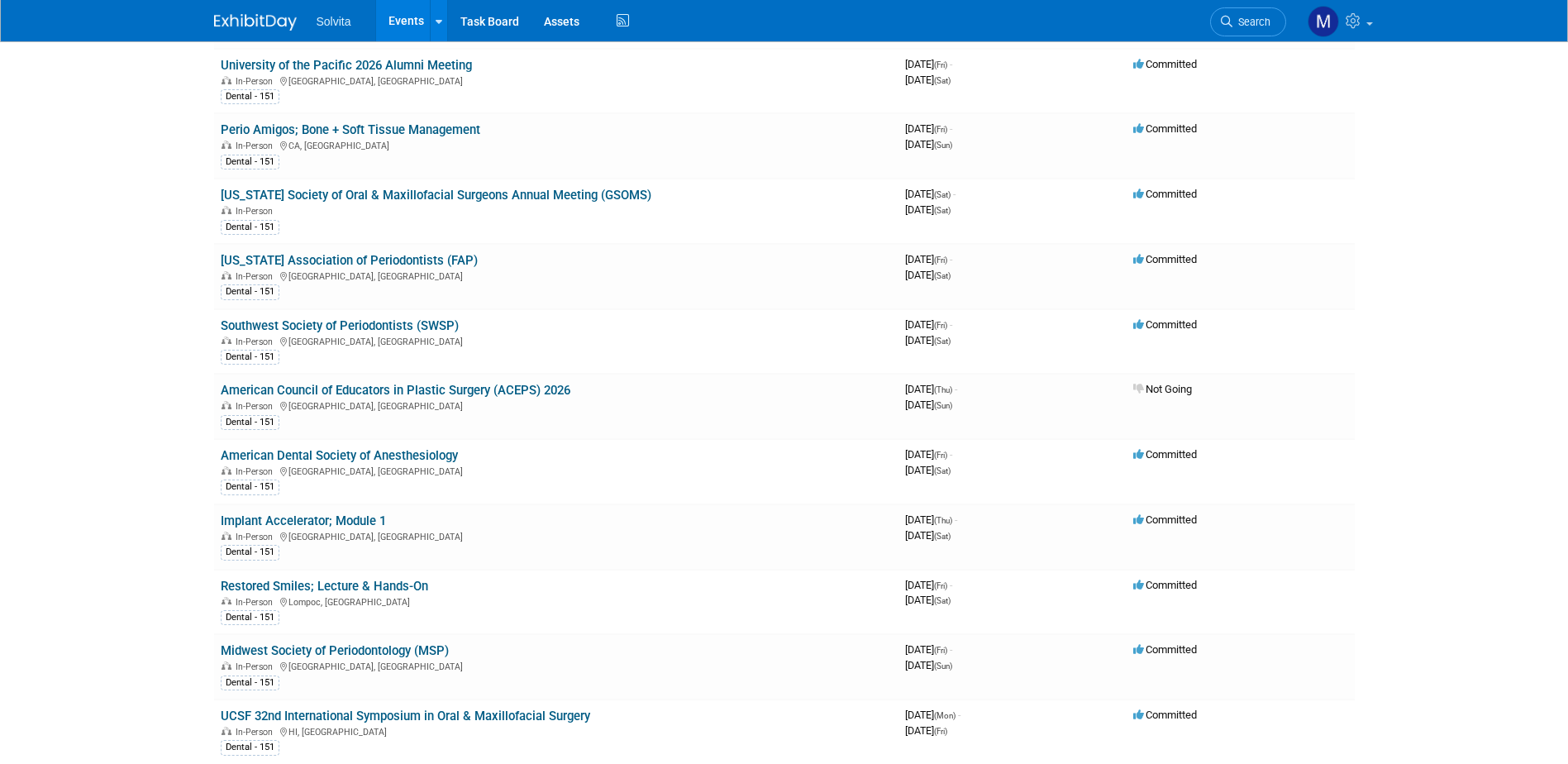
scroll to position [1405, 0]
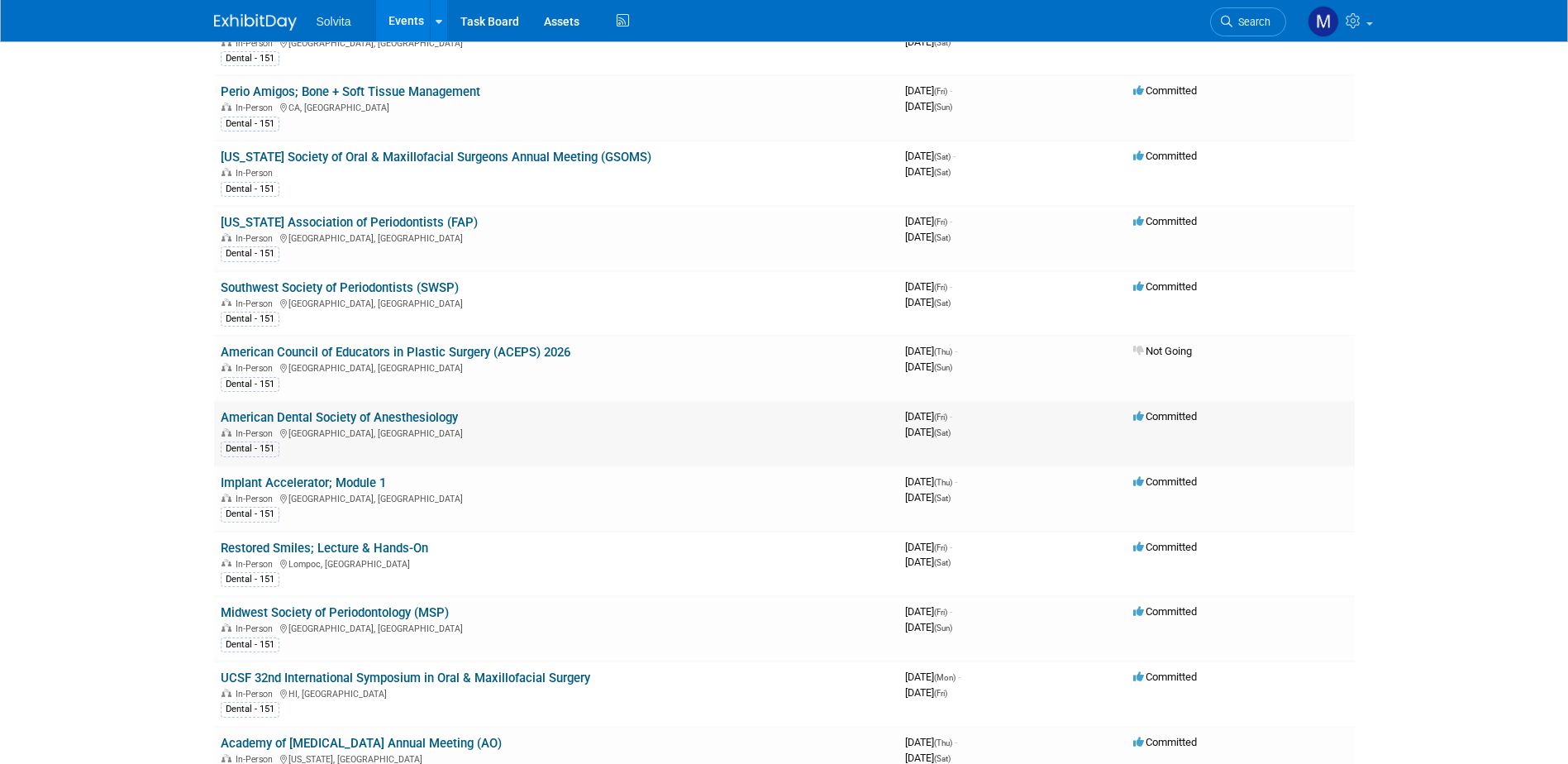
click at [431, 417] on link "American Dental Society of Anesthesiology" at bounding box center [339, 417] width 238 height 15
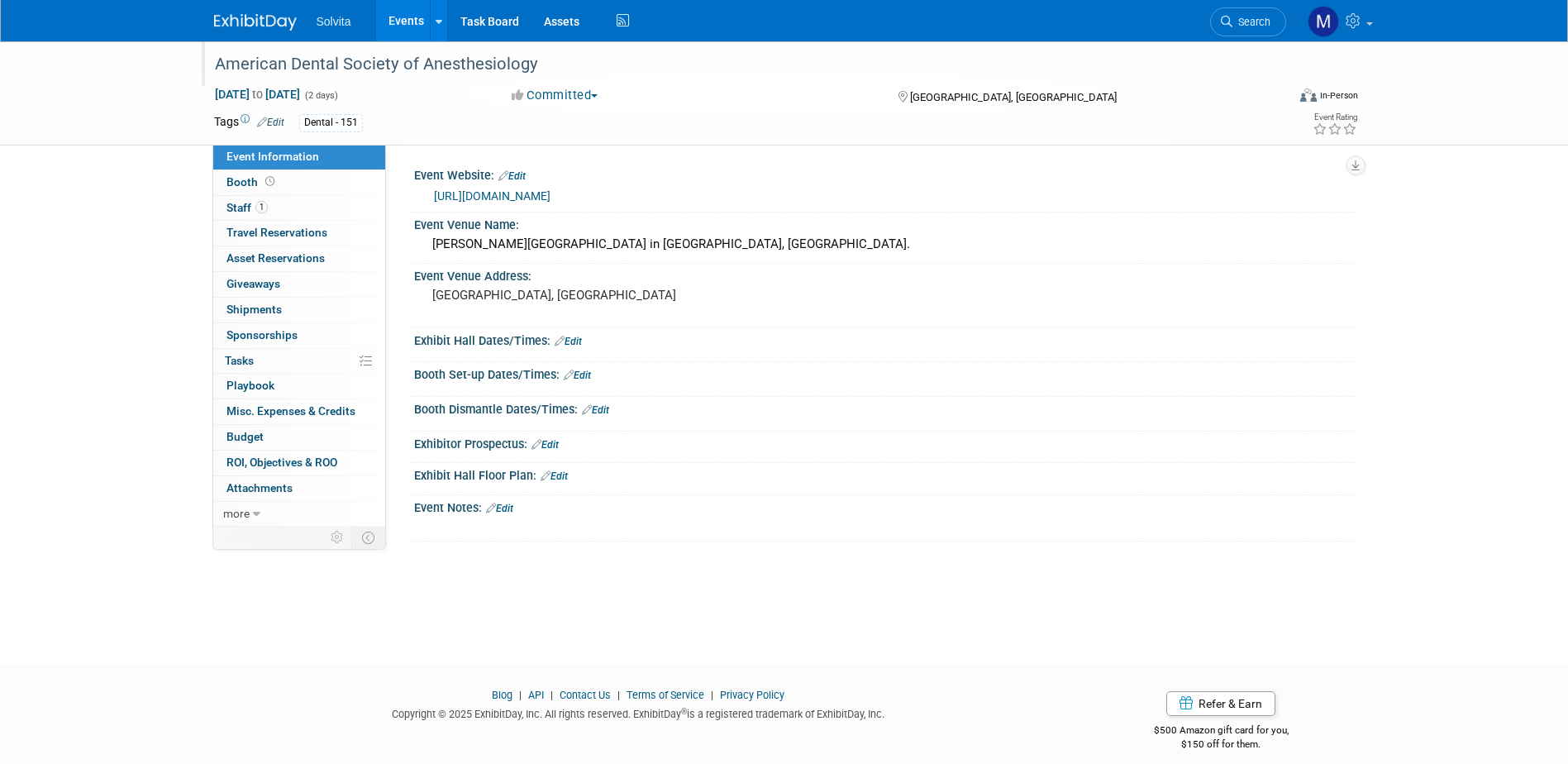
click at [461, 61] on div "American Dental Society of Anesthesiology" at bounding box center [735, 64] width 1052 height 30
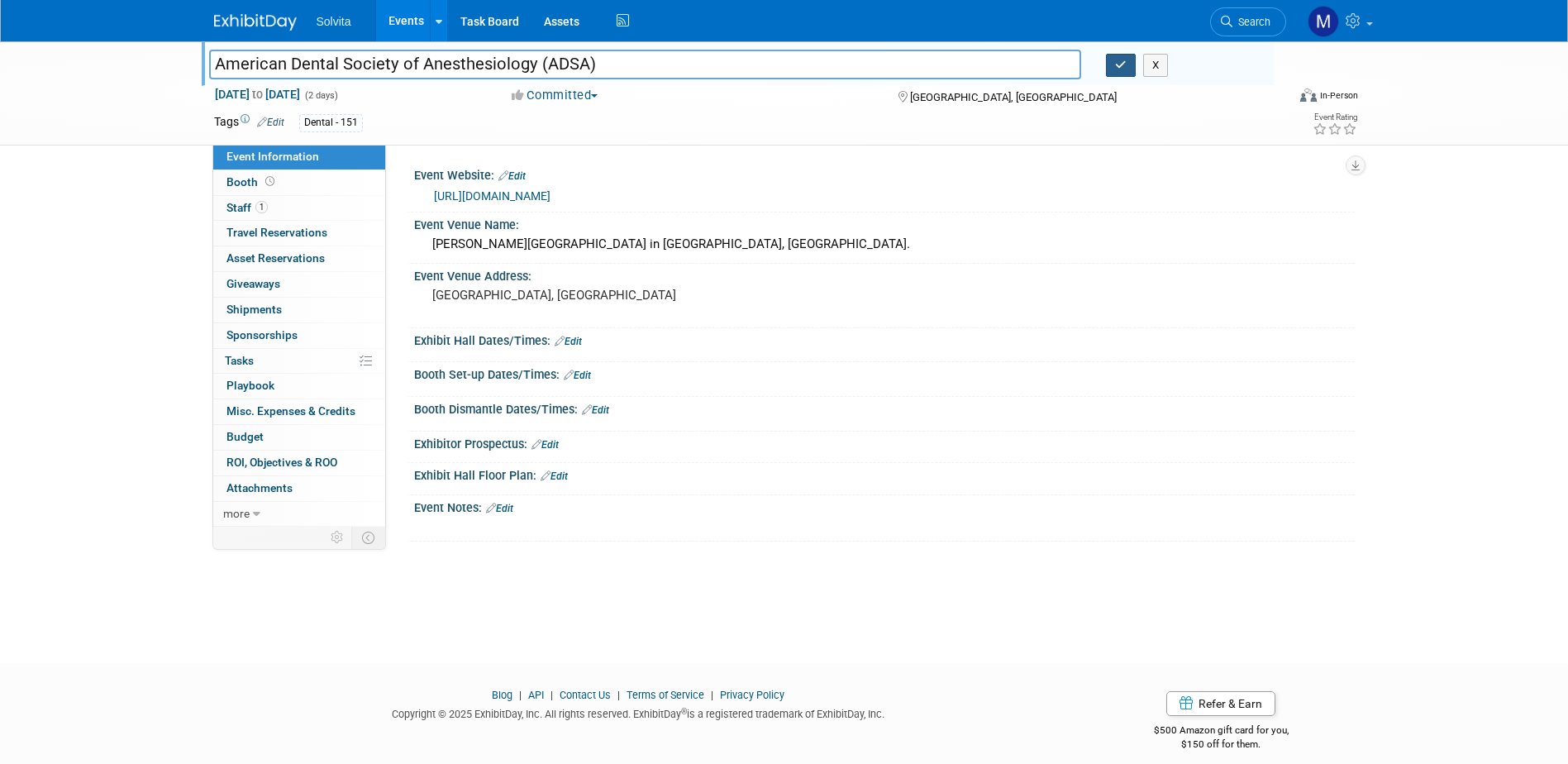
type input "American Dental Society of Anesthesiology (ADSA)"
click at [1117, 62] on icon "button" at bounding box center [1121, 64] width 12 height 11
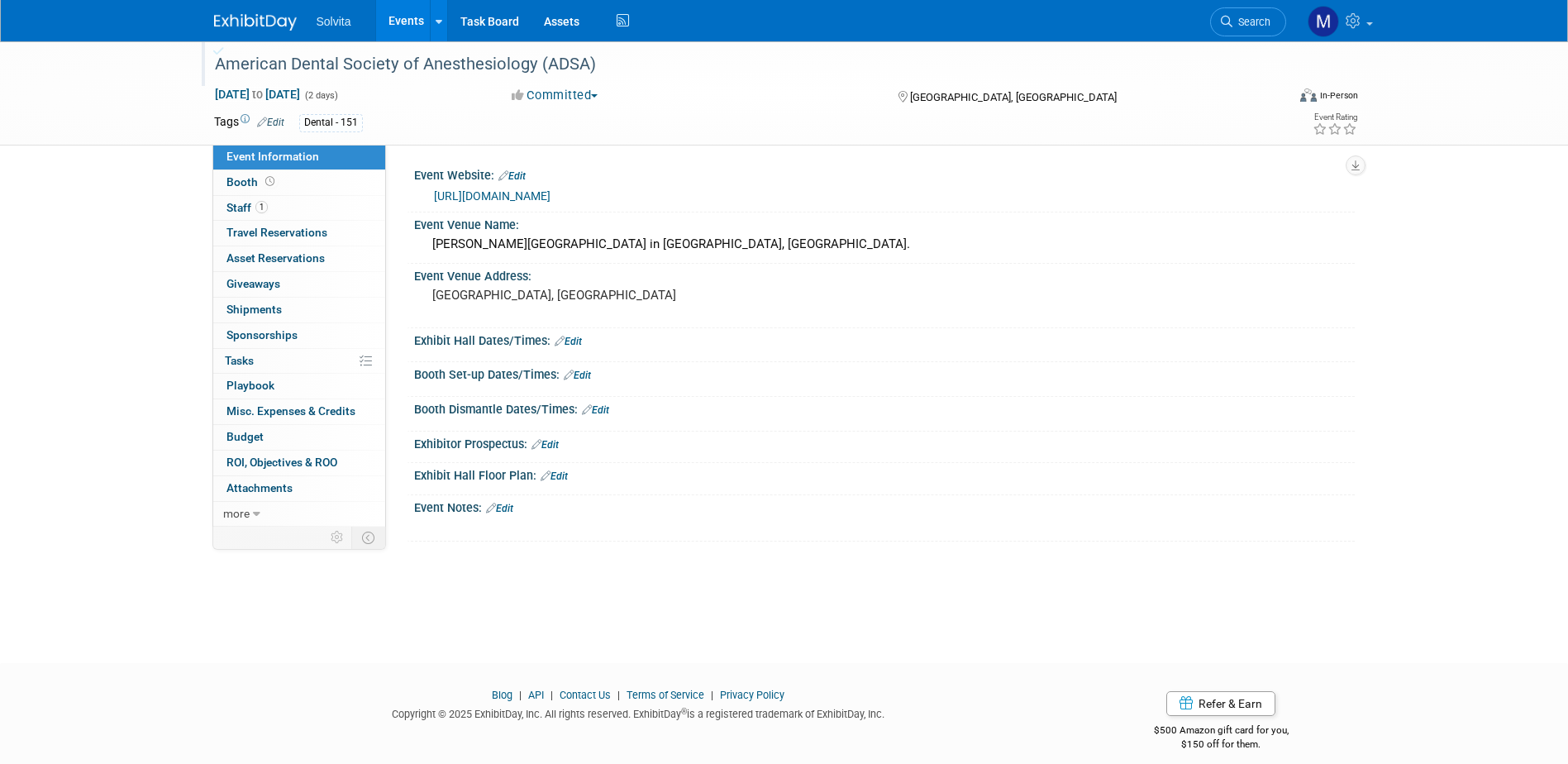
click at [410, 8] on link "Events" at bounding box center [406, 20] width 60 height 41
